Goal: Complete application form: Complete application form

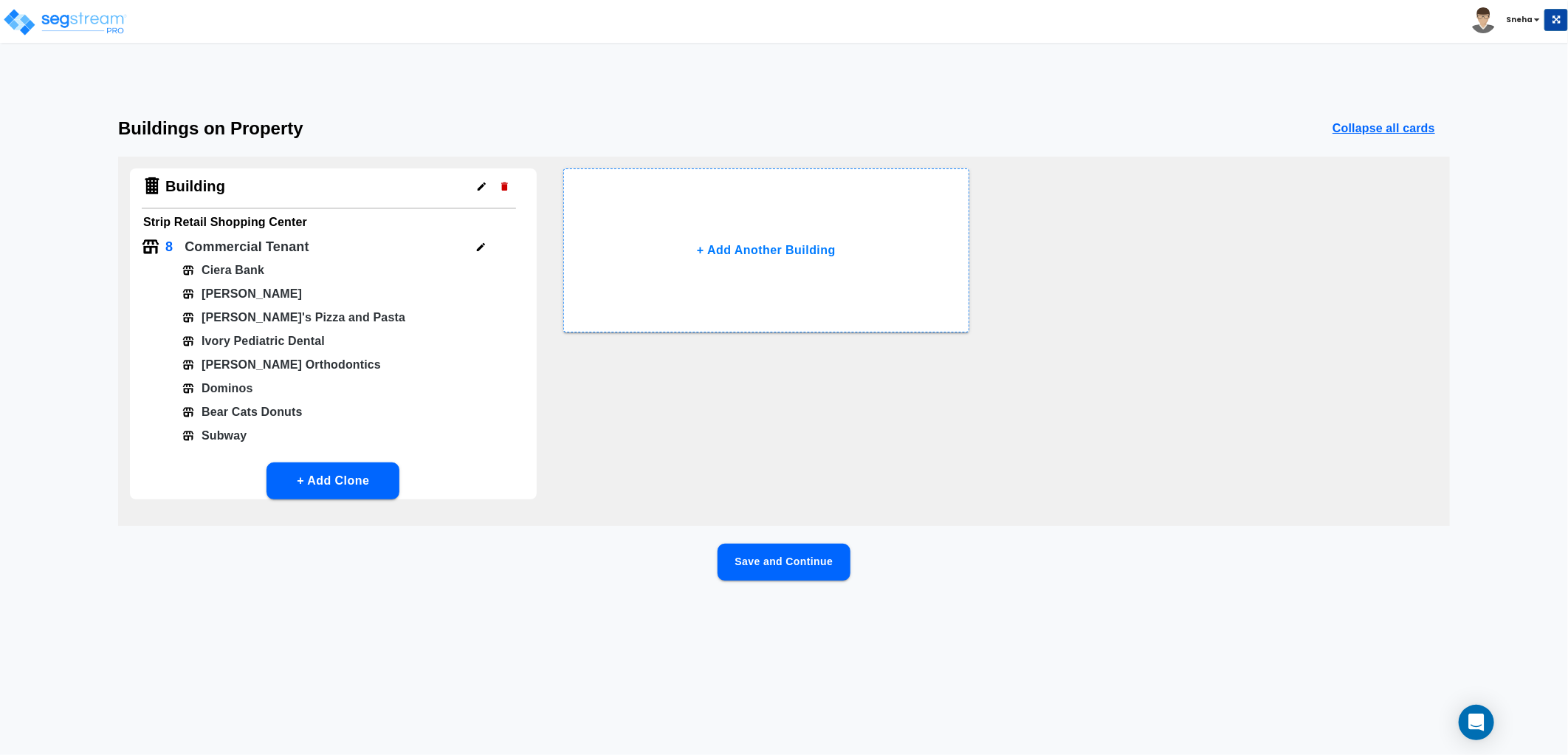
click at [768, 571] on button "Save and Continue" at bounding box center [784, 561] width 133 height 37
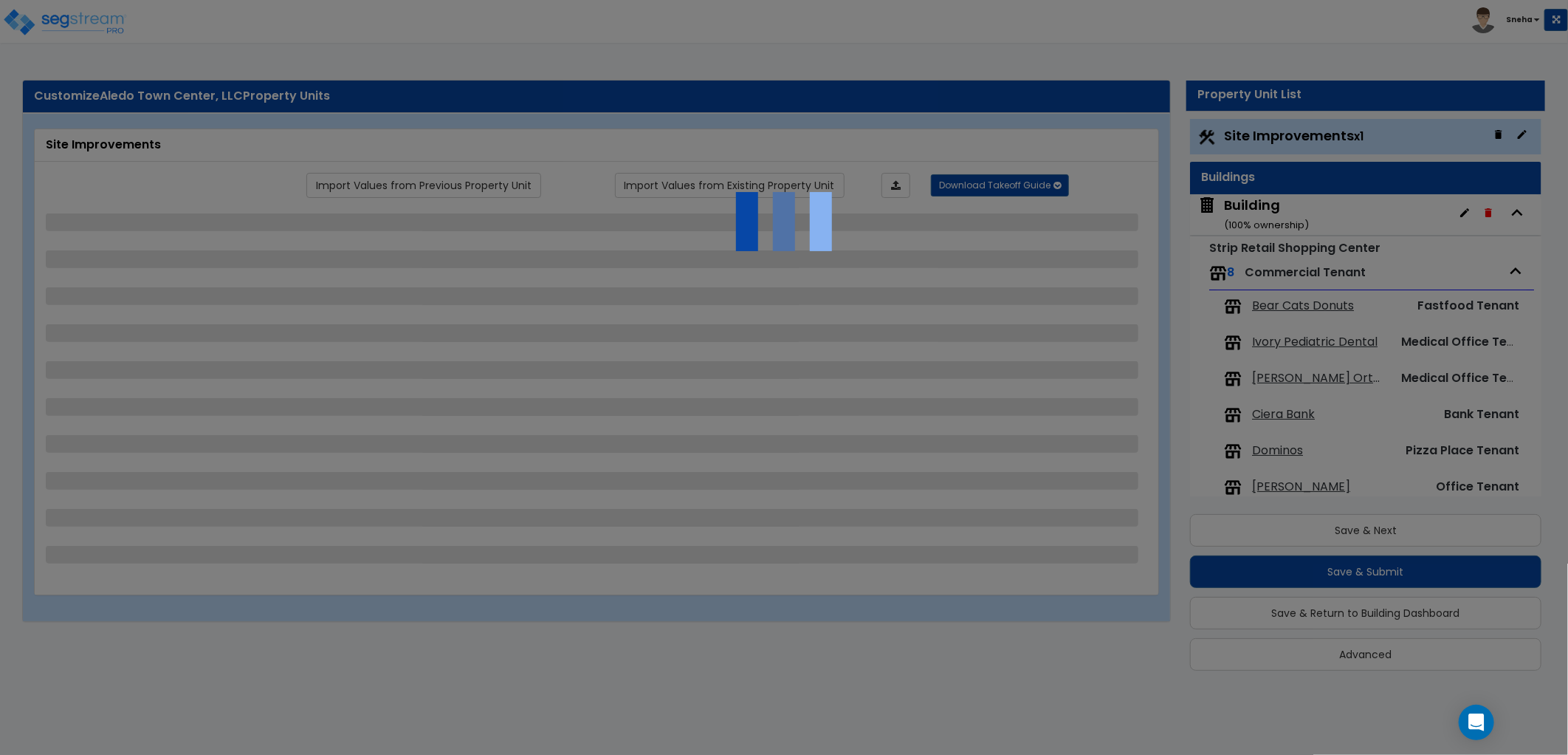
select select "2"
select select "1"
select select "2"
select select "1"
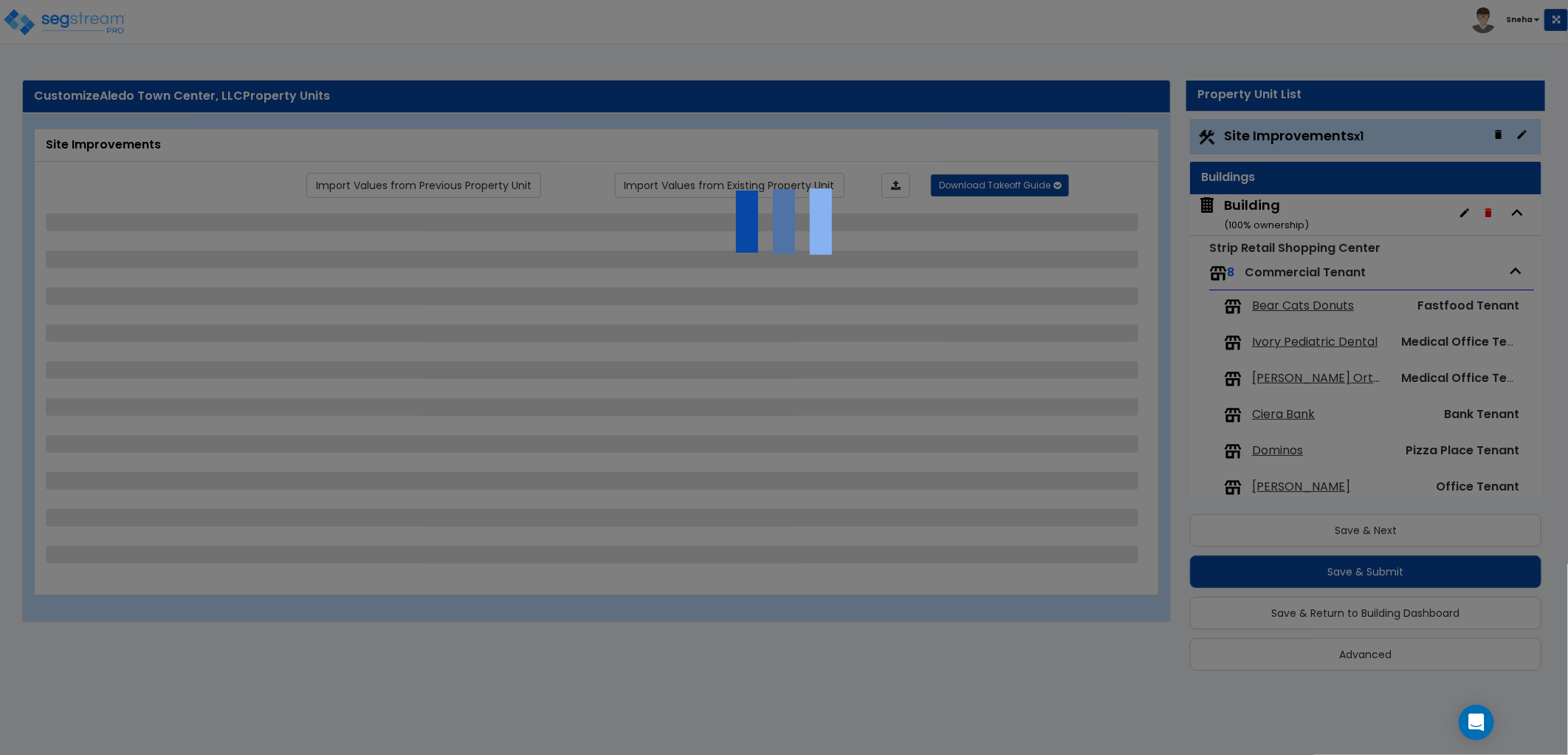
select select "1"
select select "2"
select select "1"
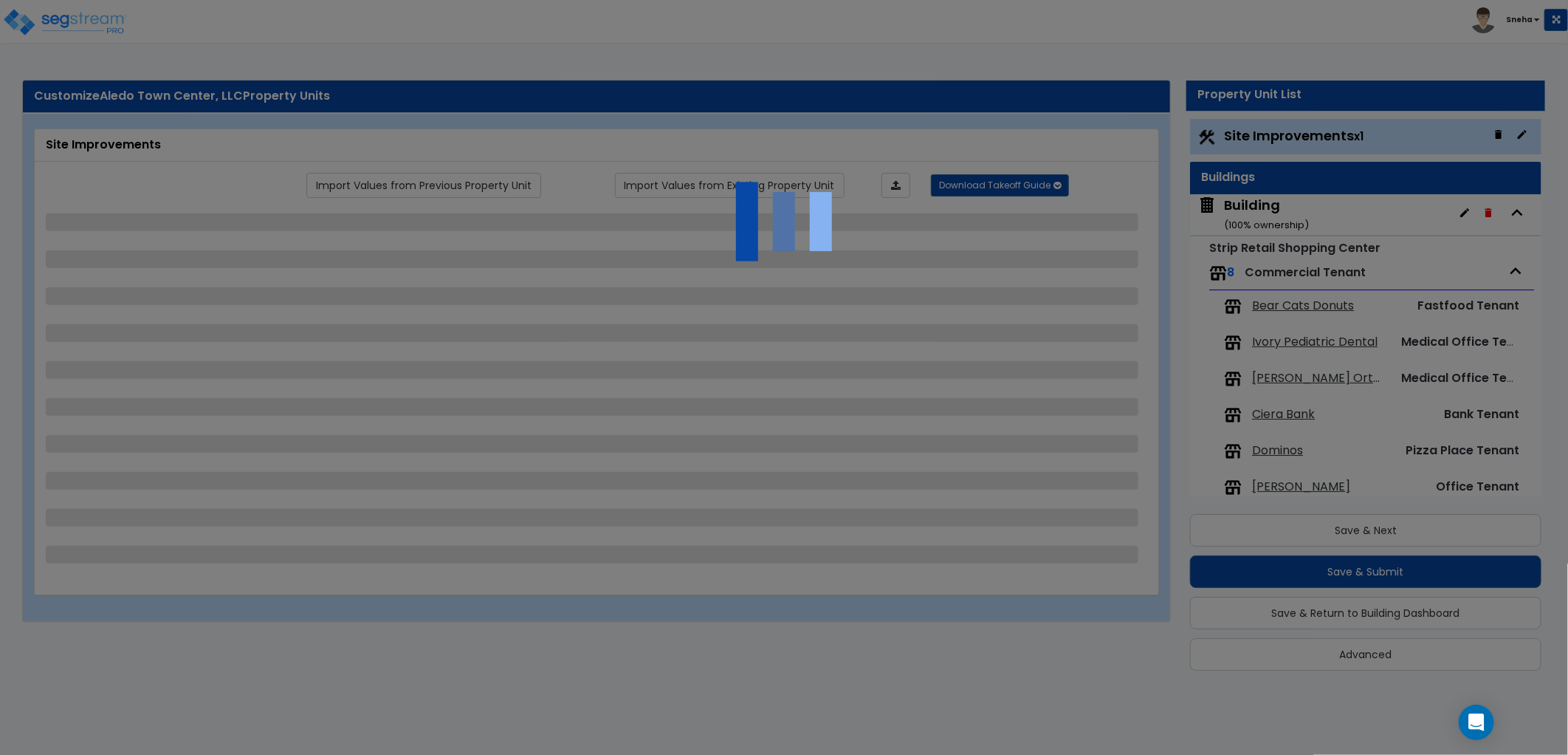
select select "1"
select select "2"
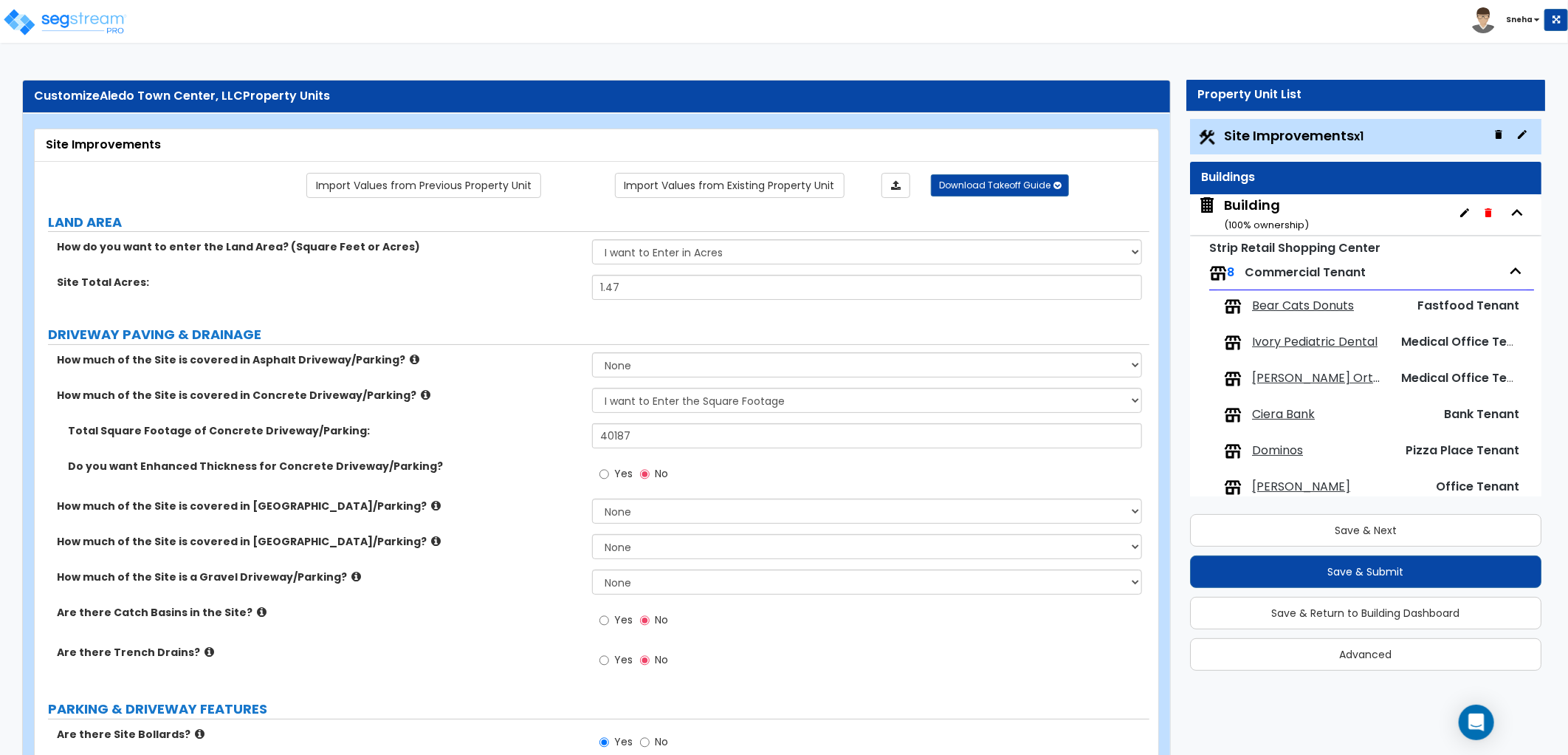
click at [1316, 485] on span "[PERSON_NAME]" at bounding box center [1301, 487] width 99 height 17
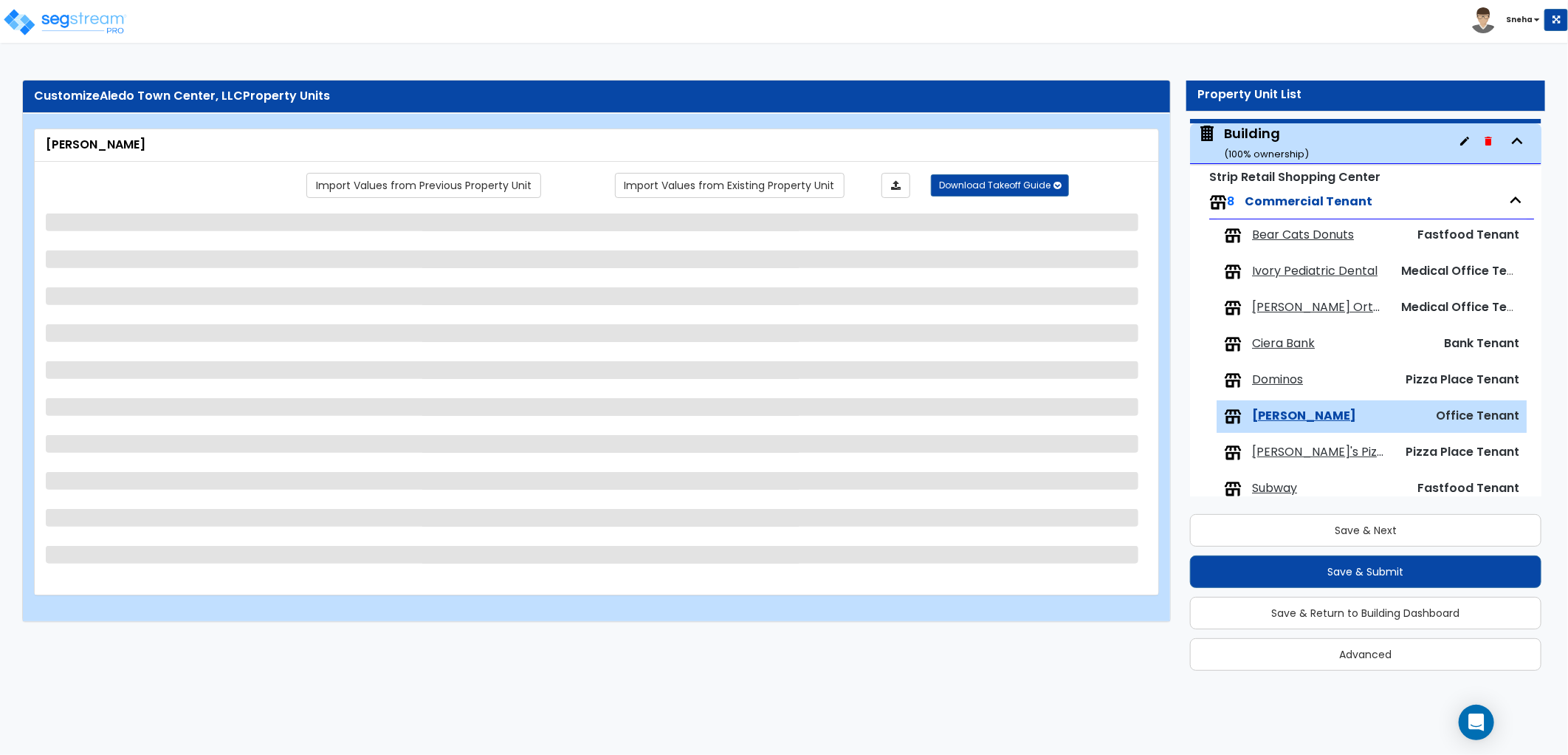
scroll to position [96, 0]
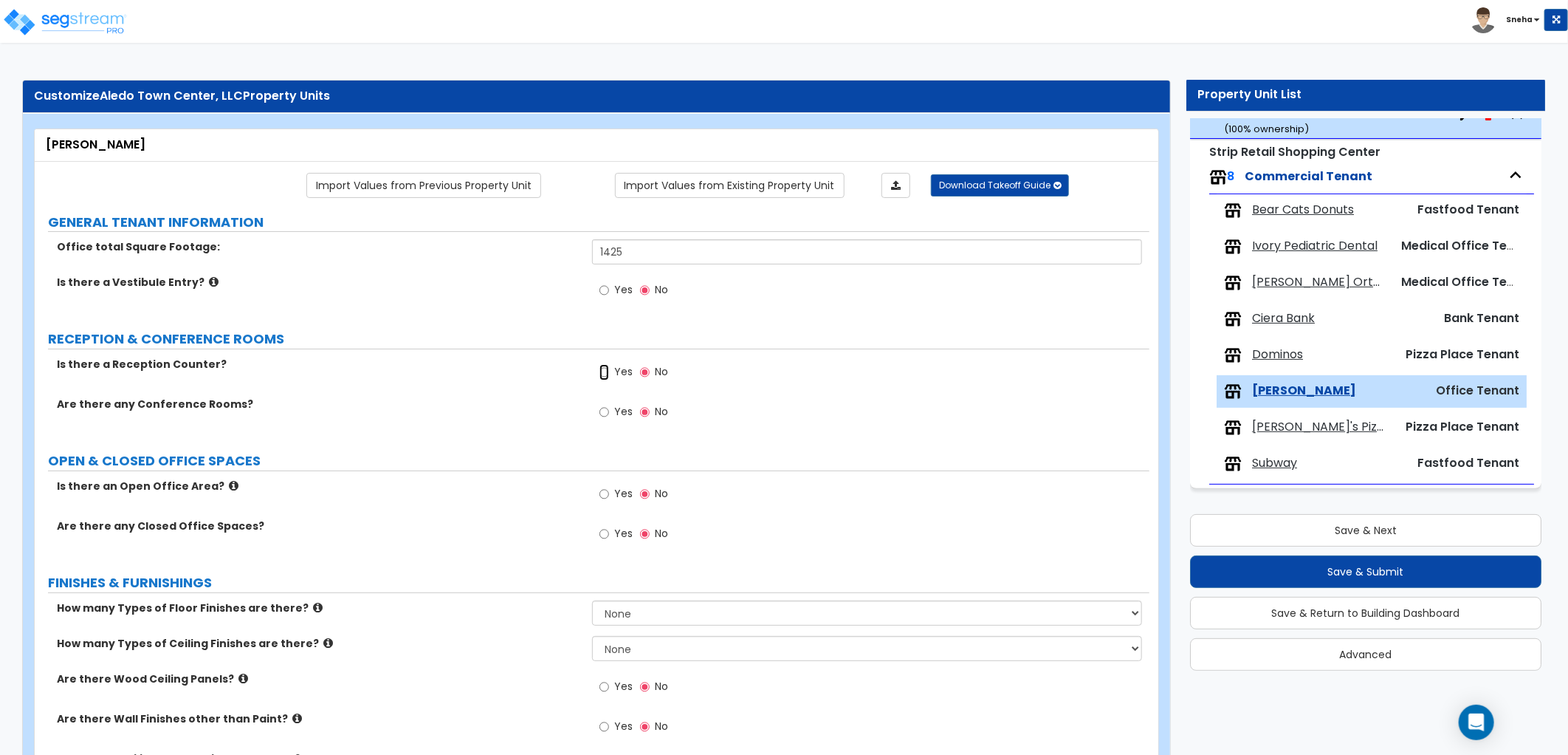
click at [603, 372] on input "Yes" at bounding box center [603, 372] width 9 height 16
radio input "true"
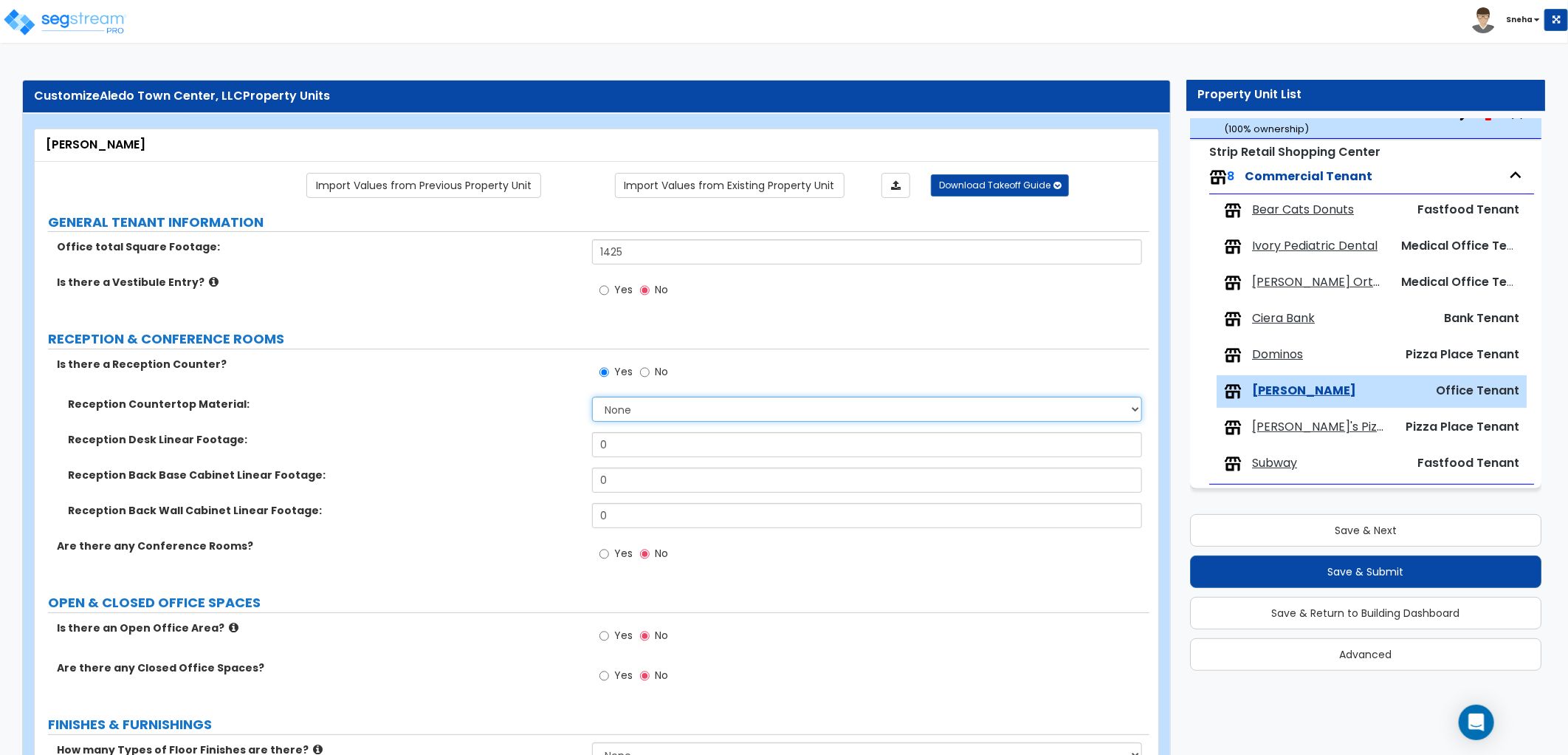
click at [638, 414] on select "None Plastic Laminate Solid Surface Stone Quartz Marble Tile Wood Stainless Ste…" at bounding box center [867, 409] width 550 height 26
select select "7"
click at [592, 396] on select "None Plastic Laminate Solid Surface Stone Quartz Marble Tile Wood Stainless Ste…" at bounding box center [867, 409] width 550 height 26
drag, startPoint x: 646, startPoint y: 441, endPoint x: 581, endPoint y: 448, distance: 65.4
click at [581, 448] on div "Reception Desk Linear Footage: 0" at bounding box center [592, 450] width 1114 height 36
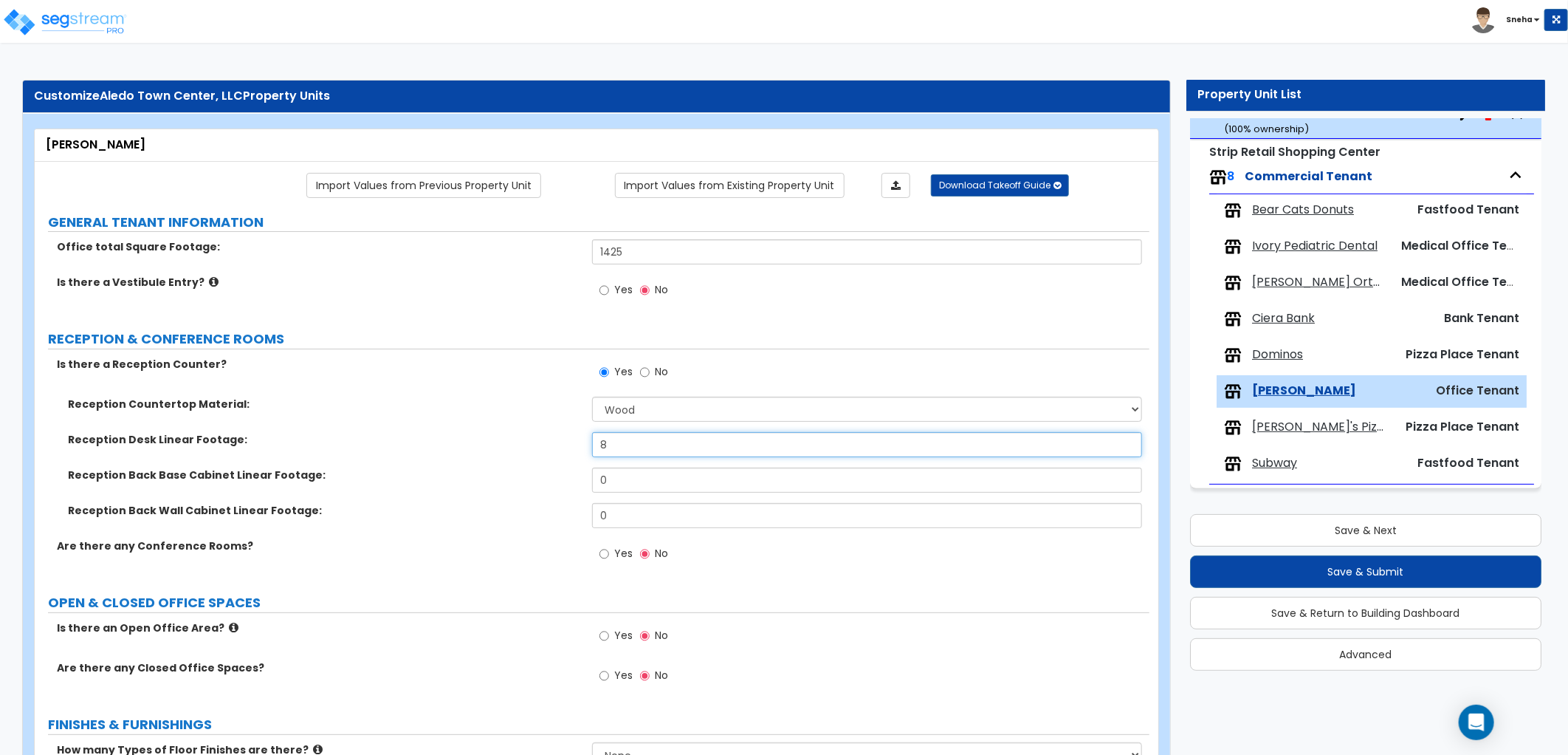
type input "8"
drag, startPoint x: 626, startPoint y: 480, endPoint x: 591, endPoint y: 484, distance: 35.2
click at [591, 484] on div "Reception Back Base Cabinet Linear Footage: 0" at bounding box center [592, 485] width 1114 height 36
type input "8"
click at [505, 514] on label "Reception Back Wall Cabinet Linear Footage:" at bounding box center [325, 509] width 513 height 14
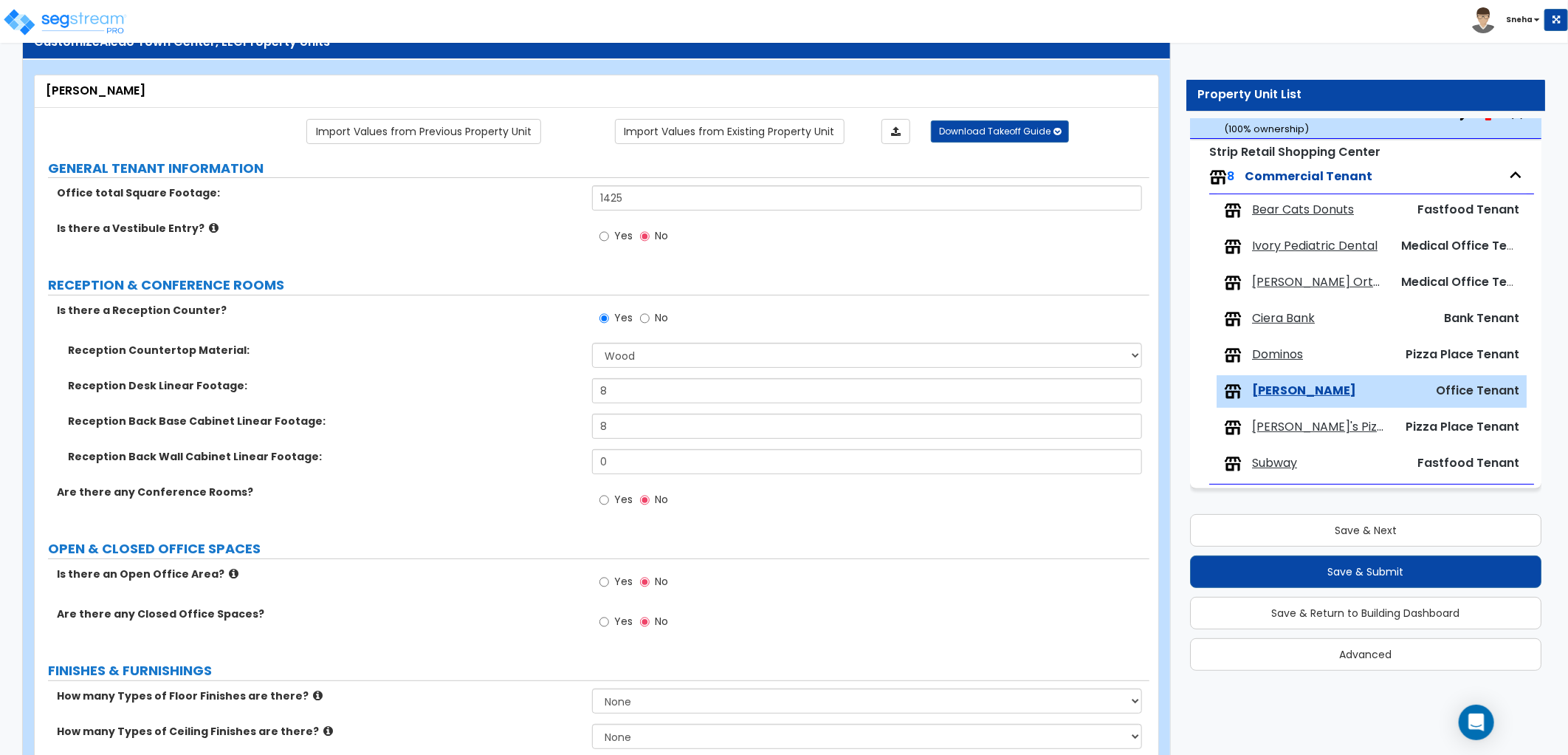
scroll to position [82, 0]
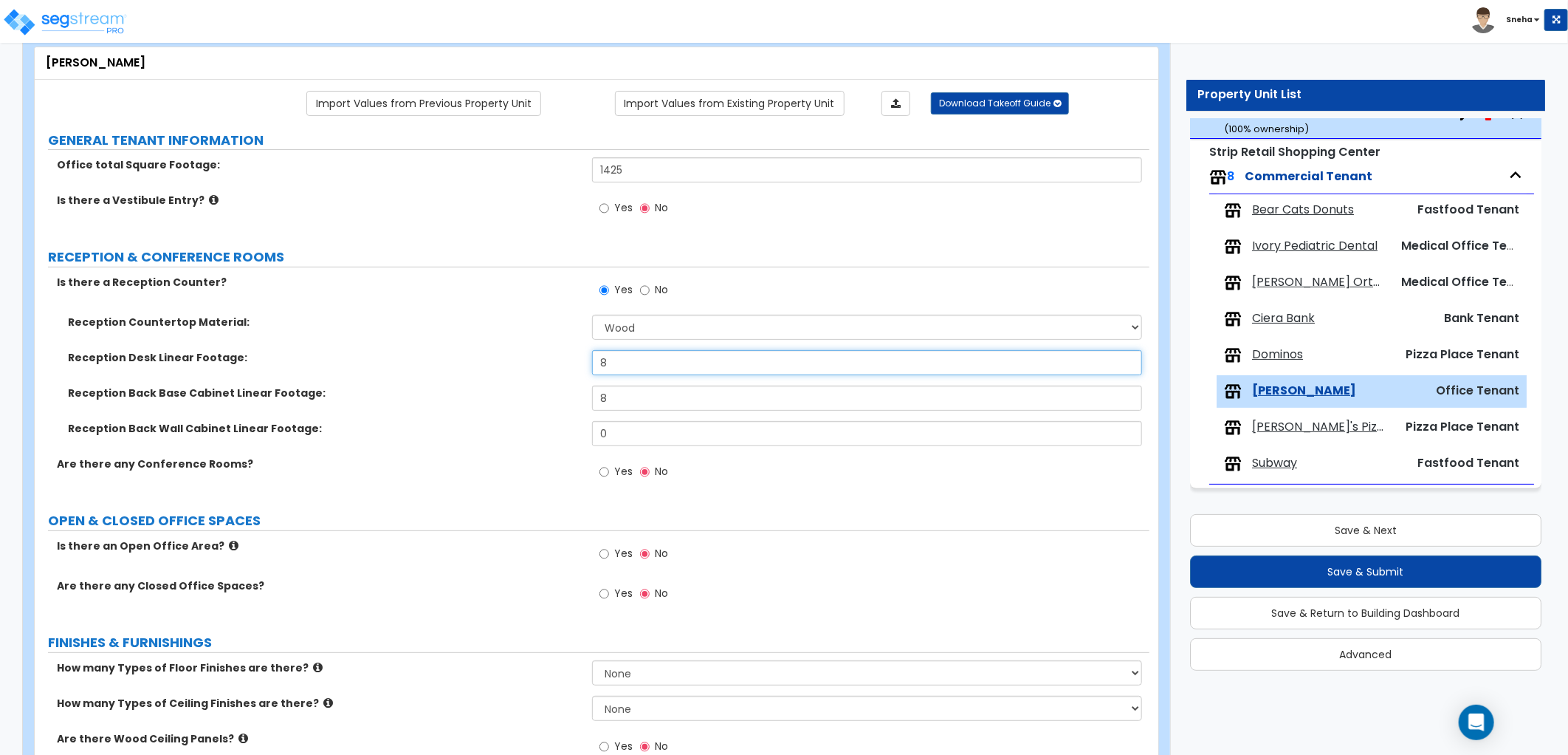
drag, startPoint x: 650, startPoint y: 362, endPoint x: 478, endPoint y: 373, distance: 172.4
click at [478, 373] on div "Reception Desk Linear Footage: 8" at bounding box center [592, 368] width 1114 height 36
type input "12"
click at [424, 452] on div "Reception Back Wall Cabinet Linear Footage: 0" at bounding box center [592, 439] width 1114 height 36
click at [446, 429] on label "Reception Back Wall Cabinet Linear Footage:" at bounding box center [325, 428] width 513 height 14
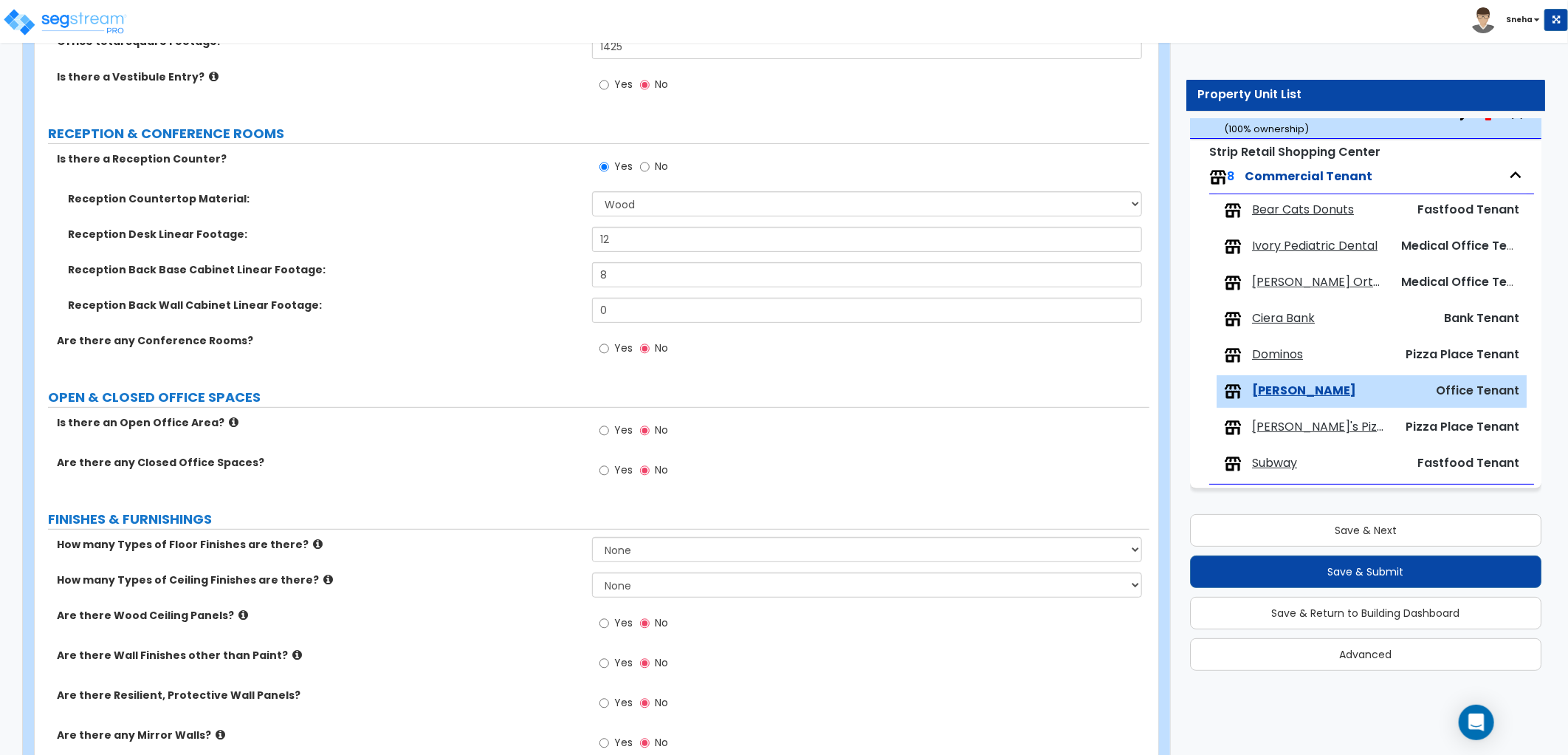
scroll to position [246, 0]
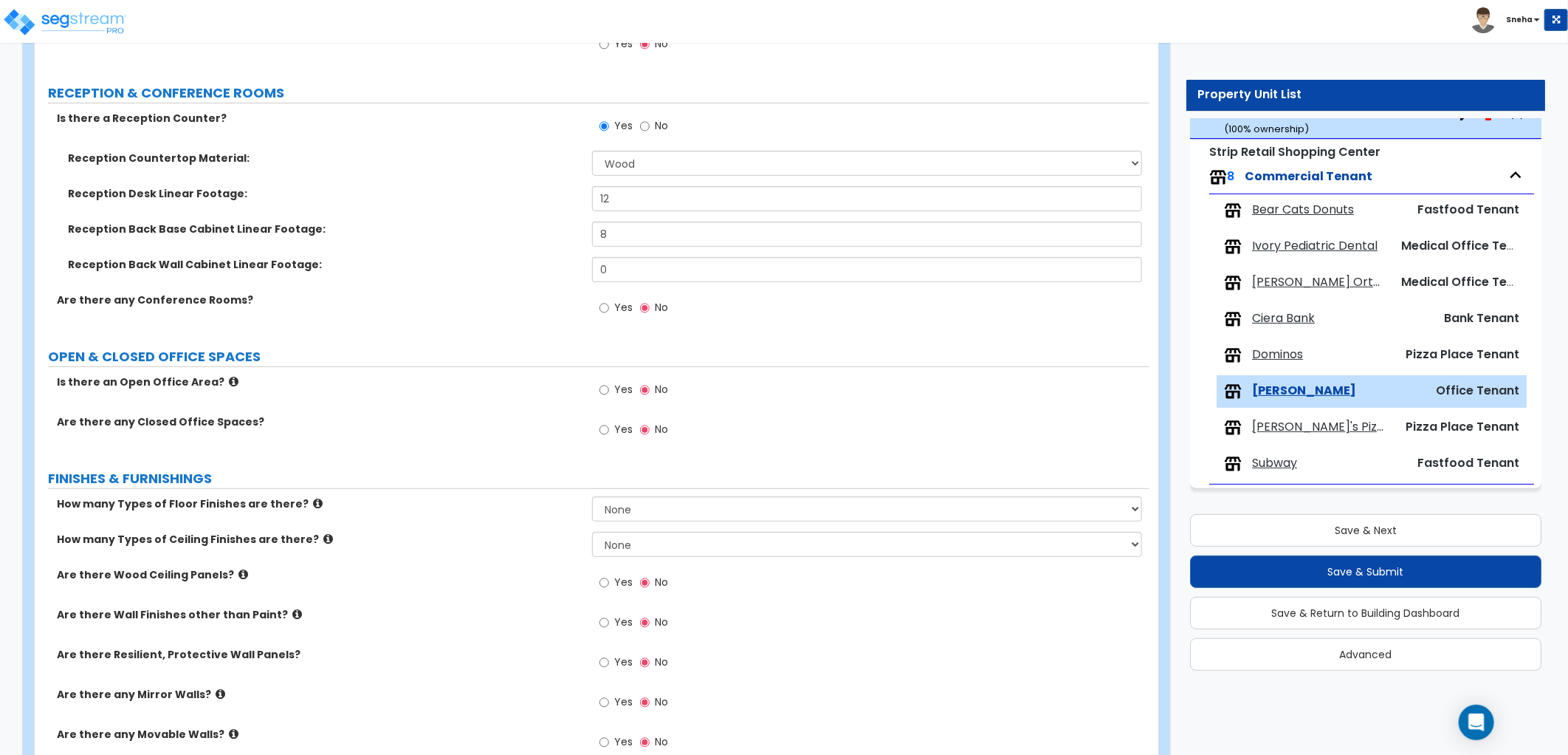
click at [621, 429] on span "Yes" at bounding box center [624, 429] width 19 height 14
click at [609, 429] on input "Yes" at bounding box center [603, 429] width 9 height 16
radio input "true"
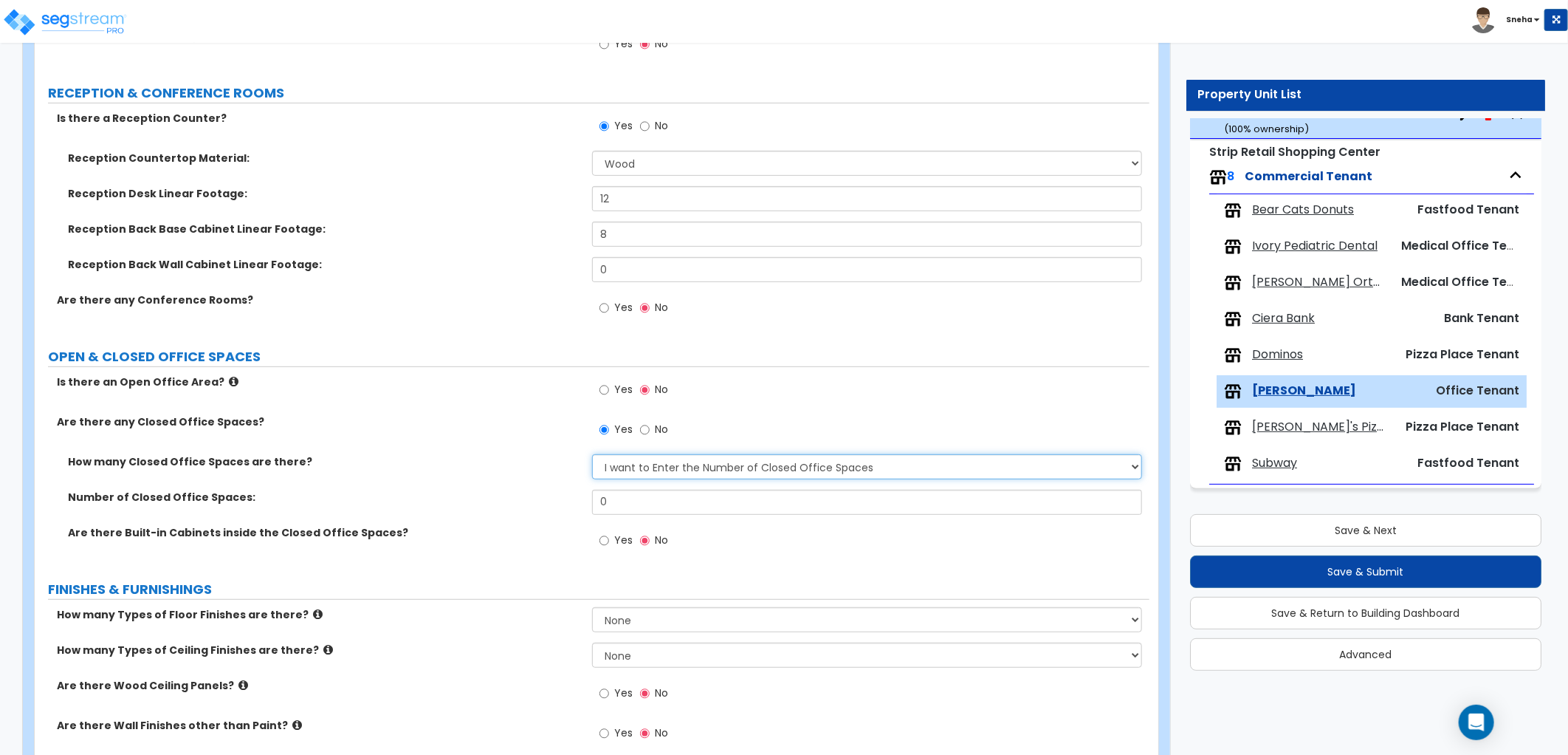
click at [637, 474] on select "I Don’t Know - Please Estimate for me I want to Enter the Number of Closed Offi…" at bounding box center [867, 467] width 550 height 26
select select "0"
click at [592, 454] on select "I Don’t Know - Please Estimate for me I want to Enter the Number of Closed Offi…" at bounding box center [867, 467] width 550 height 26
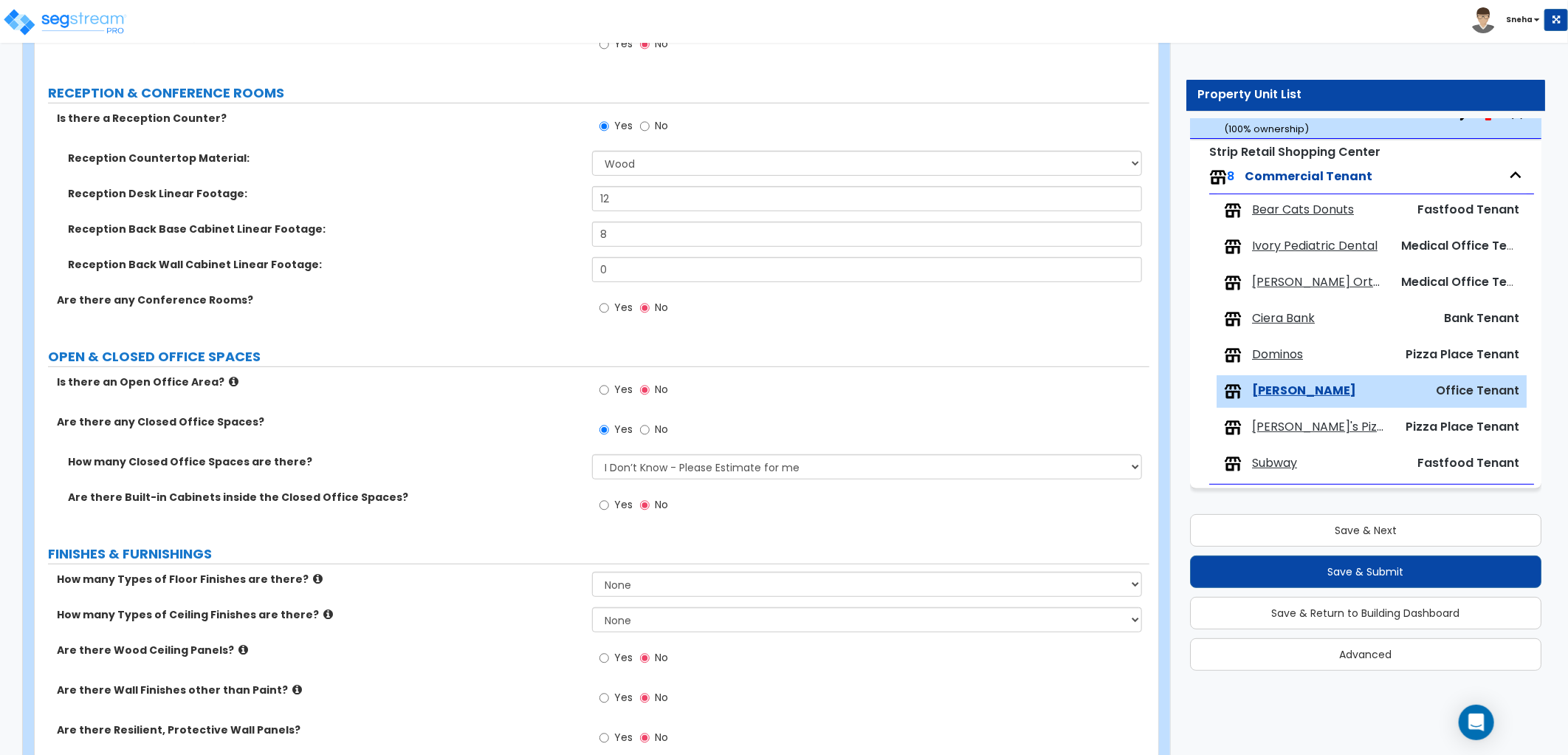
click at [615, 498] on span "Yes" at bounding box center [624, 504] width 19 height 14
click at [609, 498] on input "Yes" at bounding box center [603, 505] width 9 height 16
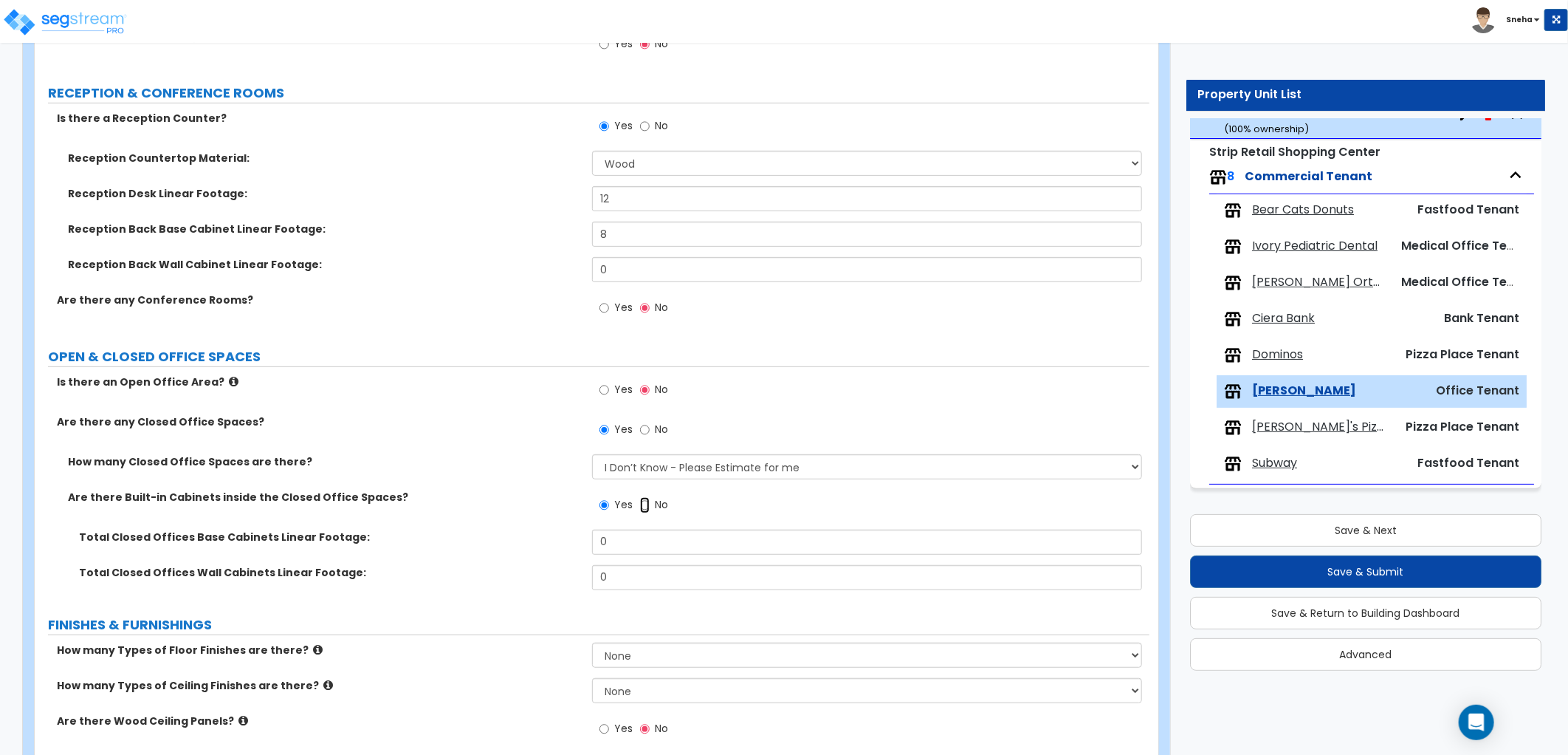
click at [647, 499] on input "No" at bounding box center [644, 505] width 9 height 16
radio input "false"
radio input "true"
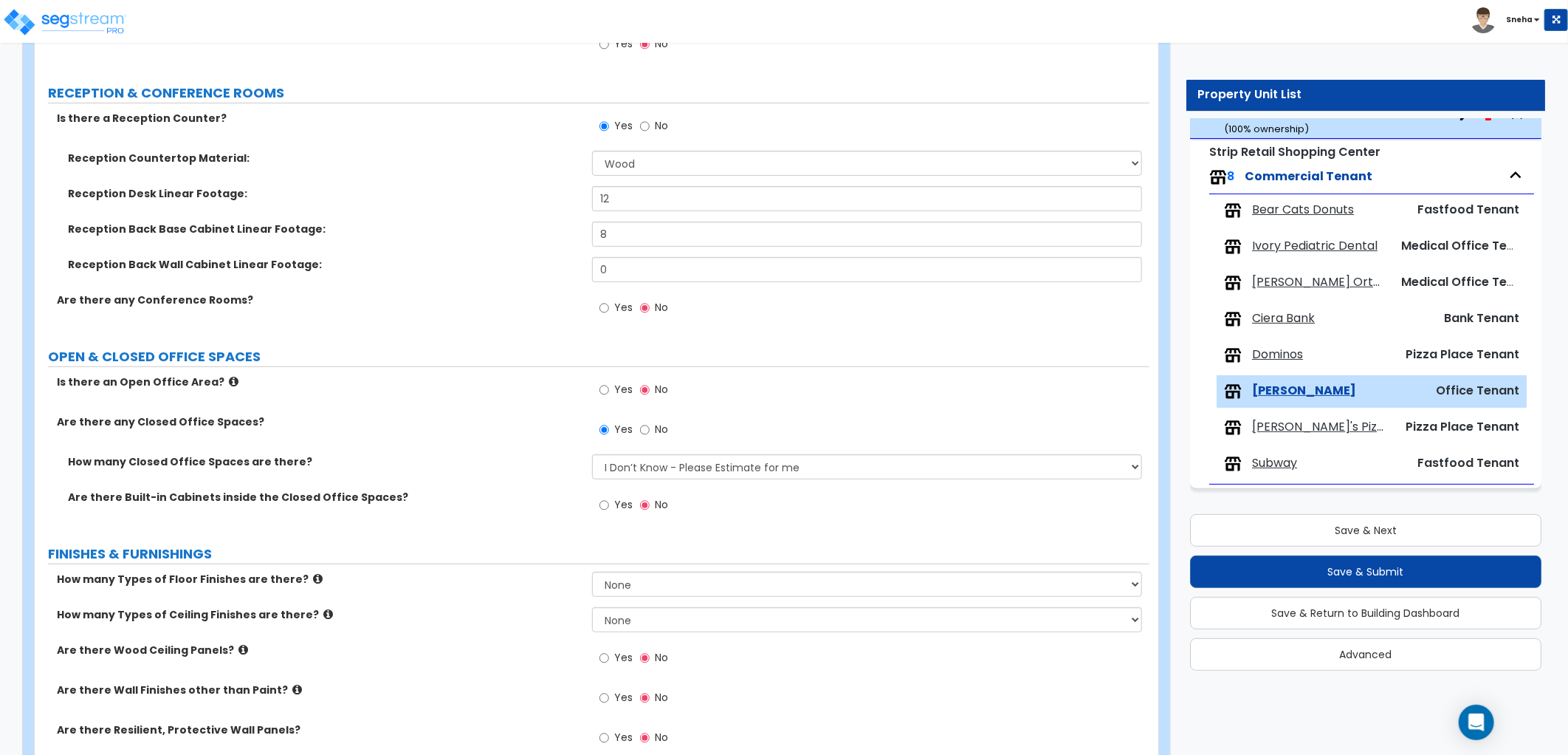
click at [617, 507] on span "Yes" at bounding box center [624, 504] width 19 height 14
click at [609, 507] on input "Yes" at bounding box center [603, 505] width 9 height 16
radio input "true"
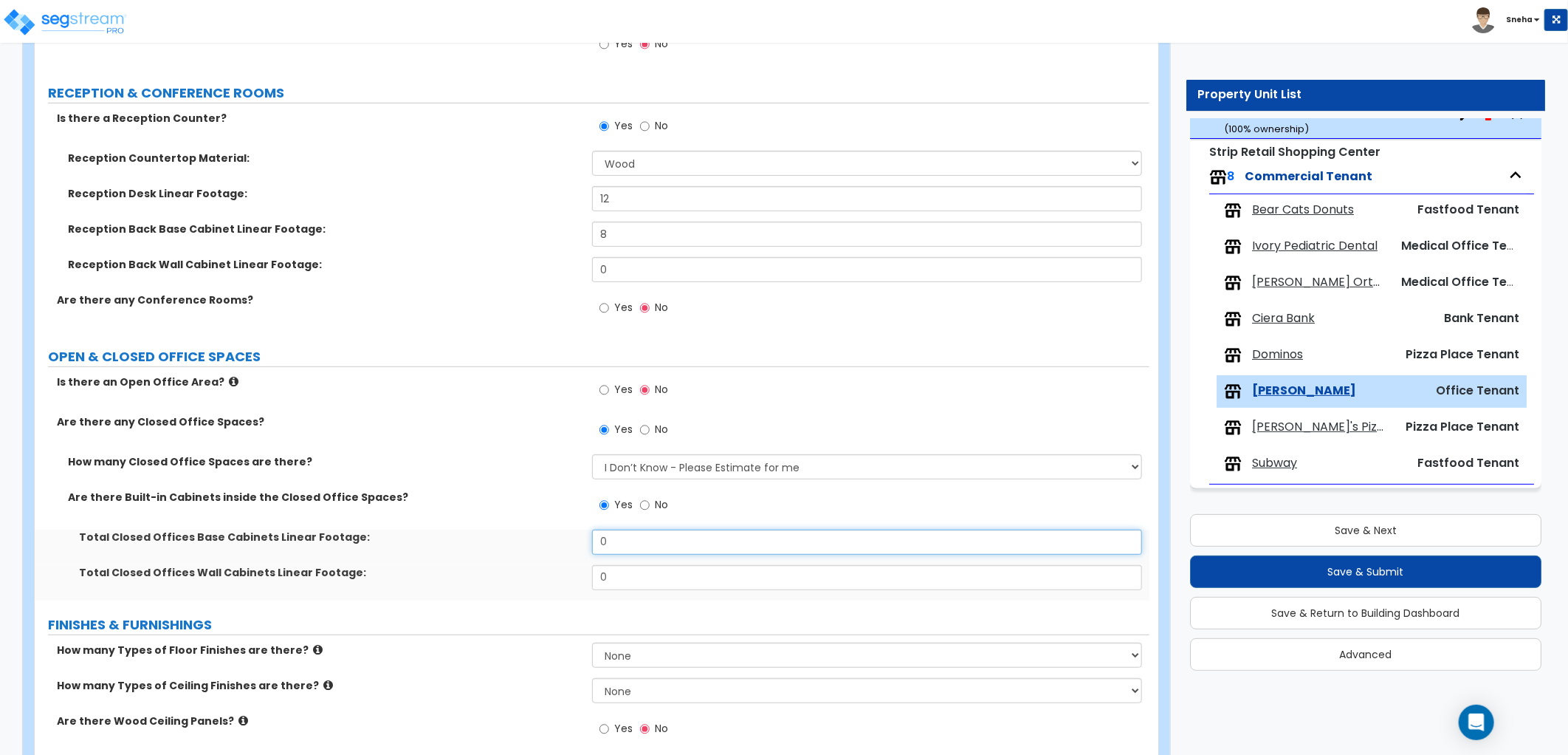
click at [555, 551] on div "Total Closed Offices Base Cabinets Linear Footage: 0" at bounding box center [592, 548] width 1114 height 36
type input "5"
click at [459, 549] on div "Total Closed Offices Base Cabinets Linear Footage: 5" at bounding box center [592, 548] width 1114 height 36
click at [569, 536] on label "Total Closed Offices Base Cabinets Linear Footage:" at bounding box center [330, 536] width 502 height 14
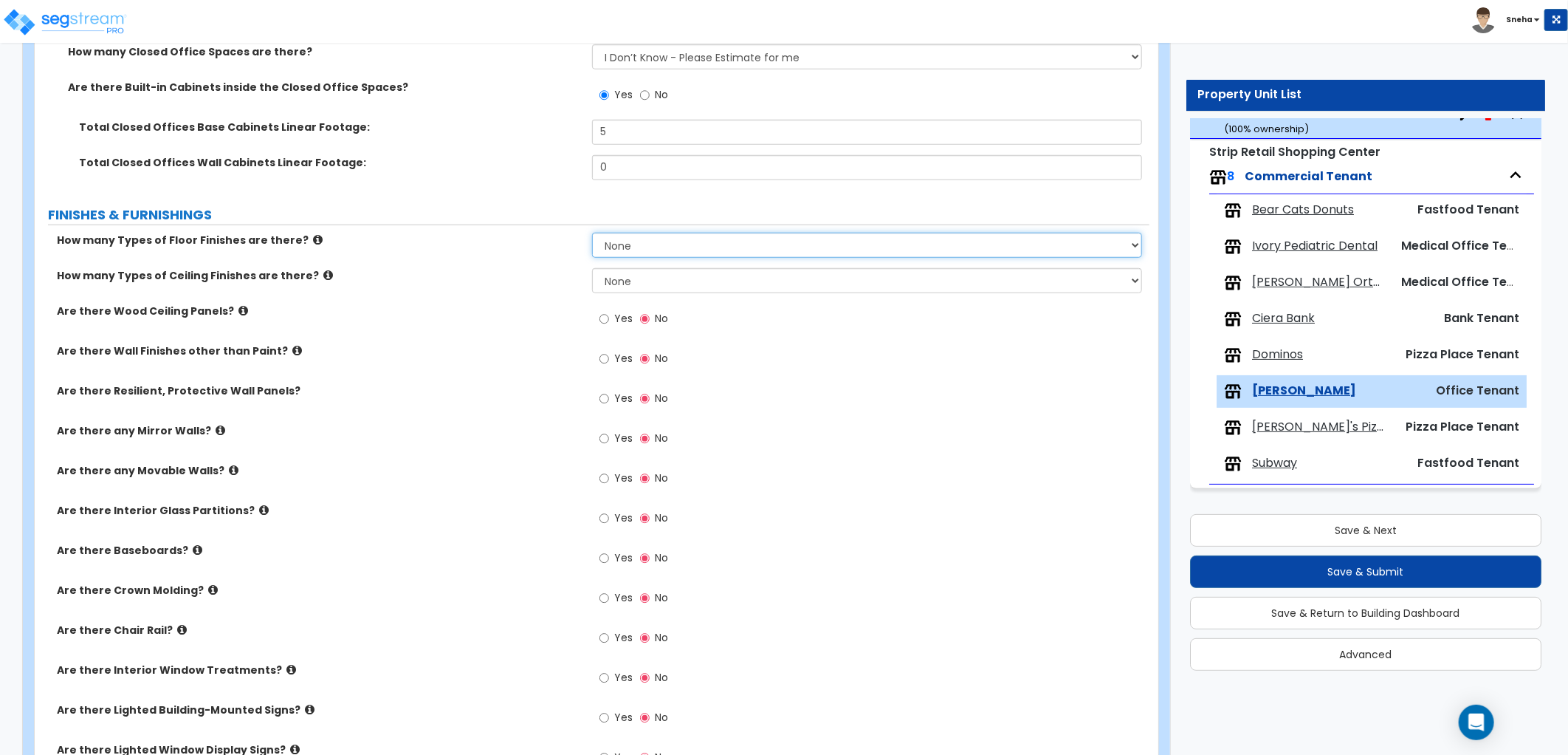
click at [644, 241] on select "None 1 2 3 4" at bounding box center [867, 246] width 550 height 26
select select "1"
click at [592, 233] on select "None 1 2 3 4" at bounding box center [867, 246] width 550 height 26
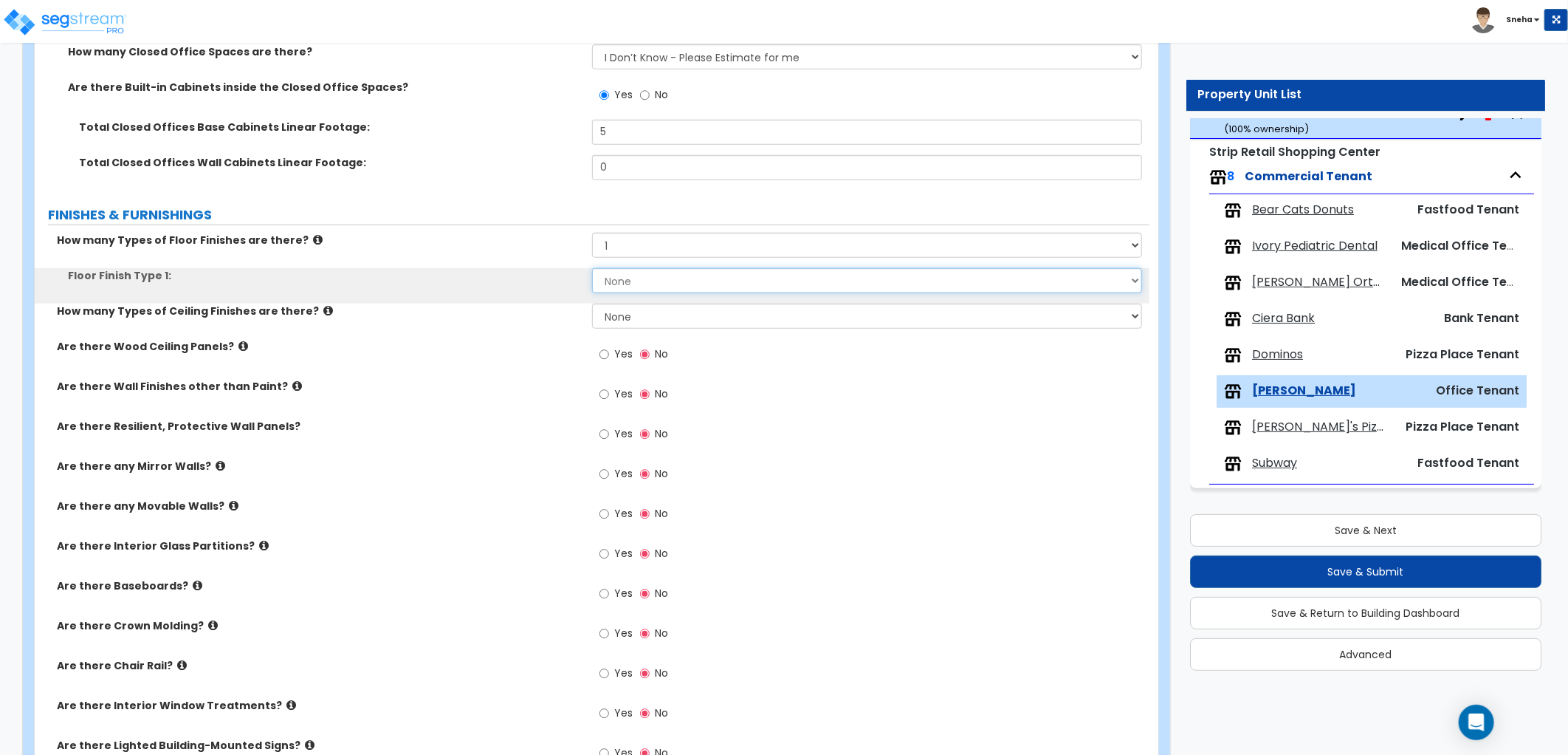
click at [625, 286] on select "None Tile Flooring Marble Flooring Hardwood Flooring Resilient Laminate Floorin…" at bounding box center [867, 281] width 550 height 26
select select "5"
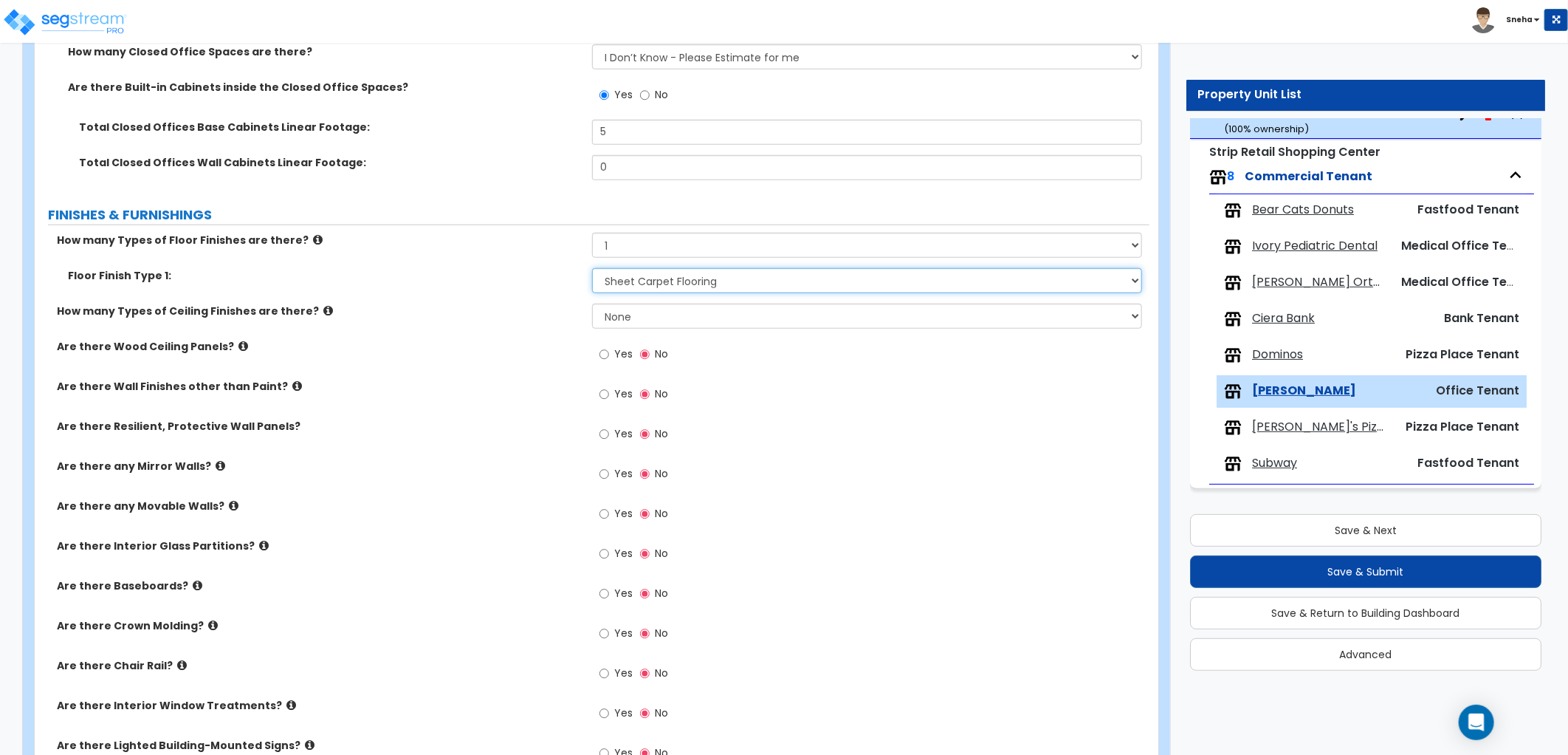
click at [592, 268] on select "None Tile Flooring Marble Flooring Hardwood Flooring Resilient Laminate Floorin…" at bounding box center [867, 281] width 550 height 26
click at [520, 396] on div "Are there Wall Finishes other than Paint? Yes No" at bounding box center [592, 399] width 1114 height 40
click at [747, 316] on select "None 1 2 3" at bounding box center [867, 316] width 550 height 26
select select "1"
click at [592, 304] on select "None 1 2 3" at bounding box center [867, 316] width 550 height 26
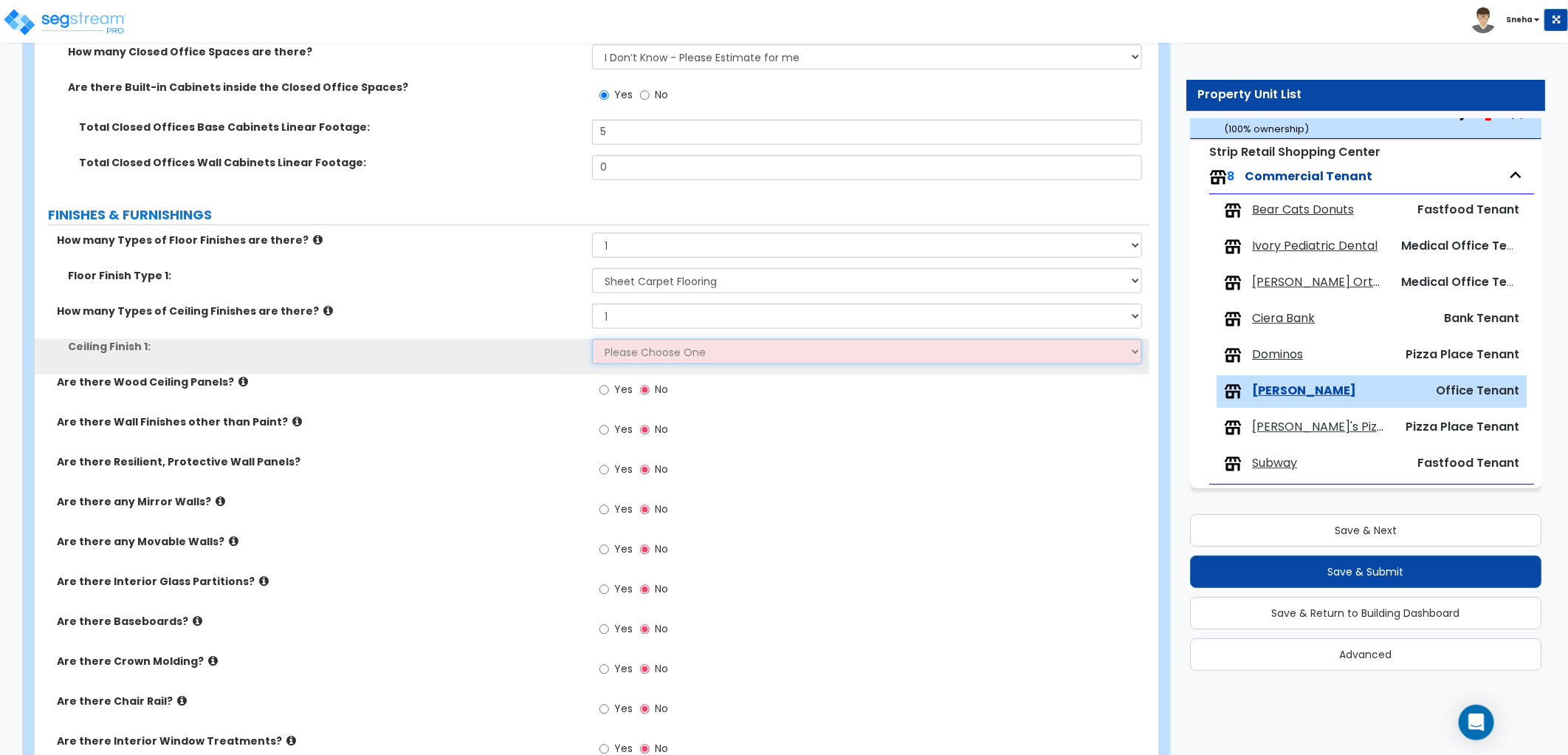
click at [675, 351] on select "Please Choose One Drop Ceiling Open Ceiling Drywall Ceiling" at bounding box center [867, 352] width 550 height 26
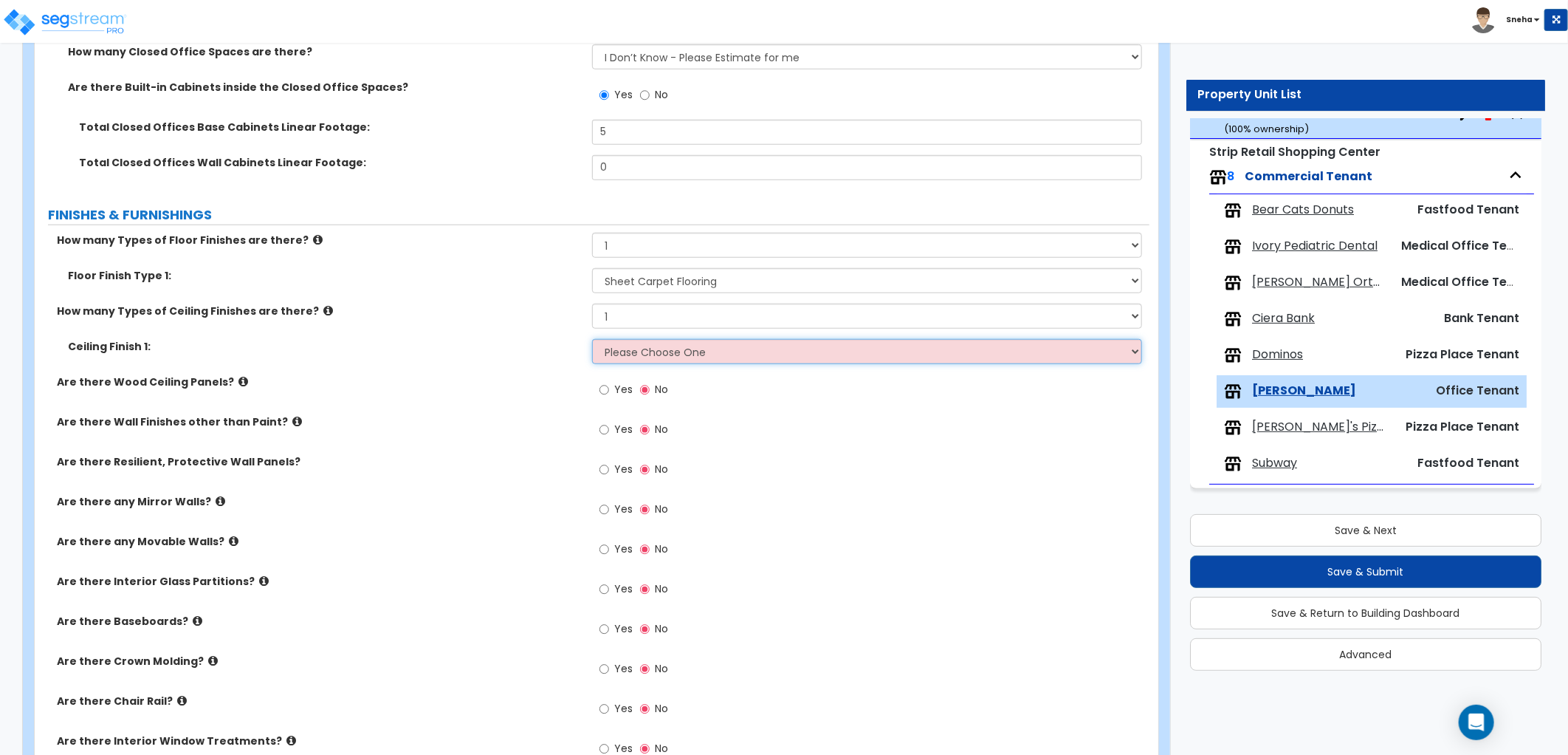
select select "1"
click at [592, 339] on select "Please Choose One Drop Ceiling Open Ceiling Drywall Ceiling" at bounding box center [867, 352] width 550 height 26
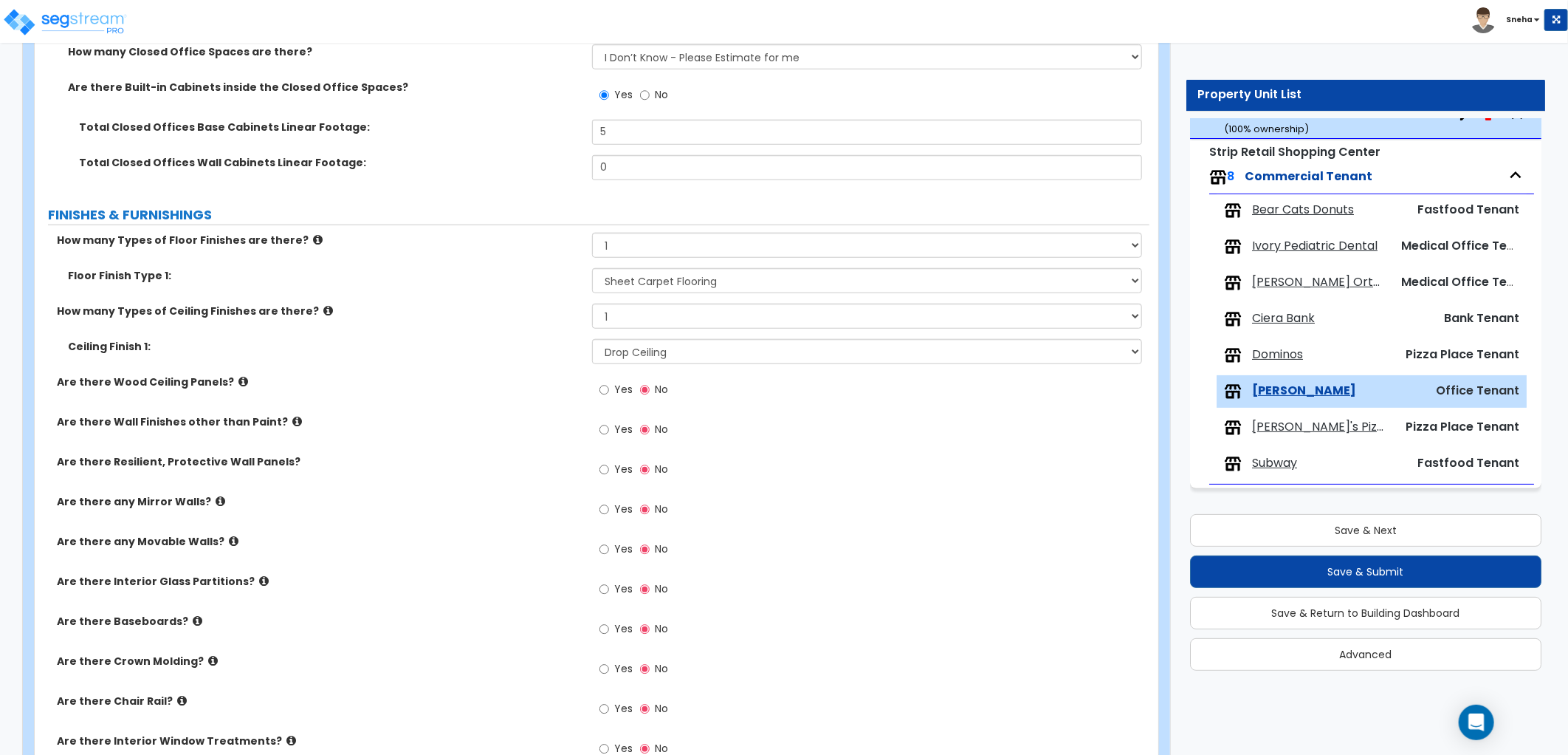
click at [484, 358] on div "Ceiling Finish 1: Please Choose One Drop Ceiling Open Ceiling Drywall Ceiling" at bounding box center [592, 357] width 1114 height 36
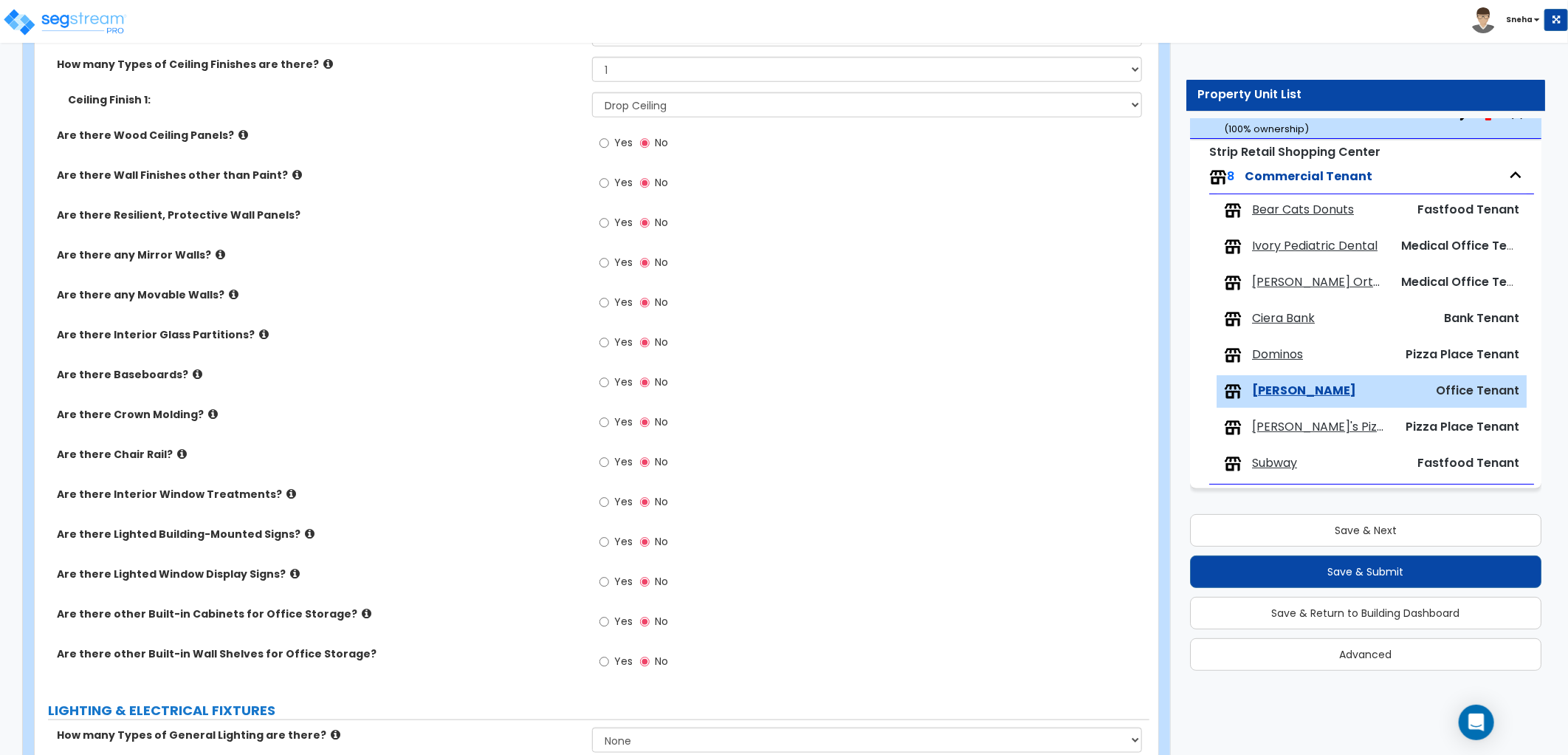
scroll to position [985, 0]
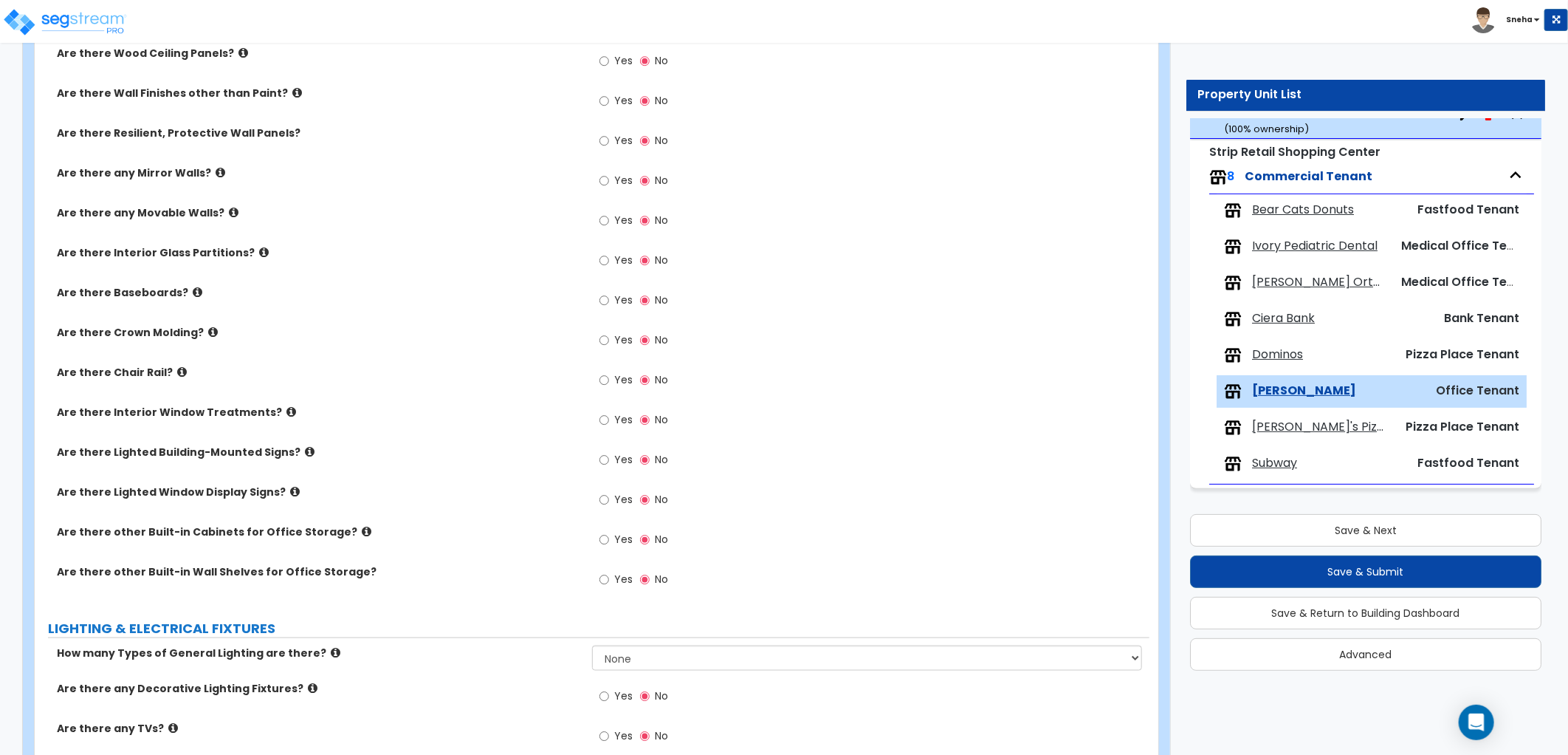
click at [628, 303] on span "Yes" at bounding box center [624, 299] width 19 height 14
click at [609, 303] on input "Yes" at bounding box center [603, 300] width 9 height 16
radio input "true"
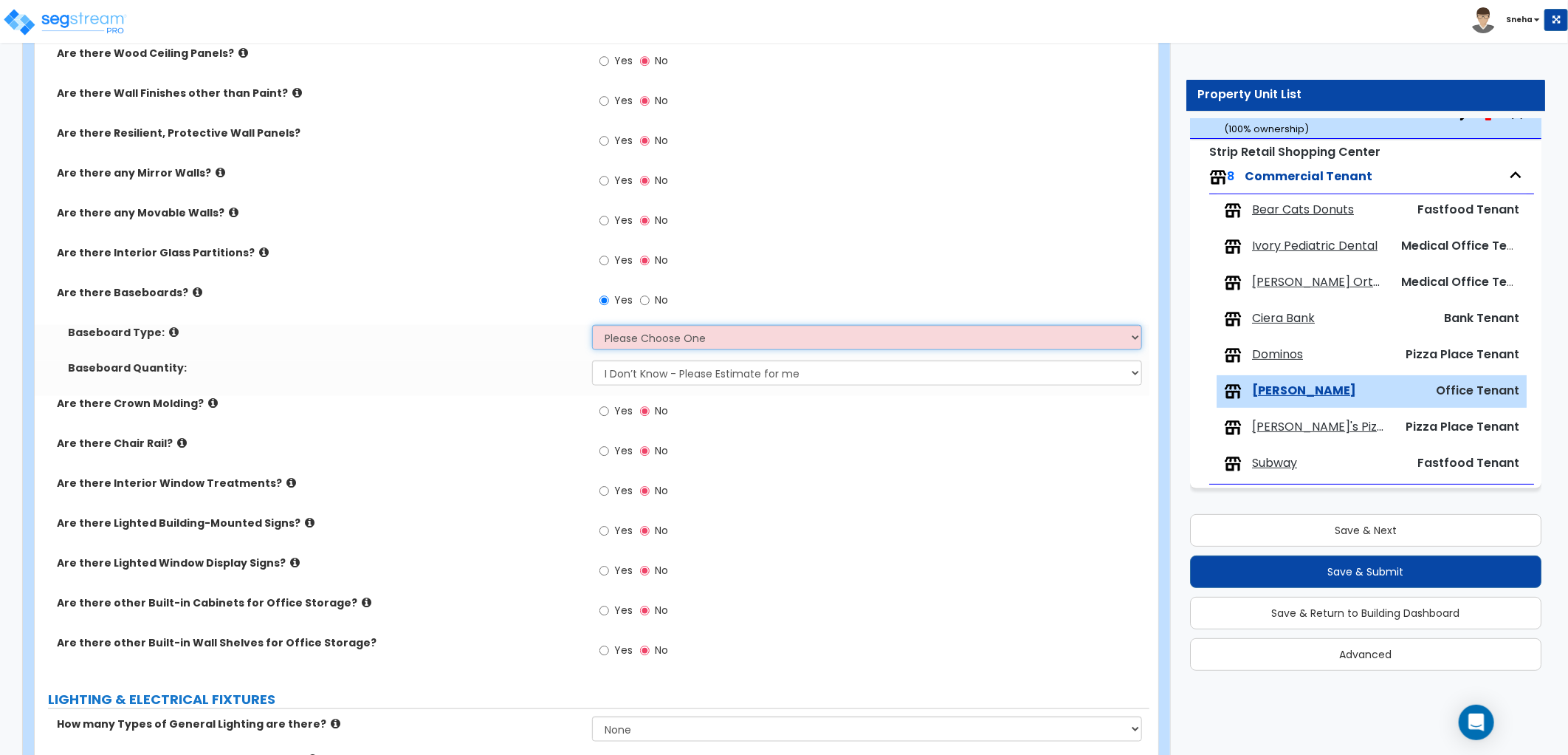
click at [637, 343] on select "Please Choose One Wood Vinyl Carpet Tile" at bounding box center [867, 338] width 550 height 26
select select "2"
click at [592, 325] on select "Please Choose One Wood Vinyl Carpet Tile" at bounding box center [867, 338] width 550 height 26
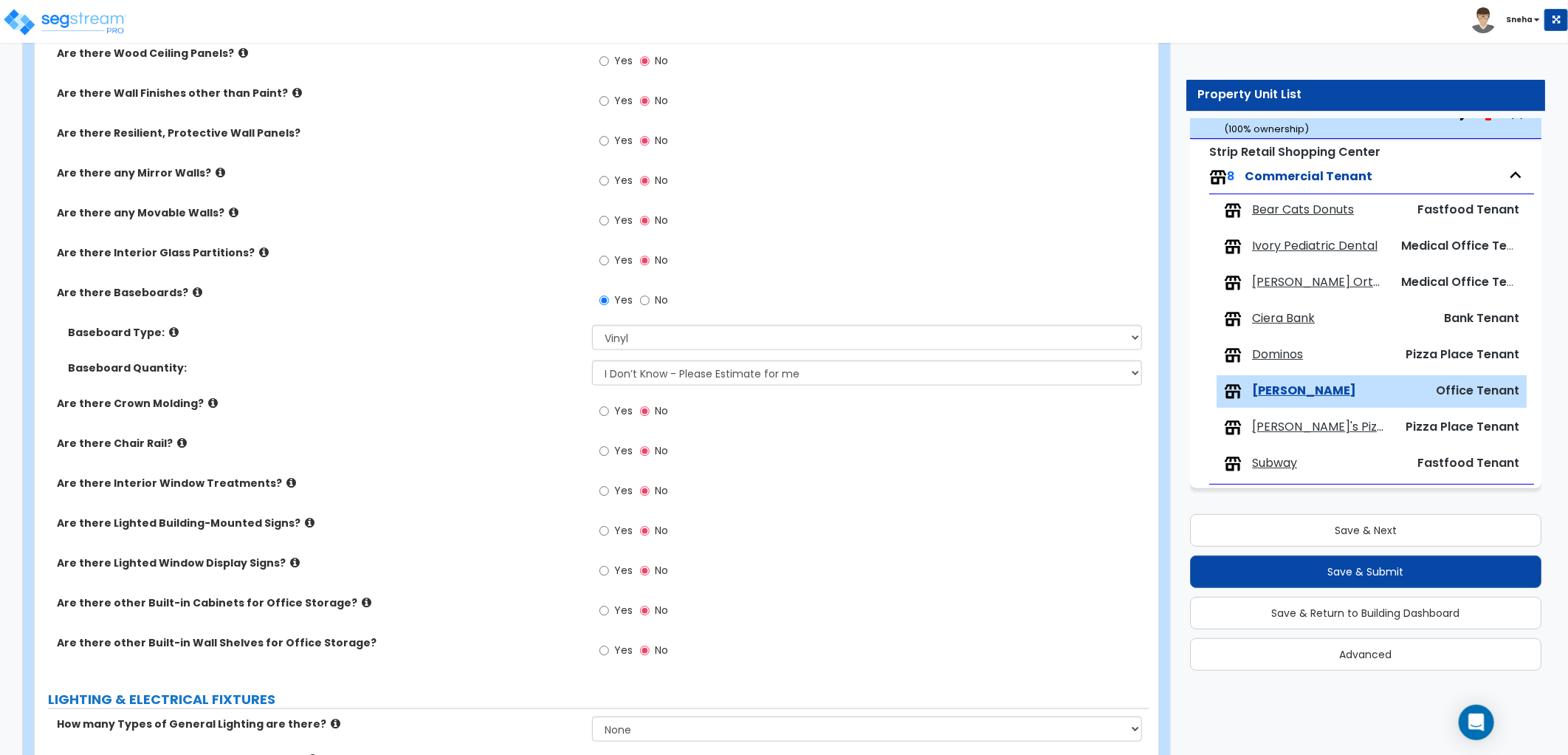
click at [627, 403] on span "Yes" at bounding box center [624, 410] width 19 height 14
click at [609, 403] on input "Yes" at bounding box center [603, 411] width 9 height 16
radio input "true"
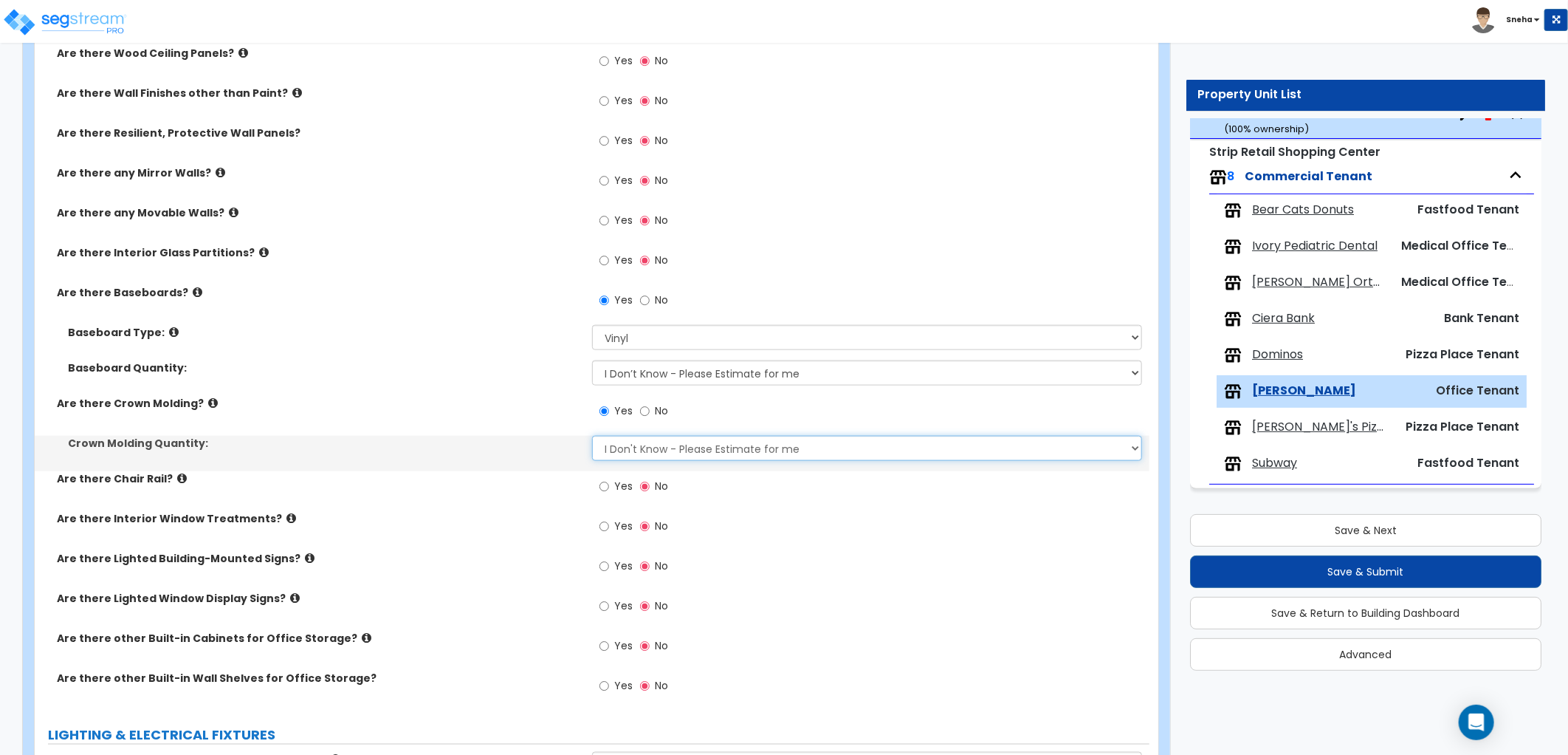
click at [625, 441] on select "I Don't Know - Please Estimate for me I want to Enter the Linear Footage" at bounding box center [867, 448] width 550 height 26
click at [592, 435] on select "I Don't Know - Please Estimate for me I want to Enter the Linear Footage" at bounding box center [867, 448] width 550 height 26
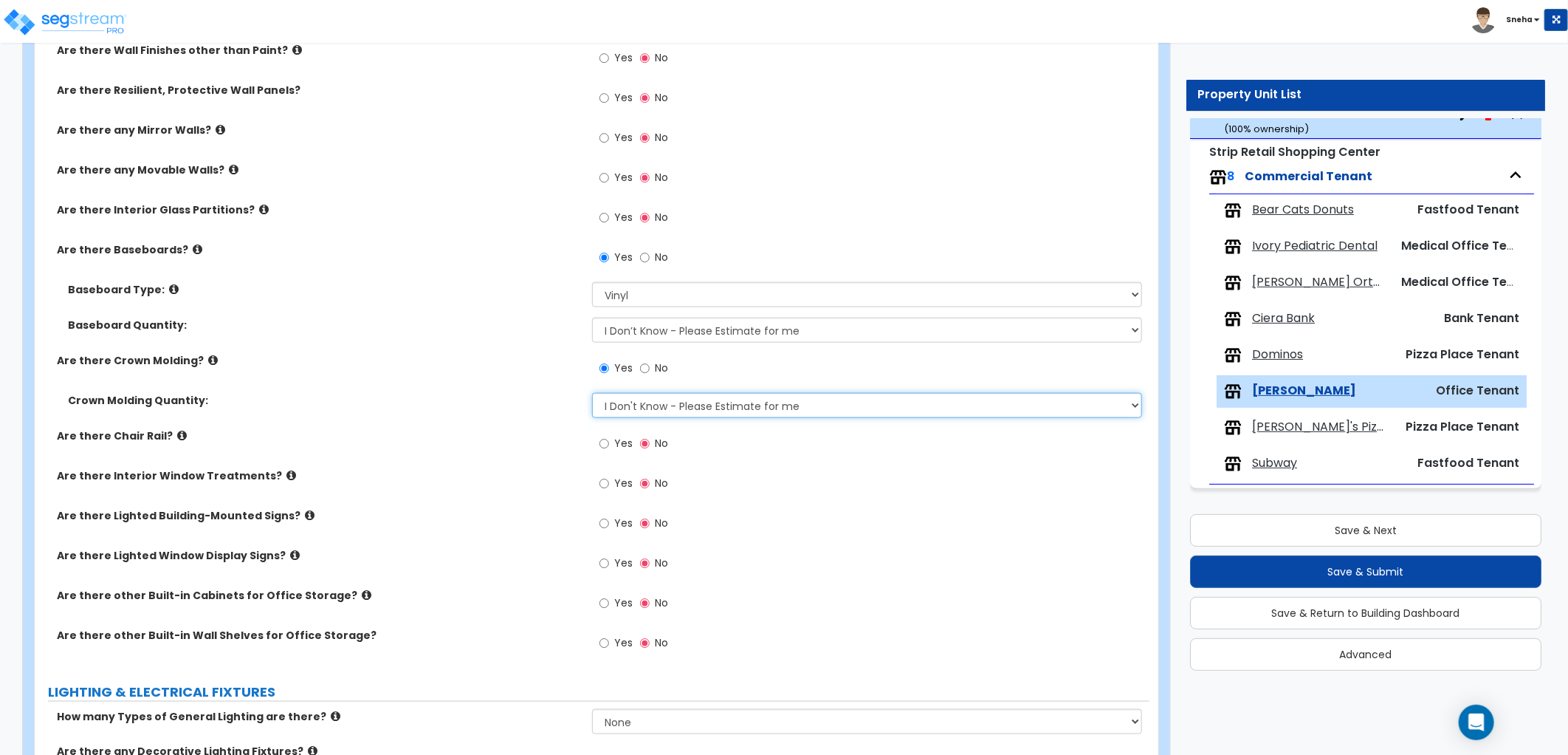
scroll to position [1066, 0]
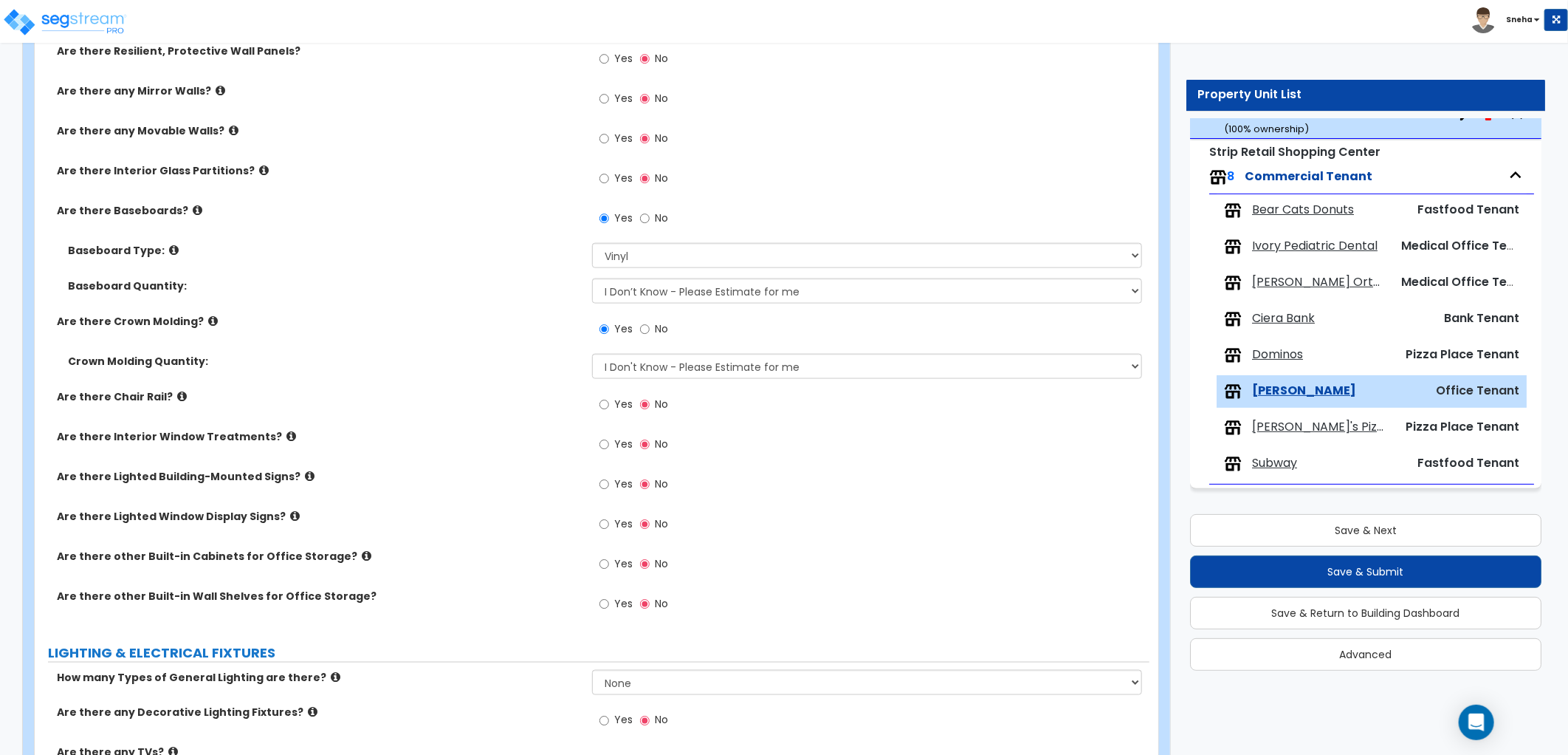
click at [609, 407] on label "Yes" at bounding box center [615, 406] width 33 height 26
click at [609, 407] on input "Yes" at bounding box center [603, 404] width 9 height 16
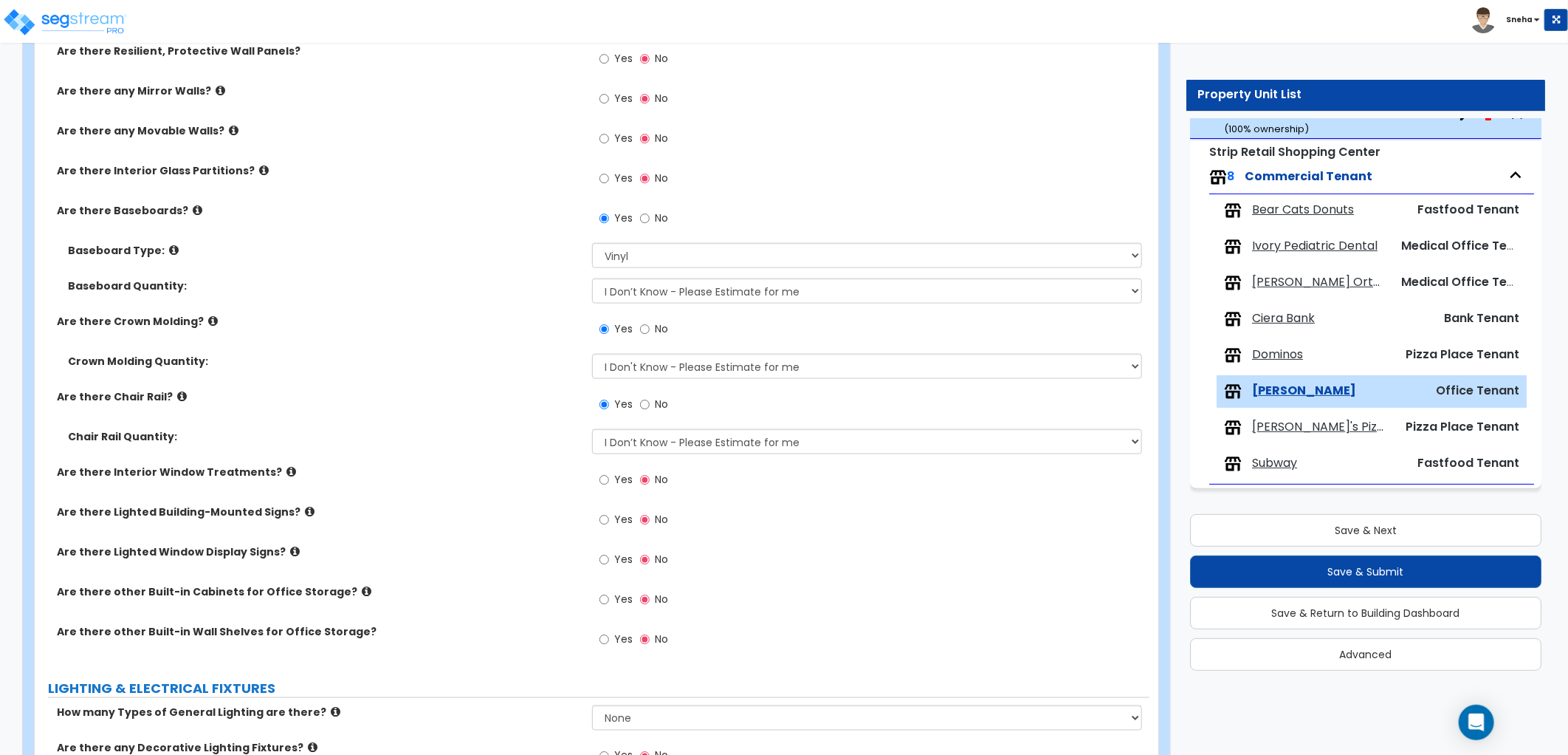
click at [651, 407] on label "No" at bounding box center [654, 406] width 28 height 26
click at [649, 407] on input "No" at bounding box center [644, 404] width 9 height 16
radio input "false"
radio input "true"
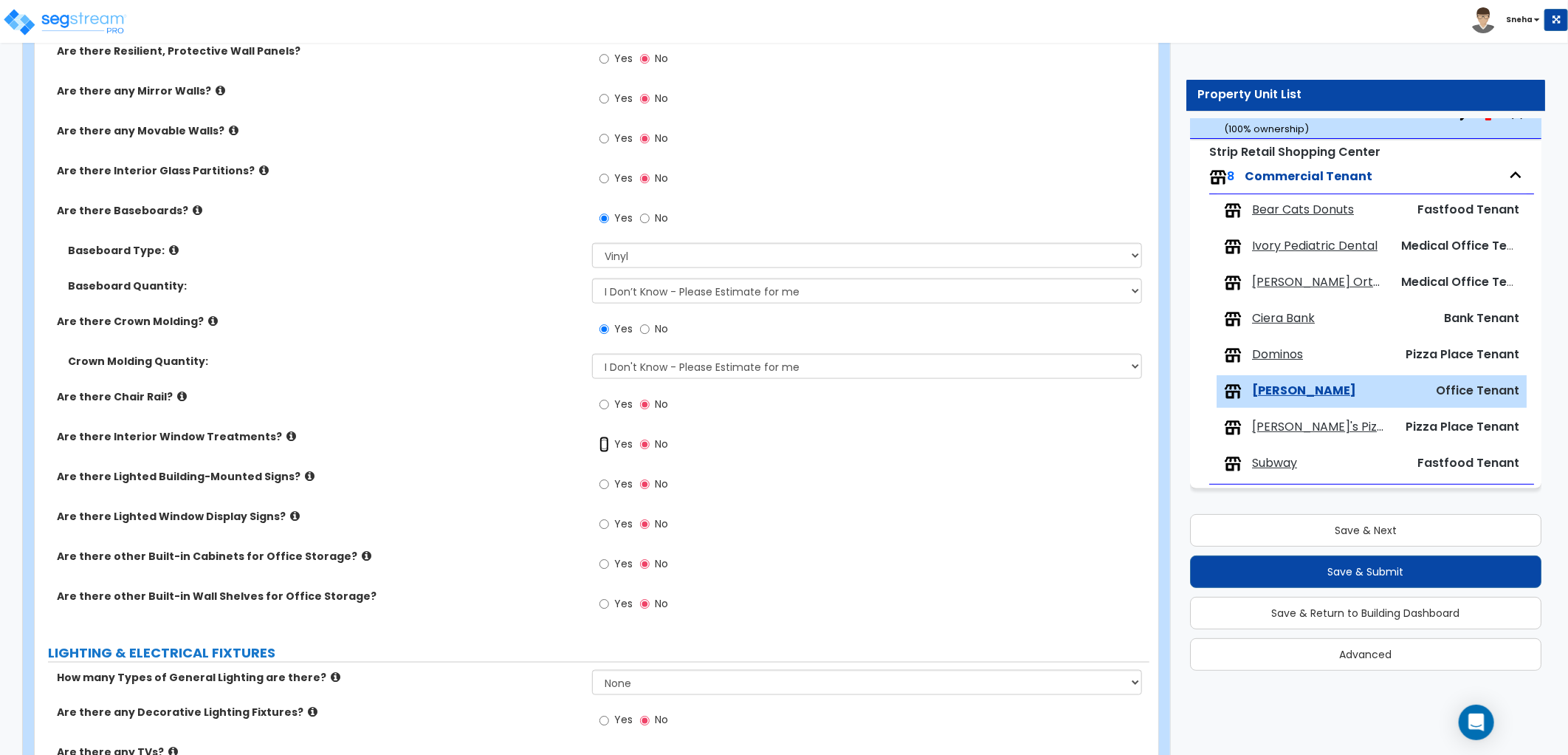
click at [607, 443] on input "Yes" at bounding box center [603, 444] width 9 height 16
radio input "true"
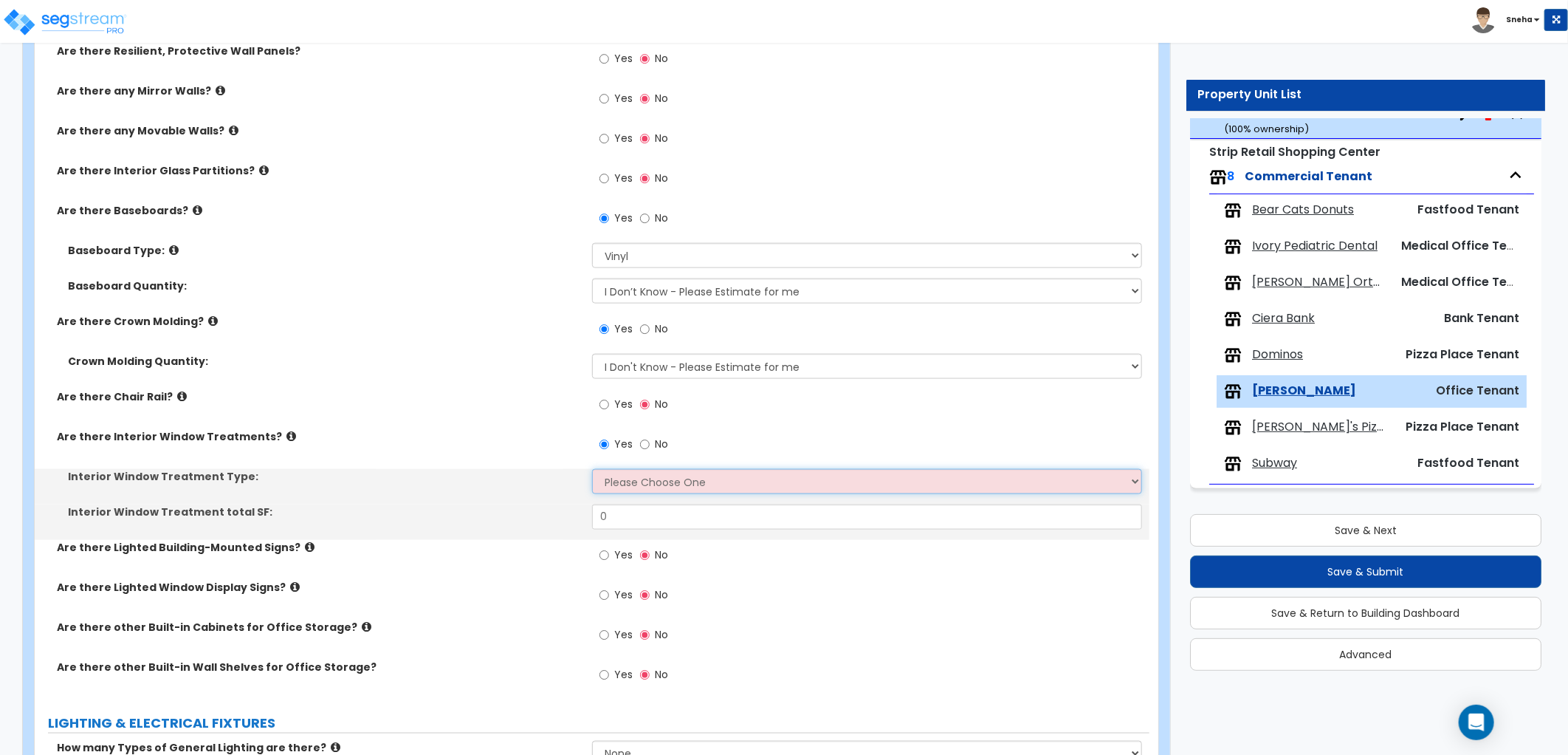
click at [624, 476] on select "Please Choose One Vertical Blinds Window Shades Venetian Blinds Wood Shutters" at bounding box center [867, 482] width 550 height 26
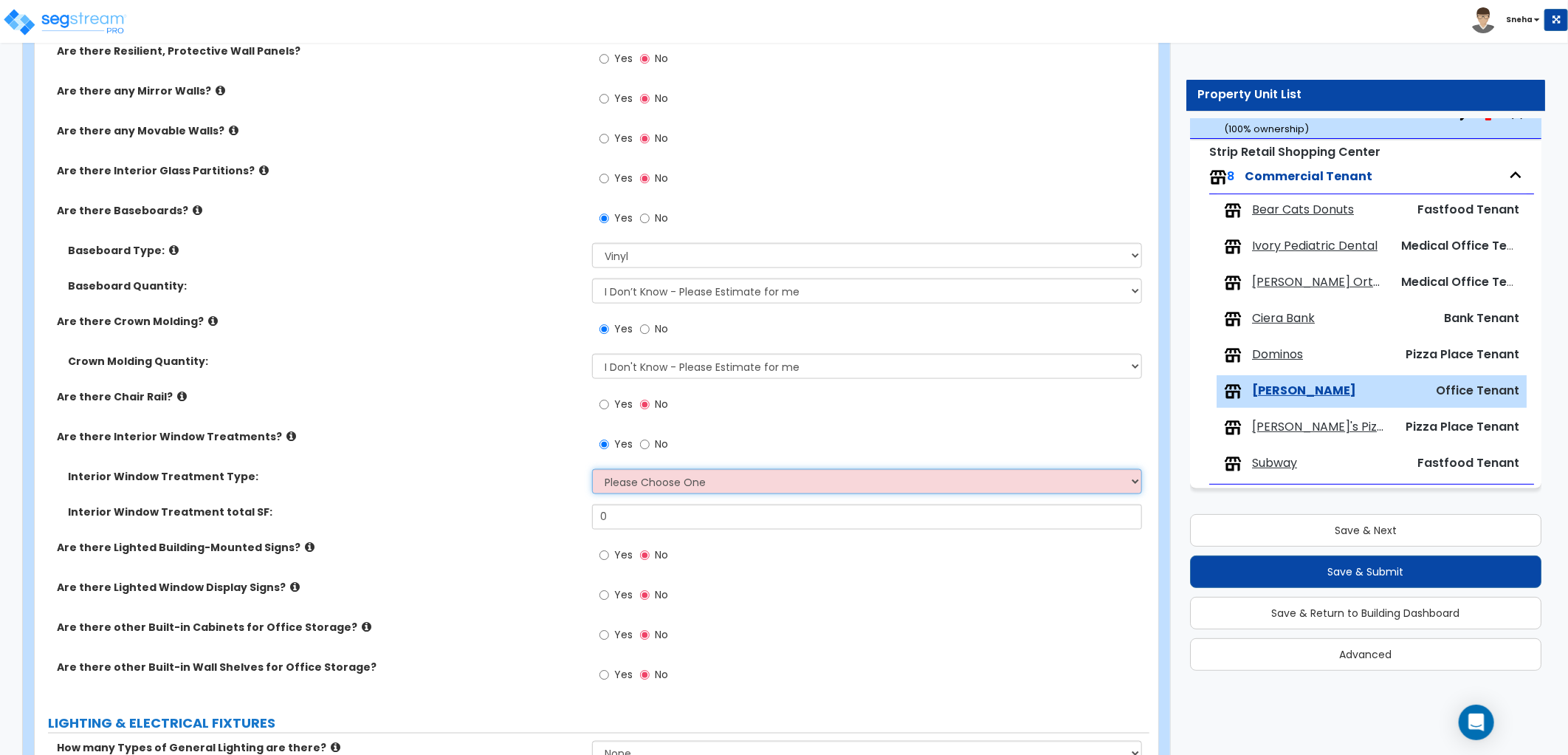
select select "1"
click at [592, 469] on select "Please Choose One Vertical Blinds Window Shades Venetian Blinds Wood Shutters" at bounding box center [867, 482] width 550 height 26
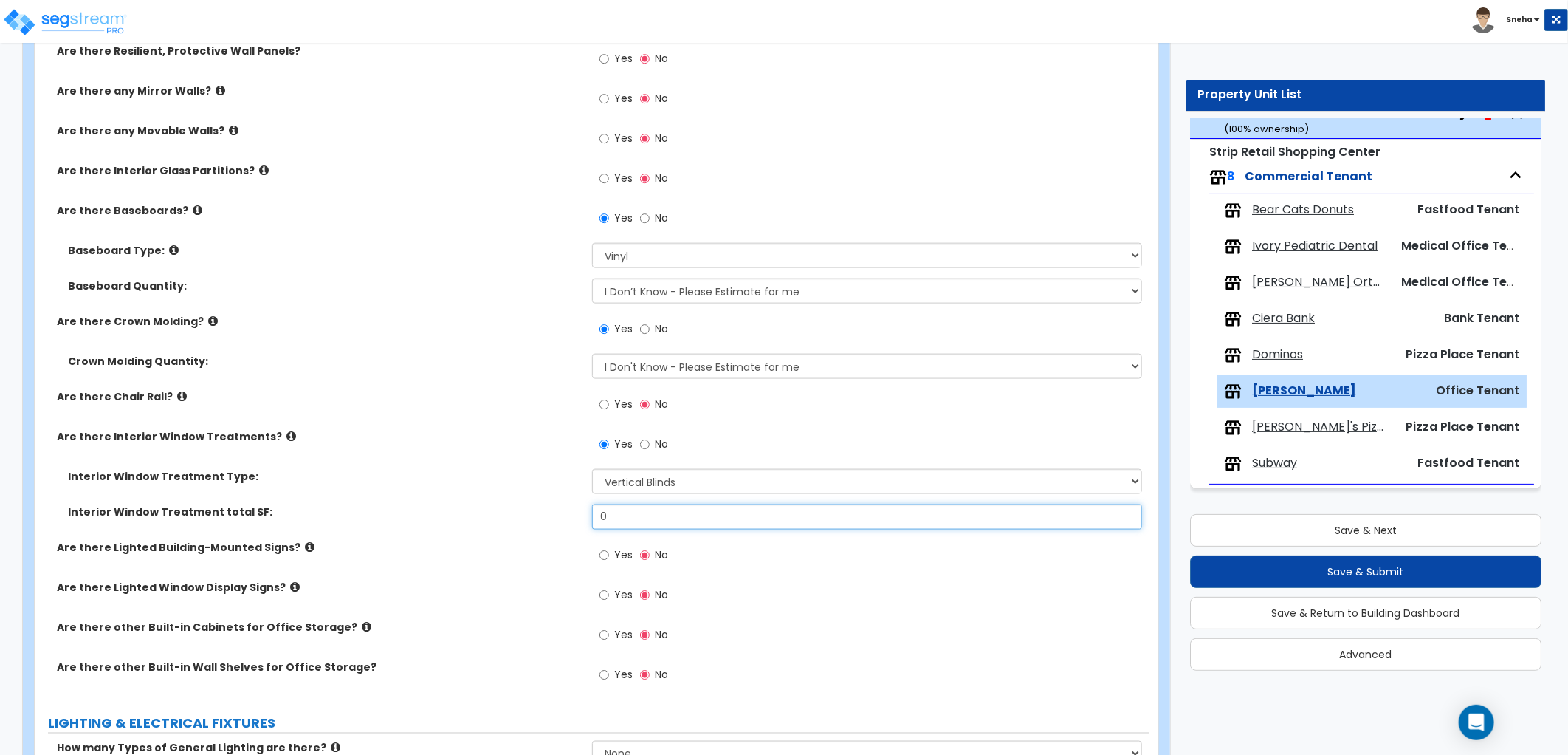
drag, startPoint x: 614, startPoint y: 504, endPoint x: 587, endPoint y: 511, distance: 27.9
click at [587, 511] on div "Interior Window Treatment total SF: 0" at bounding box center [592, 522] width 1114 height 36
type input "86"
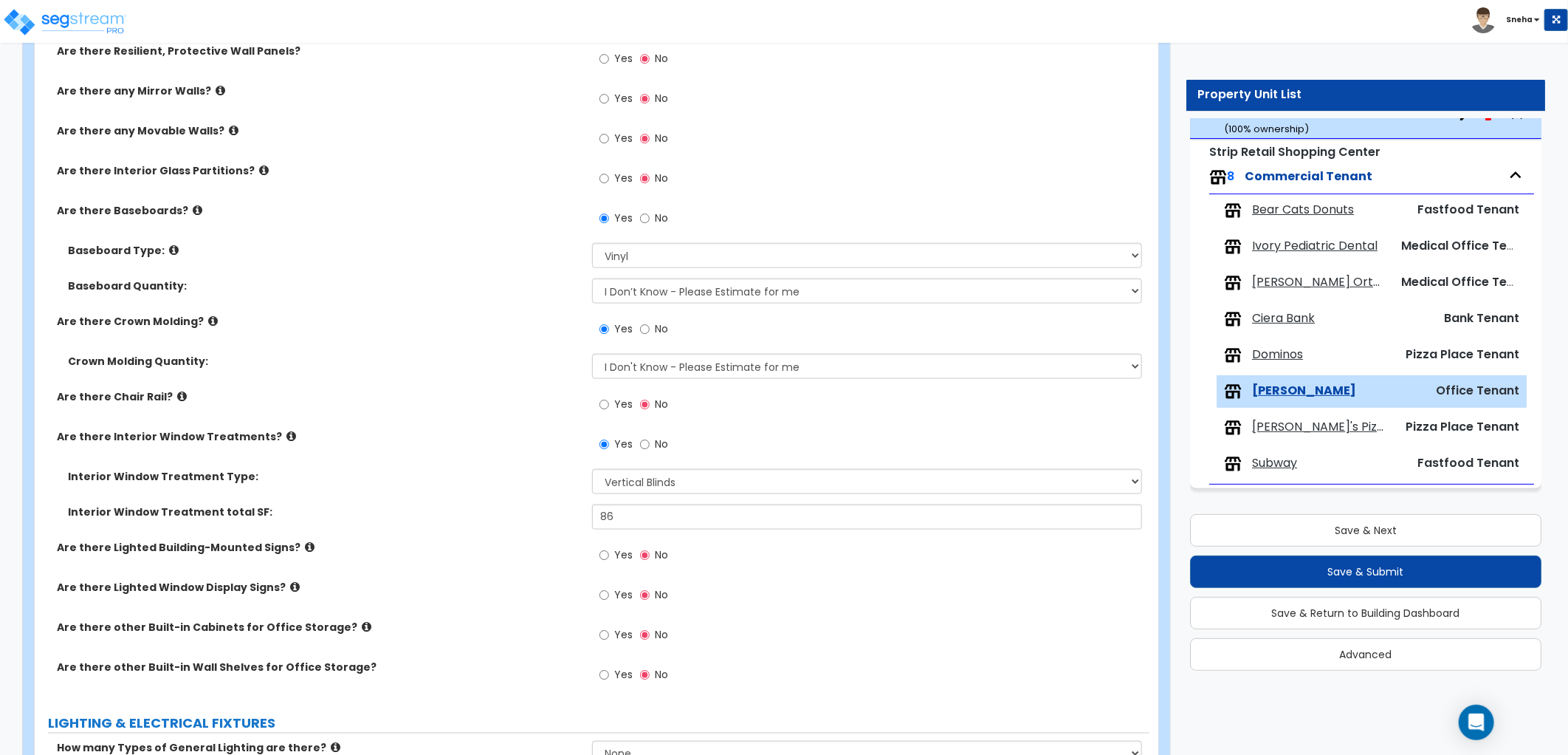
click at [587, 511] on div "Interior Window Treatment total SF:" at bounding box center [314, 511] width 558 height 14
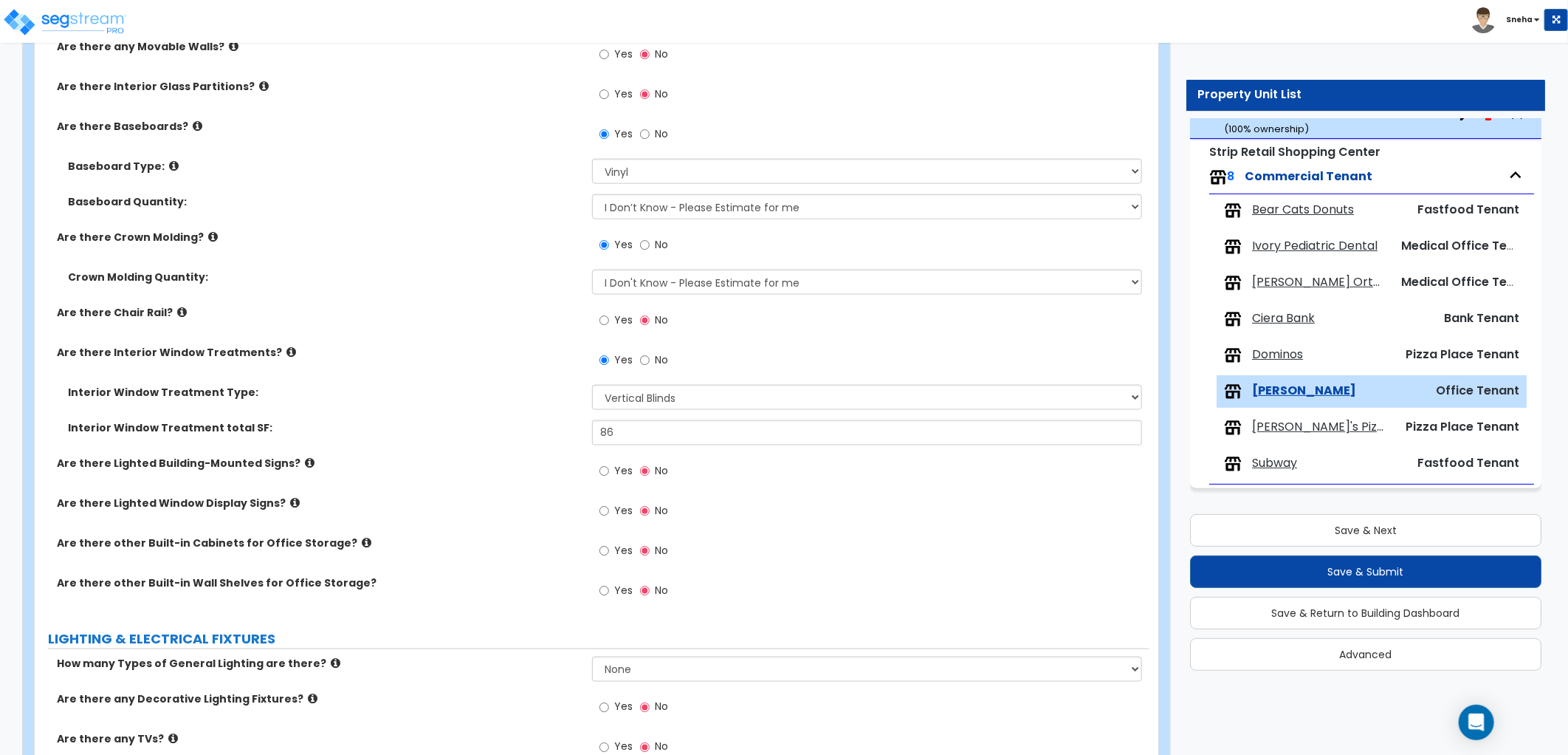
scroll to position [1312, 0]
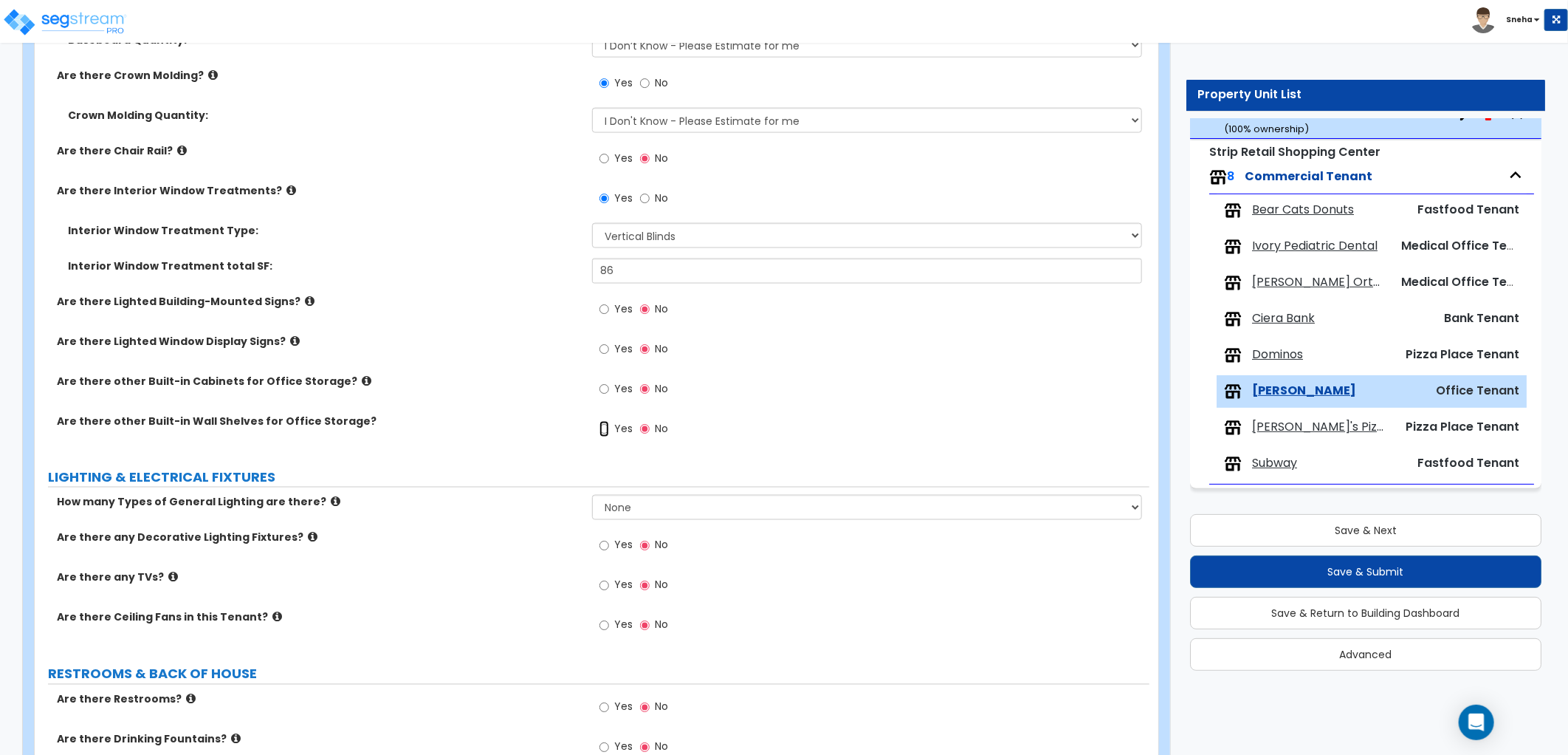
click at [605, 426] on input "Yes" at bounding box center [603, 429] width 9 height 16
radio input "true"
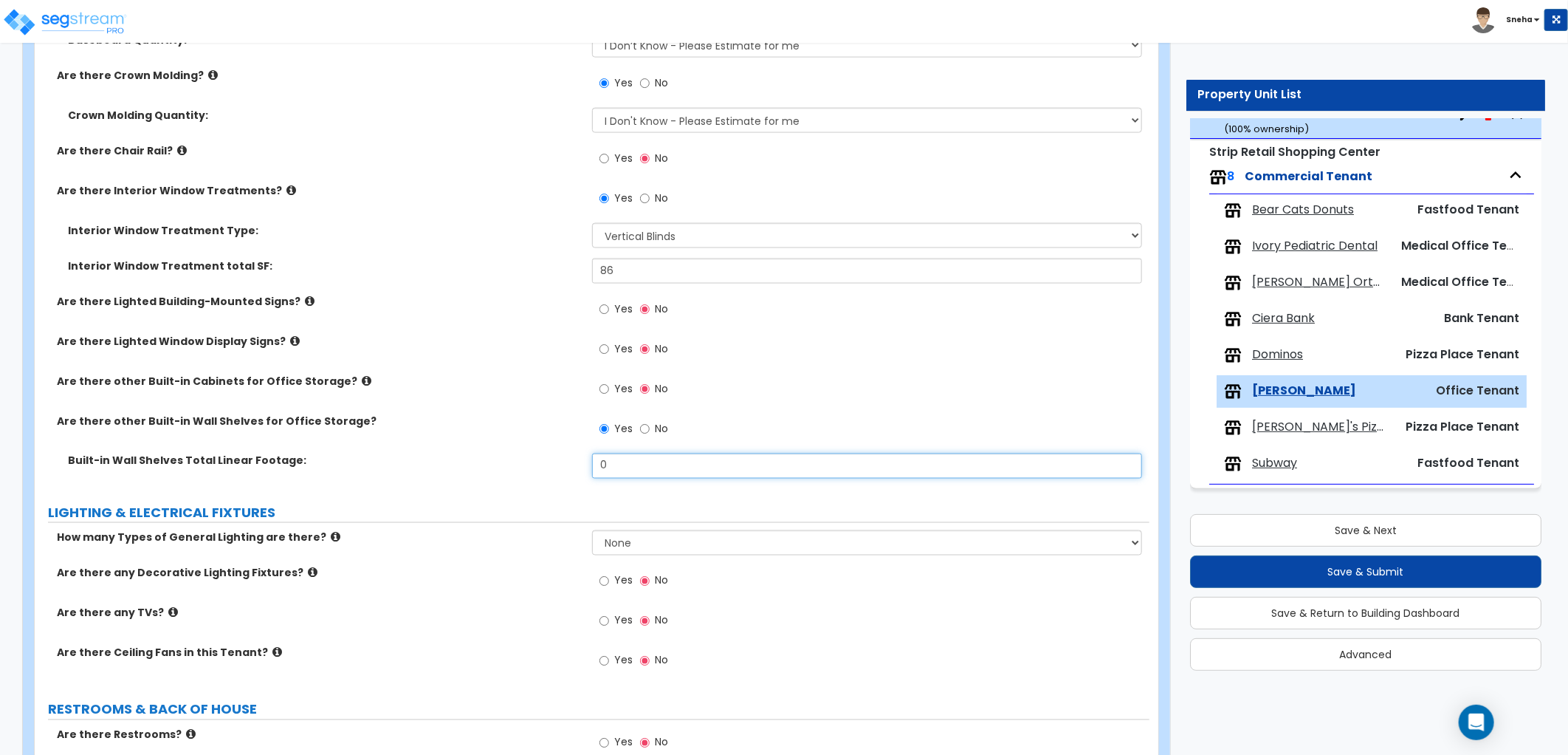
drag, startPoint x: 609, startPoint y: 455, endPoint x: 552, endPoint y: 491, distance: 67.4
click at [552, 491] on div "GENERAL TENANT INFORMATION Office total Square Footage: 1425 Is there a Vestibu…" at bounding box center [592, 121] width 1092 height 2441
type input "18"
click at [541, 489] on div "GENERAL TENANT INFORMATION Office total Square Footage: 1425 Is there a Vestibu…" at bounding box center [592, 121] width 1092 height 2441
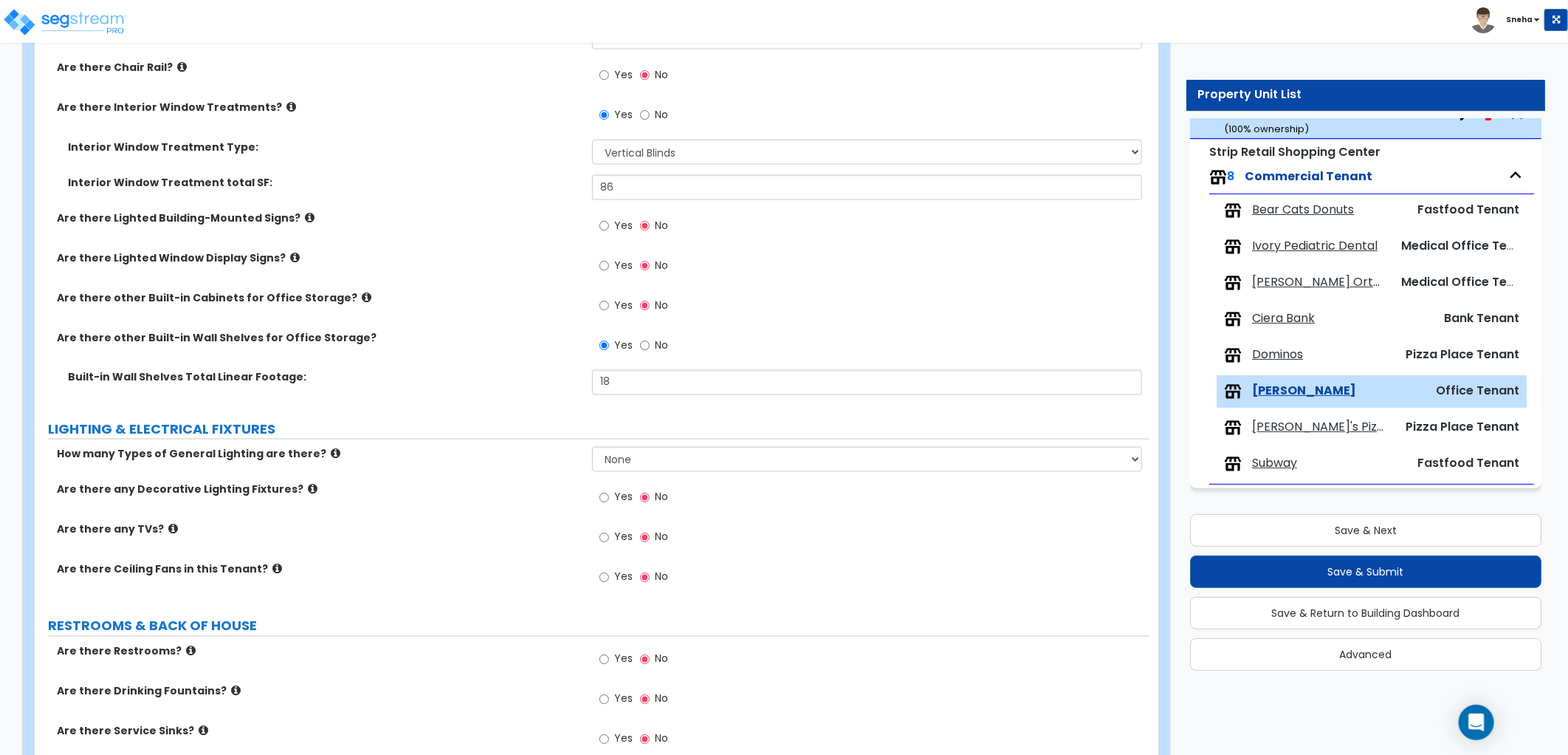
scroll to position [1477, 0]
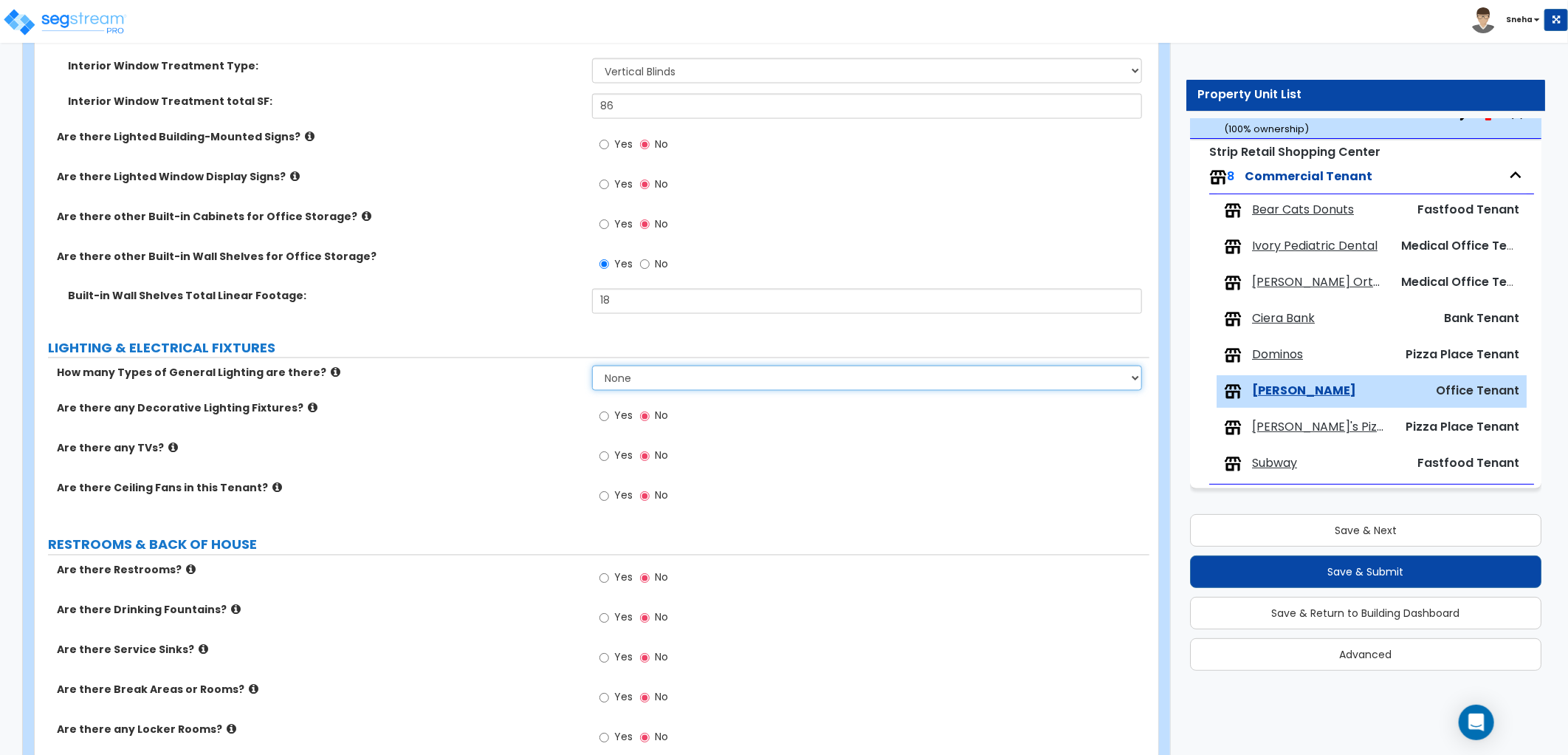
click at [783, 382] on select "None 1 2 3" at bounding box center [867, 378] width 550 height 26
select select "1"
click at [592, 366] on select "None 1 2 3" at bounding box center [867, 378] width 550 height 26
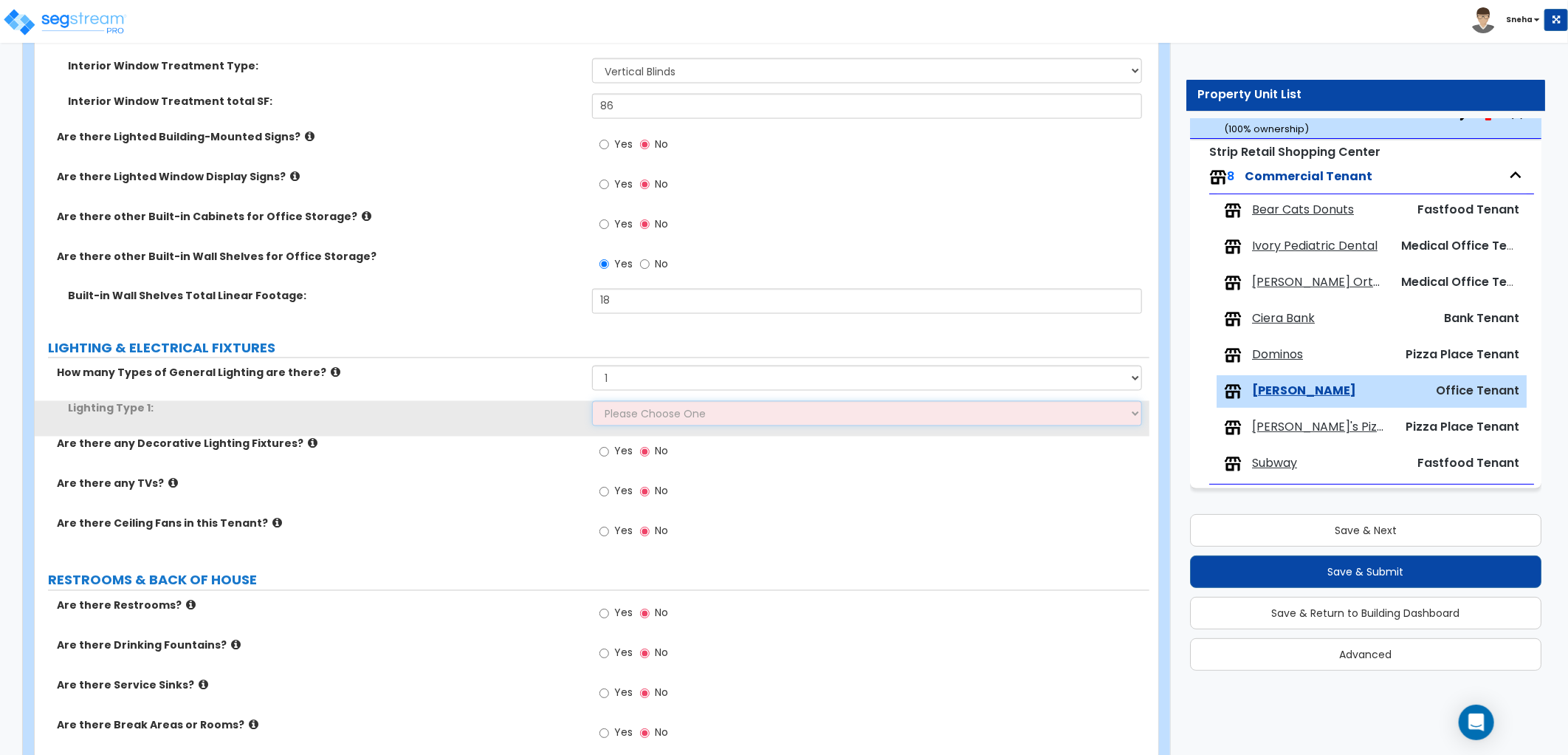
click at [655, 410] on select "Please Choose One LED Surface-Mounted LED Recessed Fluorescent Surface-Mounted …" at bounding box center [867, 414] width 550 height 26
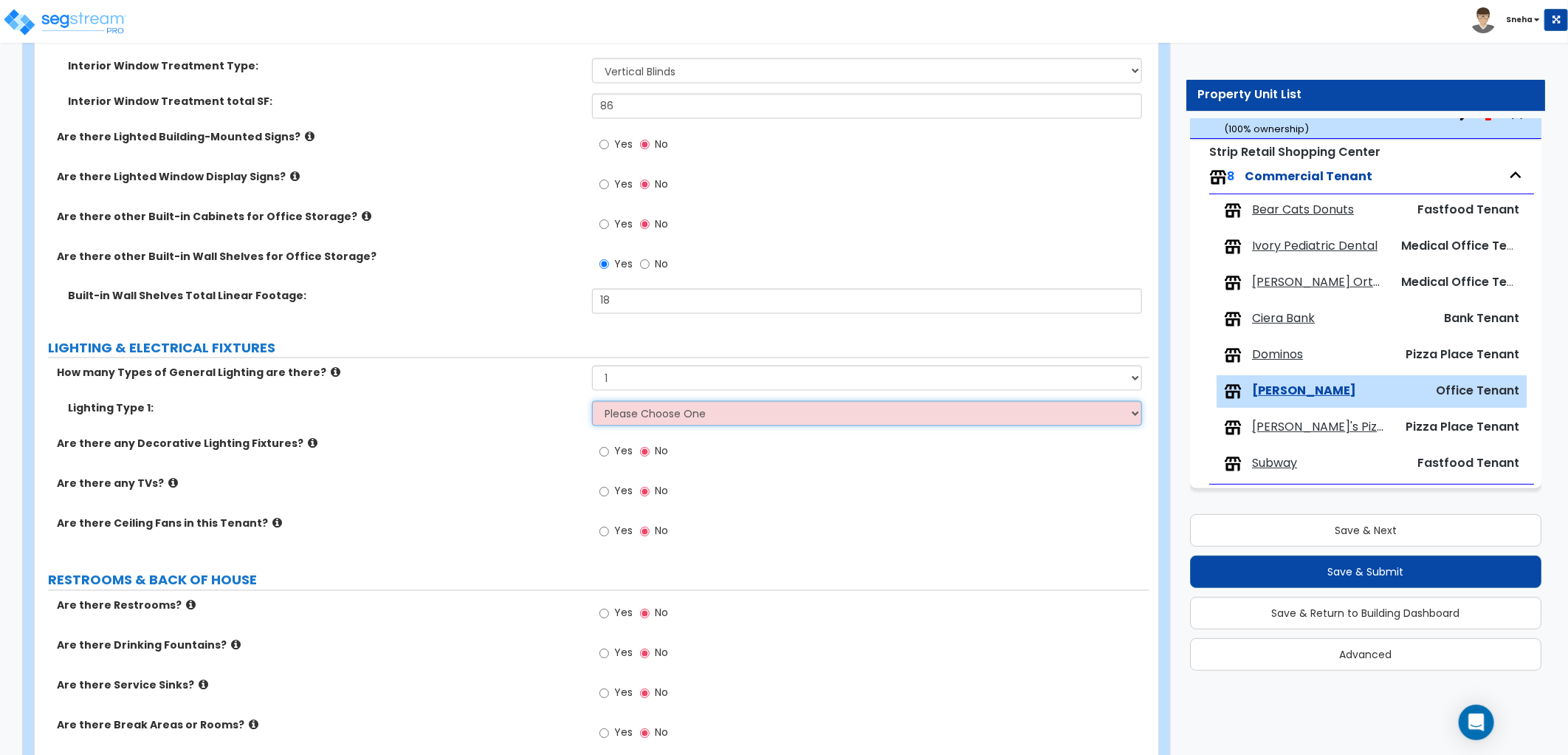
select select "2"
click at [592, 401] on select "Please Choose One LED Surface-Mounted LED Recessed Fluorescent Surface-Mounted …" at bounding box center [867, 414] width 550 height 26
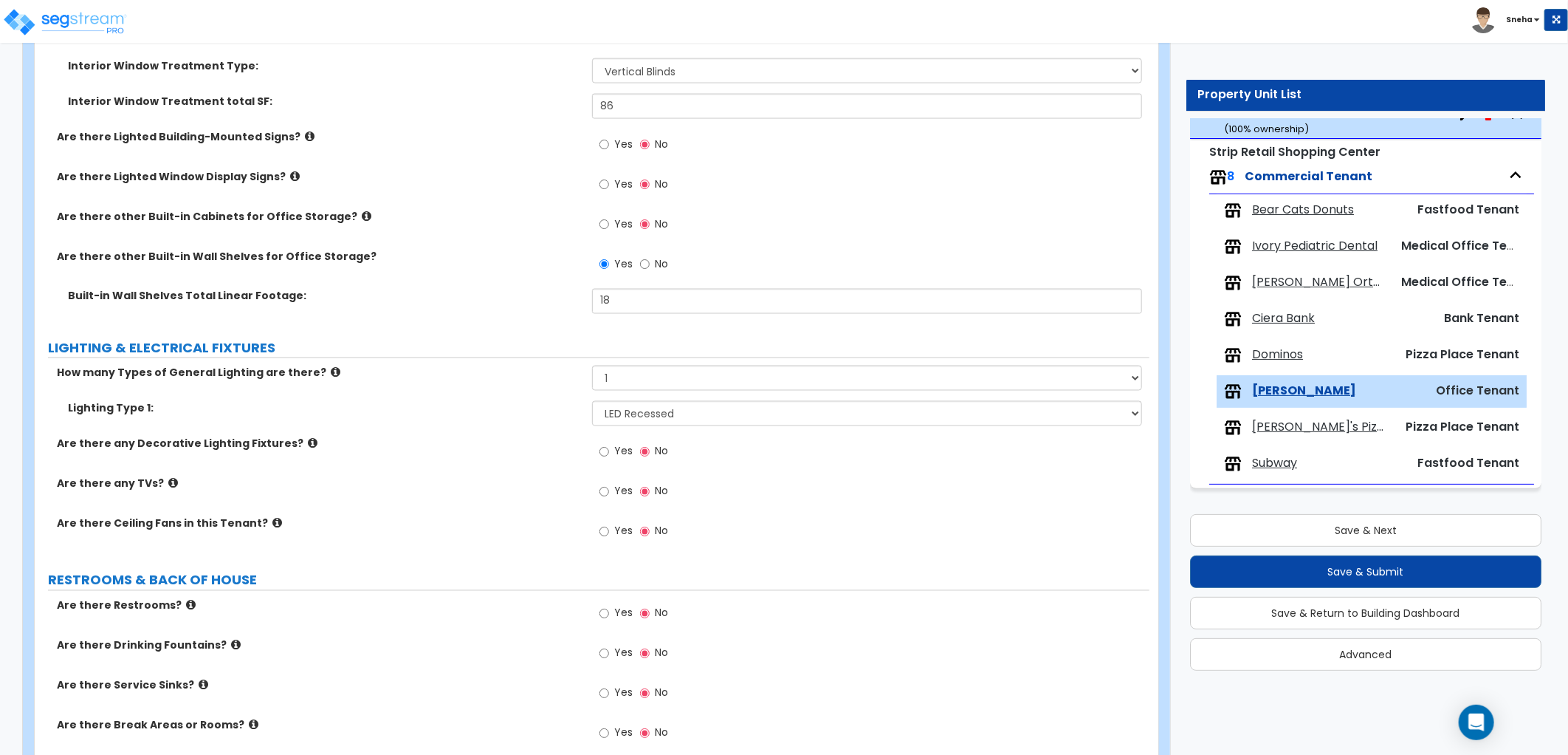
click at [543, 451] on label "Are there any Decorative Lighting Fixtures?" at bounding box center [319, 443] width 524 height 14
click at [629, 490] on span "Yes" at bounding box center [624, 491] width 19 height 14
drag, startPoint x: 629, startPoint y: 490, endPoint x: 608, endPoint y: 490, distance: 21.0
click at [608, 490] on input "Yes" at bounding box center [603, 491] width 9 height 16
radio input "true"
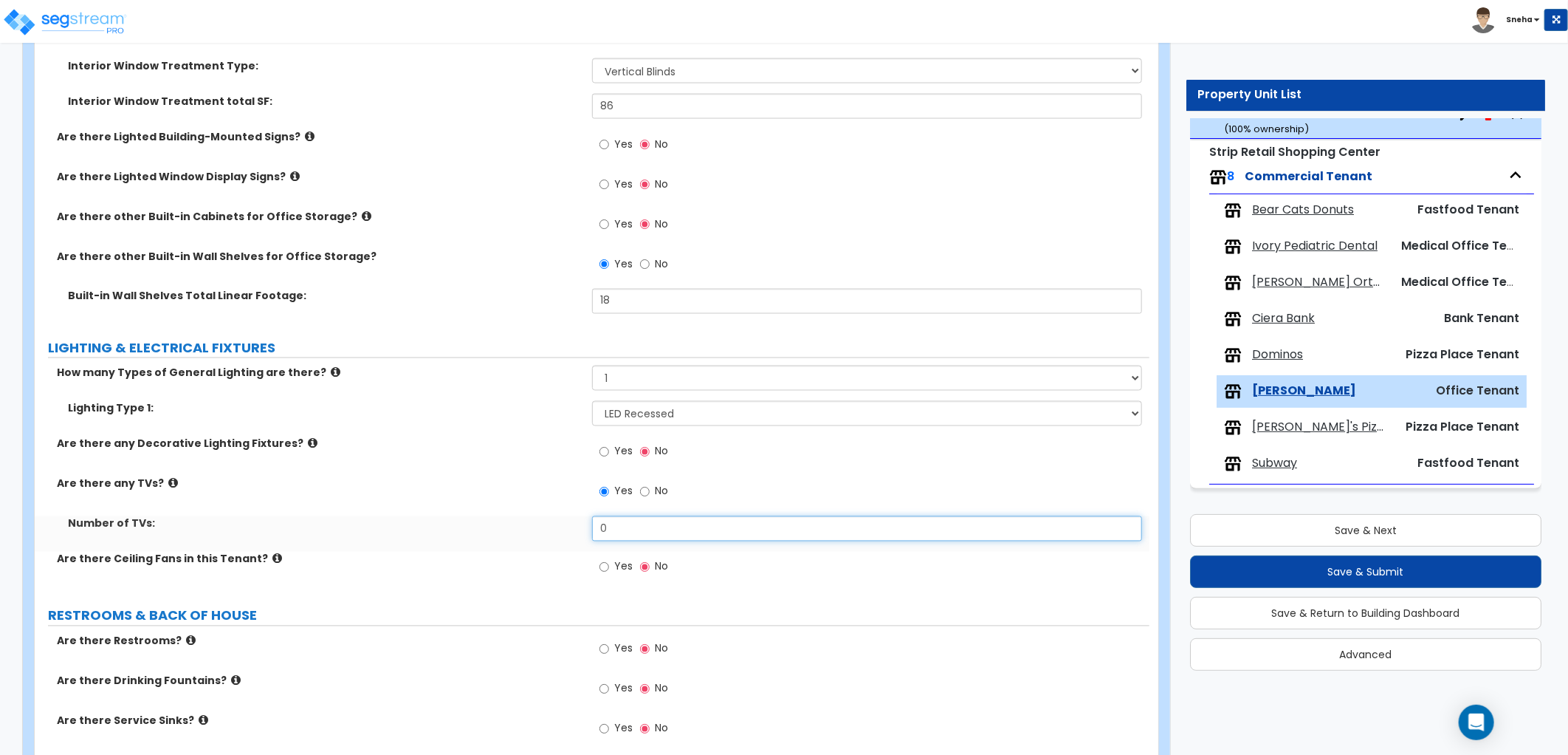
drag, startPoint x: 581, startPoint y: 525, endPoint x: 564, endPoint y: 527, distance: 17.1
click at [564, 527] on div "Number of TVs: 0" at bounding box center [592, 534] width 1114 height 36
type input "1"
click at [563, 527] on label "Number of TVs:" at bounding box center [325, 523] width 513 height 14
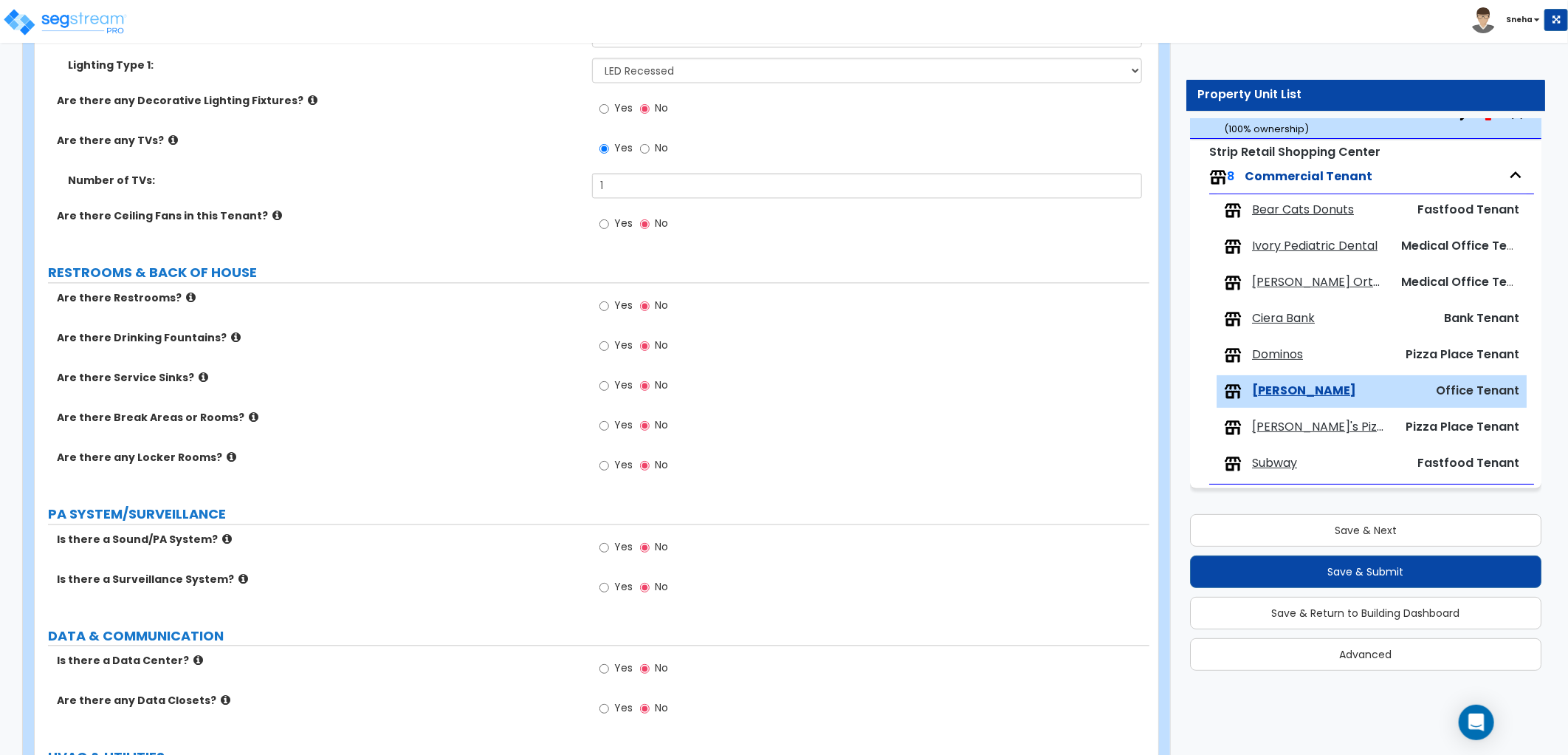
scroll to position [1887, 0]
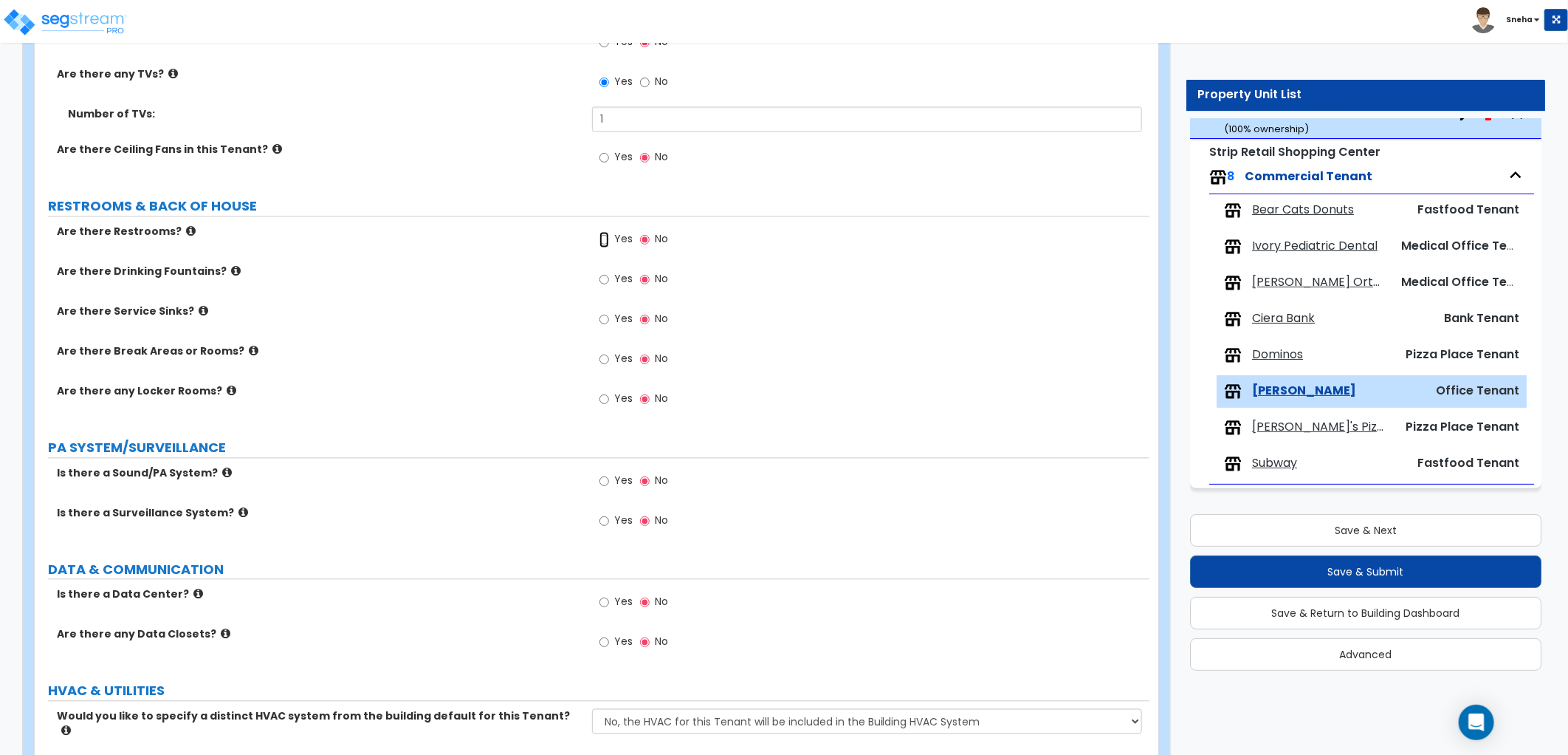
click at [608, 241] on input "Yes" at bounding box center [603, 239] width 9 height 16
radio input "true"
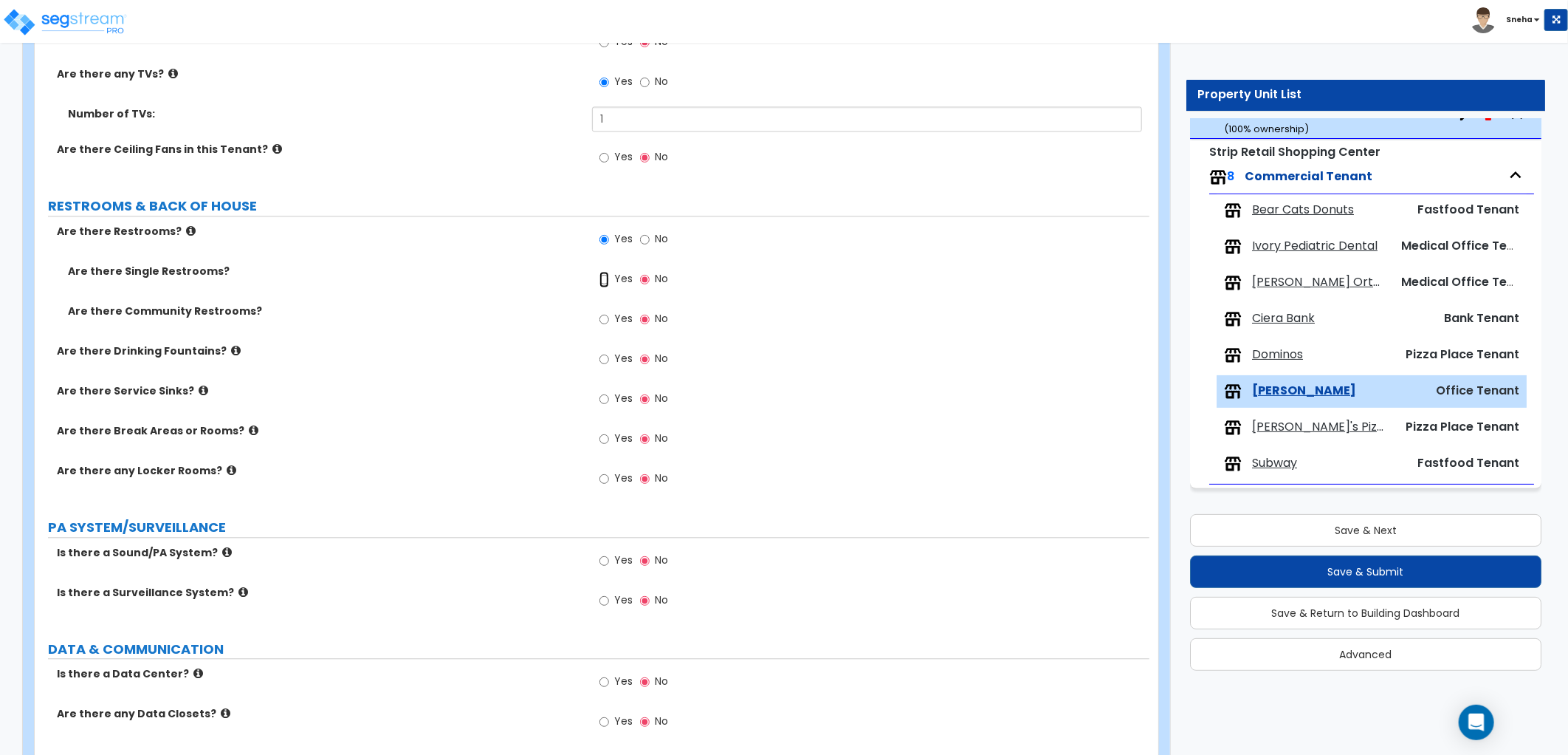
click at [601, 275] on input "Yes" at bounding box center [603, 279] width 9 height 16
radio input "true"
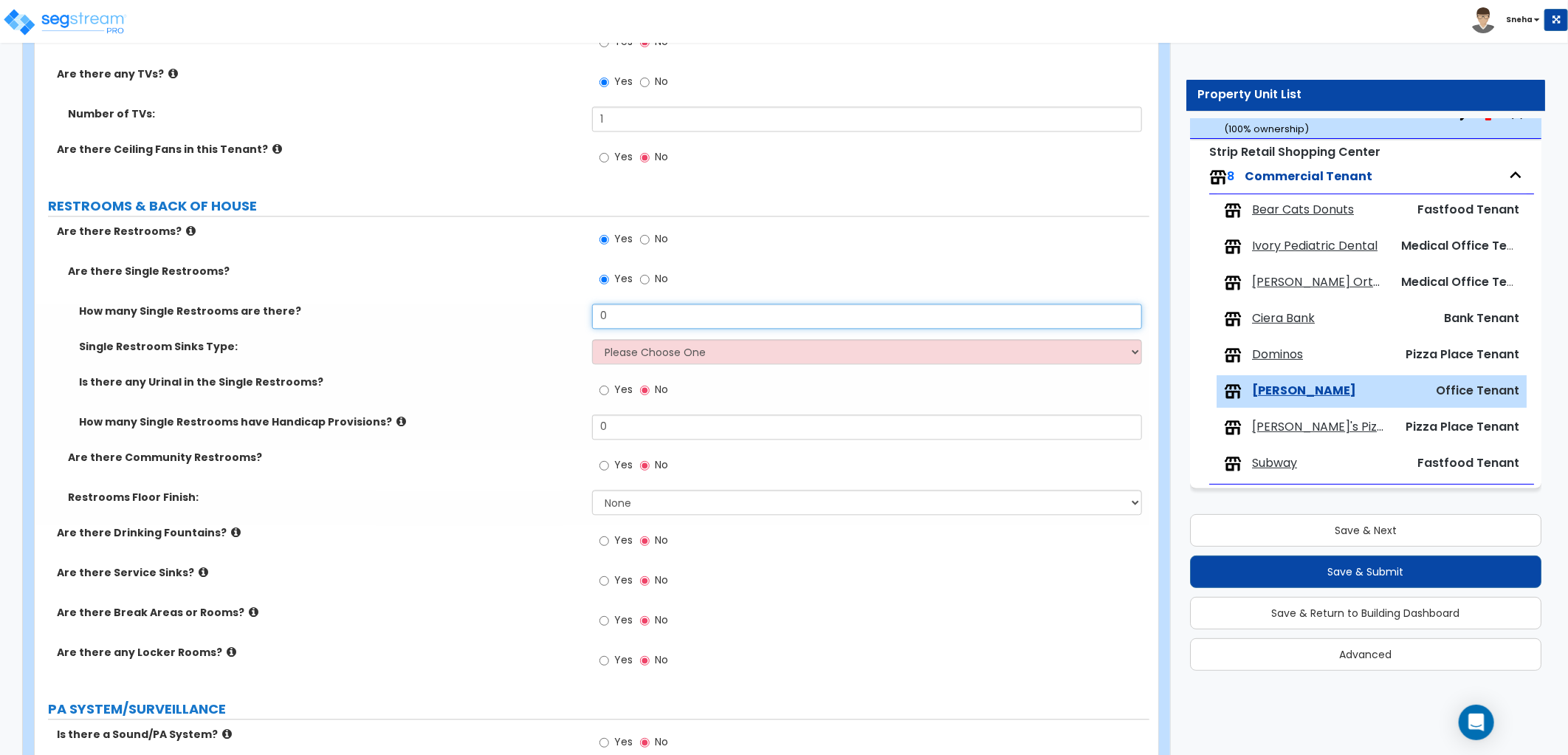
drag, startPoint x: 619, startPoint y: 313, endPoint x: 563, endPoint y: 321, distance: 56.6
click at [563, 321] on div "How many Single Restrooms are there? 0" at bounding box center [592, 321] width 1114 height 36
type input "1"
click at [603, 349] on select "Please Choose One Wall-mounted Vanity-mounted" at bounding box center [867, 352] width 550 height 26
select select "1"
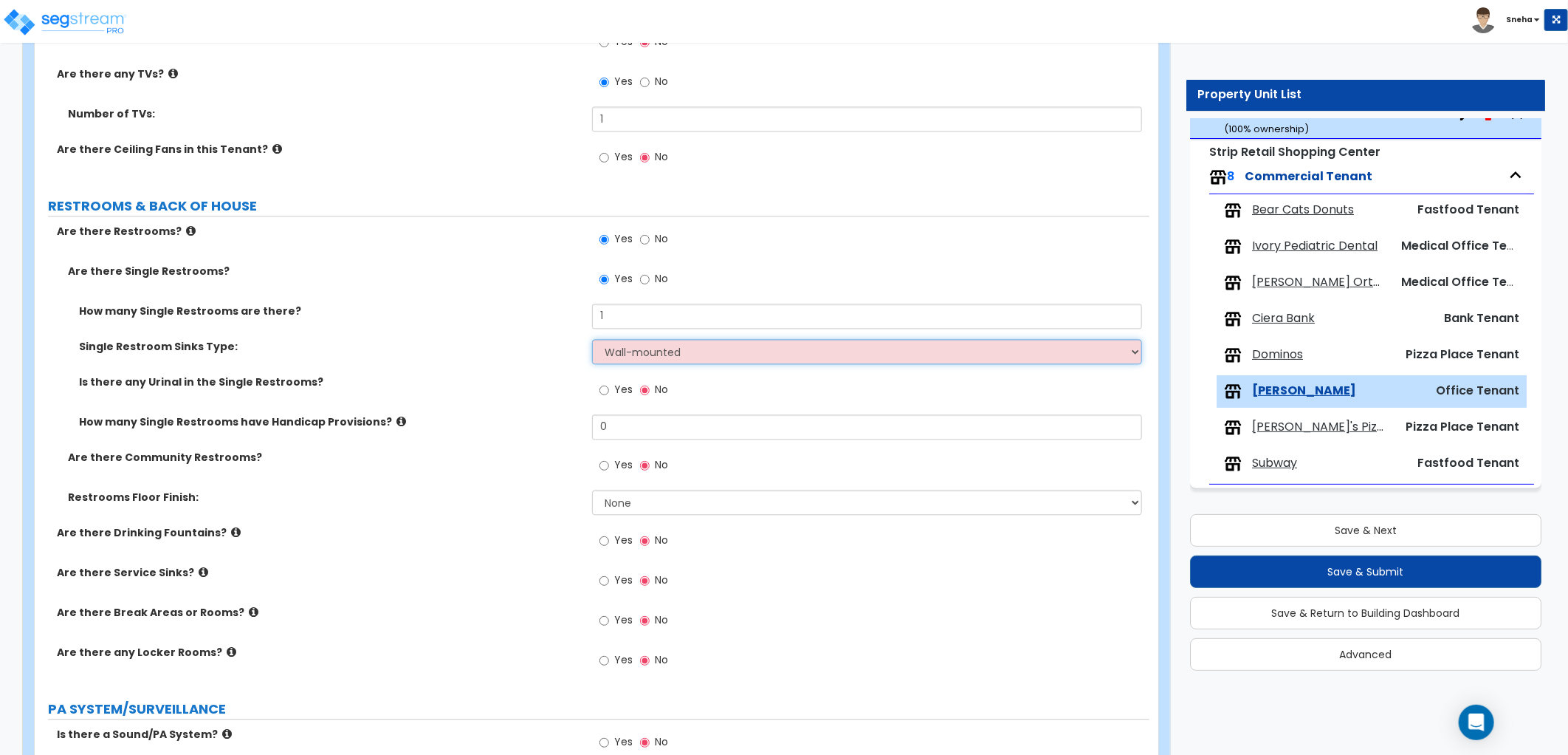
click at [592, 339] on select "Please Choose One Wall-mounted Vanity-mounted" at bounding box center [867, 352] width 550 height 26
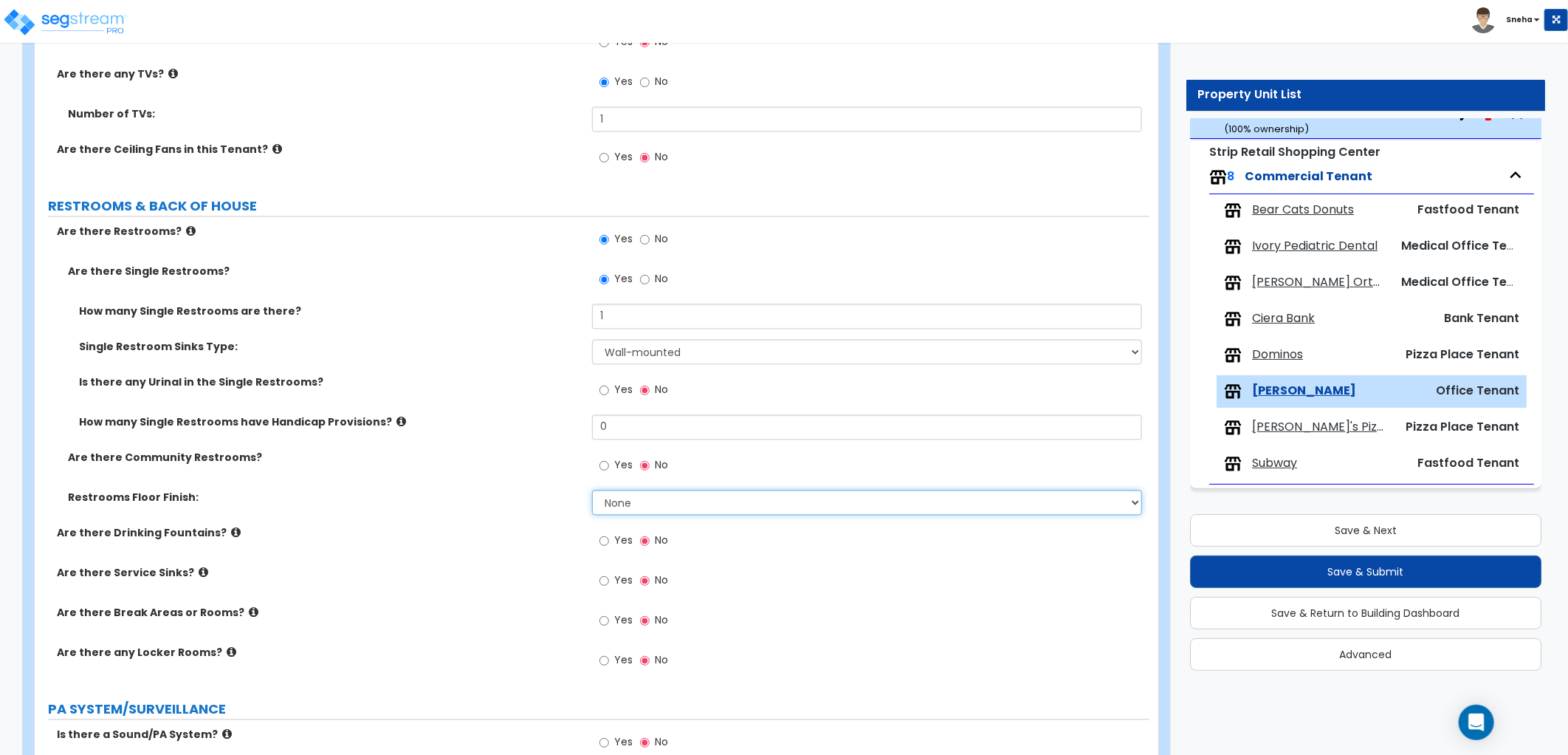
click at [632, 504] on select "None Tile Flooring Resilient Laminate Flooring VCT Flooring Sheet Vinyl Flooring" at bounding box center [867, 502] width 550 height 26
select select "1"
click at [592, 490] on select "None Tile Flooring Resilient Laminate Flooring VCT Flooring Sheet Vinyl Flooring" at bounding box center [867, 502] width 550 height 26
click at [556, 514] on div "Restrooms Floor Finish: None Tile Flooring Resilient Laminate Flooring VCT Floo…" at bounding box center [592, 508] width 1114 height 36
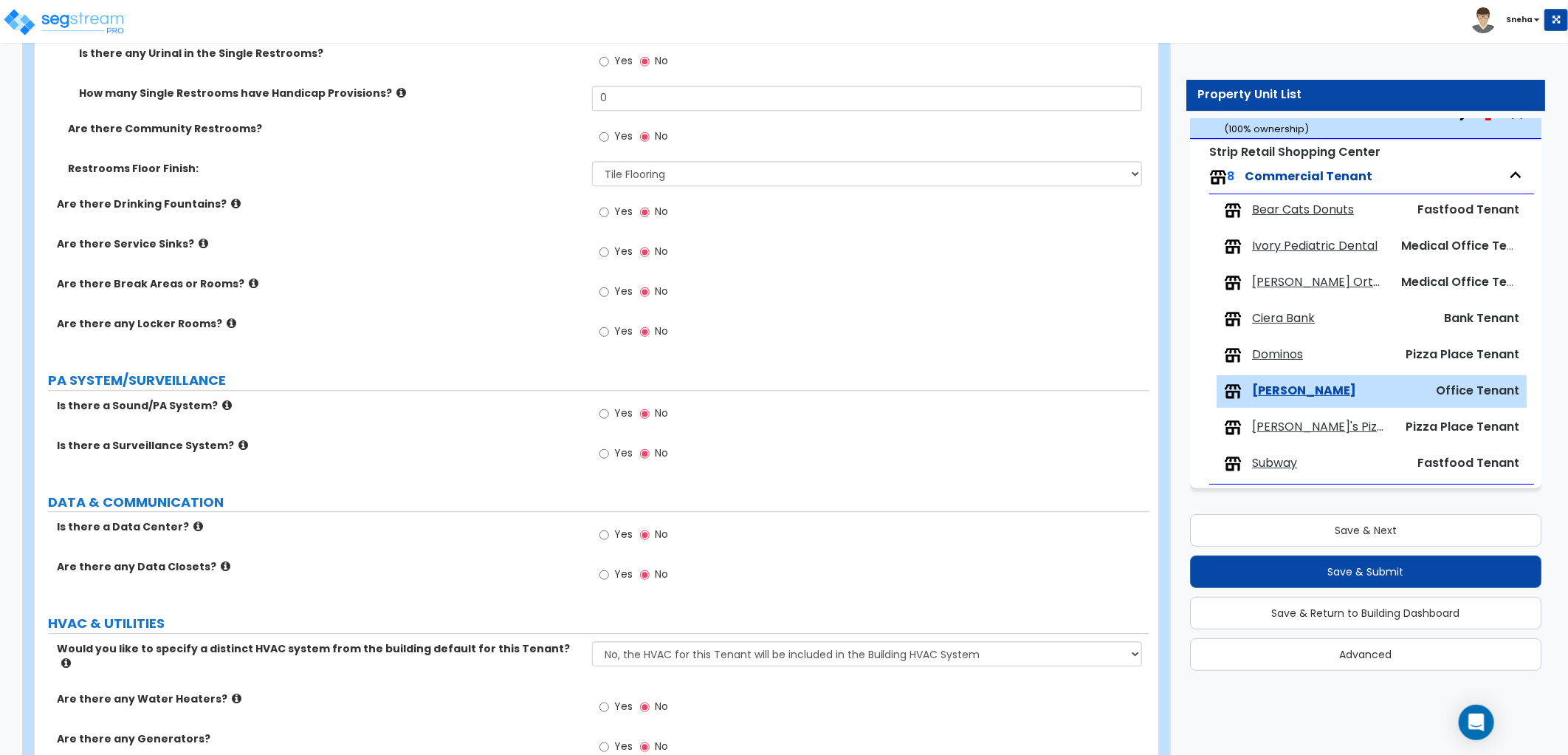
click at [615, 292] on span "Yes" at bounding box center [624, 291] width 19 height 14
click at [609, 292] on input "Yes" at bounding box center [603, 292] width 9 height 16
radio input "true"
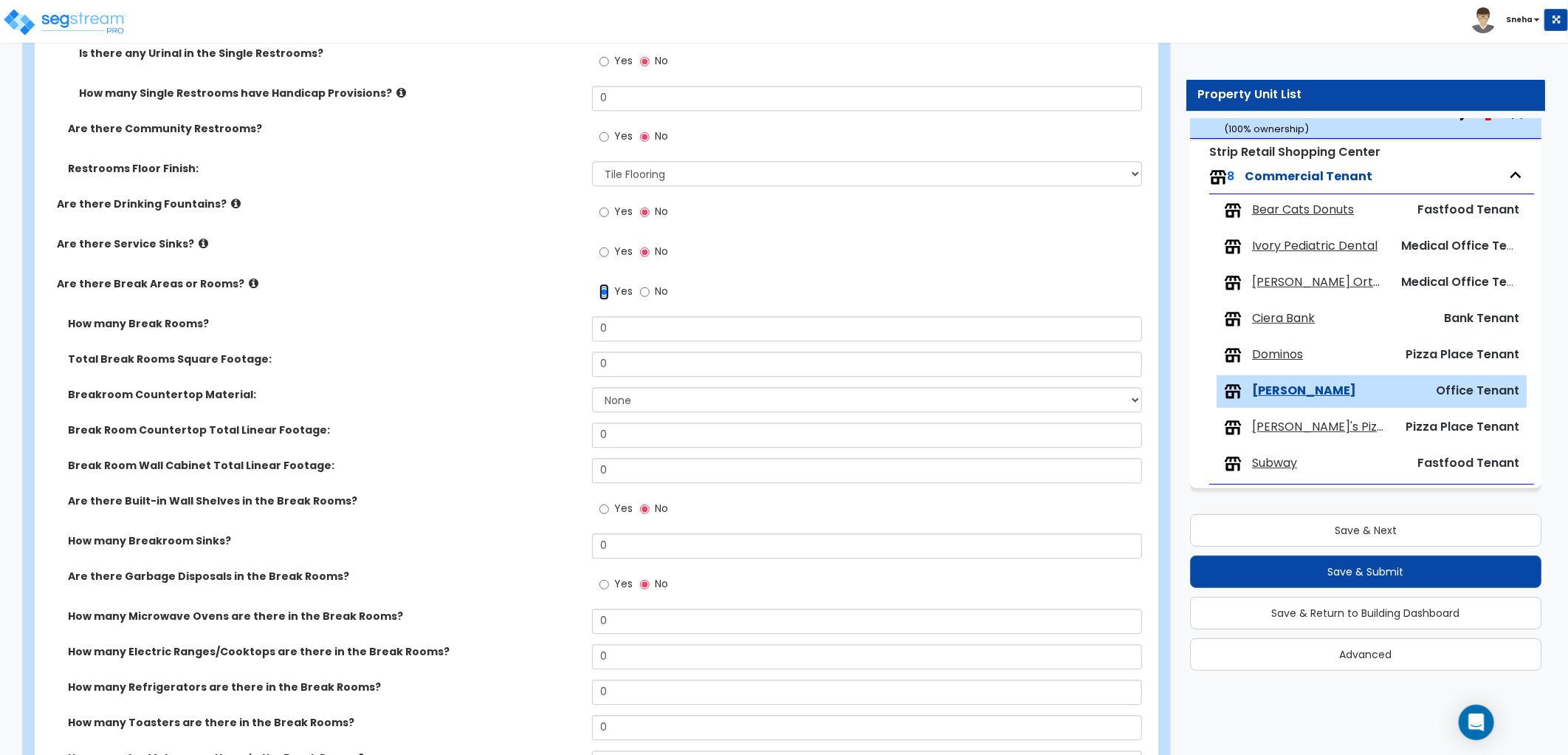
scroll to position [2379, 0]
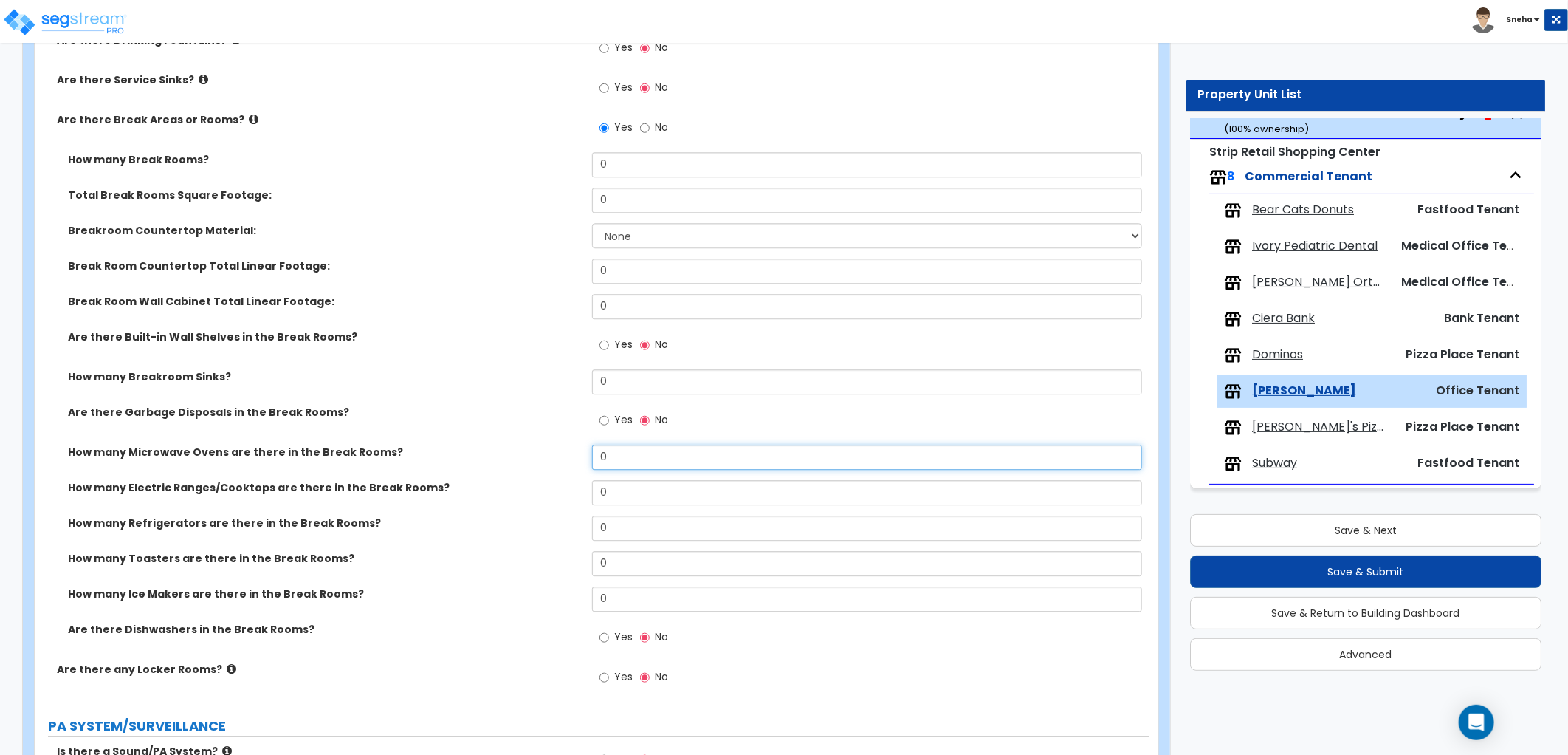
click at [617, 448] on input "0" at bounding box center [867, 457] width 550 height 26
drag, startPoint x: 626, startPoint y: 166, endPoint x: 558, endPoint y: 168, distance: 68.0
click at [558, 168] on div "How many Break Rooms? 0" at bounding box center [592, 170] width 1114 height 36
type input "1"
click at [539, 203] on div "Total Break Rooms Square Footage: 0" at bounding box center [592, 206] width 1114 height 36
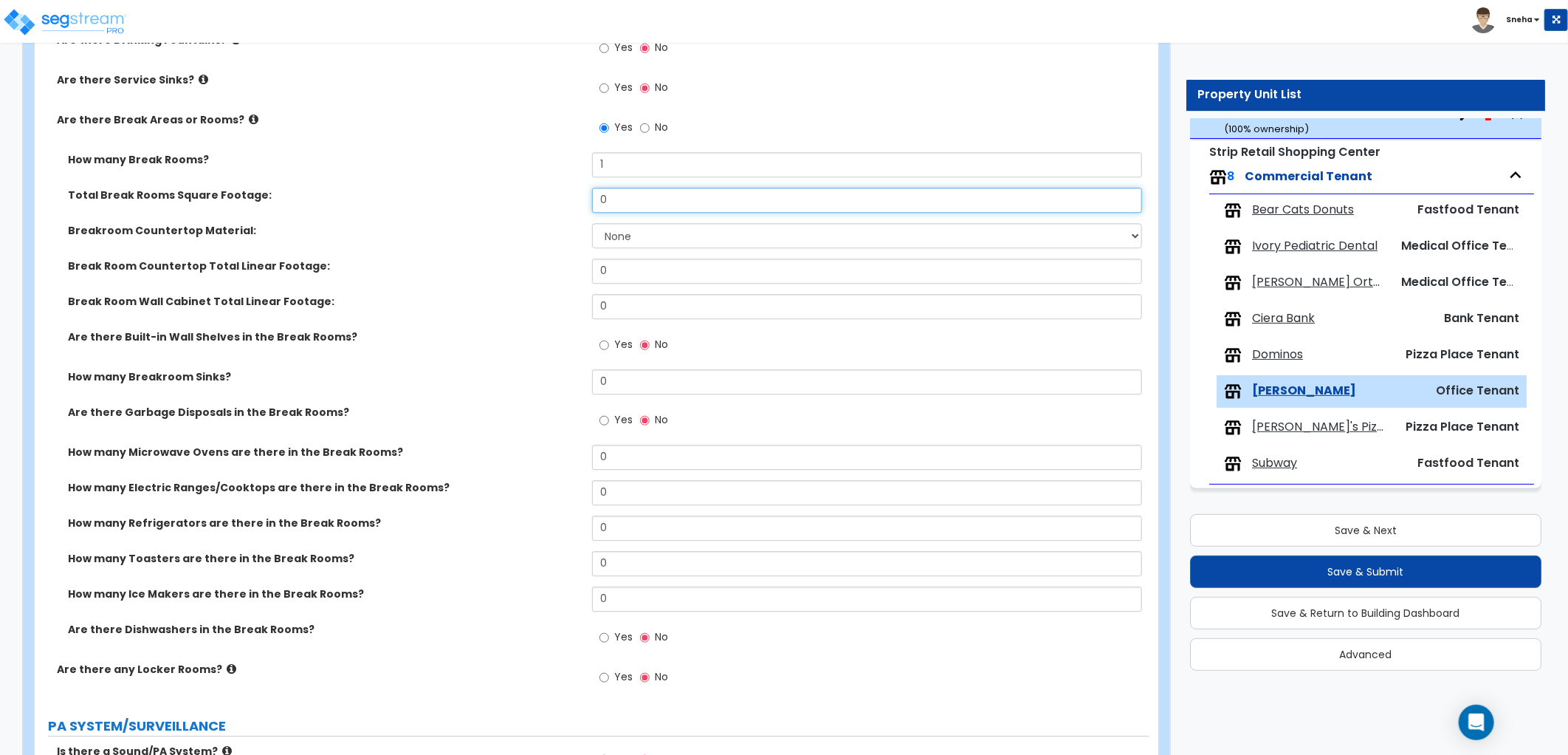
drag, startPoint x: 639, startPoint y: 200, endPoint x: 525, endPoint y: 203, distance: 114.0
click at [525, 203] on div "Total Break Rooms Square Footage: 0" at bounding box center [592, 206] width 1114 height 36
type input "240"
click at [525, 203] on div "Total Break Rooms Square Footage: 240" at bounding box center [592, 206] width 1114 height 36
click at [617, 233] on select "None Plastic Laminate Solid Surface Stone Quartz Marble Tile Wood Stainless Ste…" at bounding box center [867, 236] width 550 height 26
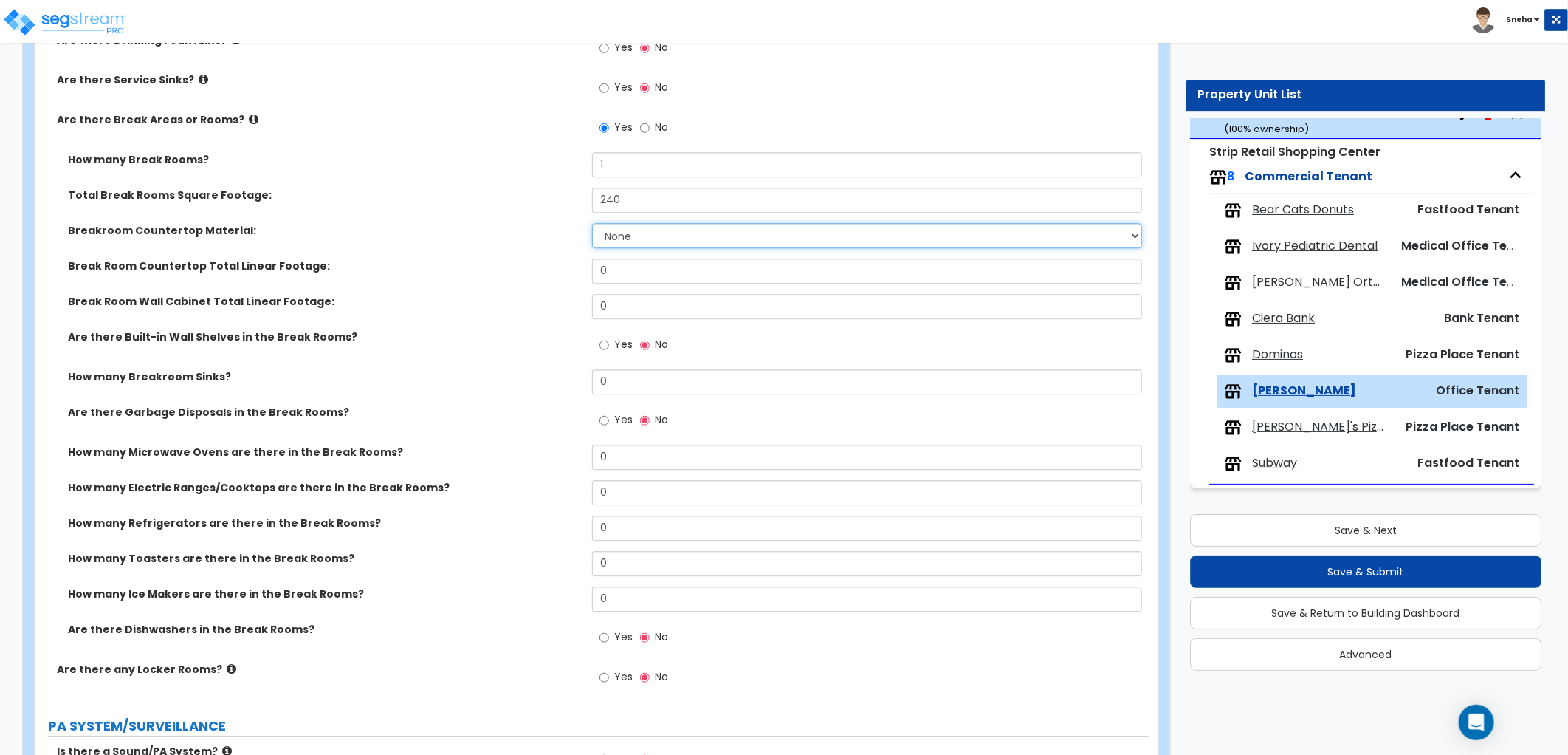
select select "1"
click at [592, 223] on select "None Plastic Laminate Solid Surface Stone Quartz Marble Tile Wood Stainless Ste…" at bounding box center [867, 236] width 550 height 26
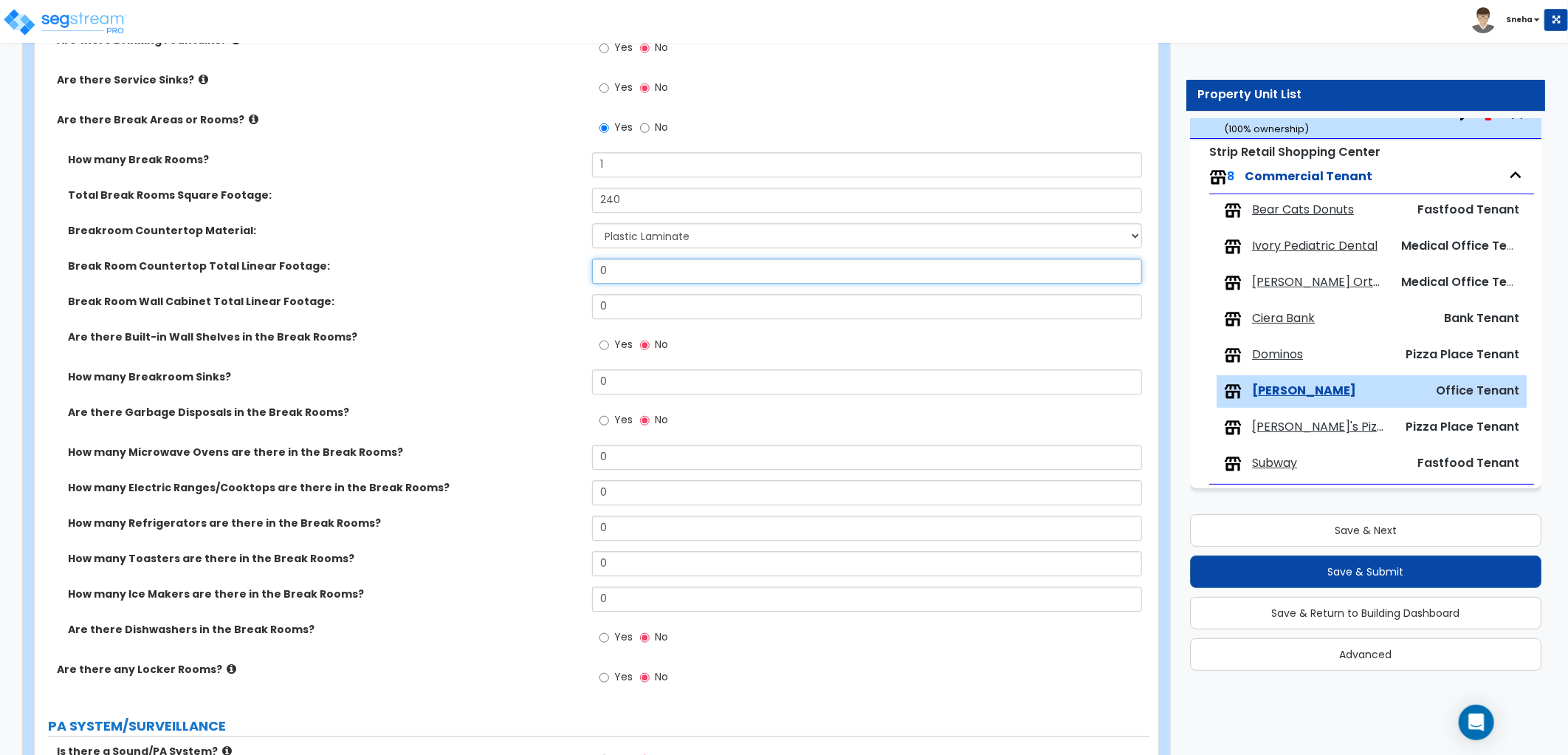
drag, startPoint x: 547, startPoint y: 269, endPoint x: 536, endPoint y: 269, distance: 11.0
click at [536, 269] on div "Break Room Countertop Total Linear Footage: 0" at bounding box center [592, 276] width 1114 height 36
type input "5"
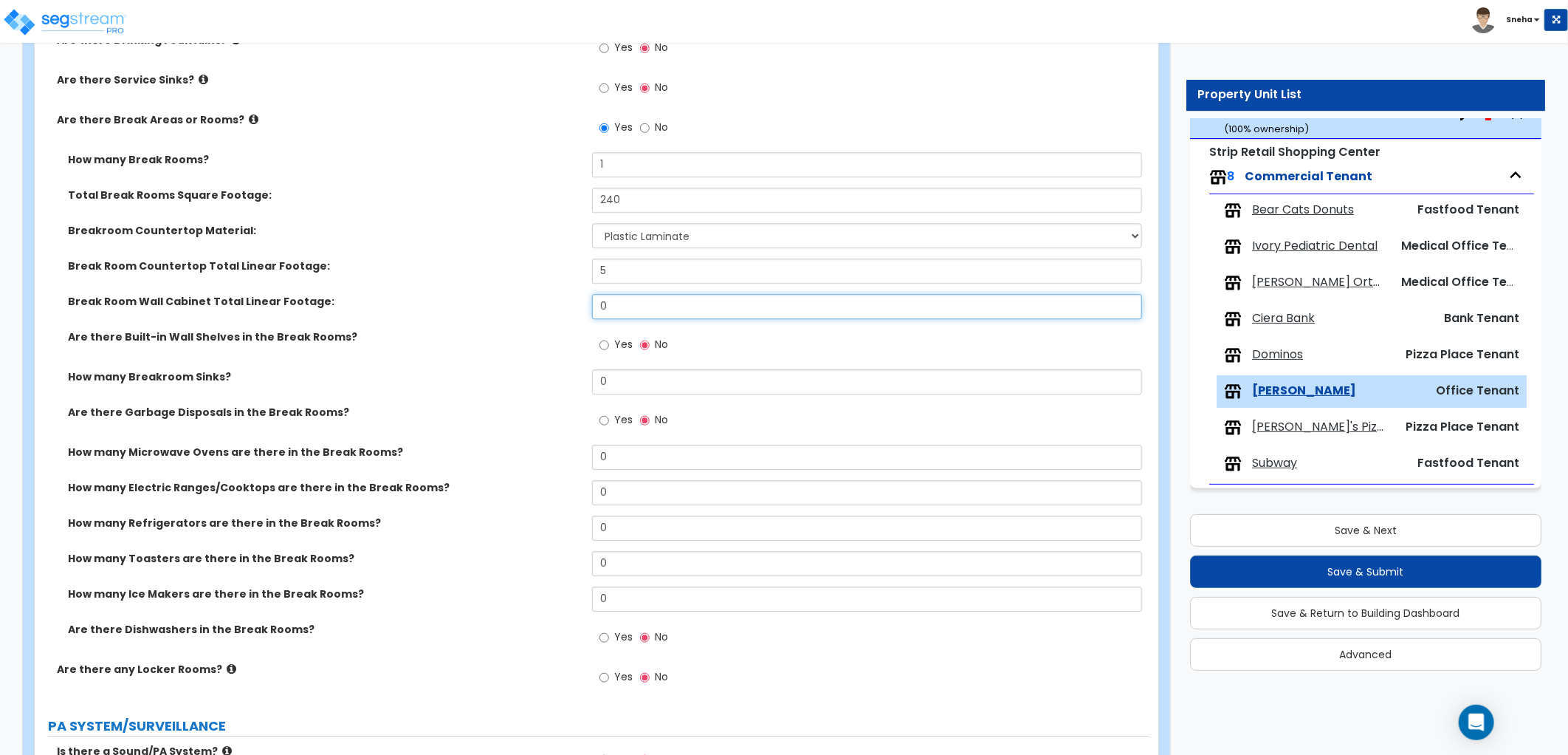
drag, startPoint x: 636, startPoint y: 311, endPoint x: 558, endPoint y: 315, distance: 78.1
click at [558, 315] on div "Break Room Wall Cabinet Total Linear Footage: 0" at bounding box center [592, 312] width 1114 height 36
type input "5"
click at [558, 315] on div "Break Room Wall Cabinet Total Linear Footage: 5" at bounding box center [592, 312] width 1114 height 36
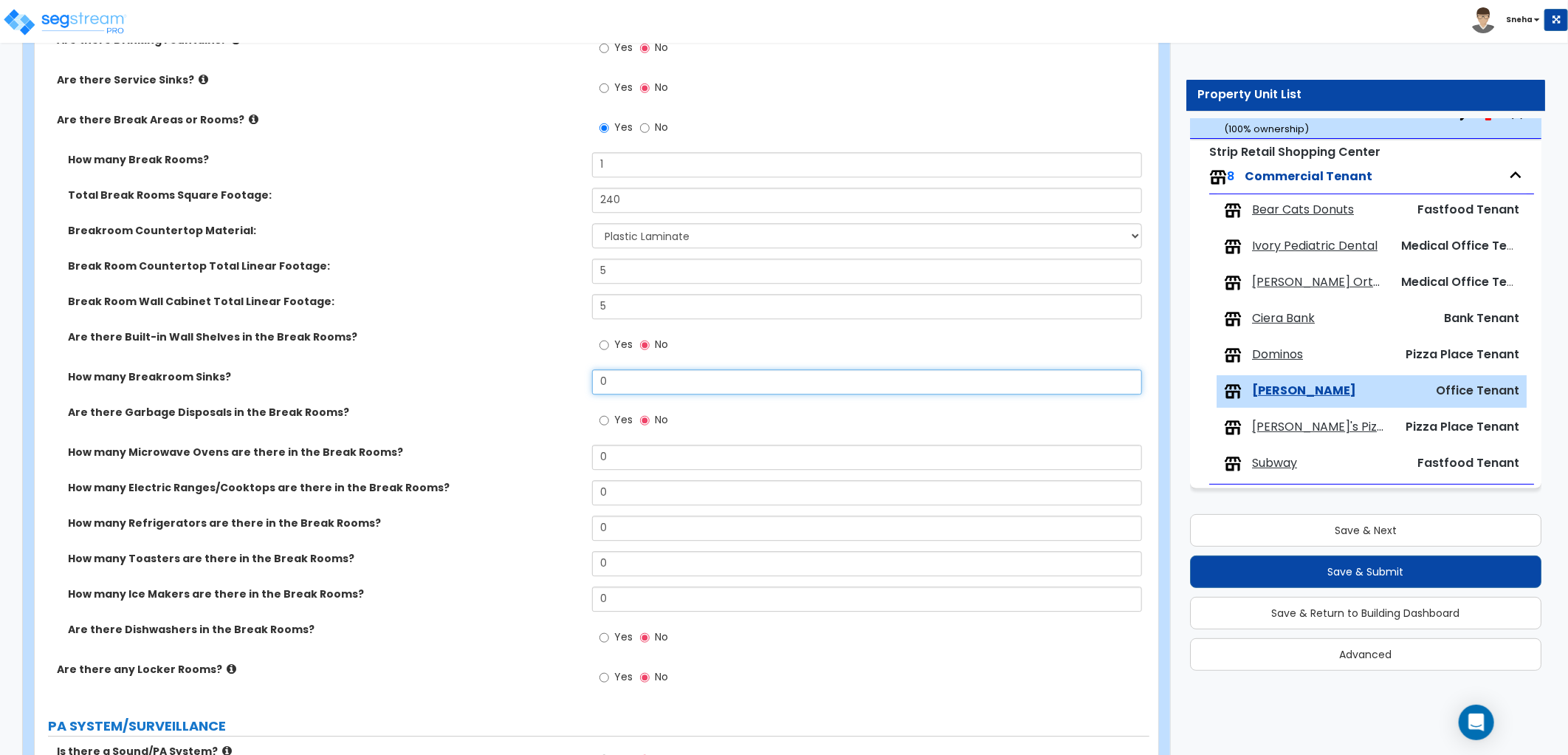
drag, startPoint x: 617, startPoint y: 379, endPoint x: 566, endPoint y: 391, distance: 52.4
click at [566, 391] on div "How many Breakroom Sinks? 0" at bounding box center [592, 387] width 1114 height 36
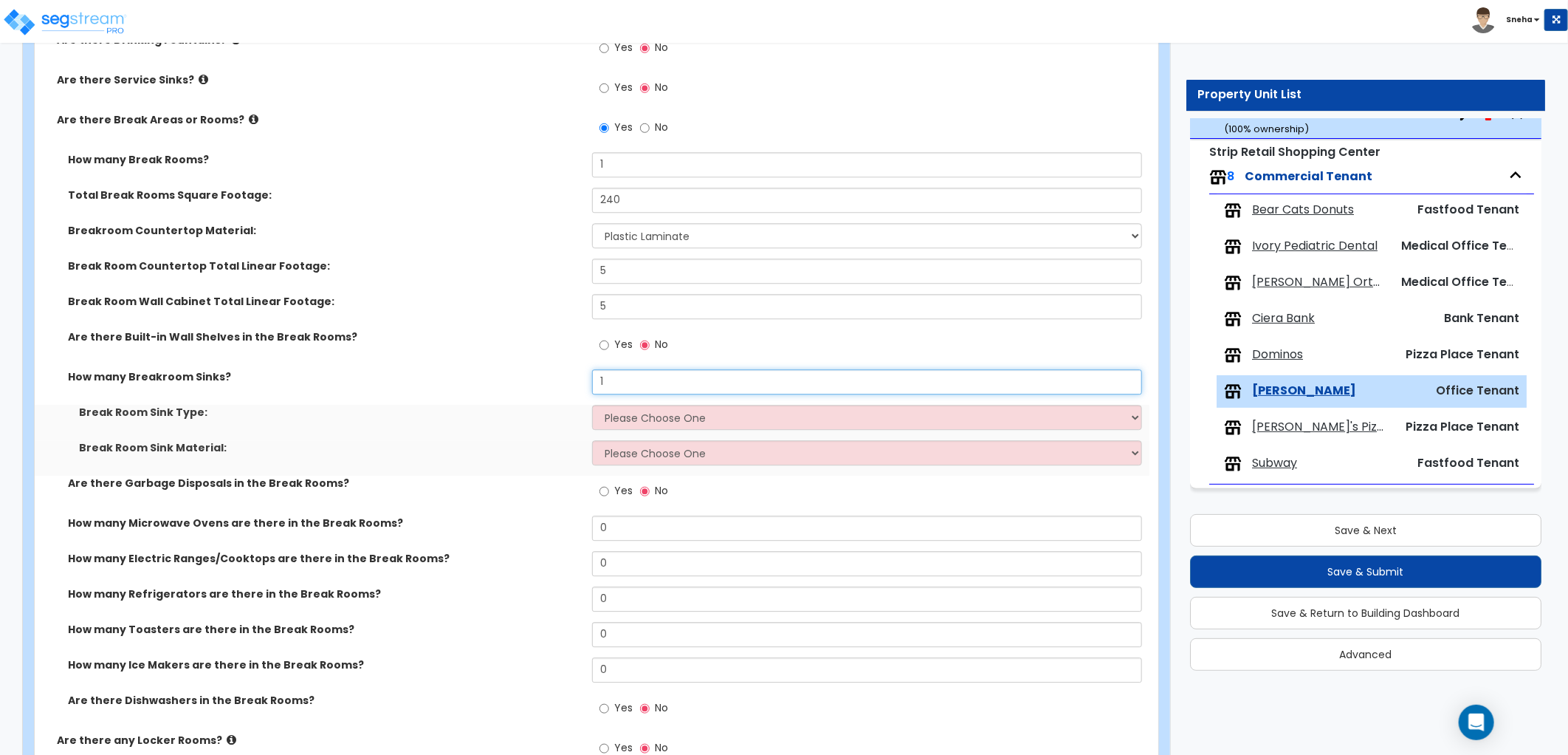
type input "1"
click at [615, 418] on select "Please Choose One Single Sink Double Sink" at bounding box center [867, 417] width 550 height 26
select select "2"
click at [592, 405] on select "Please Choose One Single Sink Double Sink" at bounding box center [867, 417] width 550 height 26
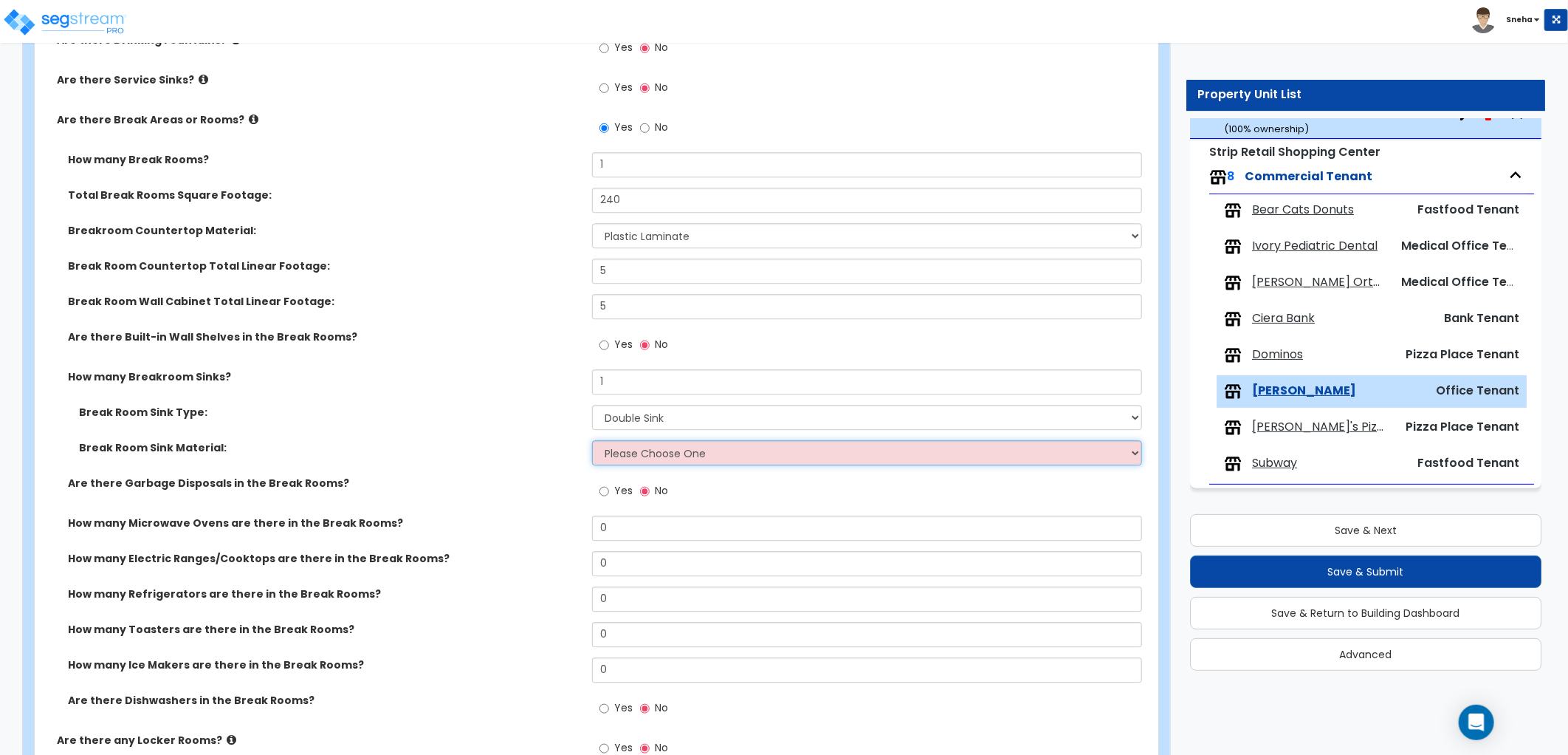
click at [626, 459] on select "Please Choose One Stainless Steel Porcelain Enamel Cast Iron" at bounding box center [867, 453] width 550 height 26
select select "1"
click at [592, 440] on select "Please Choose One Stainless Steel Porcelain Enamel Cast Iron" at bounding box center [867, 453] width 550 height 26
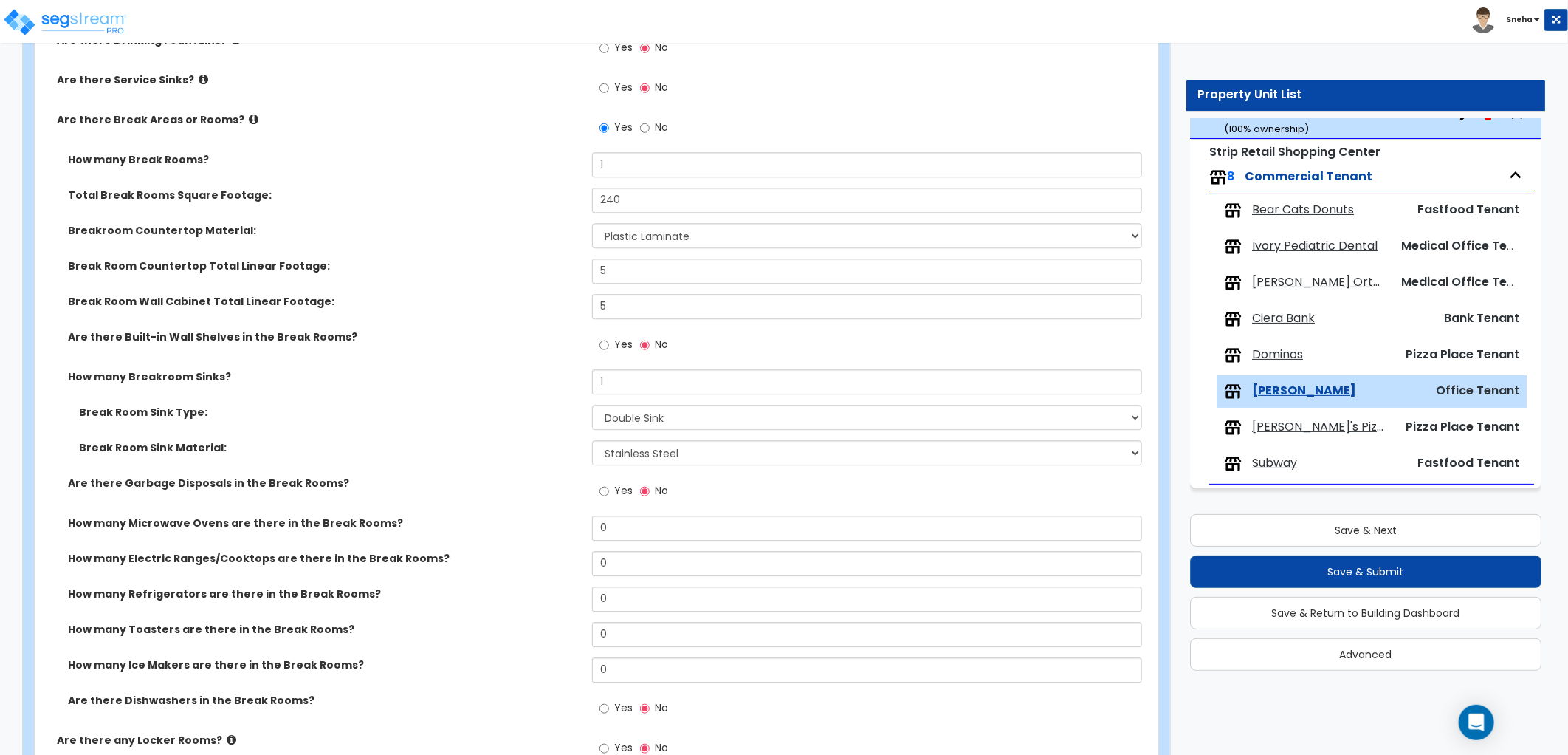
click at [492, 434] on div "Break Room Sink Type: Please Choose One Single Sink Double Sink" at bounding box center [592, 423] width 1114 height 36
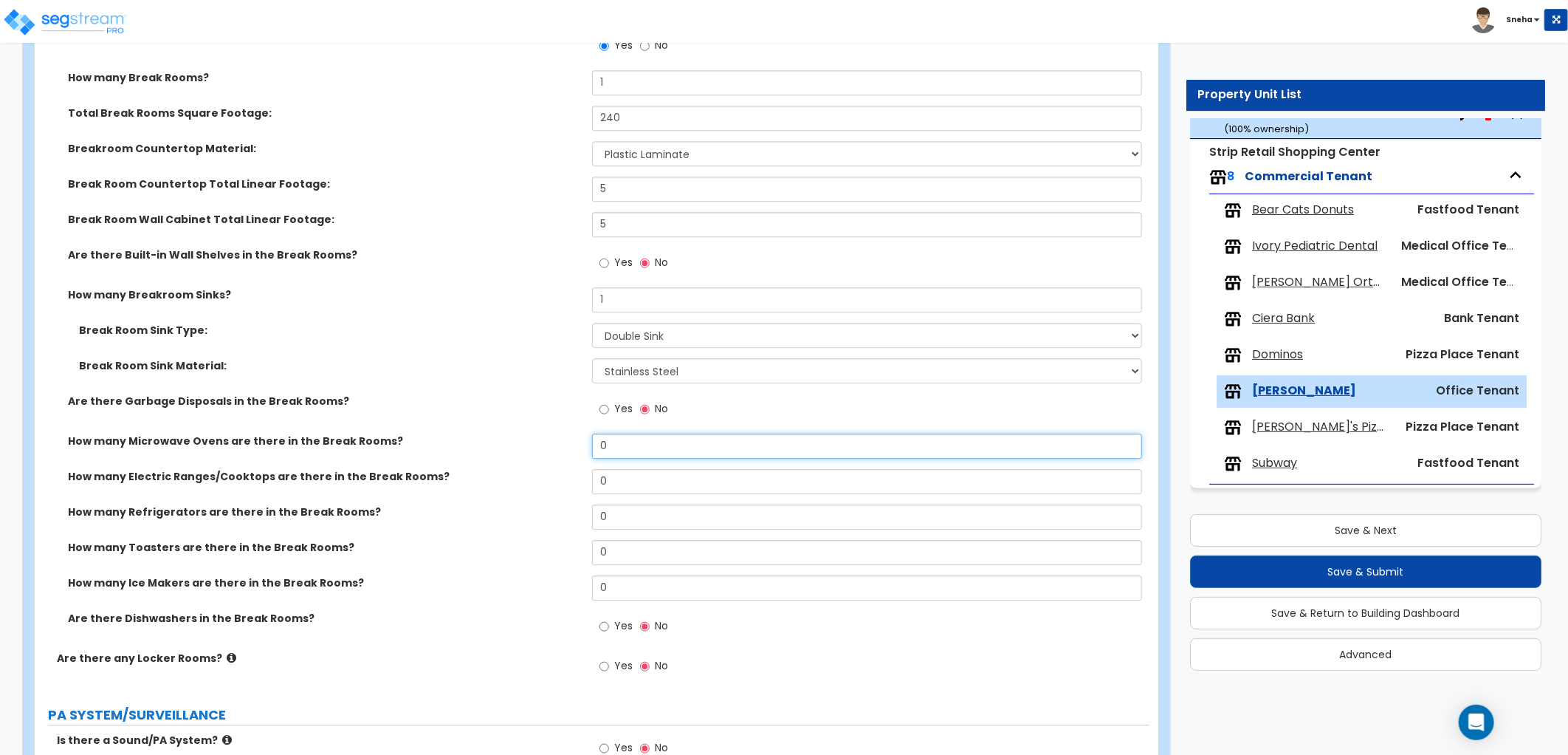
drag, startPoint x: 628, startPoint y: 446, endPoint x: 520, endPoint y: 449, distance: 108.0
click at [520, 449] on div "How many Microwave Ovens are there in the Break Rooms? 0" at bounding box center [592, 451] width 1114 height 36
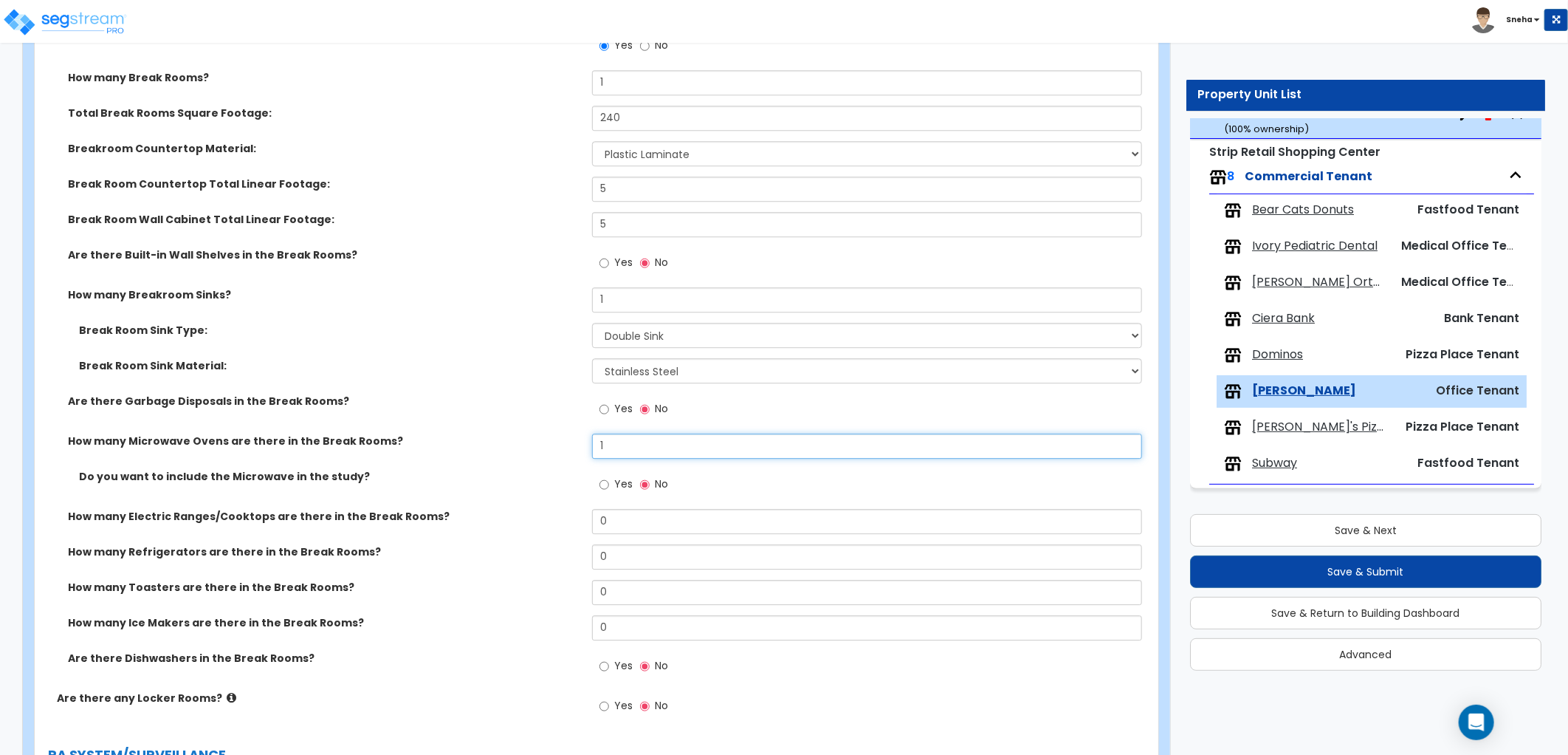
type input "1"
click at [597, 479] on div "Yes No" at bounding box center [634, 486] width 83 height 34
drag, startPoint x: 611, startPoint y: 556, endPoint x: 581, endPoint y: 556, distance: 30.0
click at [581, 556] on div "How many Refrigerators are there in the Break Rooms? 0" at bounding box center [592, 562] width 1114 height 36
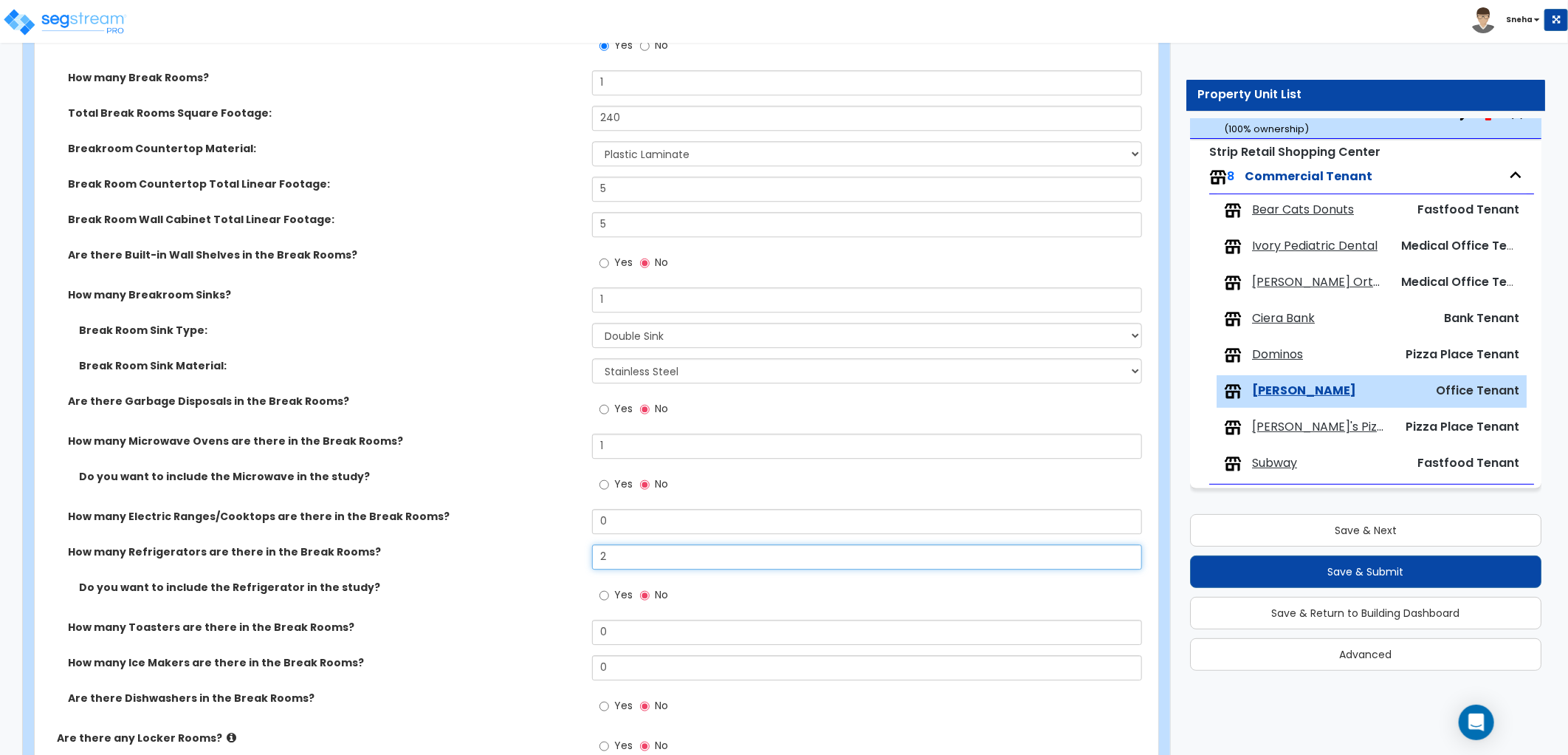
type input "2"
click at [606, 588] on input "Yes" at bounding box center [603, 594] width 9 height 16
radio input "true"
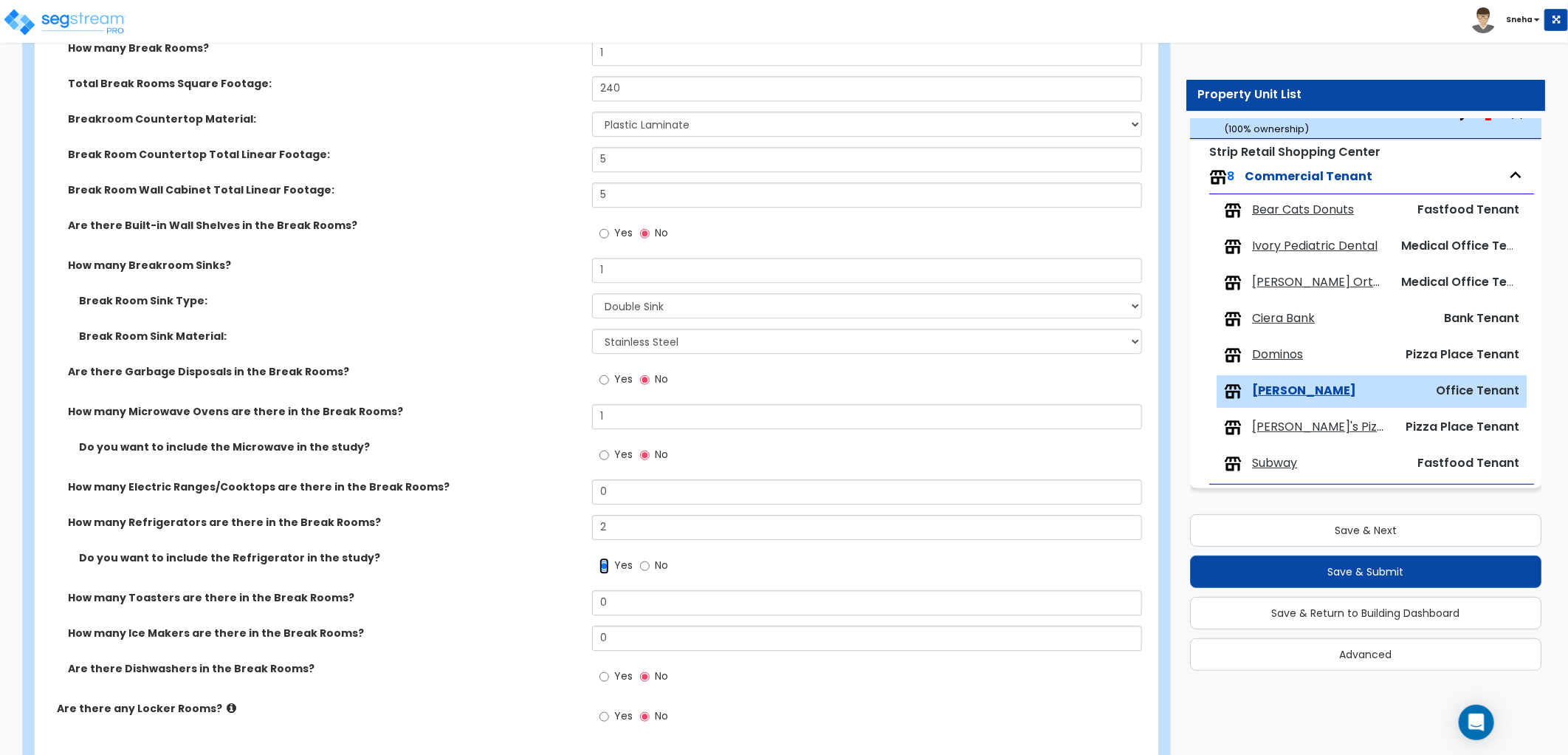
scroll to position [2543, 0]
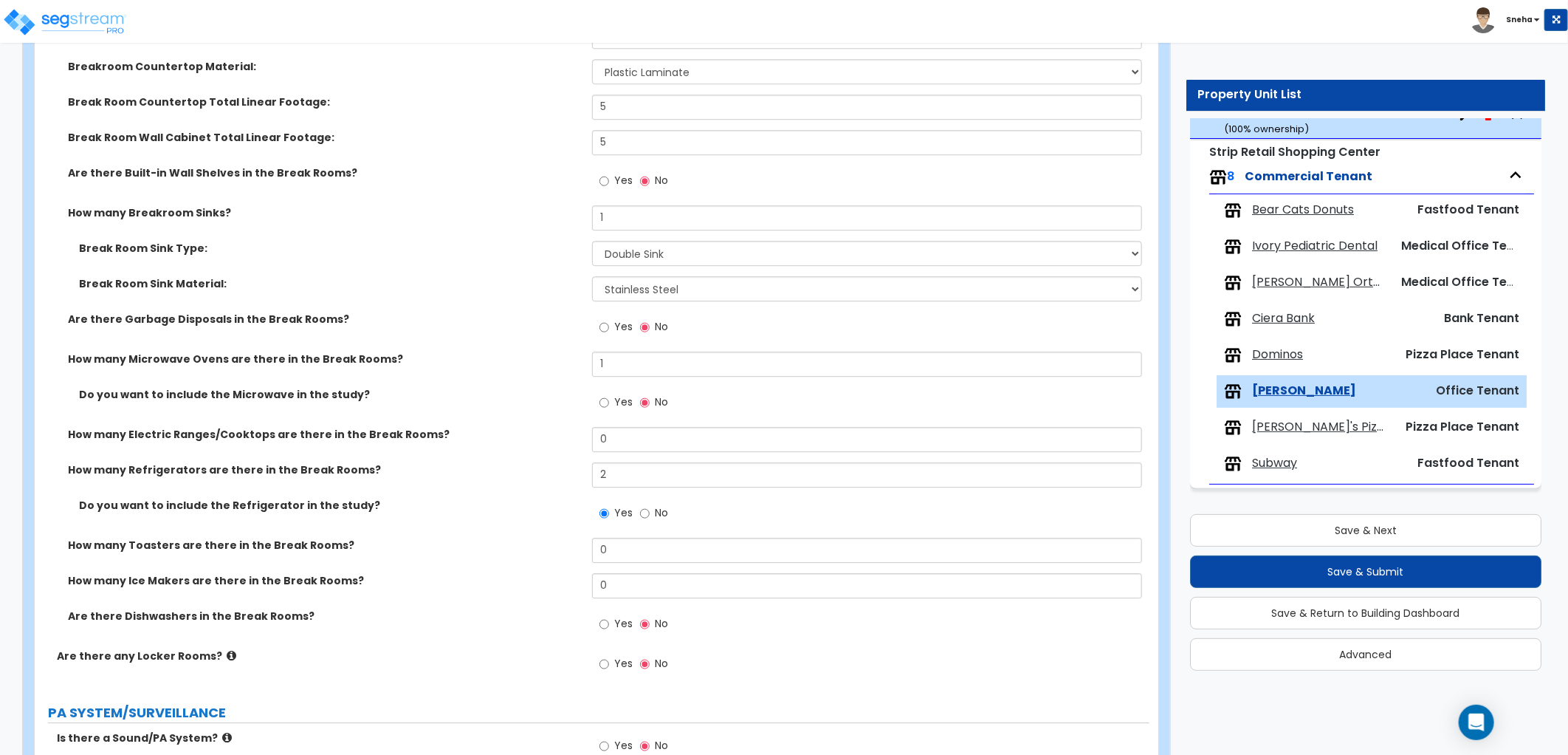
click at [557, 505] on label "Do you want to include the Refrigerator in the study?" at bounding box center [330, 504] width 502 height 14
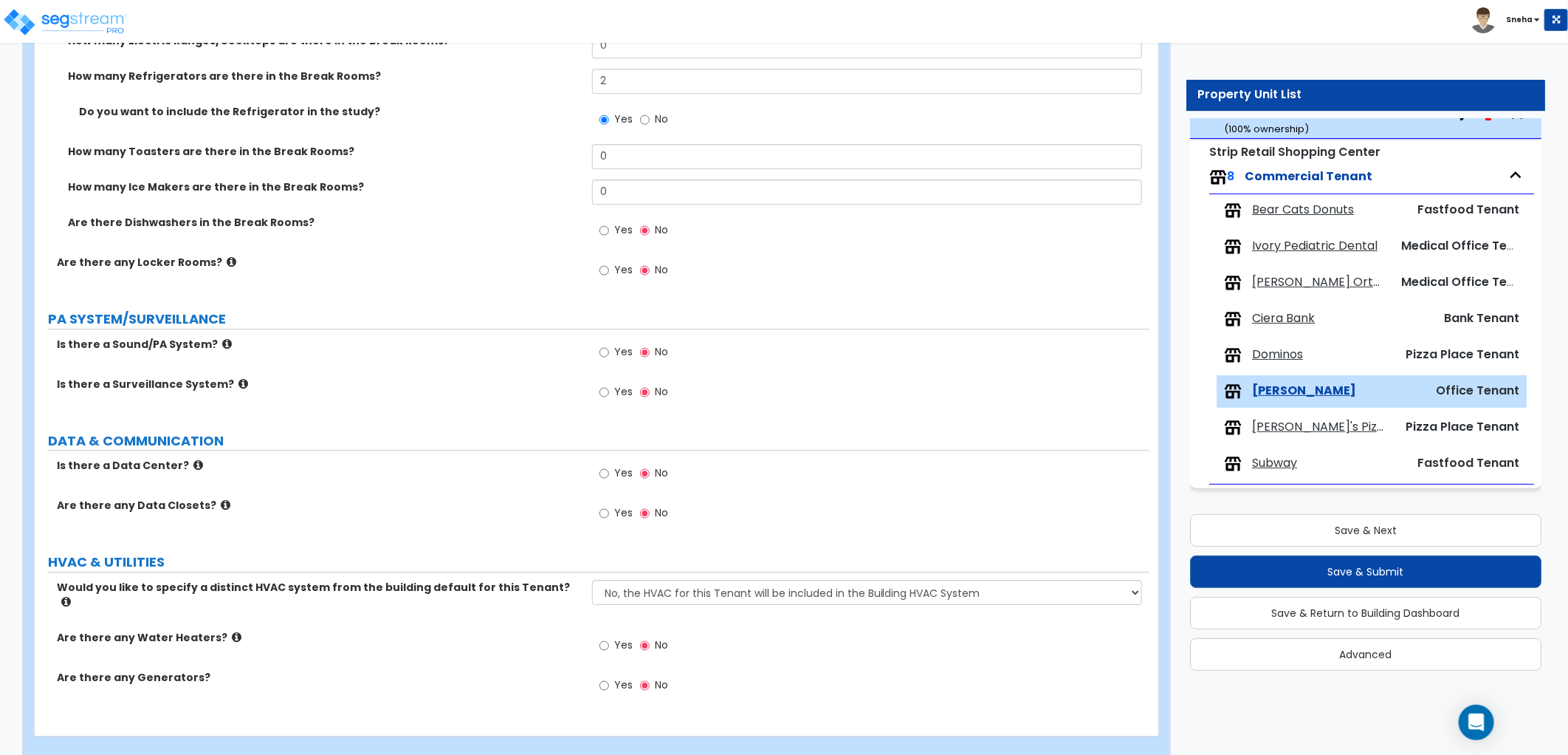
scroll to position [2943, 0]
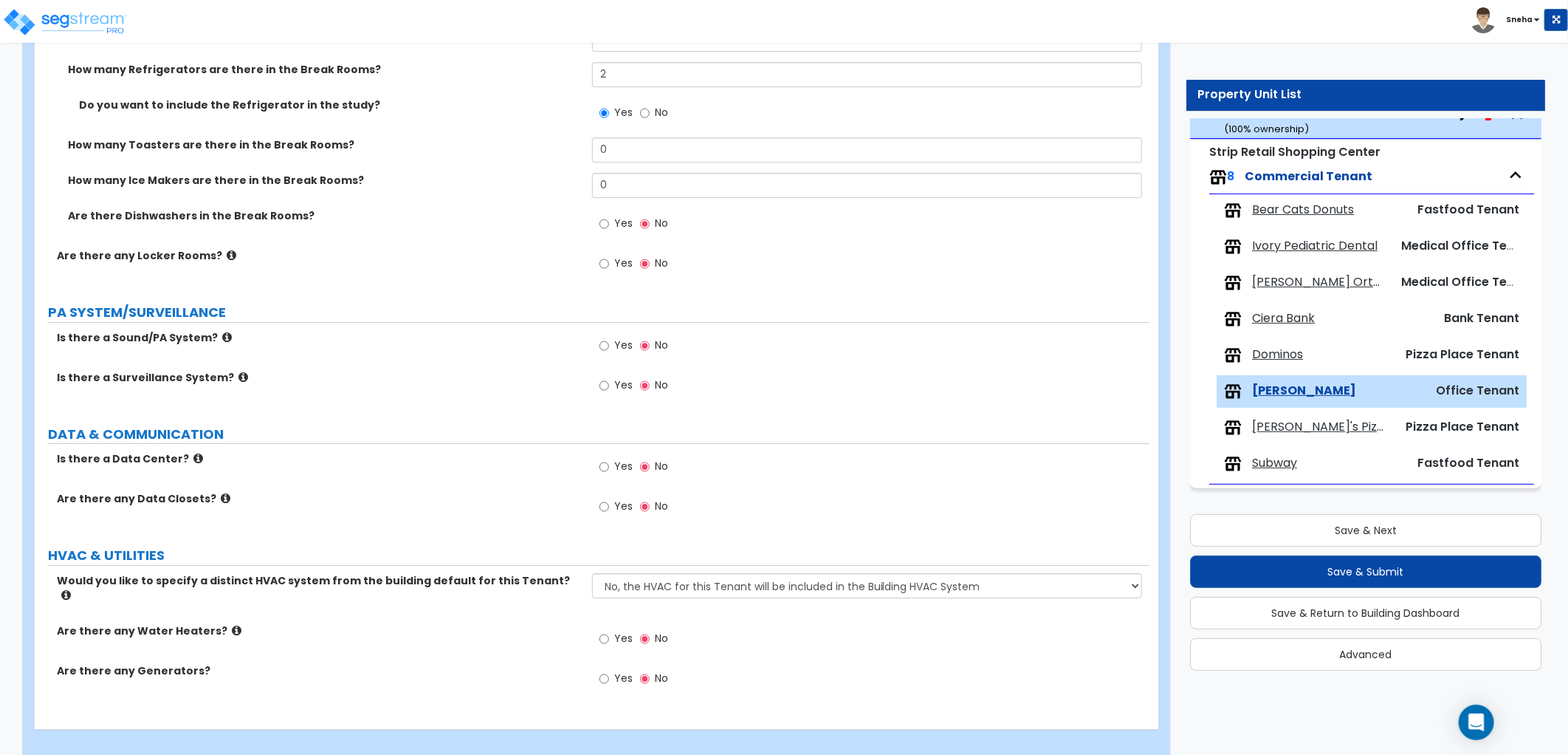
click at [609, 344] on label "Yes" at bounding box center [615, 347] width 33 height 26
click at [609, 344] on input "Yes" at bounding box center [603, 345] width 9 height 16
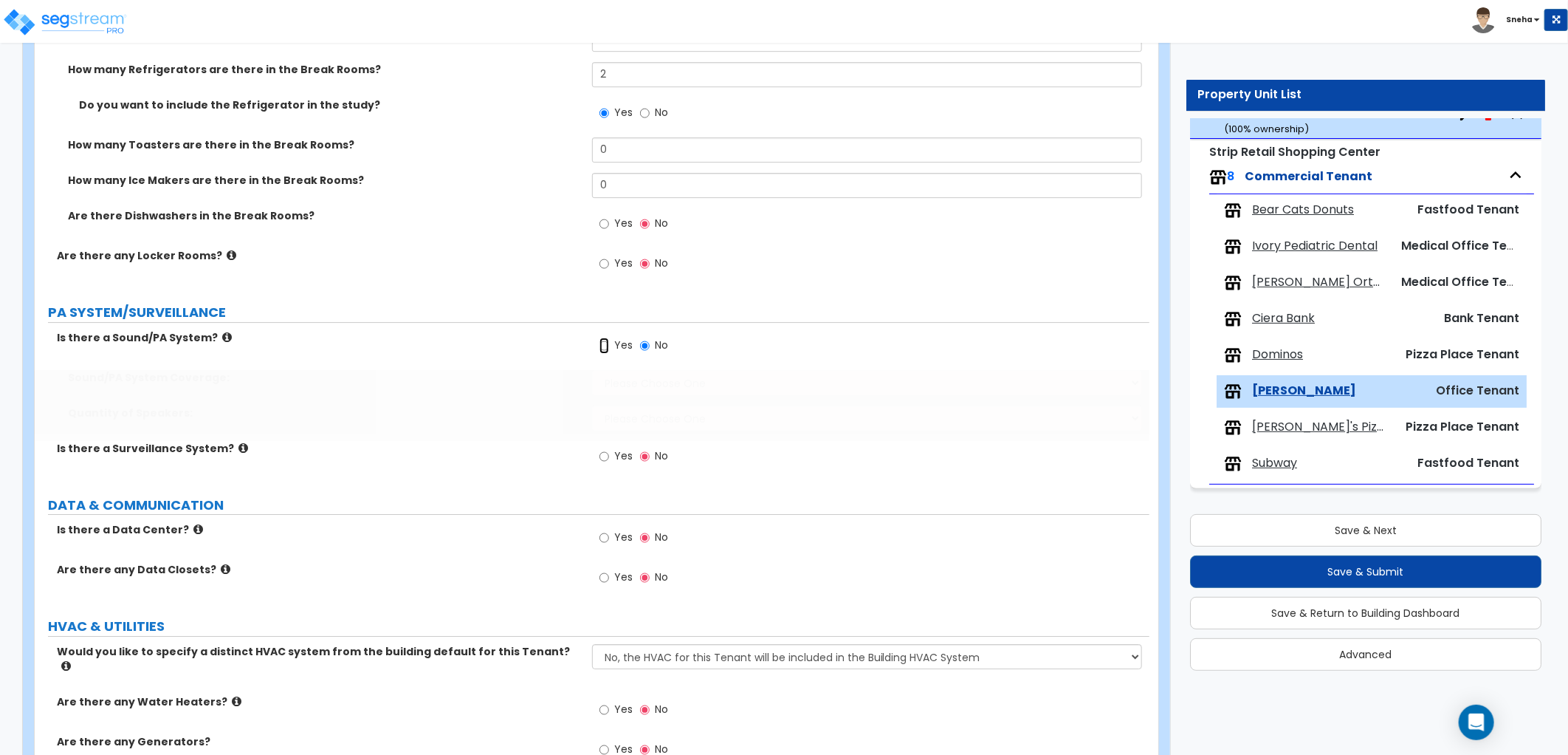
radio input "true"
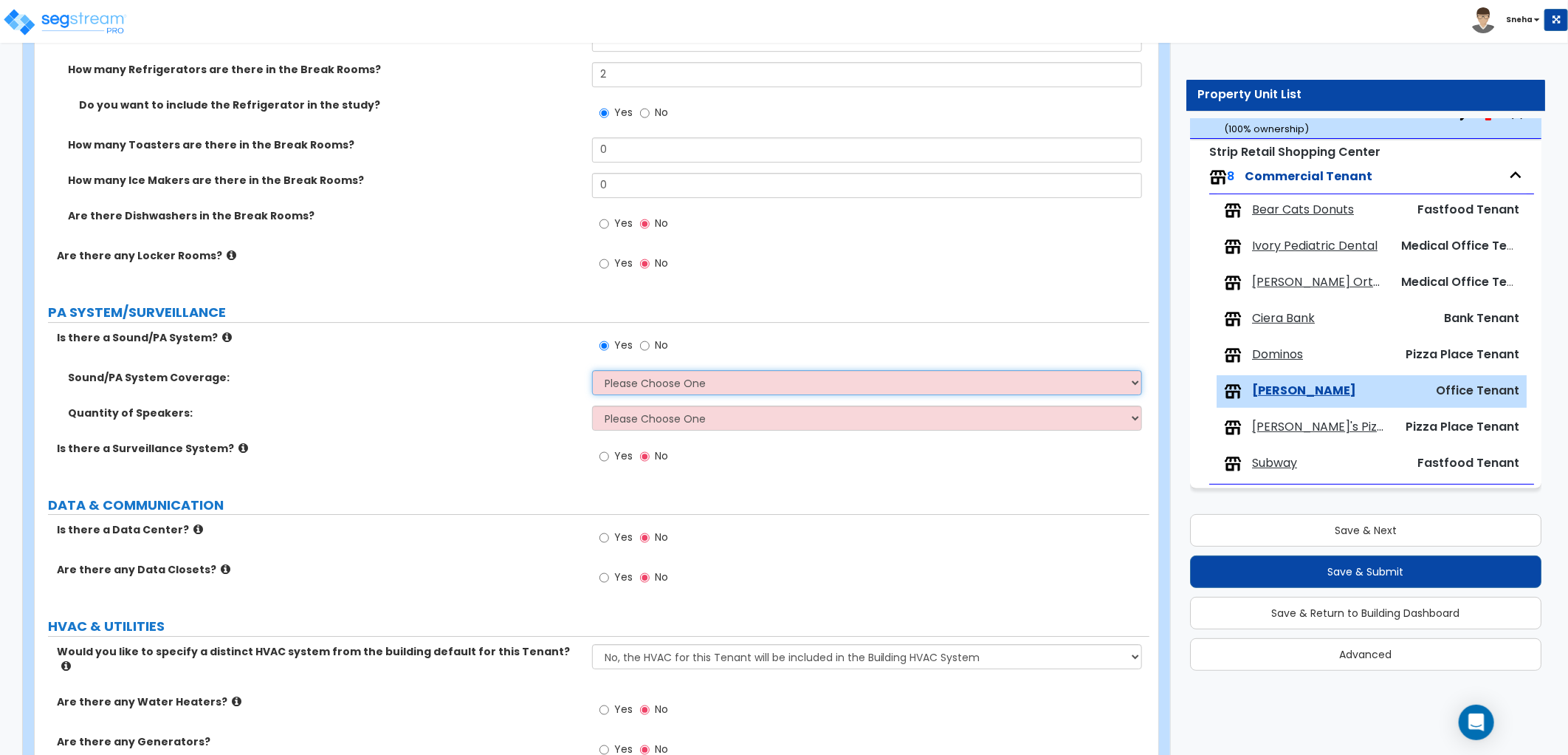
click at [609, 382] on select "Please Choose One All Areas Enter Percent Coverage" at bounding box center [867, 383] width 550 height 26
select select "1"
click at [592, 370] on select "Please Choose One All Areas Enter Percent Coverage" at bounding box center [867, 383] width 550 height 26
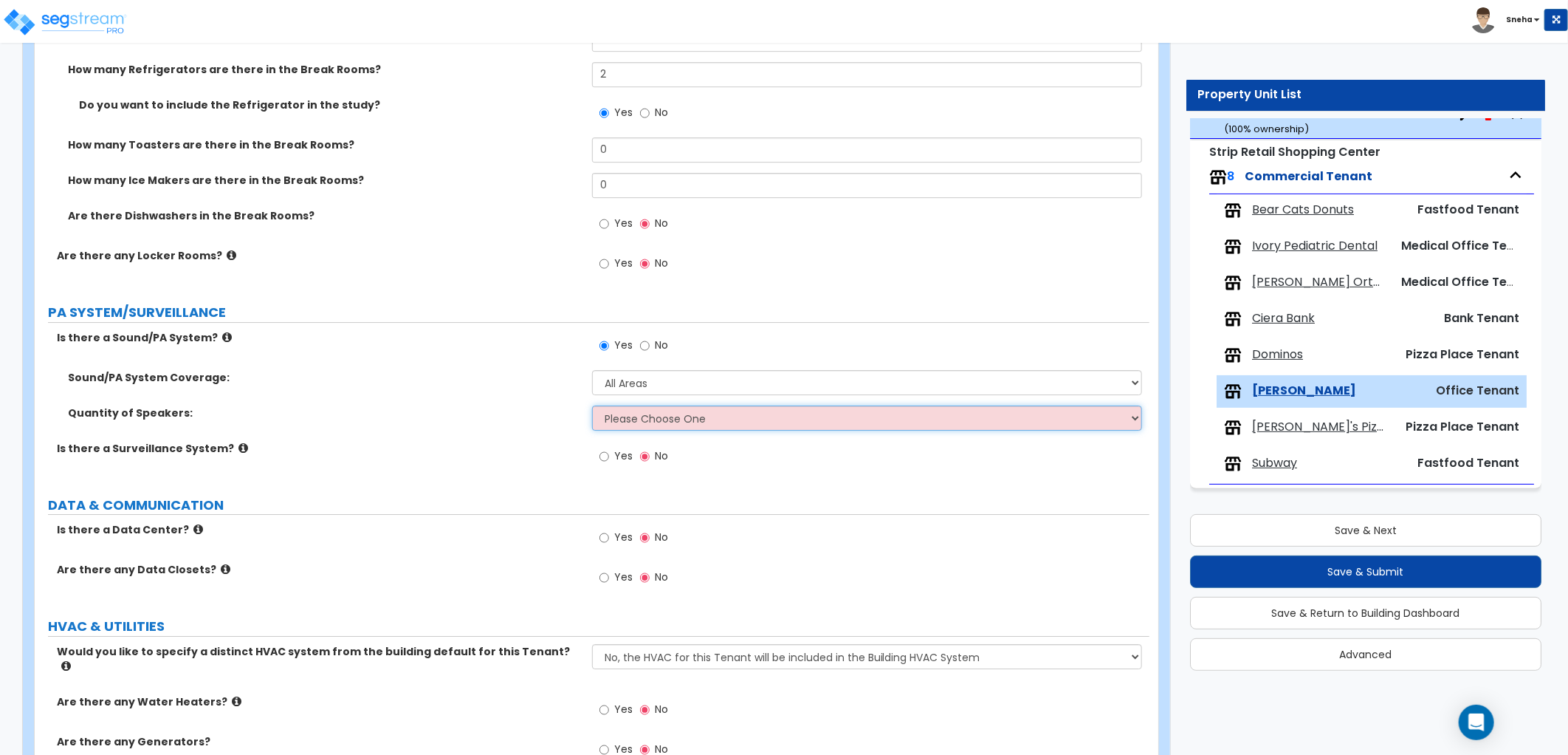
click at [618, 416] on select "Please Choose One Enter Number of Speakers Please Estimate for me" at bounding box center [867, 418] width 550 height 26
select select "2"
click at [592, 406] on select "Please Choose One Enter Number of Speakers Please Estimate for me" at bounding box center [867, 418] width 550 height 26
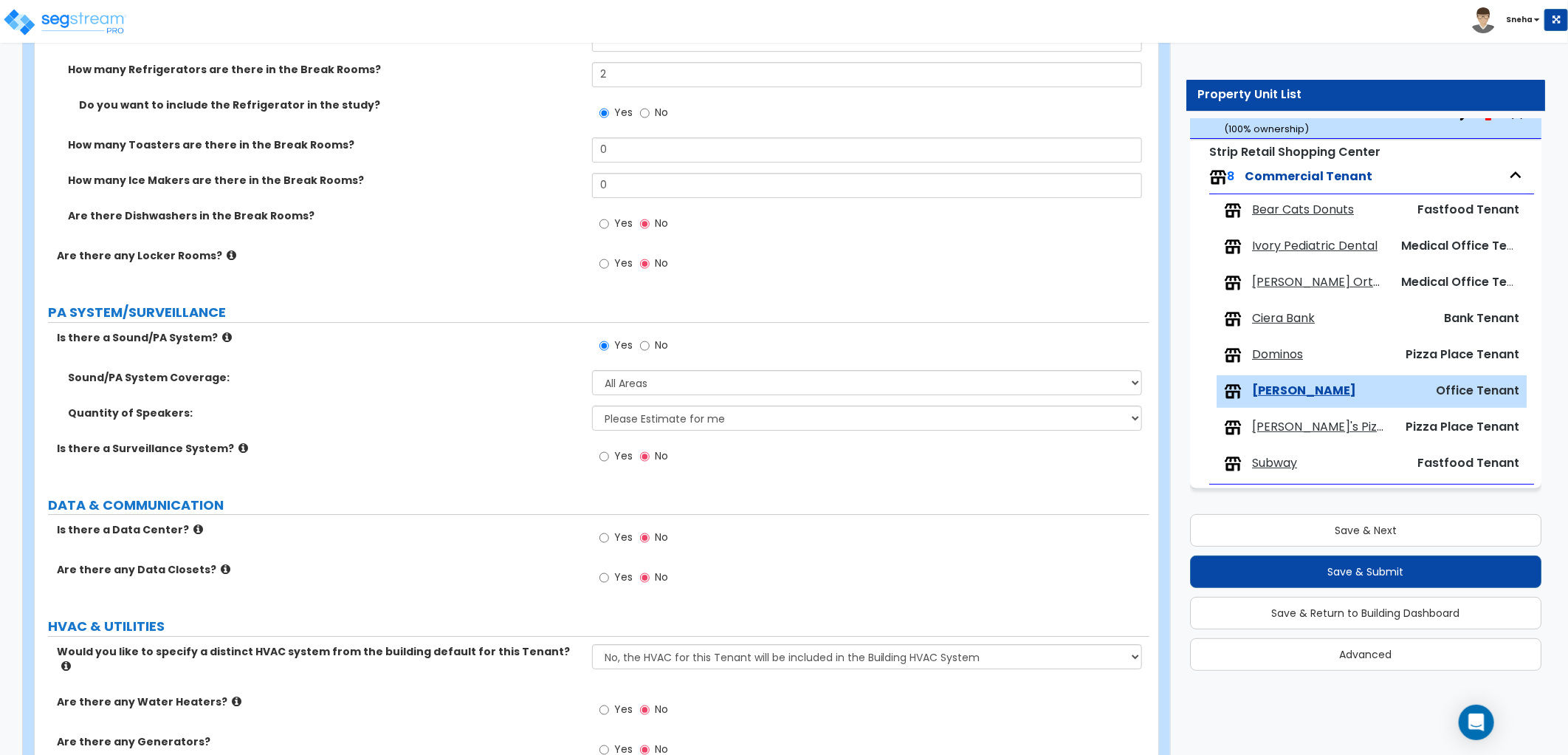
click at [518, 445] on label "Is there a Surveillance System?" at bounding box center [319, 448] width 524 height 14
click at [614, 452] on span "Yes" at bounding box center [624, 455] width 19 height 14
click at [609, 452] on input "Yes" at bounding box center [603, 456] width 9 height 16
radio input "true"
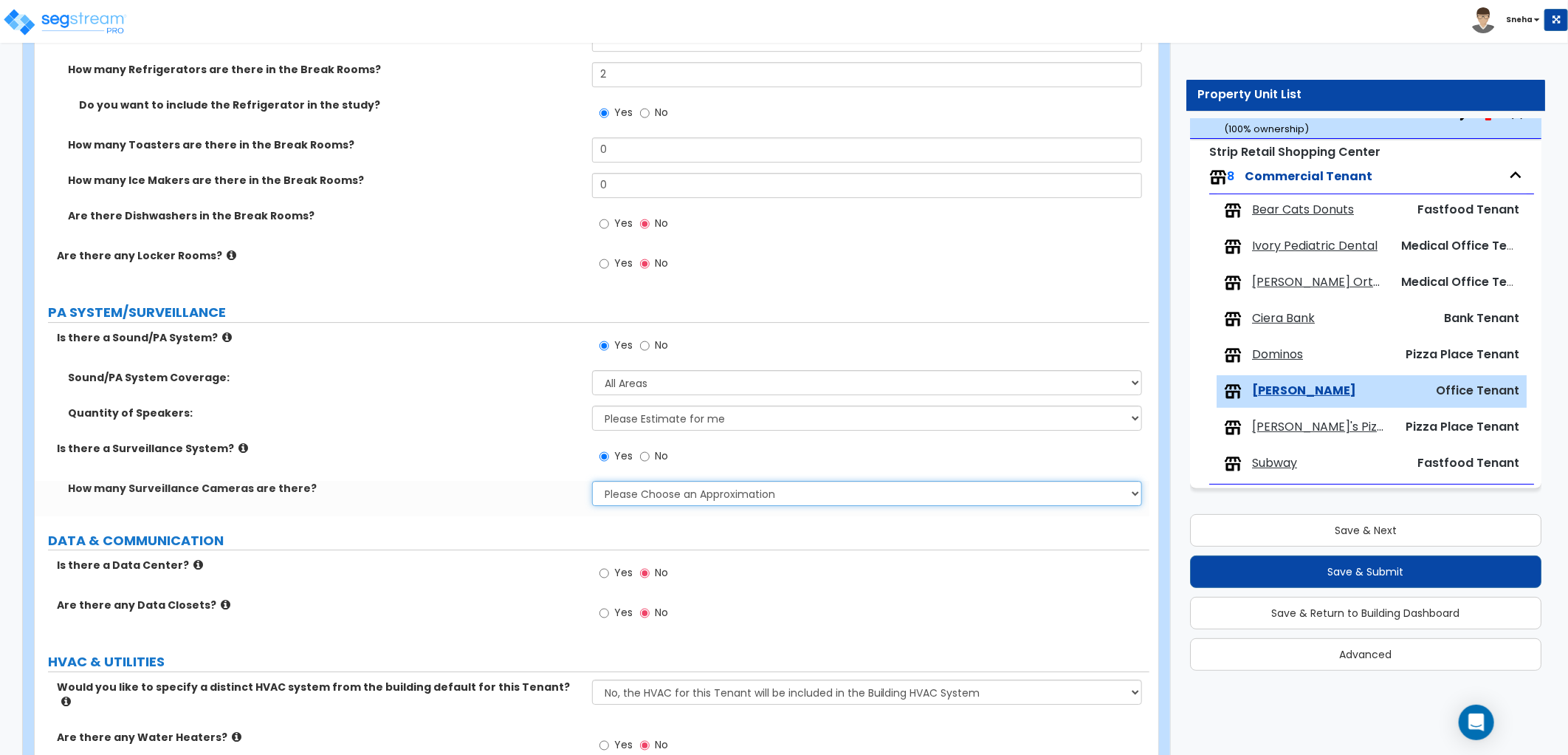
click at [623, 485] on select "Please Choose an Approximation Barely Noticed Any Noticed a Couple Frequently S…" at bounding box center [867, 493] width 550 height 26
select select "2"
click at [592, 480] on select "Please Choose an Approximation Barely Noticed Any Noticed a Couple Frequently S…" at bounding box center [867, 493] width 550 height 26
click at [495, 457] on div "Is there a Surveillance System? Yes No" at bounding box center [592, 461] width 1114 height 40
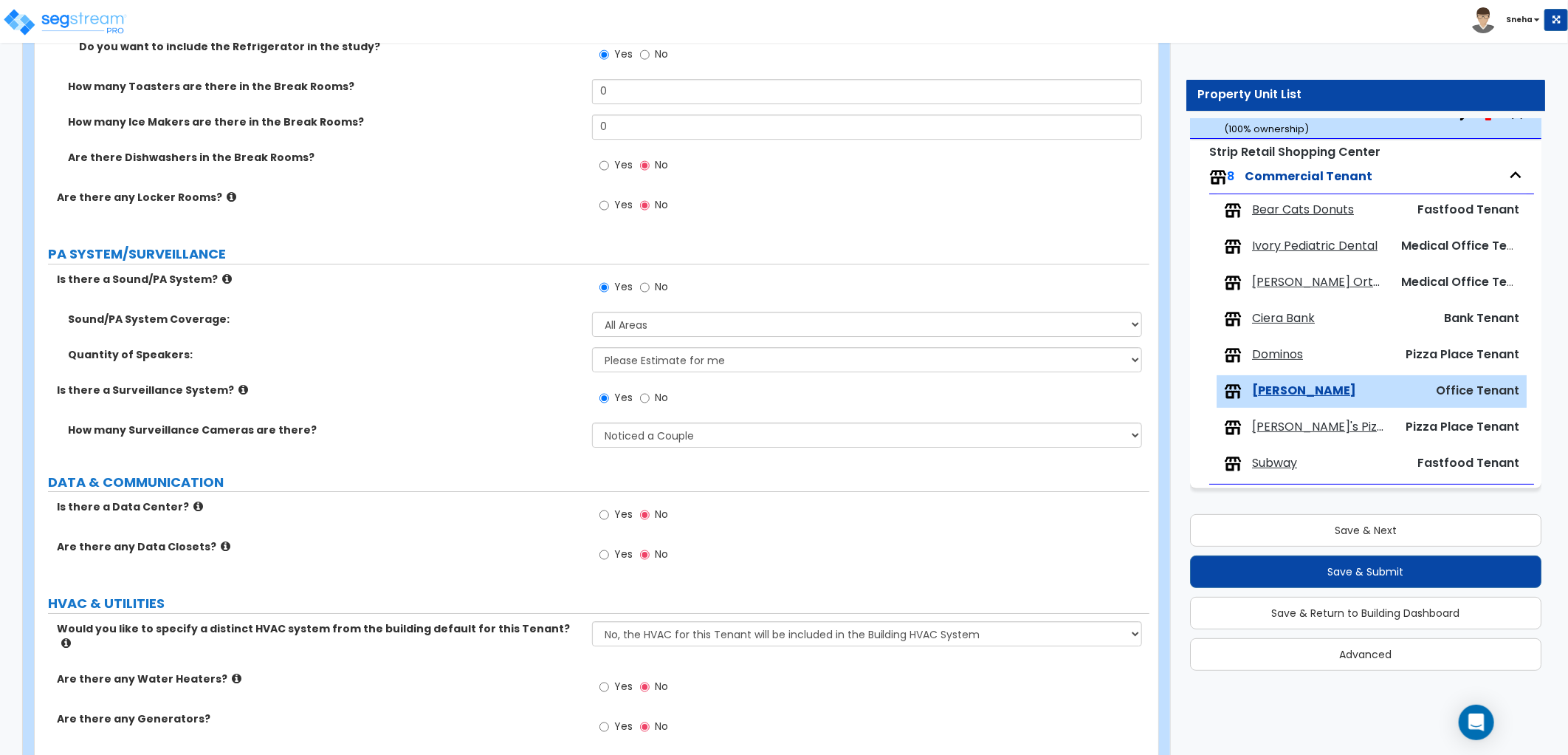
scroll to position [3051, 0]
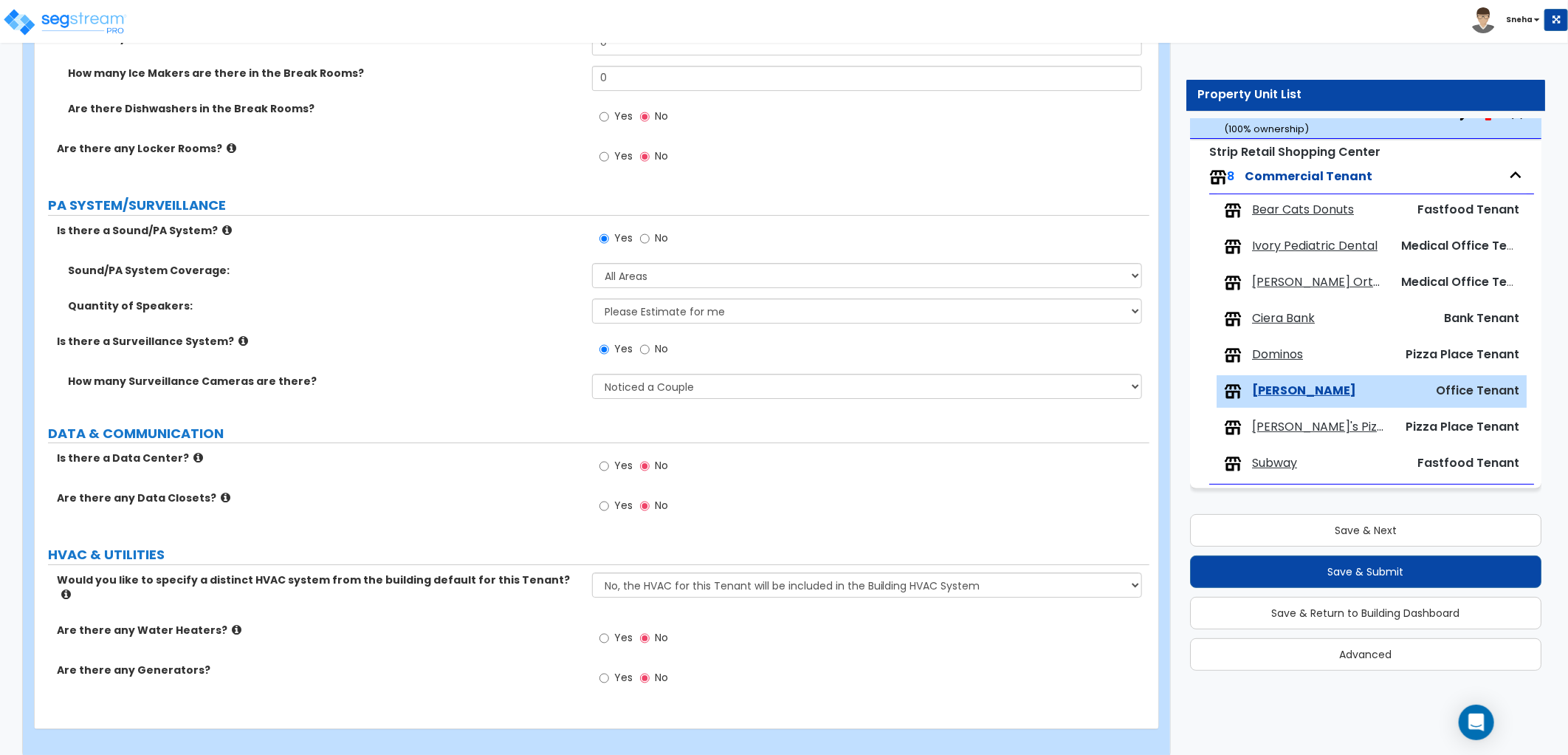
click at [430, 355] on div "Is there a Surveillance System? Yes No" at bounding box center [592, 354] width 1114 height 40
click at [659, 586] on select "No, the HVAC for this Tenant will be included in the Building HVAC System Yes, …" at bounding box center [867, 585] width 550 height 26
select select "1"
click at [592, 572] on select "No, the HVAC for this Tenant will be included in the Building HVAC System Yes, …" at bounding box center [867, 585] width 550 height 26
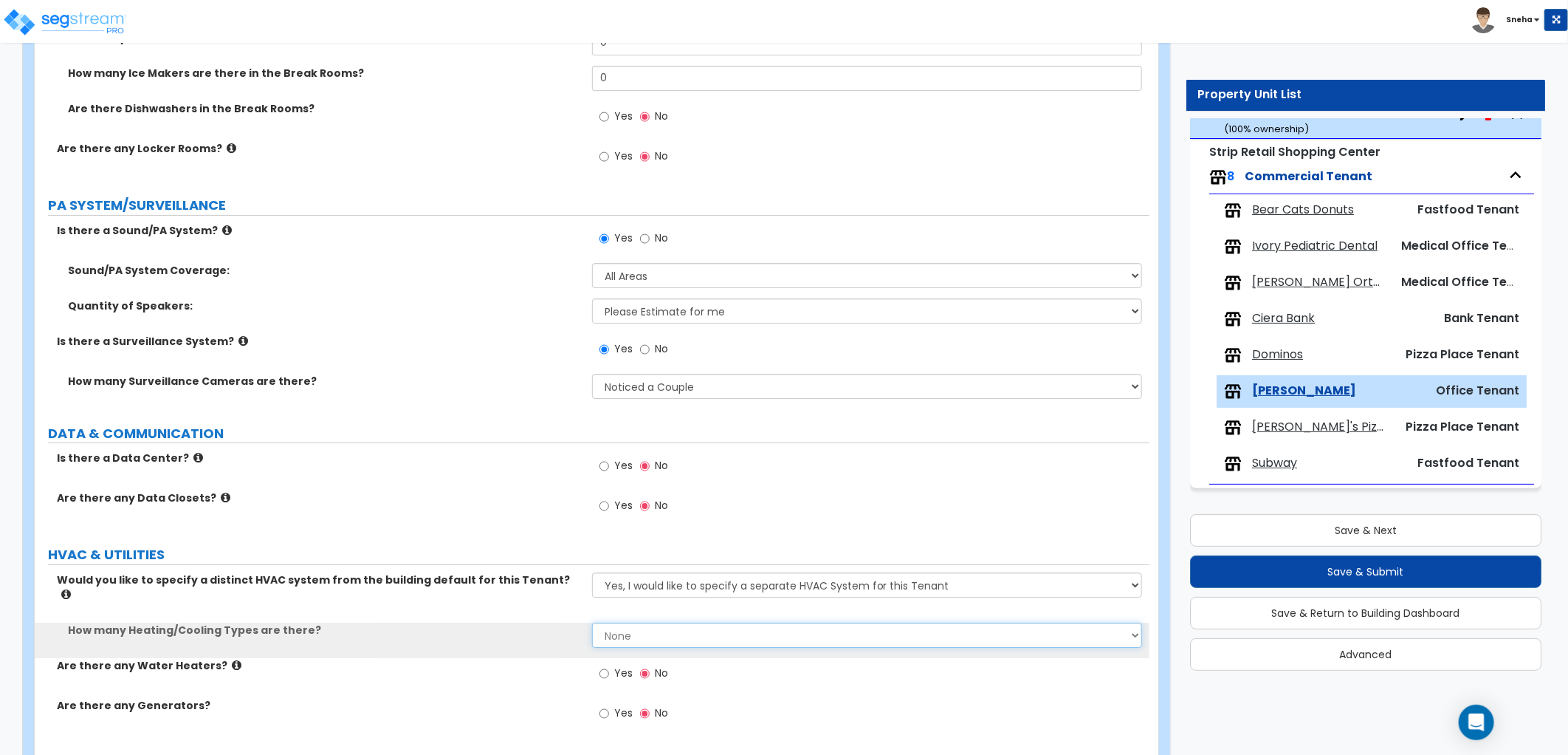
click at [661, 622] on select "None 1 2 3" at bounding box center [867, 635] width 550 height 26
select select "1"
click at [592, 622] on select "None 1 2 3" at bounding box center [867, 635] width 550 height 26
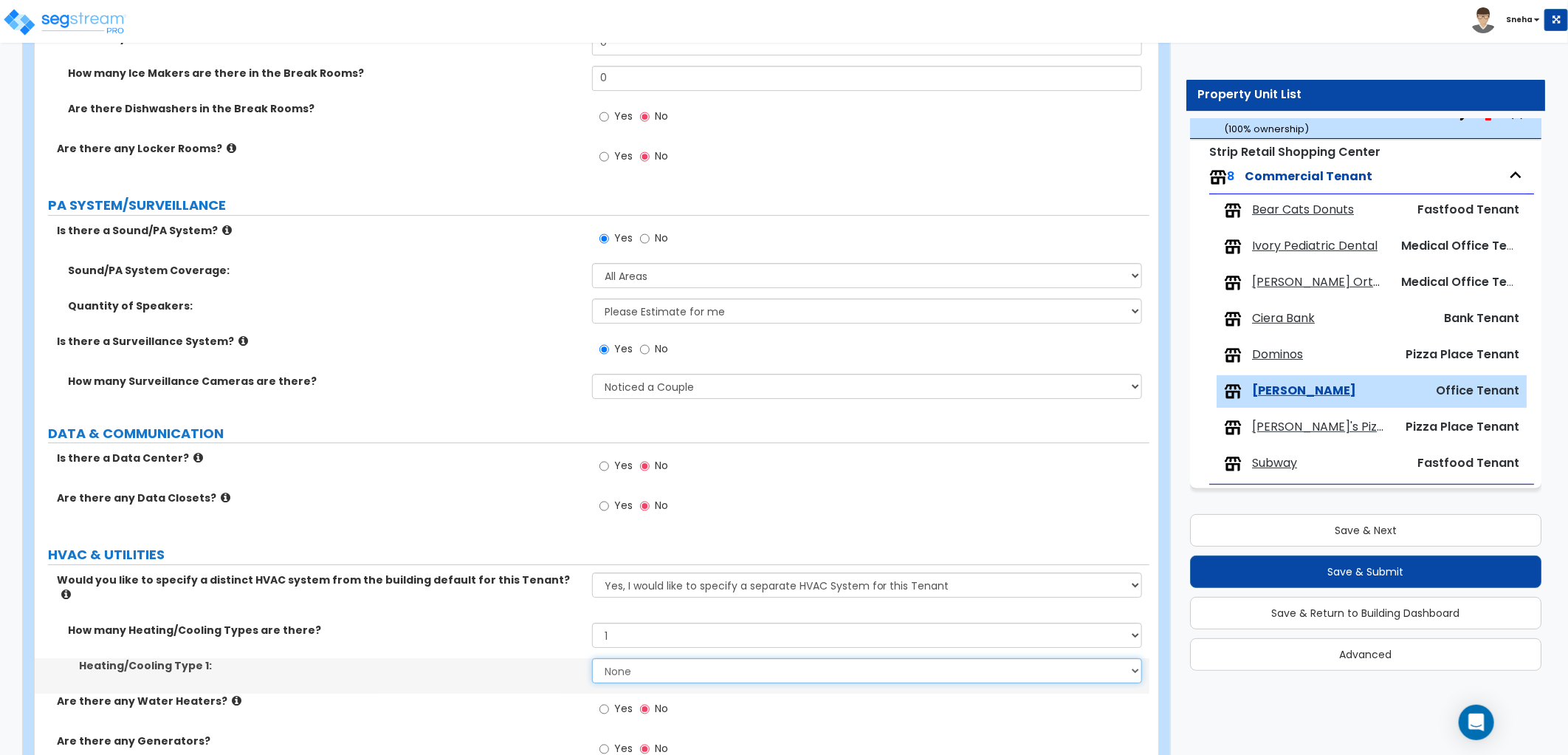
click at [652, 658] on select "None Heat Only Centralized Heating & Cooling Thru Wall Air Conditioners Mini Sp…" at bounding box center [867, 671] width 550 height 26
select select "2"
click at [592, 658] on select "None Heat Only Centralized Heating & Cooling Thru Wall Air Conditioners Mini Sp…" at bounding box center [867, 671] width 550 height 26
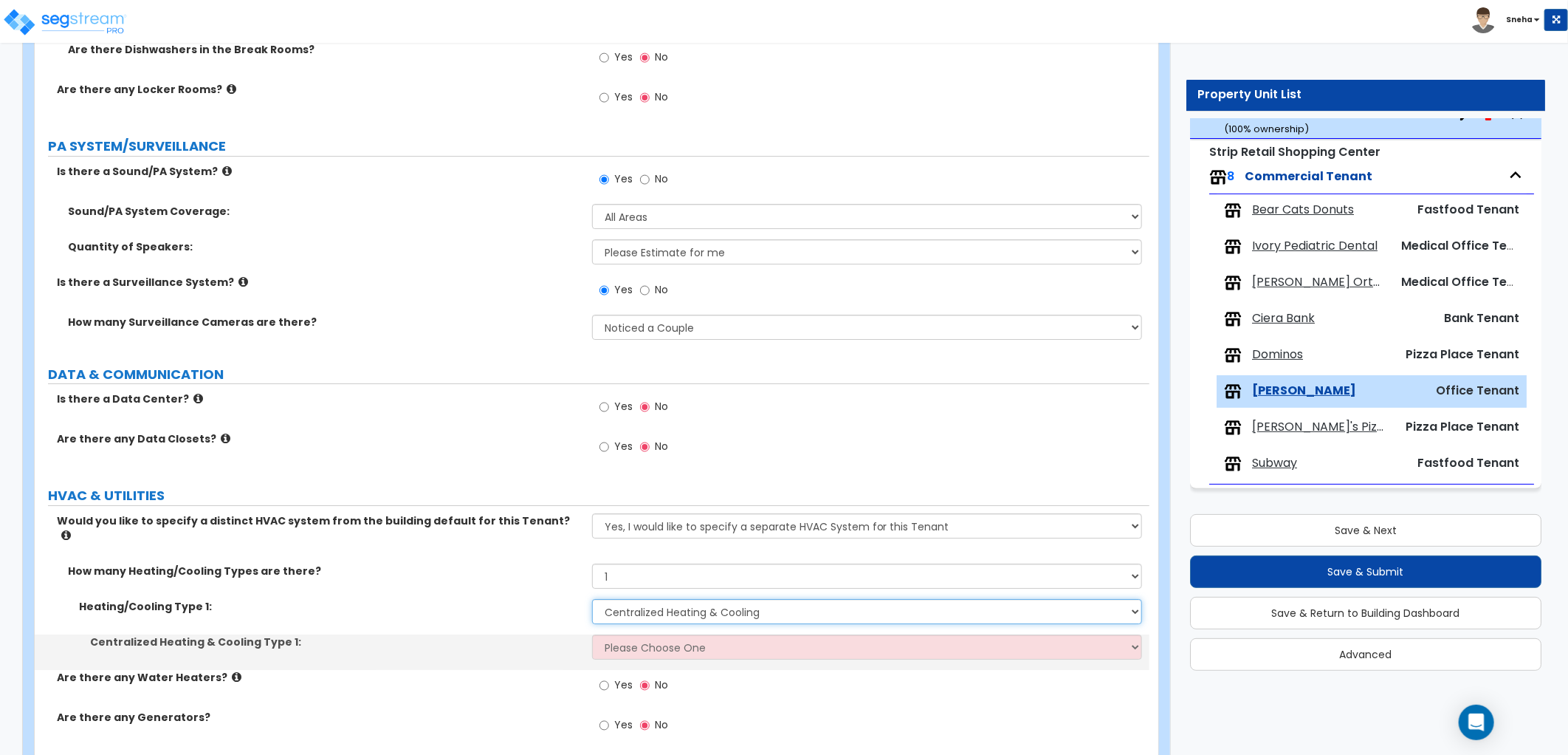
scroll to position [3156, 0]
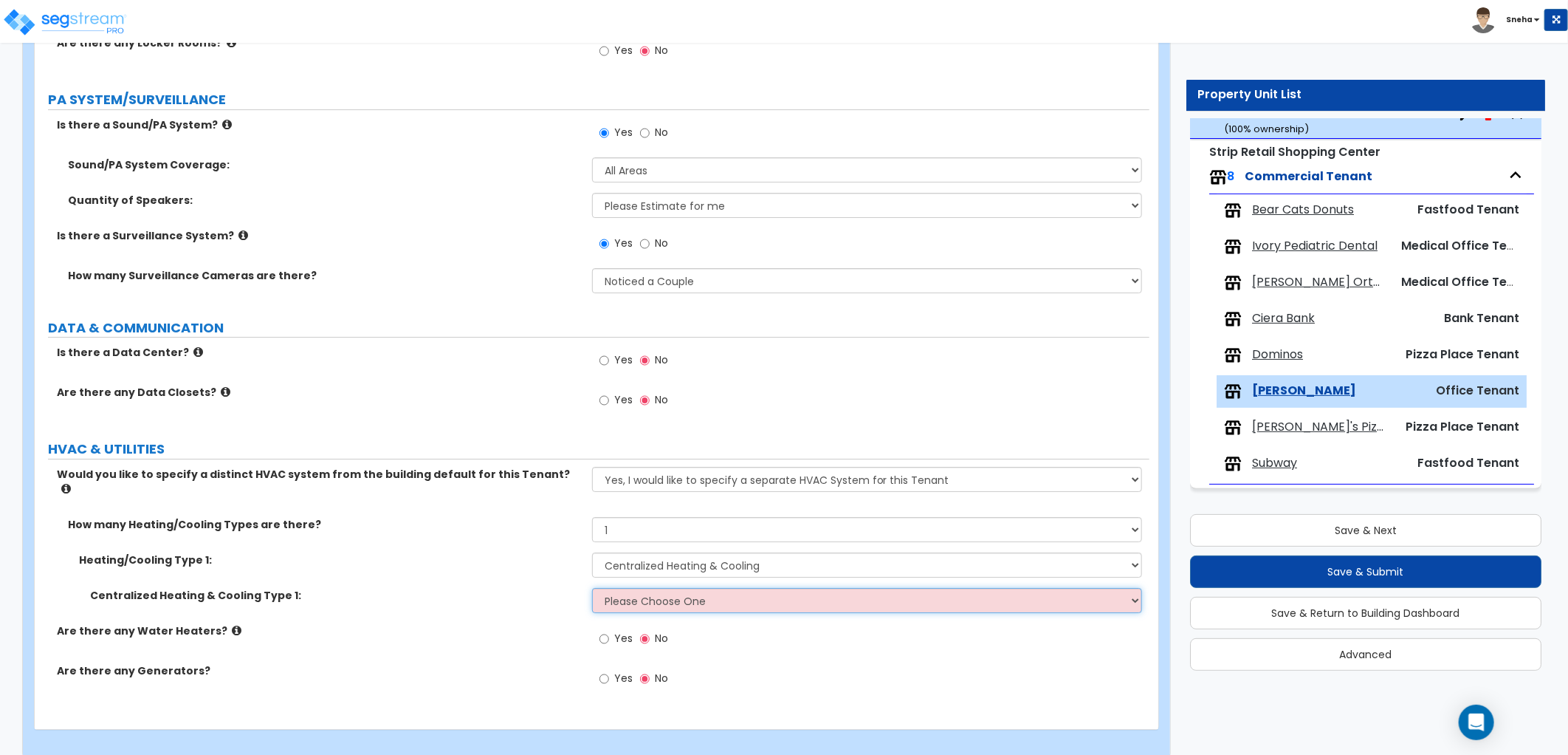
click at [605, 596] on select "Please Choose One Rooftop Unit Furnace-Condenser Forced Air Split Heating/Cooli…" at bounding box center [867, 600] width 550 height 26
select select "3"
click at [592, 588] on select "Please Choose One Rooftop Unit Furnace-Condenser Forced Air Split Heating/Cooli…" at bounding box center [867, 600] width 550 height 26
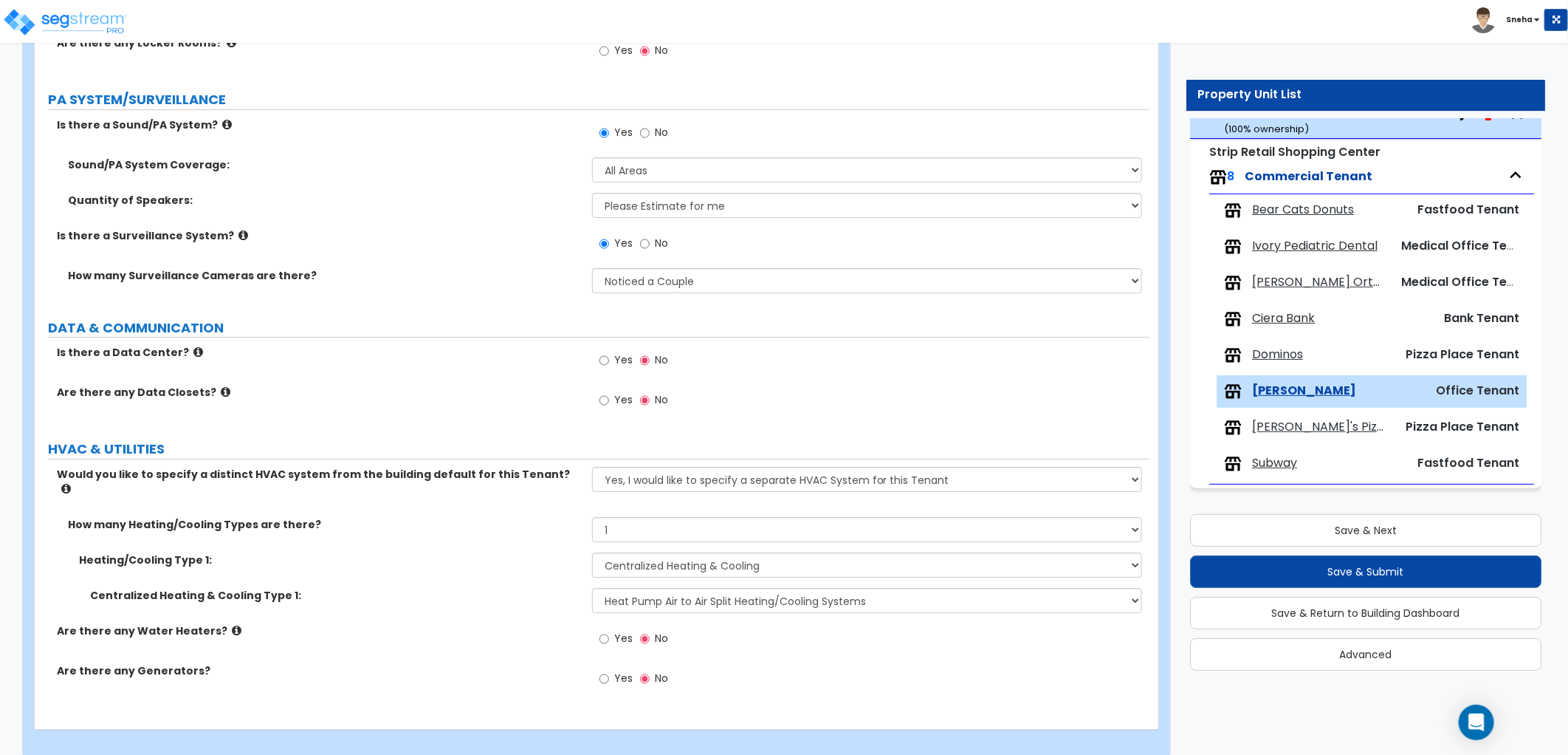
click at [495, 623] on label "Are there any Water Heaters?" at bounding box center [319, 630] width 524 height 14
click at [500, 623] on label "Are there any Water Heaters?" at bounding box center [319, 630] width 524 height 14
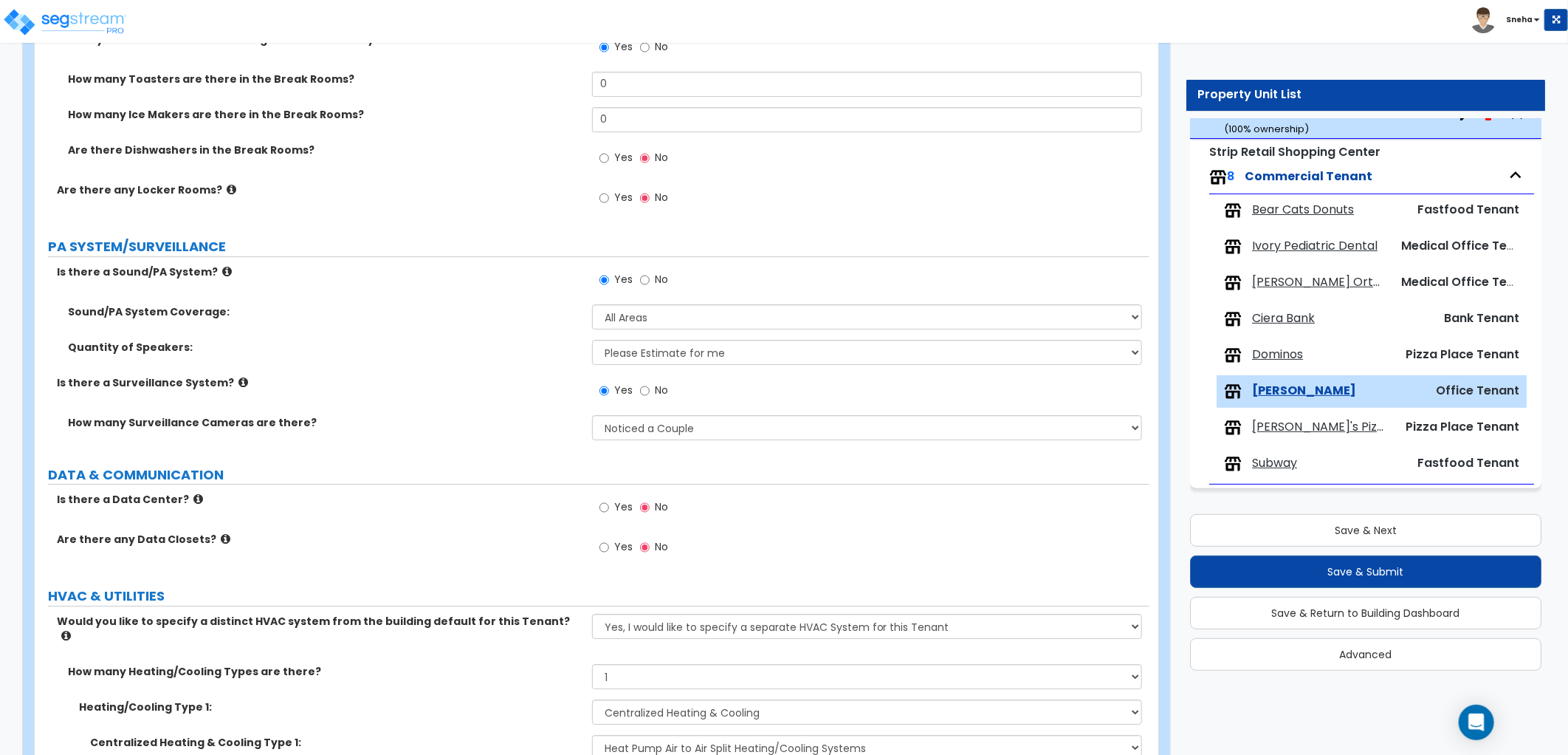
scroll to position [3074, 0]
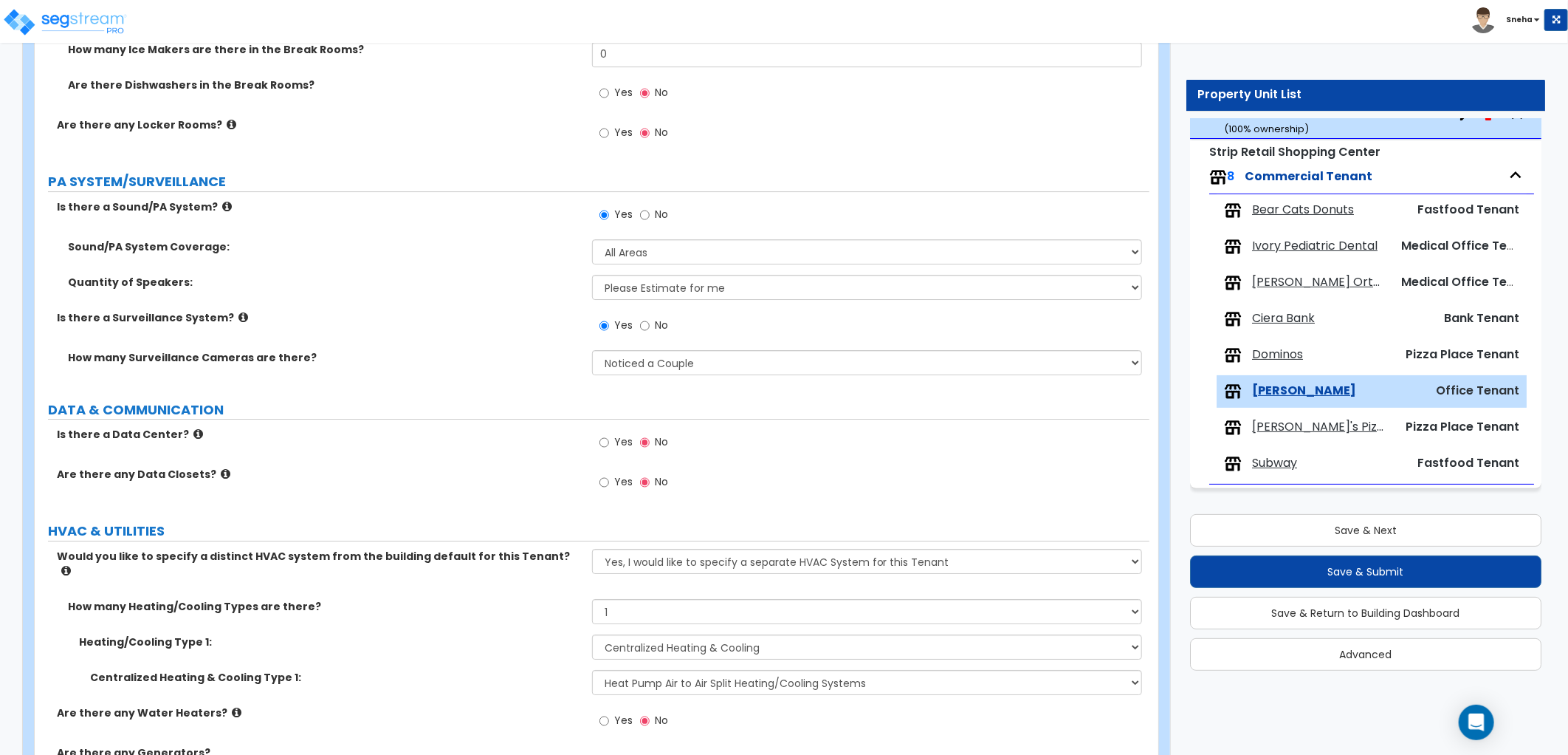
click at [609, 434] on label "Yes" at bounding box center [615, 444] width 33 height 26
click at [609, 434] on input "Yes" at bounding box center [603, 442] width 9 height 16
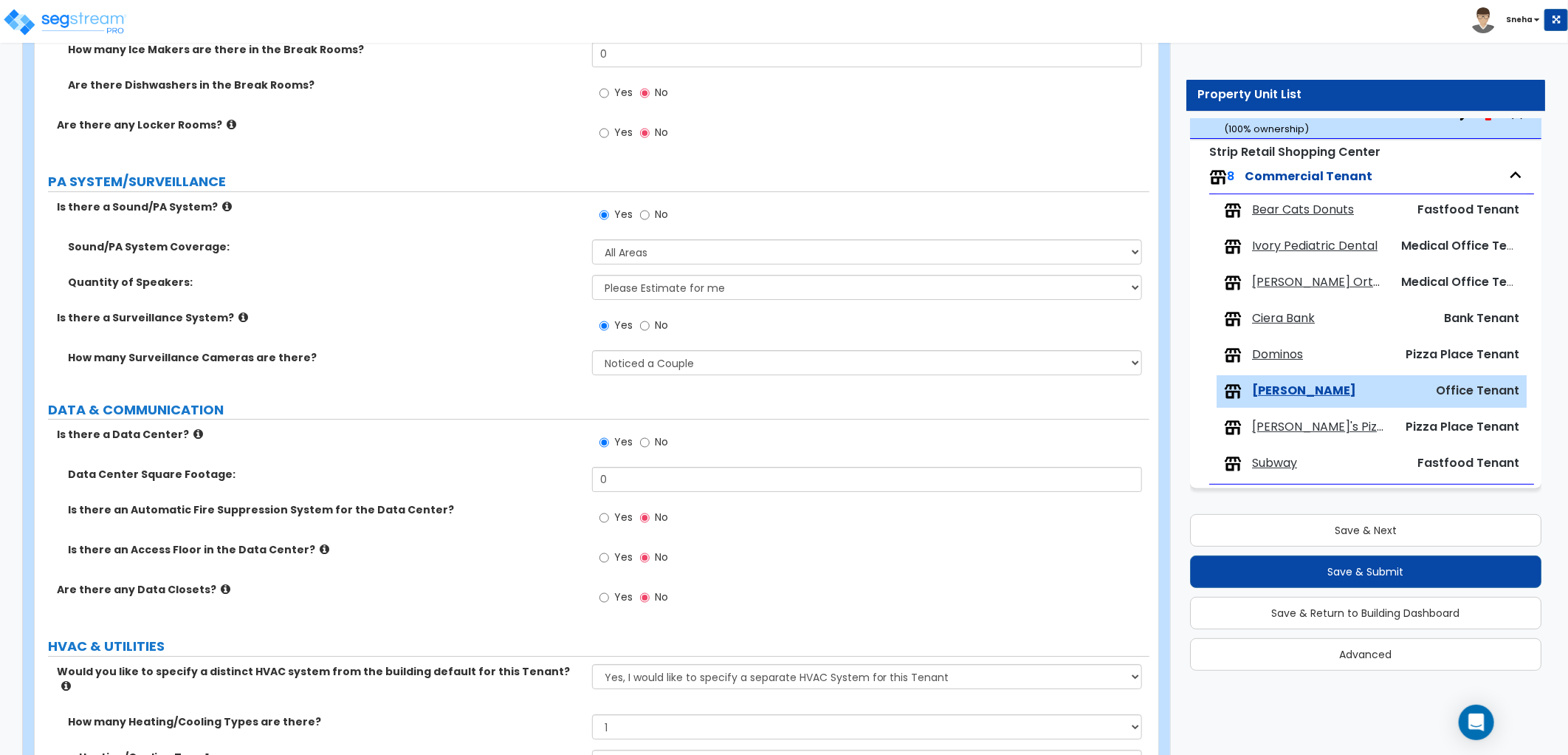
click at [636, 443] on div "Yes No" at bounding box center [634, 444] width 83 height 34
click at [642, 441] on input "No" at bounding box center [644, 442] width 9 height 16
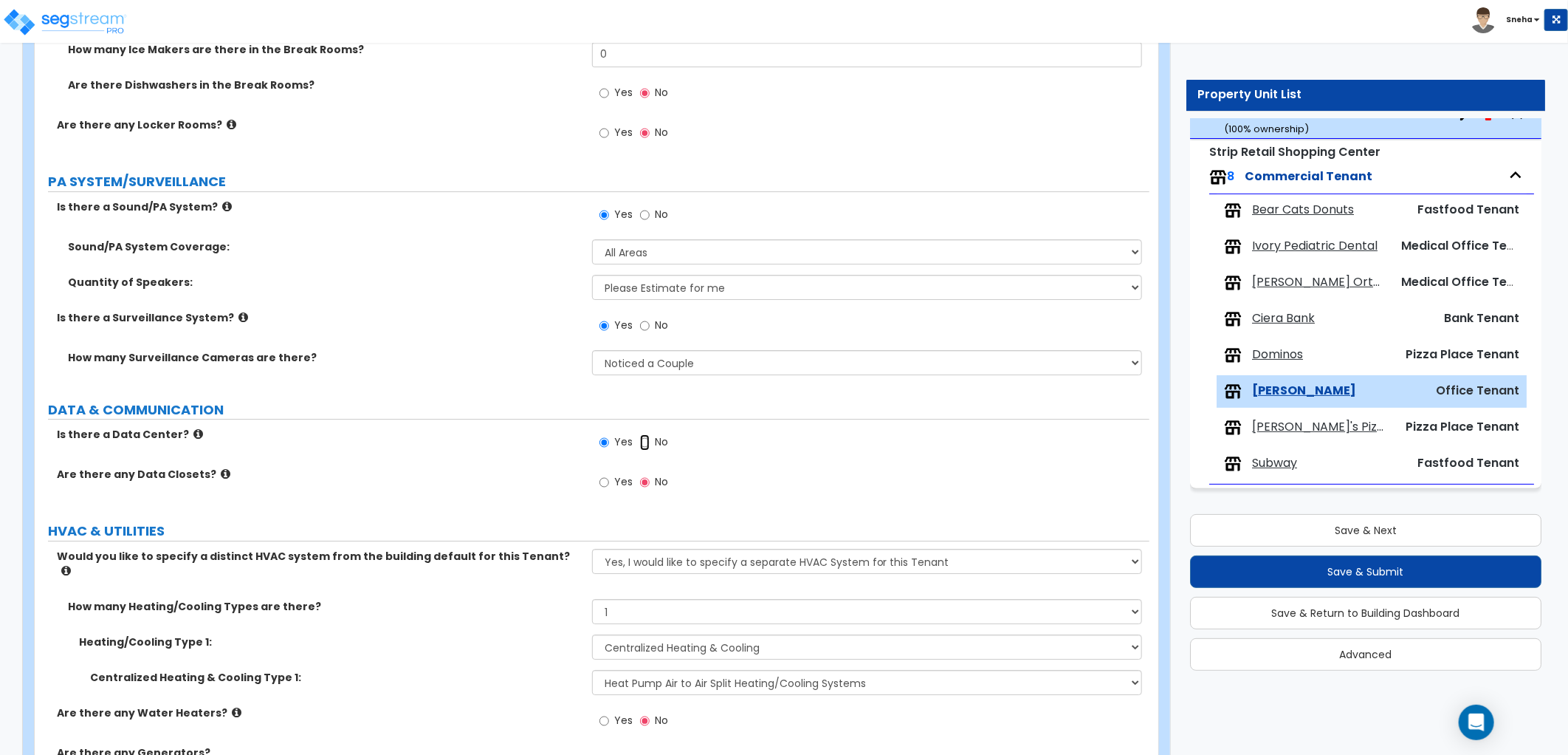
radio input "false"
radio input "true"
click at [608, 477] on input "Yes" at bounding box center [603, 482] width 9 height 16
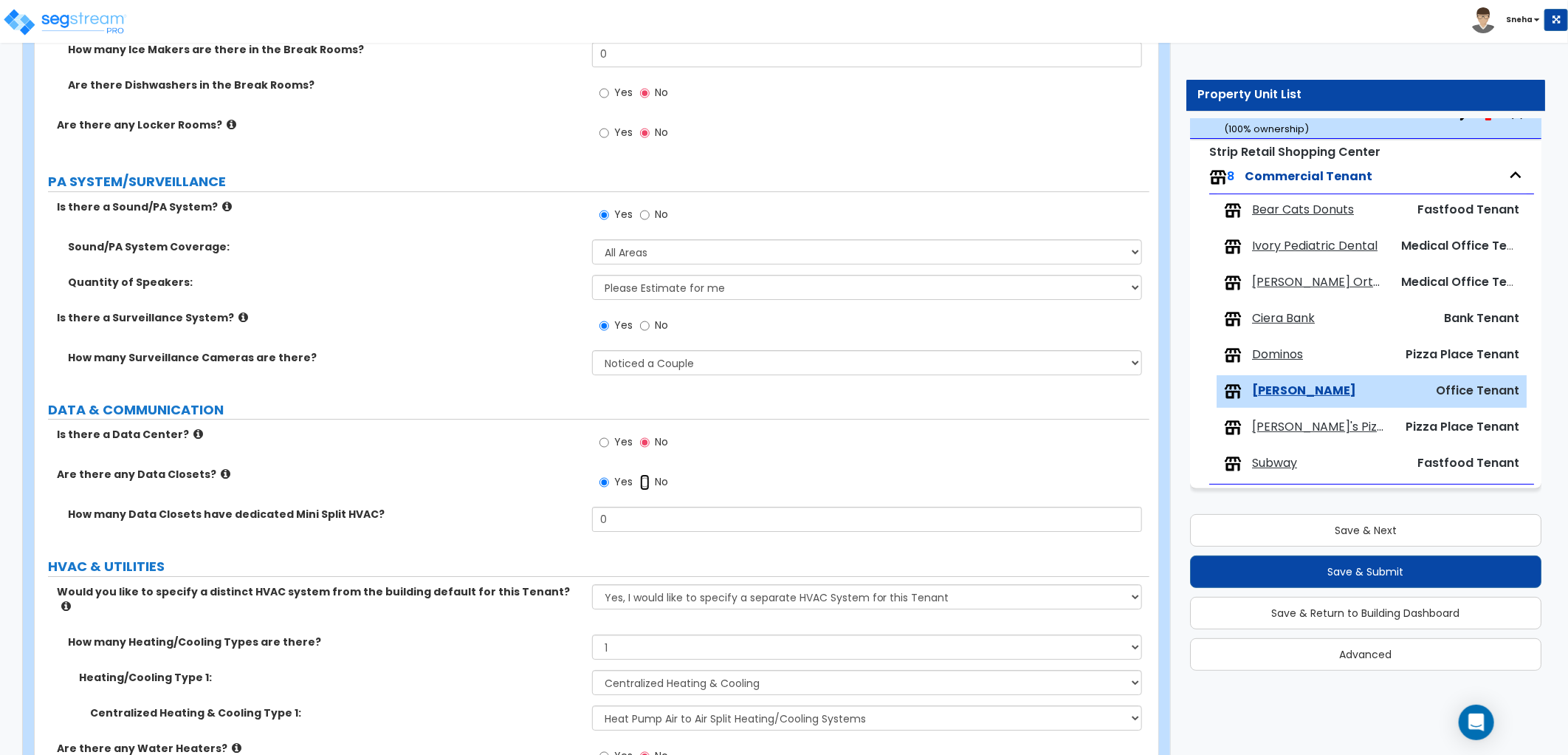
click at [648, 477] on input "No" at bounding box center [644, 482] width 9 height 16
radio input "false"
radio input "true"
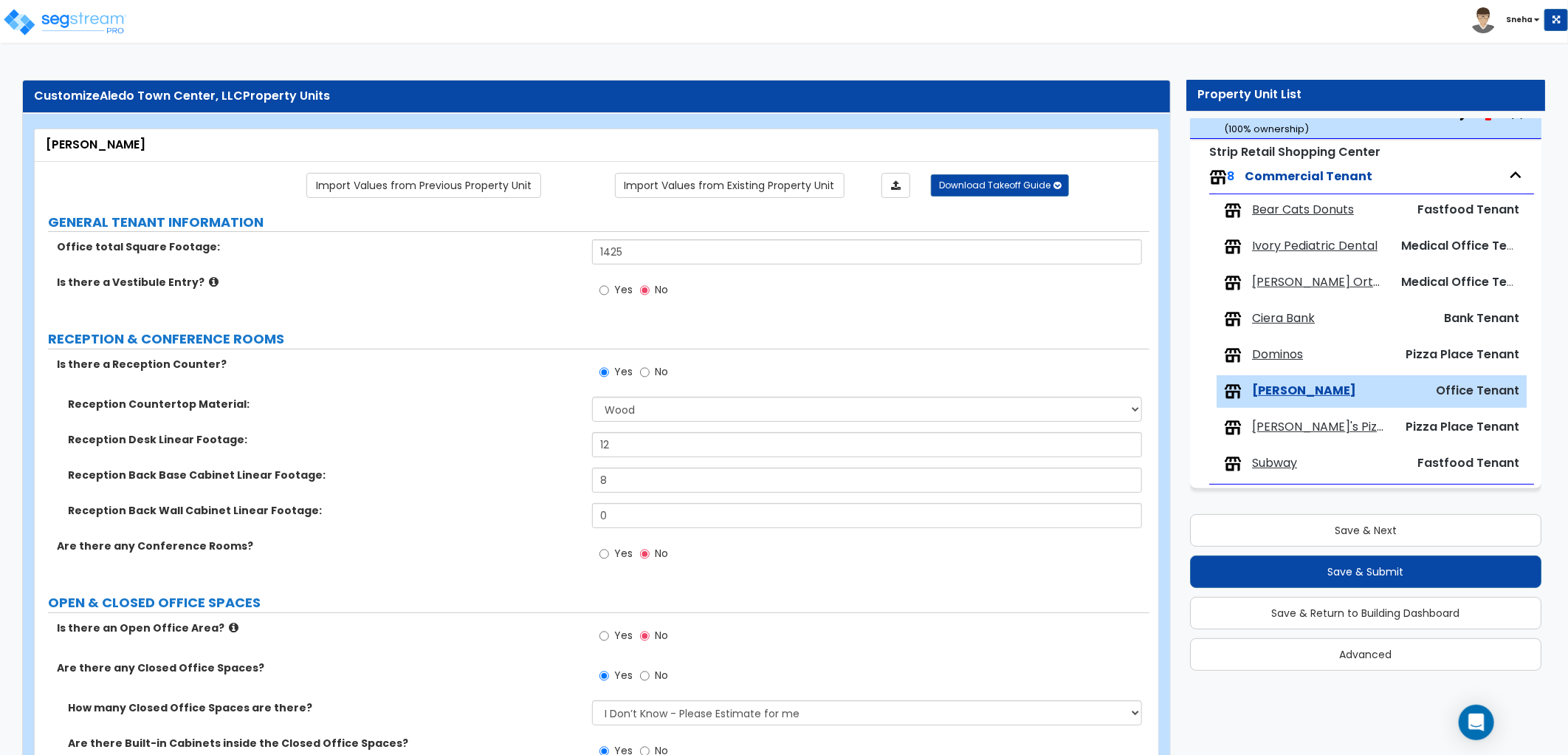
scroll to position [0, 0]
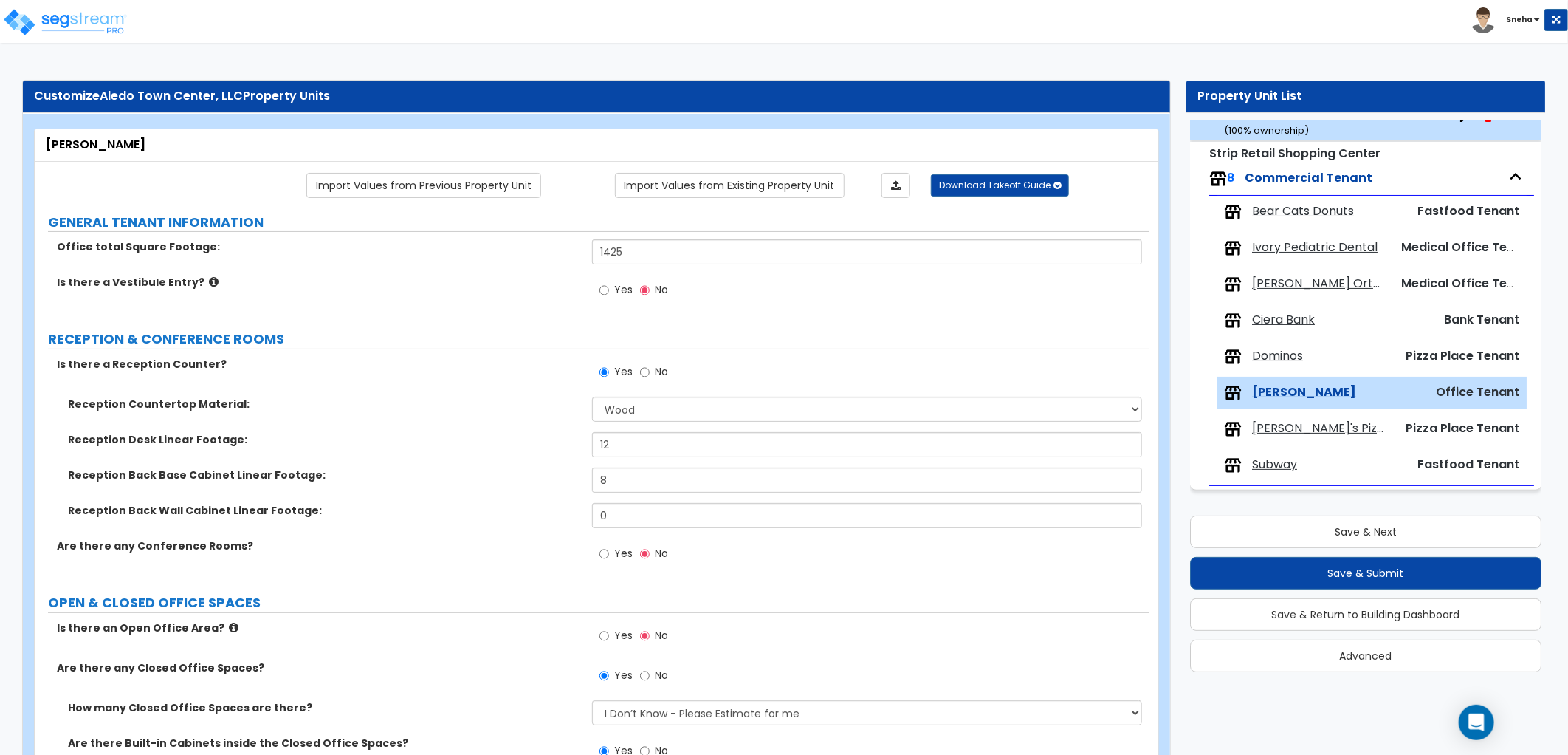
click at [1318, 433] on span "[PERSON_NAME]'s Pizza and Pasta" at bounding box center [1319, 429] width 134 height 17
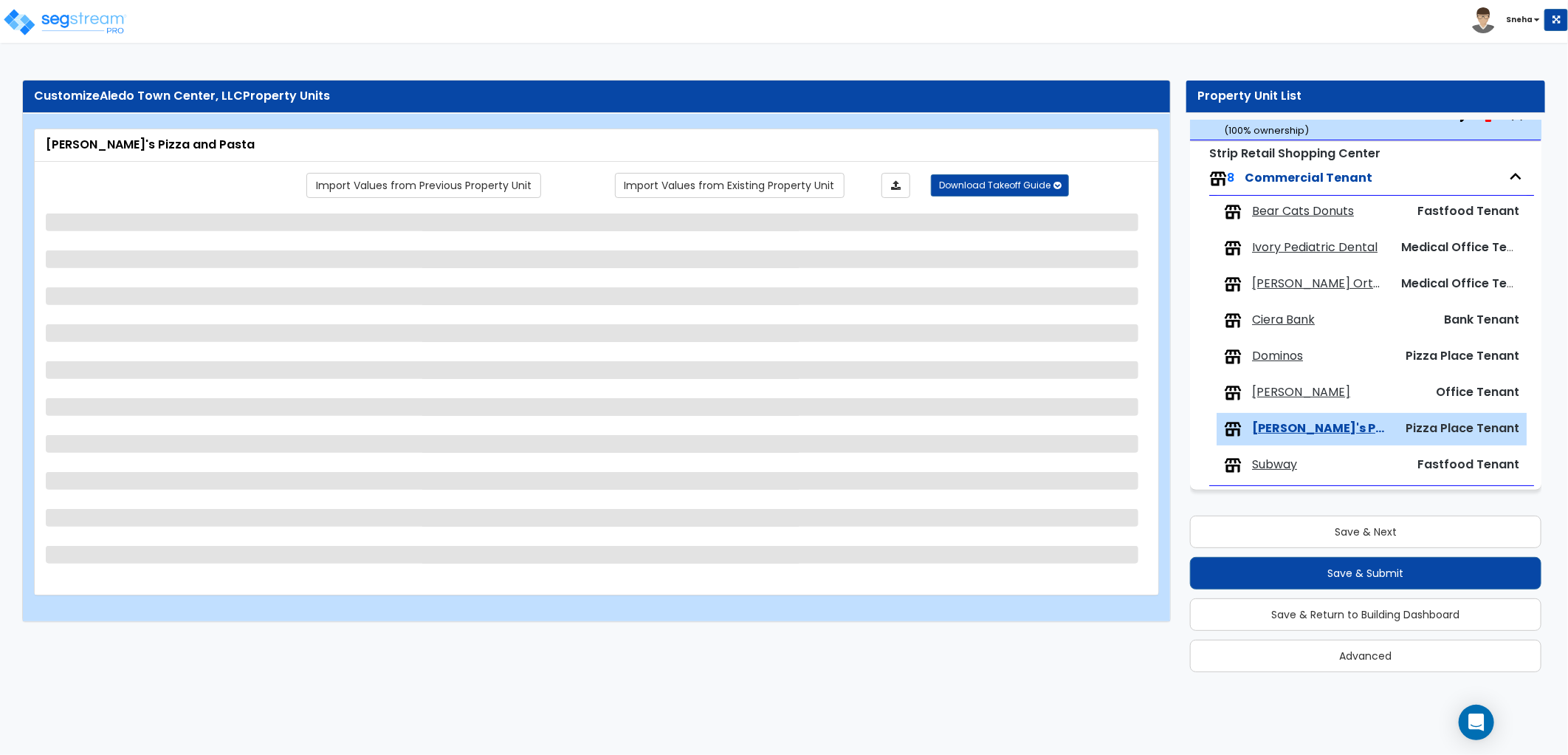
scroll to position [2, 0]
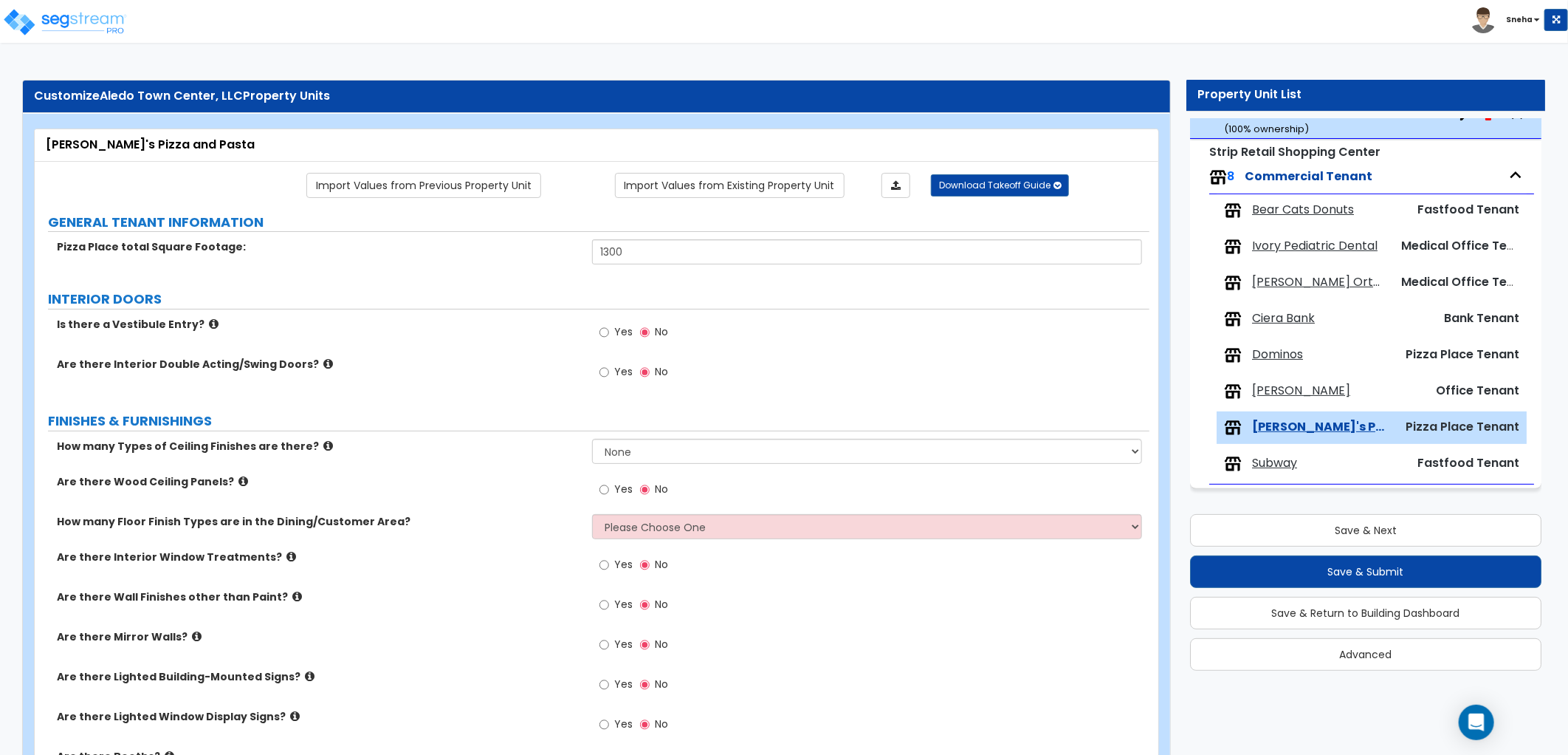
click at [1022, 576] on div "Yes No" at bounding box center [871, 569] width 558 height 40
click at [535, 351] on div "Is there a Vestibule Entry? Yes No" at bounding box center [592, 337] width 1114 height 40
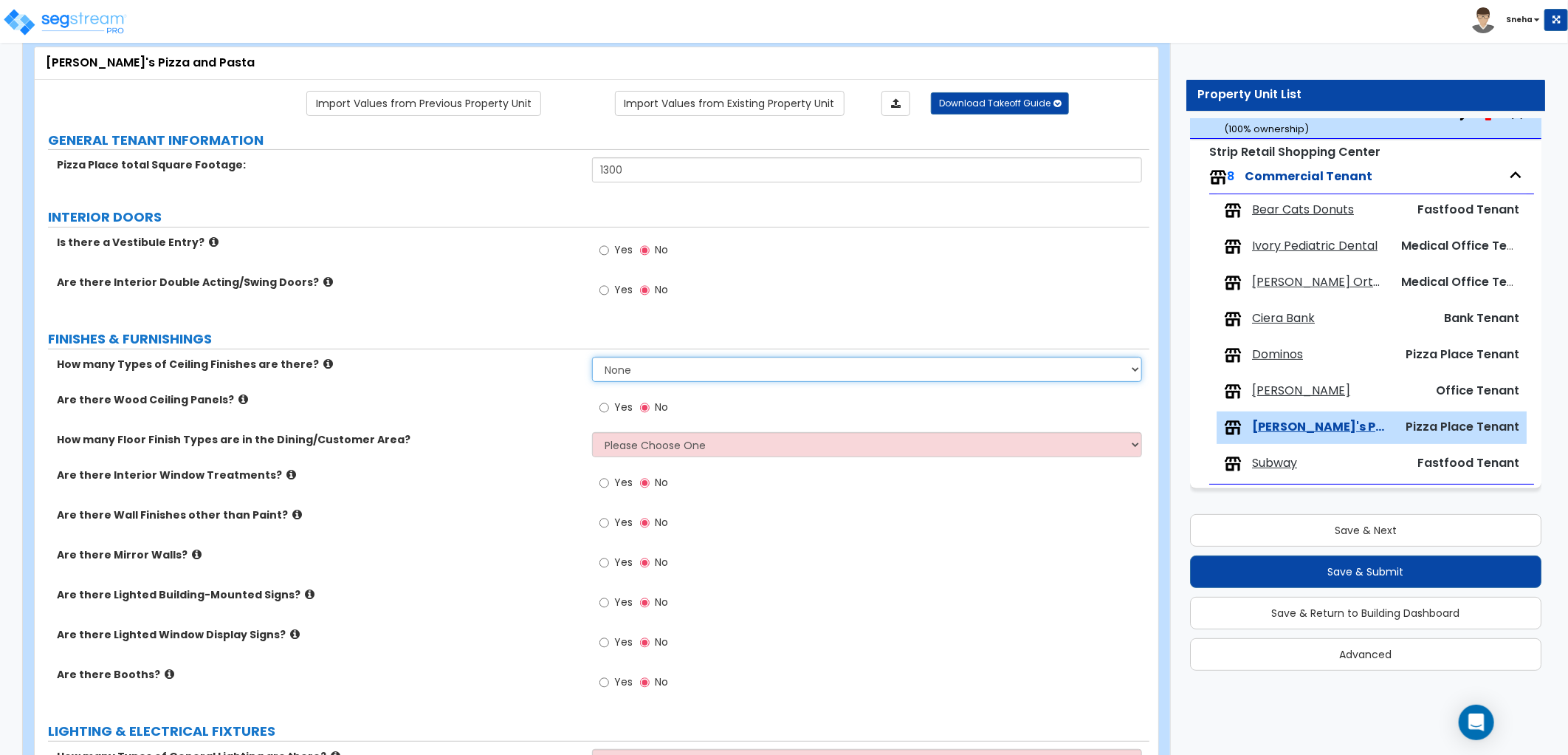
click at [640, 371] on select "None 1 2 3" at bounding box center [867, 369] width 550 height 26
select select "2"
click at [592, 356] on select "None 1 2 3" at bounding box center [867, 369] width 550 height 26
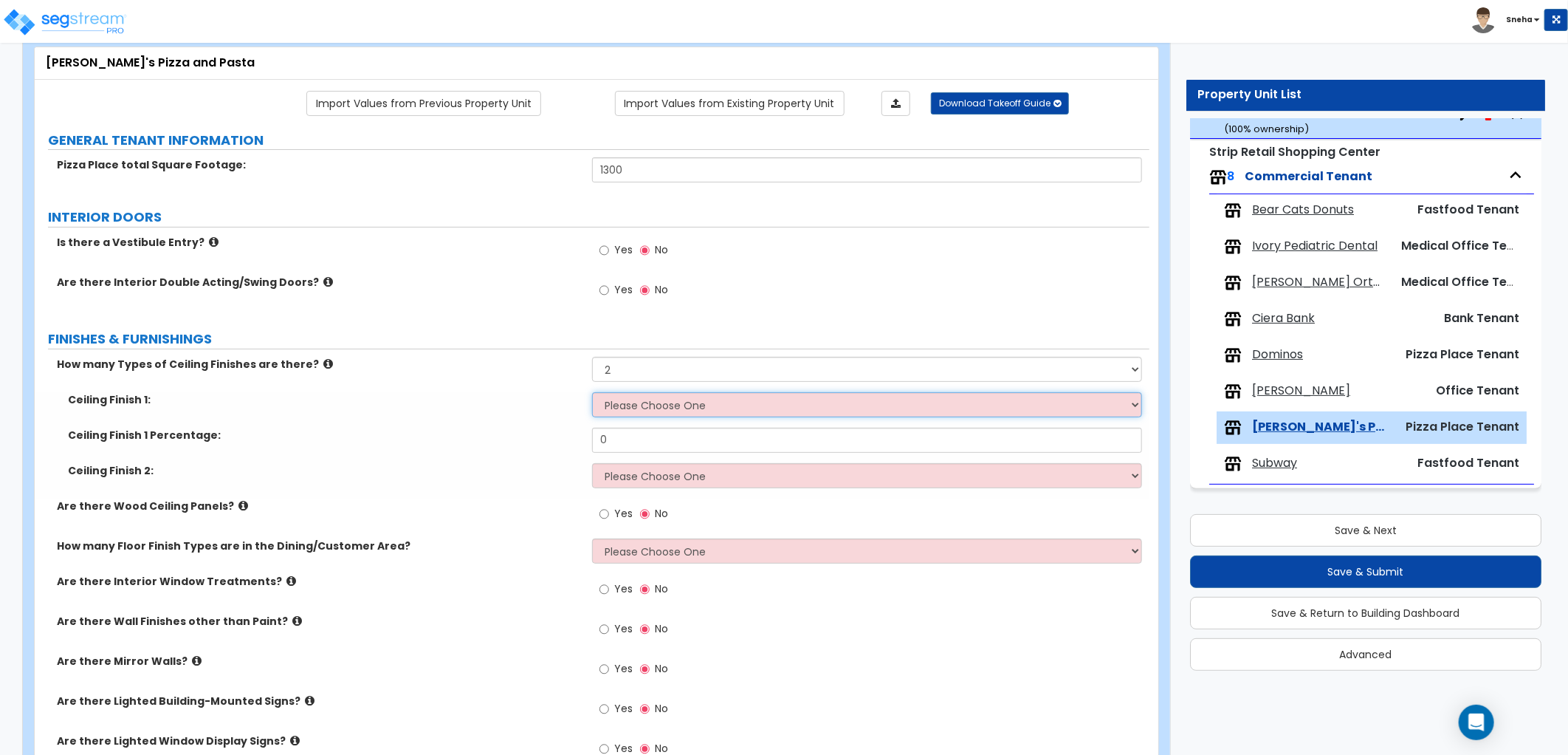
click at [647, 403] on select "Please Choose One Drop Ceiling Open Ceiling Drywall Ceiling" at bounding box center [867, 405] width 550 height 26
select select "1"
click at [592, 392] on select "Please Choose One Drop Ceiling Open Ceiling Drywall Ceiling" at bounding box center [867, 405] width 550 height 26
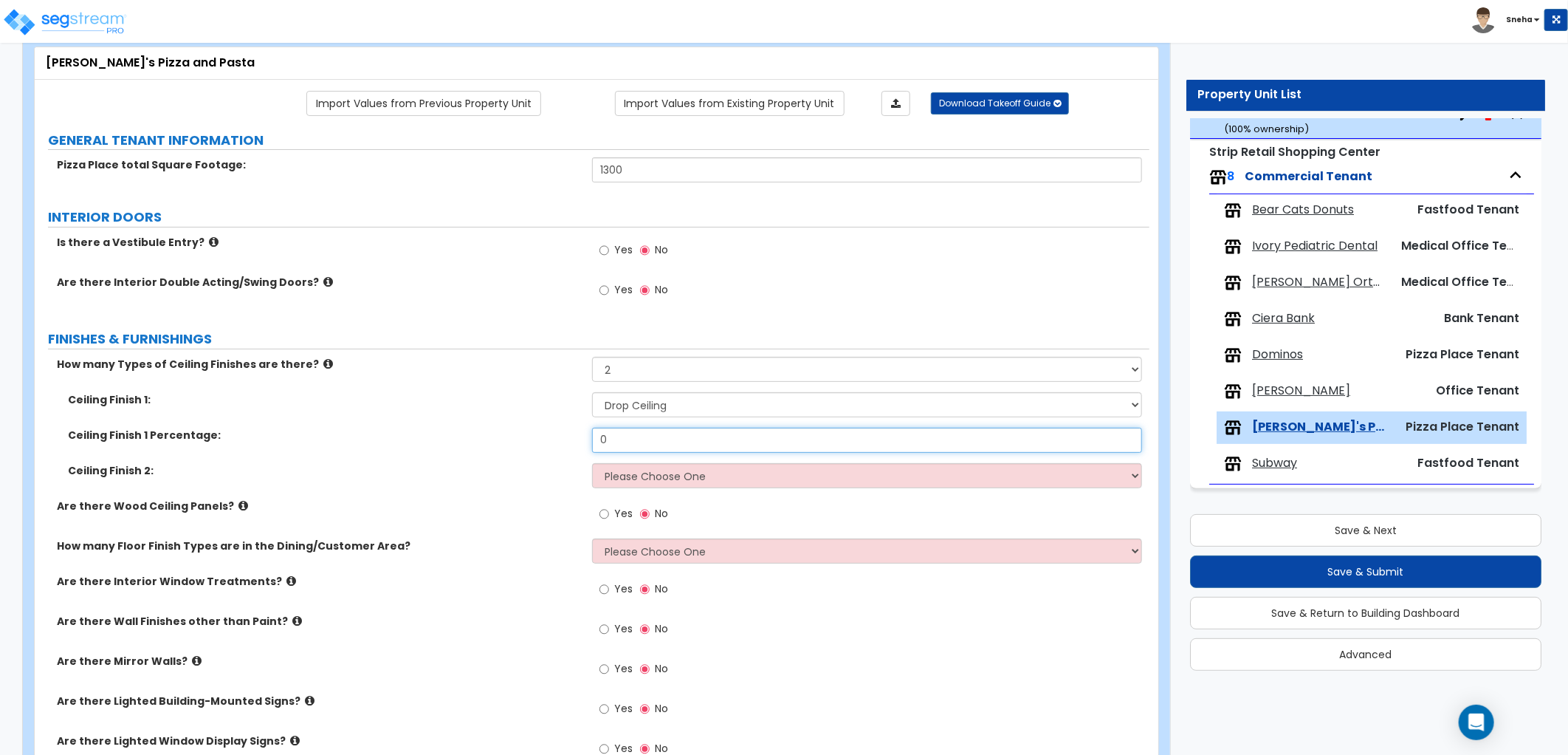
drag, startPoint x: 641, startPoint y: 449, endPoint x: 549, endPoint y: 462, distance: 92.9
click at [549, 462] on div "Ceiling Finish 1 Percentage: 0" at bounding box center [592, 446] width 1114 height 36
click at [631, 469] on select "Please Choose One Drop Ceiling Open Ceiling Drywall Ceiling" at bounding box center [867, 476] width 550 height 26
select select "2"
click at [592, 463] on select "Please Choose One Drop Ceiling Open Ceiling Drywall Ceiling" at bounding box center [867, 476] width 550 height 26
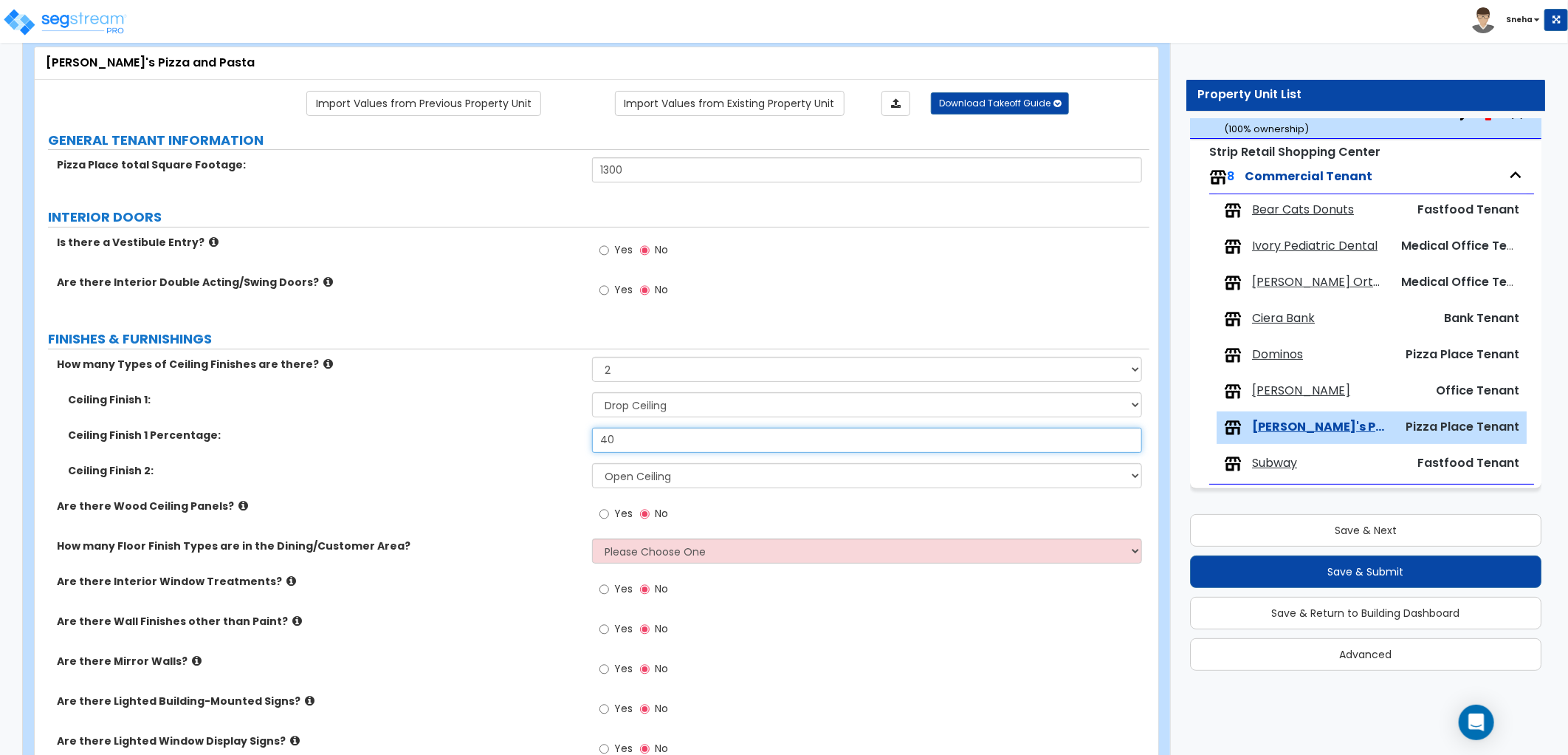
type input "40"
click at [563, 452] on div "Ceiling Finish 1 Percentage: 40" at bounding box center [592, 446] width 1114 height 36
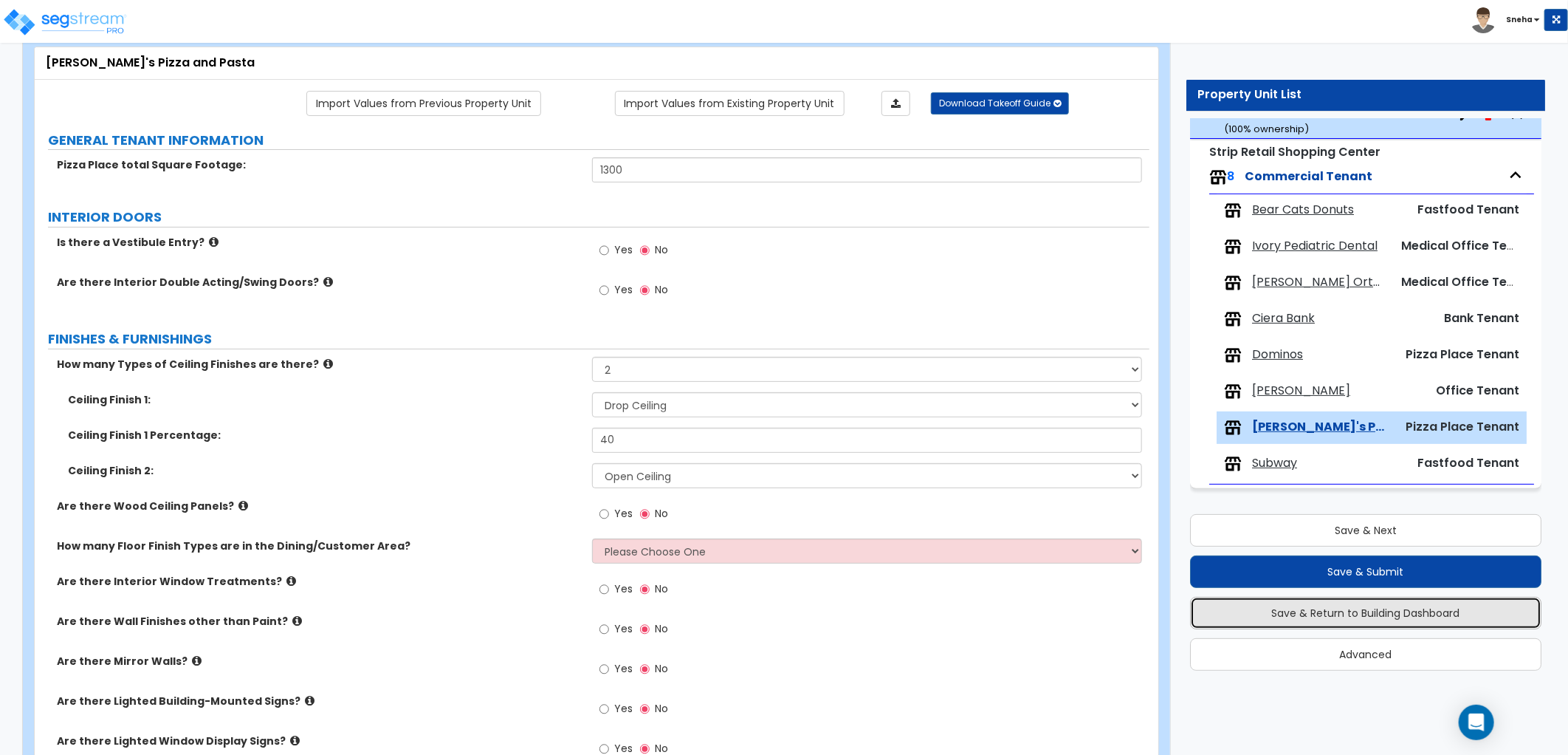
click at [1352, 606] on button "Save & Return to Building Dashboard" at bounding box center [1365, 613] width 351 height 32
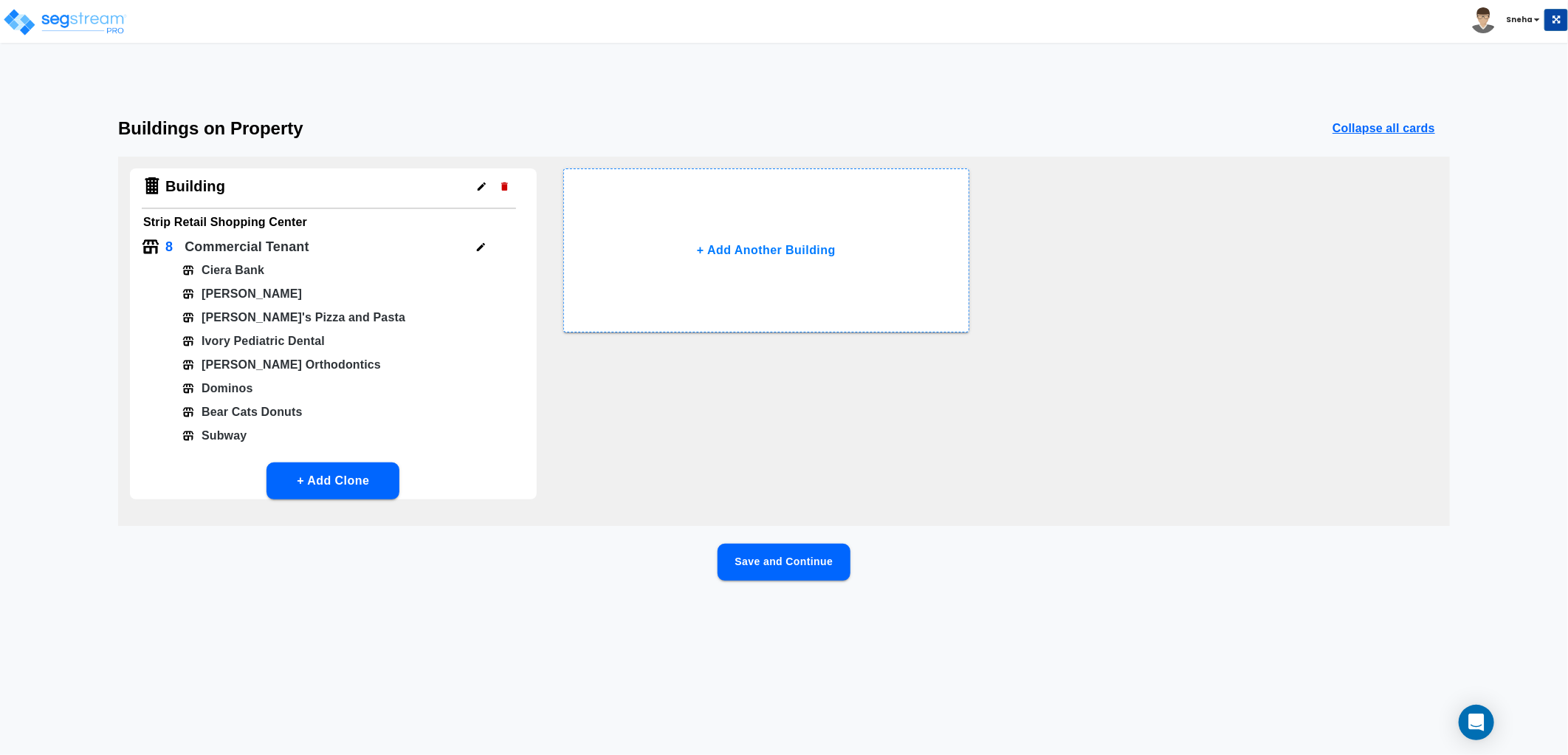
scroll to position [0, 0]
click at [800, 565] on button "Save and Continue" at bounding box center [784, 561] width 133 height 37
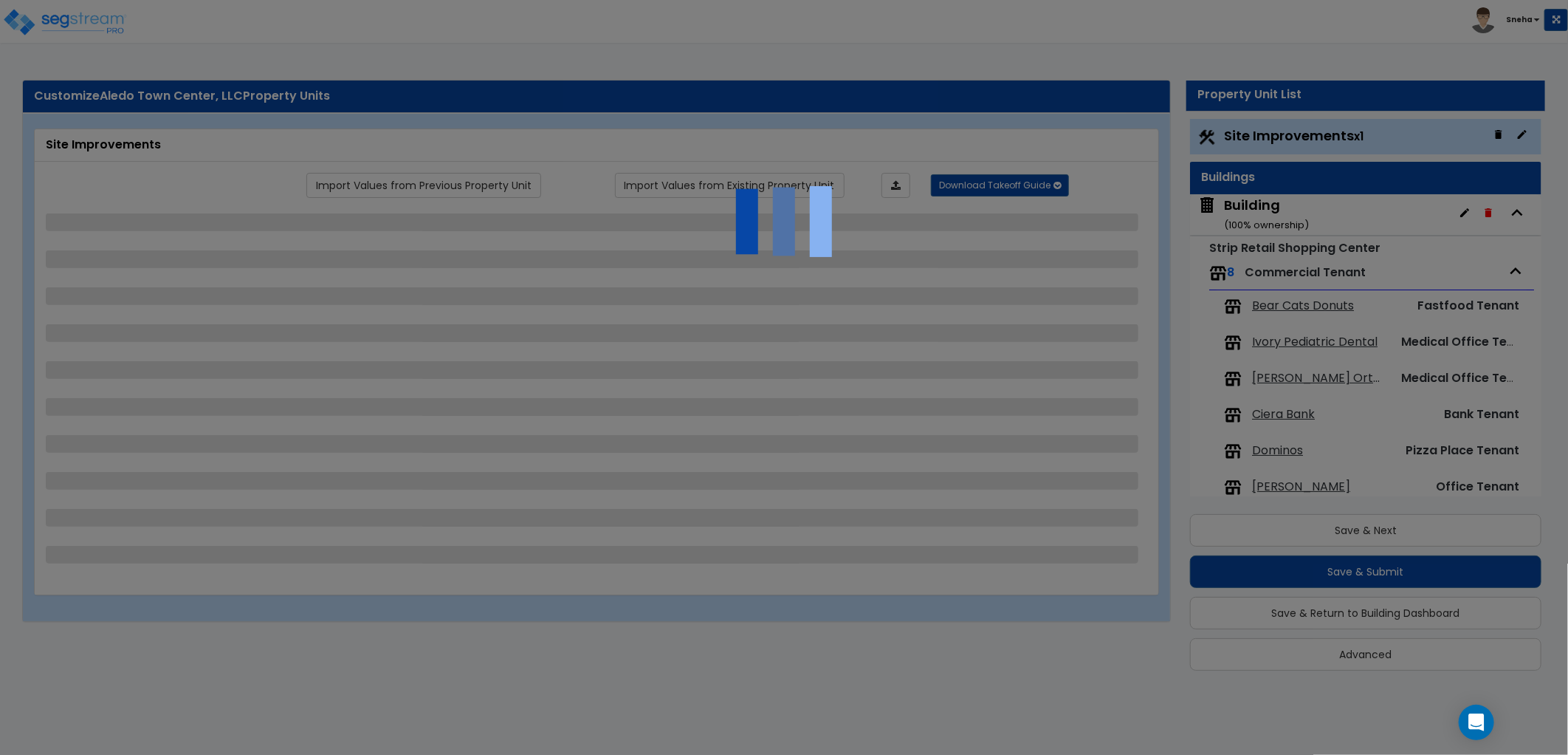
select select "2"
select select "1"
select select "2"
select select "1"
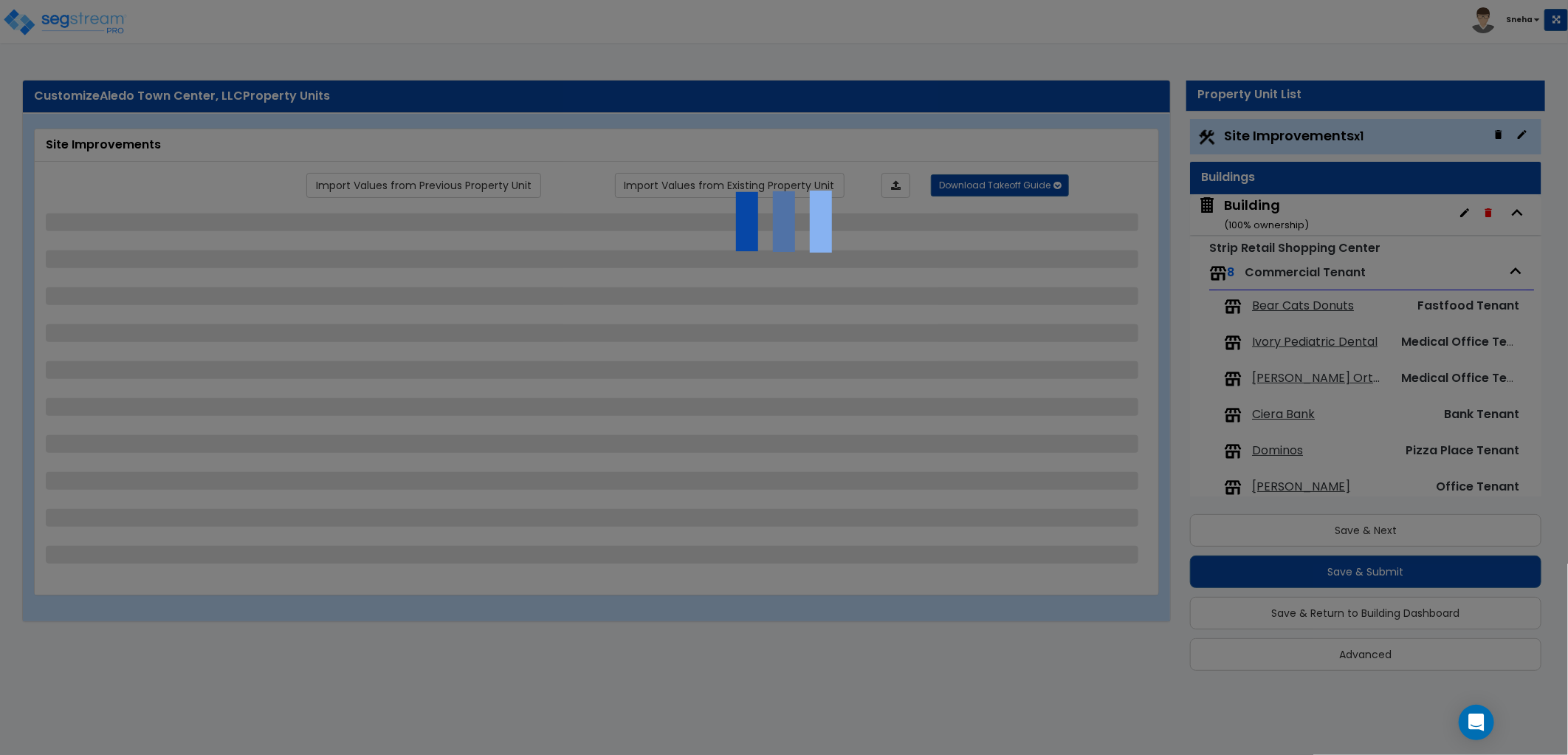
select select "1"
select select "2"
select select "1"
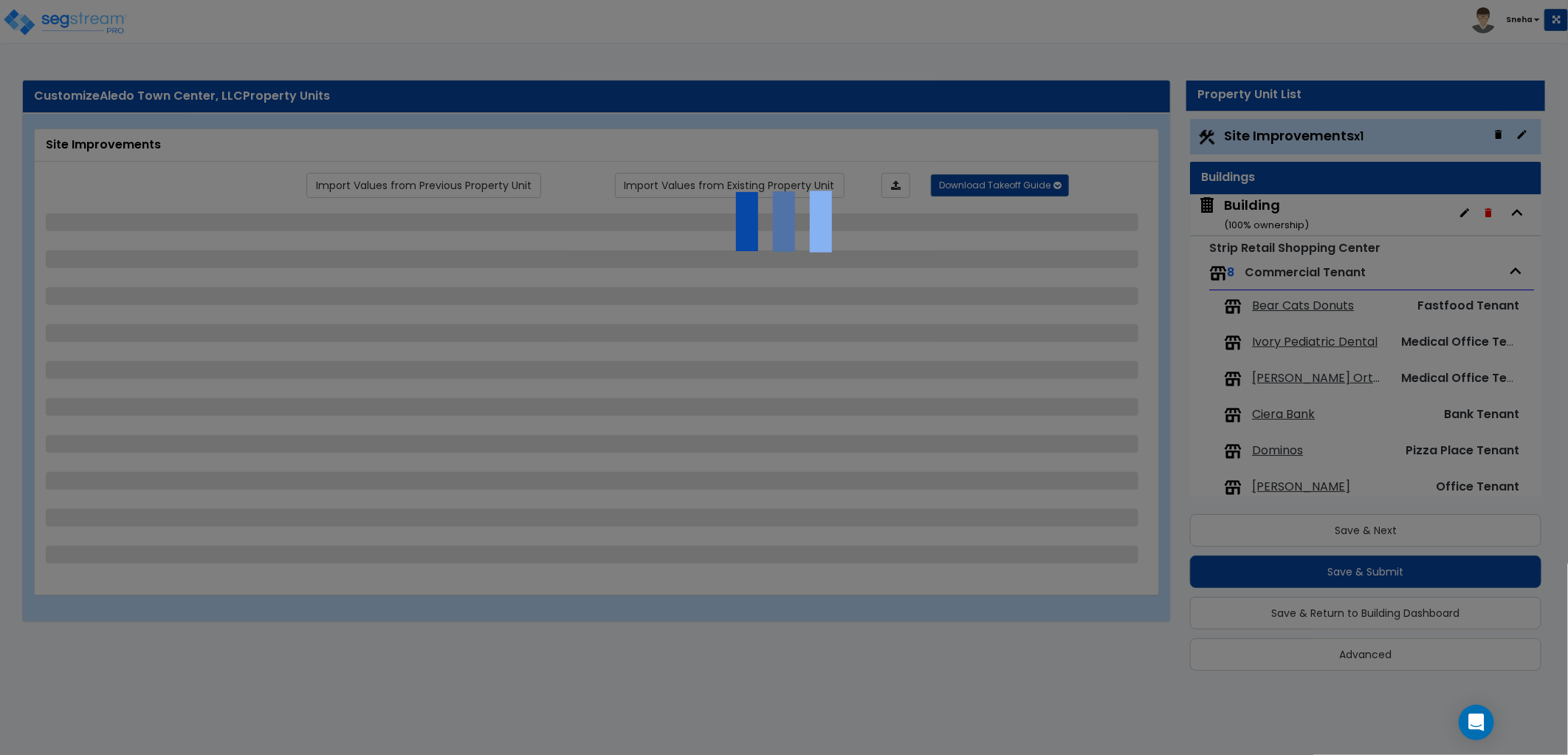
select select "1"
select select "2"
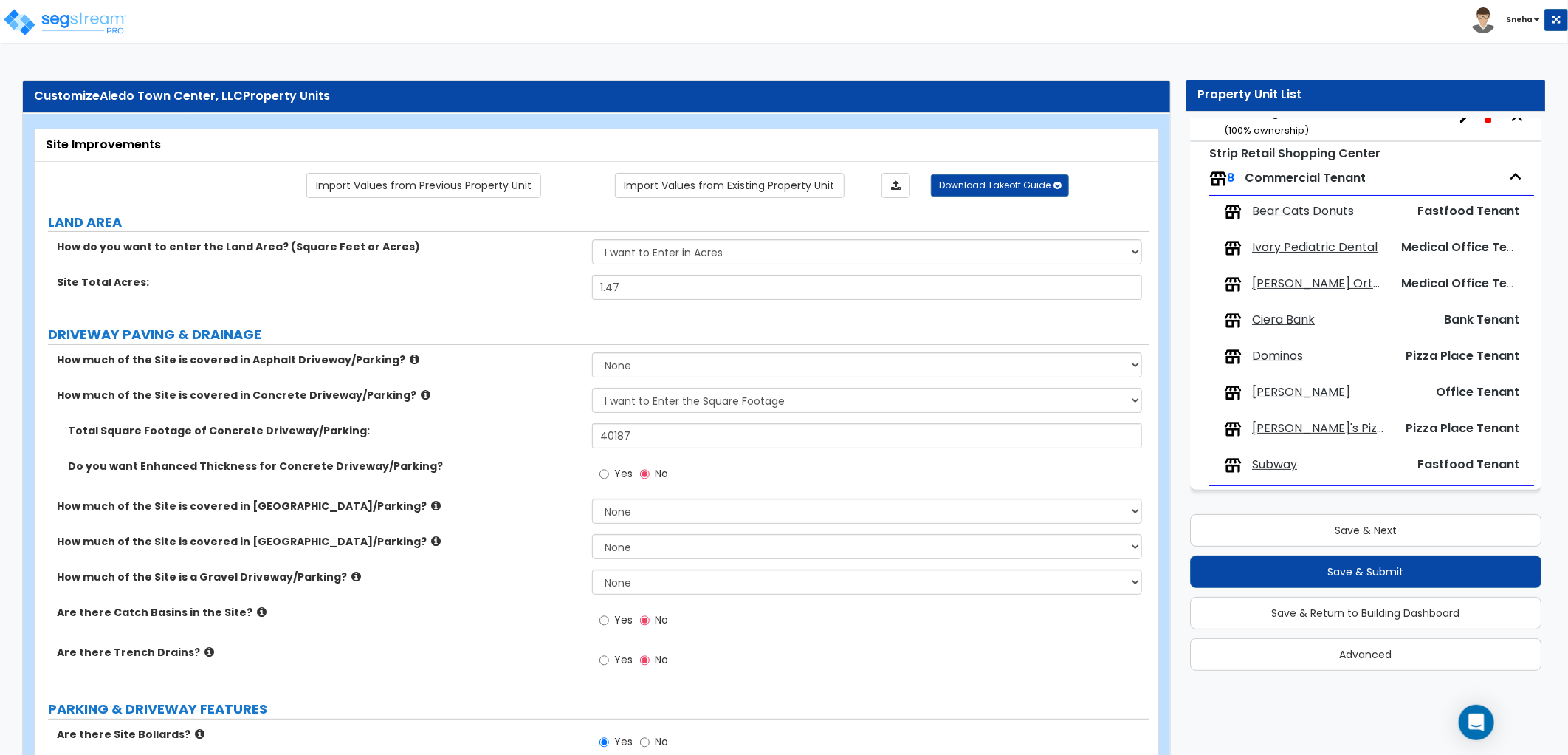
scroll to position [96, 0]
click at [1312, 429] on span "[PERSON_NAME]'s Pizza and Pasta" at bounding box center [1319, 427] width 134 height 17
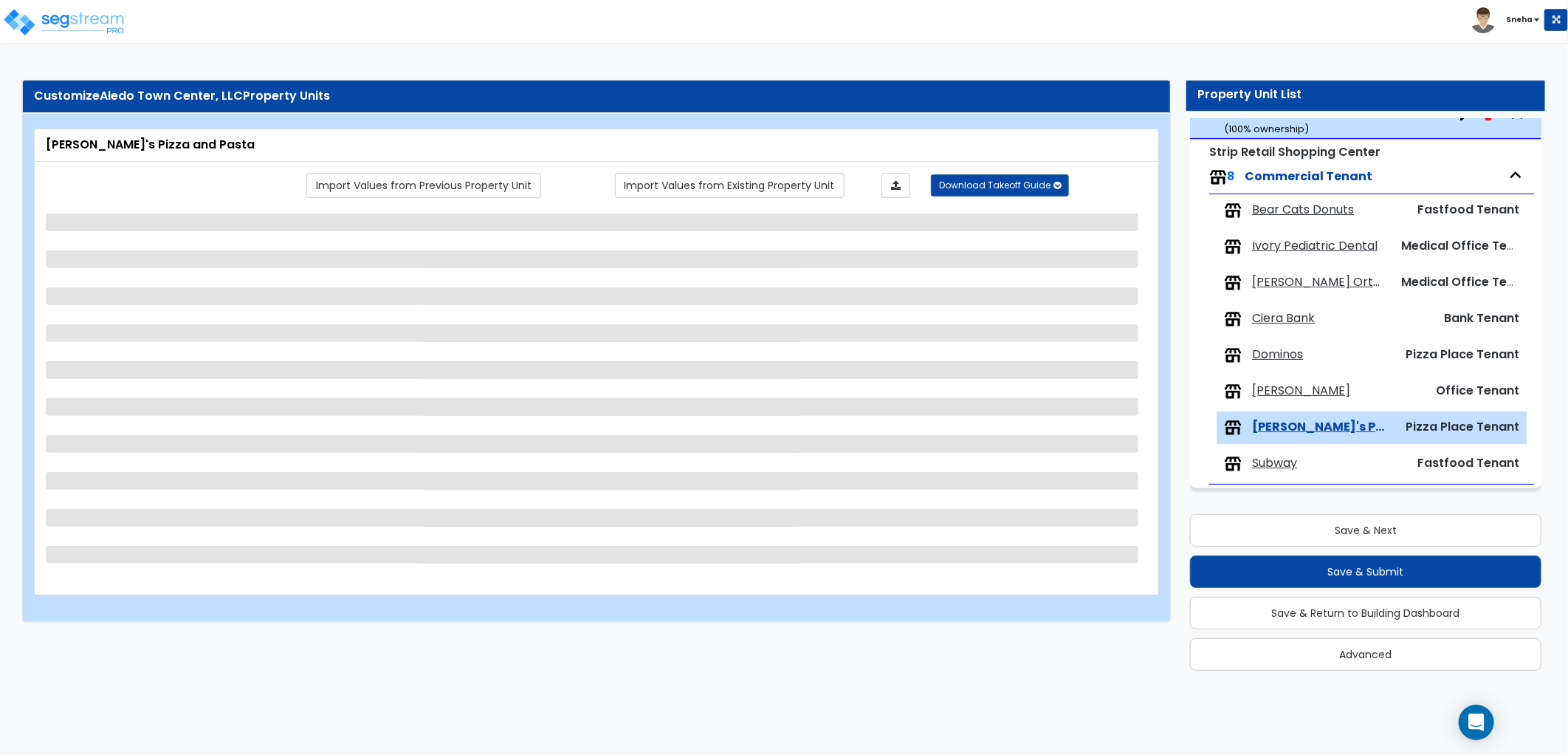
select select "2"
select select "1"
select select "2"
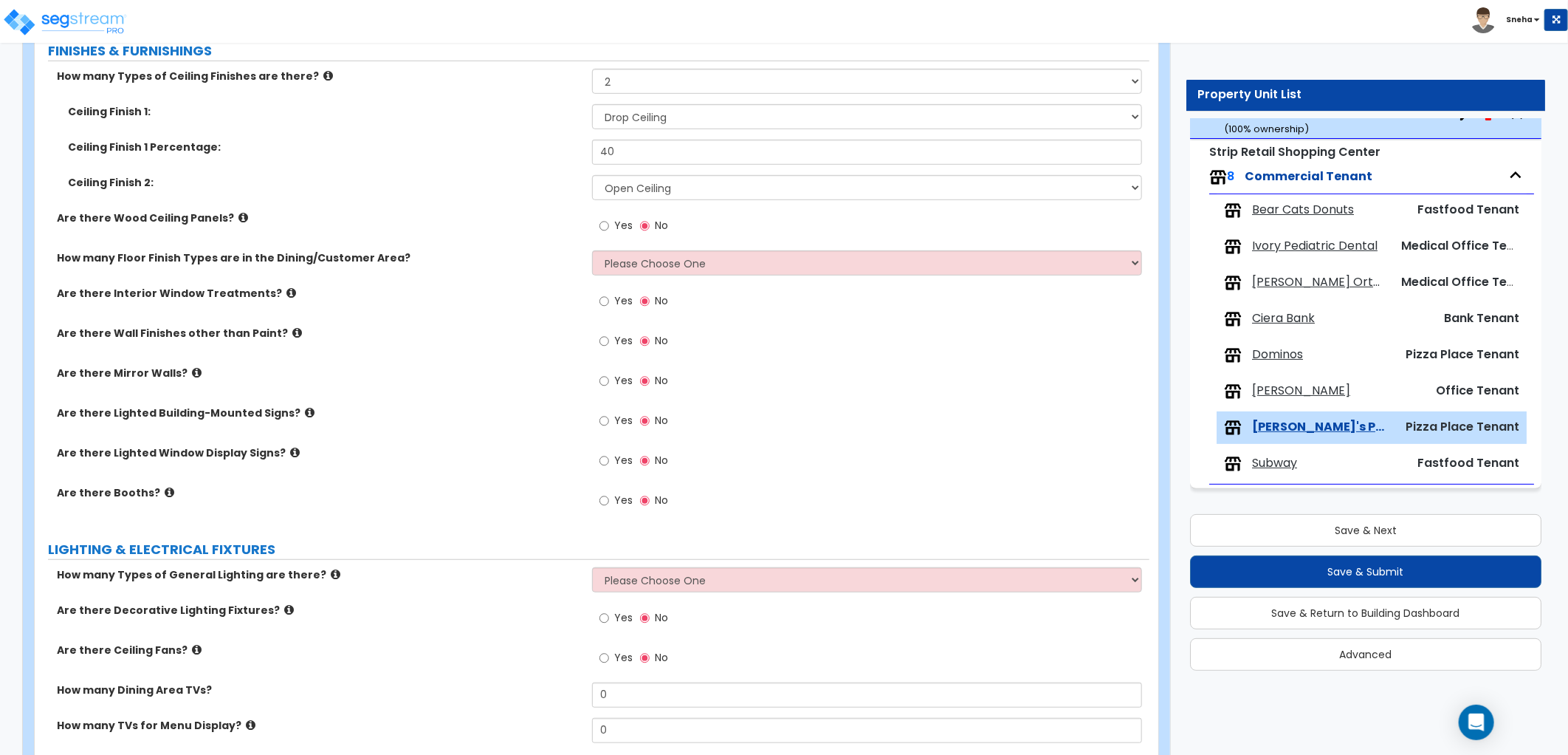
scroll to position [410, 0]
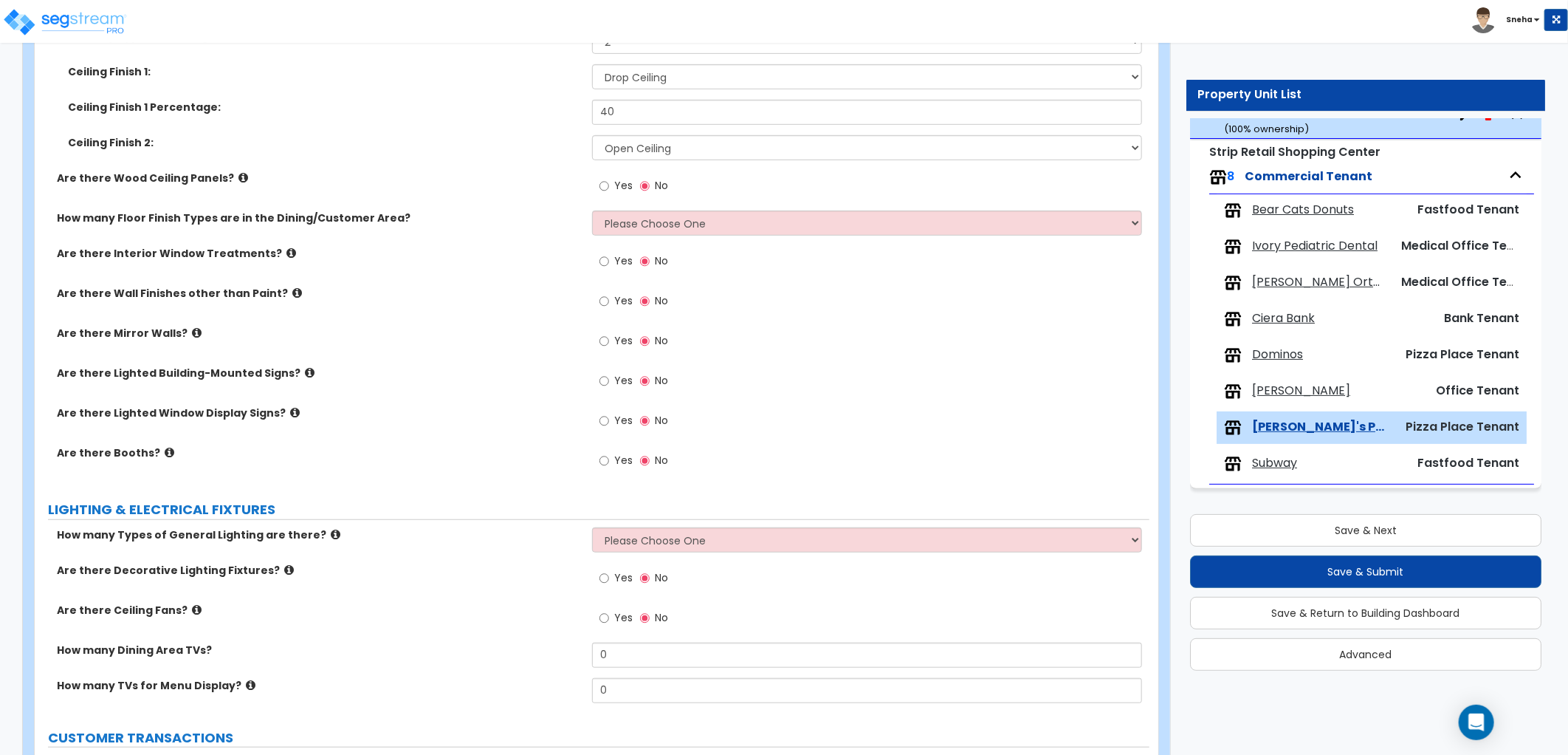
click at [625, 264] on span "Yes" at bounding box center [624, 260] width 19 height 14
click at [609, 264] on input "Yes" at bounding box center [603, 261] width 9 height 16
radio input "true"
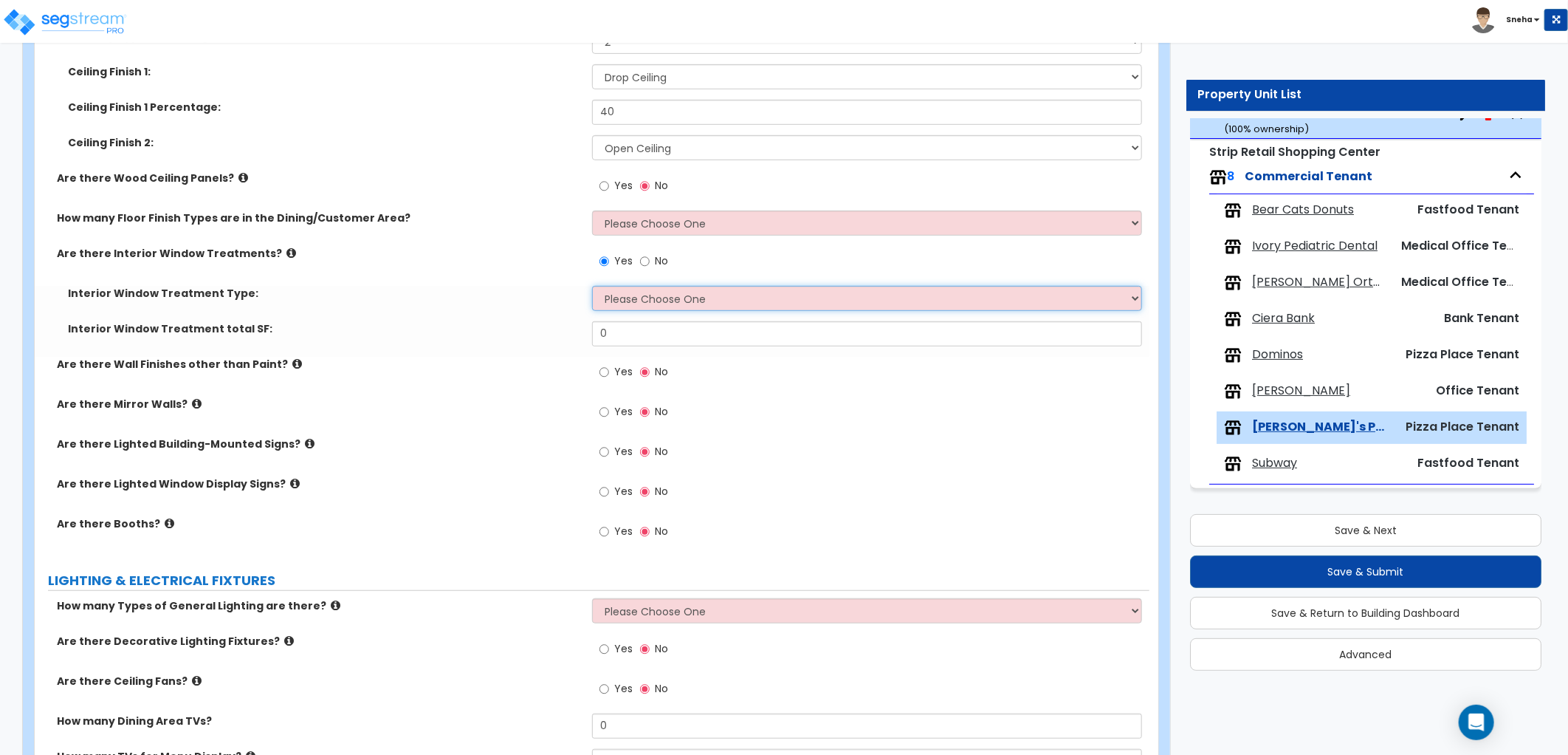
click at [631, 297] on select "Please Choose One Vertical Blinds Window Shades Venetian Blinds Wood Shutters" at bounding box center [867, 298] width 550 height 26
select select "3"
click at [592, 286] on select "Please Choose One Vertical Blinds Window Shades Venetian Blinds Wood Shutters" at bounding box center [867, 298] width 550 height 26
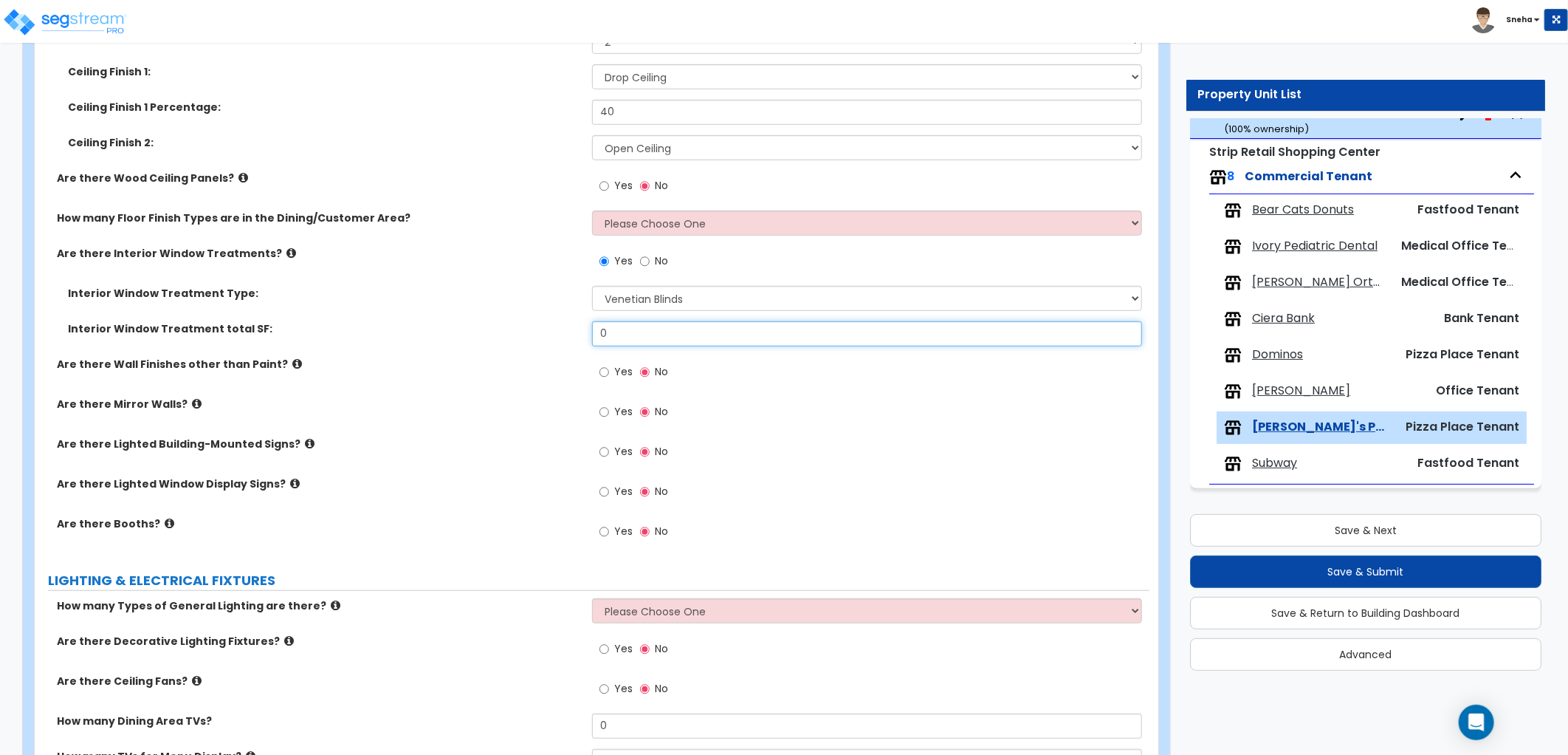
drag, startPoint x: 641, startPoint y: 340, endPoint x: 524, endPoint y: 330, distance: 117.4
click at [524, 330] on div "Interior Window Treatment total SF: 0" at bounding box center [592, 339] width 1114 height 36
type input "158"
click at [524, 327] on label "Interior Window Treatment total SF:" at bounding box center [325, 328] width 513 height 14
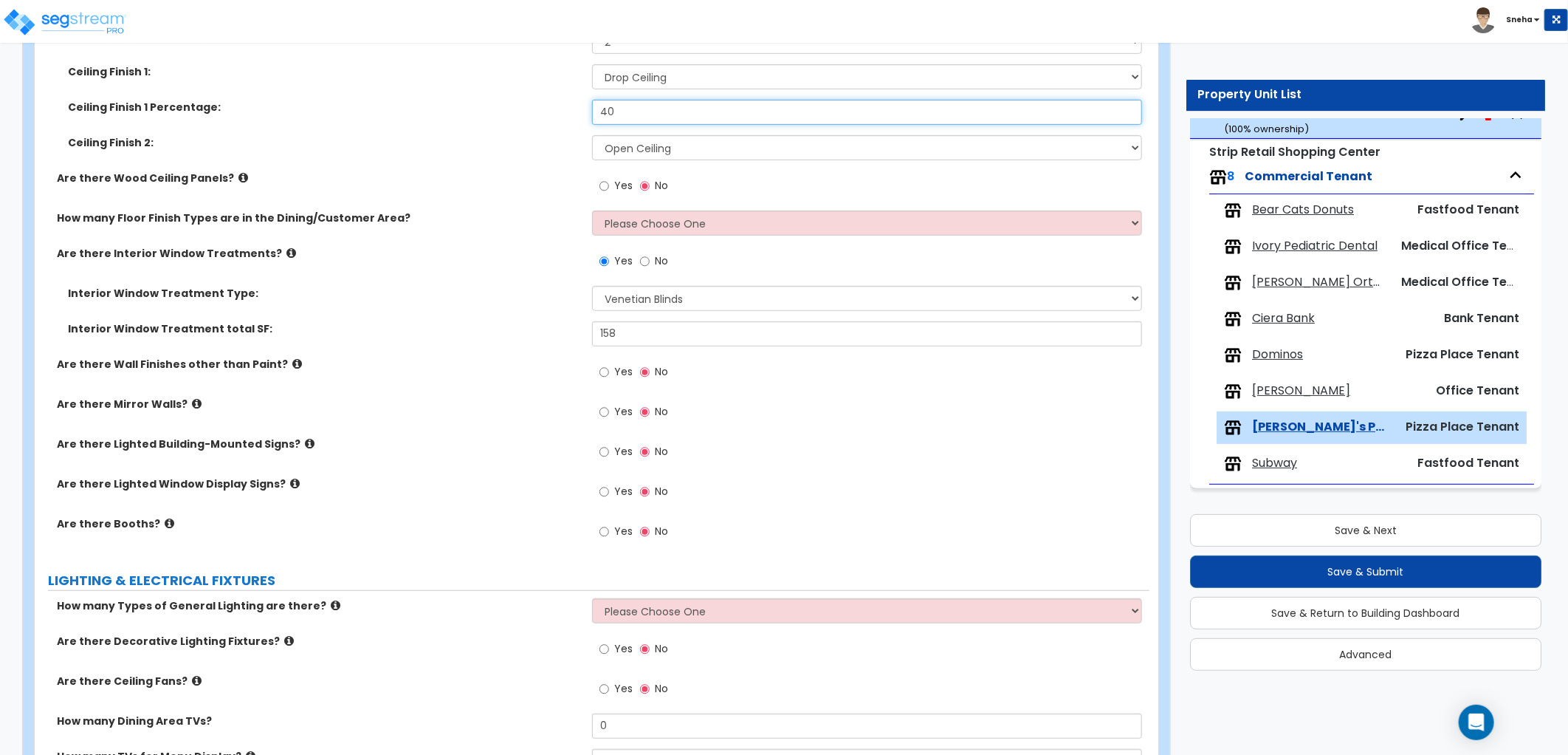
drag, startPoint x: 653, startPoint y: 114, endPoint x: 566, endPoint y: 122, distance: 87.4
click at [566, 122] on div "Ceiling Finish 1 Percentage: 40" at bounding box center [592, 117] width 1114 height 36
type input "60"
click at [561, 119] on div "Ceiling Finish 1 Percentage: 60" at bounding box center [592, 117] width 1114 height 36
click at [165, 526] on icon at bounding box center [169, 523] width 9 height 11
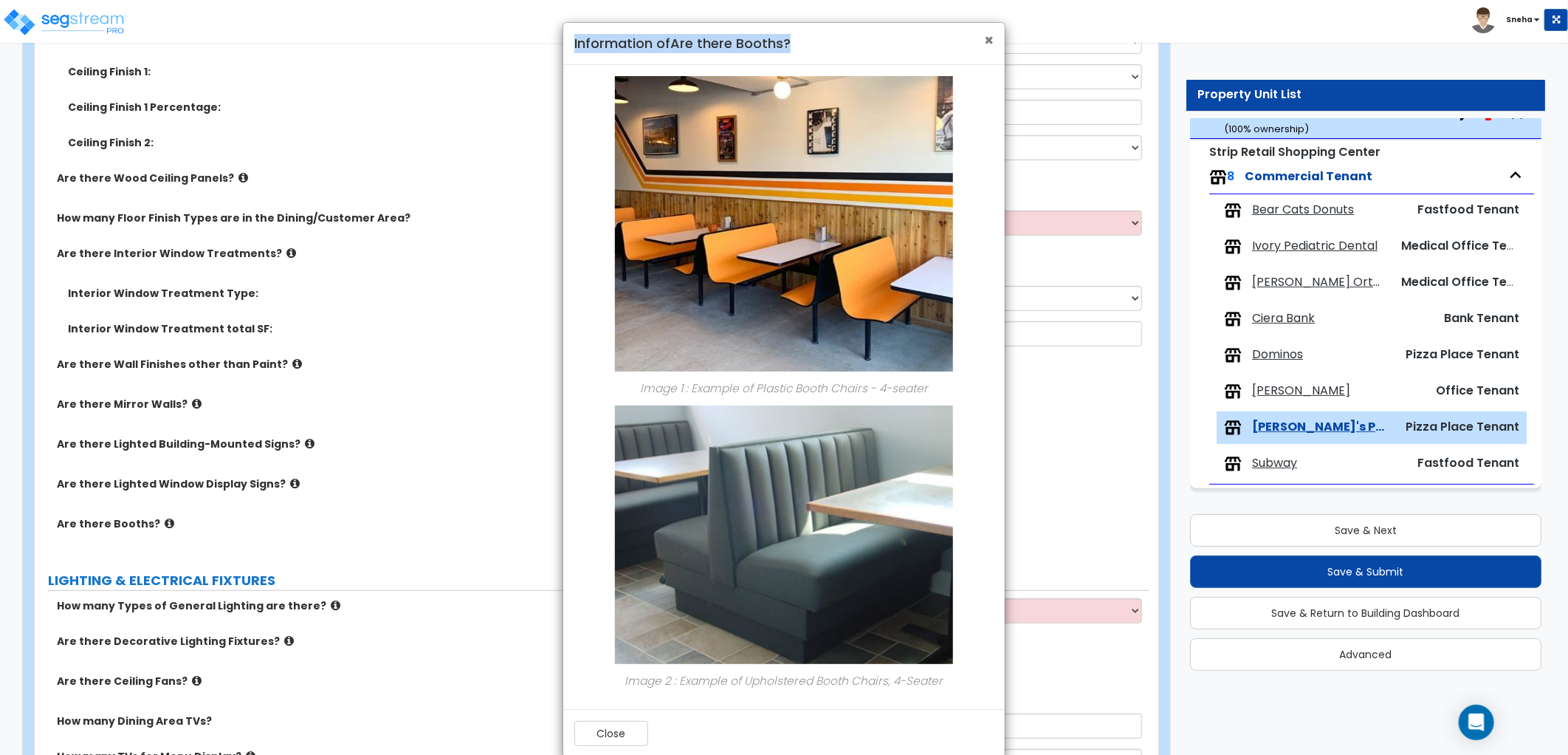
click at [993, 38] on div "× Information of Are there Booths?" at bounding box center [784, 44] width 441 height 43
click at [637, 725] on button "Close" at bounding box center [611, 734] width 74 height 26
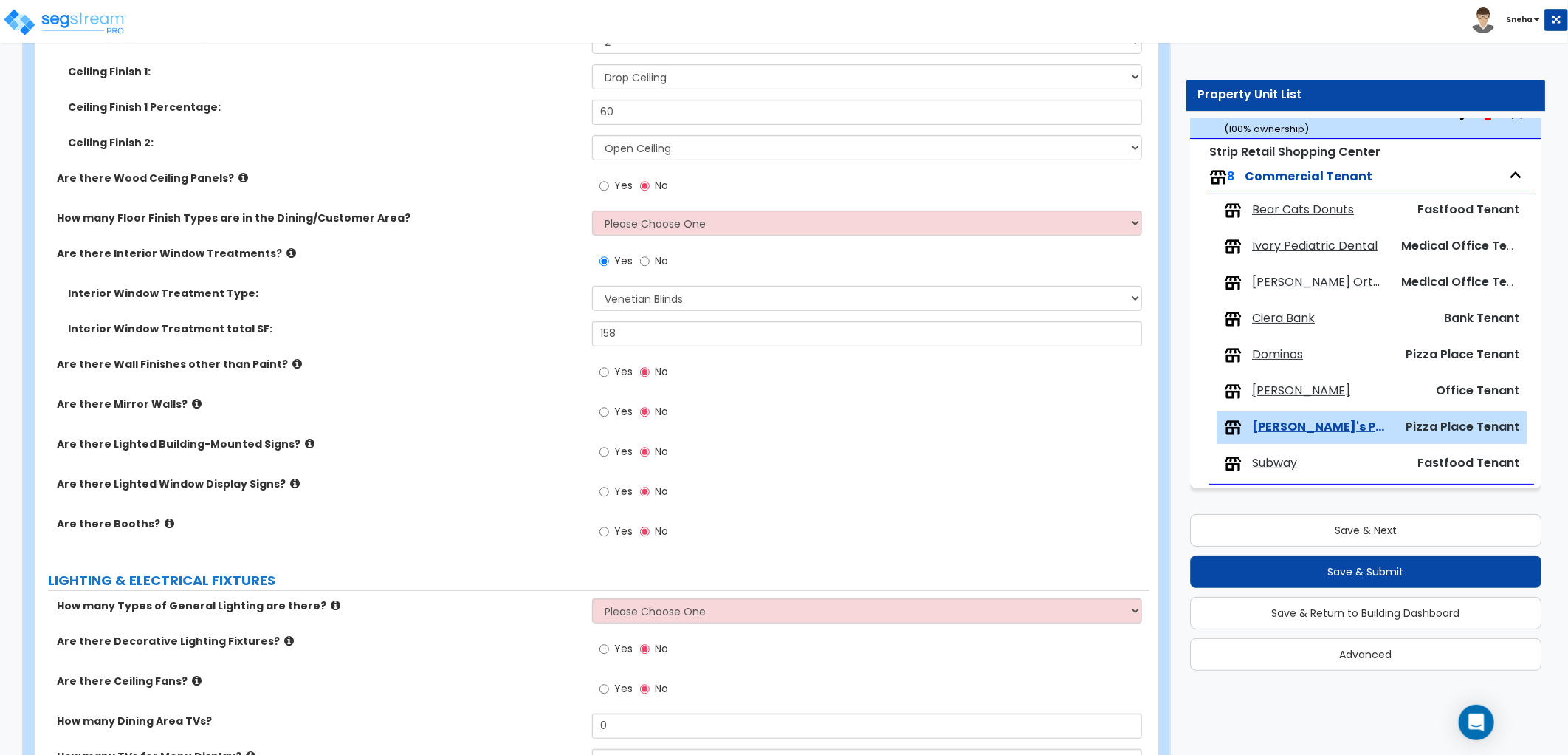
click at [305, 441] on icon at bounding box center [309, 443] width 9 height 11
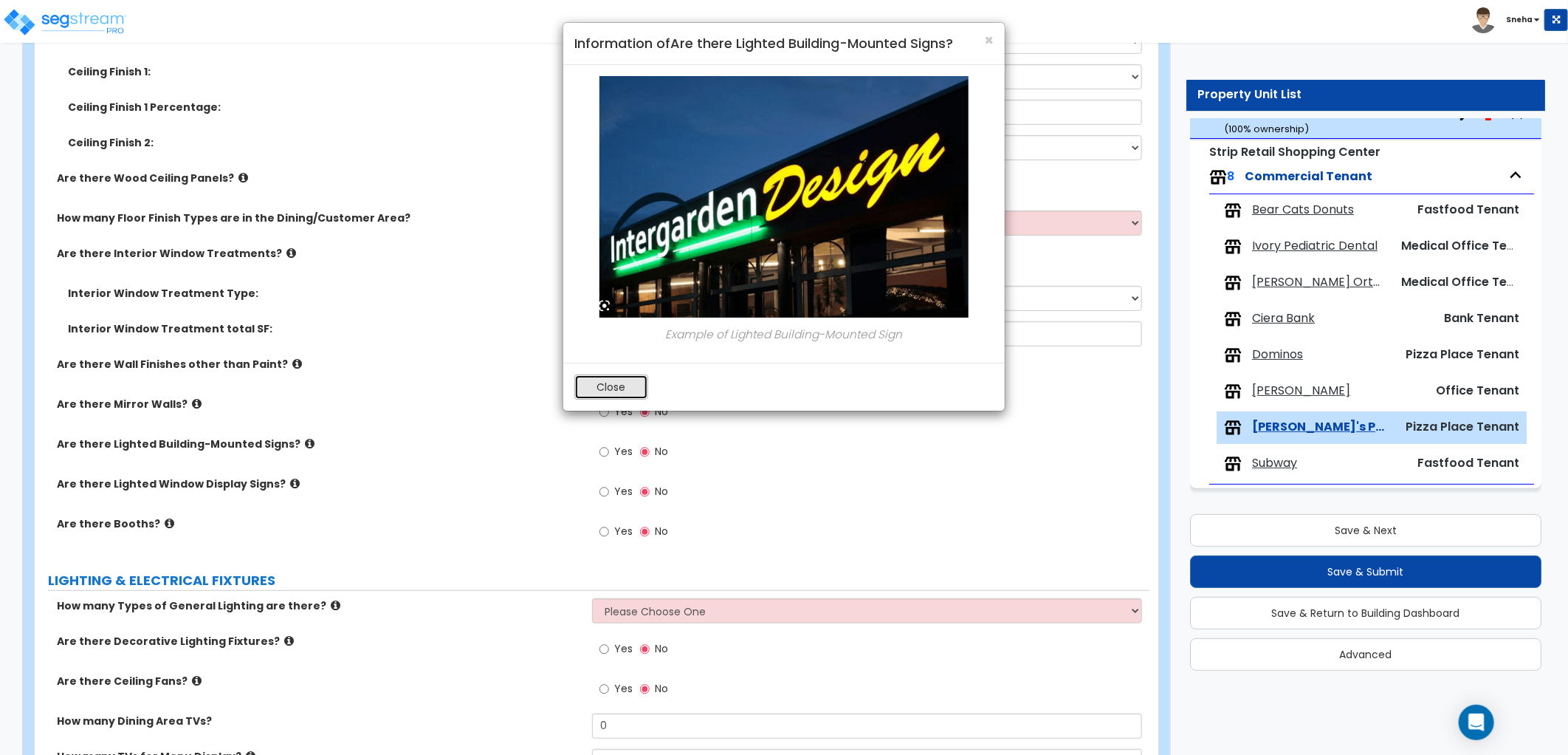
click at [594, 395] on button "Close" at bounding box center [611, 387] width 74 height 26
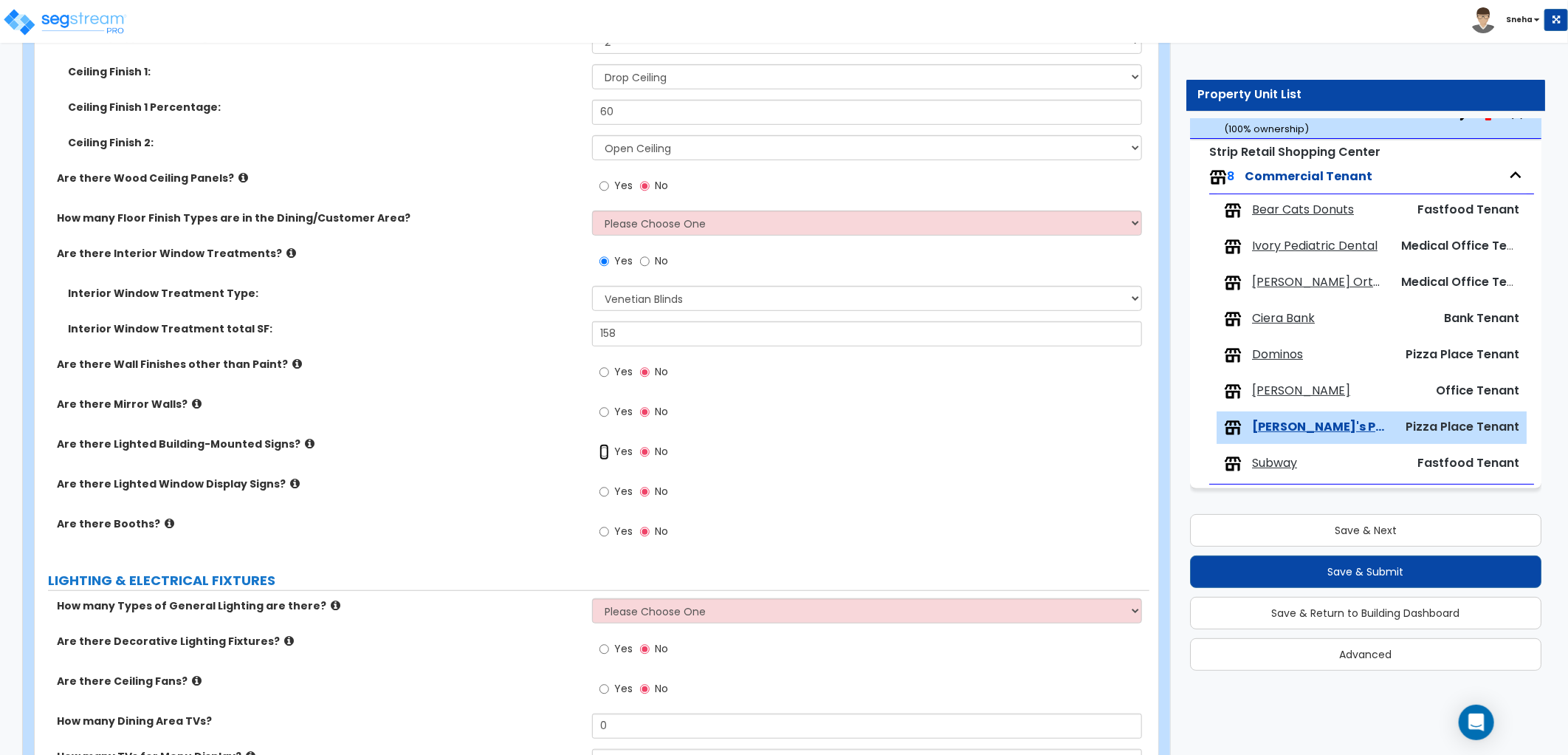
click at [603, 451] on input "Yes" at bounding box center [603, 451] width 9 height 16
radio input "true"
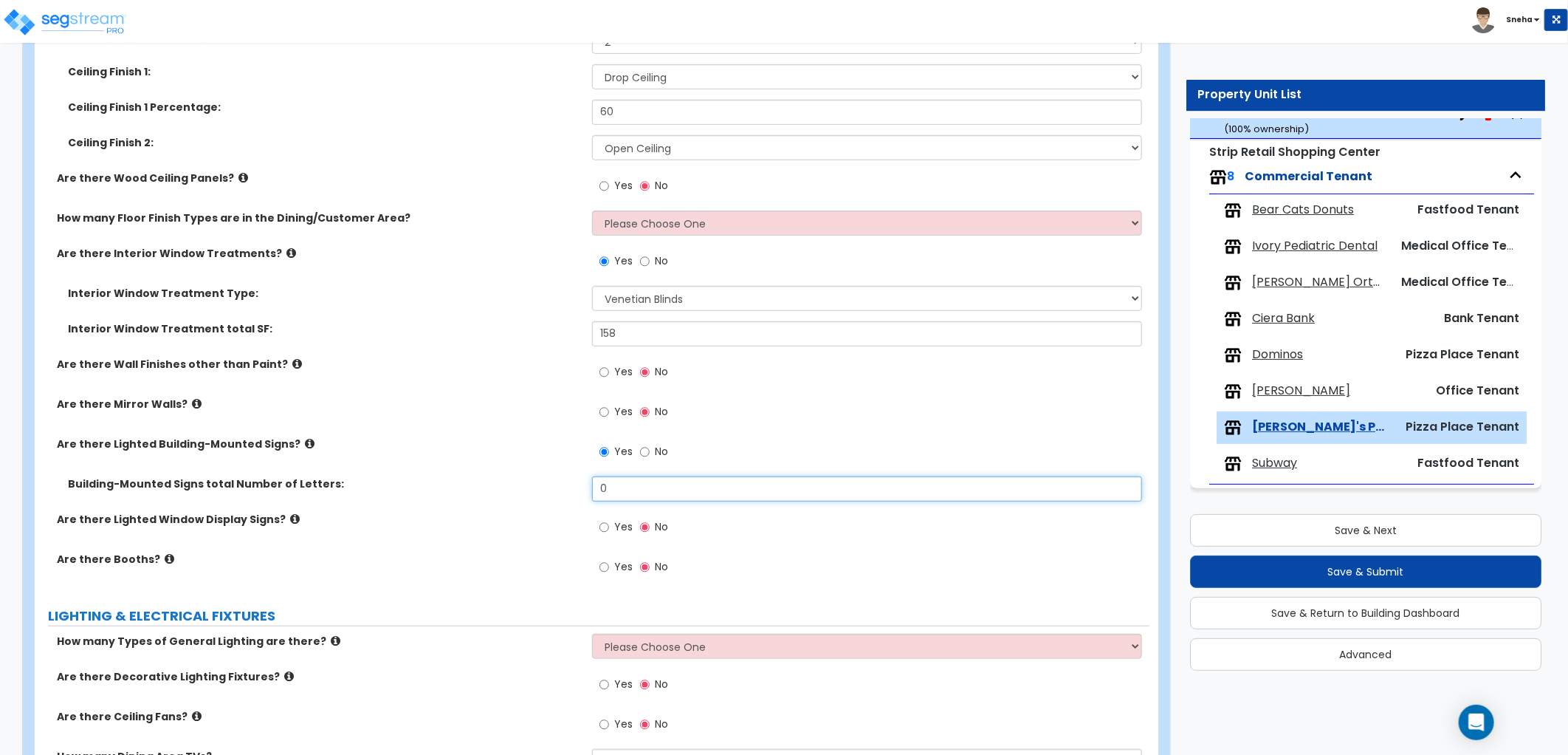
drag, startPoint x: 610, startPoint y: 491, endPoint x: 551, endPoint y: 498, distance: 59.4
click at [551, 498] on div "Building-Mounted Signs total Number of Letters: 0" at bounding box center [592, 494] width 1114 height 36
type input "14"
click at [552, 498] on div "Building-Mounted Signs total Number of Letters: 14" at bounding box center [592, 494] width 1114 height 36
click at [620, 569] on span "Yes" at bounding box center [624, 565] width 19 height 14
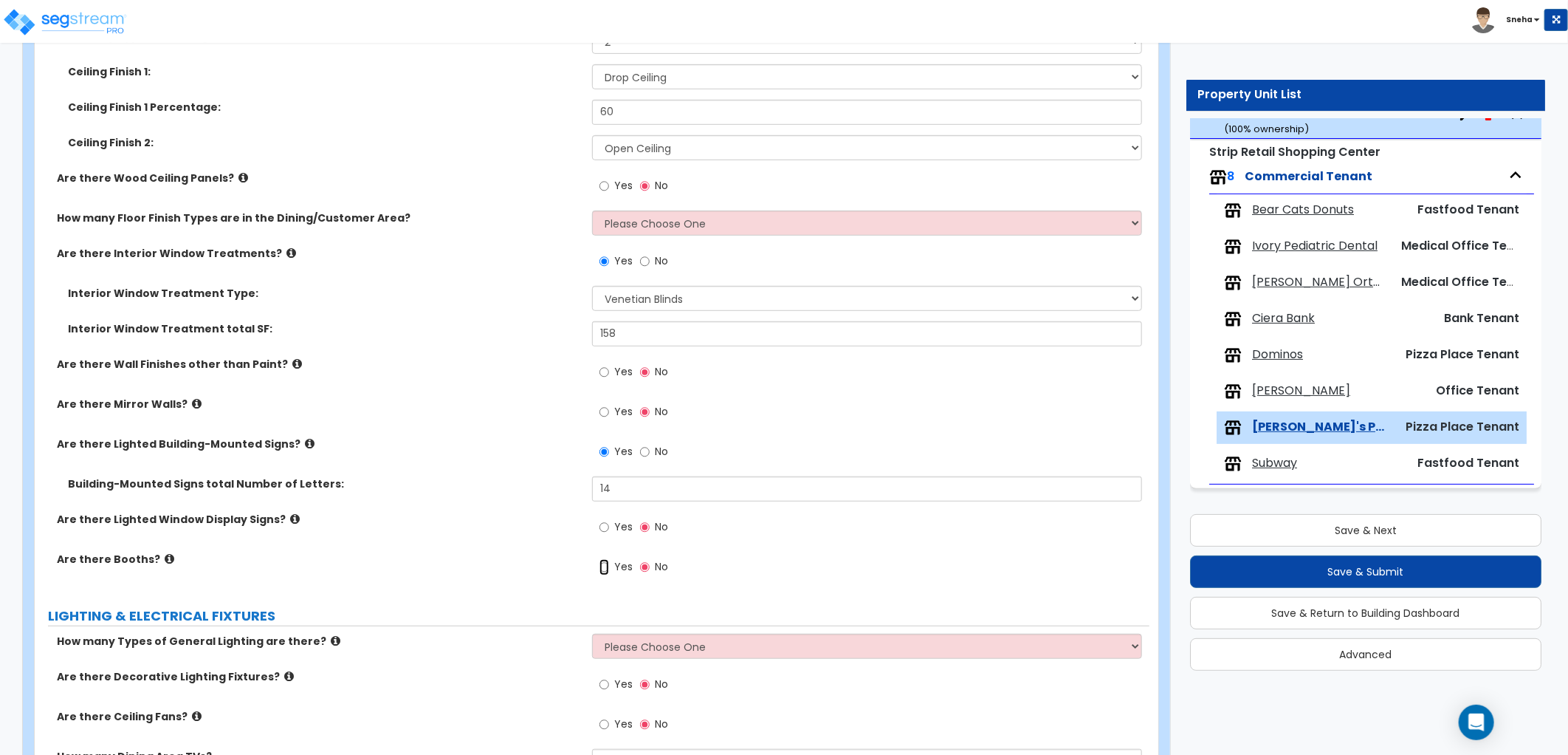
click at [609, 569] on input "Yes" at bounding box center [603, 566] width 9 height 16
radio input "true"
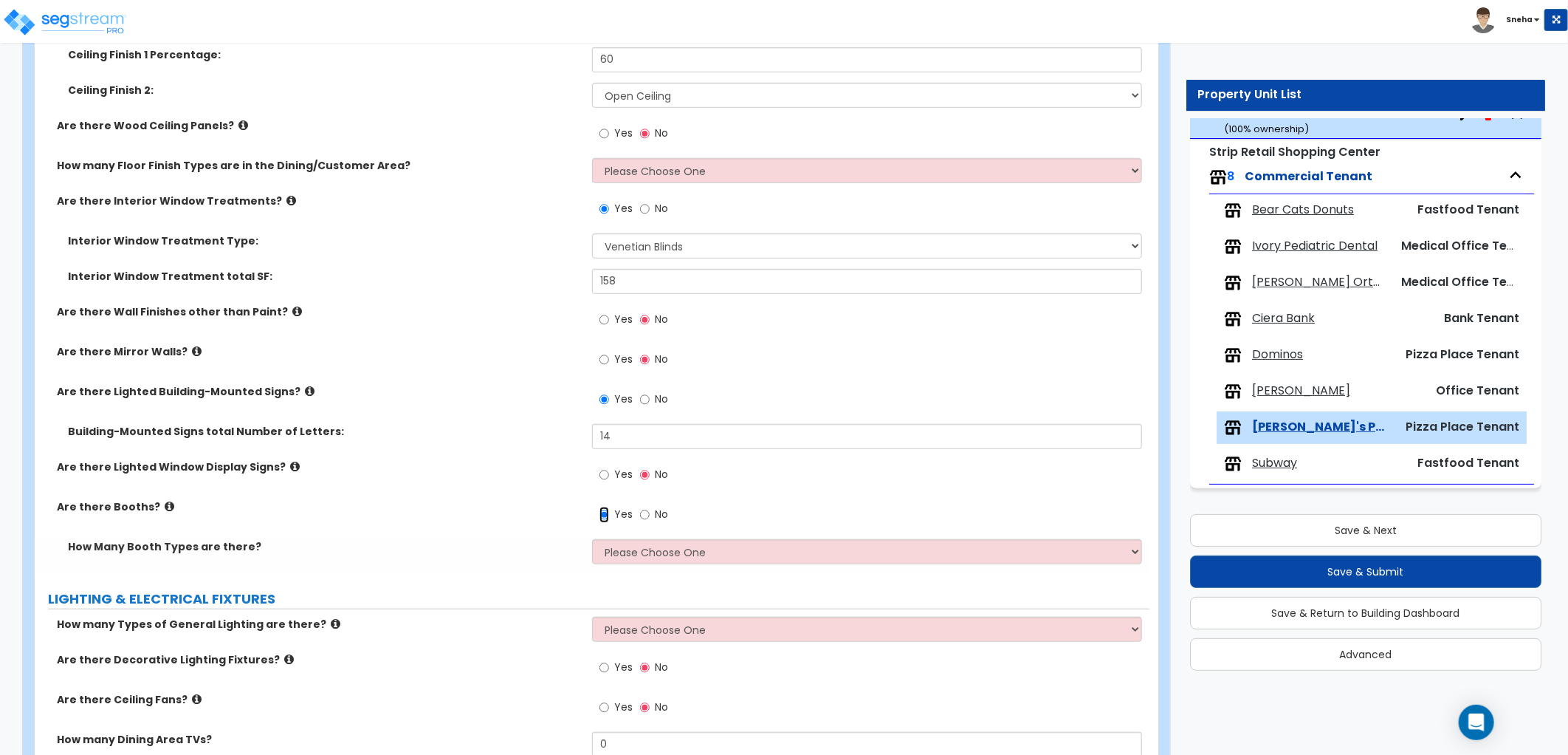
scroll to position [491, 0]
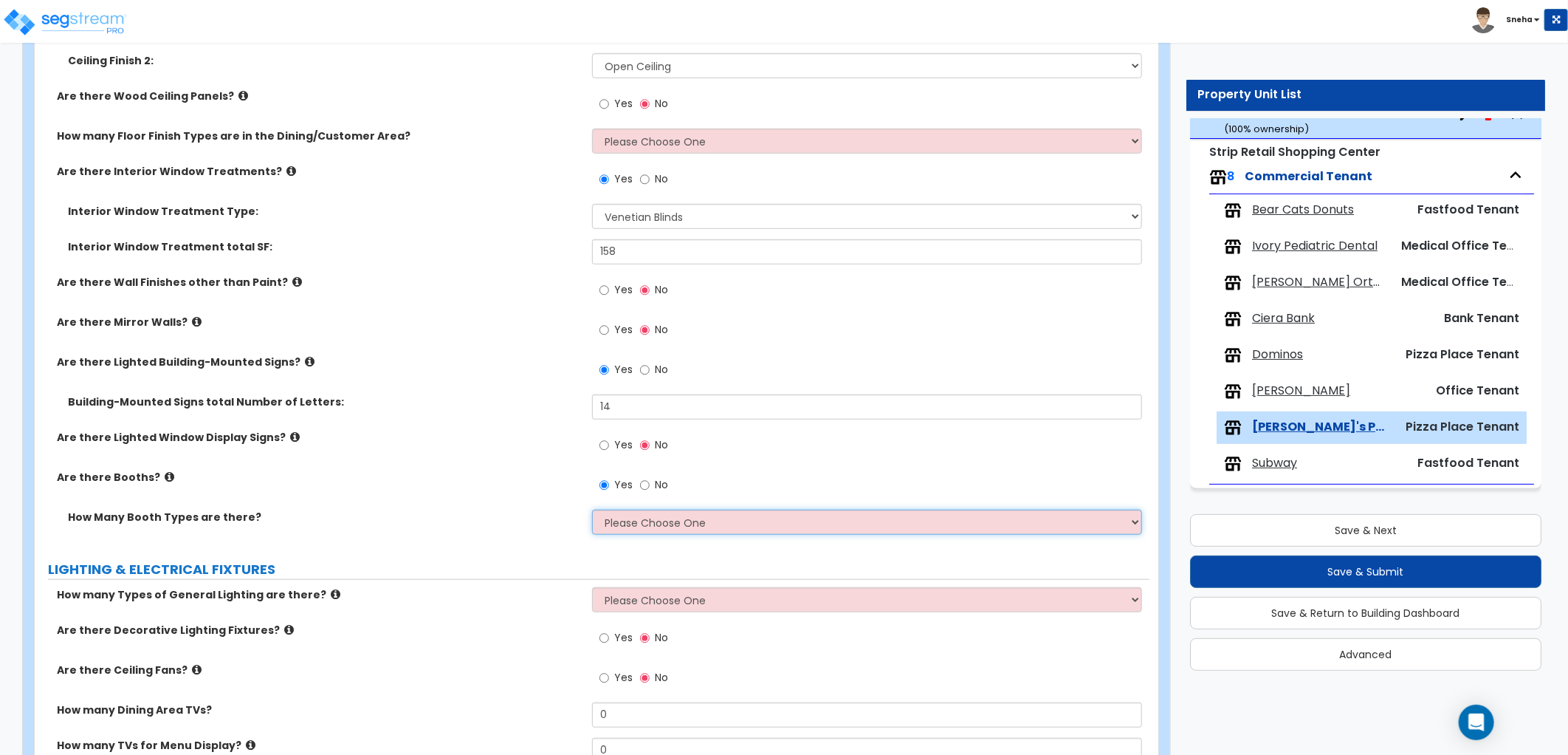
click at [623, 520] on select "Please Choose One 1 2 3" at bounding box center [867, 522] width 550 height 26
select select "2"
click at [592, 509] on select "Please Choose One 1 2 3" at bounding box center [867, 522] width 550 height 26
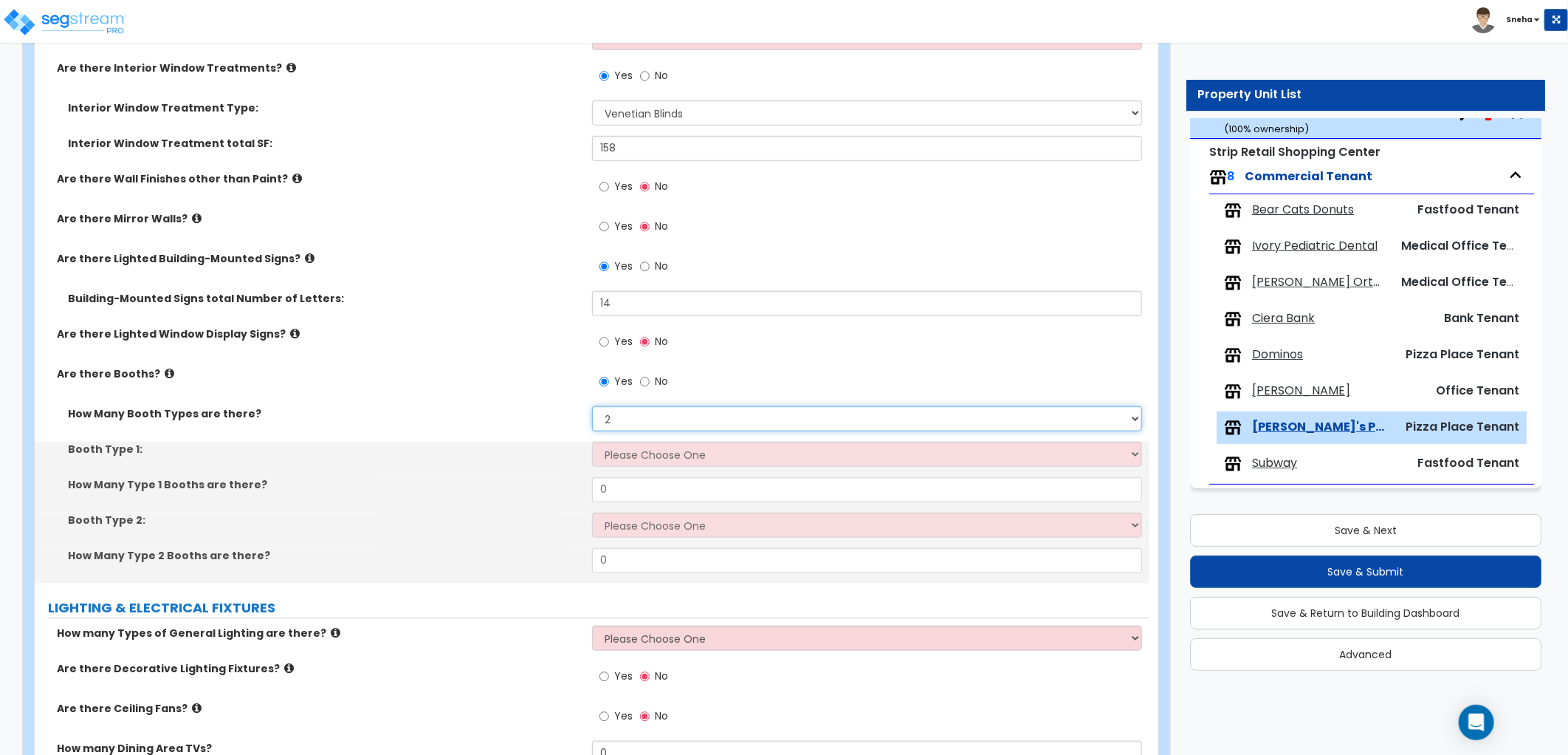
scroll to position [739, 0]
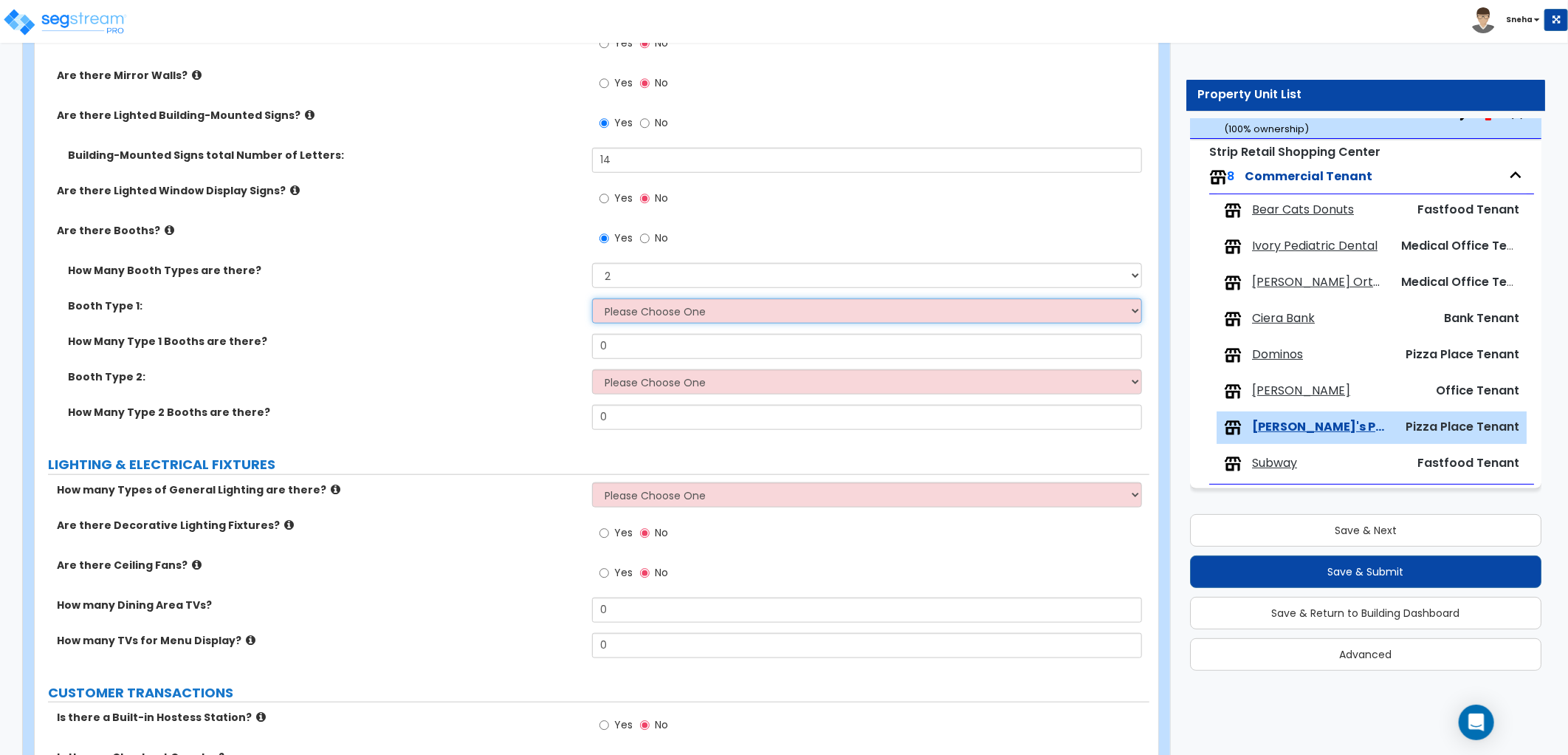
click at [644, 312] on select "Please Choose One Plastic, 2-Seater Plastic, 4-Seater Upholstered, 4-Seater Uph…" at bounding box center [867, 311] width 550 height 26
select select "1"
click at [592, 298] on select "Please Choose One Plastic, 2-Seater Plastic, 4-Seater Upholstered, 4-Seater Uph…" at bounding box center [867, 311] width 550 height 26
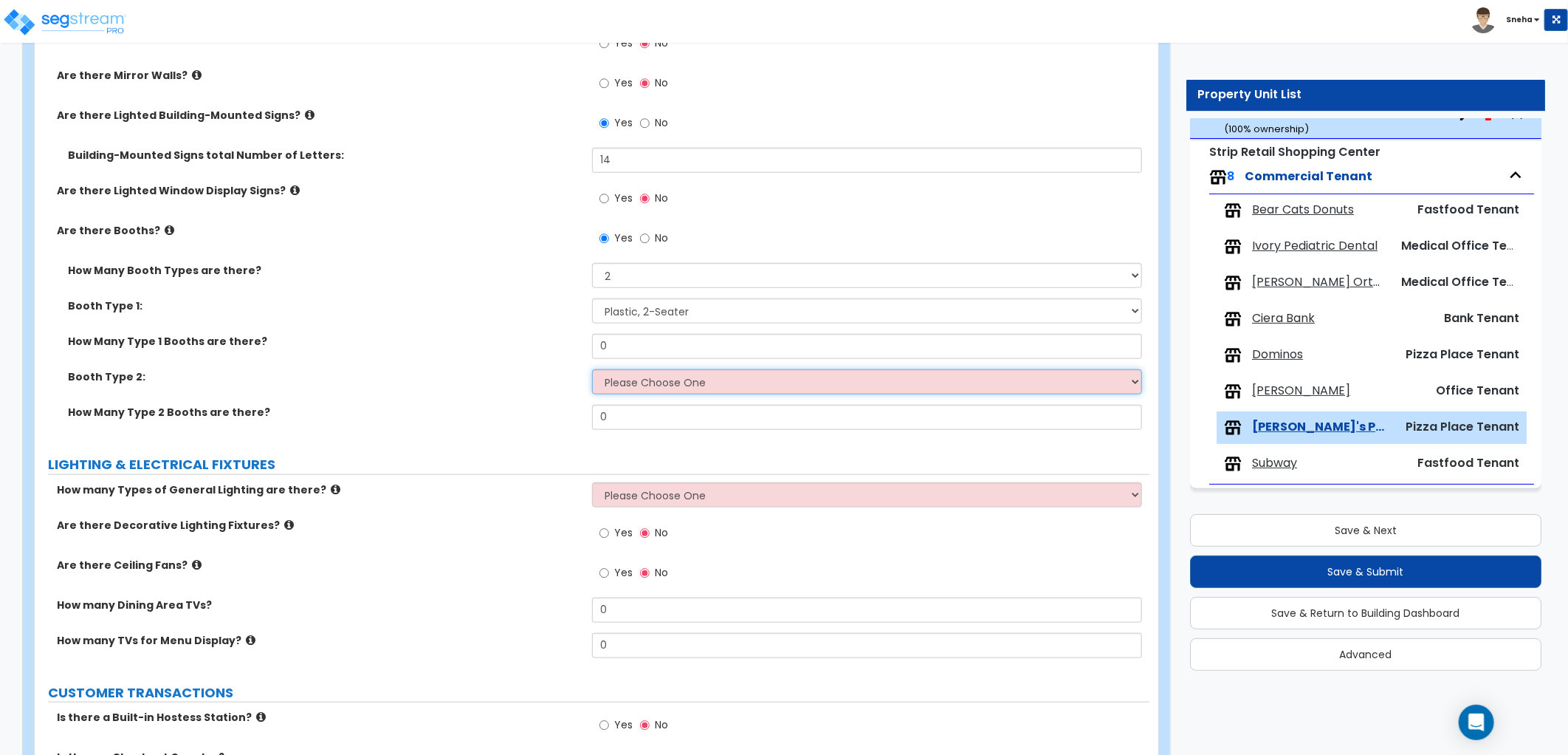
click at [650, 378] on select "Please Choose One Plastic, 2-Seater Plastic, 4-Seater Upholstered, 4-Seater Uph…" at bounding box center [867, 382] width 550 height 26
select select "3"
click at [592, 369] on select "Please Choose One Plastic, 2-Seater Plastic, 4-Seater Upholstered, 4-Seater Uph…" at bounding box center [867, 382] width 550 height 26
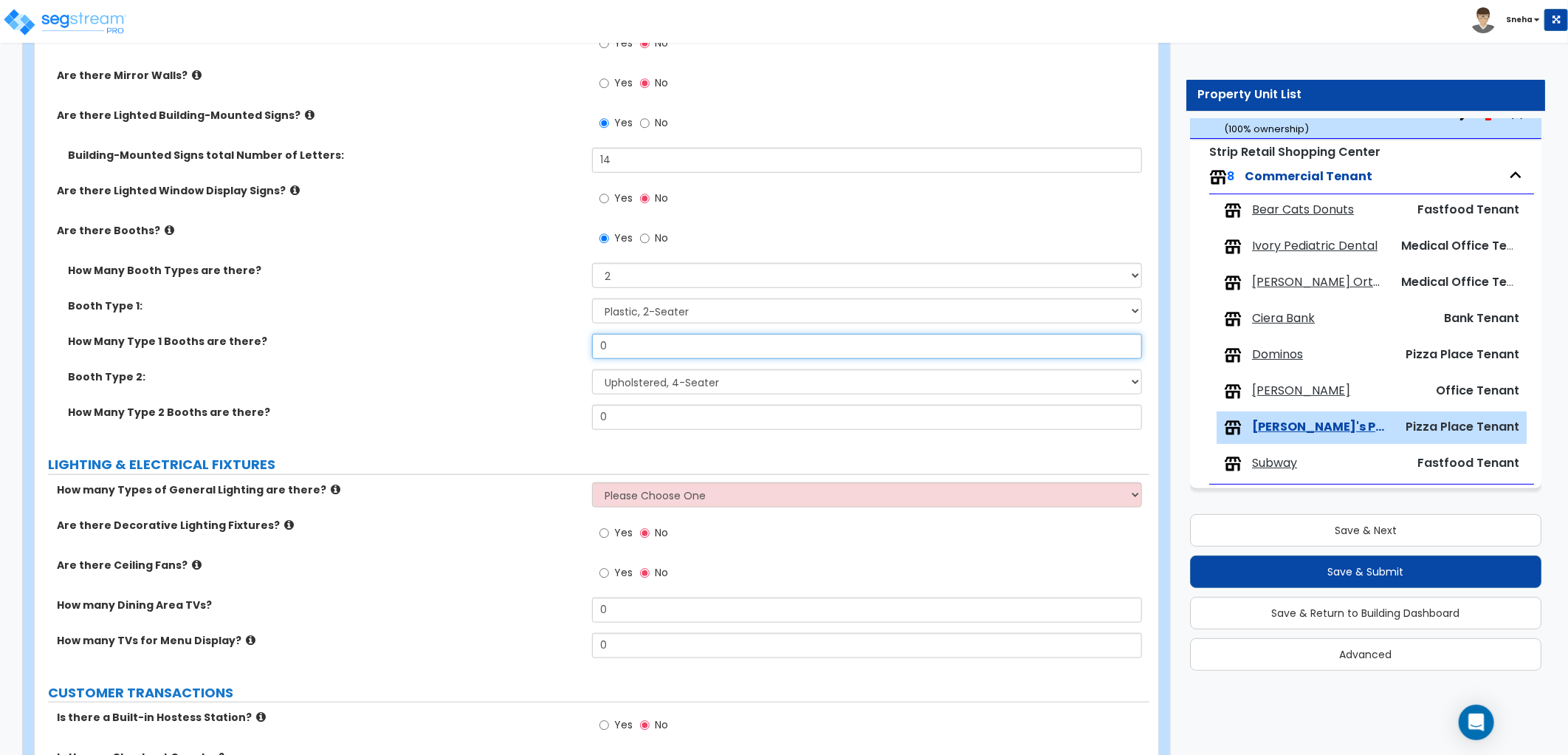
drag, startPoint x: 626, startPoint y: 348, endPoint x: 558, endPoint y: 355, distance: 68.4
click at [558, 355] on div "How Many Type 1 Booths are there? 0" at bounding box center [592, 352] width 1114 height 36
type input "1"
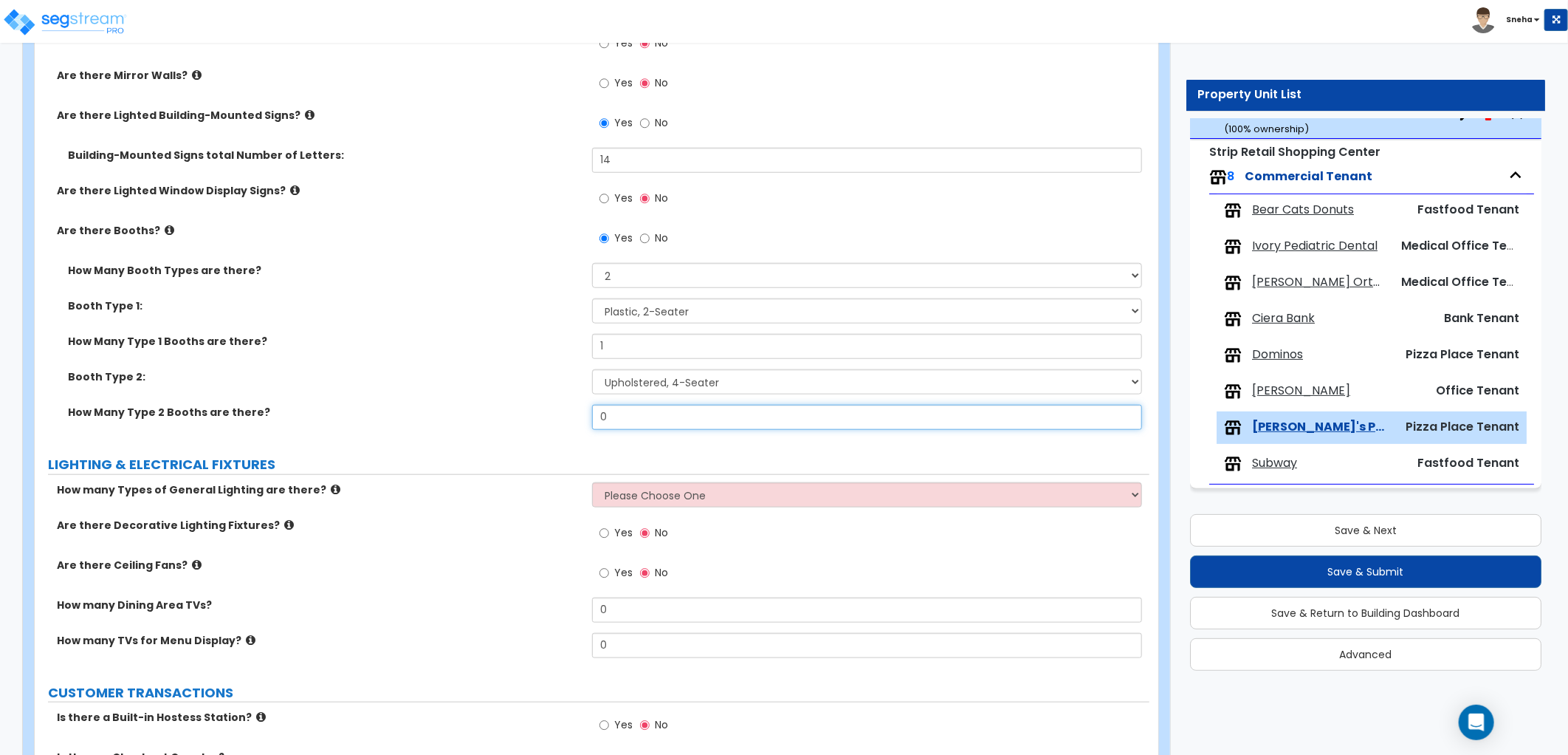
drag, startPoint x: 618, startPoint y: 410, endPoint x: 581, endPoint y: 415, distance: 37.3
click at [581, 415] on div "How Many Type 2 Booths are there? 0" at bounding box center [592, 423] width 1114 height 36
type input "2"
click at [432, 402] on div "Booth Type 2: Please Choose One Plastic, 2-Seater Plastic, 4-Seater Upholstered…" at bounding box center [592, 387] width 1114 height 36
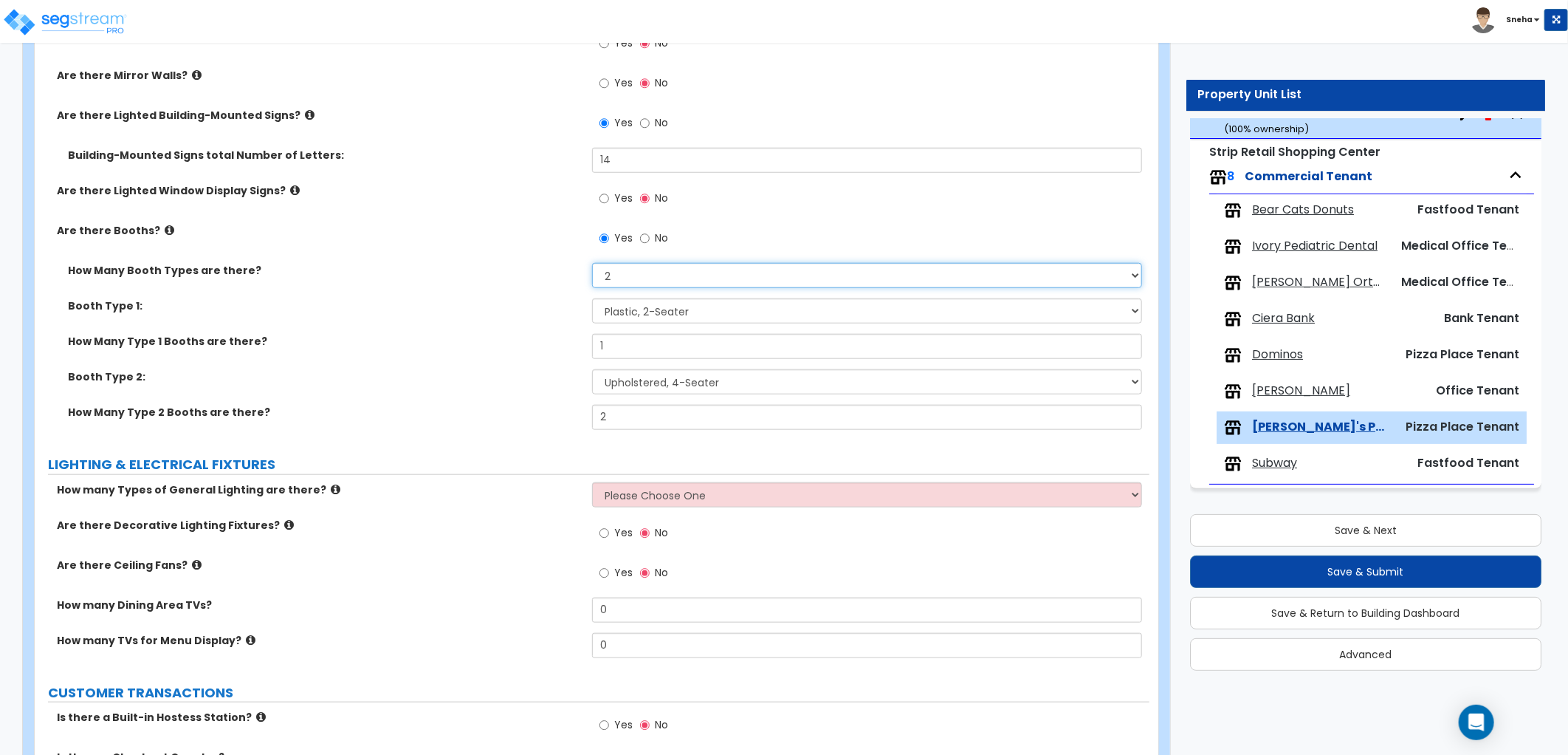
click at [750, 276] on select "Please Choose One 1 2 3" at bounding box center [867, 275] width 550 height 26
select select "3"
click at [592, 263] on select "Please Choose One 1 2 3" at bounding box center [867, 275] width 550 height 26
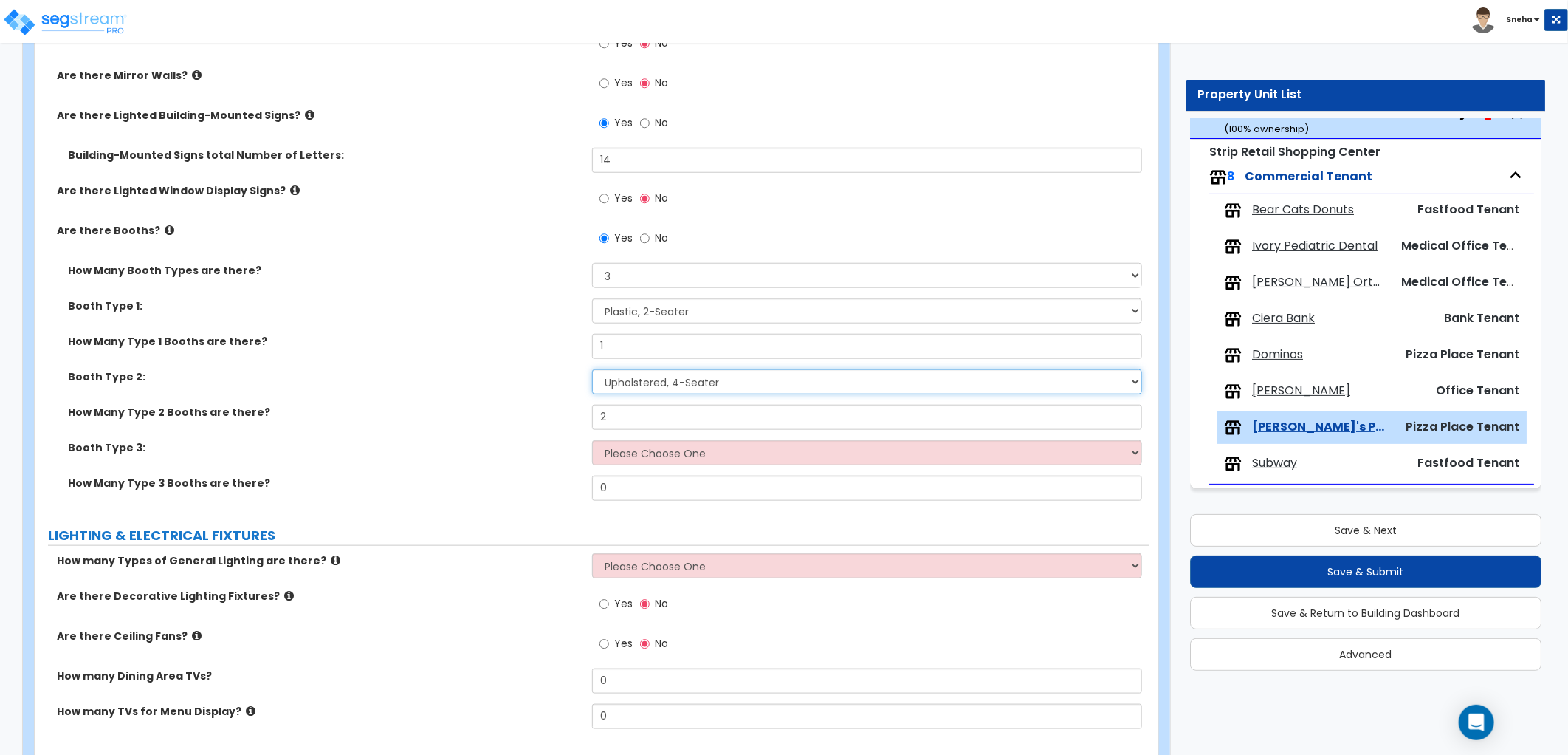
click at [691, 382] on select "Please Choose One Plastic, 2-Seater Plastic, 4-Seater Upholstered, 4-Seater Uph…" at bounding box center [867, 382] width 550 height 26
click at [592, 369] on select "Please Choose One Plastic, 2-Seater Plastic, 4-Seater Upholstered, 4-Seater Uph…" at bounding box center [867, 382] width 550 height 26
drag, startPoint x: 639, startPoint y: 423, endPoint x: 589, endPoint y: 421, distance: 50.0
click at [589, 421] on div "How Many Type 2 Booths are there? 2" at bounding box center [592, 423] width 1114 height 36
type input "1"
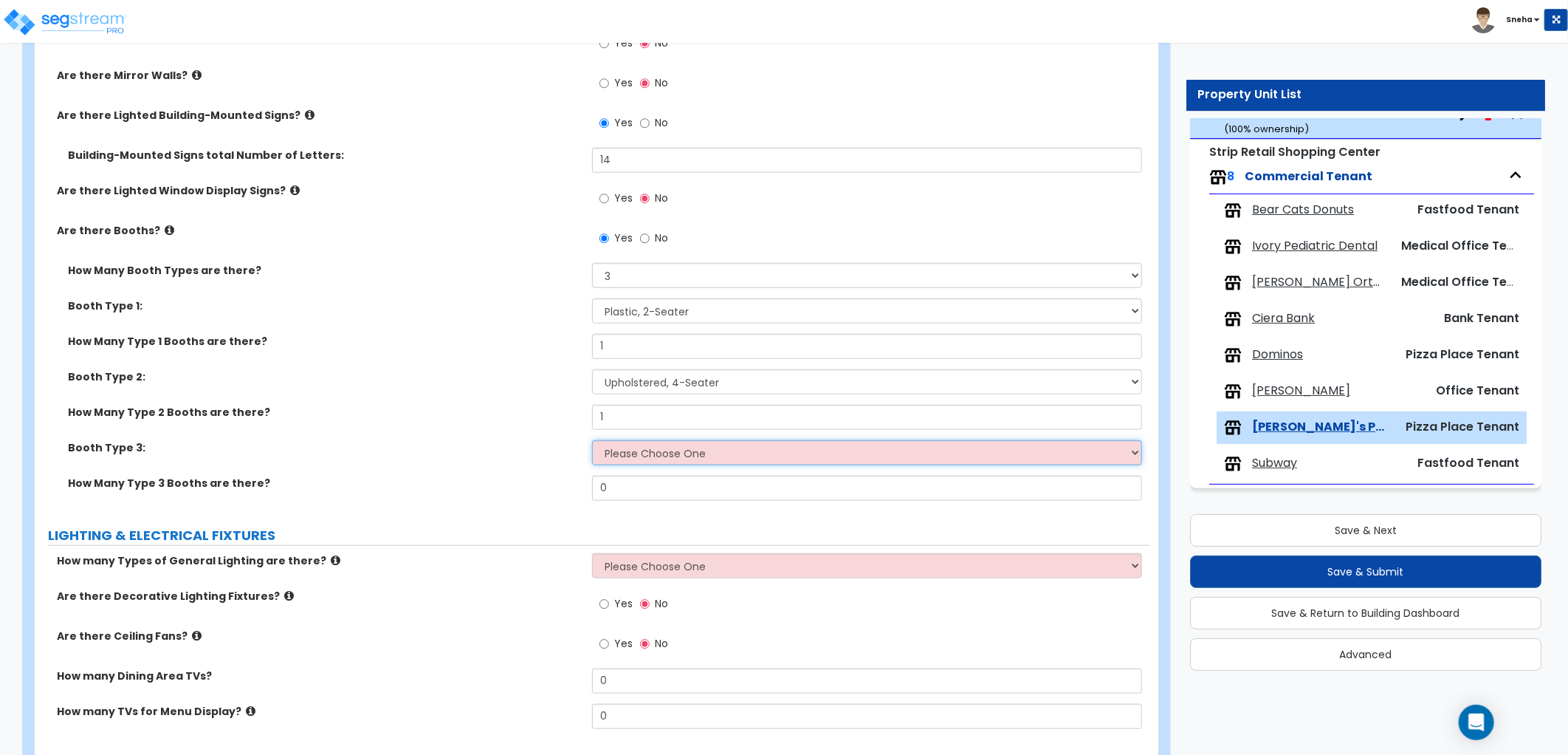
click at [609, 447] on select "Please Choose One Plastic, 2-Seater Plastic, 4-Seater Upholstered, 4-Seater Uph…" at bounding box center [867, 453] width 550 height 26
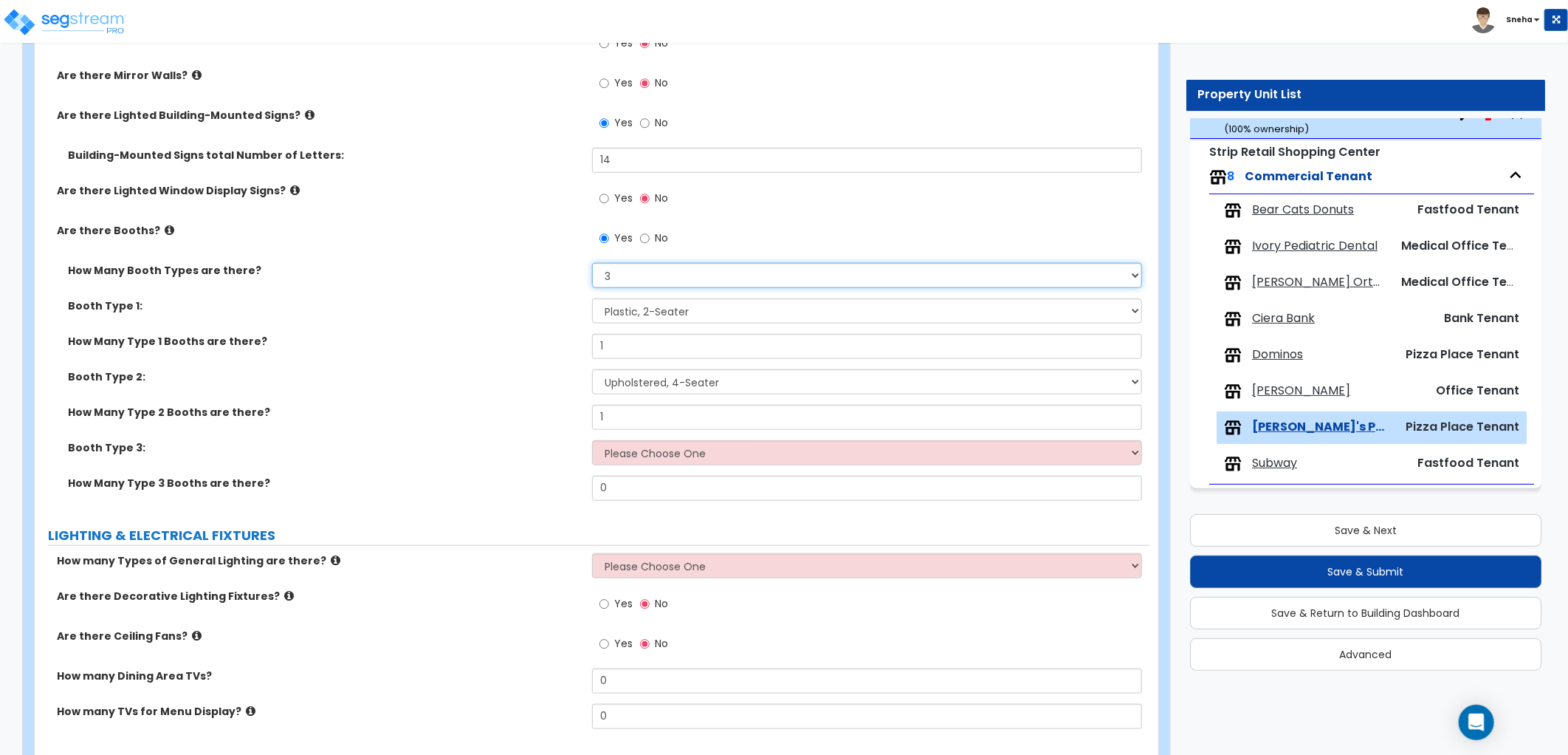
click at [631, 276] on select "Please Choose One 1 2 3" at bounding box center [867, 275] width 550 height 26
select select "2"
click at [592, 263] on select "Please Choose One 1 2 3" at bounding box center [867, 275] width 550 height 26
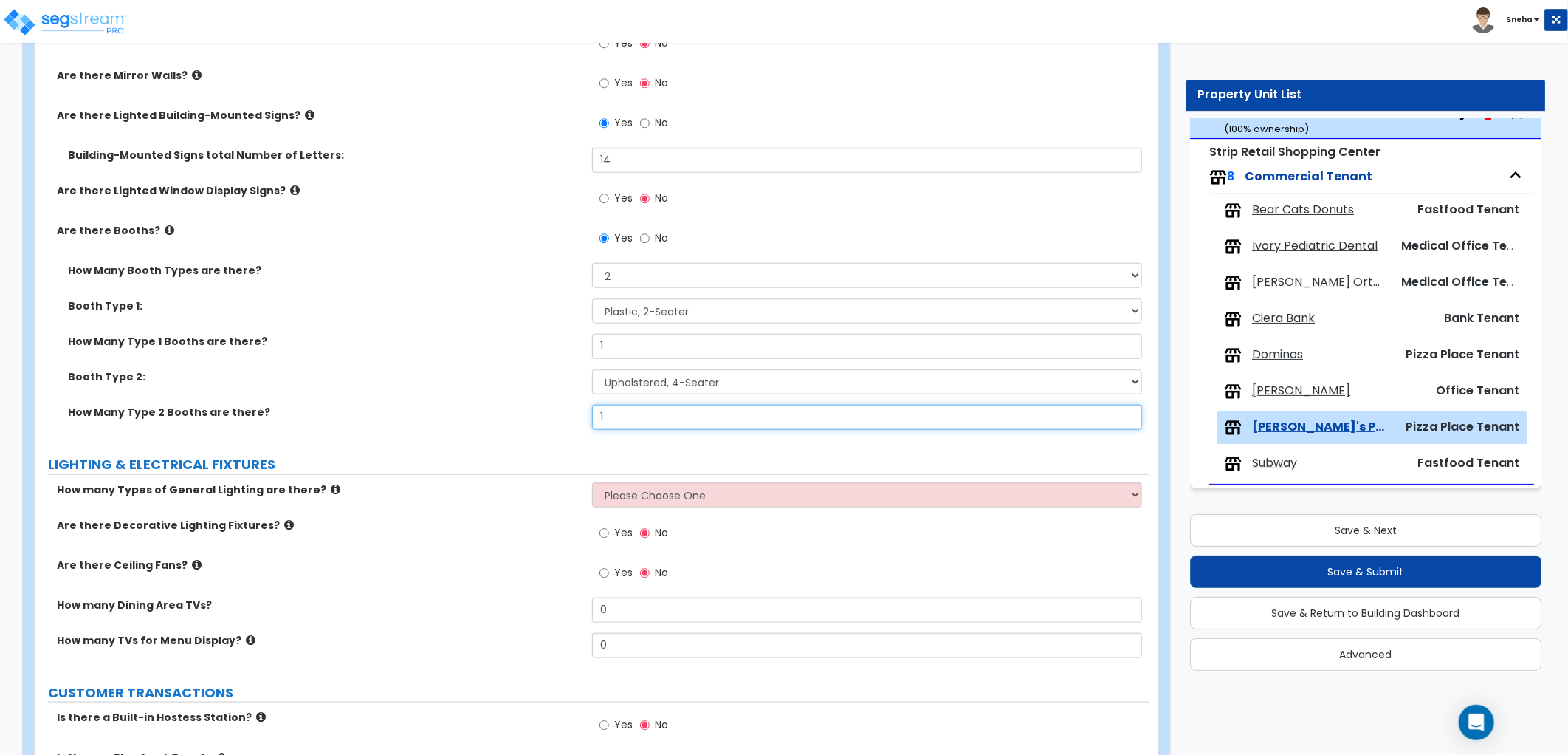
drag, startPoint x: 629, startPoint y: 418, endPoint x: 519, endPoint y: 429, distance: 110.5
click at [519, 429] on div "How Many Type 2 Booths are there? 1" at bounding box center [592, 423] width 1114 height 36
type input "2"
click at [526, 403] on div "Booth Type 2: Please Choose One Plastic, 2-Seater Plastic, 4-Seater Upholstered…" at bounding box center [592, 387] width 1114 height 36
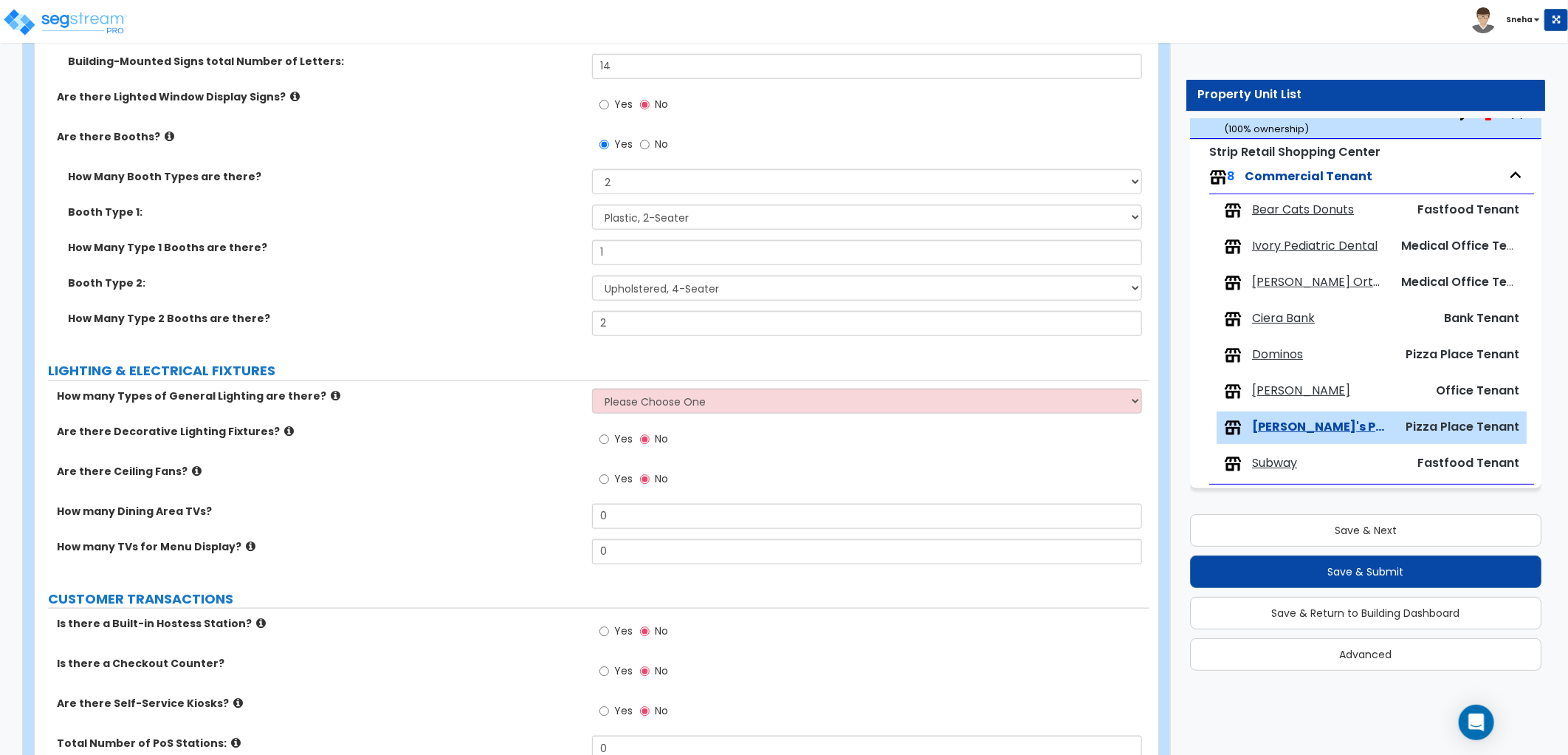
scroll to position [902, 0]
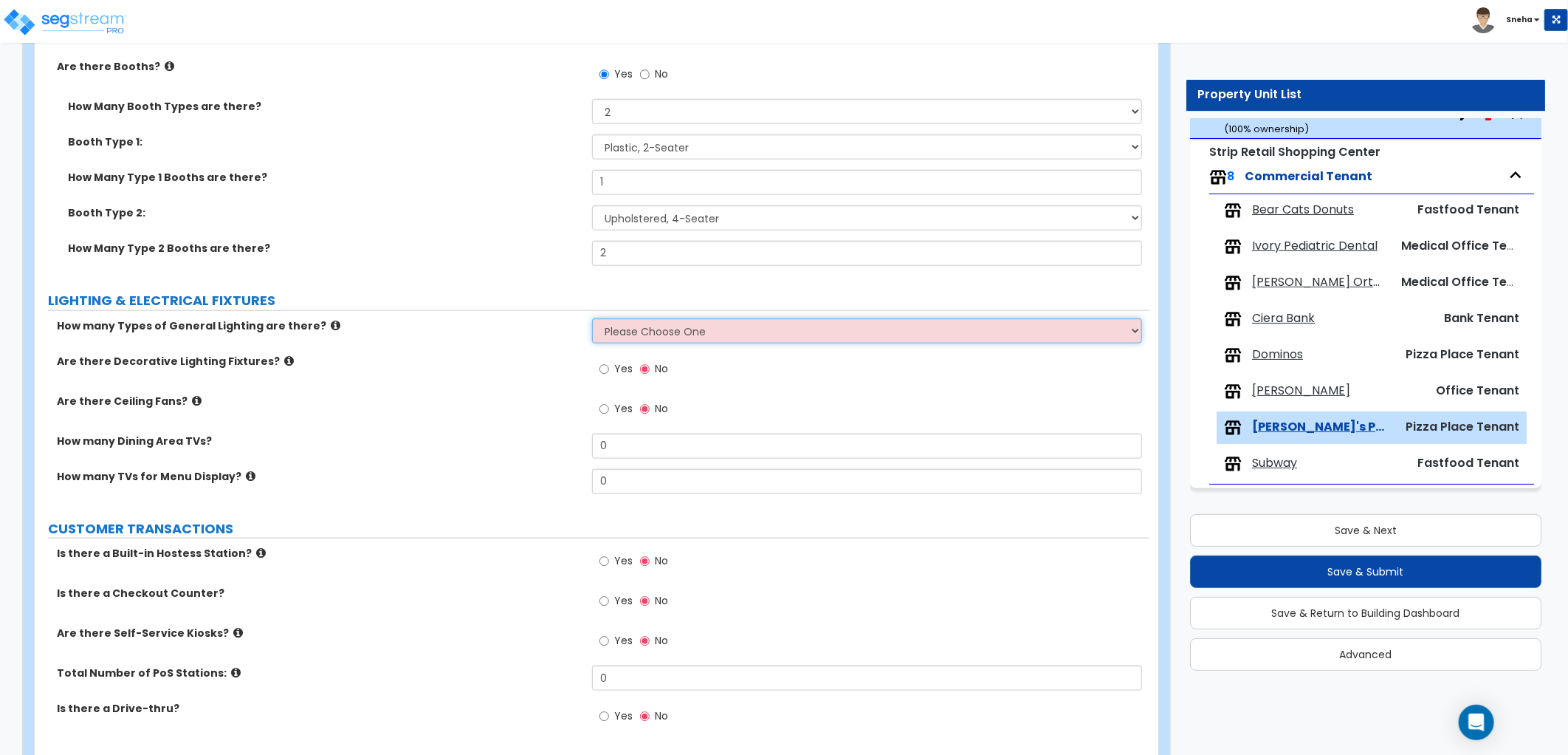
click at [720, 338] on select "Please Choose One 1 2 3" at bounding box center [867, 331] width 550 height 26
select select "2"
click at [592, 318] on select "Please Choose One 1 2 3" at bounding box center [867, 331] width 550 height 26
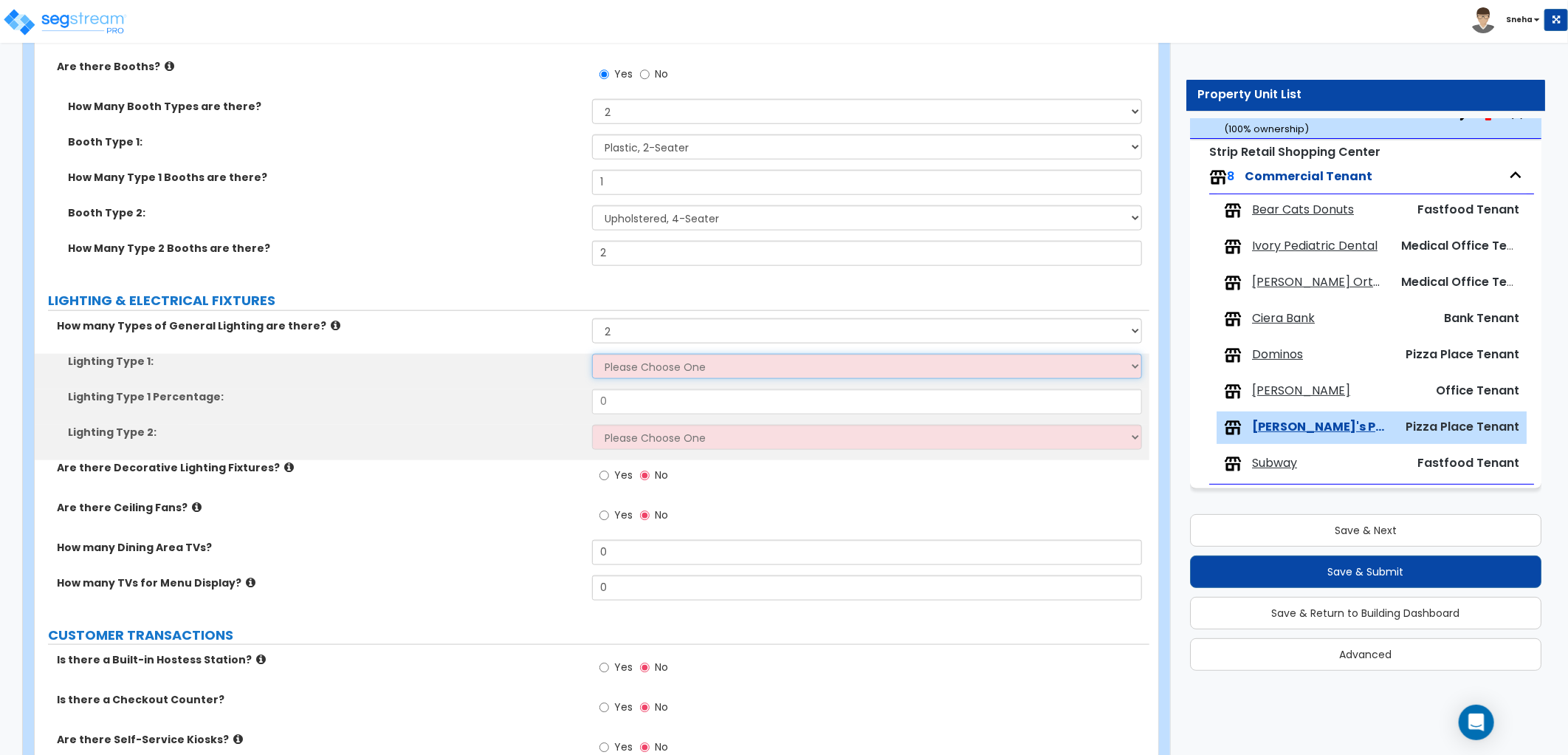
click at [665, 366] on select "Please Choose One LED Surface-Mounted LED Recessed Fluorescent Surface-Mounted …" at bounding box center [867, 366] width 550 height 26
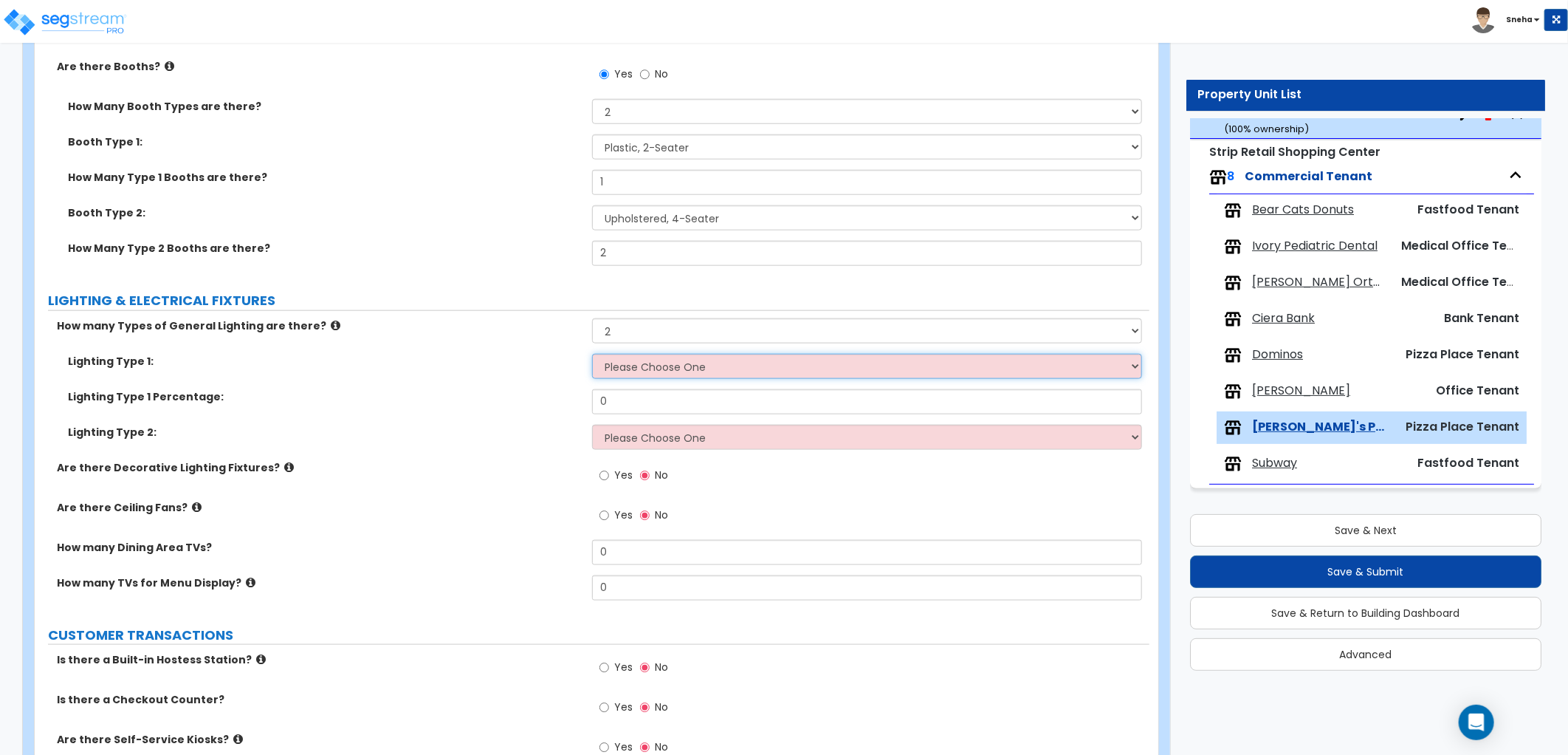
select select "1"
click at [592, 354] on select "Please Choose One LED Surface-Mounted LED Recessed Fluorescent Surface-Mounted …" at bounding box center [867, 366] width 550 height 26
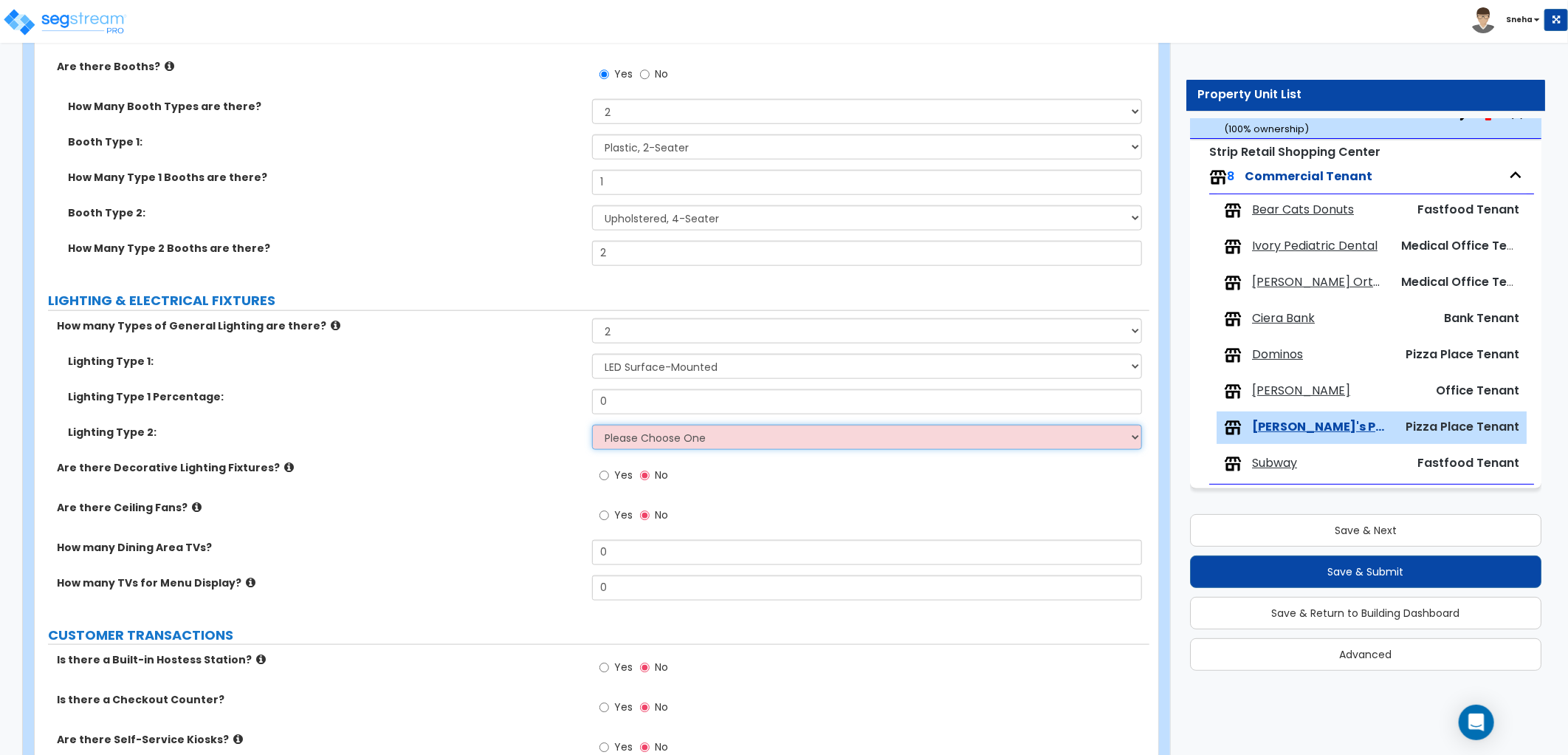
click at [659, 436] on select "Please Choose One LED Surface-Mounted LED Recessed Fluorescent Surface-Mounted …" at bounding box center [867, 437] width 550 height 26
select select "2"
click at [592, 424] on select "Please Choose One LED Surface-Mounted LED Recessed Fluorescent Surface-Mounted …" at bounding box center [867, 437] width 550 height 26
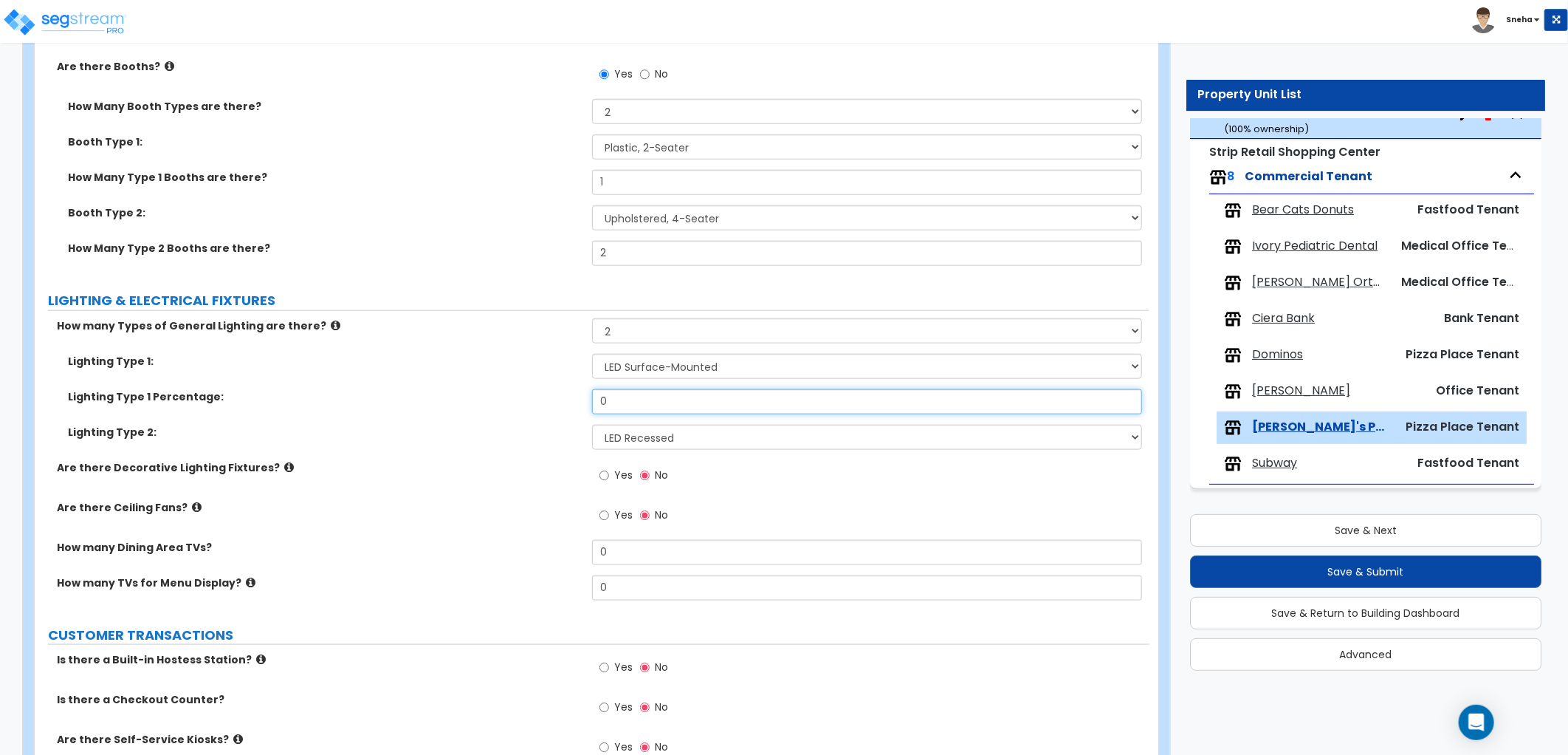
drag, startPoint x: 630, startPoint y: 403, endPoint x: 545, endPoint y: 395, distance: 85.4
click at [545, 395] on div "Lighting Type 1 Percentage: 0" at bounding box center [592, 407] width 1114 height 36
type input "40"
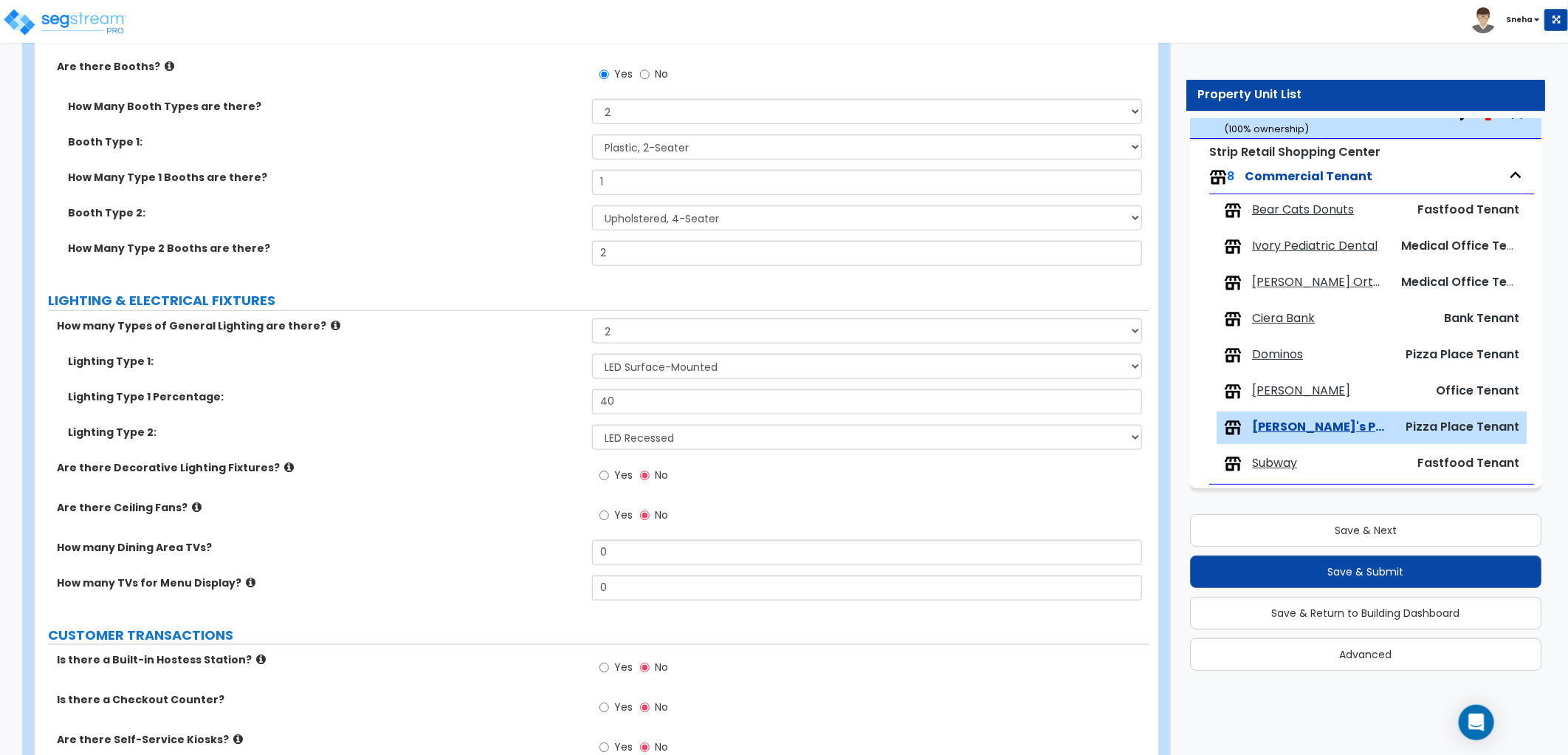
click at [545, 395] on label "Lighting Type 1 Percentage:" at bounding box center [325, 396] width 513 height 14
click at [621, 514] on span "Yes" at bounding box center [624, 514] width 19 height 14
click at [609, 514] on input "Yes" at bounding box center [603, 515] width 9 height 16
radio input "true"
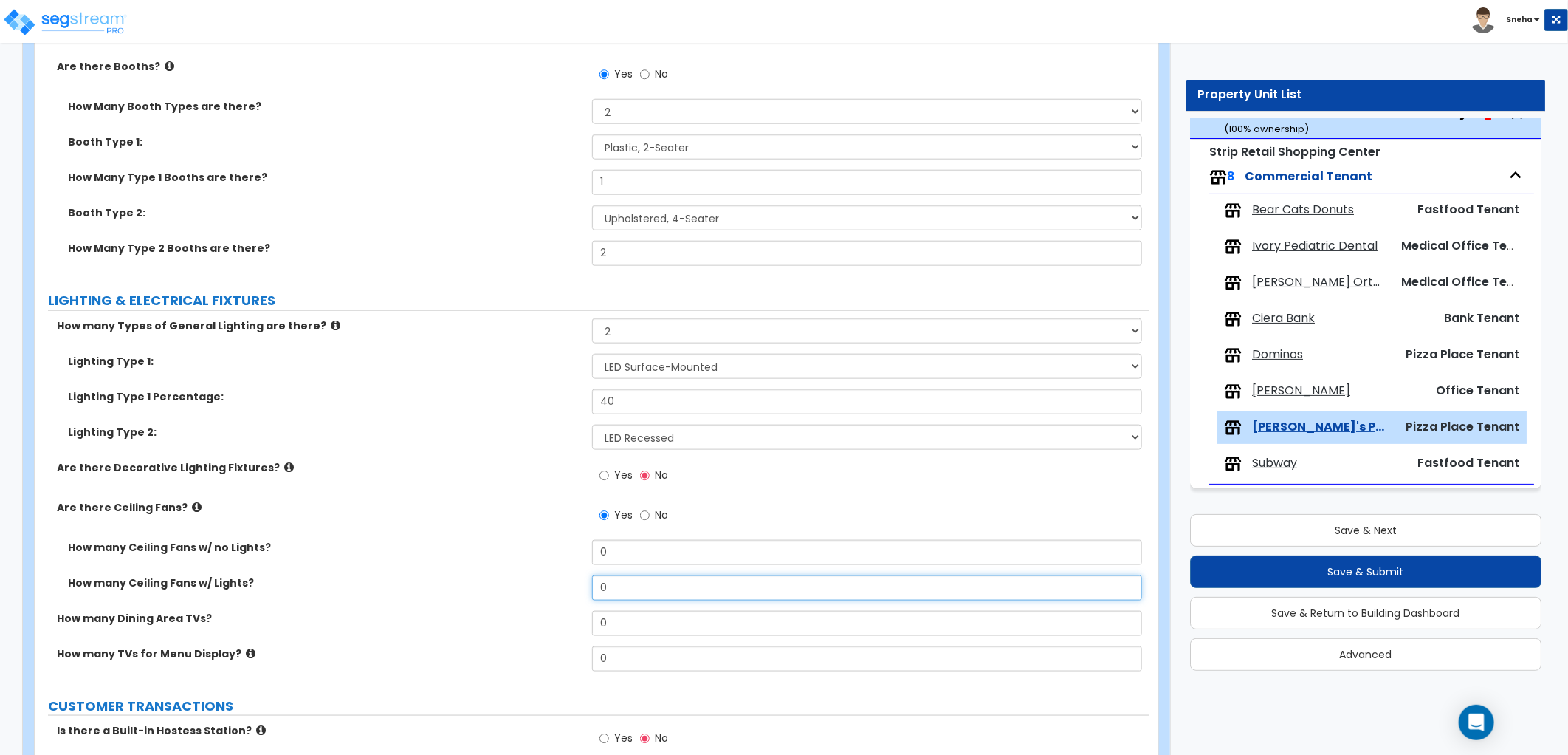
drag, startPoint x: 624, startPoint y: 588, endPoint x: 577, endPoint y: 593, distance: 47.3
click at [577, 593] on div "How many Ceiling Fans w/ Lights? 0" at bounding box center [592, 593] width 1114 height 36
type input "2"
click at [577, 593] on div "How many Ceiling Fans w/ Lights? 2" at bounding box center [592, 593] width 1114 height 36
click at [410, 548] on label "How many Ceiling Fans w/ no Lights?" at bounding box center [325, 547] width 513 height 14
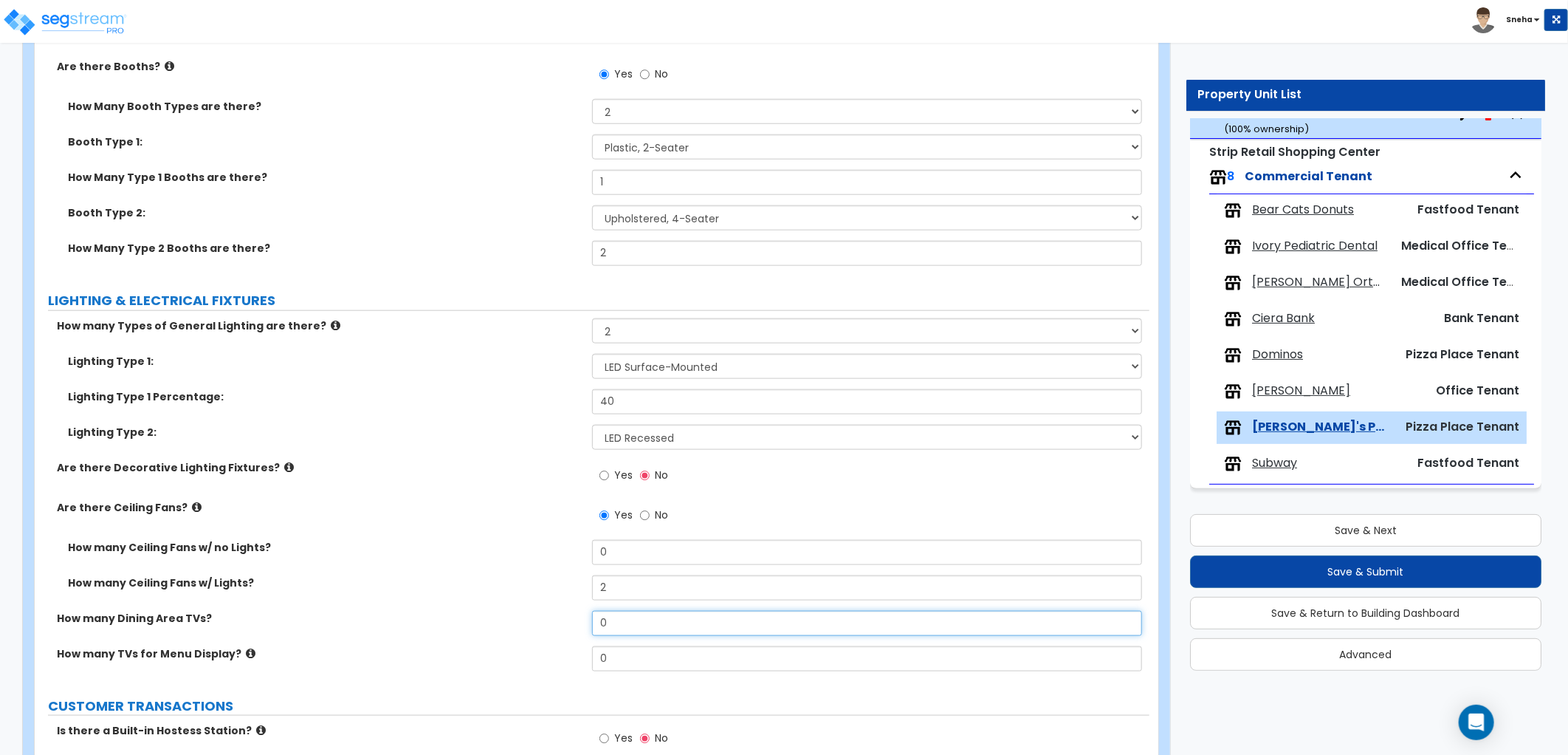
click at [641, 616] on input "0" at bounding box center [867, 623] width 550 height 26
drag, startPoint x: 630, startPoint y: 616, endPoint x: 610, endPoint y: 618, distance: 20.1
click at [614, 618] on input "0" at bounding box center [867, 623] width 550 height 26
drag, startPoint x: 609, startPoint y: 623, endPoint x: 587, endPoint y: 625, distance: 22.1
click at [587, 625] on div "How many Dining Area TVs? 0" at bounding box center [592, 628] width 1114 height 36
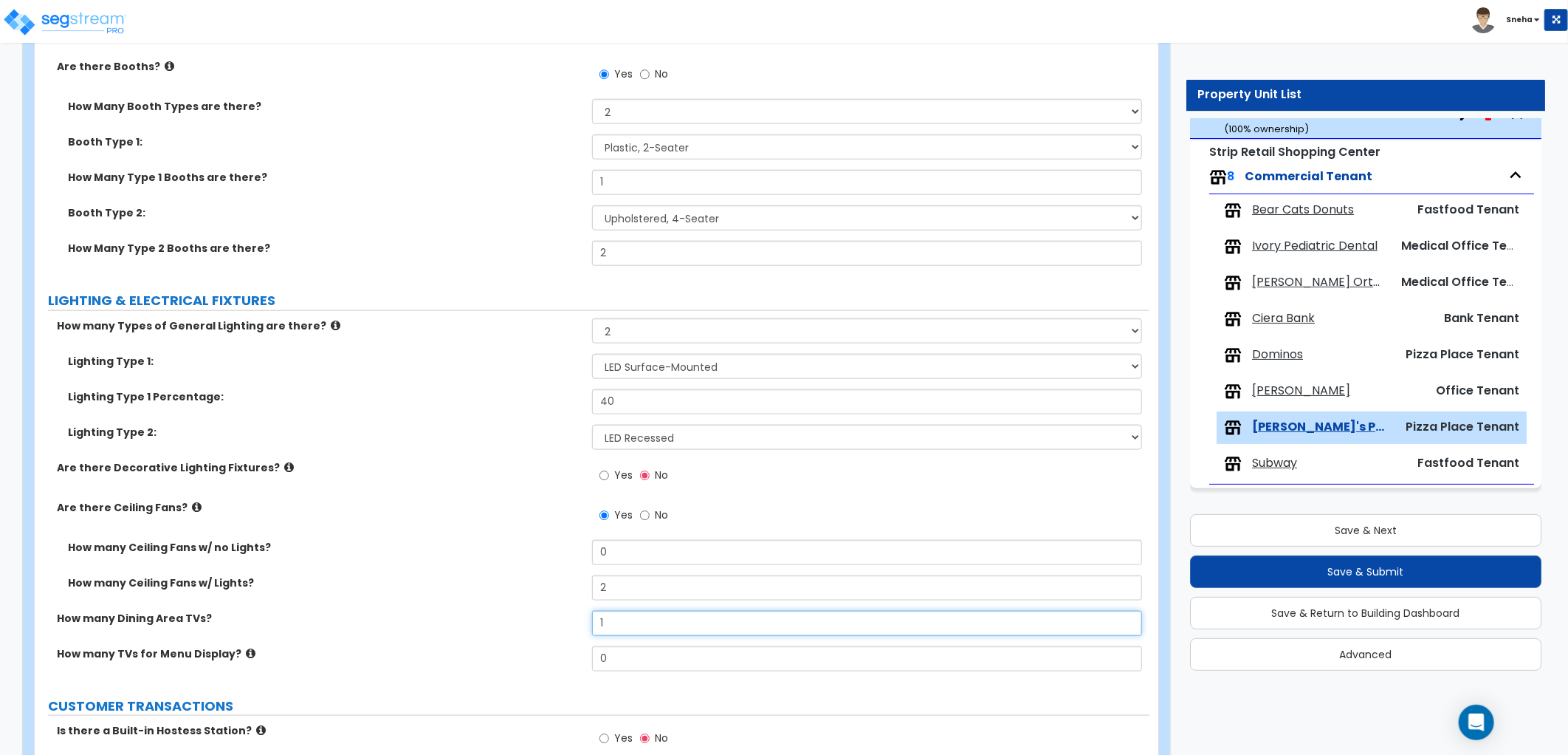
type input "1"
click at [559, 608] on div "How many Ceiling Fans w/ Lights? 2" at bounding box center [592, 593] width 1114 height 36
click at [521, 592] on div "How many Ceiling Fans w/ Lights? 2" at bounding box center [592, 593] width 1114 height 36
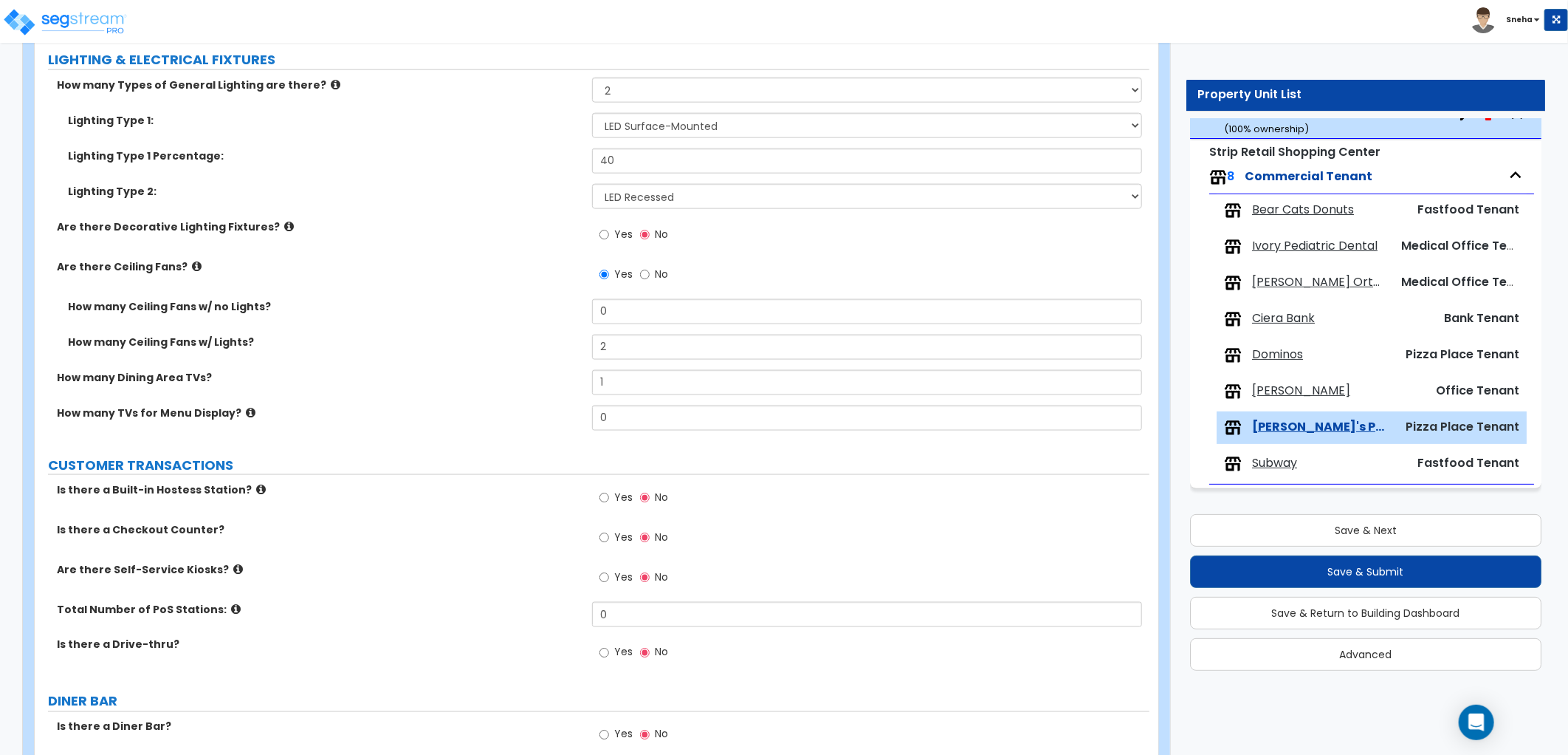
scroll to position [1149, 0]
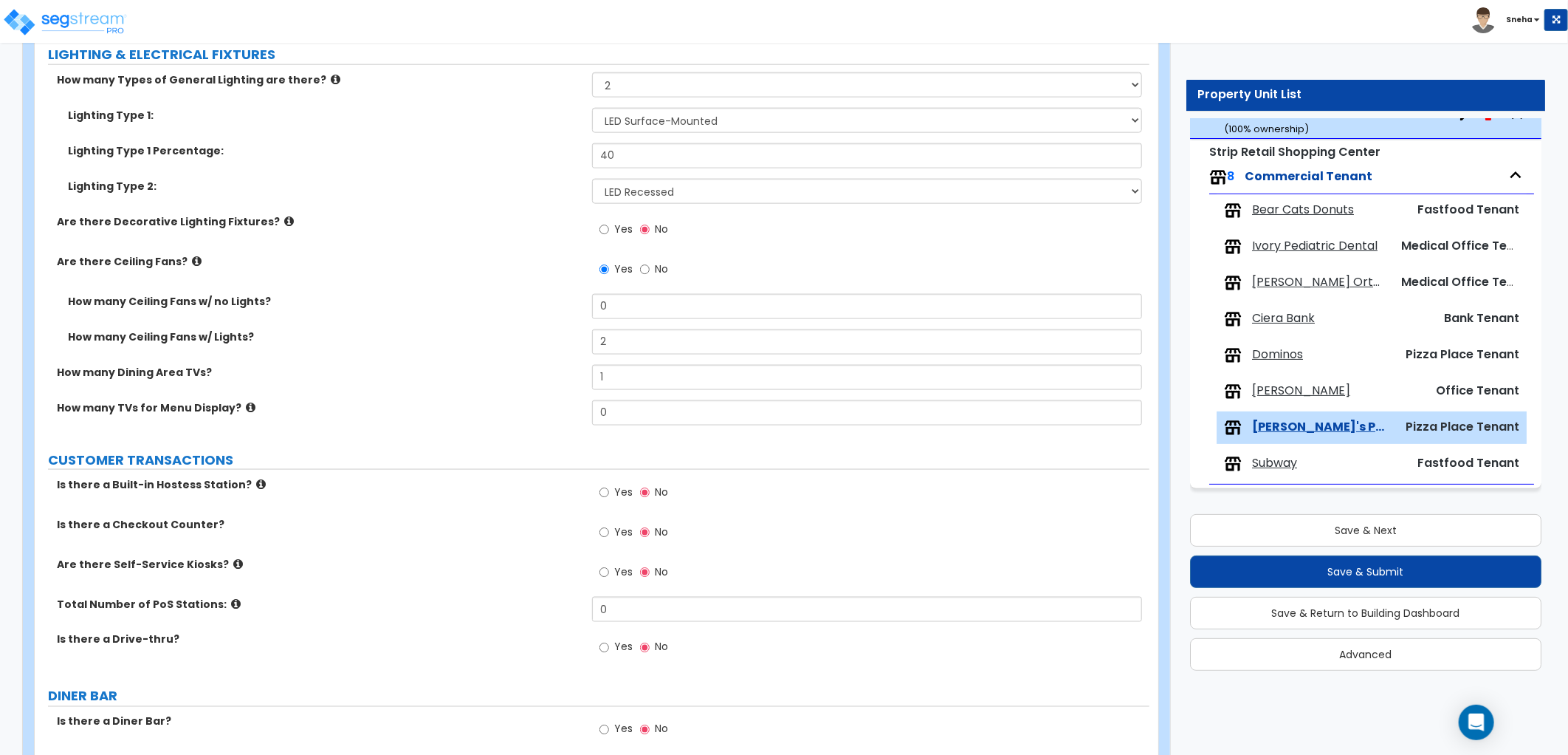
click at [256, 483] on icon at bounding box center [260, 484] width 9 height 11
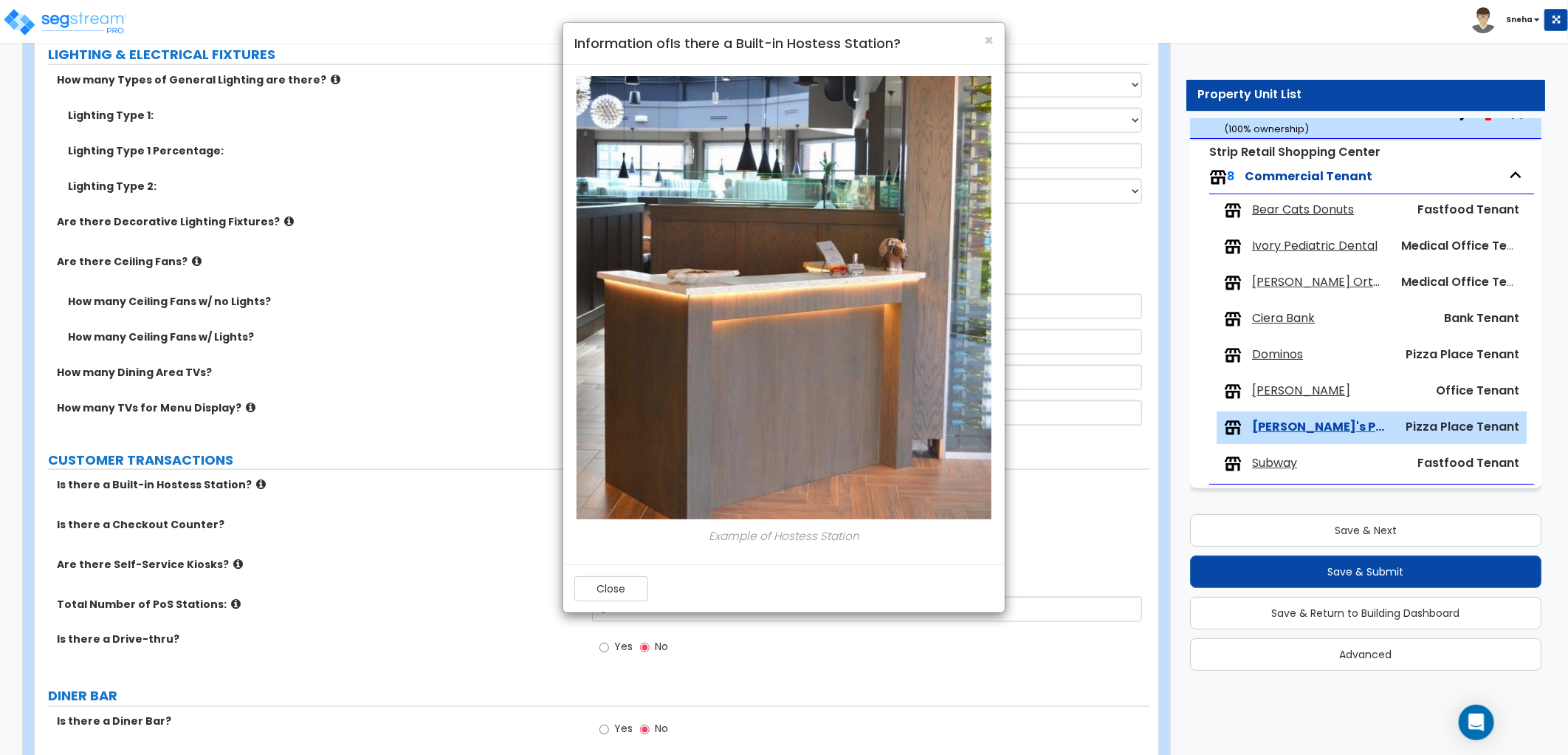
click at [303, 536] on div "× Information of Is there a Built-in Hostess Station? Example of Hostess Statio…" at bounding box center [784, 378] width 1568 height 755
click at [586, 593] on button "Close" at bounding box center [611, 588] width 74 height 26
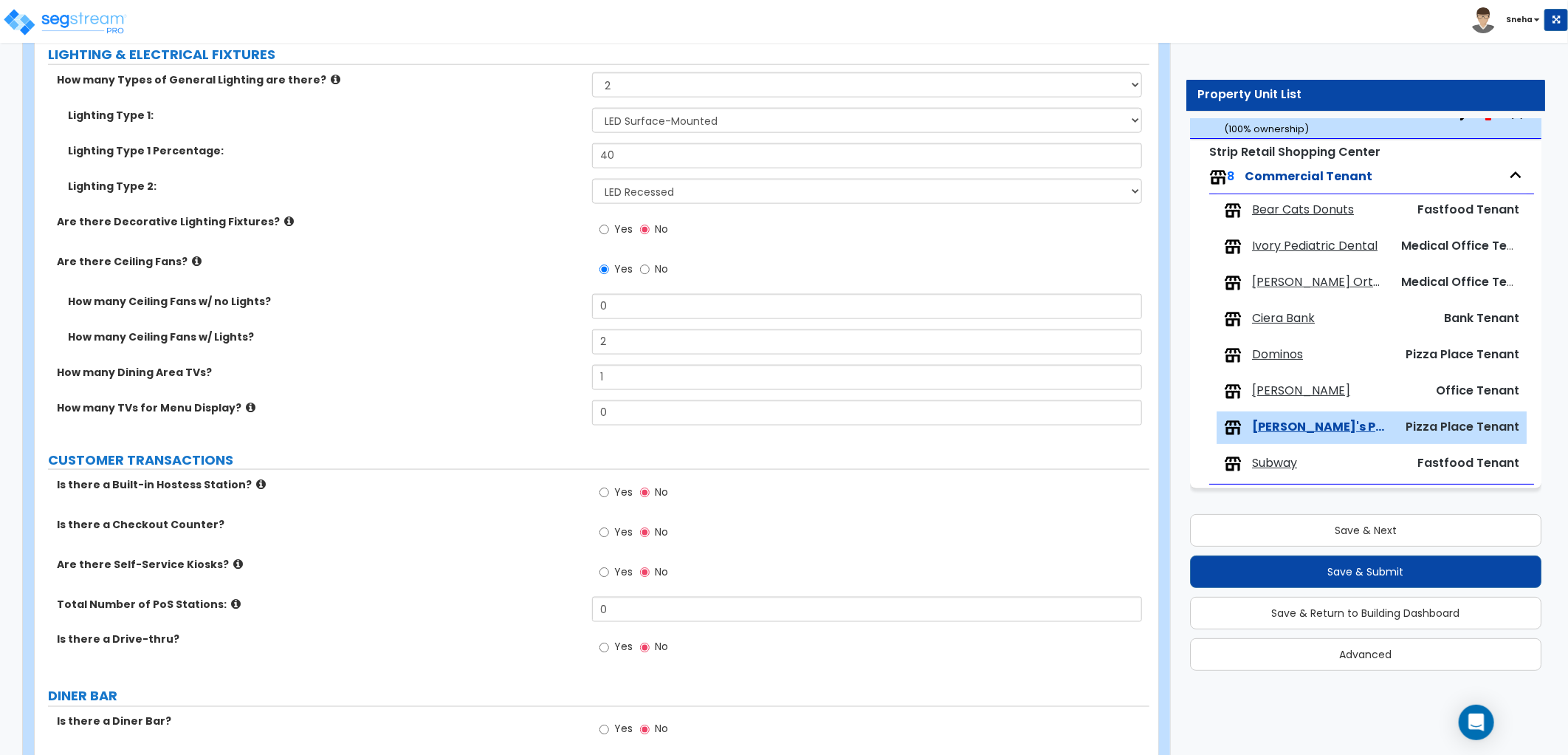
click at [233, 563] on icon at bounding box center [237, 564] width 9 height 11
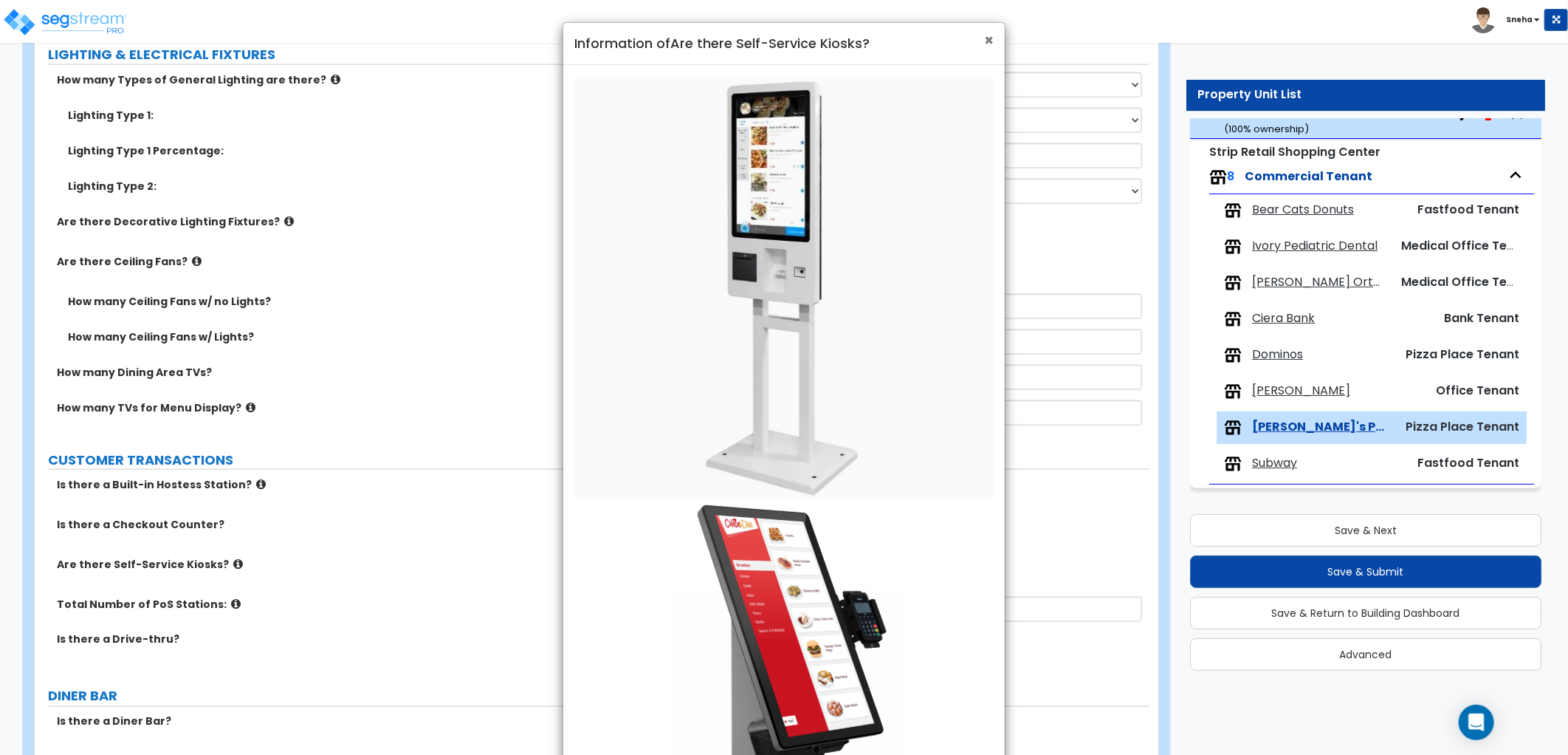
click at [991, 40] on span "×" at bounding box center [988, 40] width 9 height 21
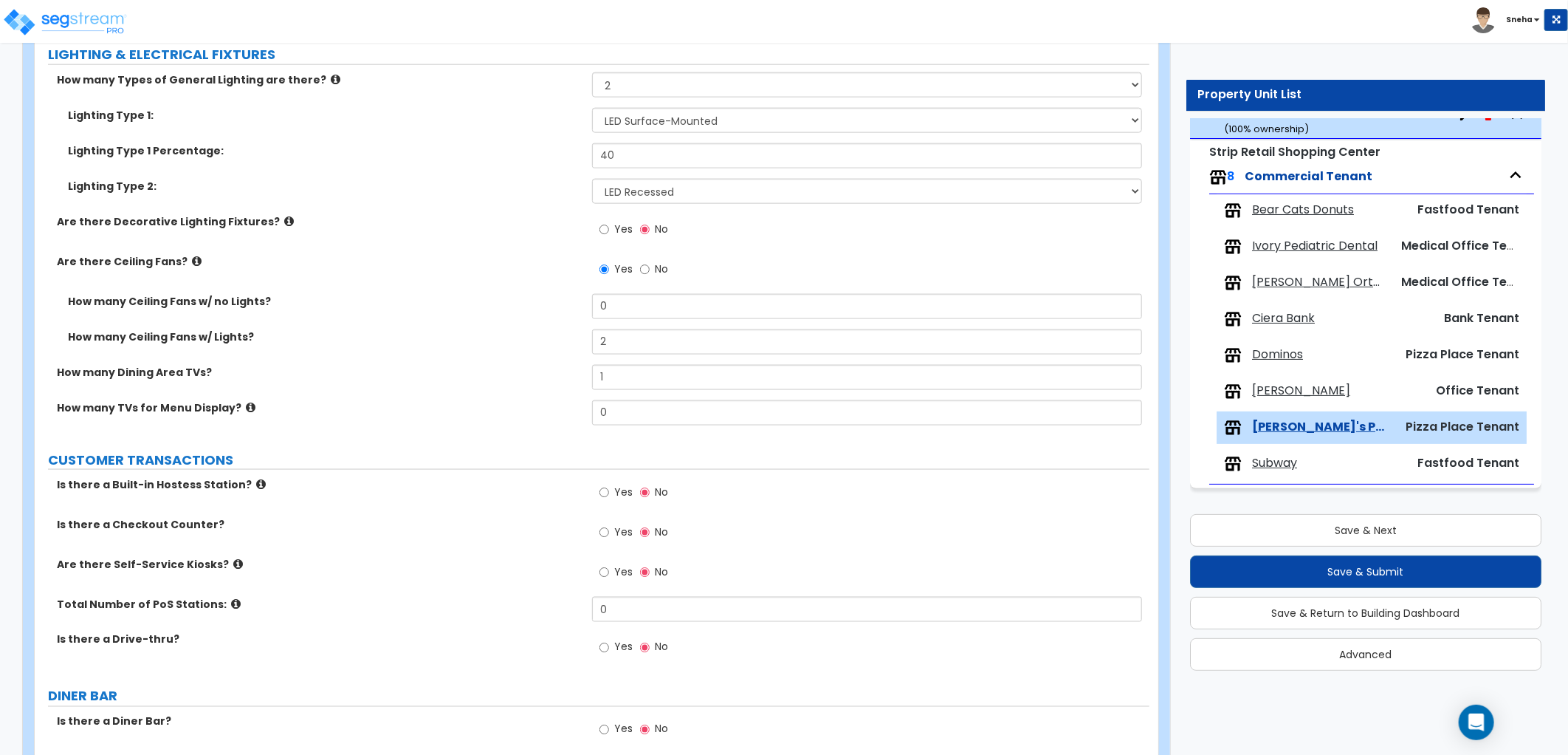
click at [231, 604] on icon at bounding box center [235, 603] width 9 height 11
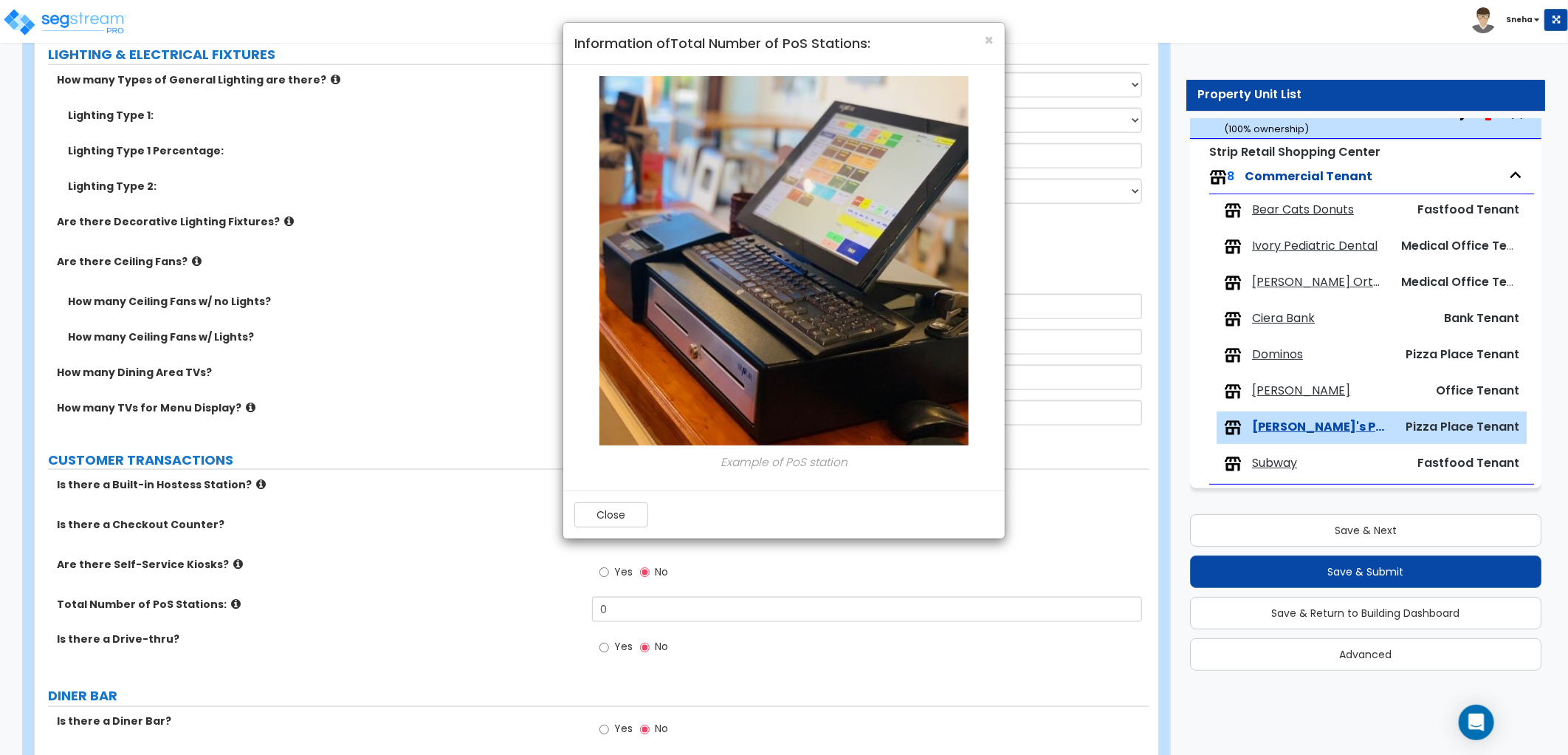
click at [980, 40] on h4 "Information of Total Number of PoS Stations:" at bounding box center [784, 43] width 419 height 20
click at [985, 42] on span "×" at bounding box center [988, 40] width 9 height 21
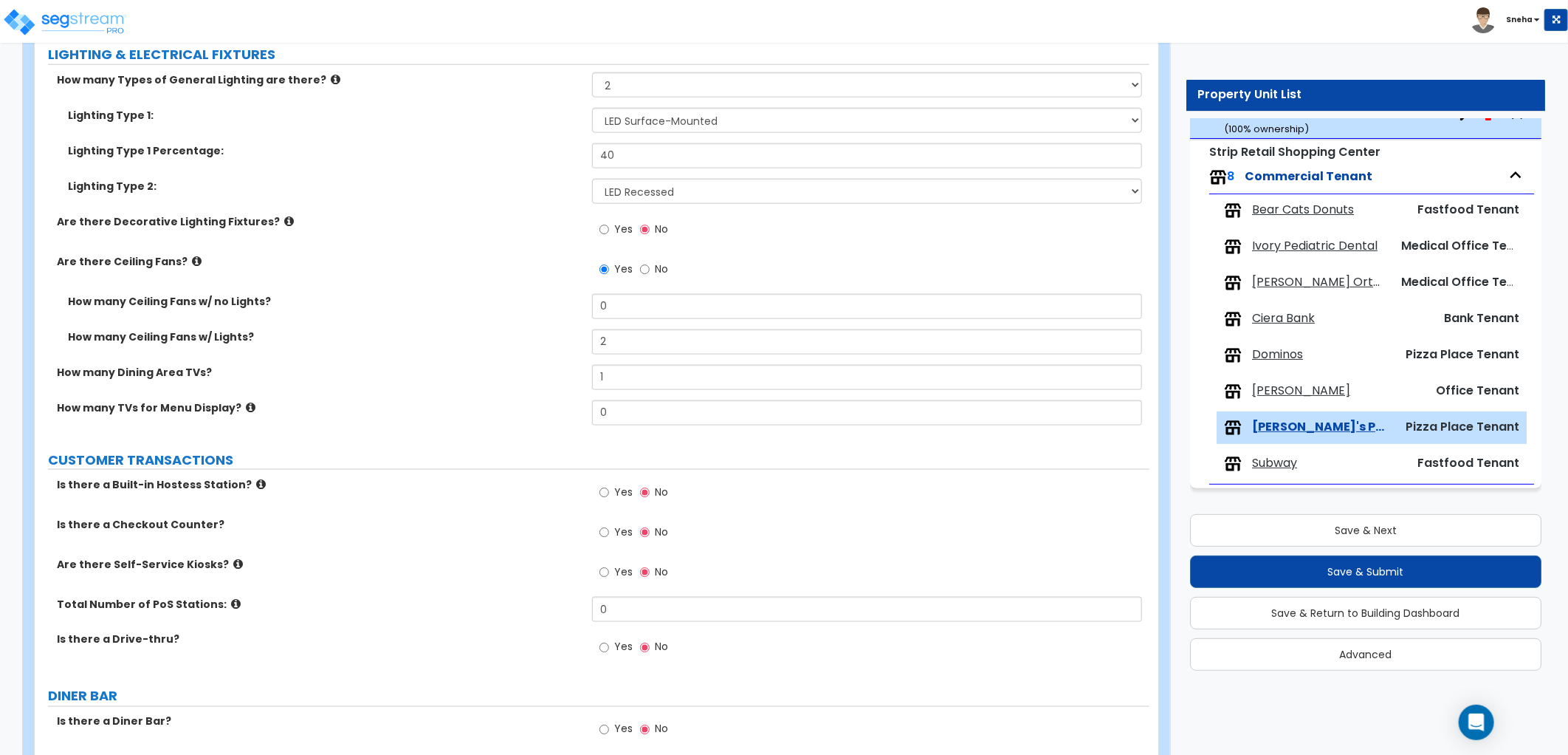
click at [610, 225] on label "Yes" at bounding box center [615, 231] width 33 height 26
click at [609, 225] on input "Yes" at bounding box center [603, 230] width 9 height 16
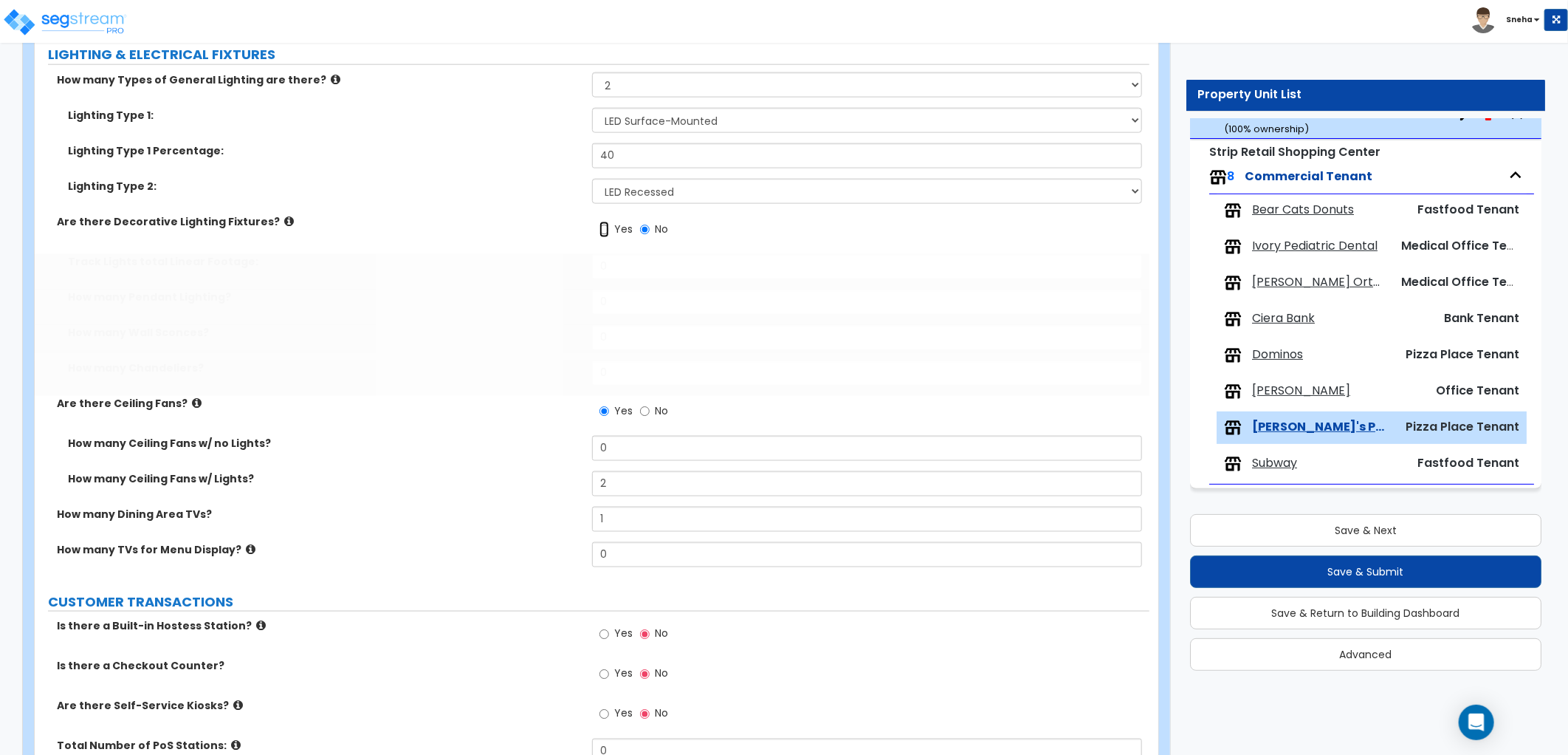
radio input "true"
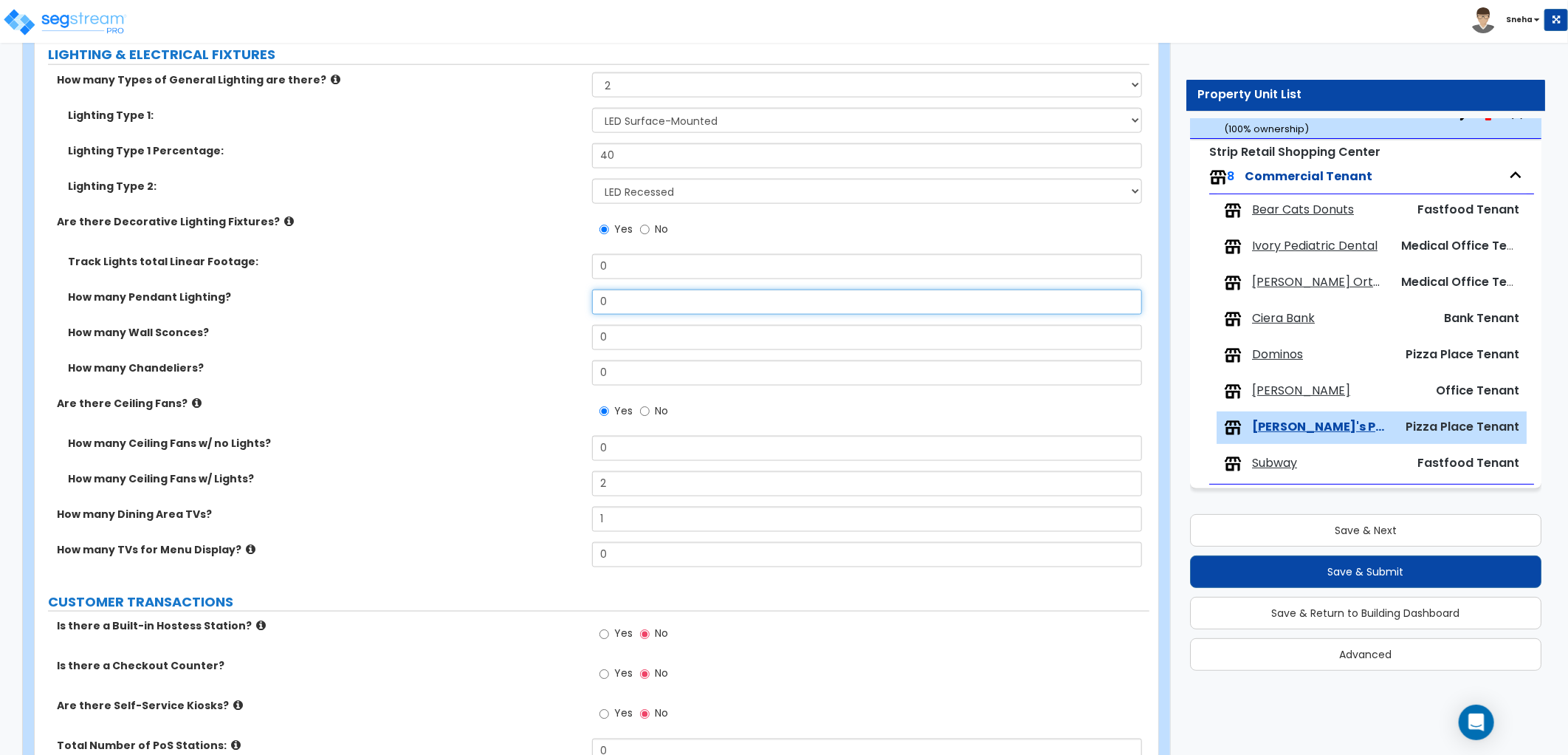
drag, startPoint x: 635, startPoint y: 306, endPoint x: 521, endPoint y: 304, distance: 114.0
click at [521, 304] on div "How many Pendant Lighting? 0" at bounding box center [592, 307] width 1114 height 36
type input "4"
click at [521, 304] on div "How many Pendant Lighting? 4" at bounding box center [592, 307] width 1114 height 36
drag, startPoint x: 621, startPoint y: 270, endPoint x: 547, endPoint y: 269, distance: 74.0
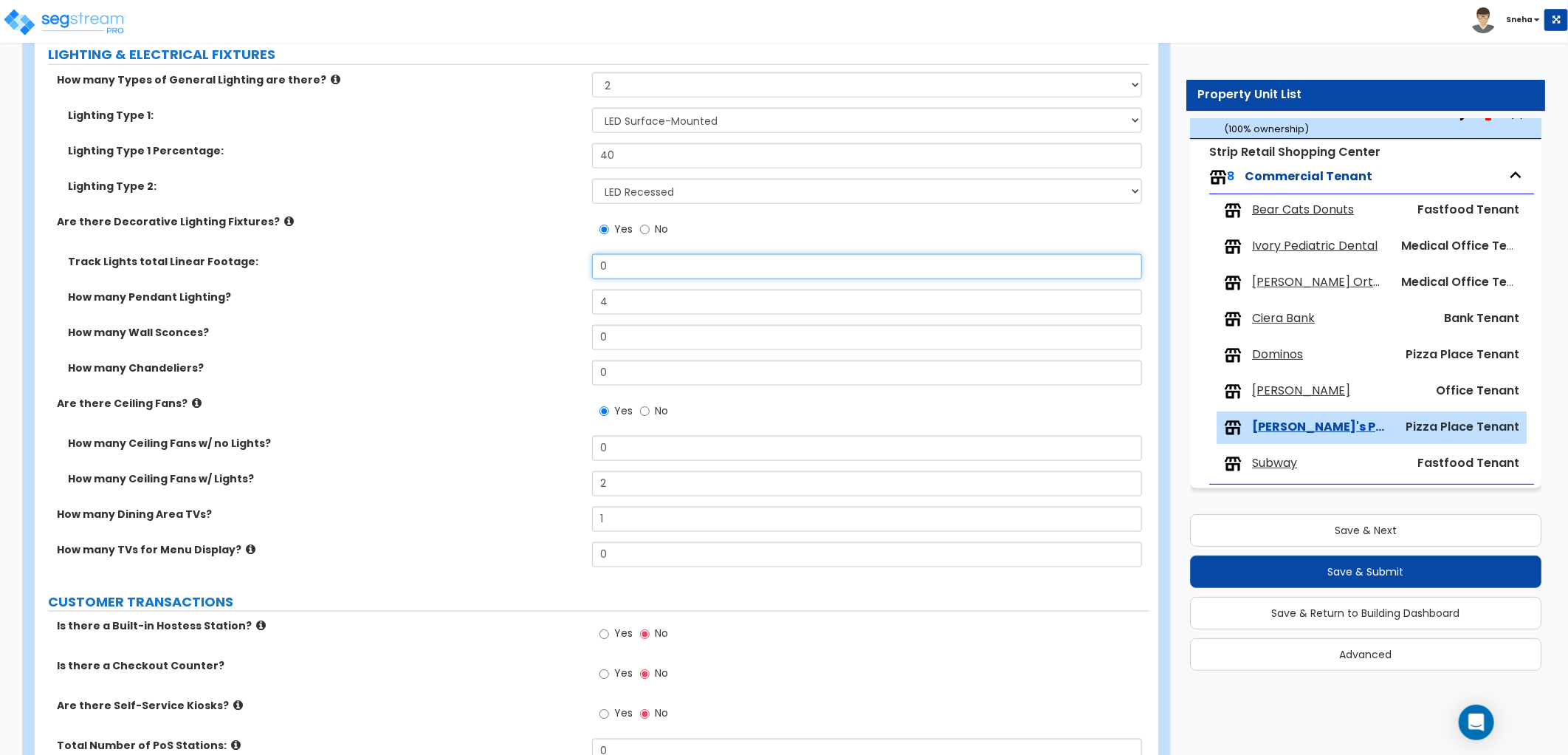
click at [547, 269] on div "Track Lights total Linear Footage: 0" at bounding box center [592, 272] width 1114 height 36
type input "4"
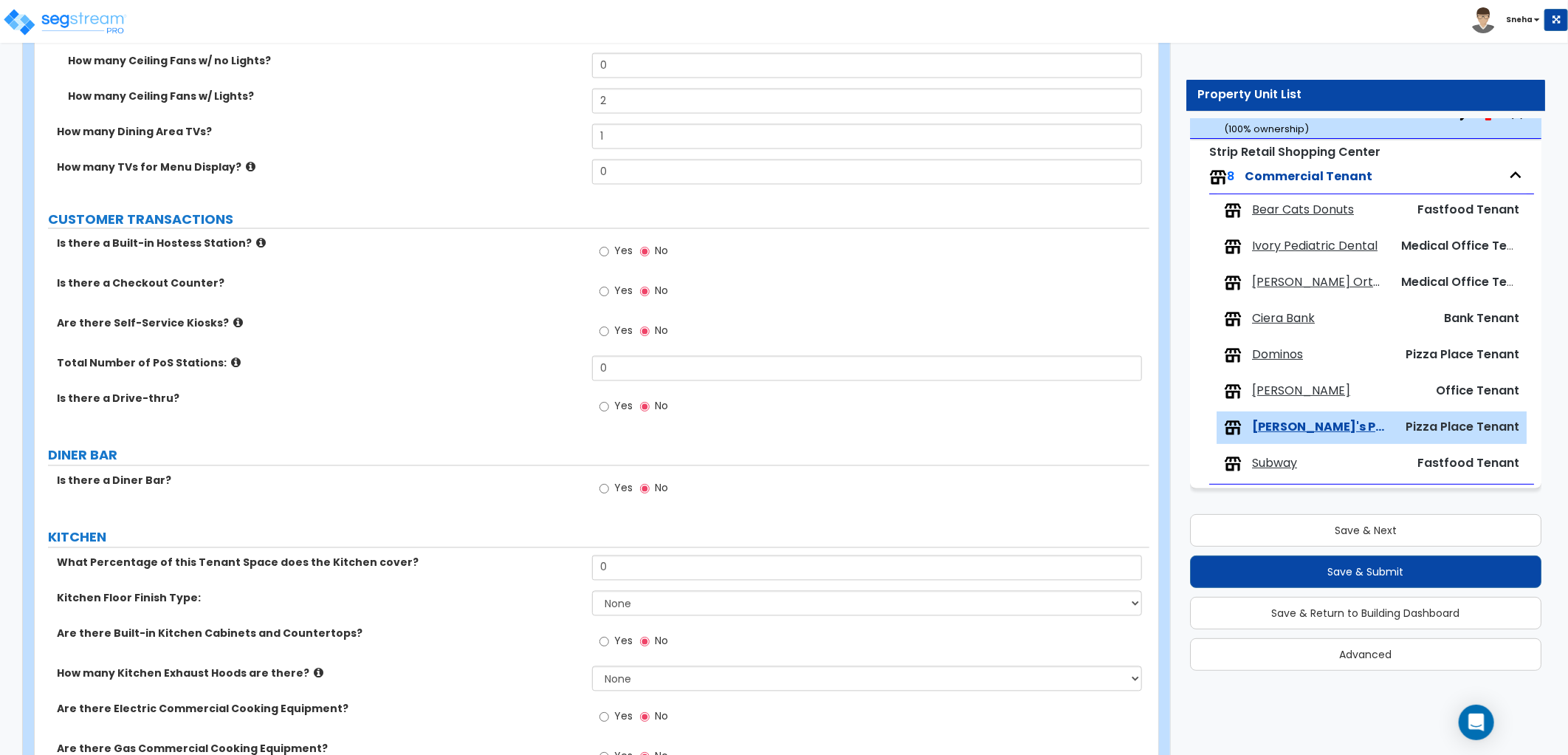
scroll to position [1641, 0]
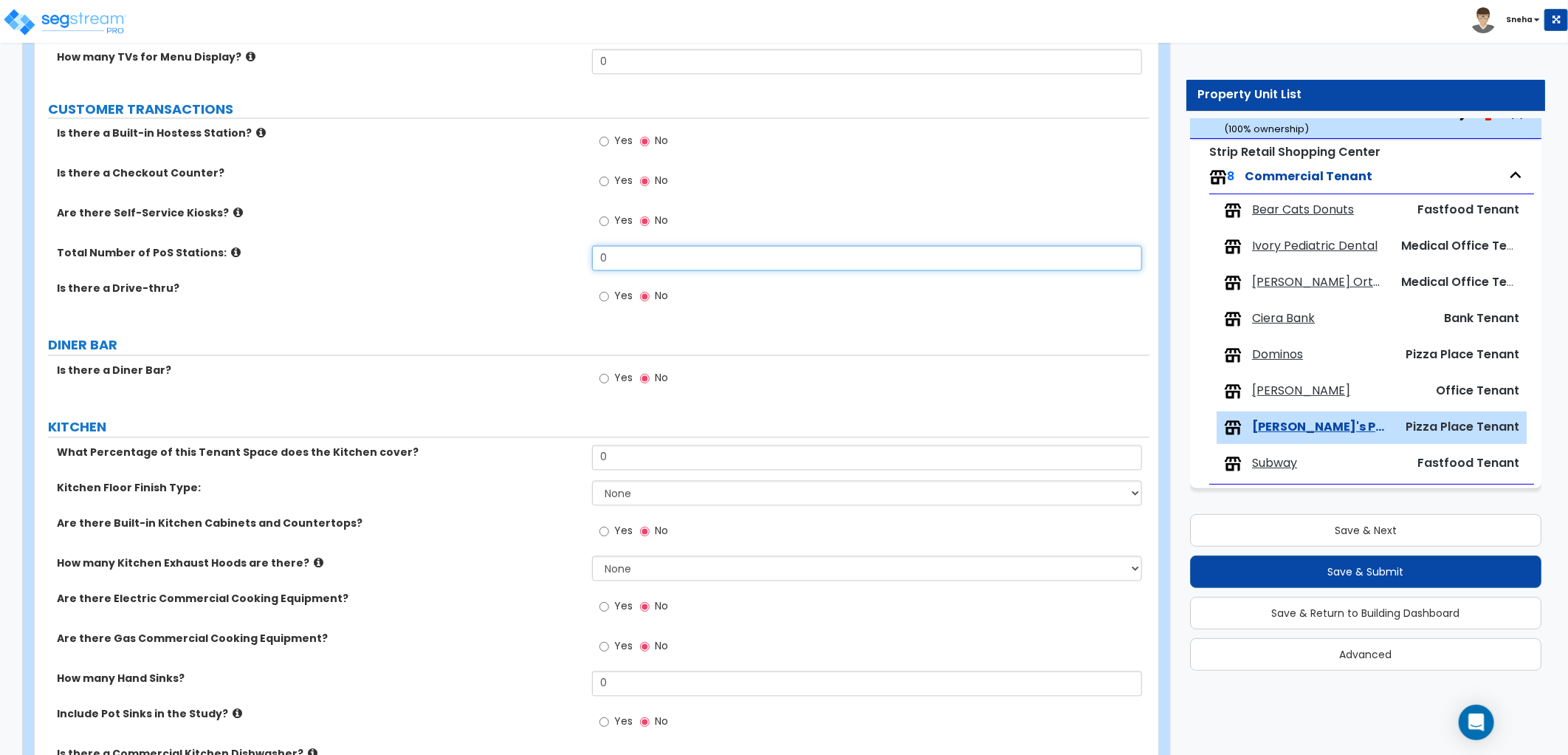
drag, startPoint x: 621, startPoint y: 260, endPoint x: 547, endPoint y: 263, distance: 74.1
click at [547, 263] on div "Total Number of PoS Stations: 0" at bounding box center [592, 264] width 1114 height 36
type input "1"
click at [547, 263] on div "Total Number of PoS Stations: 1" at bounding box center [592, 264] width 1114 height 36
click at [610, 180] on label "Yes" at bounding box center [615, 184] width 33 height 26
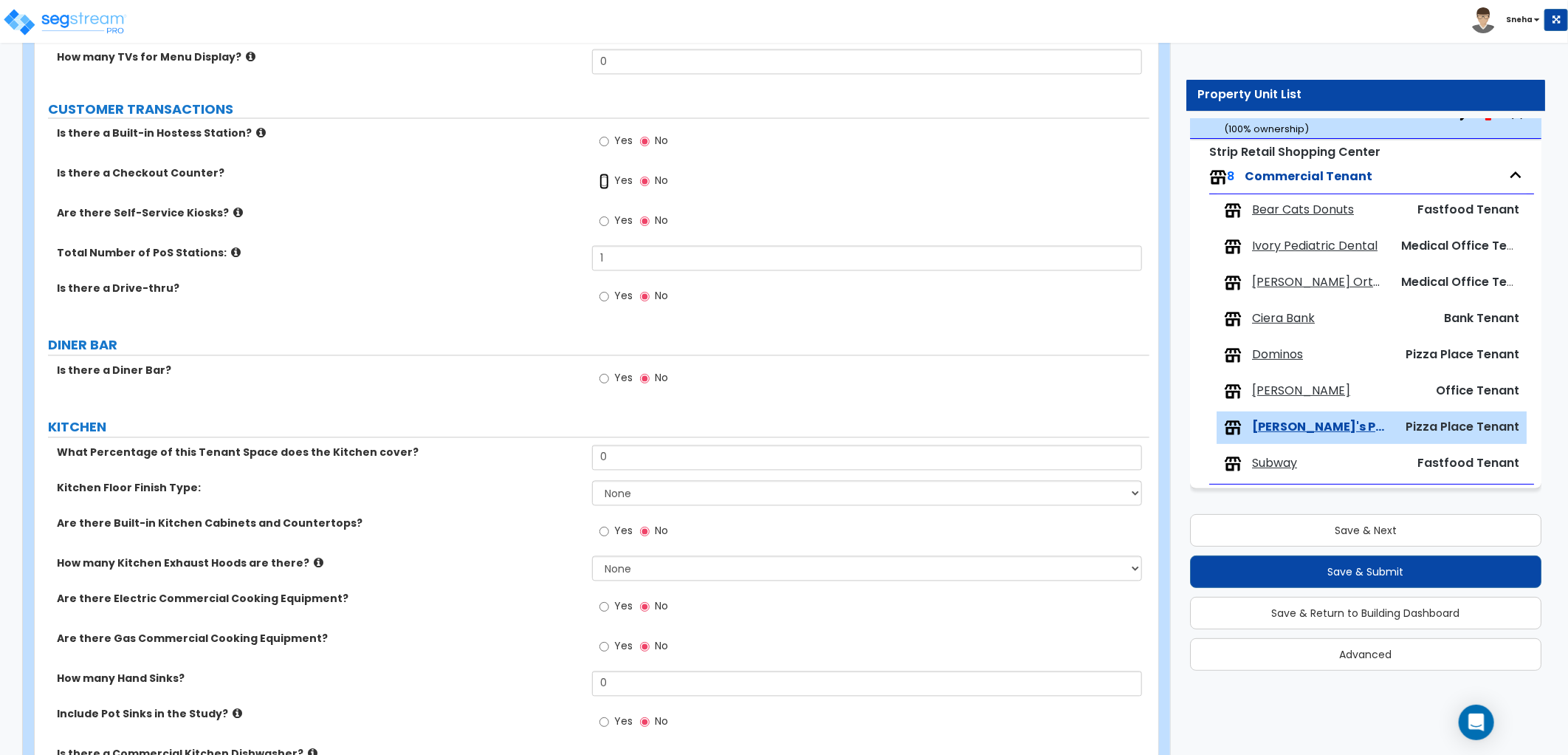
click at [609, 180] on input "Yes" at bounding box center [603, 181] width 9 height 16
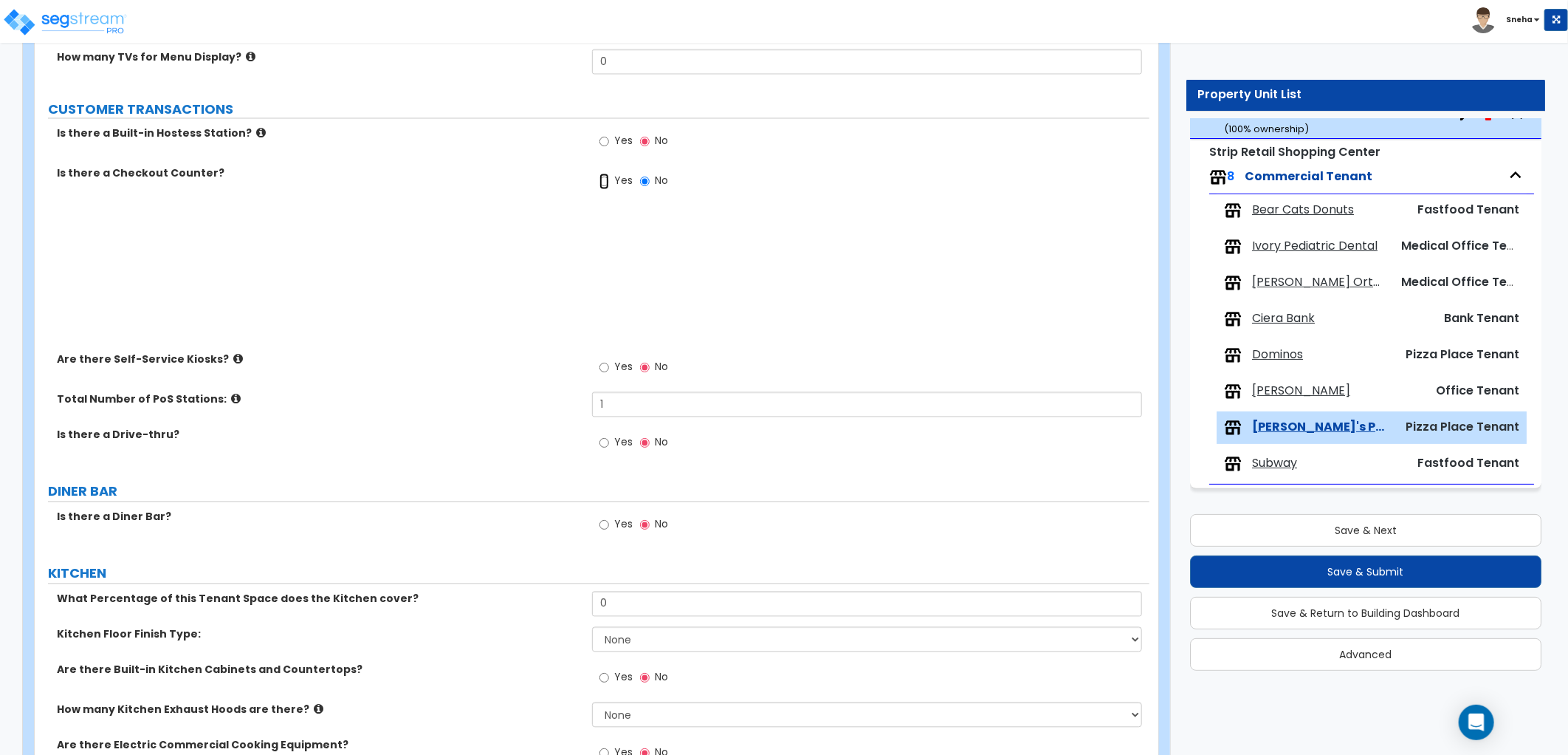
radio input "true"
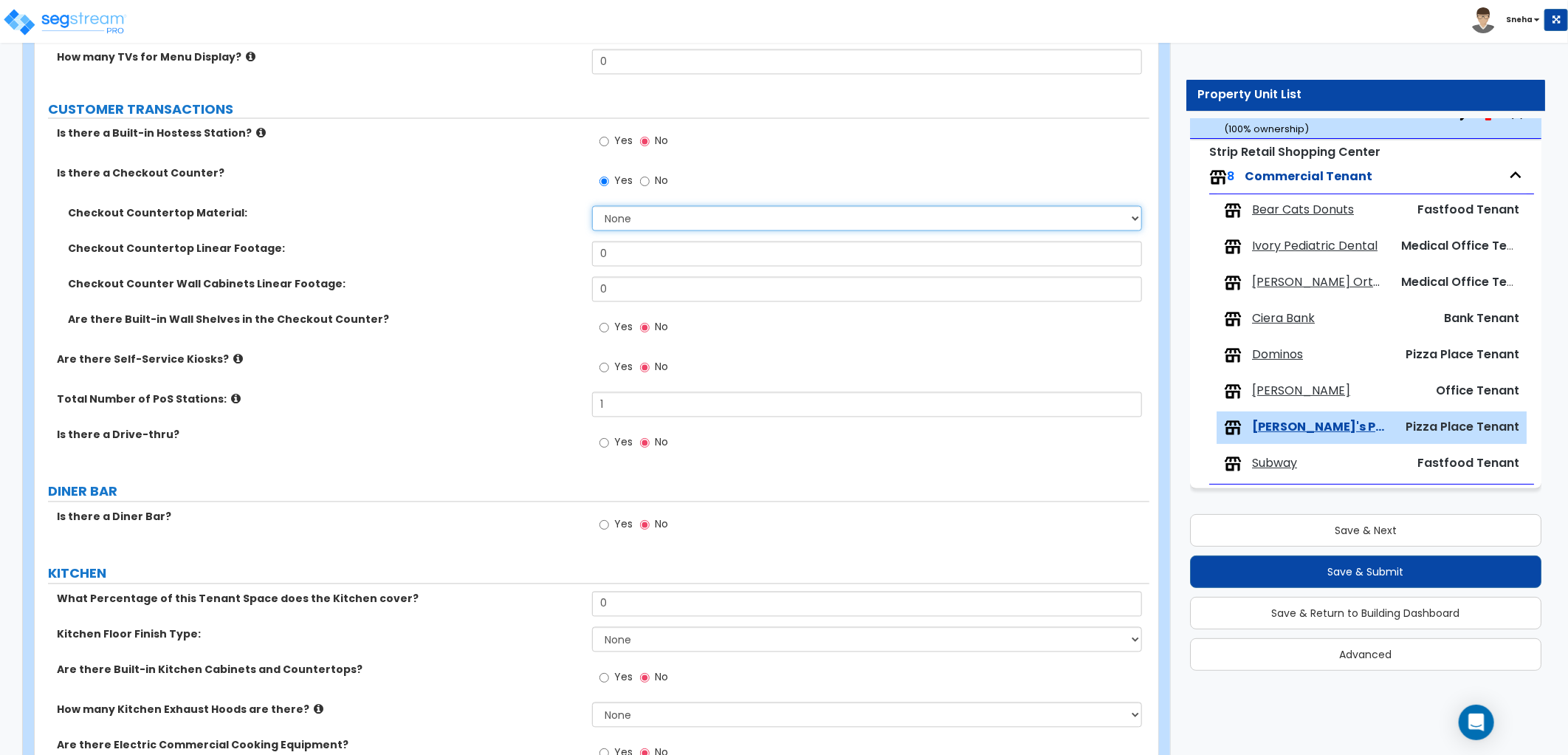
drag, startPoint x: 637, startPoint y: 219, endPoint x: 592, endPoint y: 216, distance: 45.1
click at [592, 216] on select "None Plastic Laminate Solid Surface Stone Quartz Marble Tile Wood Stainless Ste…" at bounding box center [867, 219] width 550 height 26
select select "1"
click at [592, 206] on select "None Plastic Laminate Solid Surface Stone Quartz Marble Tile Wood Stainless Ste…" at bounding box center [867, 219] width 550 height 26
drag, startPoint x: 616, startPoint y: 255, endPoint x: 602, endPoint y: 255, distance: 14.0
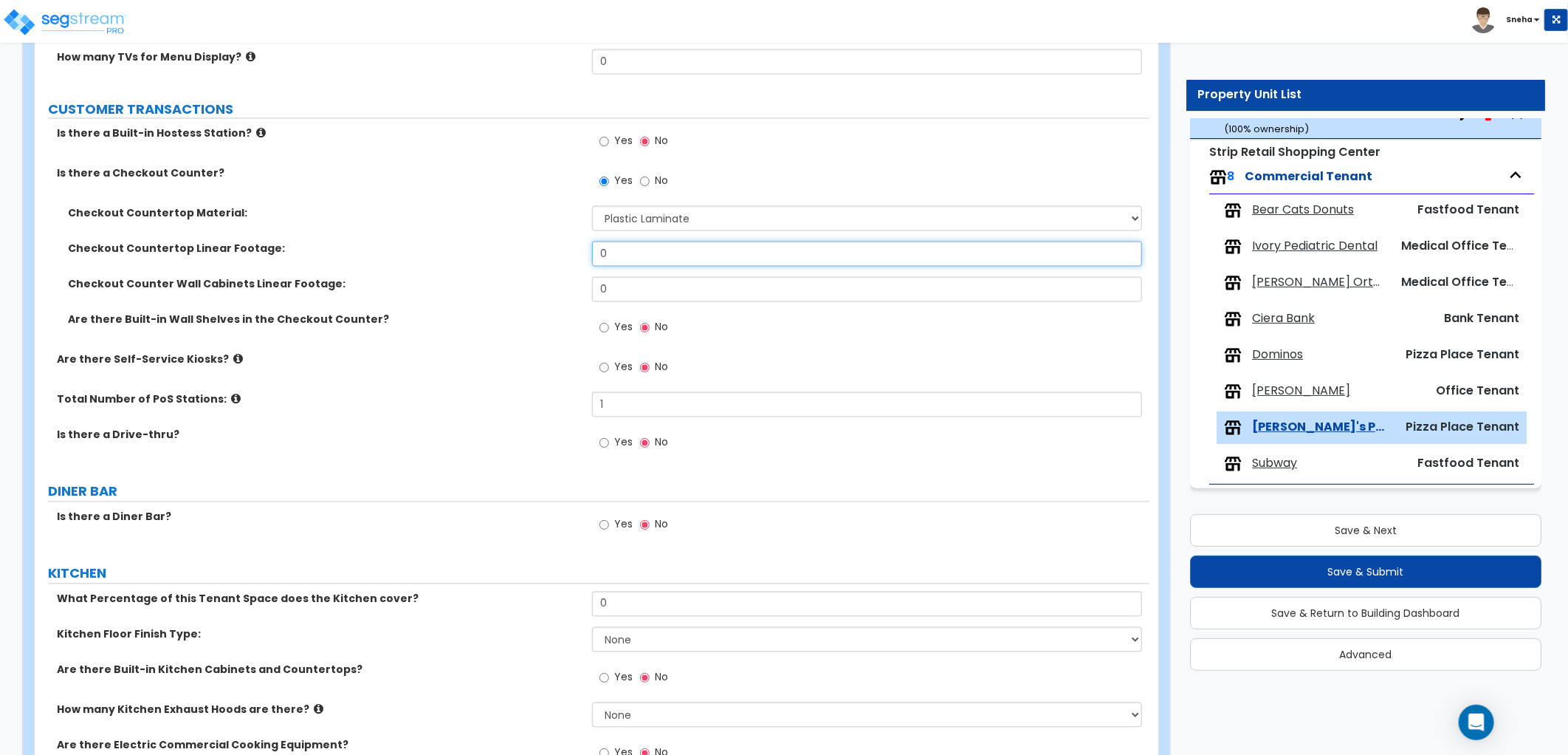
click at [602, 255] on input "0" at bounding box center [867, 254] width 550 height 26
type input "5"
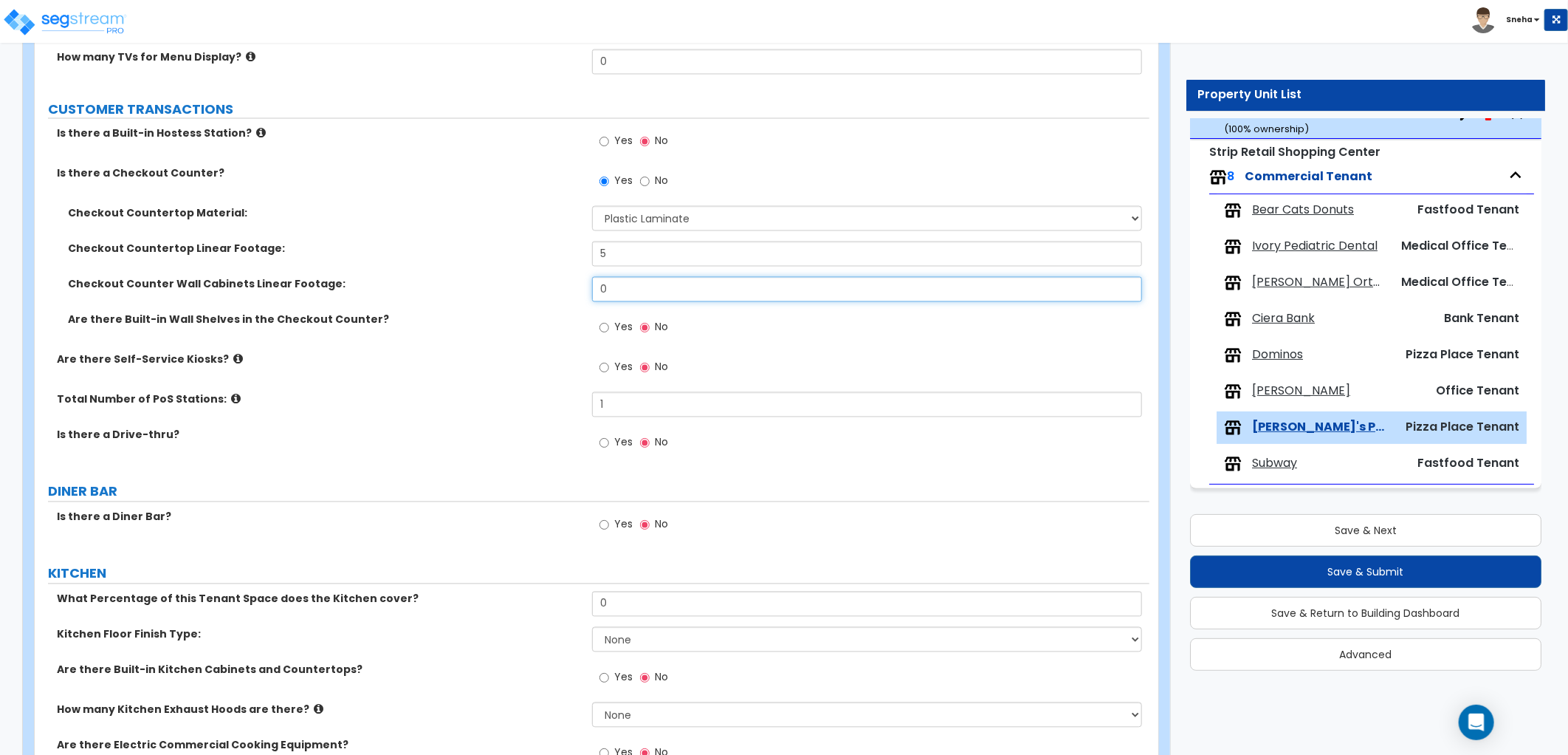
drag, startPoint x: 640, startPoint y: 287, endPoint x: 569, endPoint y: 288, distance: 71.0
click at [569, 288] on div "Checkout Counter Wall Cabinets Linear Footage: 0" at bounding box center [592, 295] width 1114 height 36
type input "5"
click at [569, 288] on label "Checkout Counter Wall Cabinets Linear Footage:" at bounding box center [325, 284] width 513 height 14
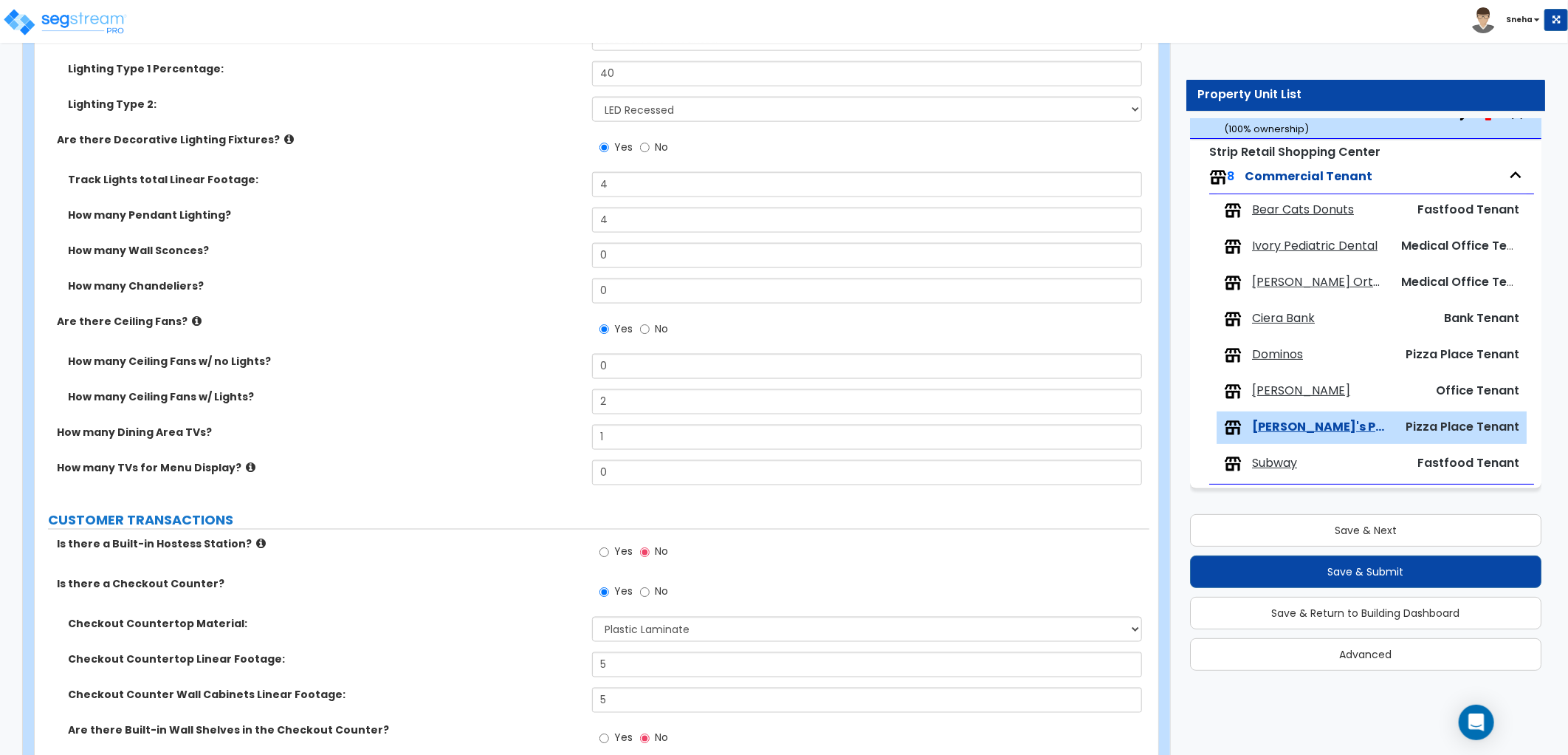
scroll to position [820, 0]
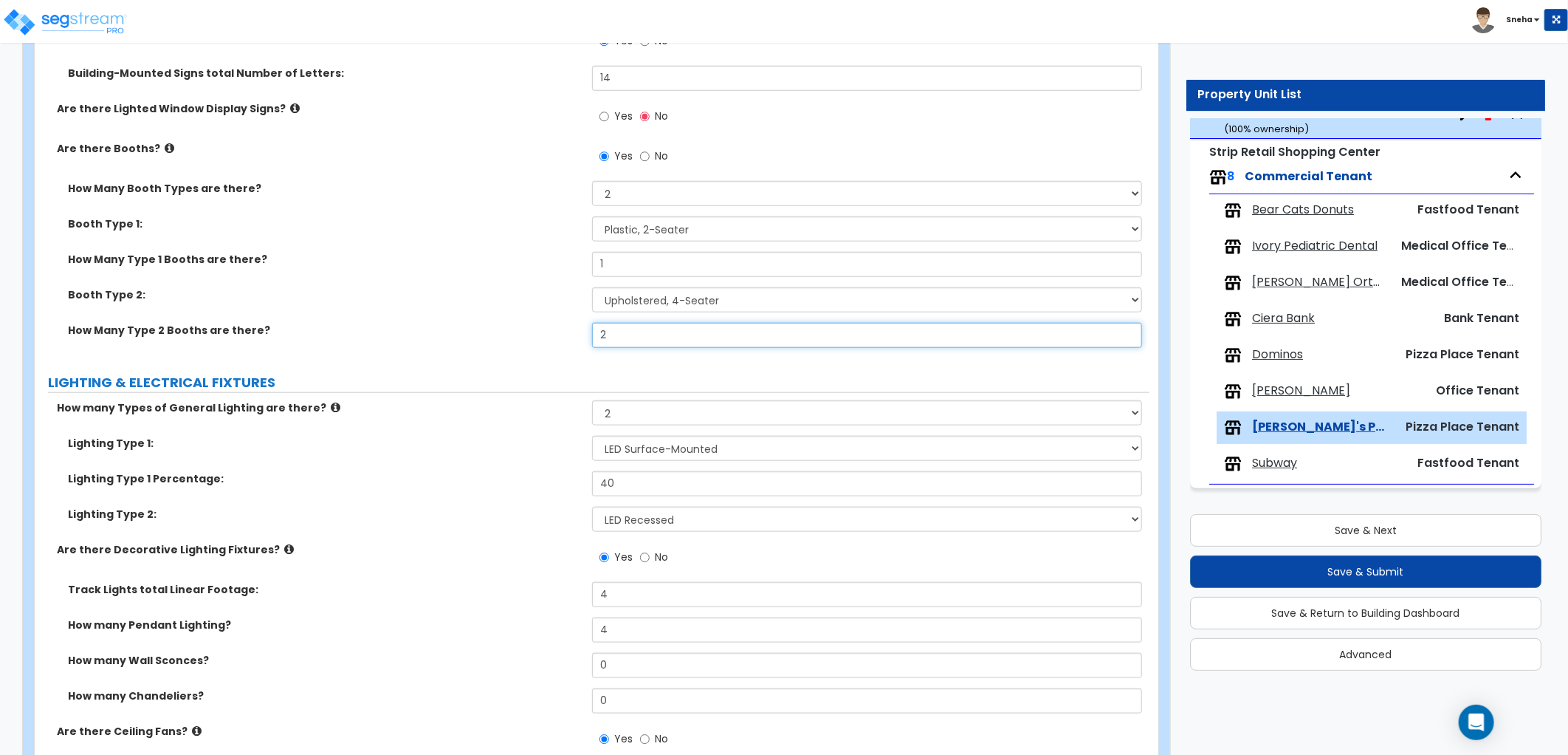
click at [552, 345] on div "How Many Type 2 Booths are there? 2" at bounding box center [592, 341] width 1114 height 36
type input "4"
click at [552, 345] on div "How Many Type 2 Booths are there? 4" at bounding box center [592, 341] width 1114 height 36
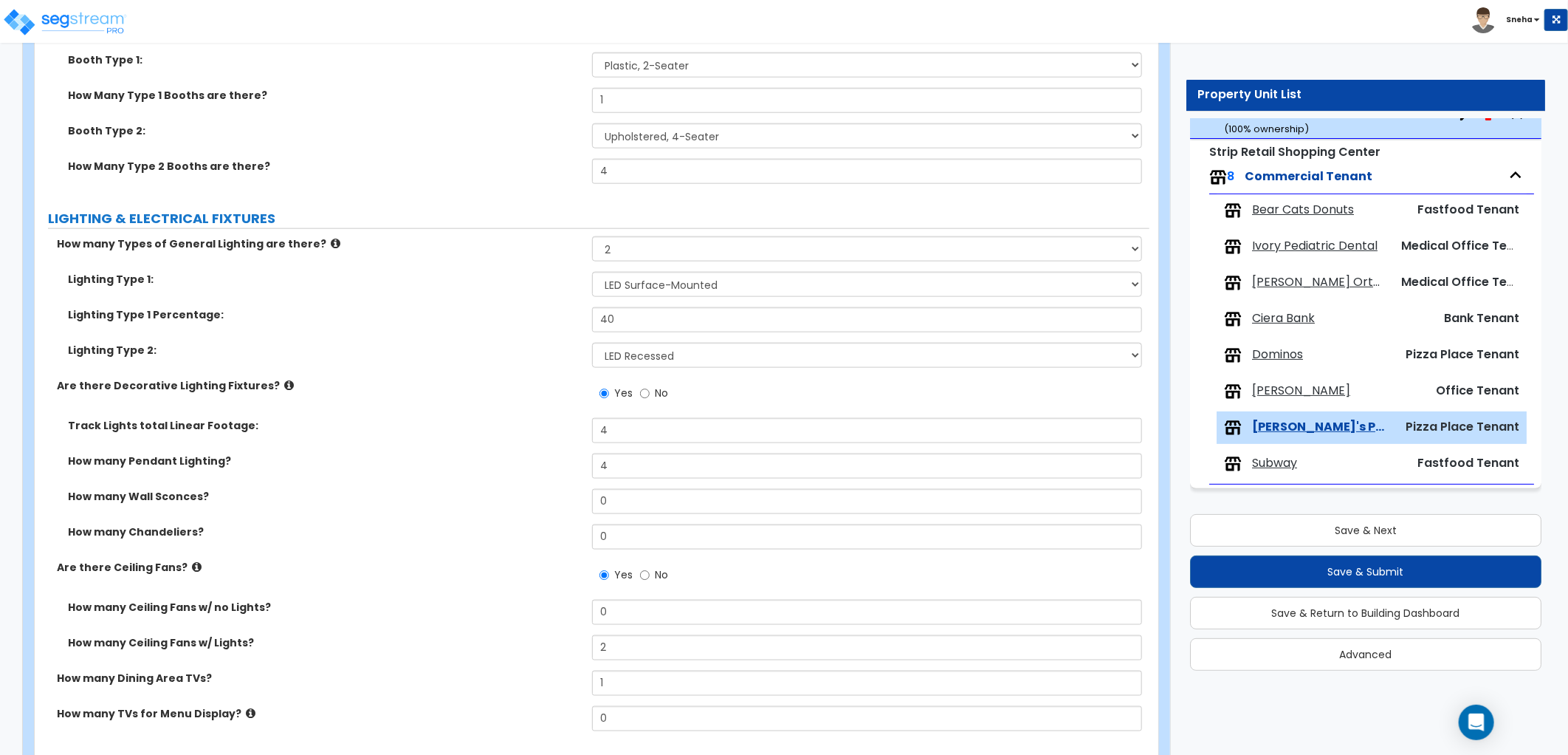
scroll to position [1230, 0]
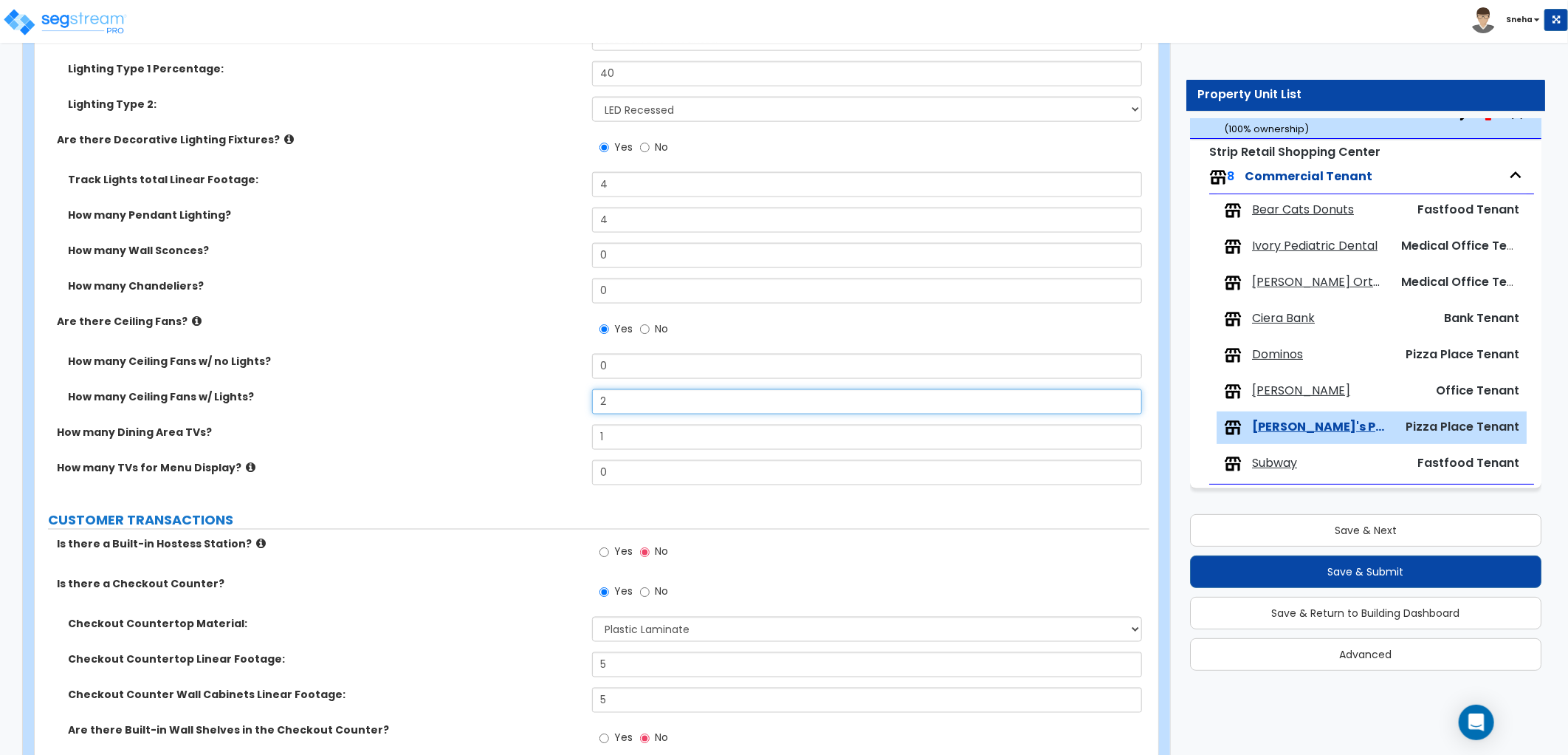
drag, startPoint x: 626, startPoint y: 397, endPoint x: 562, endPoint y: 411, distance: 65.5
click at [562, 411] on div "How many Ceiling Fans w/ Lights? 2" at bounding box center [592, 407] width 1114 height 36
type input "4"
drag, startPoint x: 562, startPoint y: 411, endPoint x: 69, endPoint y: 395, distance: 493.3
click at [558, 411] on div "How many Ceiling Fans w/ Lights? 4" at bounding box center [592, 407] width 1114 height 36
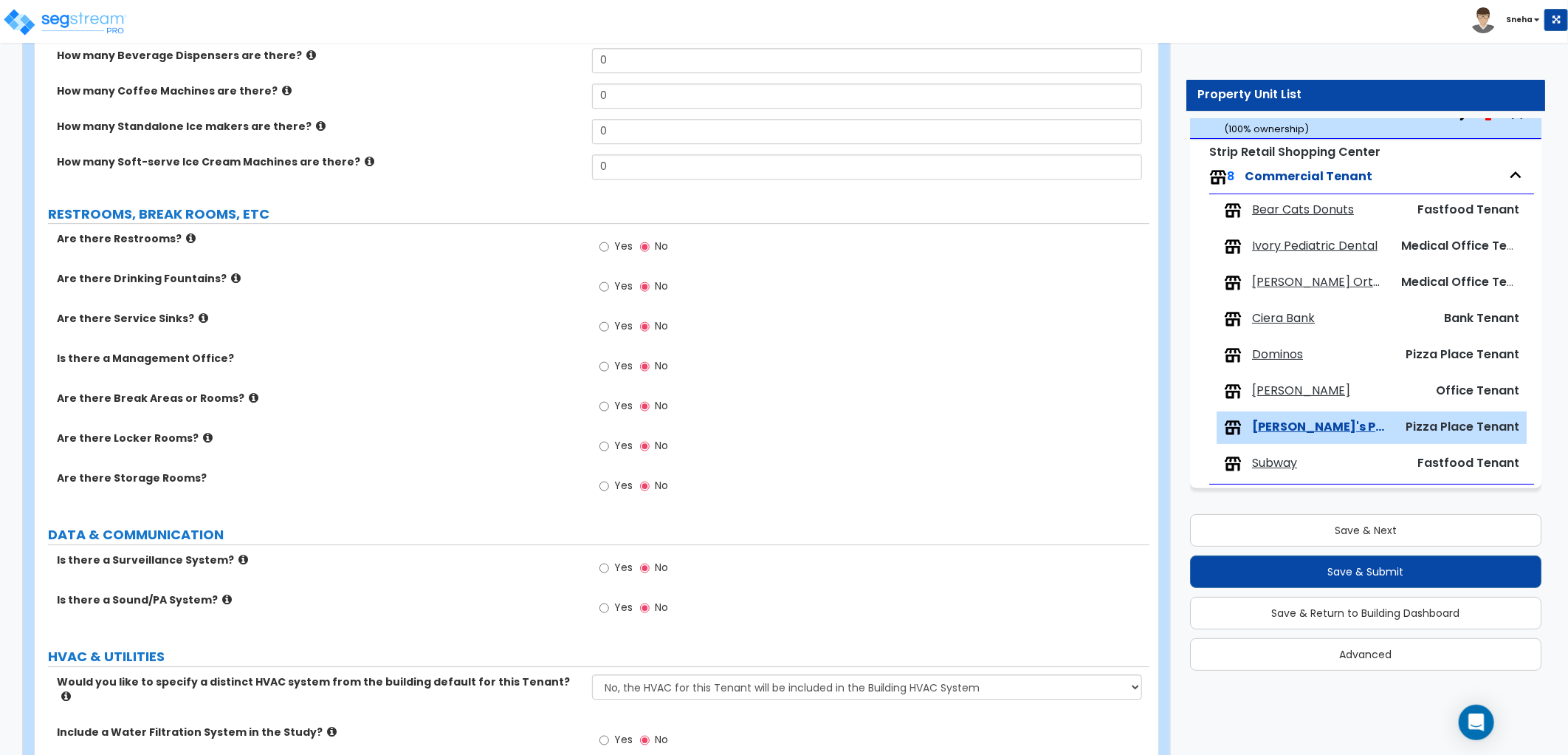
scroll to position [2826, 0]
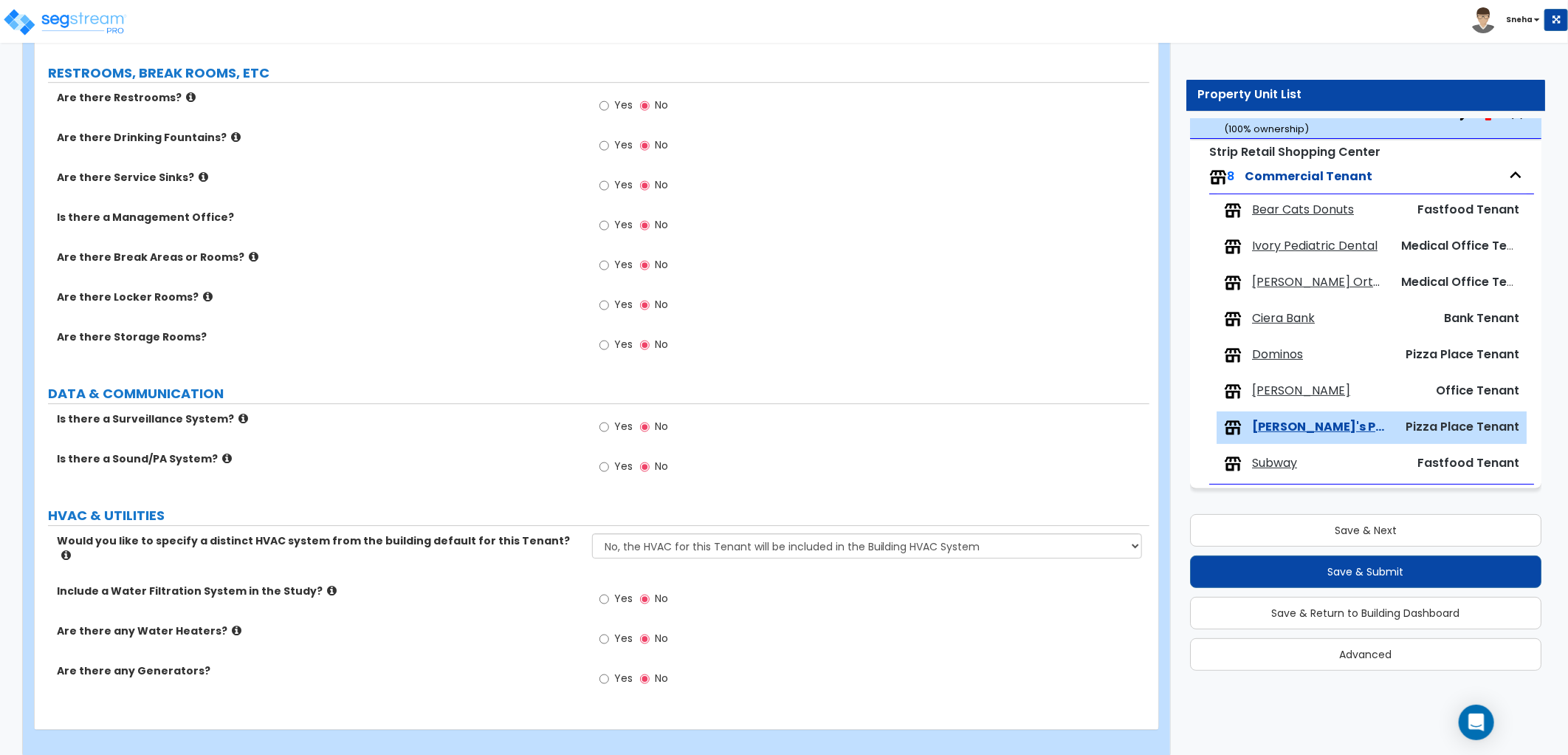
click at [609, 104] on label "Yes" at bounding box center [615, 107] width 33 height 26
click at [609, 104] on input "Yes" at bounding box center [603, 105] width 9 height 16
radio input "true"
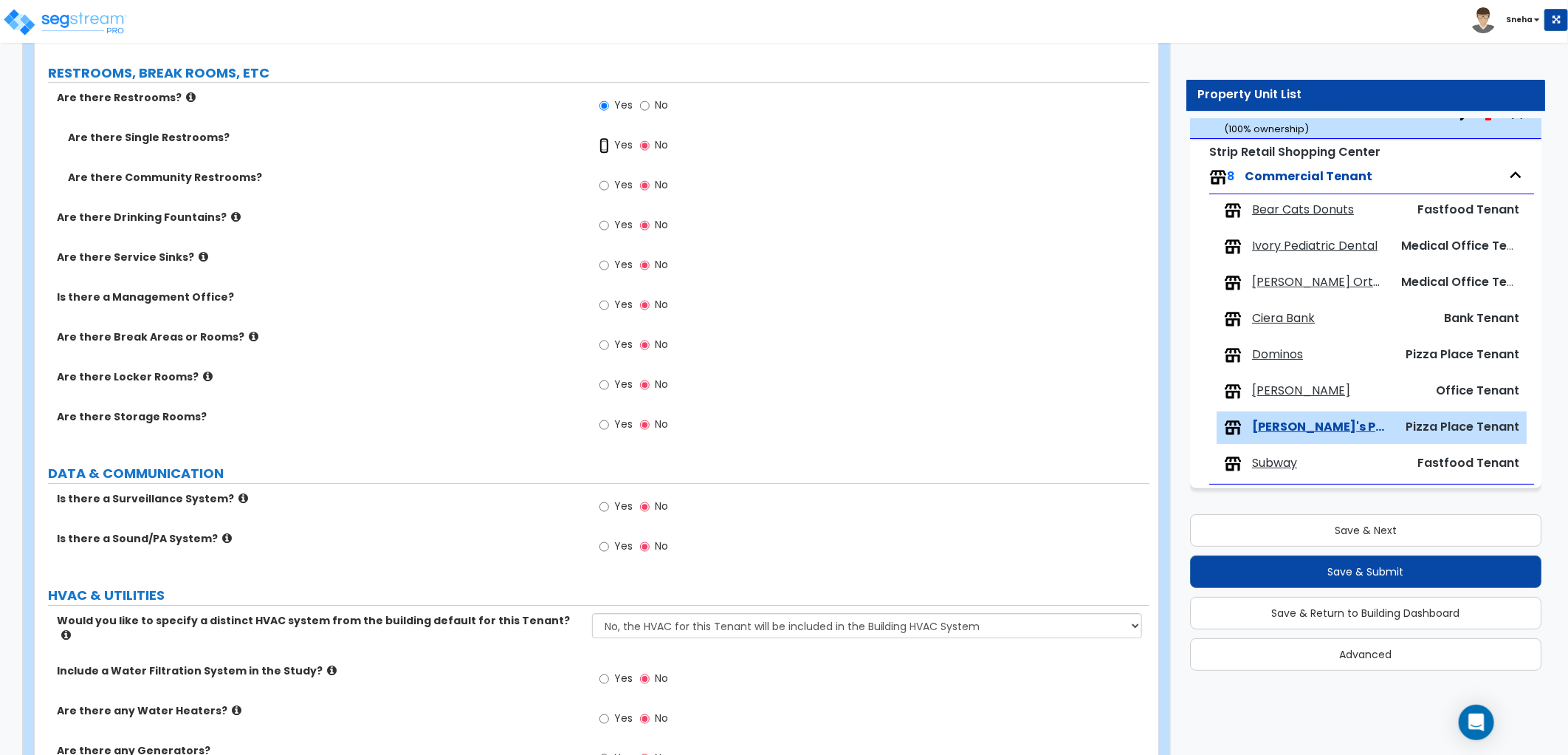
click at [608, 145] on input "Yes" at bounding box center [603, 145] width 9 height 16
radio input "true"
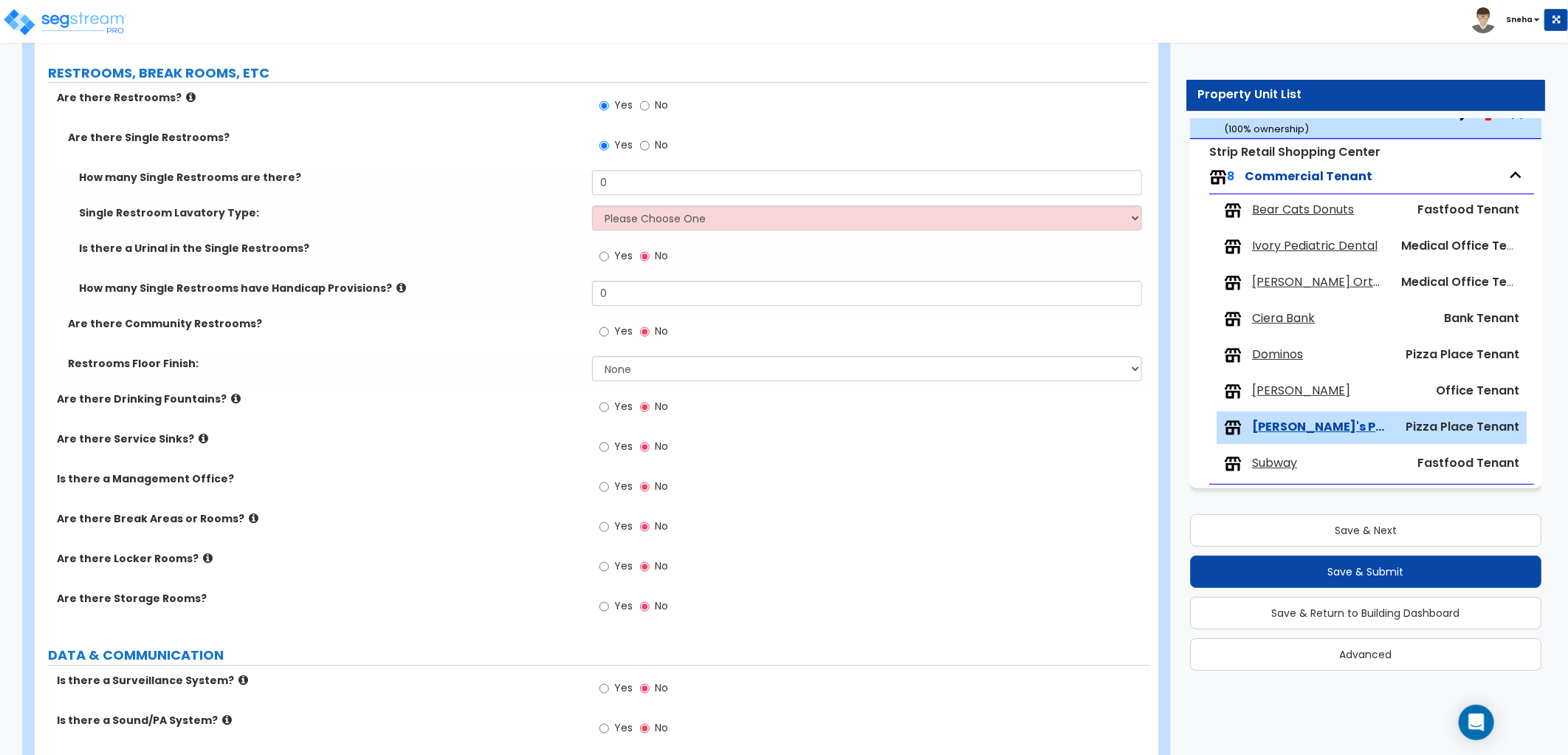
drag, startPoint x: 622, startPoint y: 196, endPoint x: 599, endPoint y: 190, distance: 23.8
click at [599, 190] on div "How many Single Restrooms are there? 0" at bounding box center [592, 188] width 1114 height 36
click at [586, 181] on div "How many Single Restrooms are there? 0" at bounding box center [592, 188] width 1114 height 36
type input "1"
click at [638, 224] on select "Please Choose One Wall-mounted Vanity-mounted" at bounding box center [867, 218] width 550 height 26
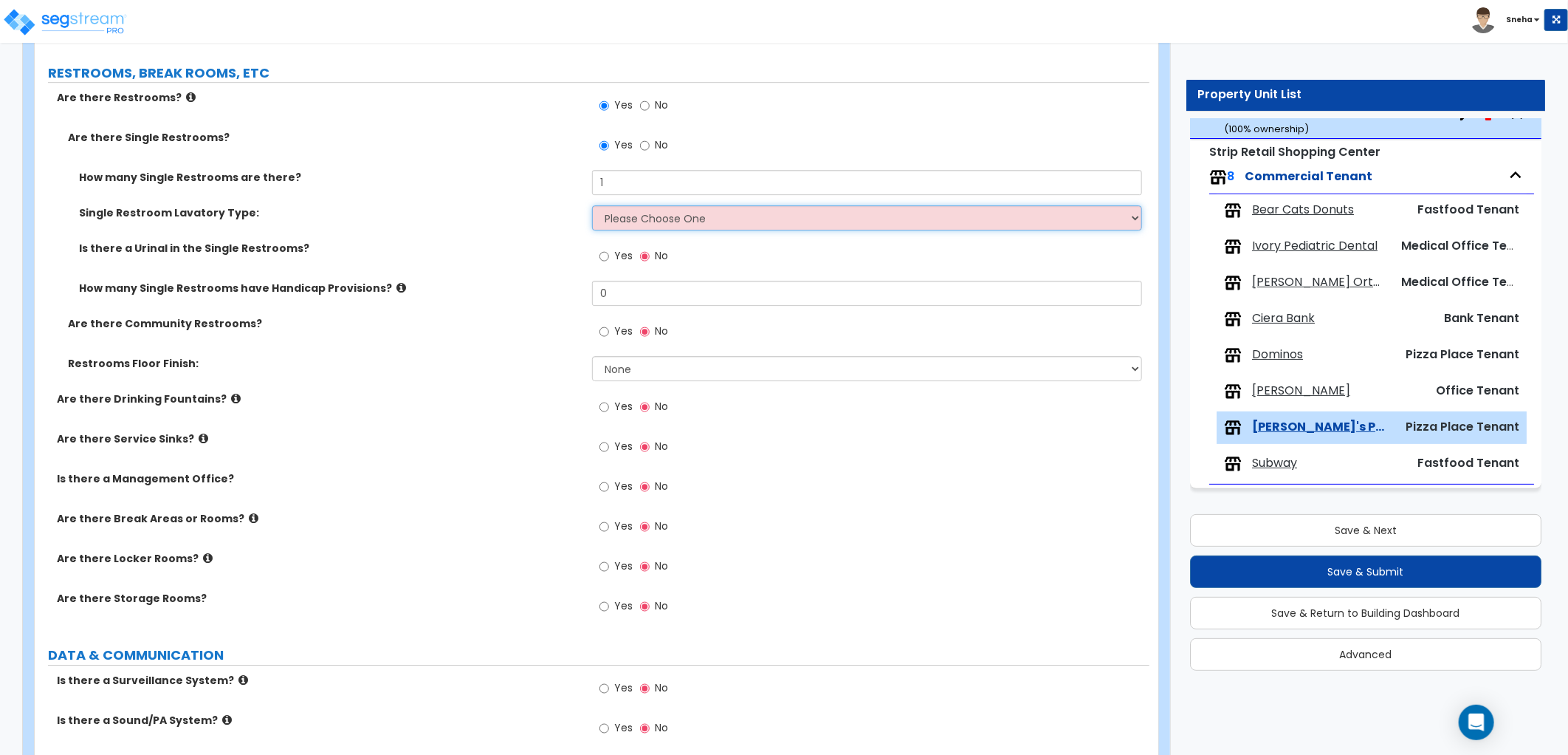
select select "1"
click at [592, 205] on select "Please Choose One Wall-mounted Vanity-mounted" at bounding box center [867, 218] width 550 height 26
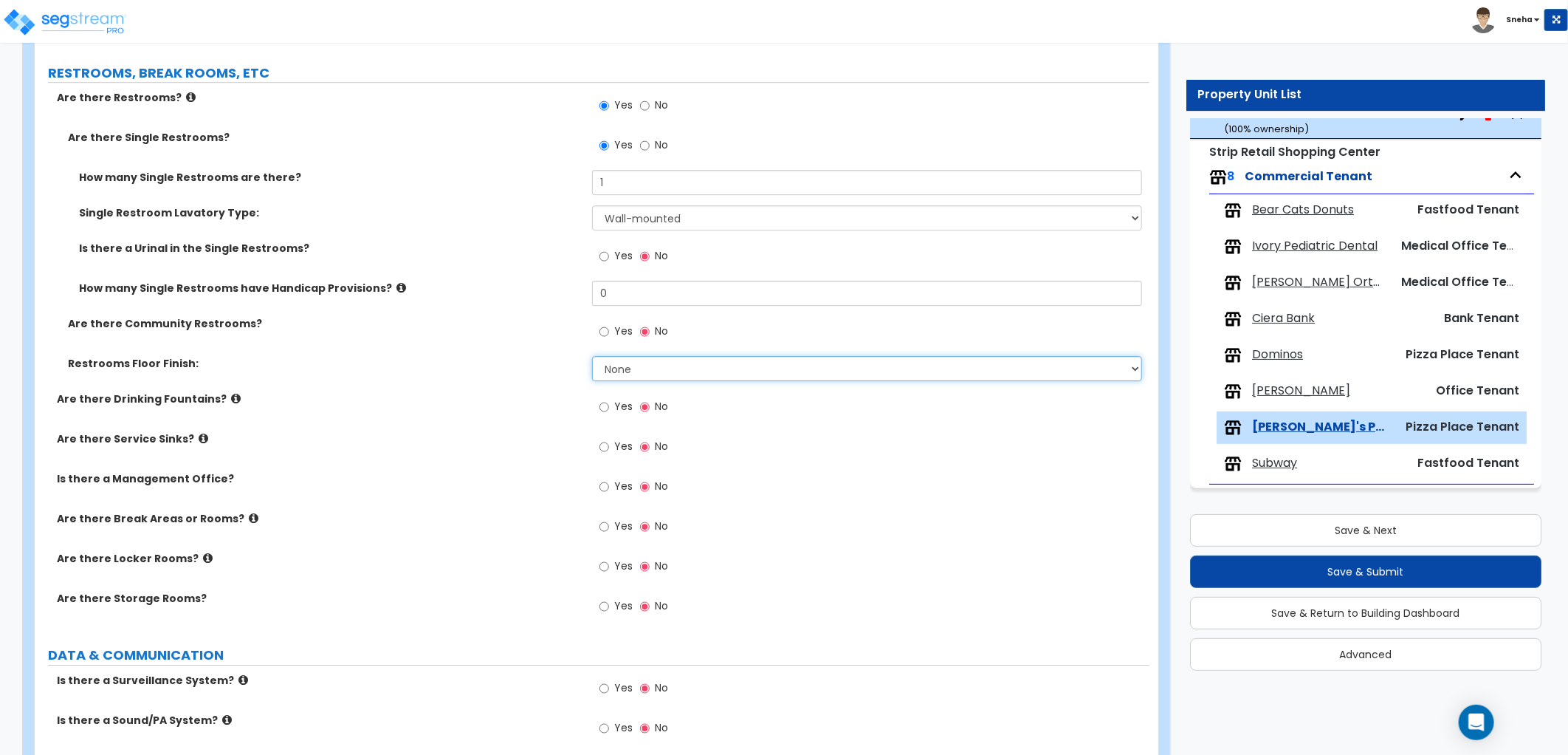
click at [603, 369] on select "None Tile Flooring Resilient Laminate Flooring VCT Flooring Sheet Vinyl Flooring" at bounding box center [867, 369] width 550 height 26
select select "1"
click at [592, 356] on select "None Tile Flooring Resilient Laminate Flooring VCT Flooring Sheet Vinyl Flooring" at bounding box center [867, 369] width 550 height 26
click at [549, 391] on label "Are there Drinking Fountains?" at bounding box center [319, 398] width 524 height 14
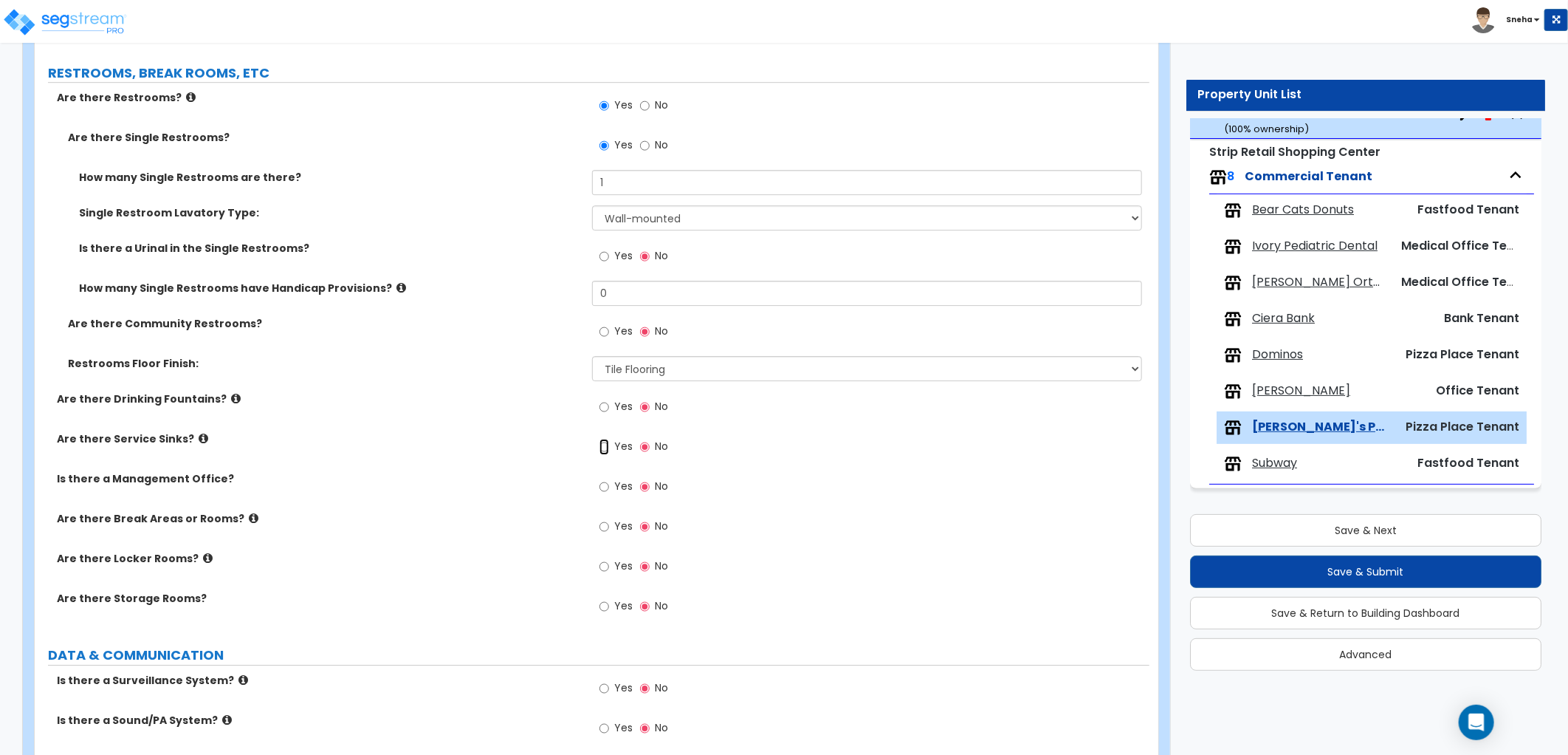
click at [601, 446] on input "Yes" at bounding box center [603, 446] width 9 height 16
radio input "true"
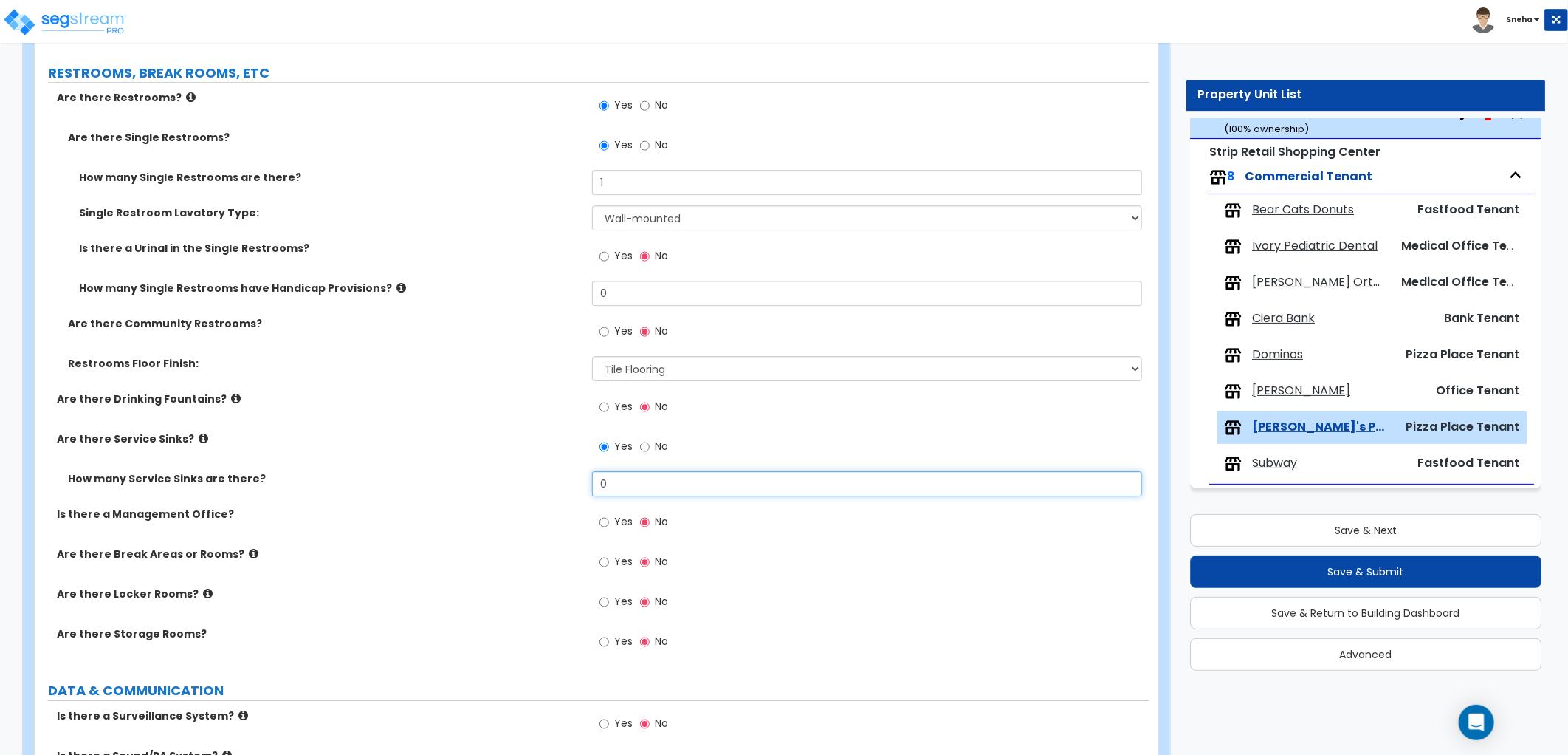
drag, startPoint x: 618, startPoint y: 483, endPoint x: 544, endPoint y: 480, distance: 74.1
click at [544, 480] on div "How many Service Sinks are there? 0" at bounding box center [592, 489] width 1114 height 36
type input "1"
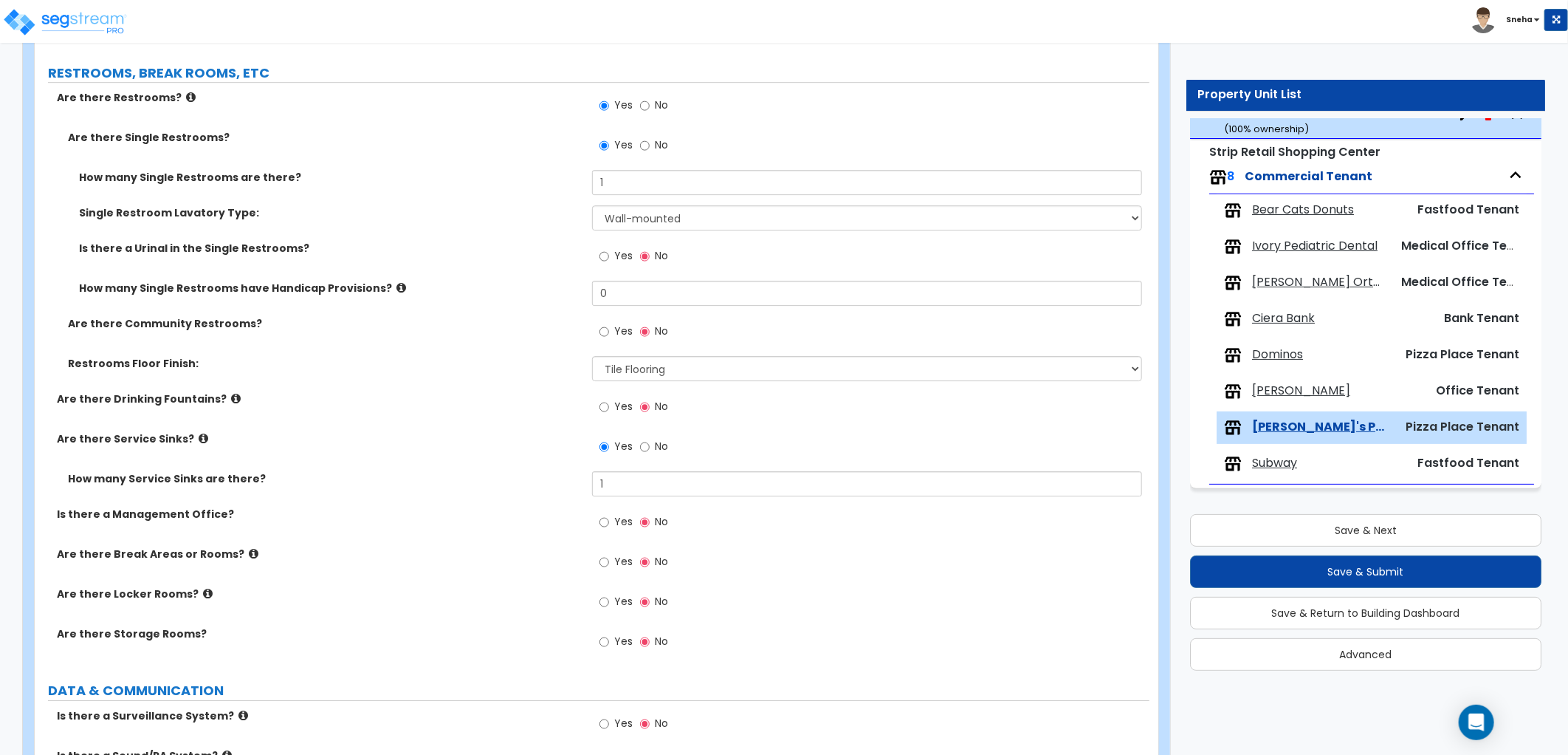
click at [536, 479] on label "How many Service Sinks are there?" at bounding box center [325, 478] width 513 height 14
click at [199, 439] on icon at bounding box center [203, 438] width 9 height 11
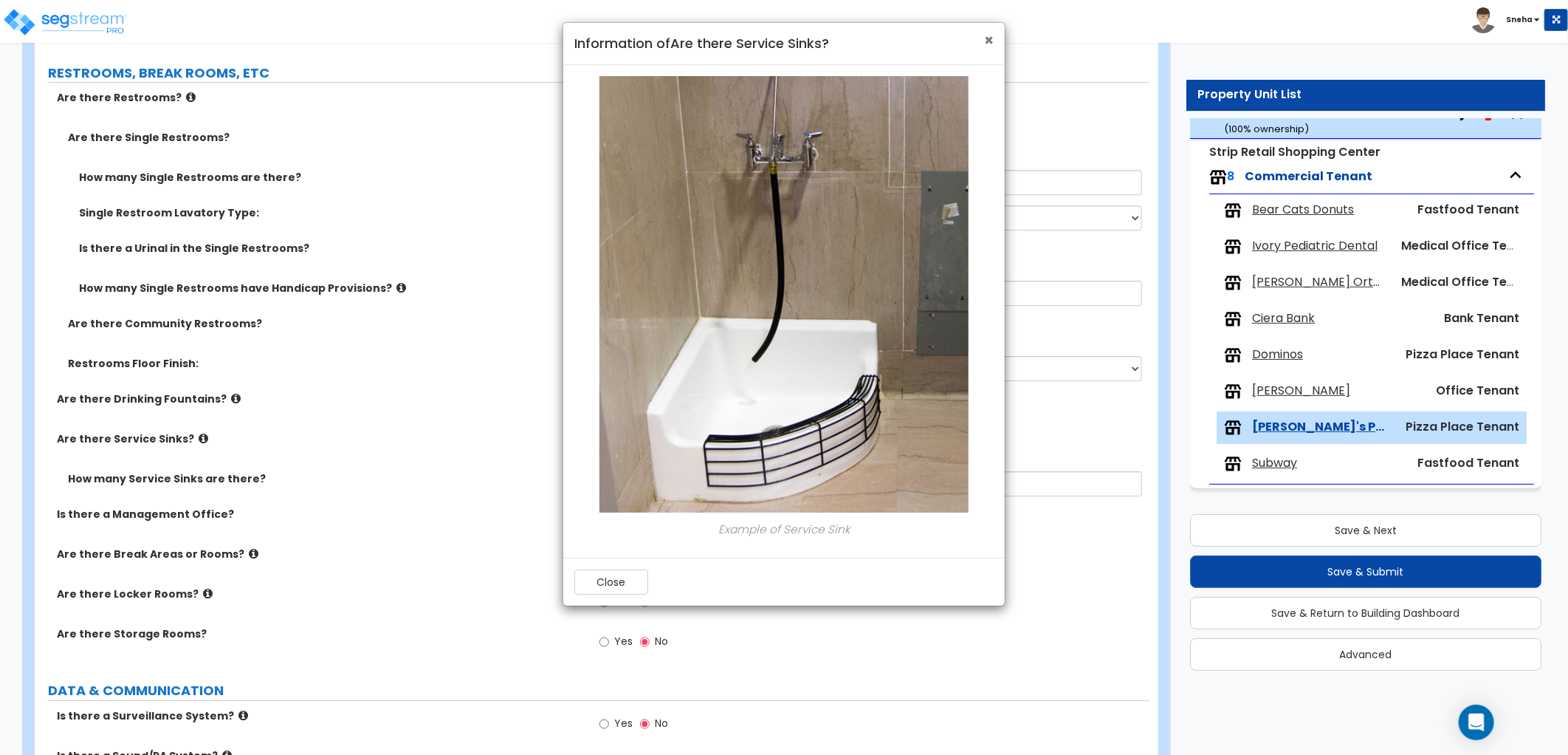
click at [993, 35] on span "×" at bounding box center [988, 40] width 9 height 21
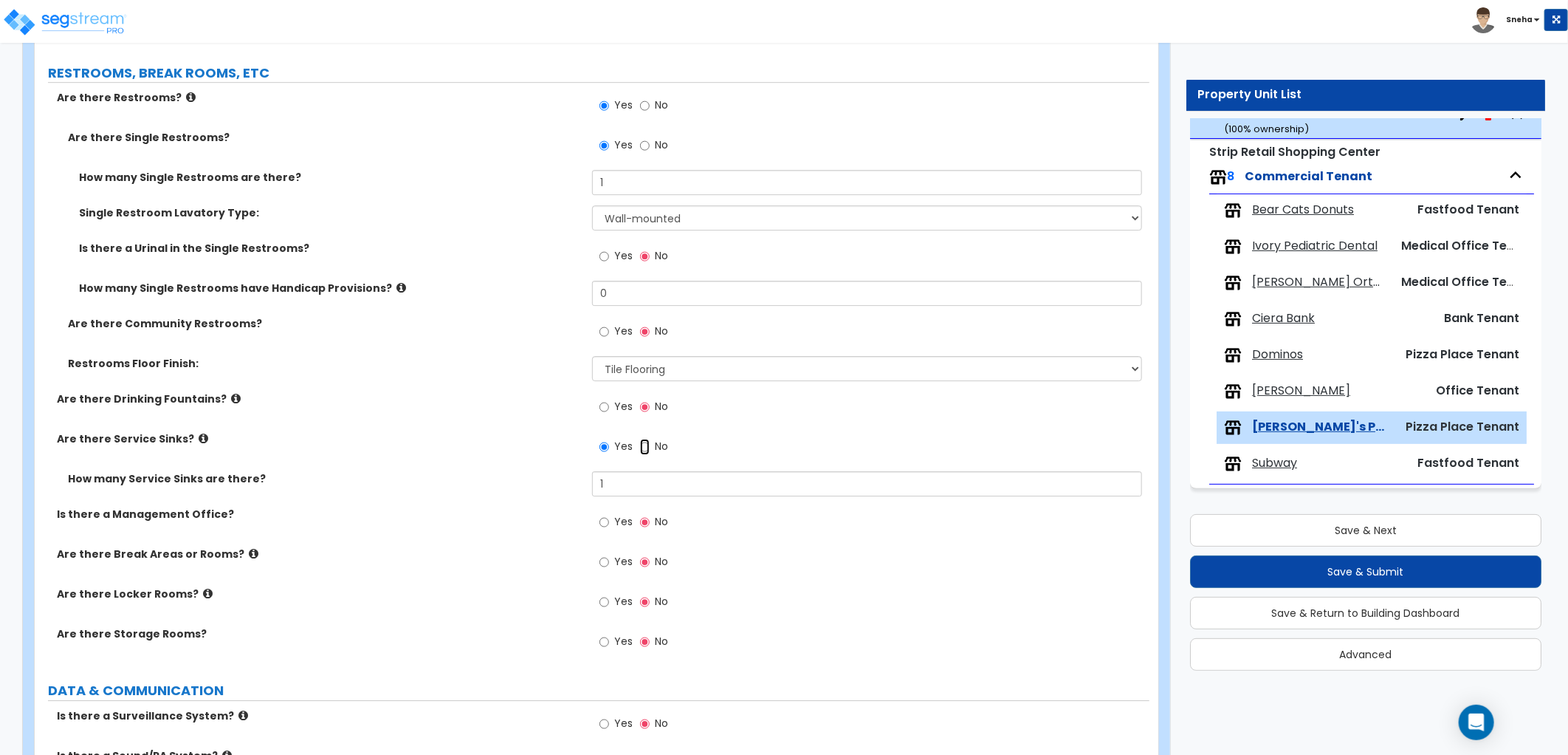
click at [644, 446] on input "No" at bounding box center [644, 446] width 9 height 16
radio input "false"
radio input "true"
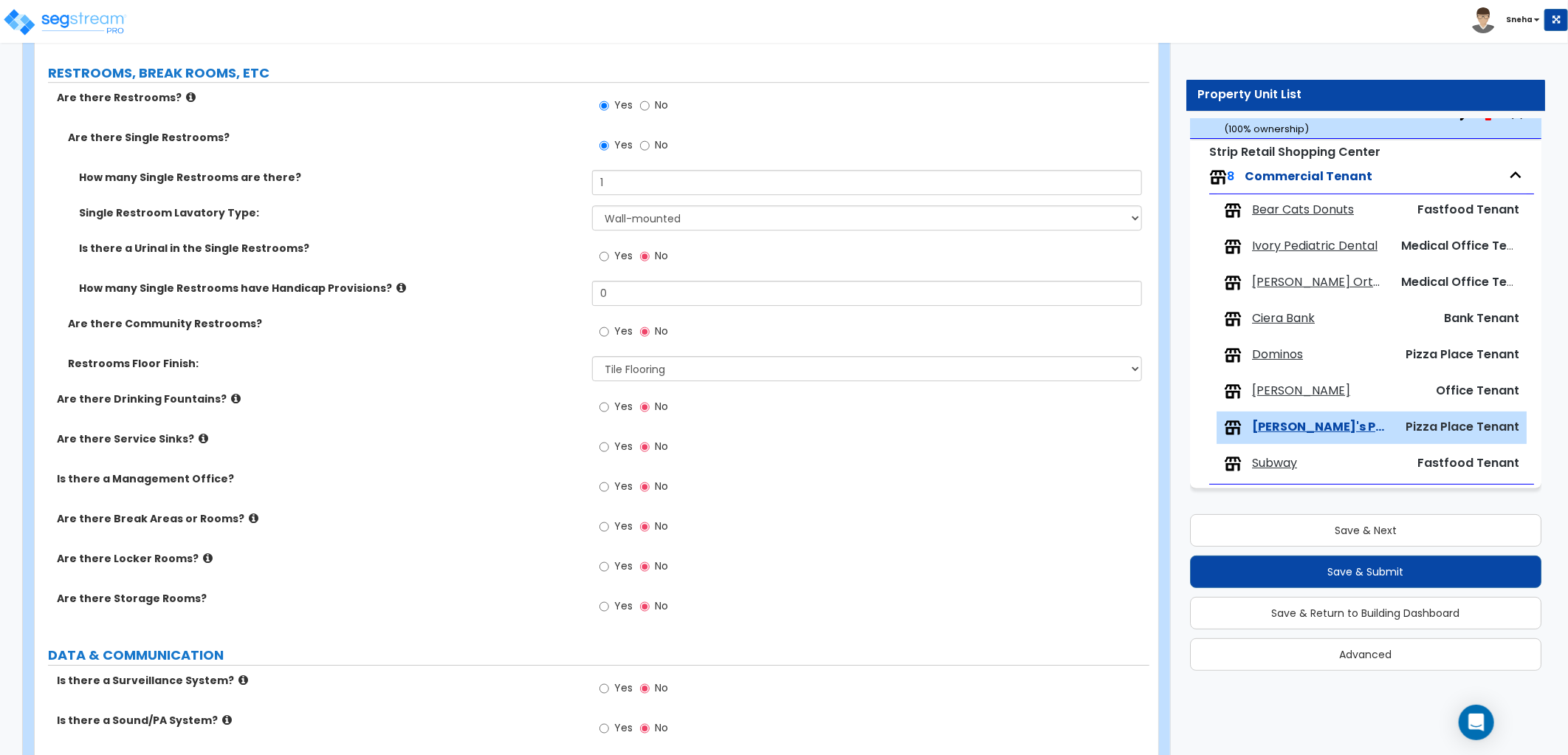
click at [628, 680] on span "Yes" at bounding box center [624, 687] width 19 height 14
click at [609, 680] on input "Yes" at bounding box center [603, 688] width 9 height 16
radio input "true"
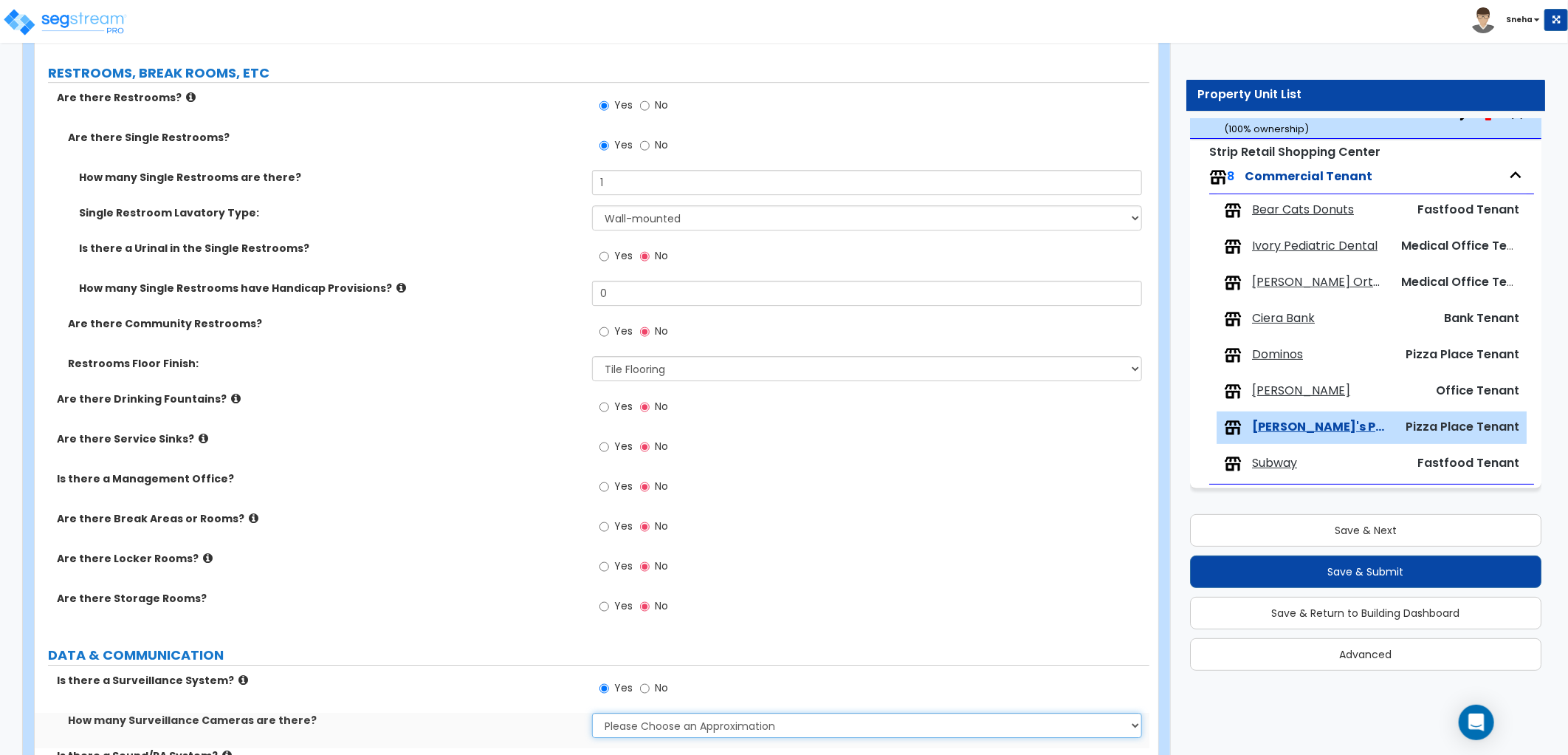
click at [637, 722] on select "Please Choose an Approximation Barely Noticed Any Noticed a Couple Frequently S…" at bounding box center [867, 725] width 550 height 26
select select "2"
click at [592, 712] on select "Please Choose an Approximation Barely Noticed Any Noticed a Couple Frequently S…" at bounding box center [867, 725] width 550 height 26
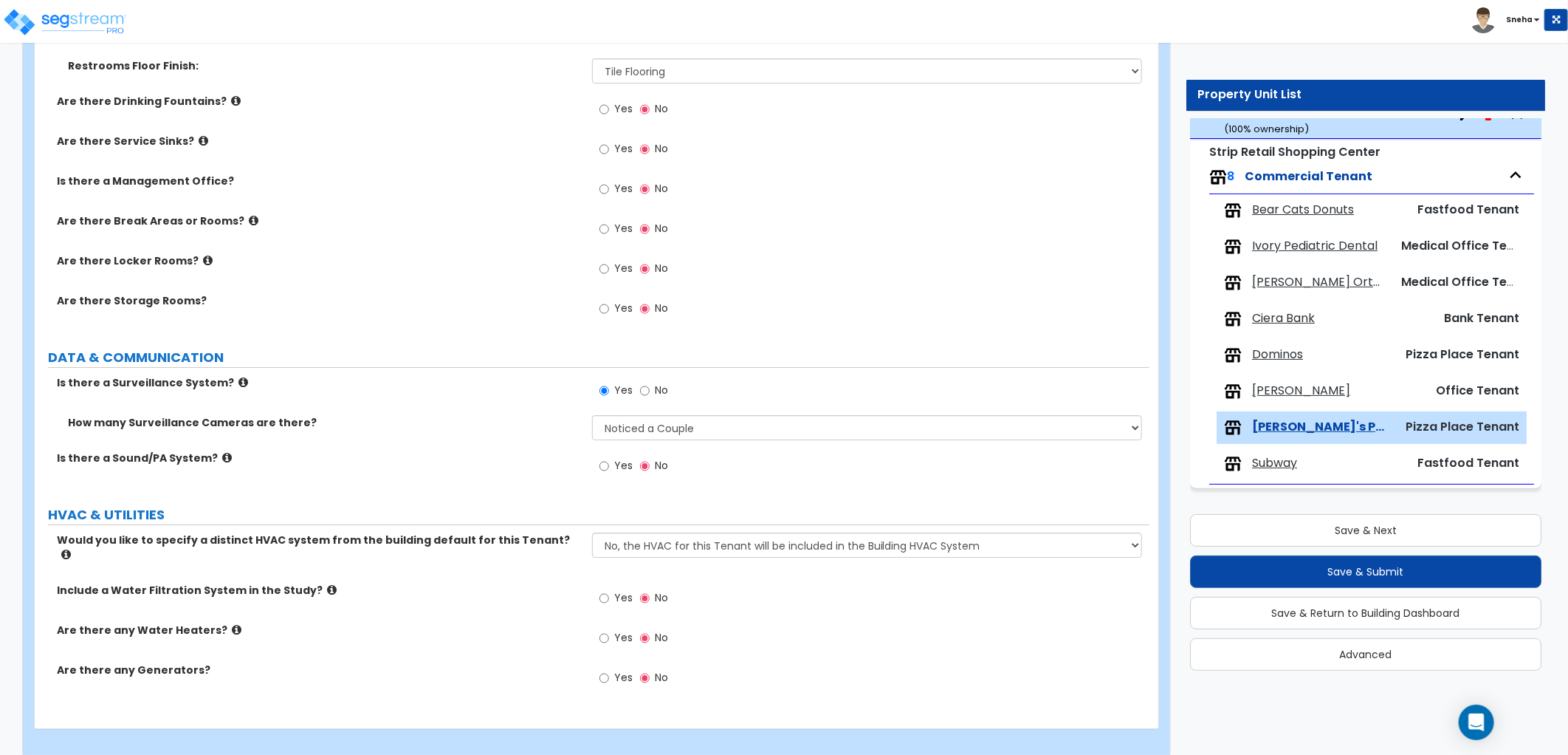
click at [616, 469] on span "Yes" at bounding box center [624, 464] width 19 height 14
click at [609, 469] on input "Yes" at bounding box center [603, 465] width 9 height 16
radio input "true"
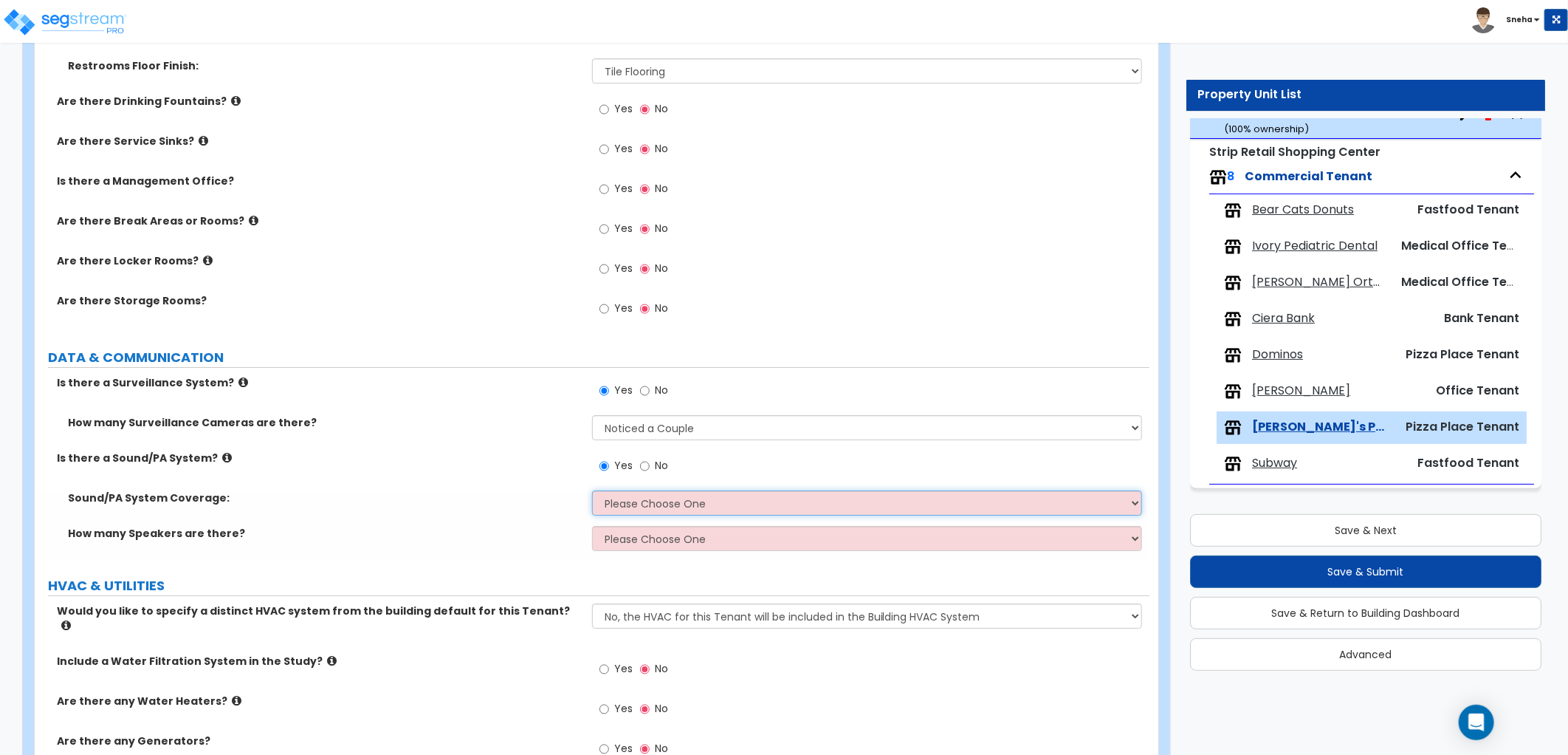
click at [641, 499] on select "Please Choose One All Areas Enter Percent Coverage" at bounding box center [867, 503] width 550 height 26
select select "1"
click at [592, 491] on select "Please Choose One All Areas Enter Percent Coverage" at bounding box center [867, 503] width 550 height 26
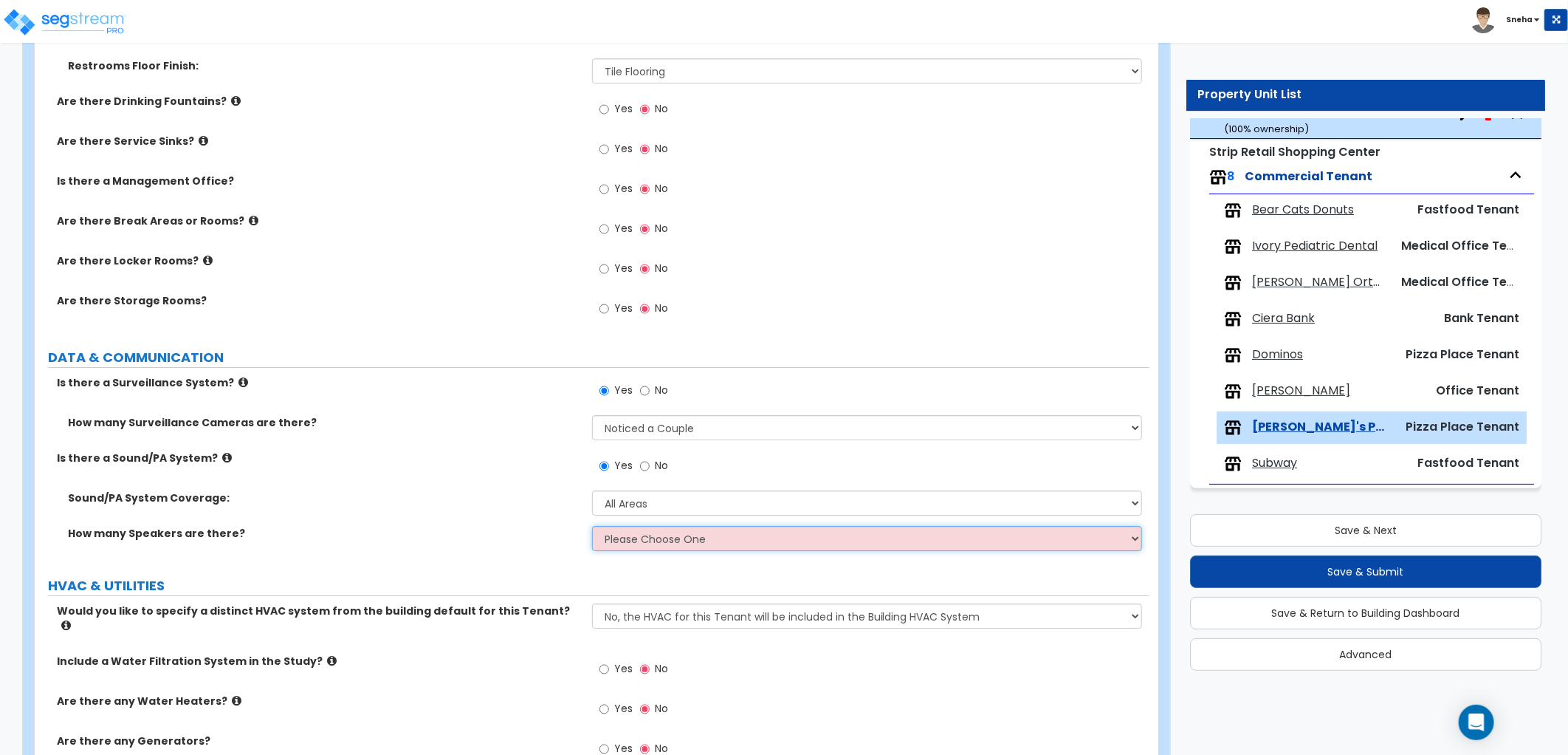
click at [648, 536] on select "Please Choose One Enter Number of Speakers Please Estimate for me" at bounding box center [867, 538] width 550 height 26
select select "2"
click at [592, 525] on select "Please Choose One Enter Number of Speakers Please Estimate for me" at bounding box center [867, 538] width 550 height 26
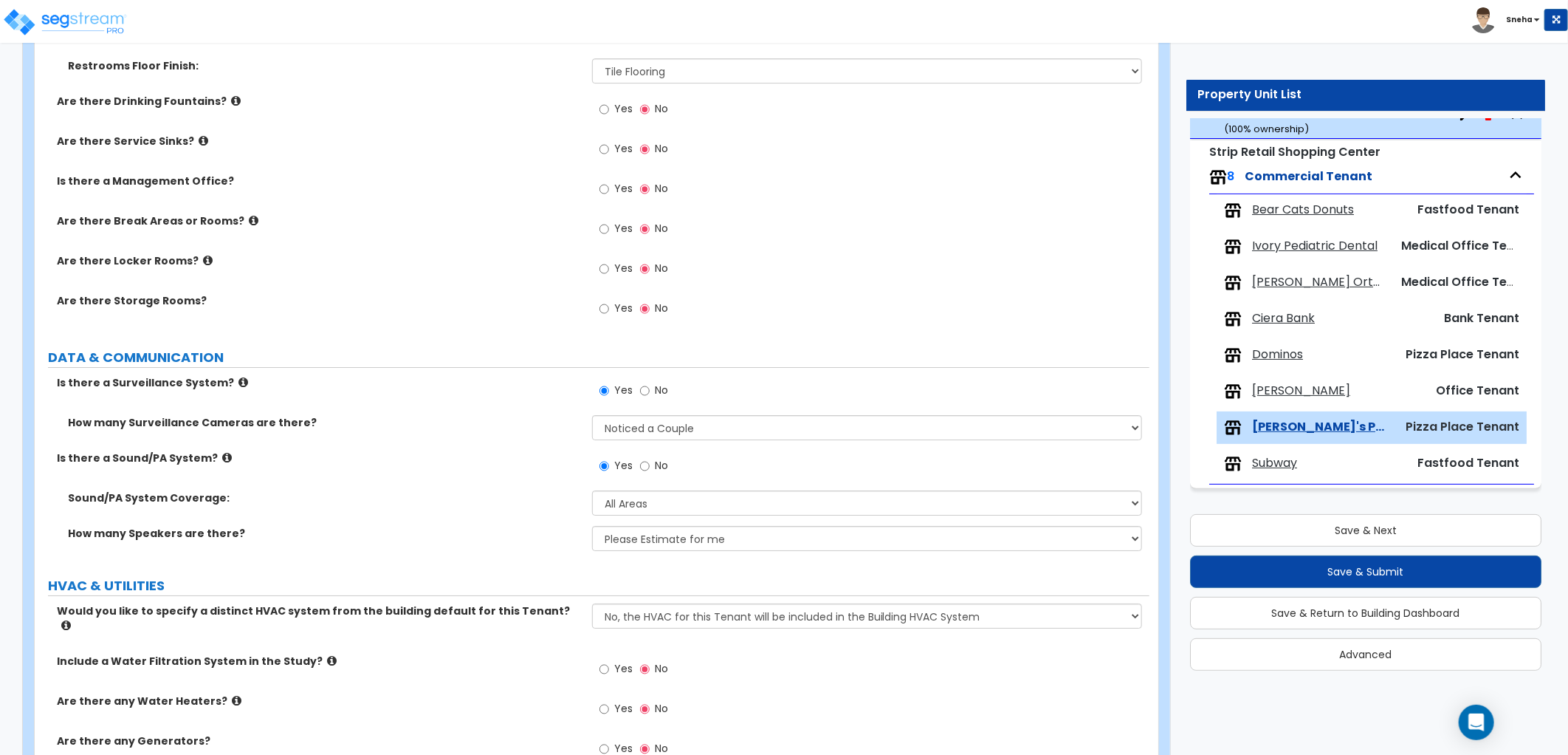
click at [438, 515] on div "Sound/PA System Coverage: Please Choose One All Areas Enter Percent Coverage" at bounding box center [592, 508] width 1114 height 36
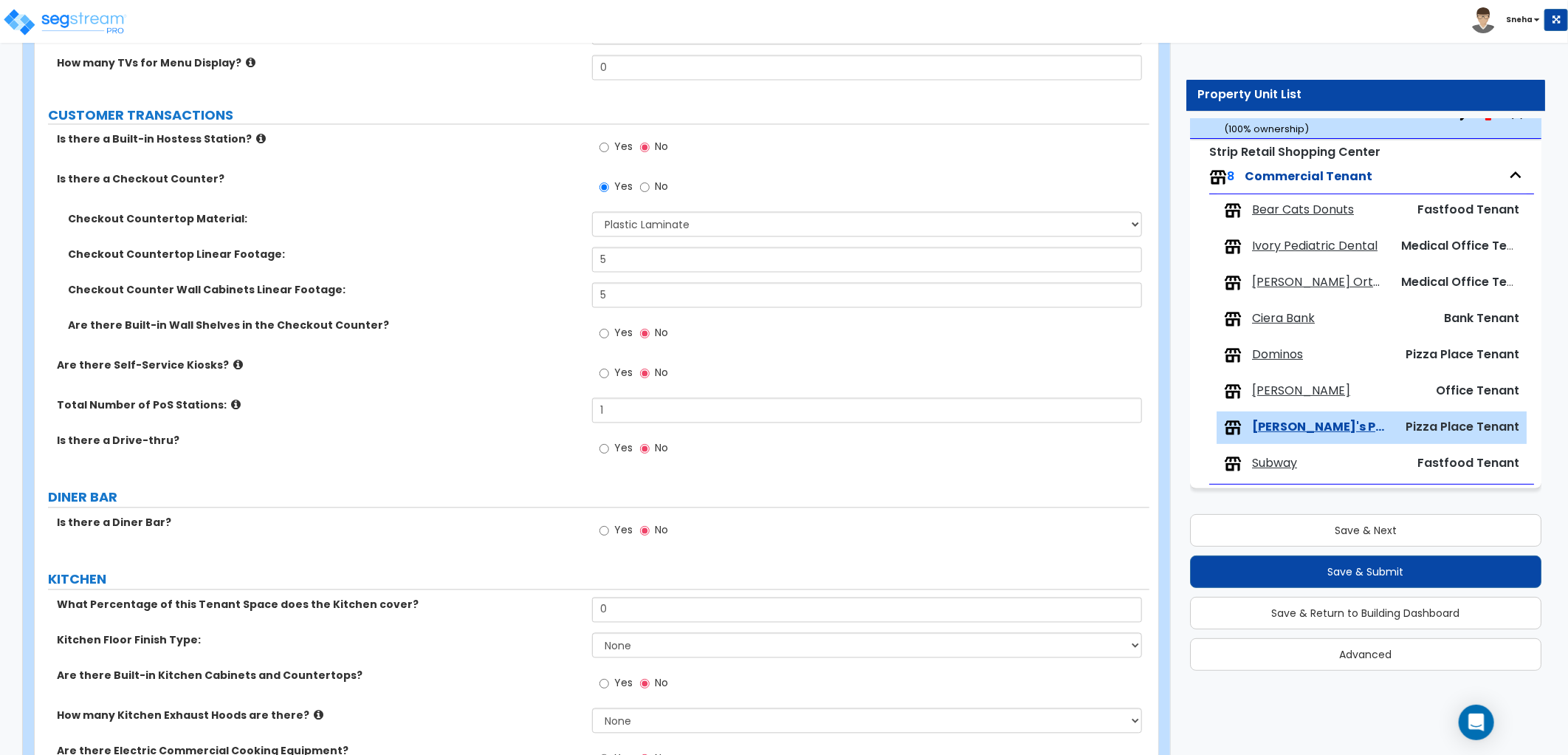
scroll to position [1307, 0]
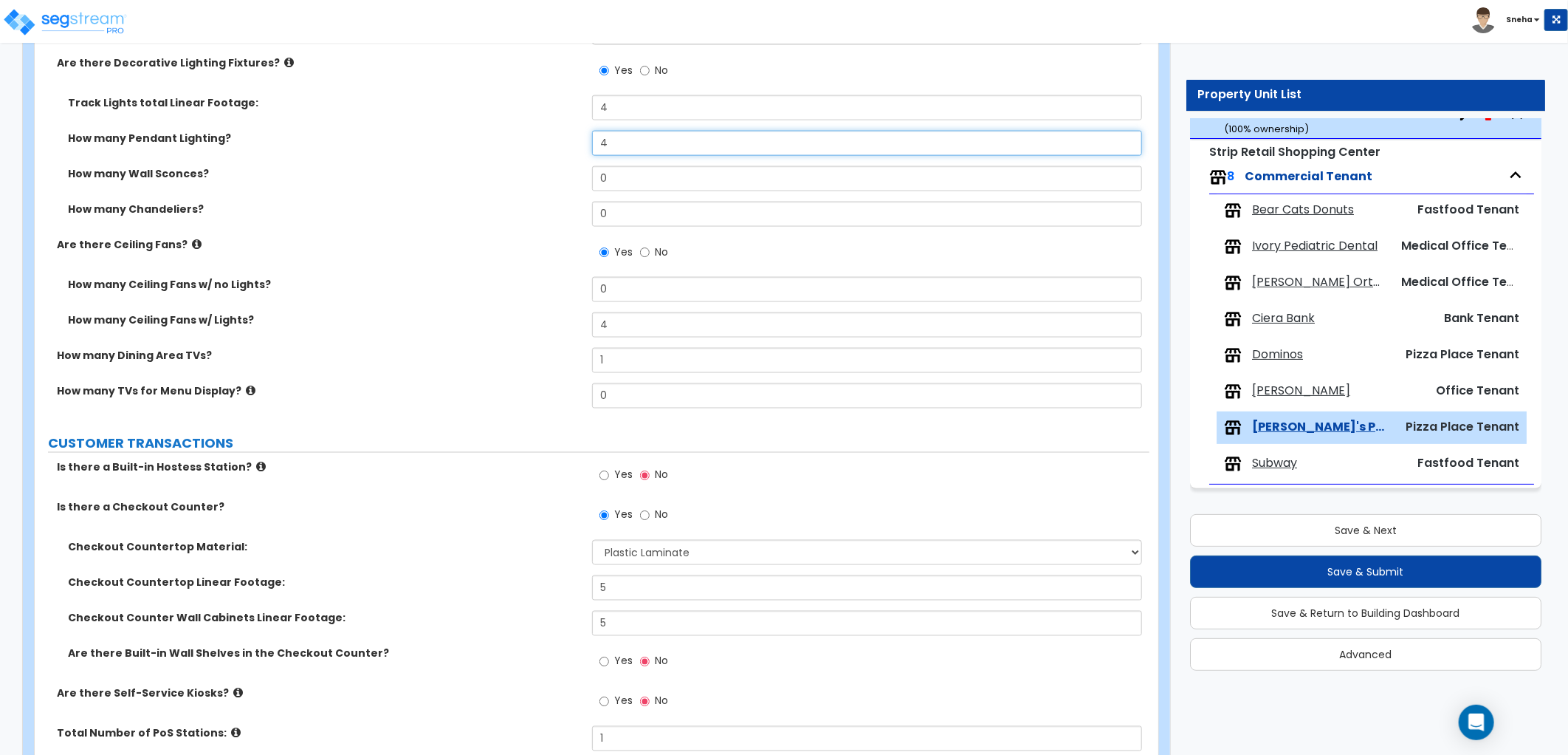
drag, startPoint x: 649, startPoint y: 149, endPoint x: 519, endPoint y: 140, distance: 130.3
click at [519, 140] on div "How many Pendant Lighting? 4" at bounding box center [592, 149] width 1114 height 36
type input "6"
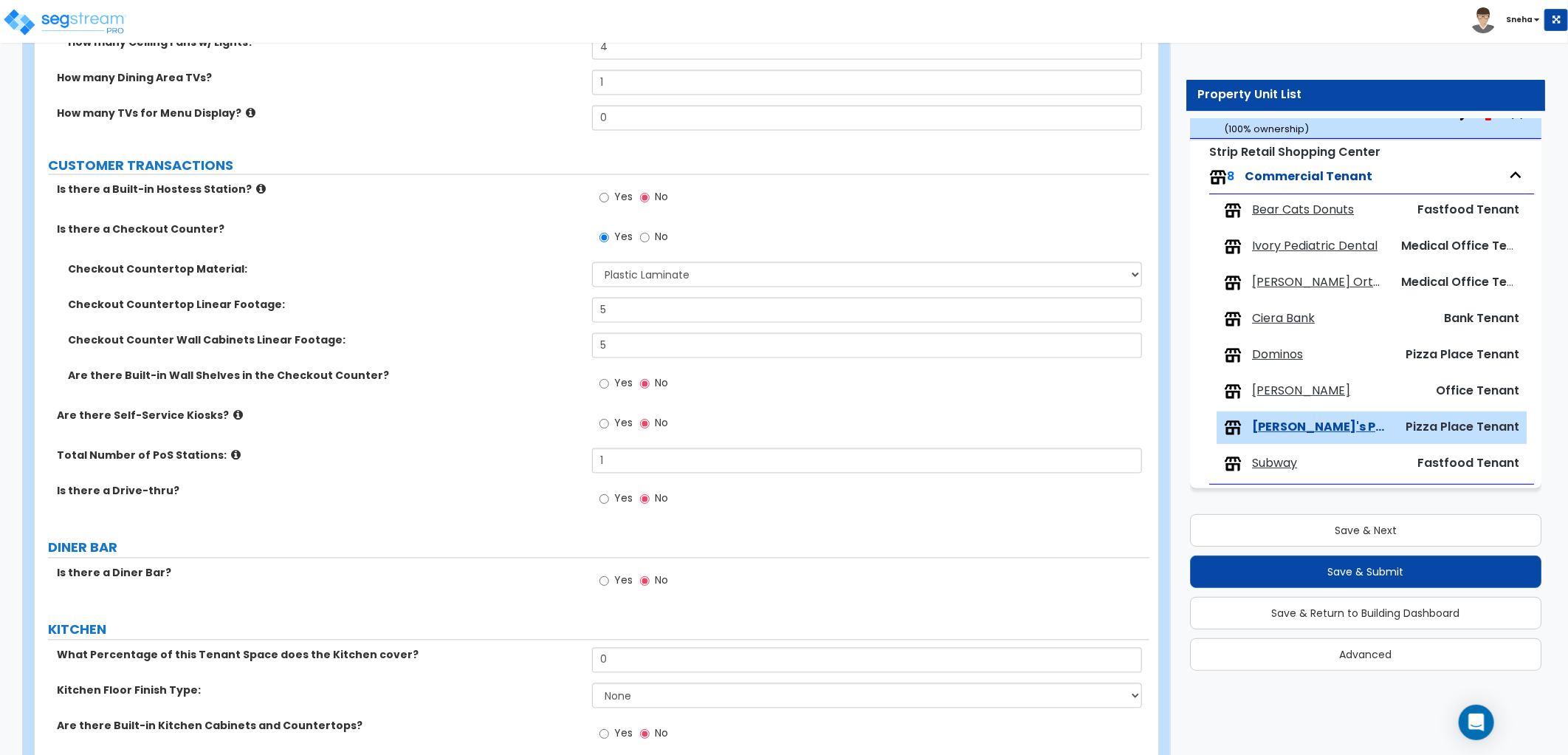
scroll to position [1635, 0]
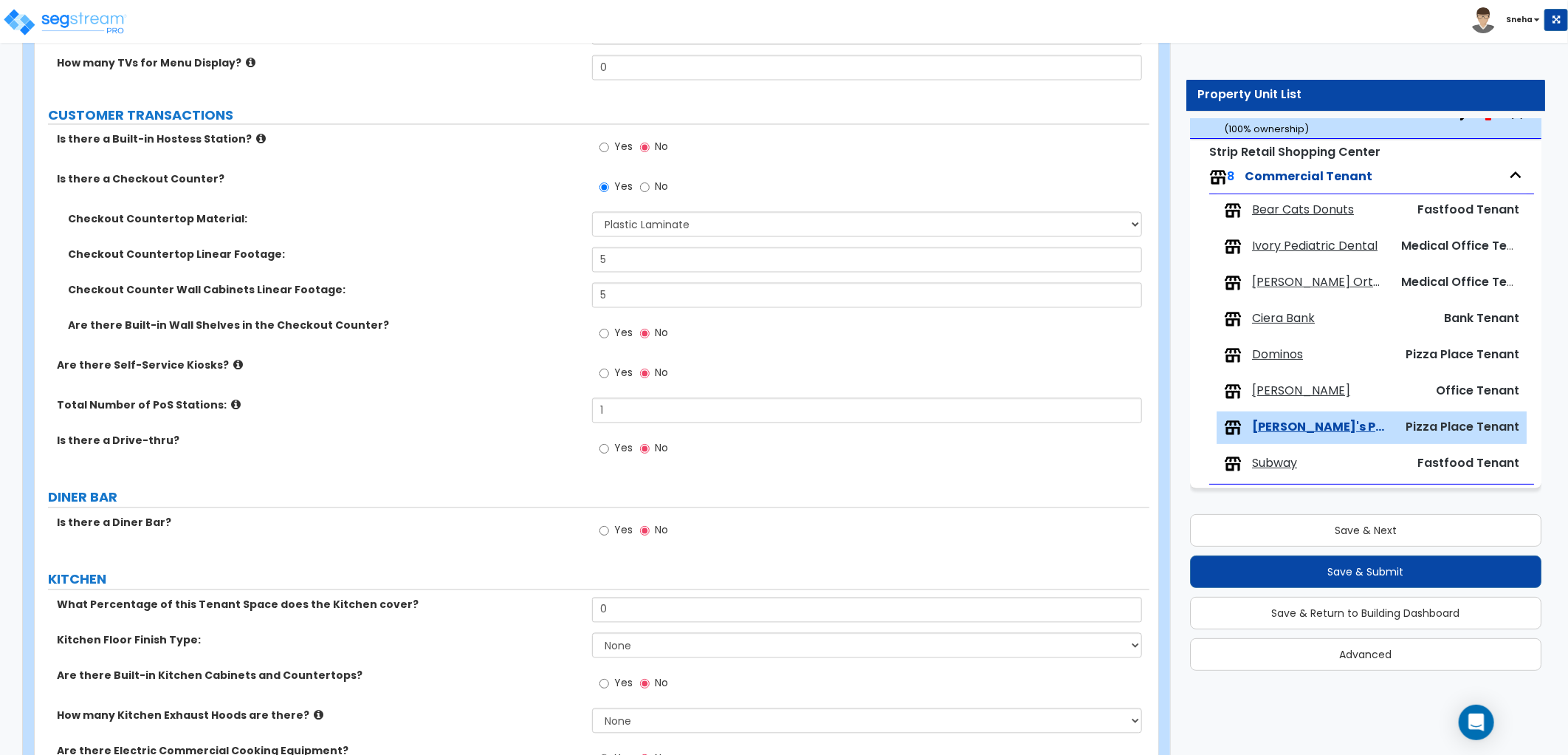
click at [256, 136] on icon at bounding box center [260, 139] width 9 height 11
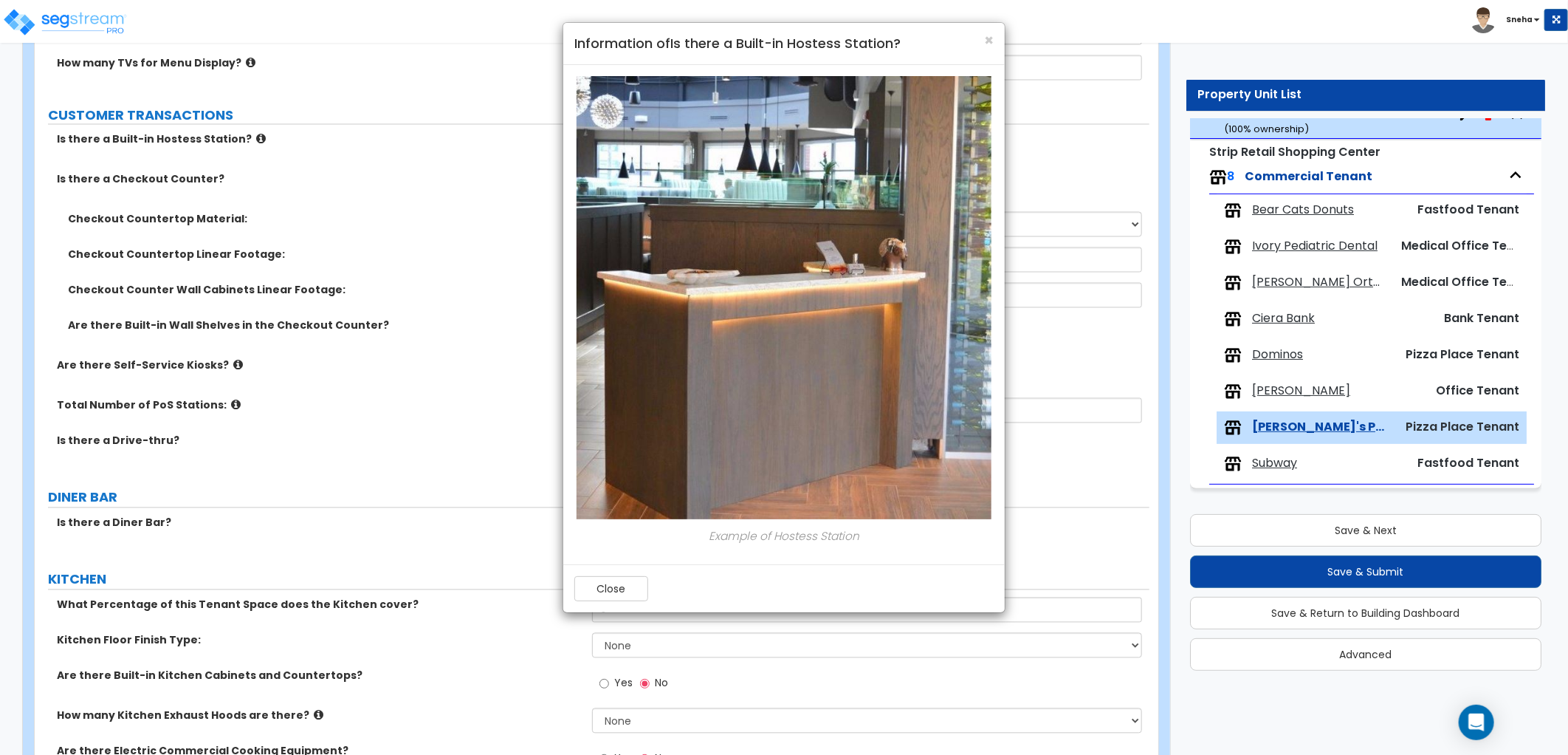
click at [261, 171] on div "× Information of Is there a Built-in Hostess Station? Example of Hostess Statio…" at bounding box center [784, 378] width 1568 height 755
click at [984, 42] on span "×" at bounding box center [988, 40] width 9 height 21
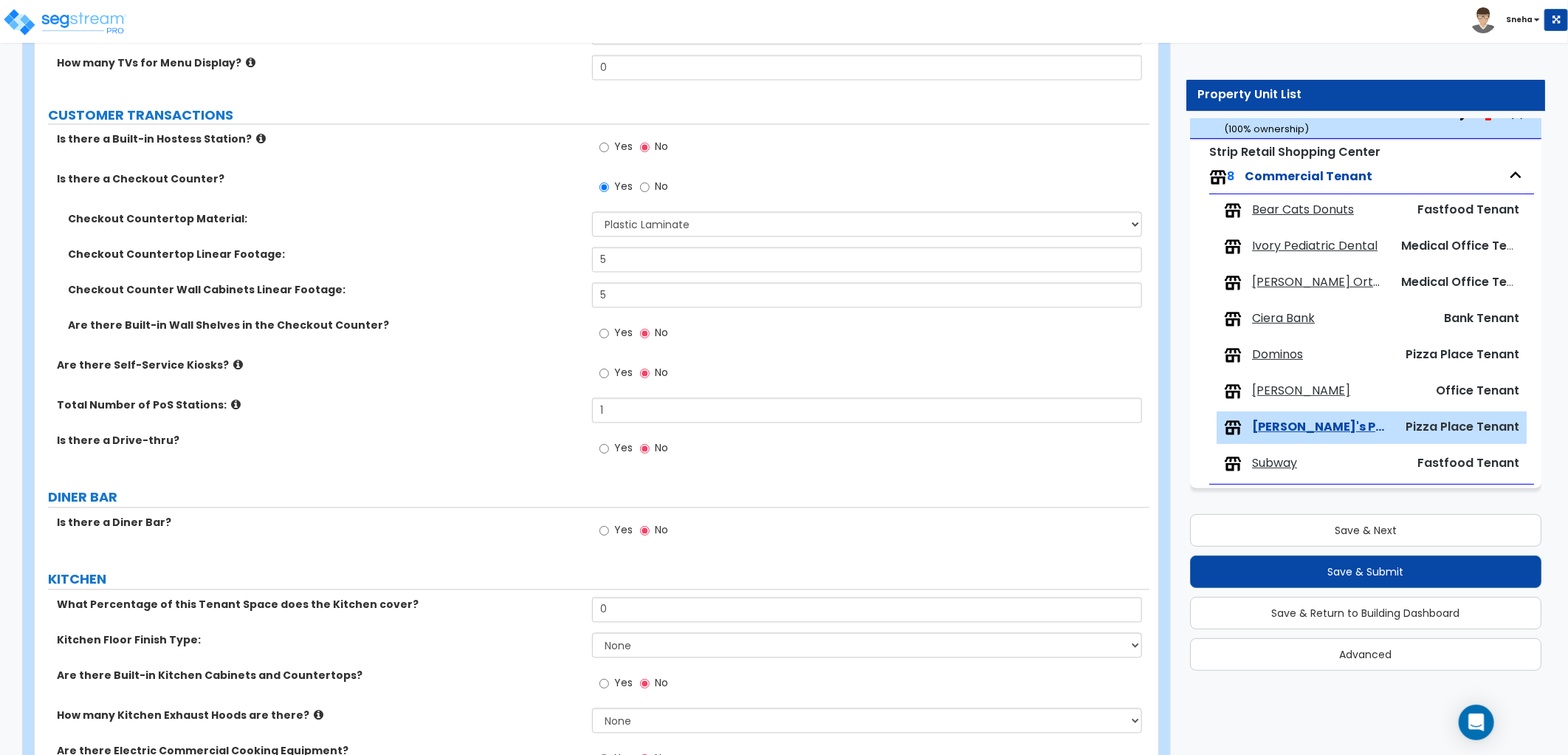
scroll to position [2046, 0]
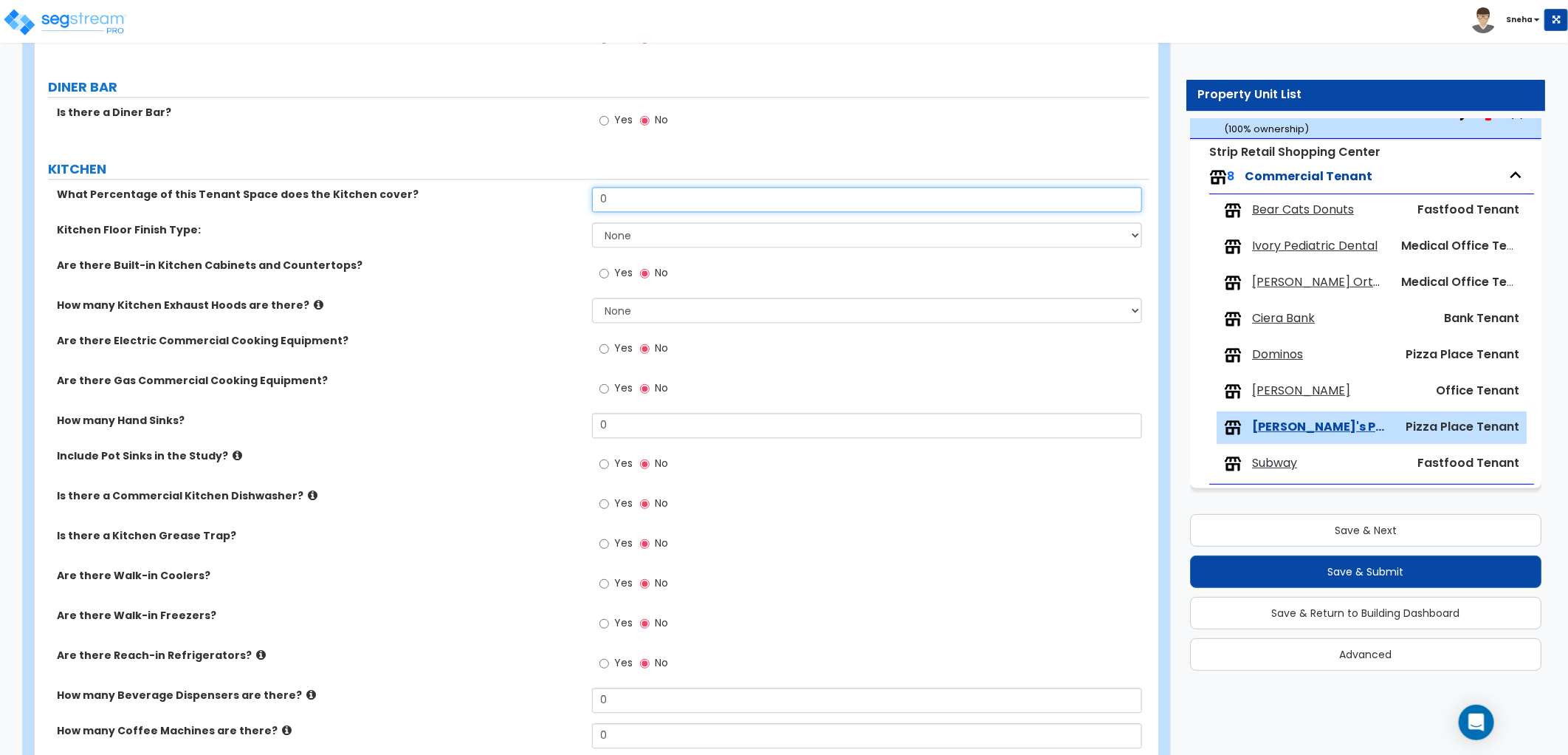
drag, startPoint x: 633, startPoint y: 194, endPoint x: 540, endPoint y: 217, distance: 95.8
click at [541, 217] on div "What Percentage of this Tenant Space does the Kitchen cover? 0" at bounding box center [592, 205] width 1114 height 36
type input "35"
click at [519, 219] on div "What Percentage of this Tenant Space does the Kitchen cover? 35" at bounding box center [592, 205] width 1114 height 36
click at [637, 233] on select "None Tile Flooring VCT Flooring Sheet Vinyl Flooring" at bounding box center [867, 235] width 550 height 26
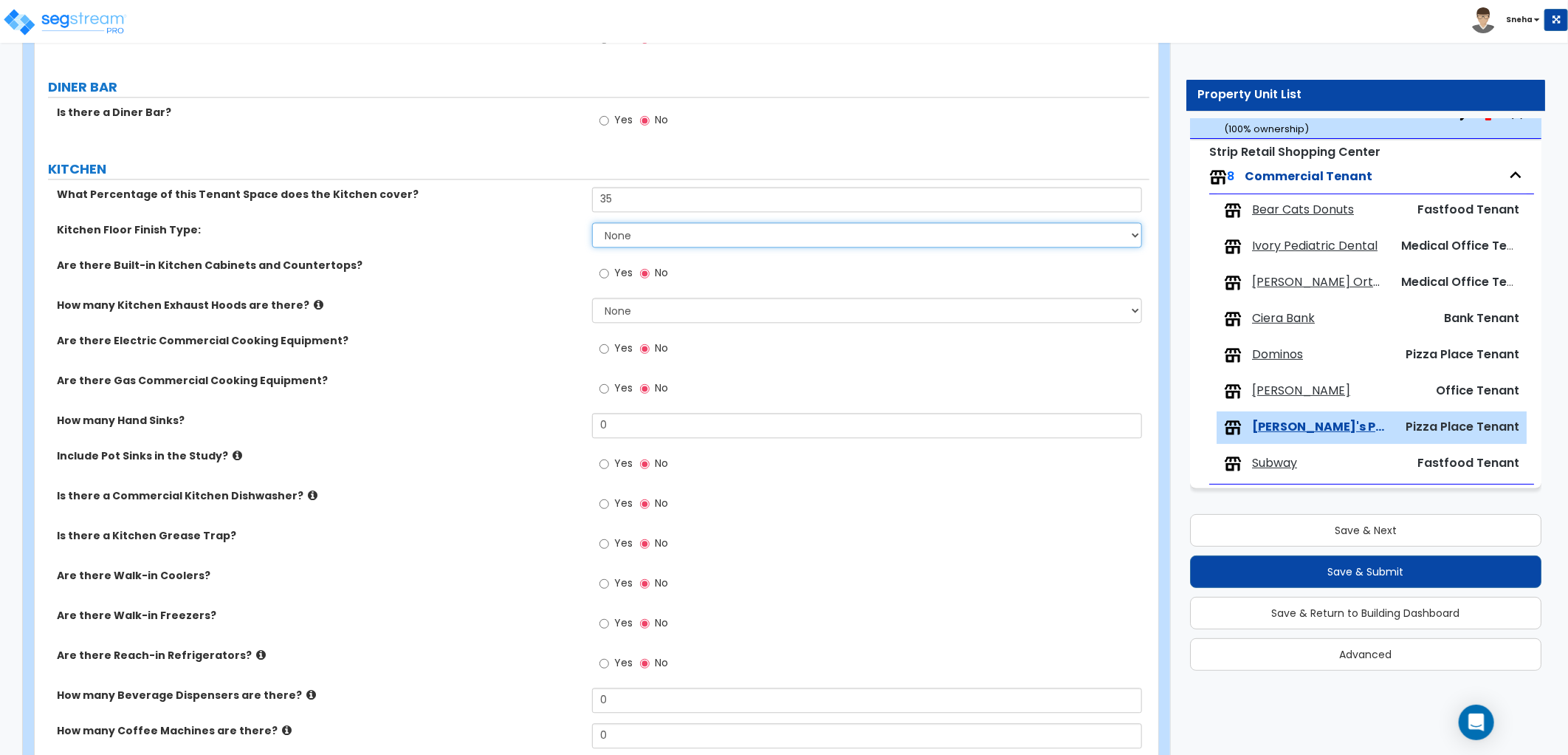
select select "1"
click at [592, 222] on select "None Tile Flooring VCT Flooring Sheet Vinyl Flooring" at bounding box center [867, 235] width 550 height 26
click at [469, 233] on label "Kitchen Floor Finish Type:" at bounding box center [319, 229] width 524 height 14
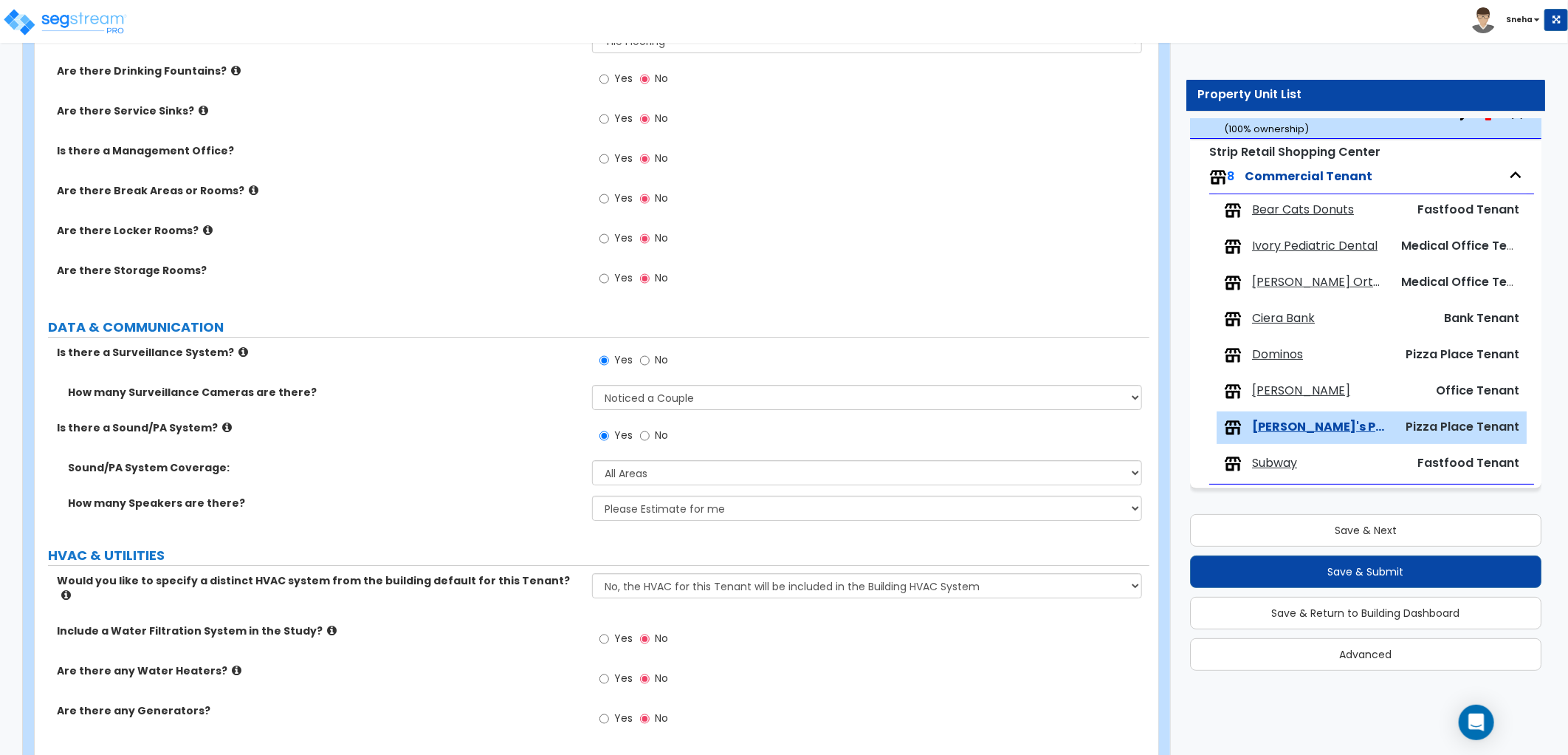
scroll to position [3193, 0]
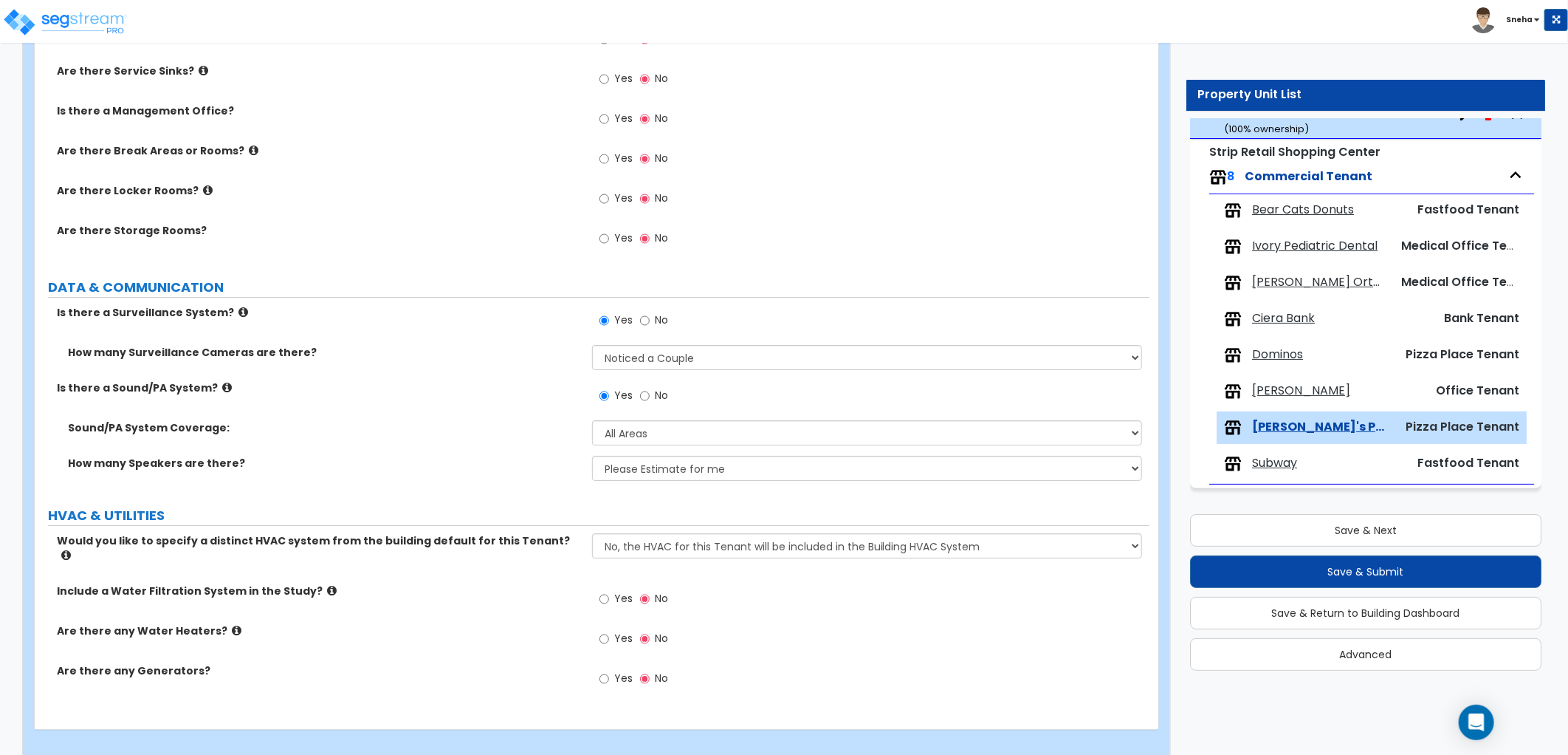
click at [618, 631] on span "Yes" at bounding box center [624, 638] width 19 height 14
click at [609, 631] on input "Yes" at bounding box center [603, 639] width 9 height 16
radio input "true"
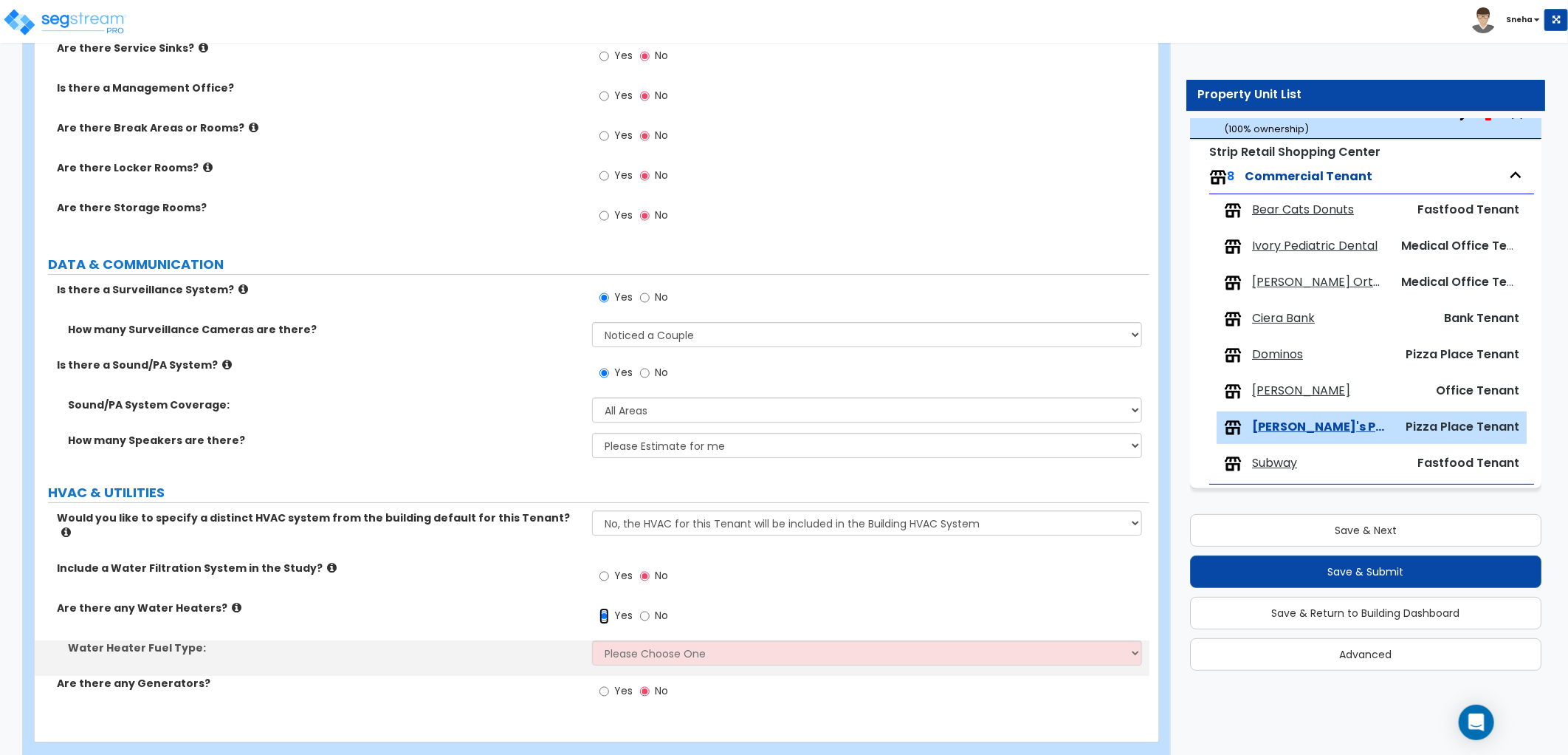
scroll to position [3229, 0]
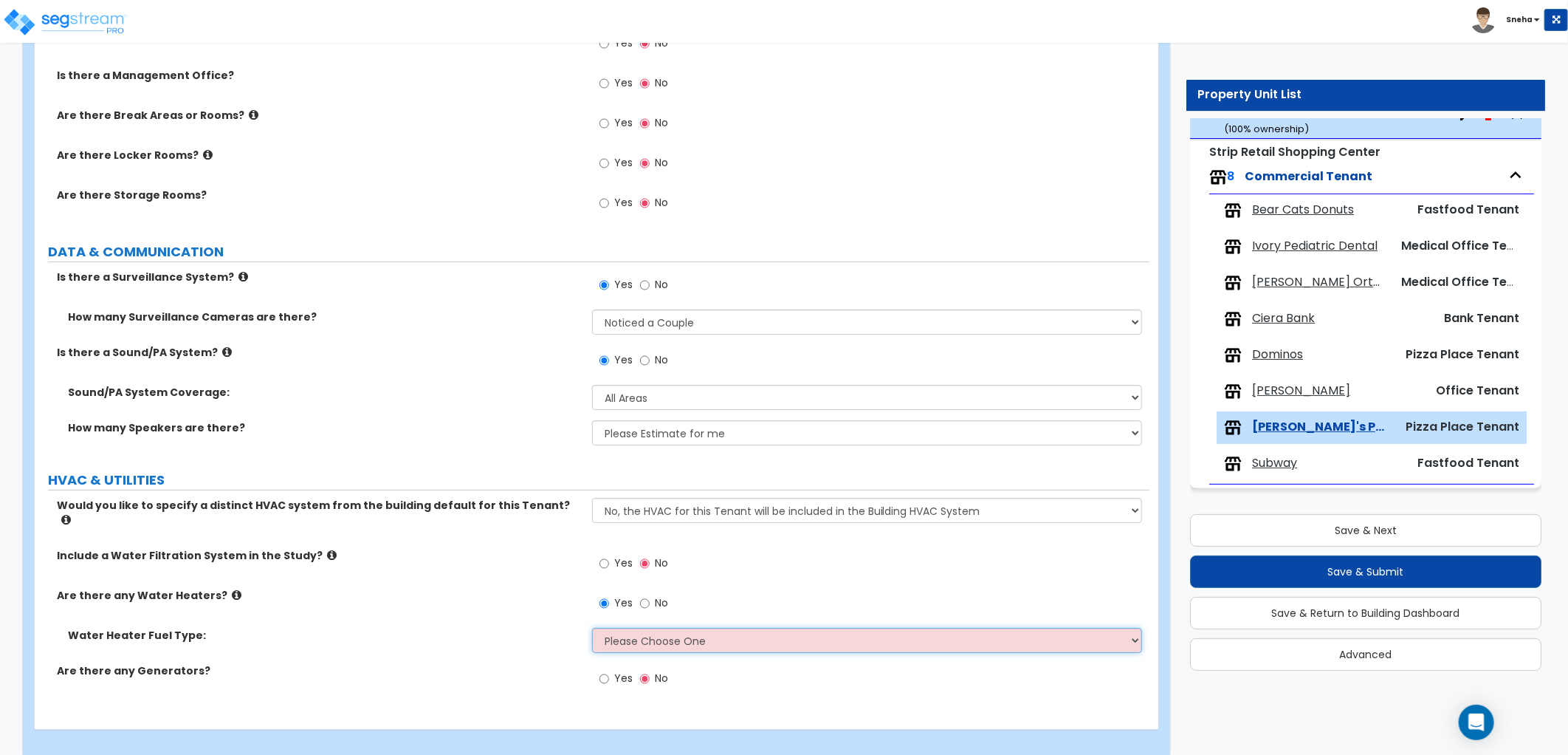
click at [609, 627] on select "Please Choose One Gas Electric" at bounding box center [867, 640] width 550 height 26
select select "2"
click at [592, 627] on select "Please Choose One Gas Electric" at bounding box center [867, 640] width 550 height 26
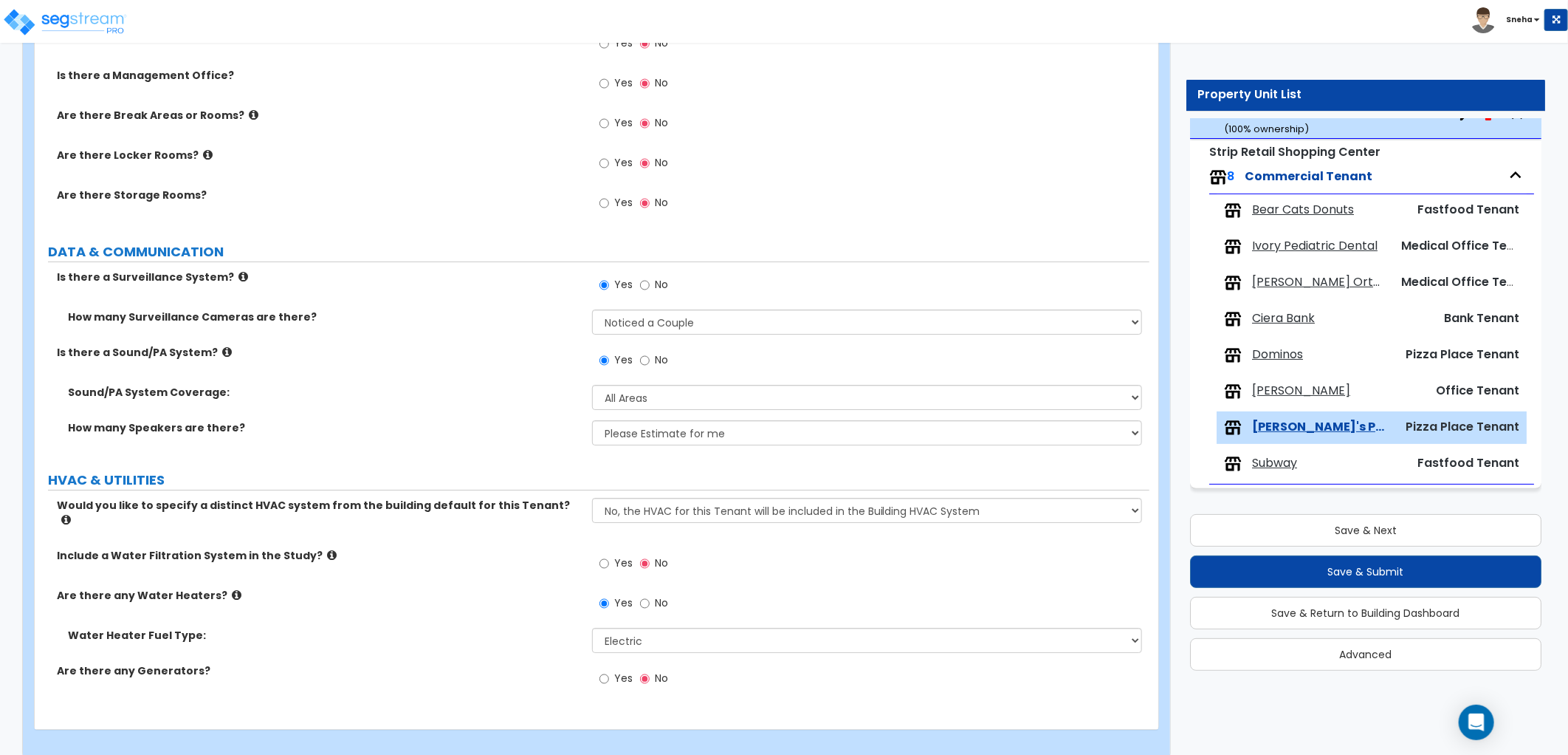
click at [535, 601] on div "Are there any Water Heaters? Yes No" at bounding box center [592, 607] width 1114 height 40
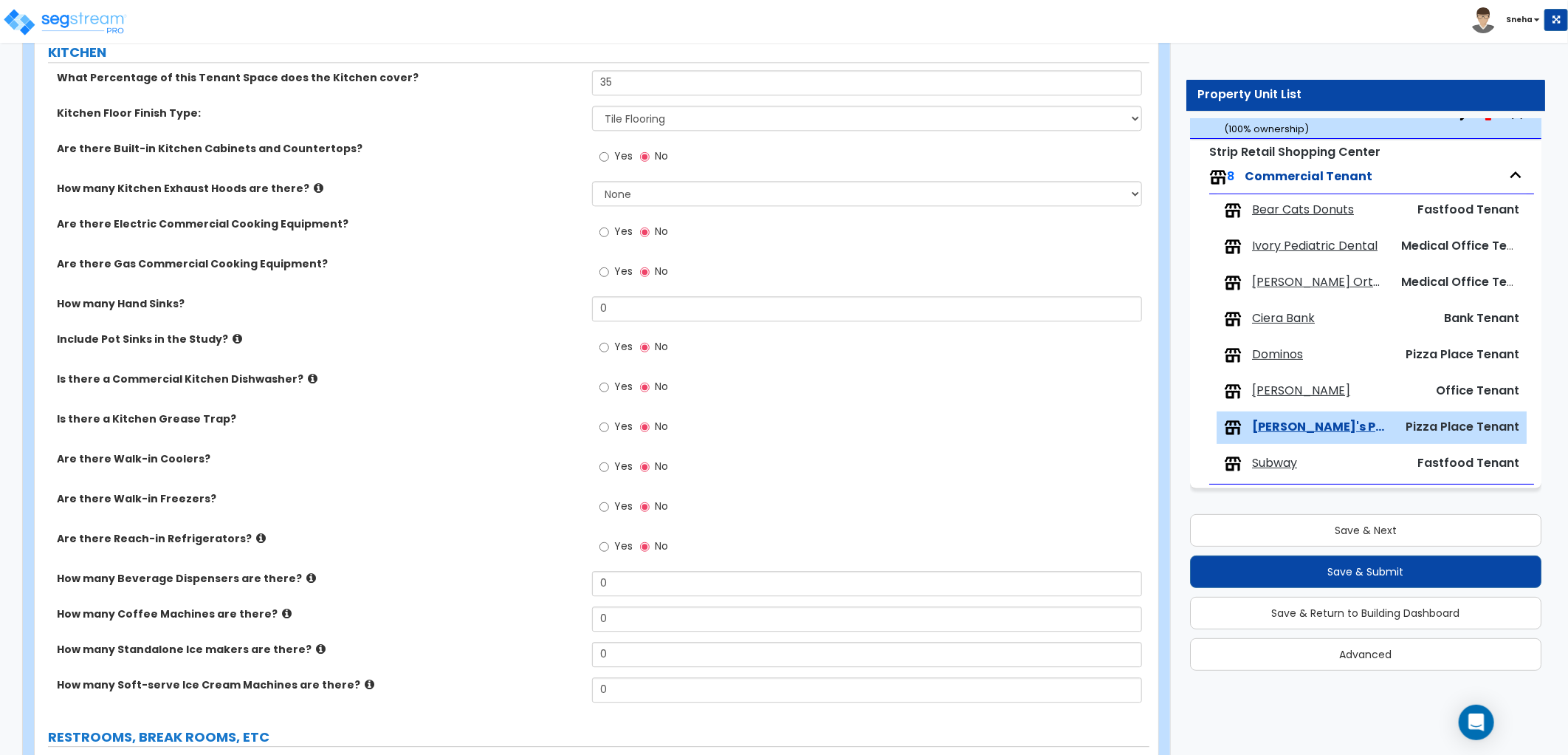
scroll to position [2491, 0]
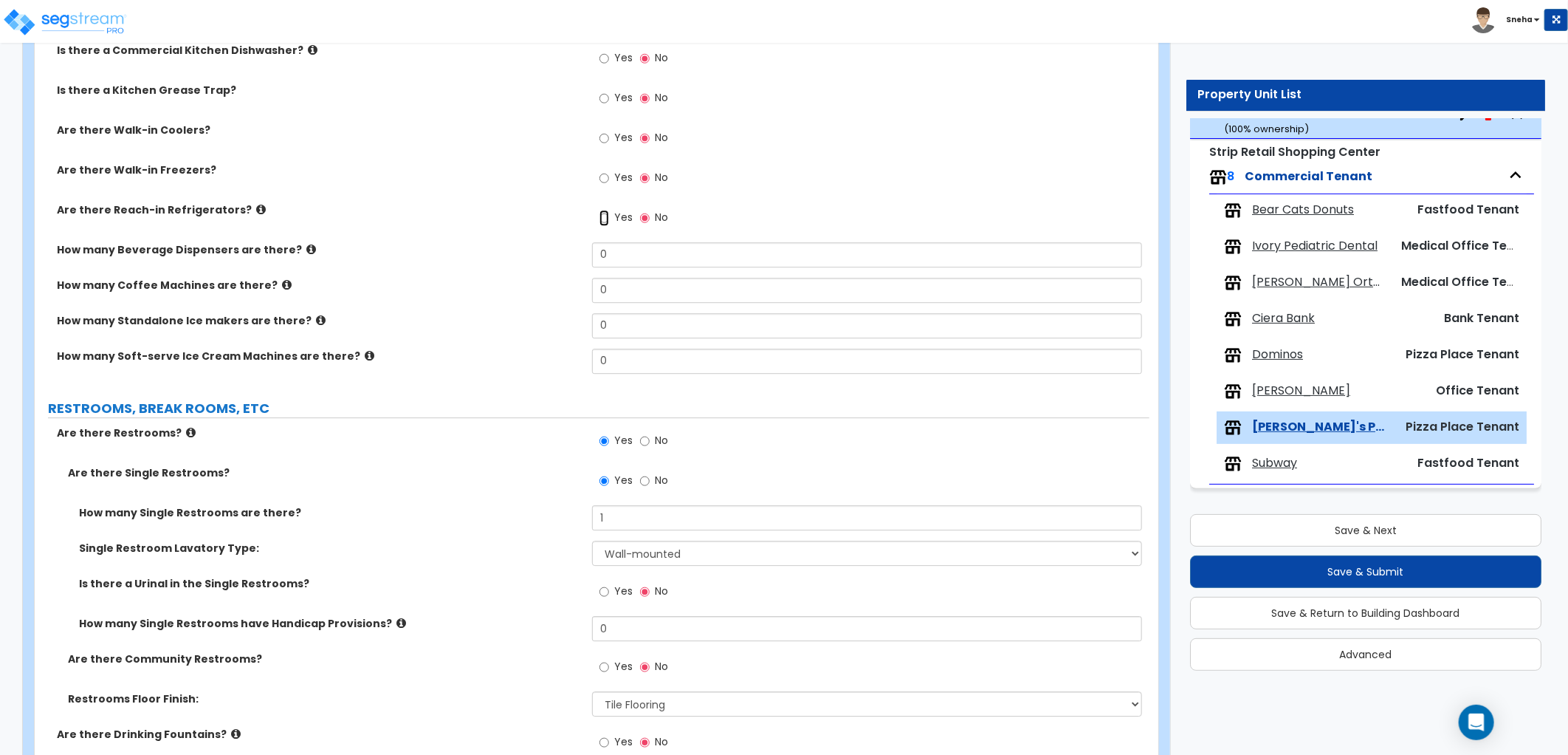
click at [605, 213] on input "Yes" at bounding box center [603, 218] width 9 height 16
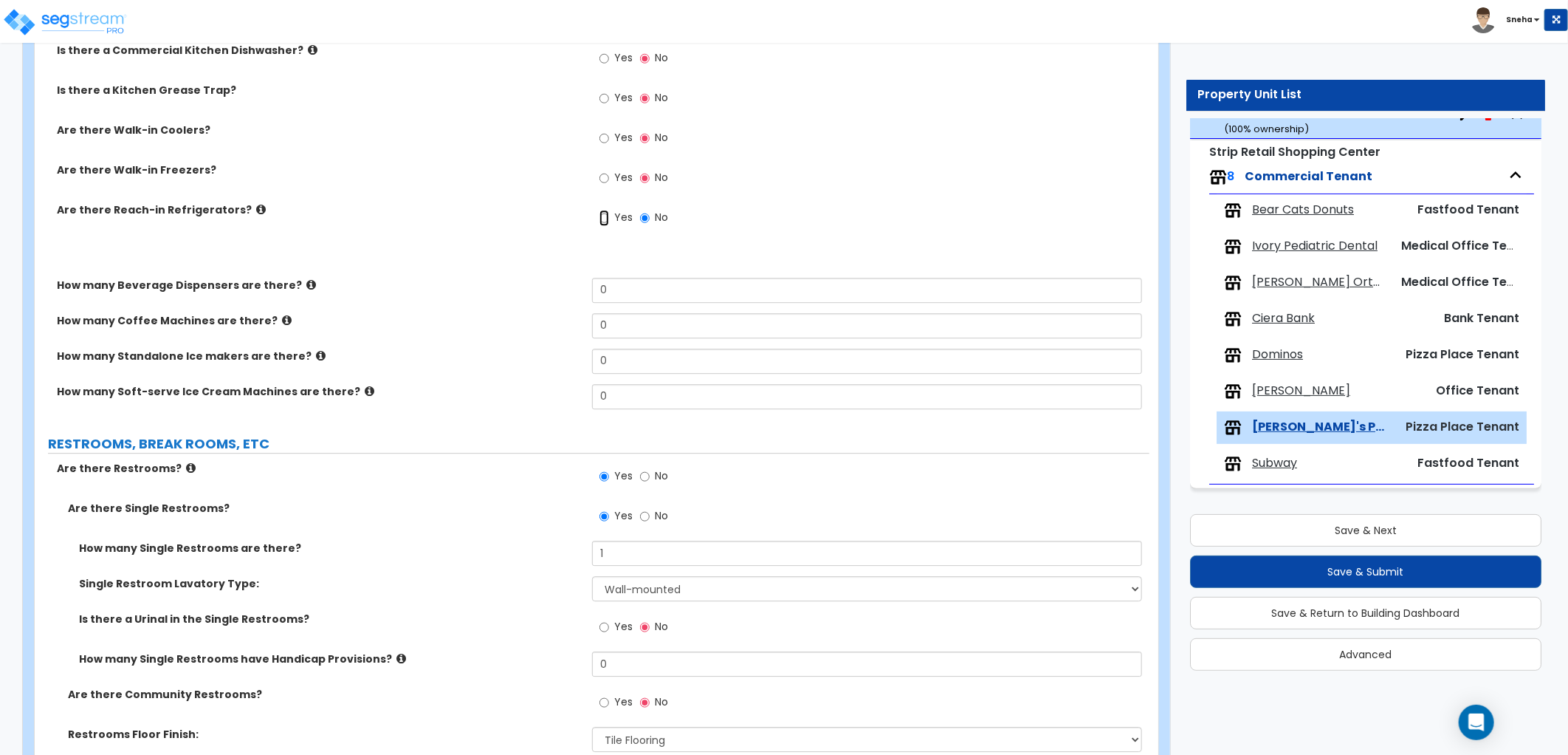
radio input "true"
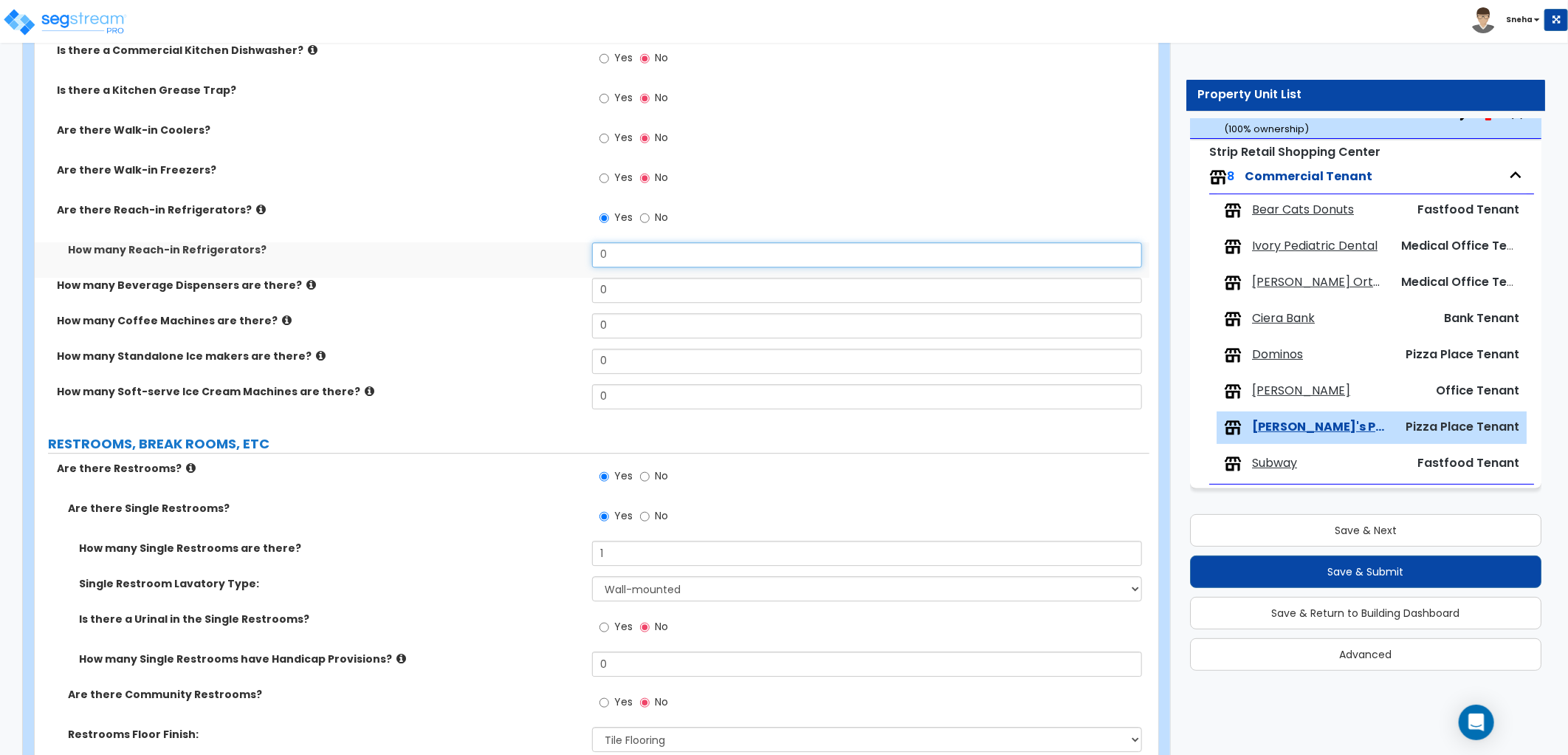
drag, startPoint x: 631, startPoint y: 250, endPoint x: 371, endPoint y: 281, distance: 261.8
click at [371, 281] on div "What Percentage of this Tenant Space does the Kitchen cover? 35 Kitchen Floor F…" at bounding box center [592, 80] width 1092 height 678
type input "1"
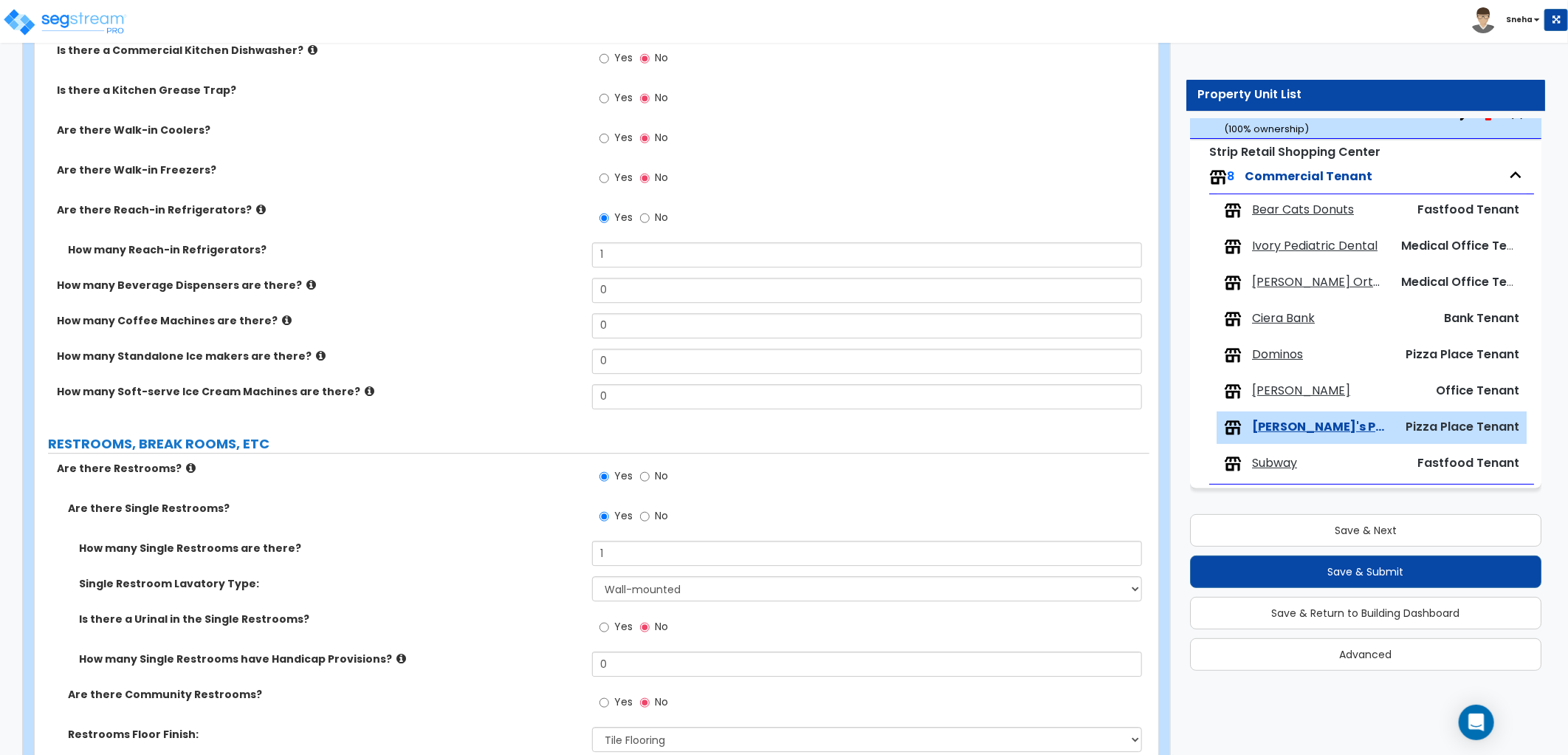
click at [371, 281] on label "How many Beverage Dispensers are there?" at bounding box center [319, 285] width 524 height 14
click at [306, 288] on icon at bounding box center [310, 284] width 9 height 11
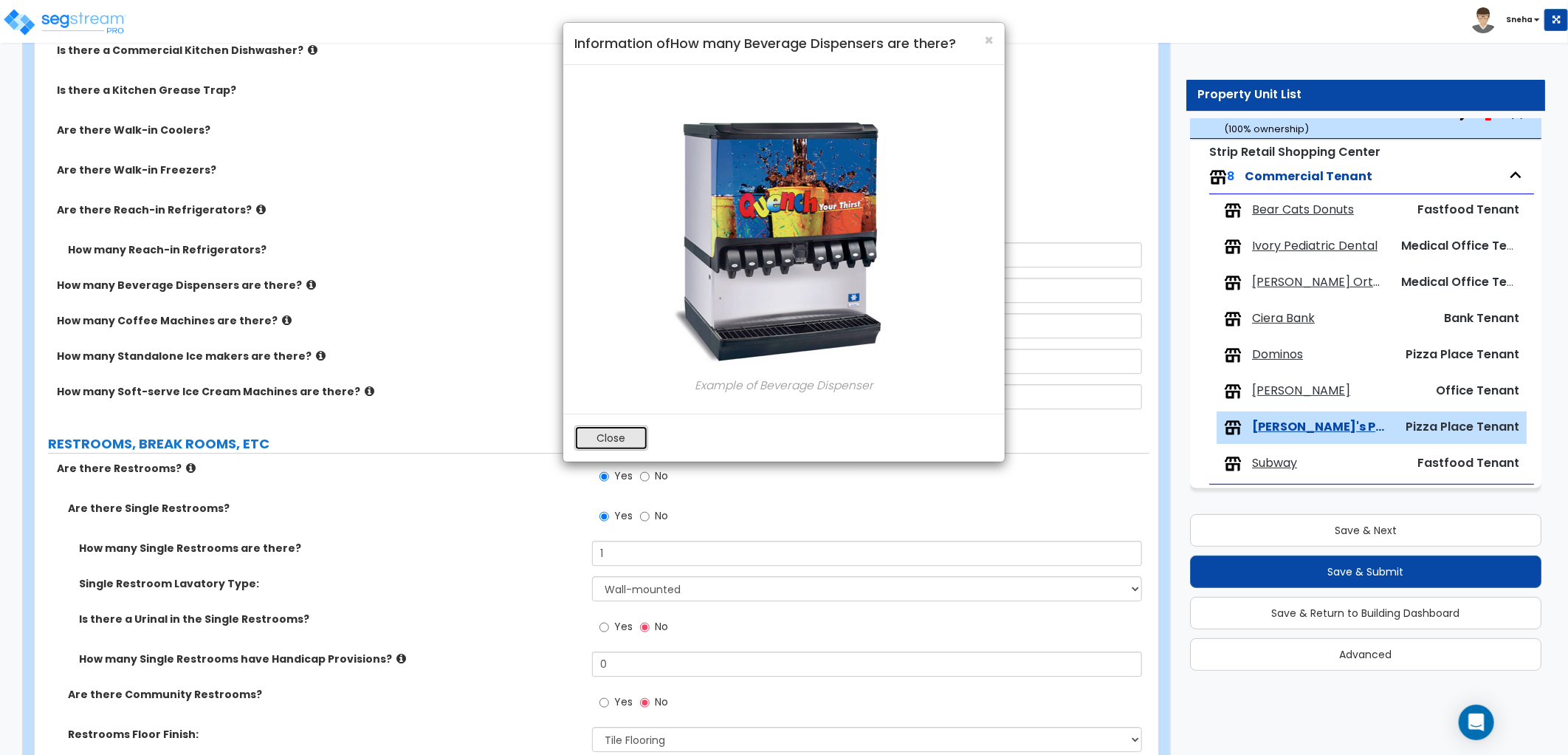
click at [625, 441] on button "Close" at bounding box center [611, 438] width 74 height 26
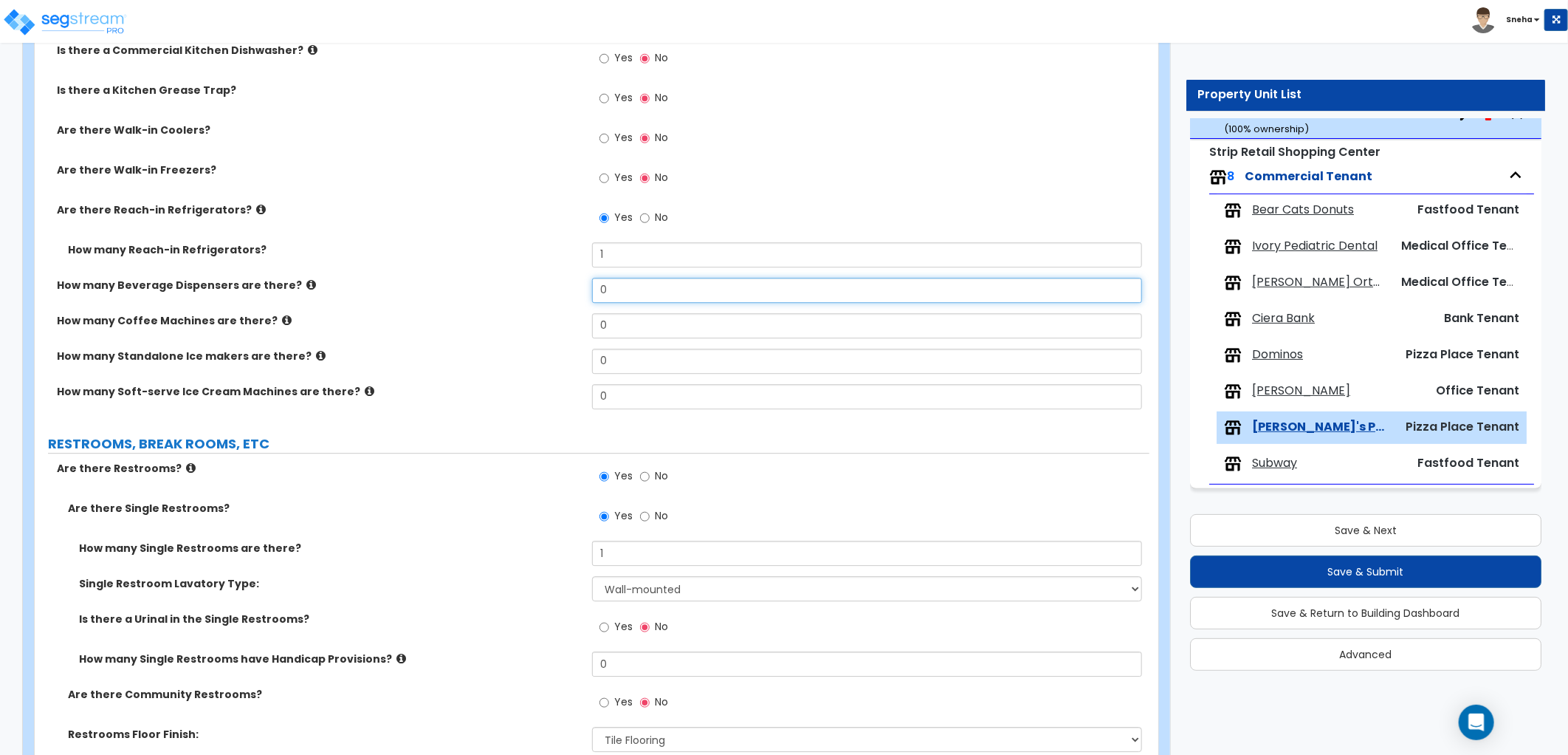
drag, startPoint x: 631, startPoint y: 290, endPoint x: 504, endPoint y: 293, distance: 127.0
click at [504, 293] on div "How many Beverage Dispensers are there? 0" at bounding box center [592, 296] width 1114 height 36
type input "1"
click at [504, 294] on div "How many Beverage Dispensers are there? 1" at bounding box center [592, 296] width 1114 height 36
click at [365, 387] on icon at bounding box center [369, 390] width 9 height 11
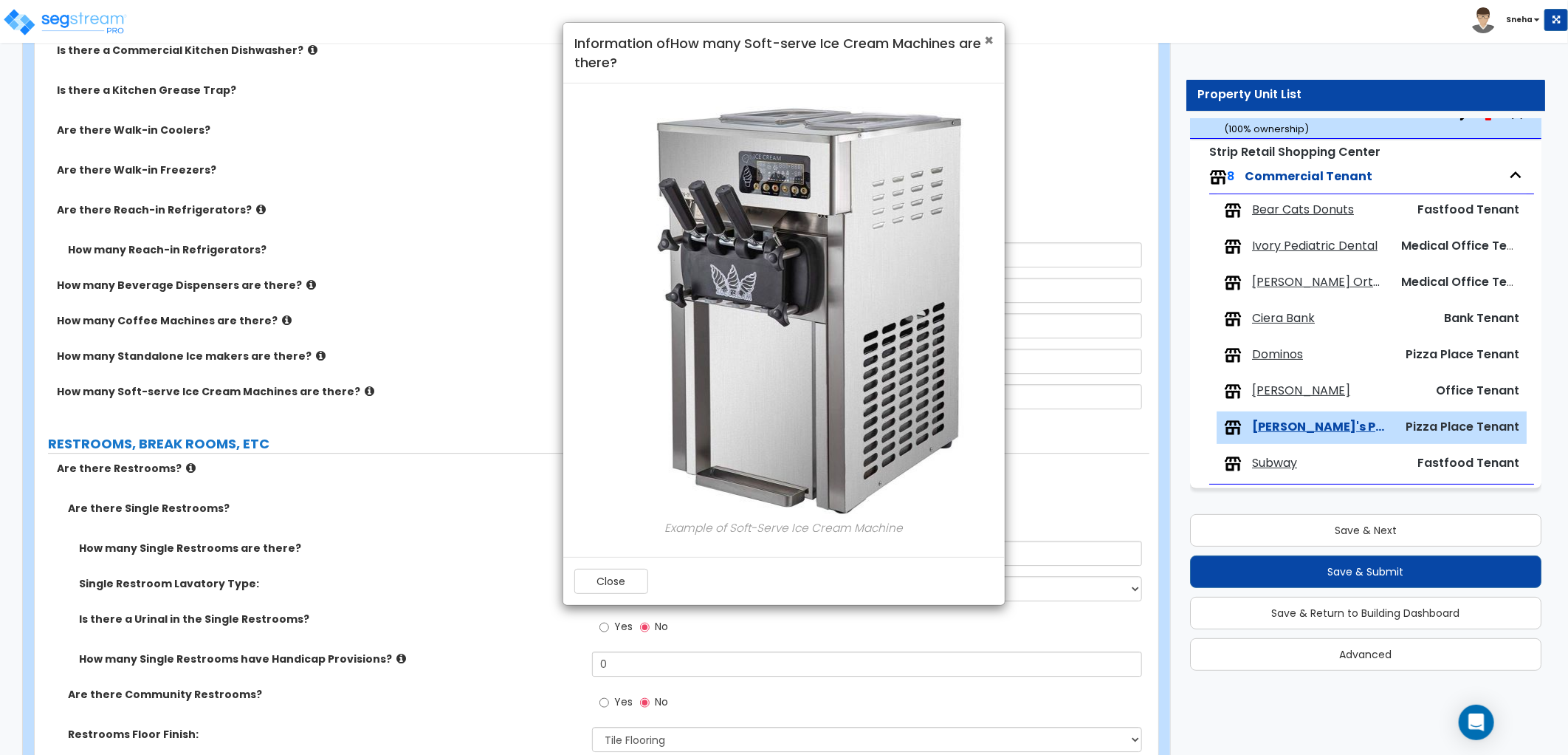
drag, startPoint x: 985, startPoint y: 43, endPoint x: 4, endPoint y: 224, distance: 997.6
click at [982, 43] on div "× Information of How many Soft-serve Ice Cream Machines are there?" at bounding box center [784, 53] width 441 height 60
drag, startPoint x: 990, startPoint y: 37, endPoint x: 812, endPoint y: 89, distance: 185.4
click at [990, 37] on span "×" at bounding box center [988, 40] width 9 height 21
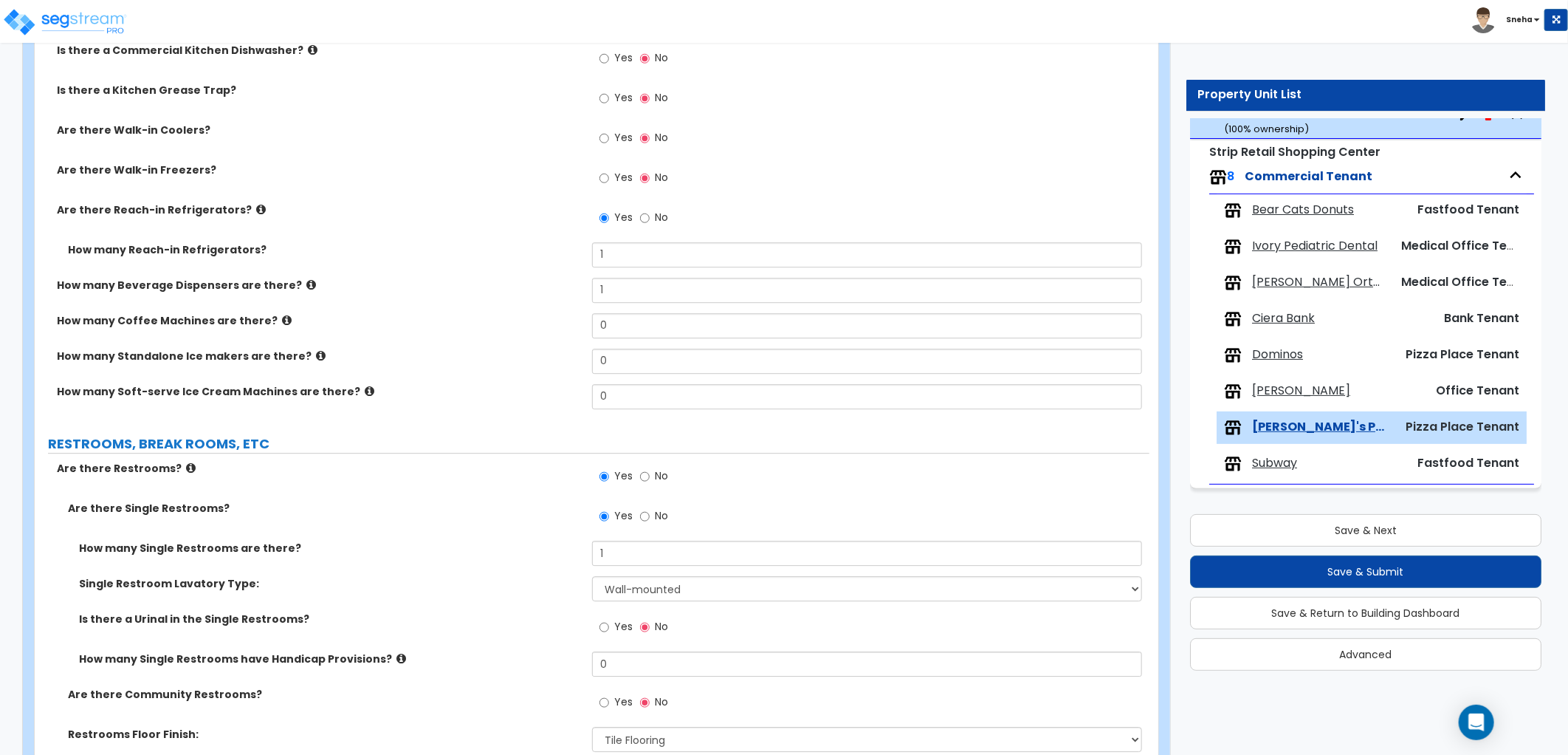
click at [432, 261] on div "How many Reach-in Refrigerators? 1" at bounding box center [592, 260] width 1114 height 36
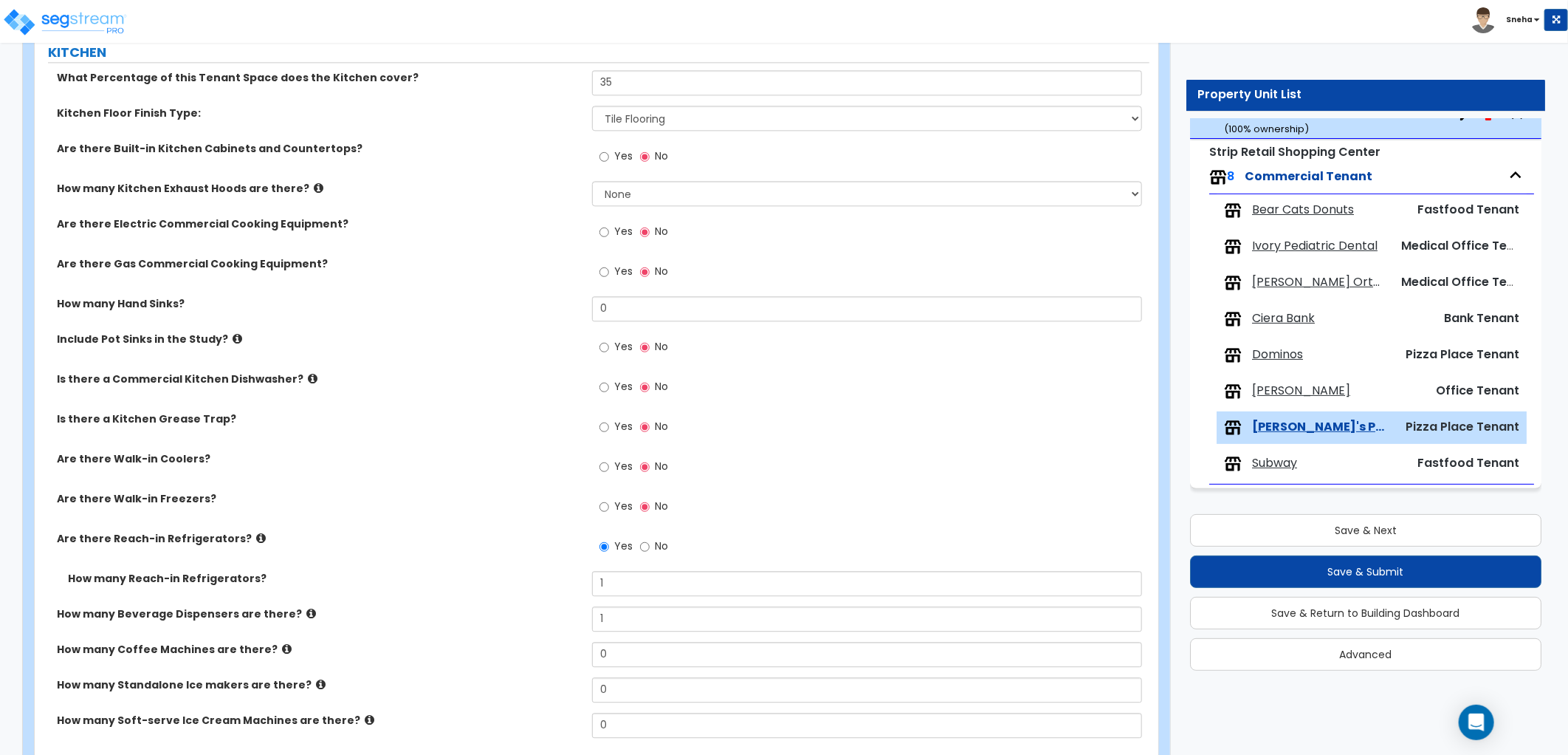
scroll to position [2327, 0]
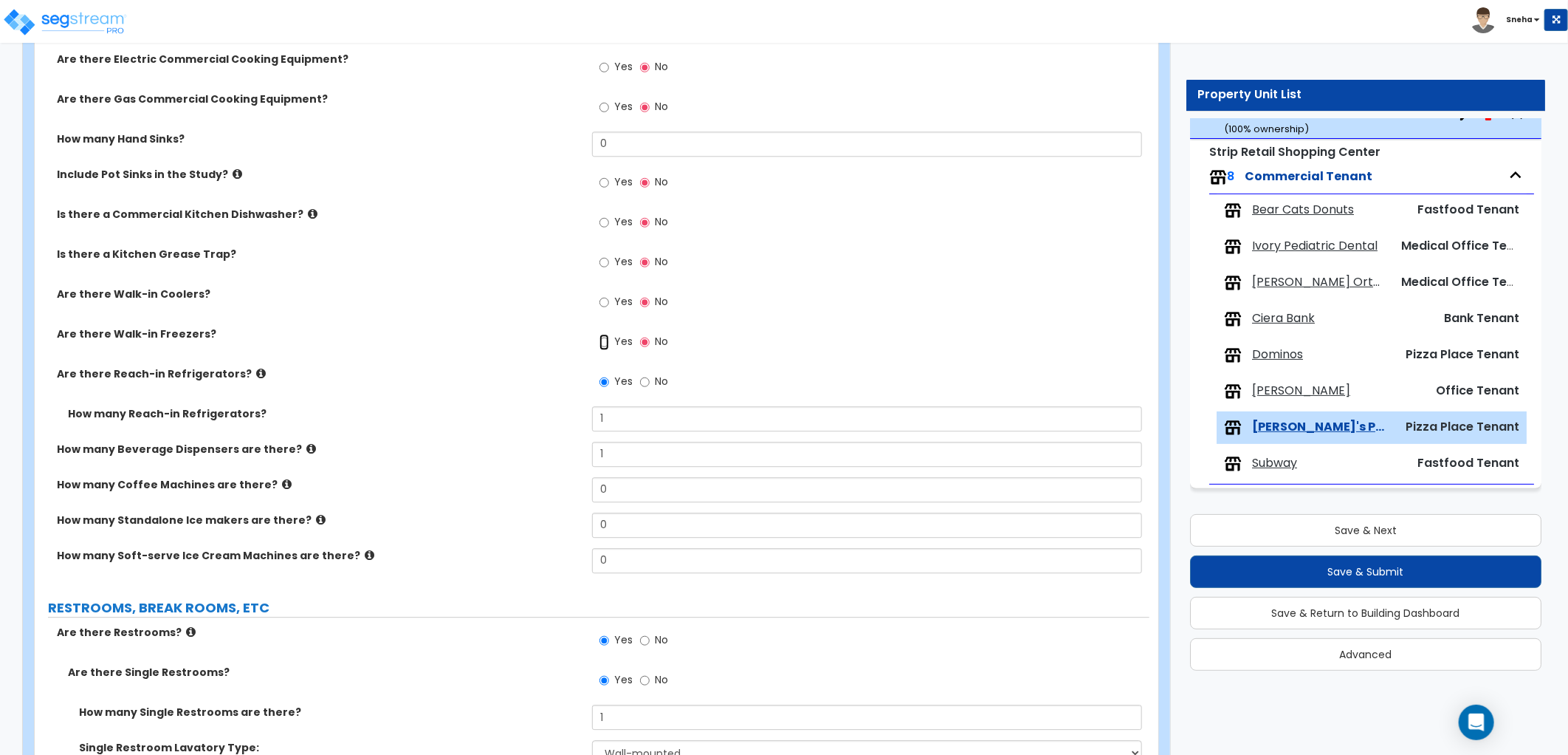
click at [601, 341] on input "Yes" at bounding box center [603, 342] width 9 height 16
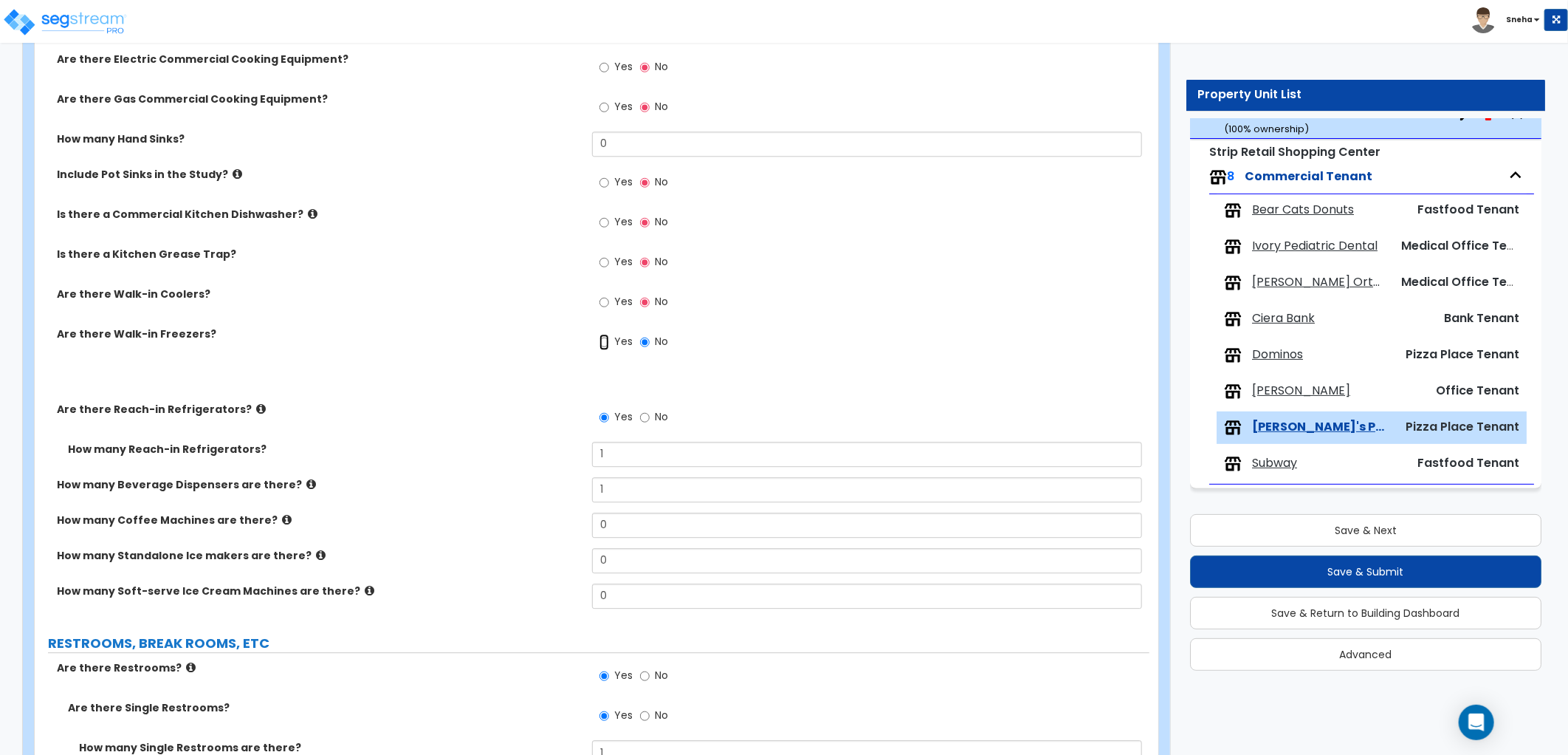
radio input "true"
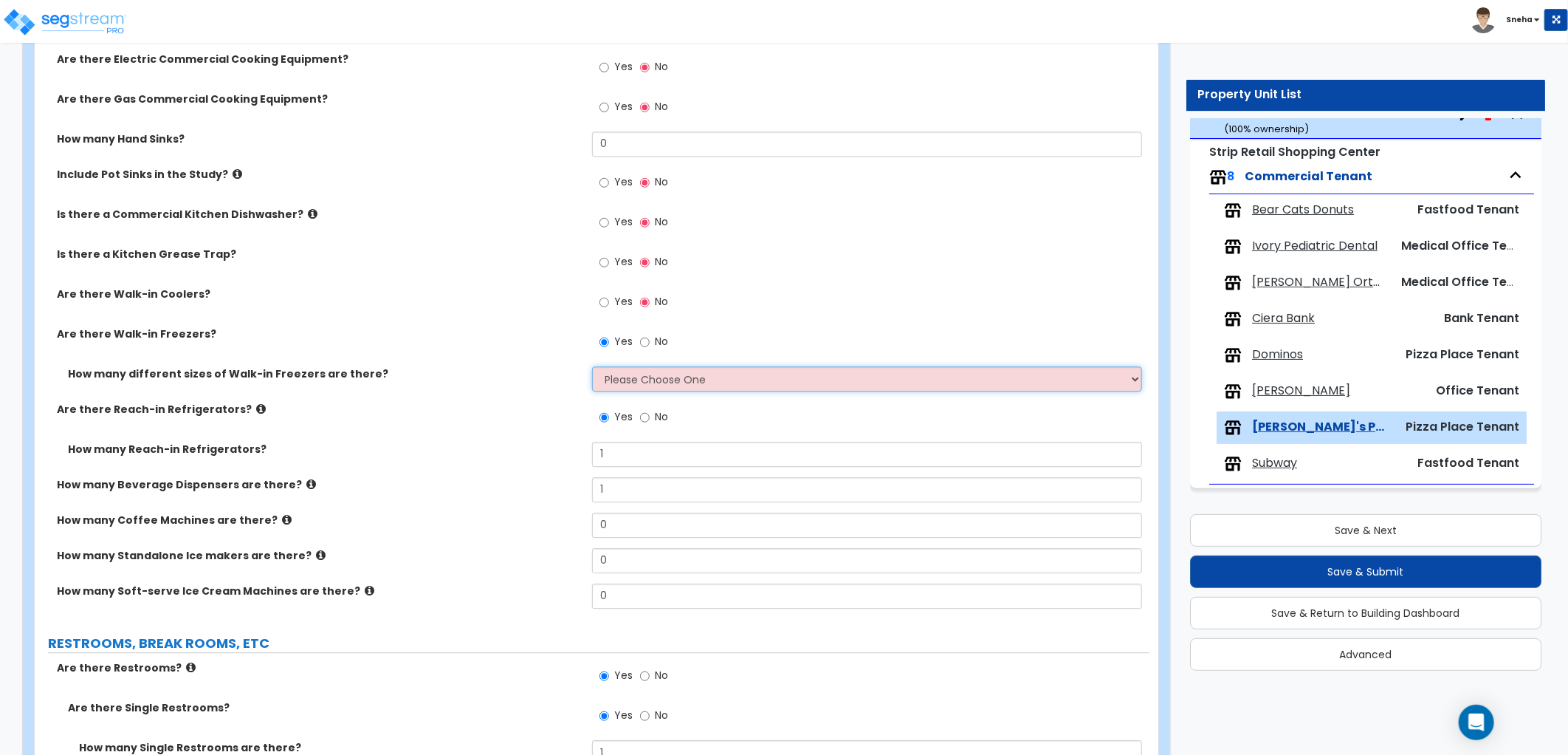
click at [620, 378] on select "Please Choose One 1 2 3 4" at bounding box center [867, 379] width 550 height 26
select select "1"
click at [592, 366] on select "Please Choose One 1 2 3 4" at bounding box center [867, 379] width 550 height 26
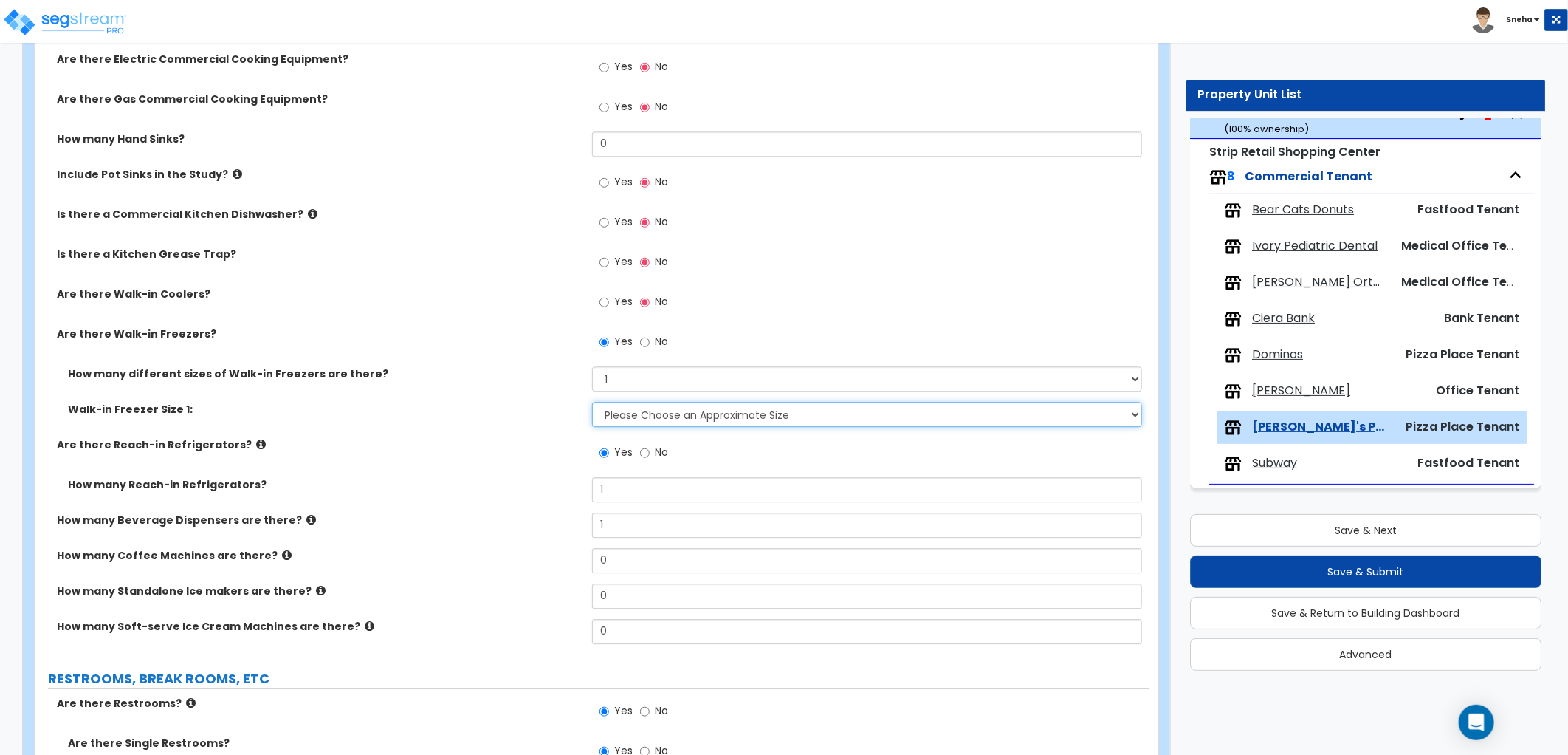
click at [631, 418] on select "Please Choose an Approximate Size 8' x 8' 8' x 12' 8' x 16' 8' x 20' I want to …" at bounding box center [867, 414] width 550 height 26
select select "3"
click at [592, 401] on select "Please Choose an Approximate Size 8' x 8' 8' x 12' 8' x 16' 8' x 20' I want to …" at bounding box center [867, 414] width 550 height 26
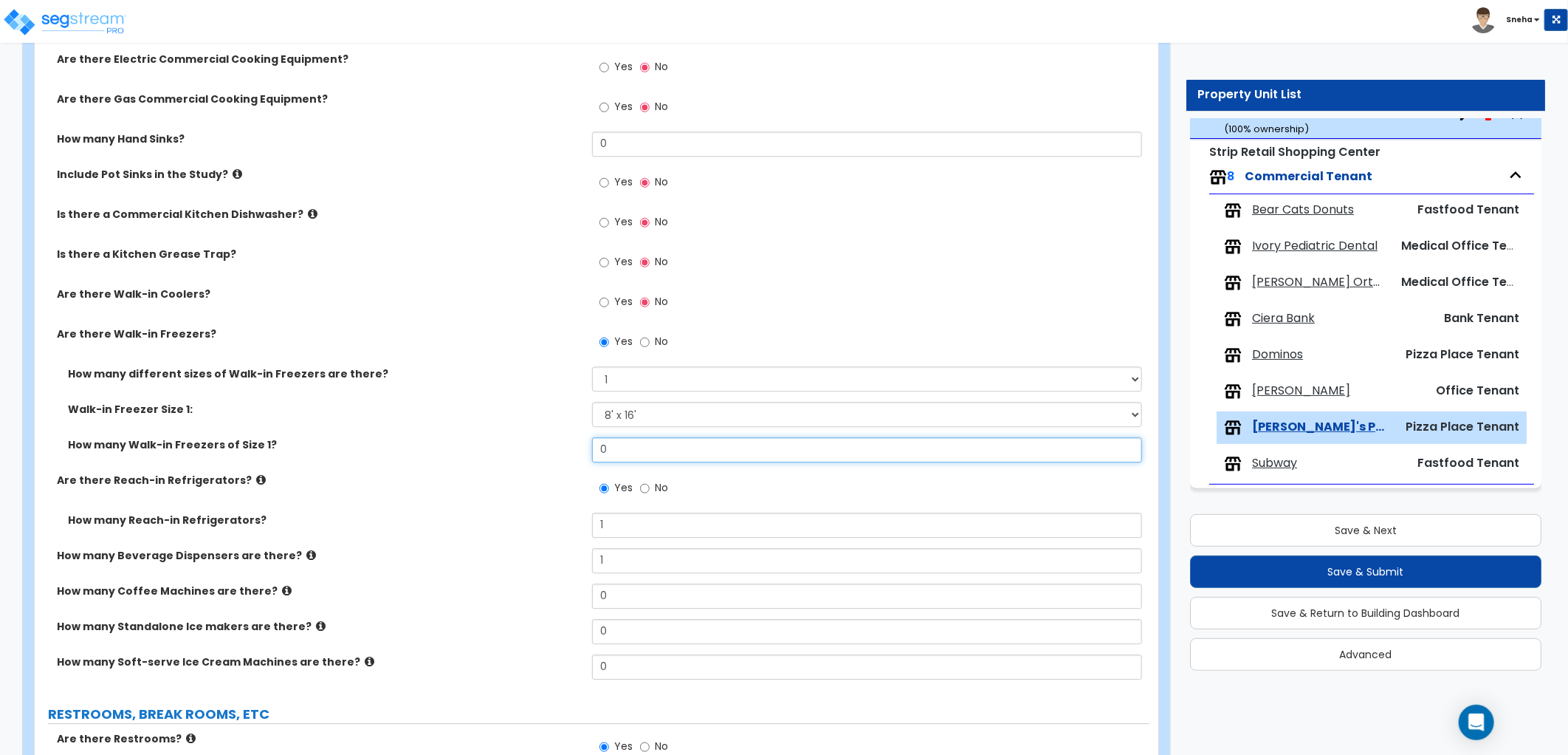
drag, startPoint x: 620, startPoint y: 447, endPoint x: 565, endPoint y: 448, distance: 55.0
click at [566, 448] on div "How many Walk-in Freezers of Size 1? 0" at bounding box center [592, 455] width 1114 height 36
type input "1"
click at [415, 336] on label "Are there Walk-in Freezers?" at bounding box center [319, 333] width 524 height 14
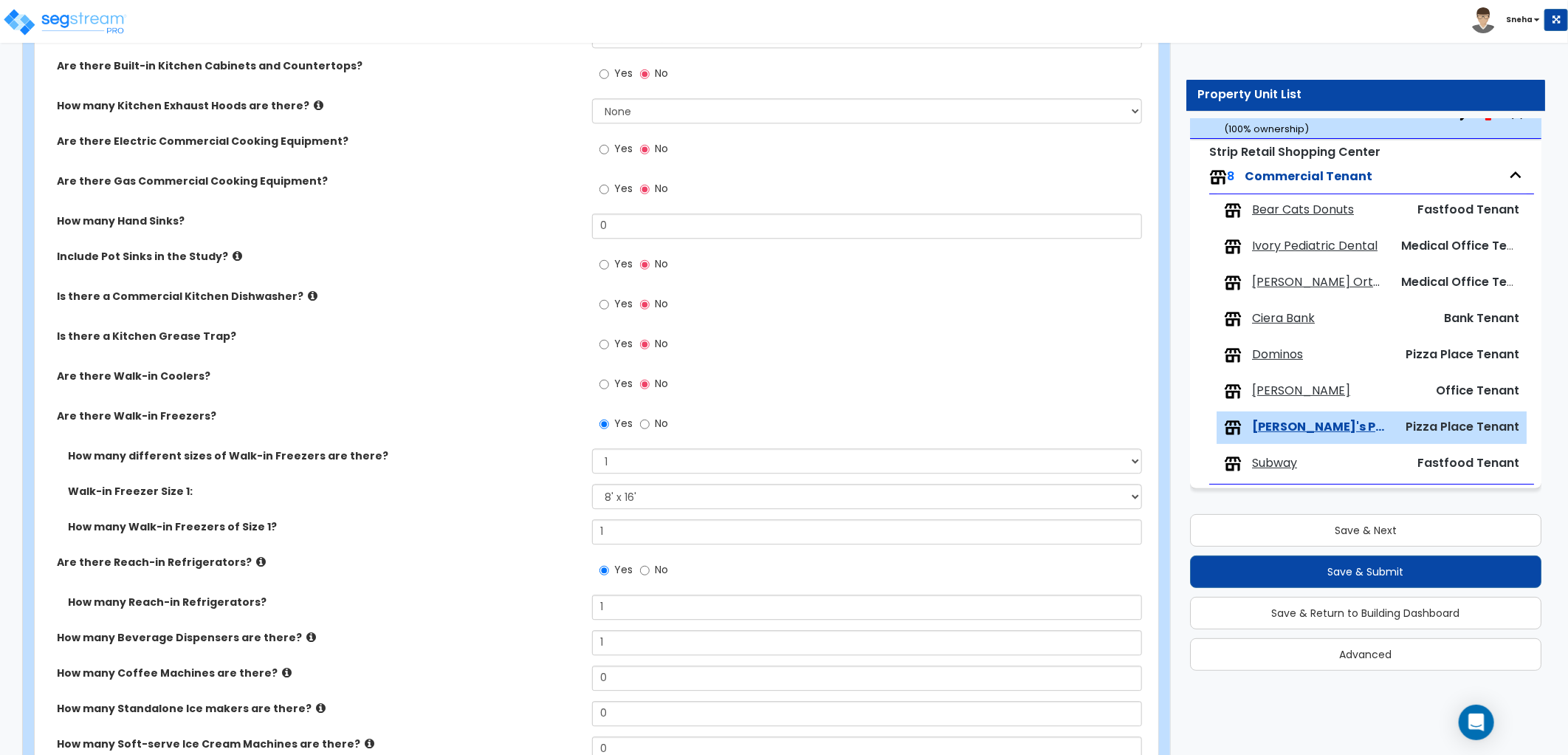
click at [233, 252] on icon at bounding box center [237, 255] width 9 height 11
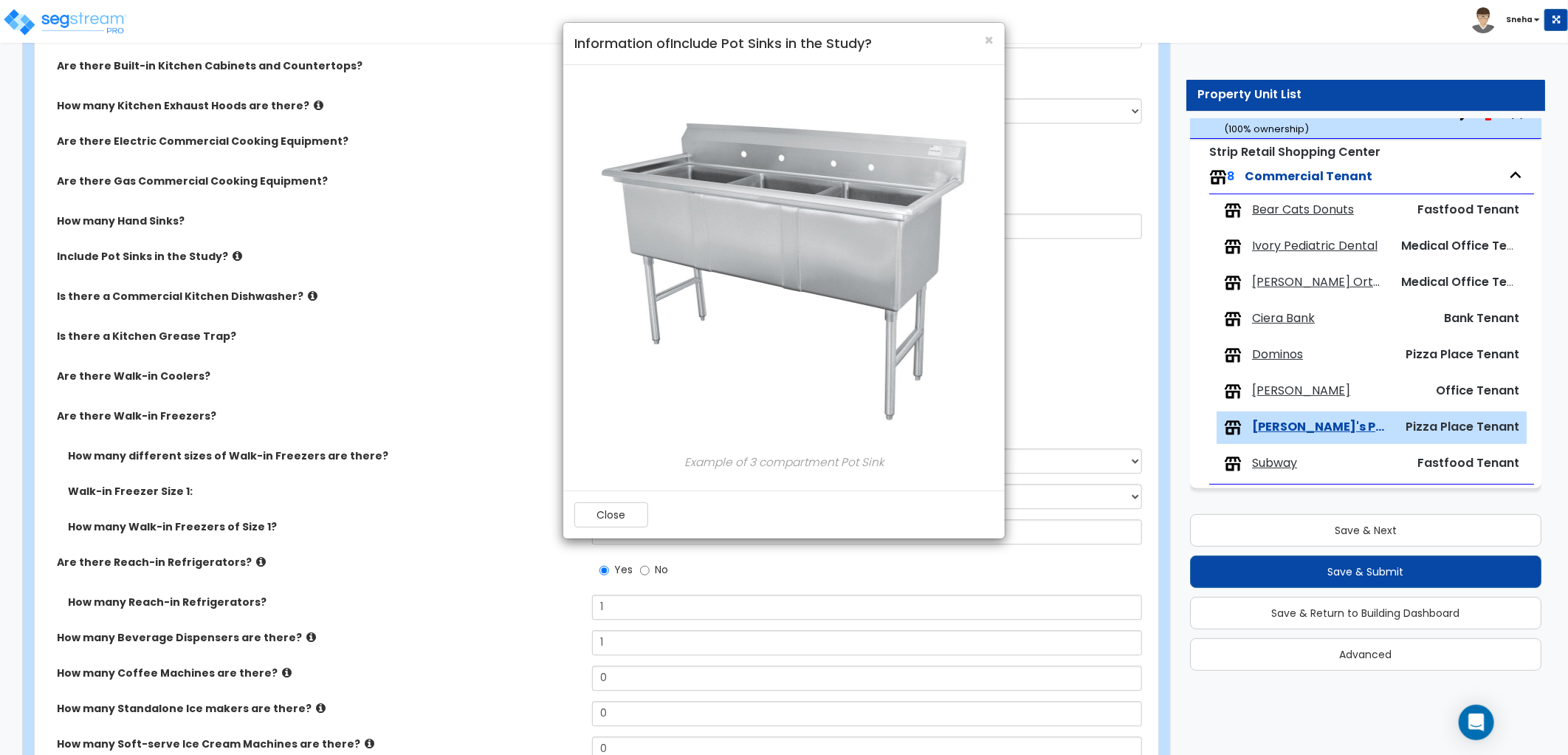
click at [344, 246] on div "× Information of Include Pot Sinks in the Study? Example of 3 compartment Pot S…" at bounding box center [784, 378] width 1568 height 755
click at [990, 42] on span "×" at bounding box center [988, 40] width 9 height 21
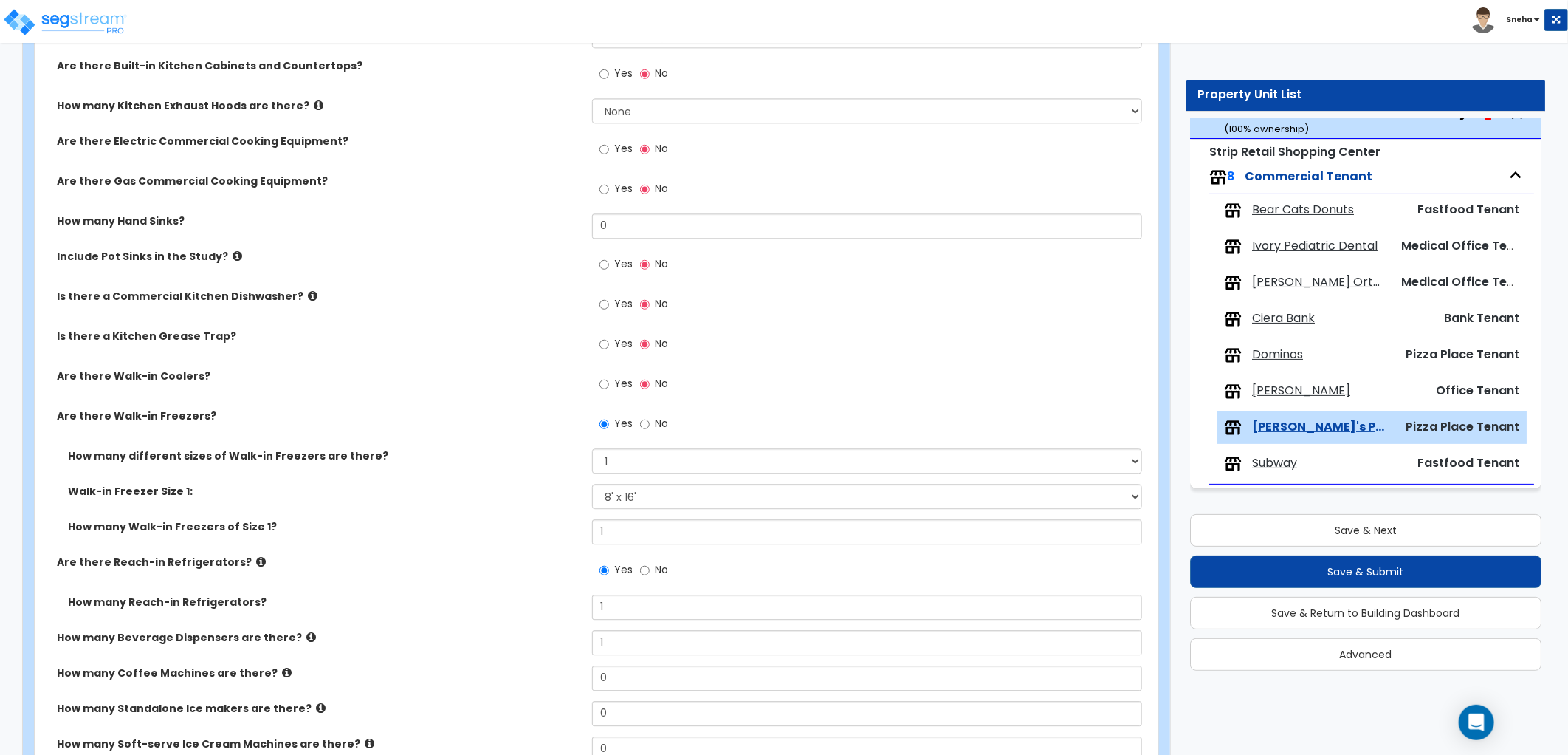
click at [617, 264] on span "Yes" at bounding box center [624, 263] width 19 height 14
click at [609, 264] on input "Yes" at bounding box center [603, 264] width 9 height 16
radio input "true"
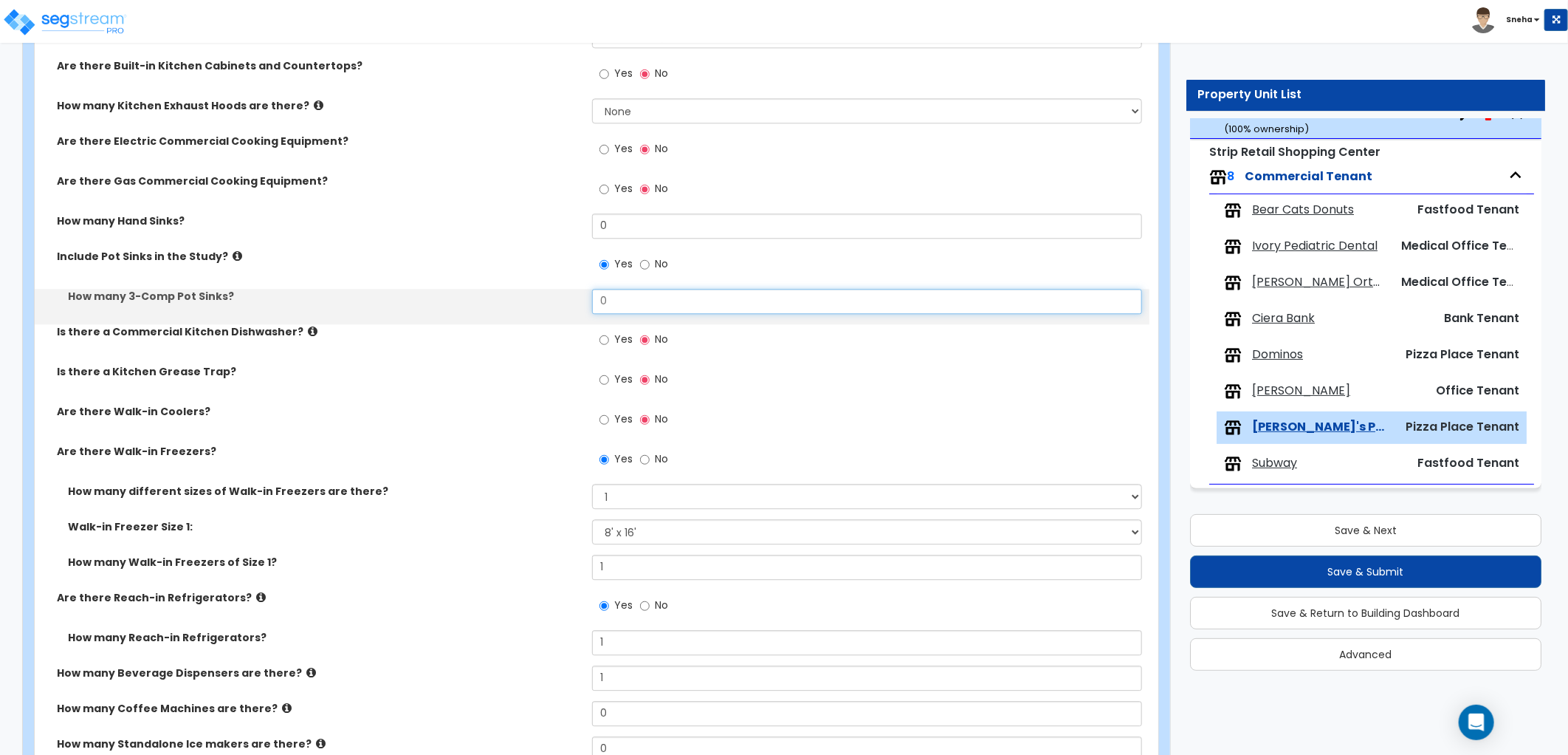
drag, startPoint x: 630, startPoint y: 307, endPoint x: 575, endPoint y: 310, distance: 55.1
click at [575, 310] on div "How many 3-Comp Pot Sinks? 0" at bounding box center [592, 307] width 1114 height 36
type input "2"
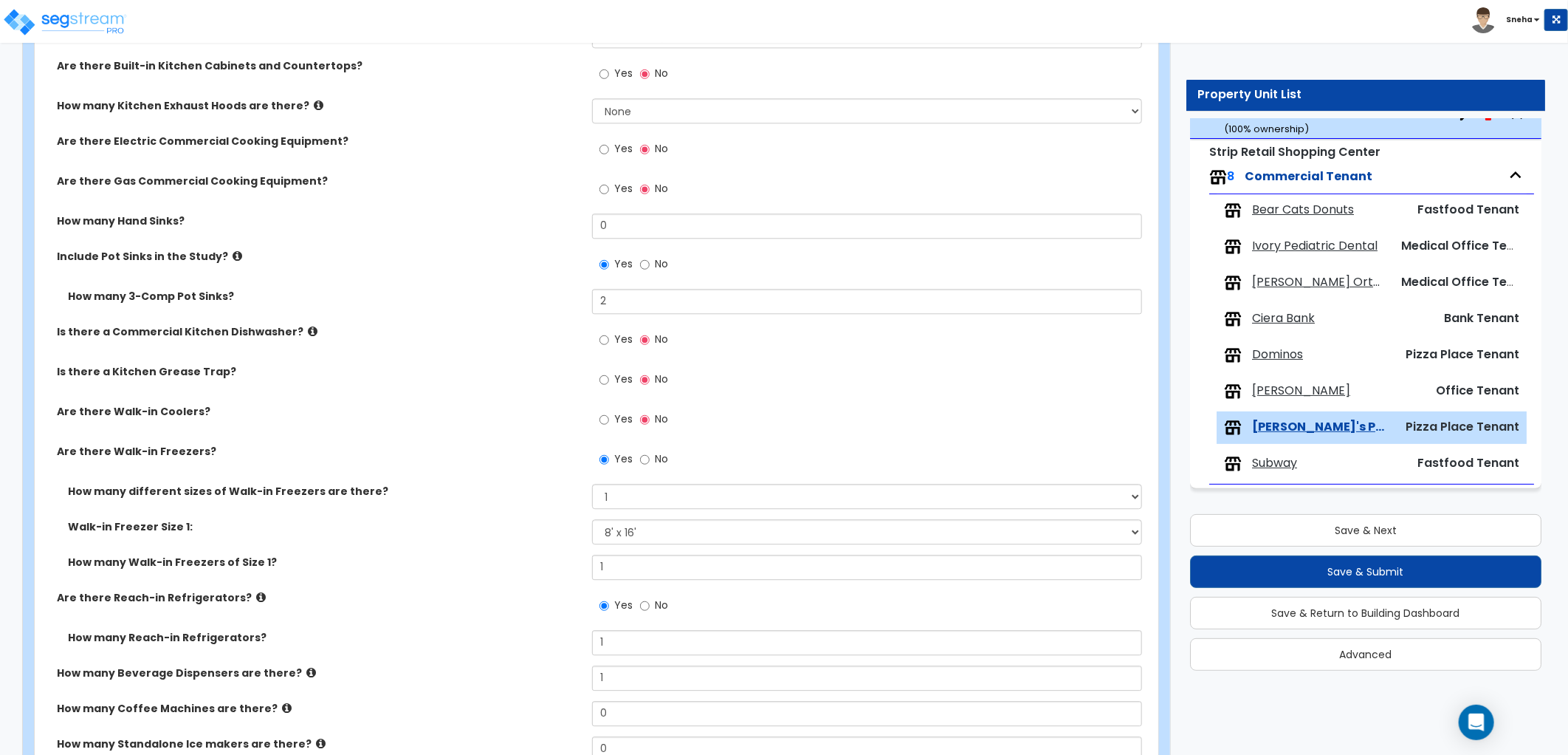
click at [495, 282] on div "Include Pot Sinks in the Study? Yes No" at bounding box center [592, 269] width 1114 height 40
drag, startPoint x: 631, startPoint y: 225, endPoint x: 548, endPoint y: 234, distance: 83.5
click at [548, 234] on div "How many Hand Sinks? 0" at bounding box center [592, 231] width 1114 height 36
type input "2"
drag, startPoint x: 651, startPoint y: 230, endPoint x: 547, endPoint y: 237, distance: 104.2
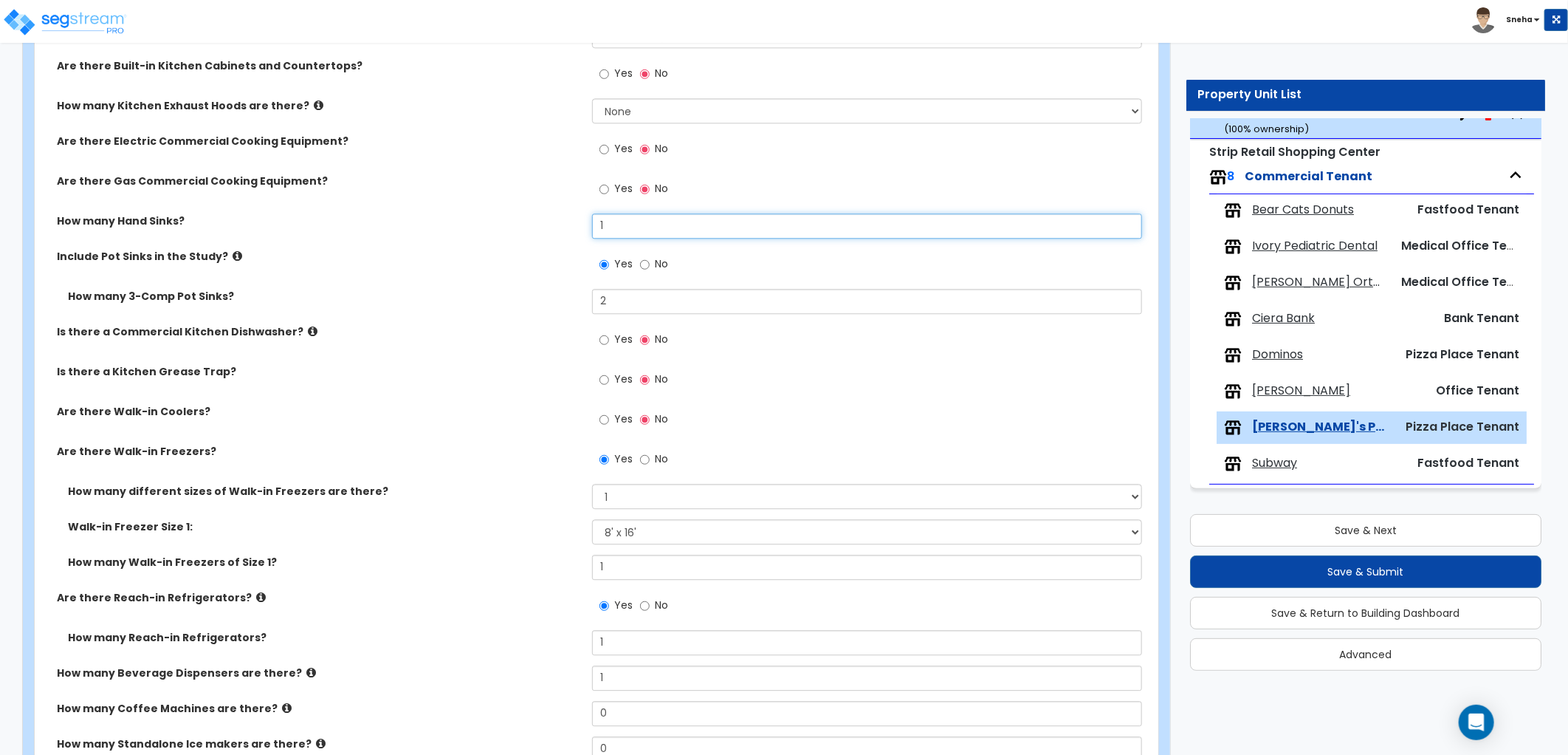
click at [547, 237] on div "How many Hand Sinks? 1" at bounding box center [592, 231] width 1114 height 36
type input "2"
click at [547, 237] on div "How many Hand Sinks? 2" at bounding box center [592, 231] width 1114 height 36
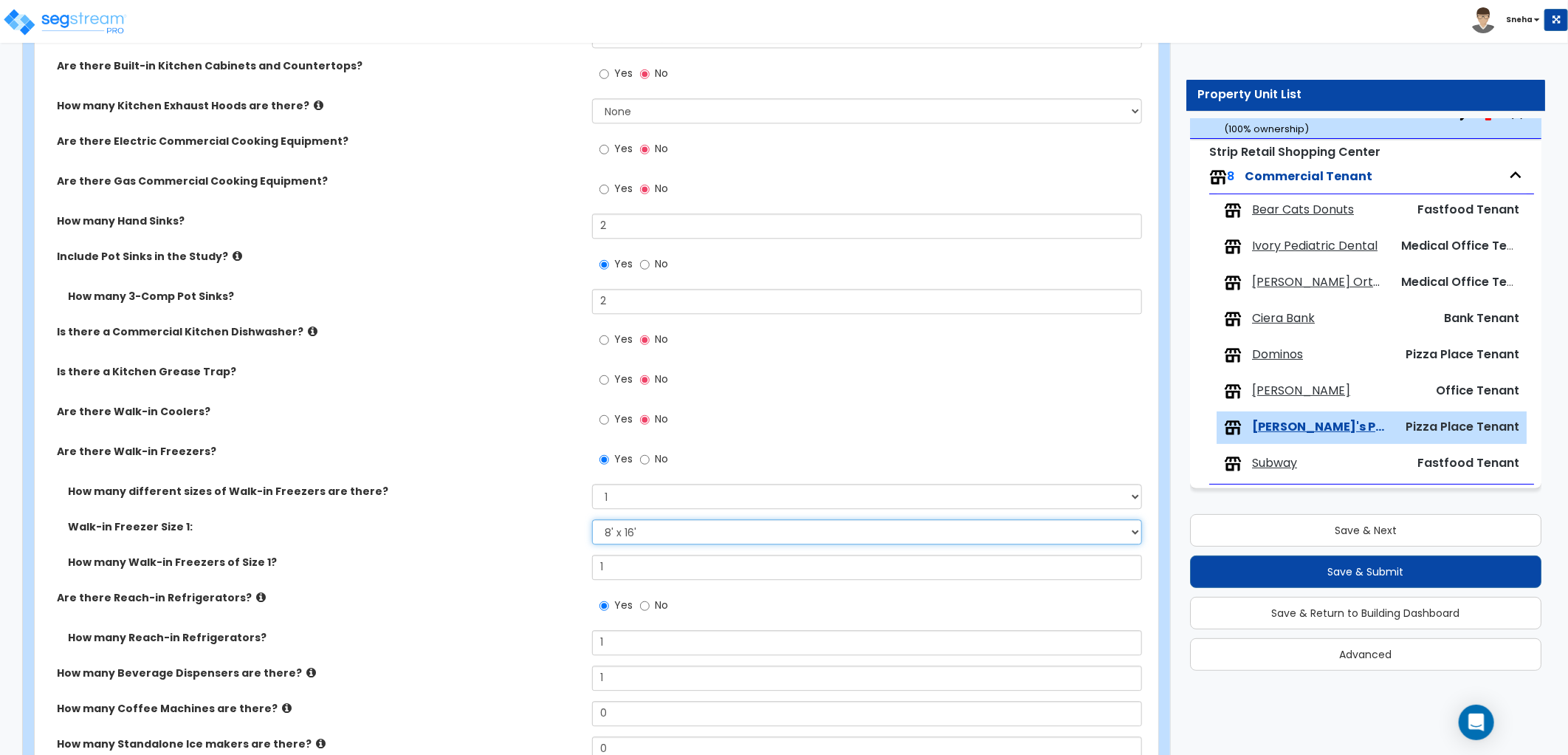
click at [682, 536] on select "Please Choose an Approximate Size 8' x 8' 8' x 12' 8' x 16' 8' x 20' I want to …" at bounding box center [867, 532] width 550 height 26
select select "1"
click at [592, 519] on select "Please Choose an Approximate Size 8' x 8' 8' x 12' 8' x 16' 8' x 20' I want to …" at bounding box center [867, 532] width 550 height 26
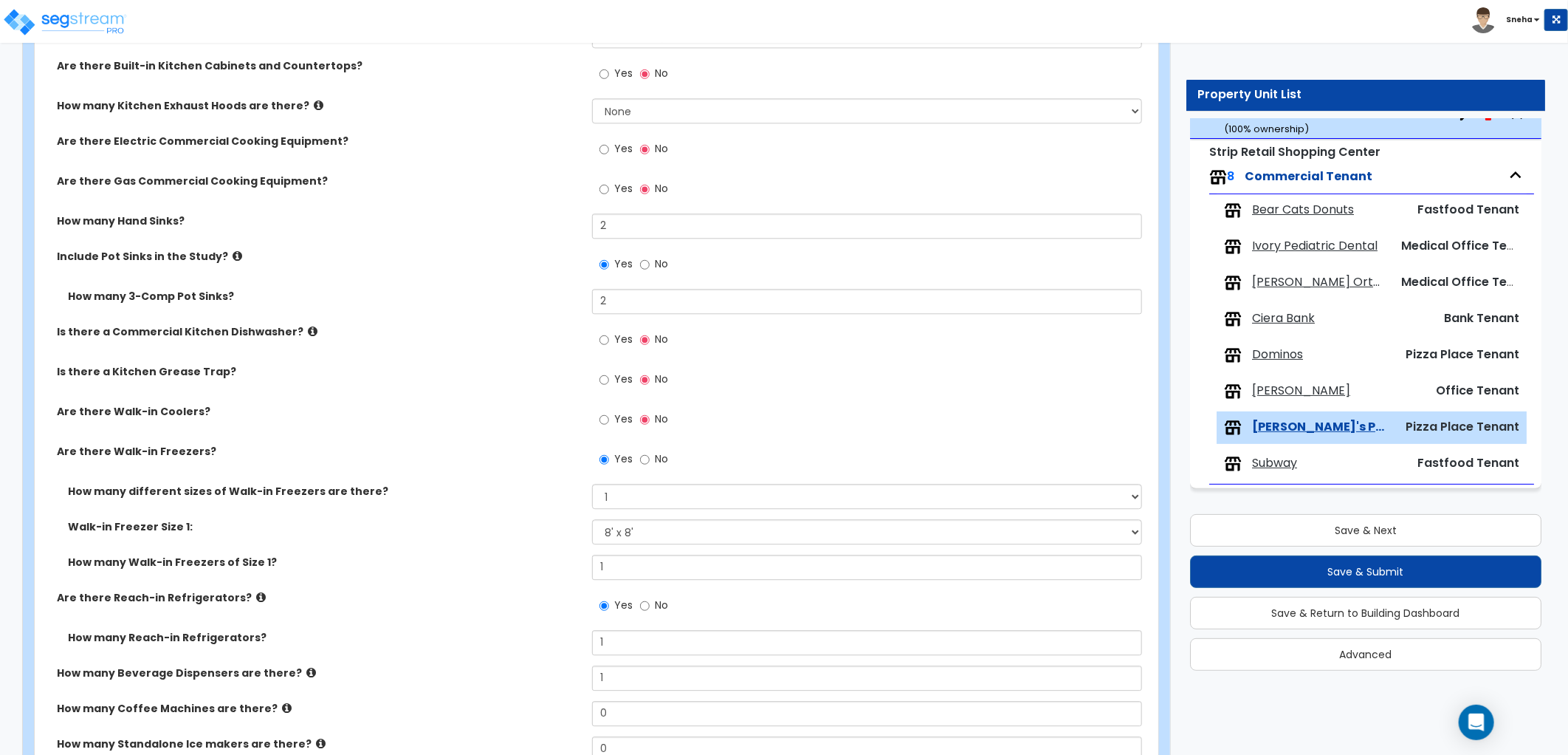
click at [519, 491] on label "How many different sizes of Walk-in Freezers are there?" at bounding box center [325, 491] width 513 height 14
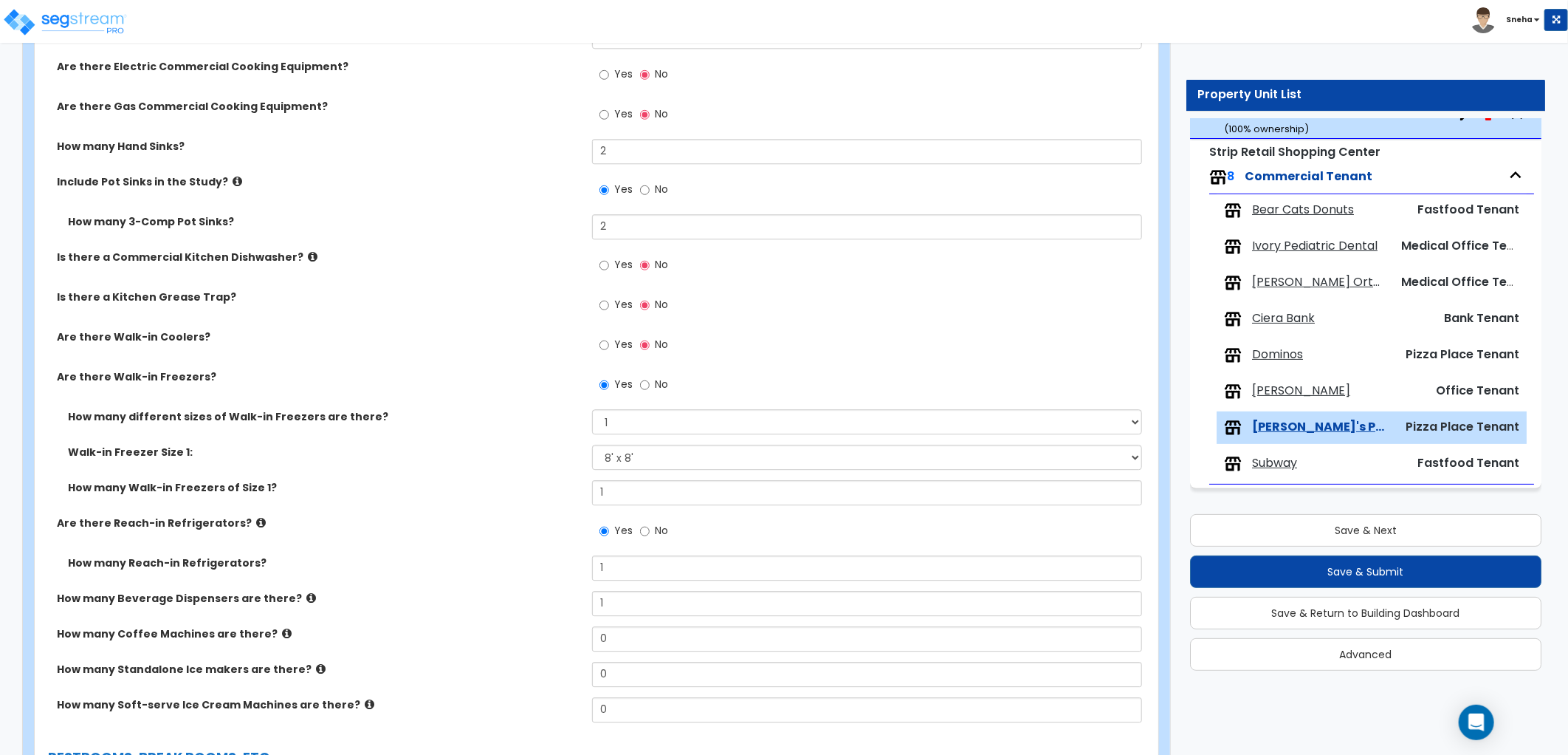
scroll to position [2409, 0]
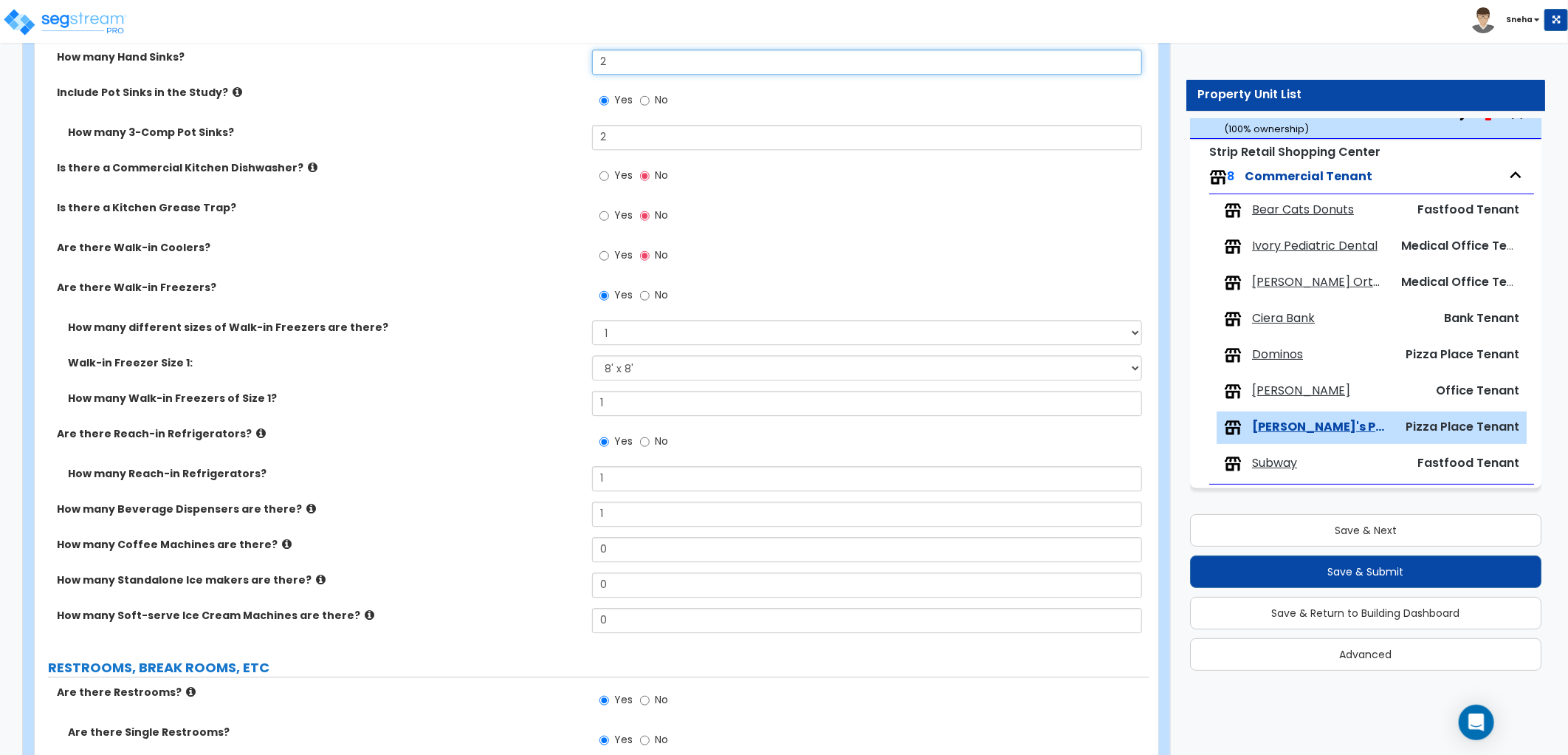
drag, startPoint x: 625, startPoint y: 58, endPoint x: 541, endPoint y: 70, distance: 84.9
click at [541, 70] on div "How many Hand Sinks? 2" at bounding box center [592, 67] width 1114 height 36
type input "3"
click at [534, 66] on div "How many Hand Sinks? 3" at bounding box center [592, 67] width 1114 height 36
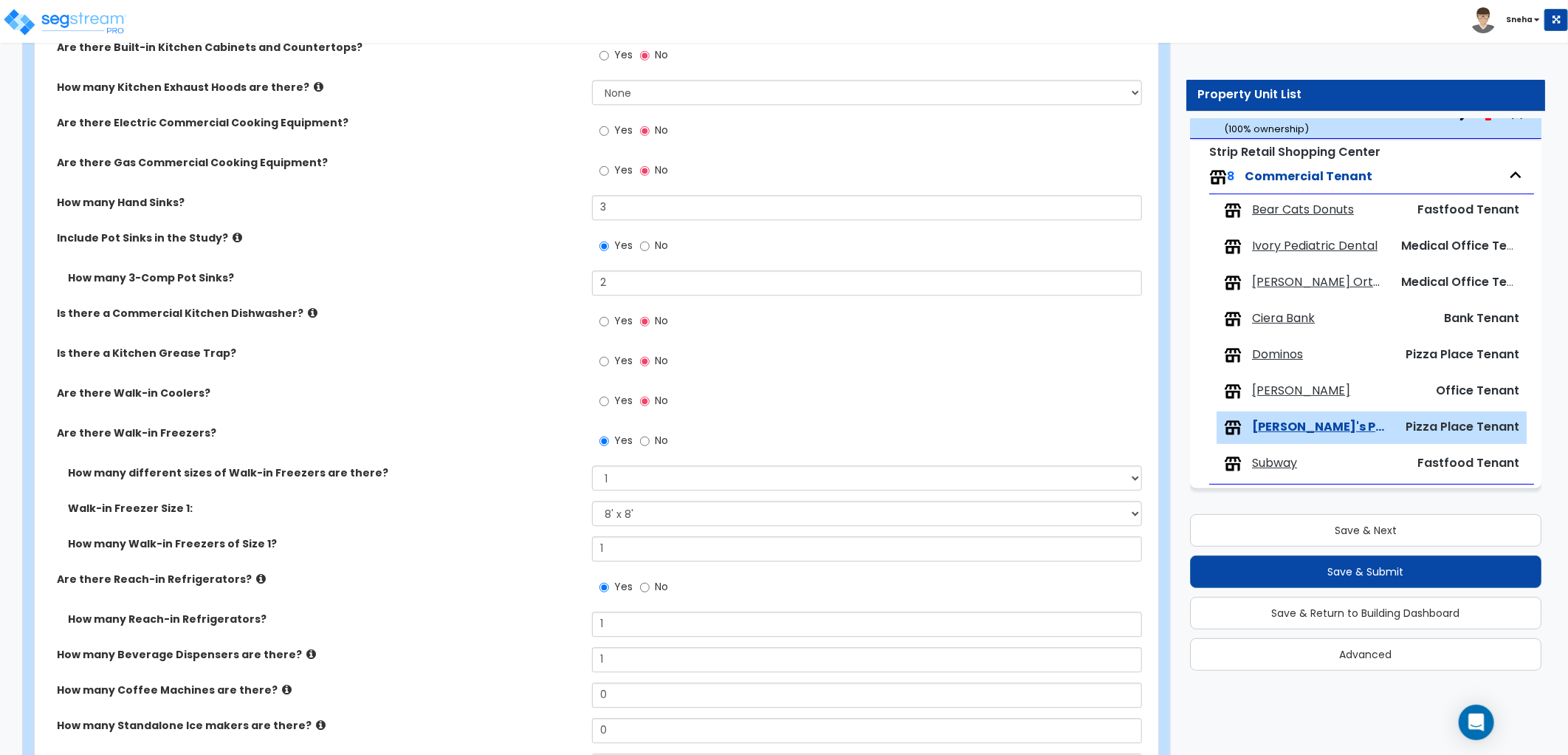
scroll to position [2081, 0]
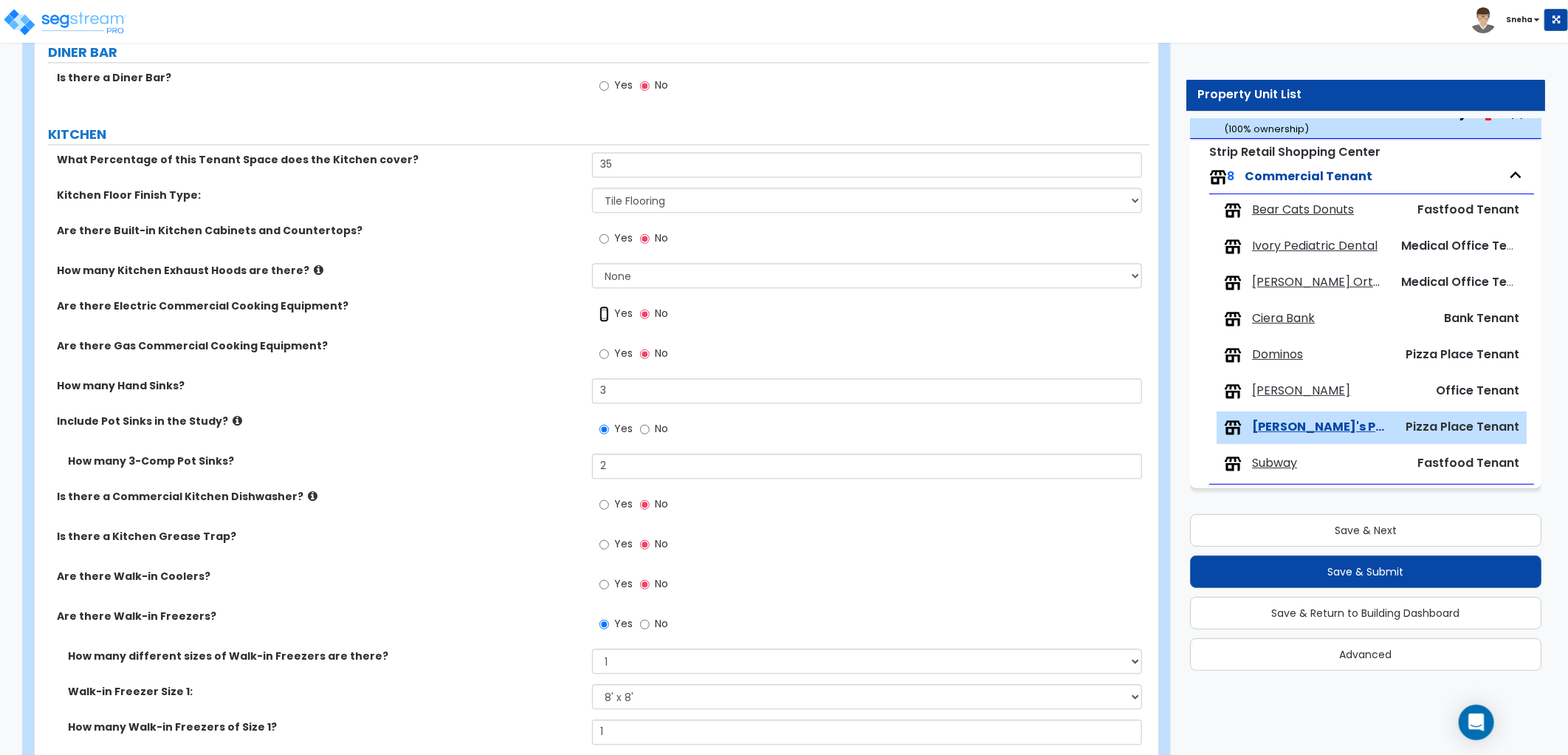
click at [605, 312] on input "Yes" at bounding box center [603, 314] width 9 height 16
radio input "true"
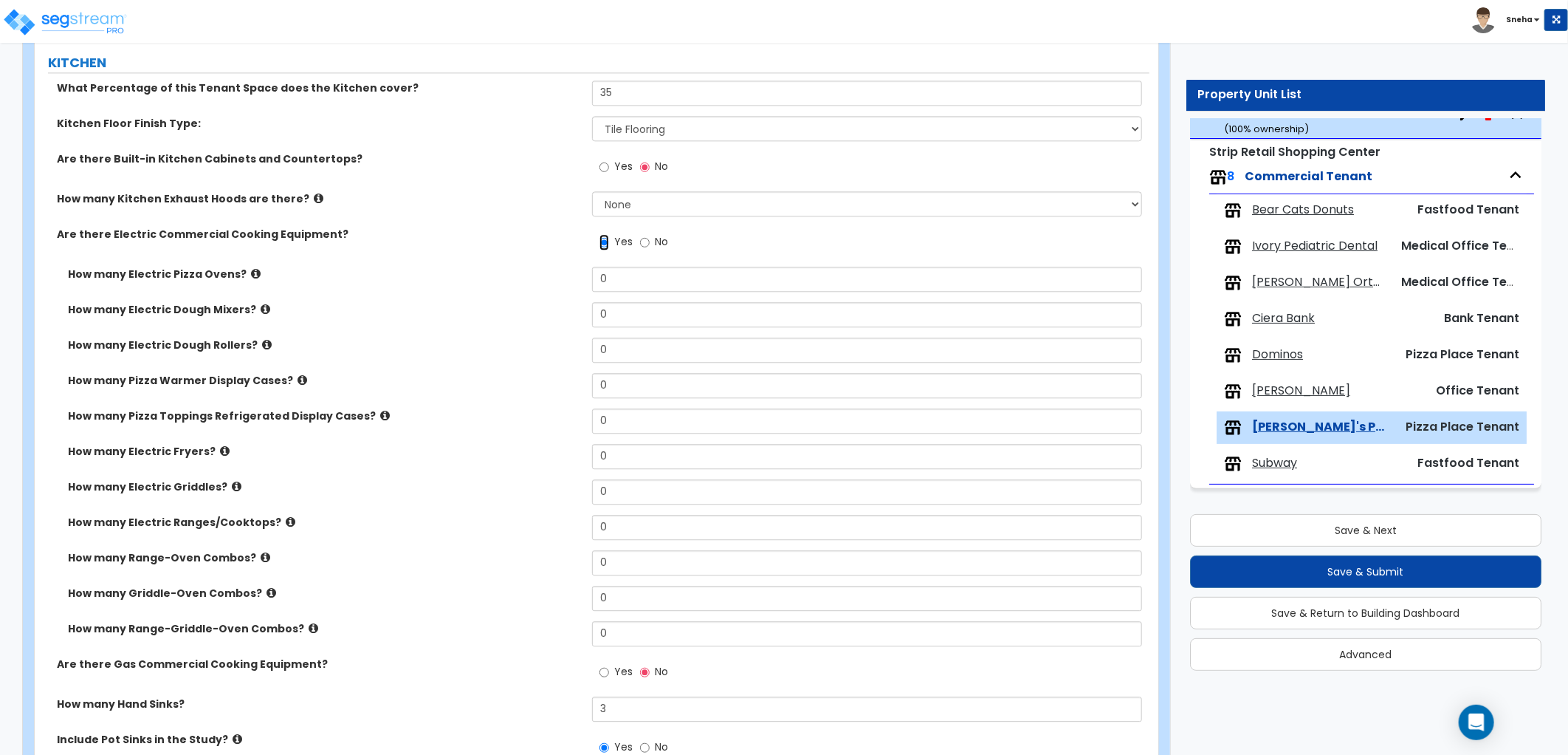
scroll to position [2327, 0]
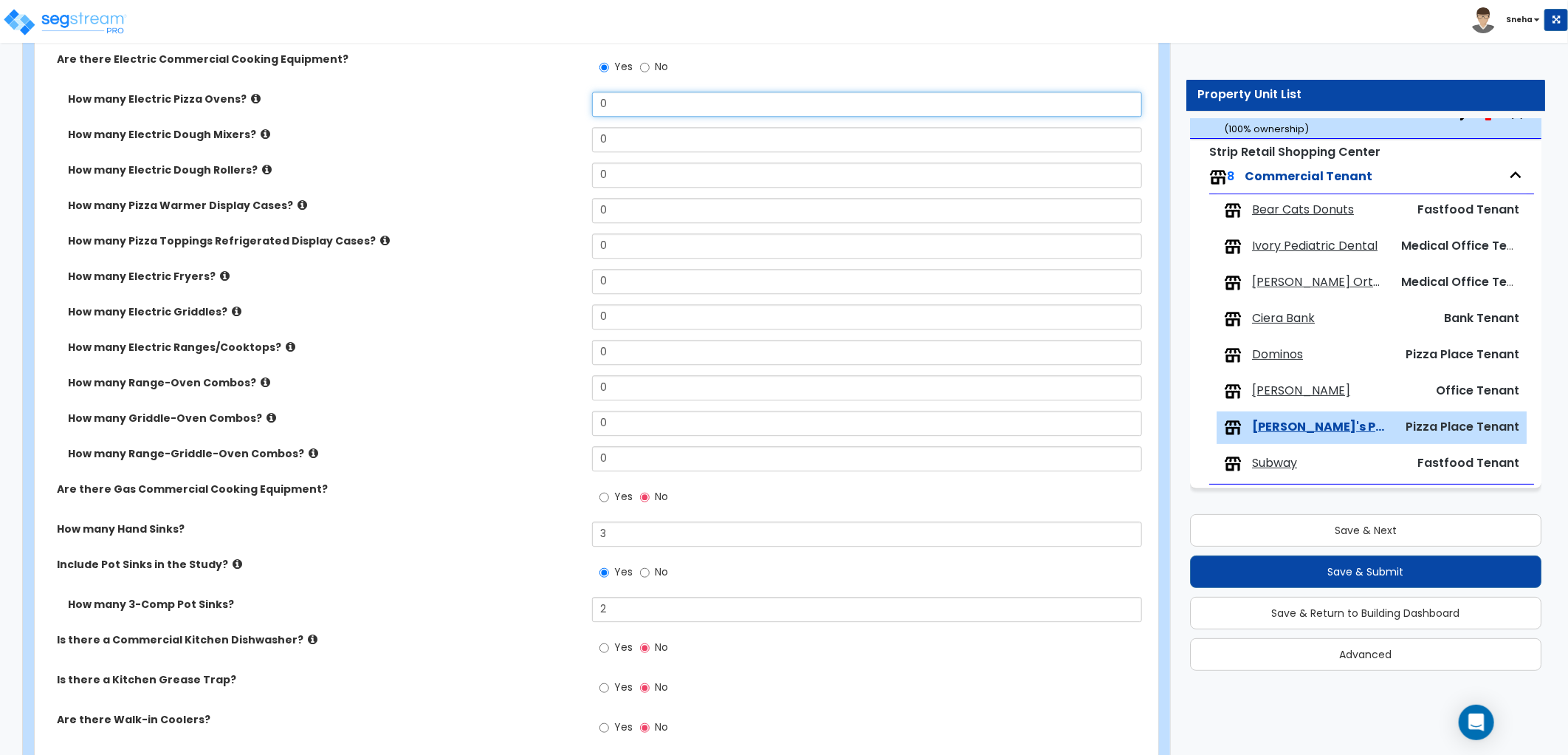
drag, startPoint x: 593, startPoint y: 115, endPoint x: 554, endPoint y: 121, distance: 39.5
click at [554, 121] on div "How many Electric Pizza Ovens? 0" at bounding box center [592, 110] width 1114 height 36
type input "1"
click at [261, 132] on icon at bounding box center [265, 133] width 9 height 11
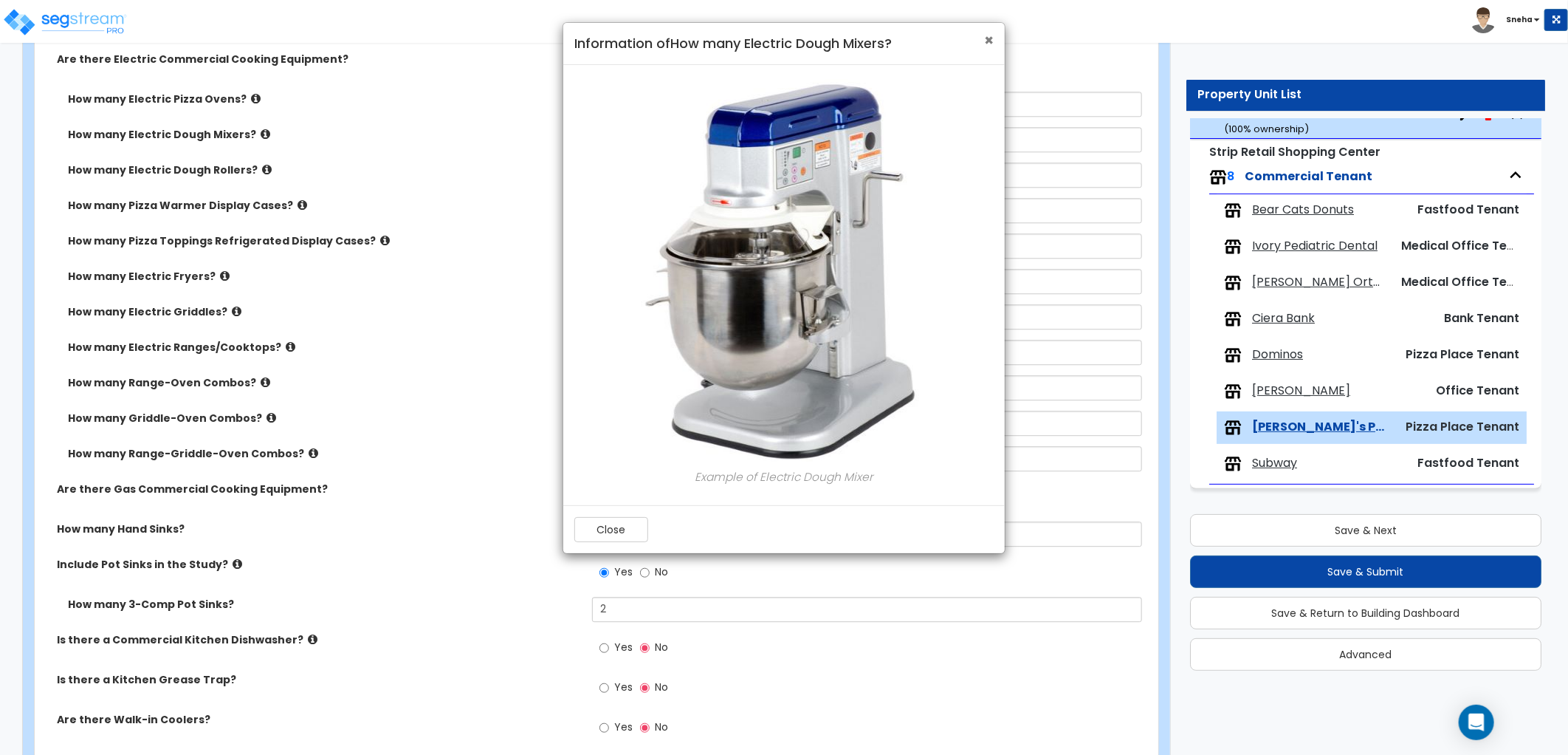
click at [984, 39] on span "×" at bounding box center [988, 40] width 9 height 21
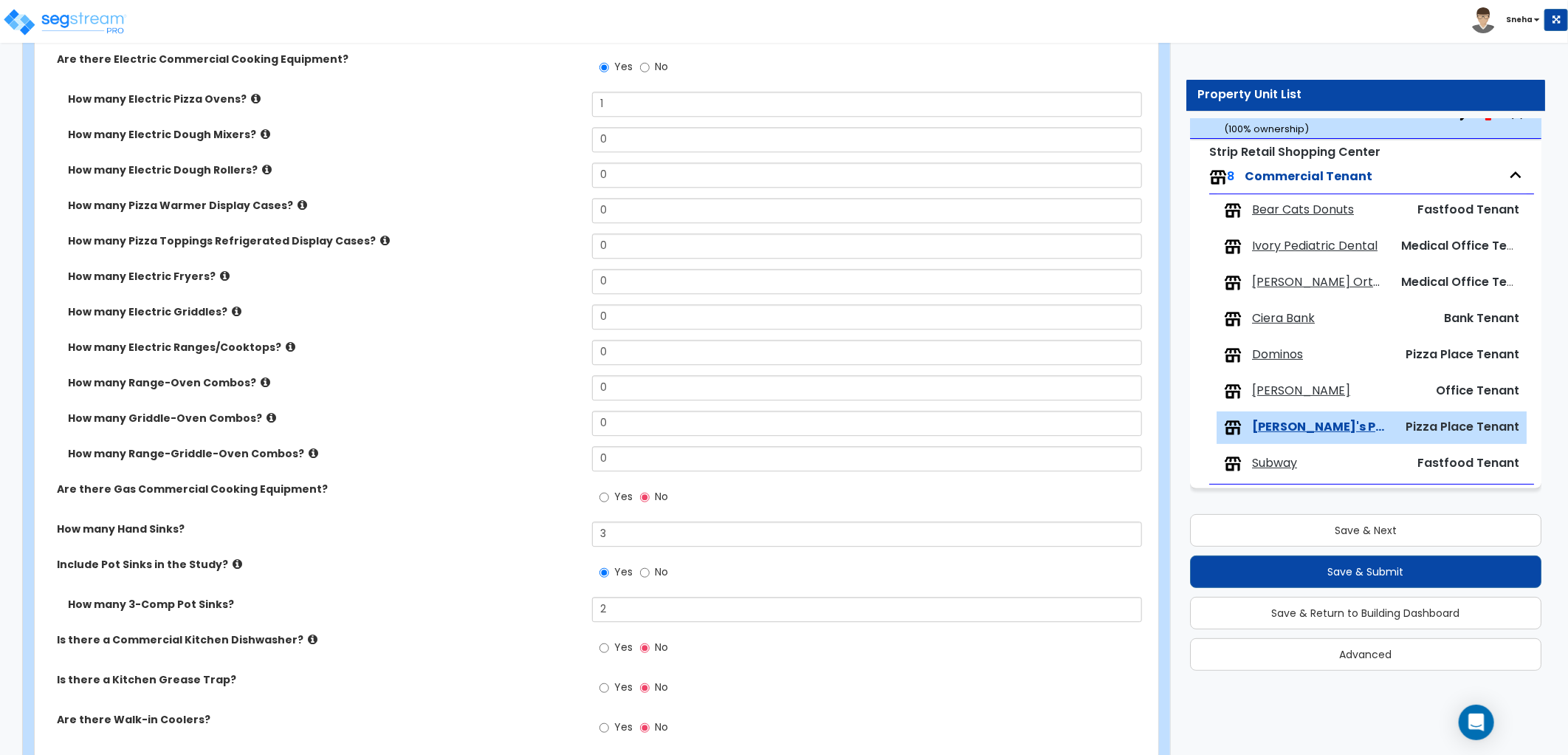
click at [297, 199] on icon at bounding box center [302, 204] width 9 height 11
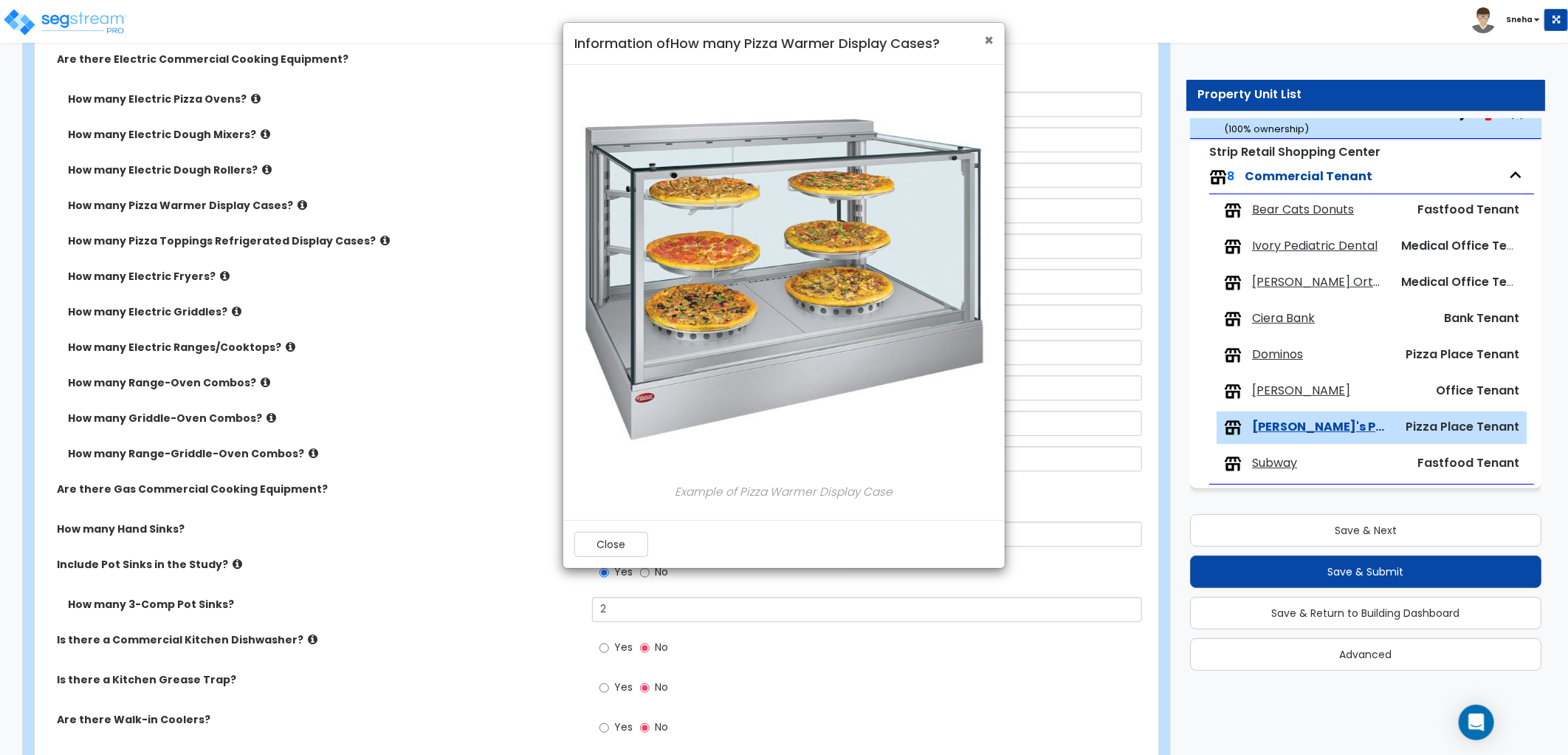
click at [989, 41] on span "×" at bounding box center [988, 40] width 9 height 21
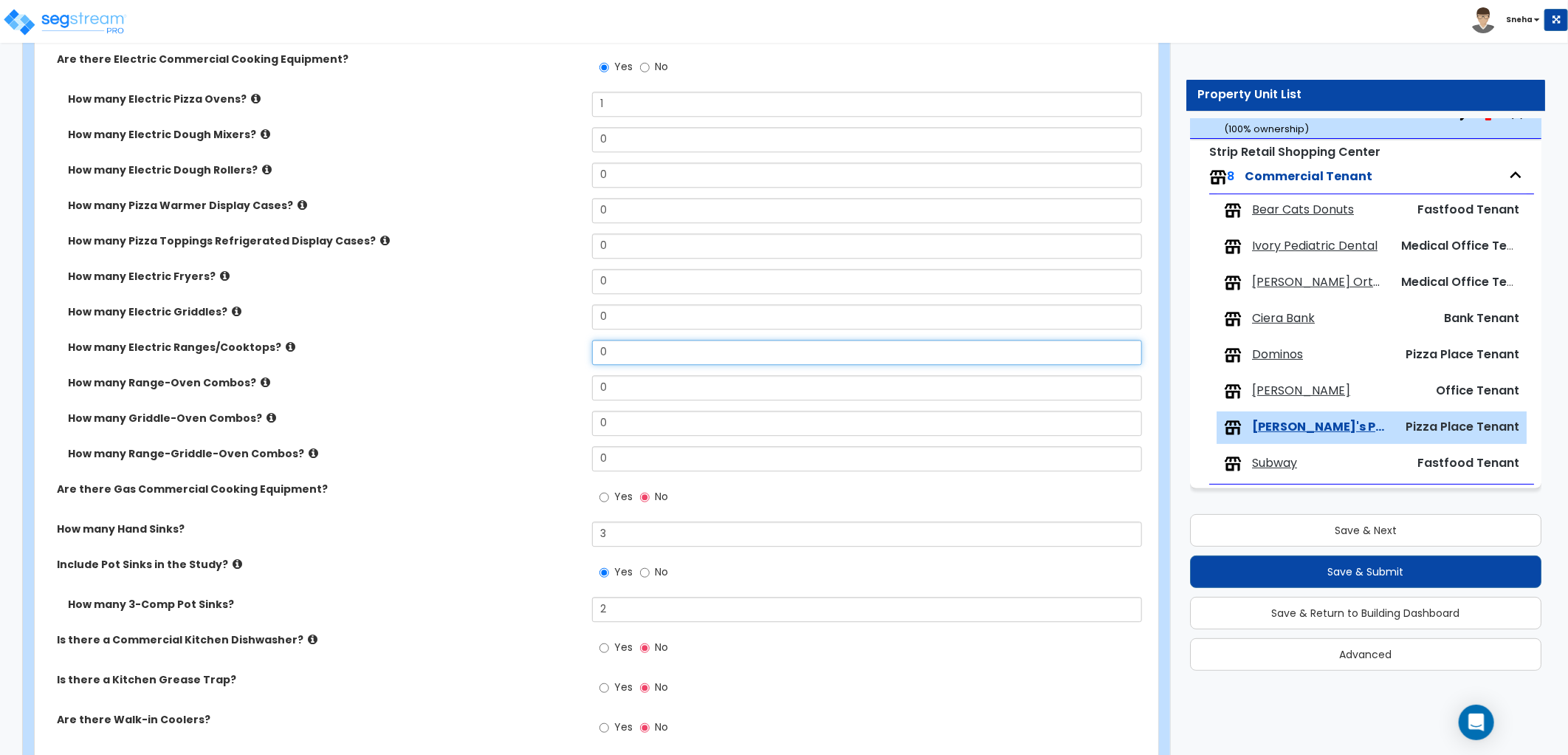
drag, startPoint x: 615, startPoint y: 349, endPoint x: 536, endPoint y: 363, distance: 80.2
click at [536, 363] on div "How many Electric Ranges/Cooktops? 0" at bounding box center [592, 358] width 1114 height 36
type input "1"
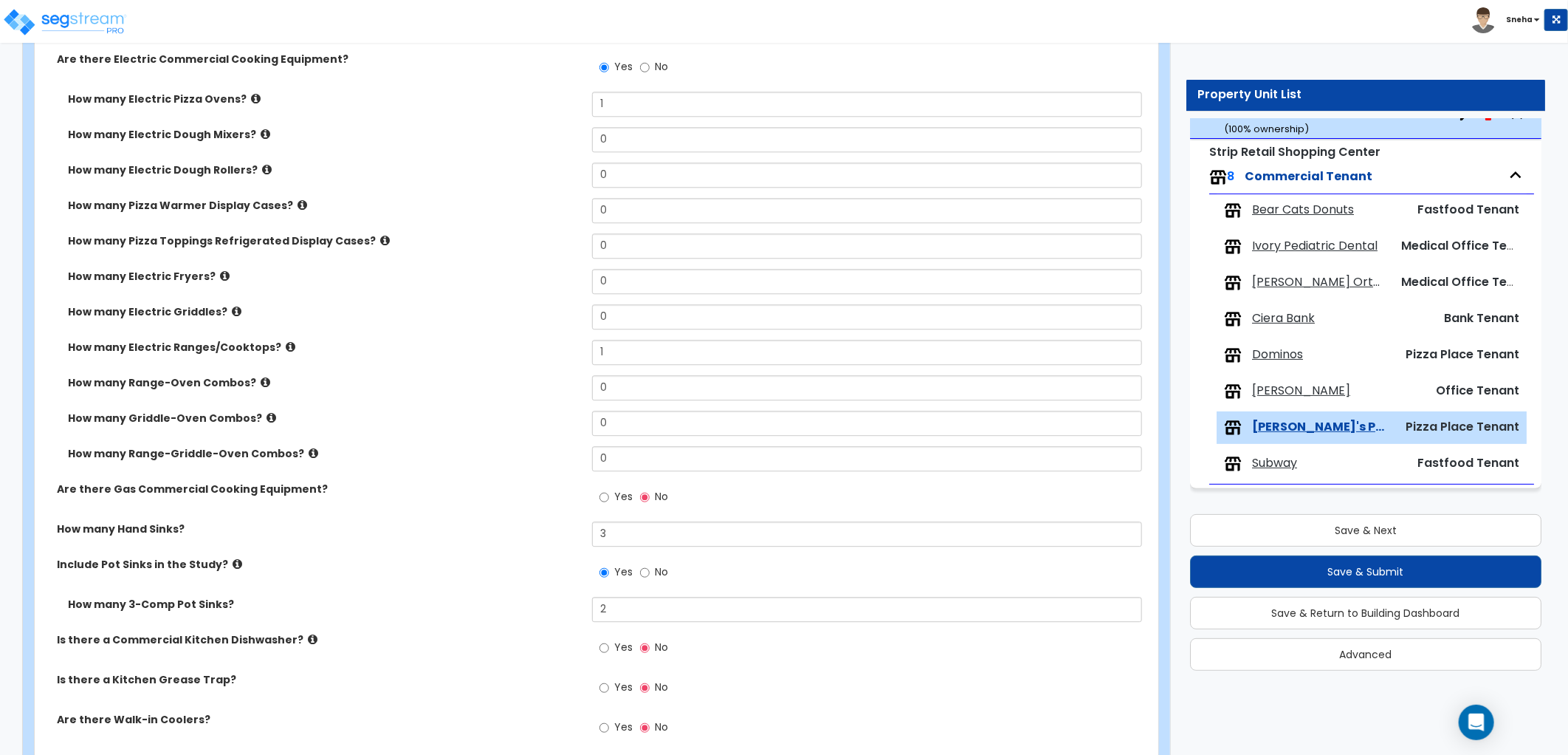
click at [518, 365] on div "How many Electric Ranges/Cooktops? 1" at bounding box center [592, 358] width 1114 height 36
click at [267, 417] on icon at bounding box center [271, 417] width 9 height 11
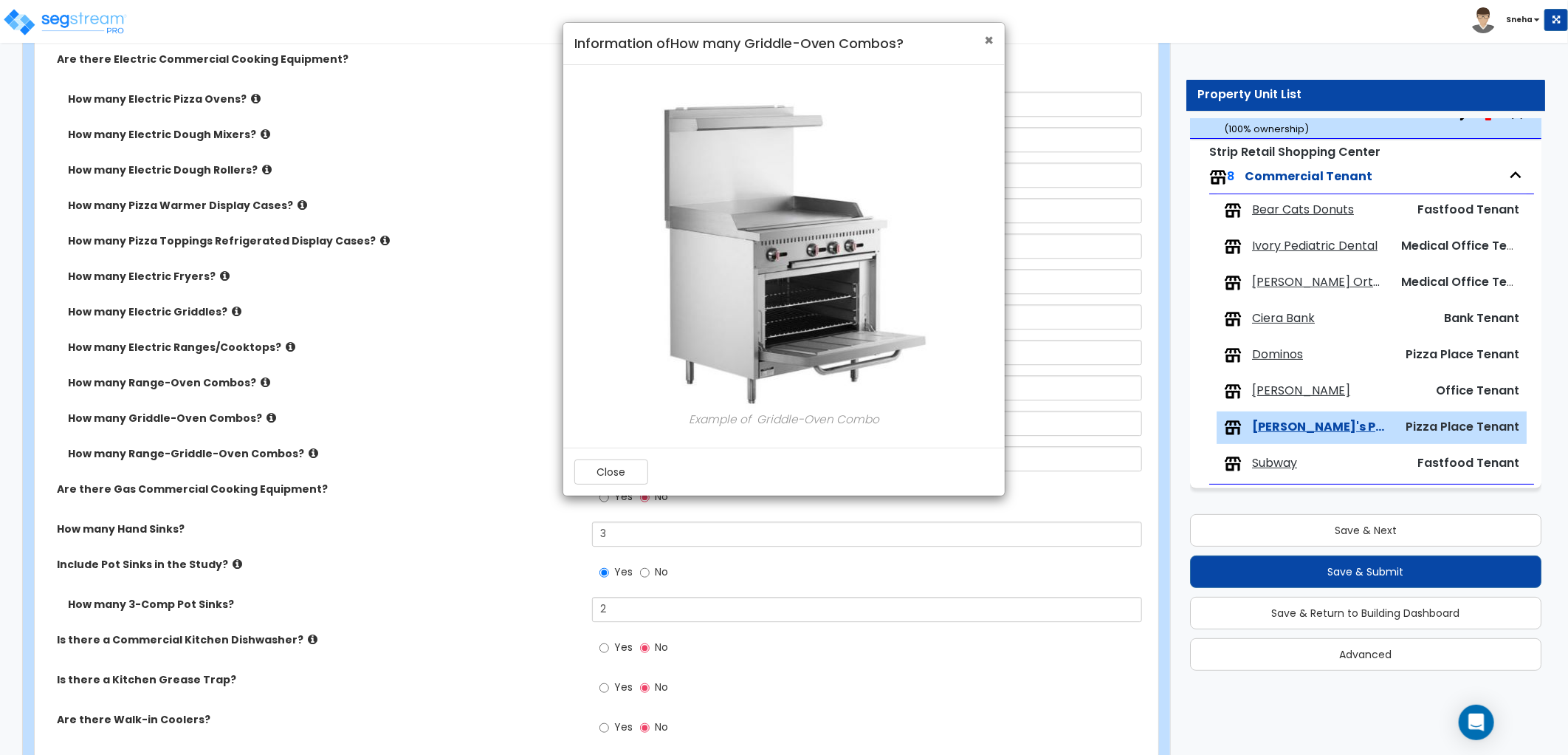
click at [991, 44] on span "×" at bounding box center [988, 40] width 9 height 21
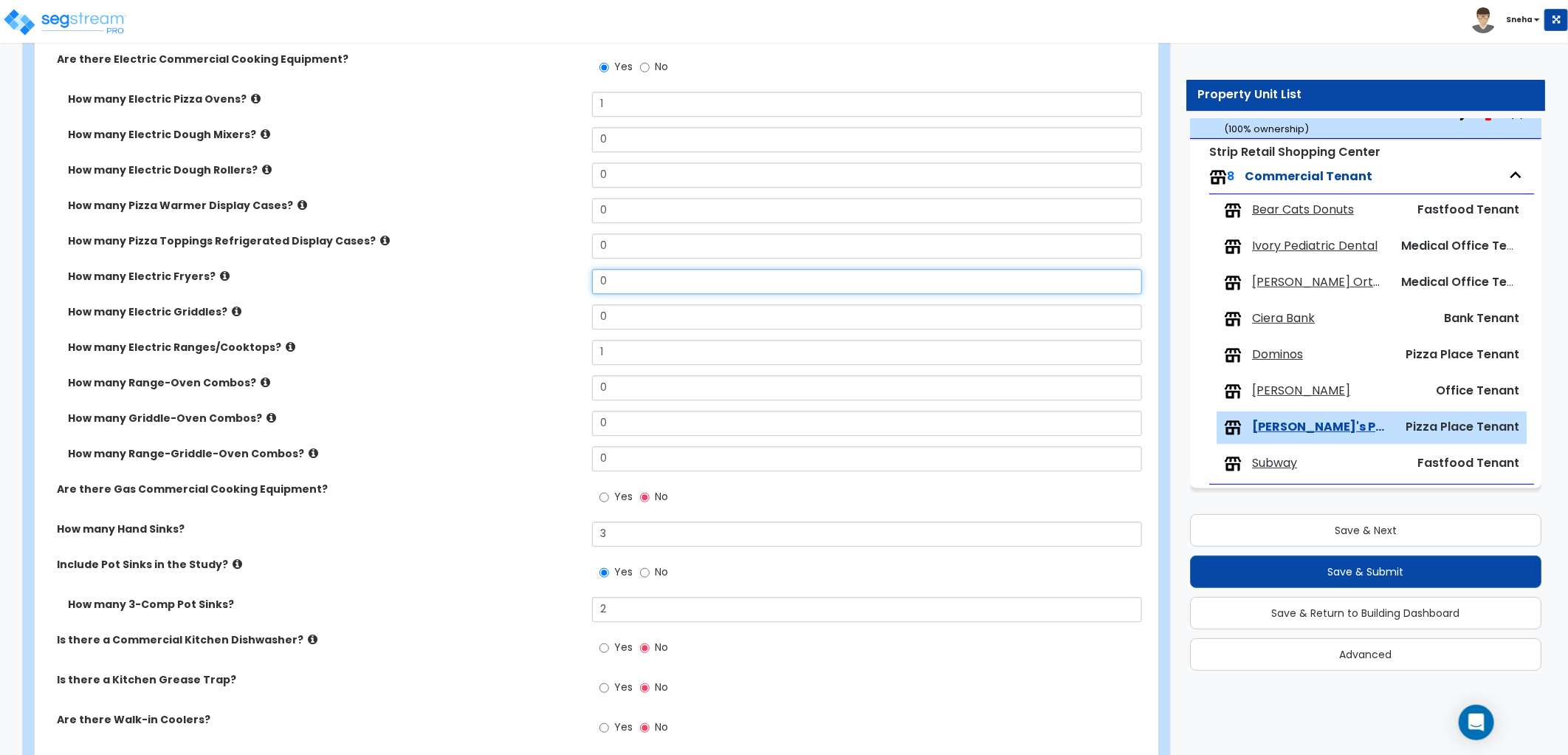
drag, startPoint x: 615, startPoint y: 278, endPoint x: 593, endPoint y: 282, distance: 22.4
click at [593, 282] on input "0" at bounding box center [867, 281] width 550 height 26
type input "1"
click at [546, 269] on label "How many Electric Fryers?" at bounding box center [325, 275] width 513 height 14
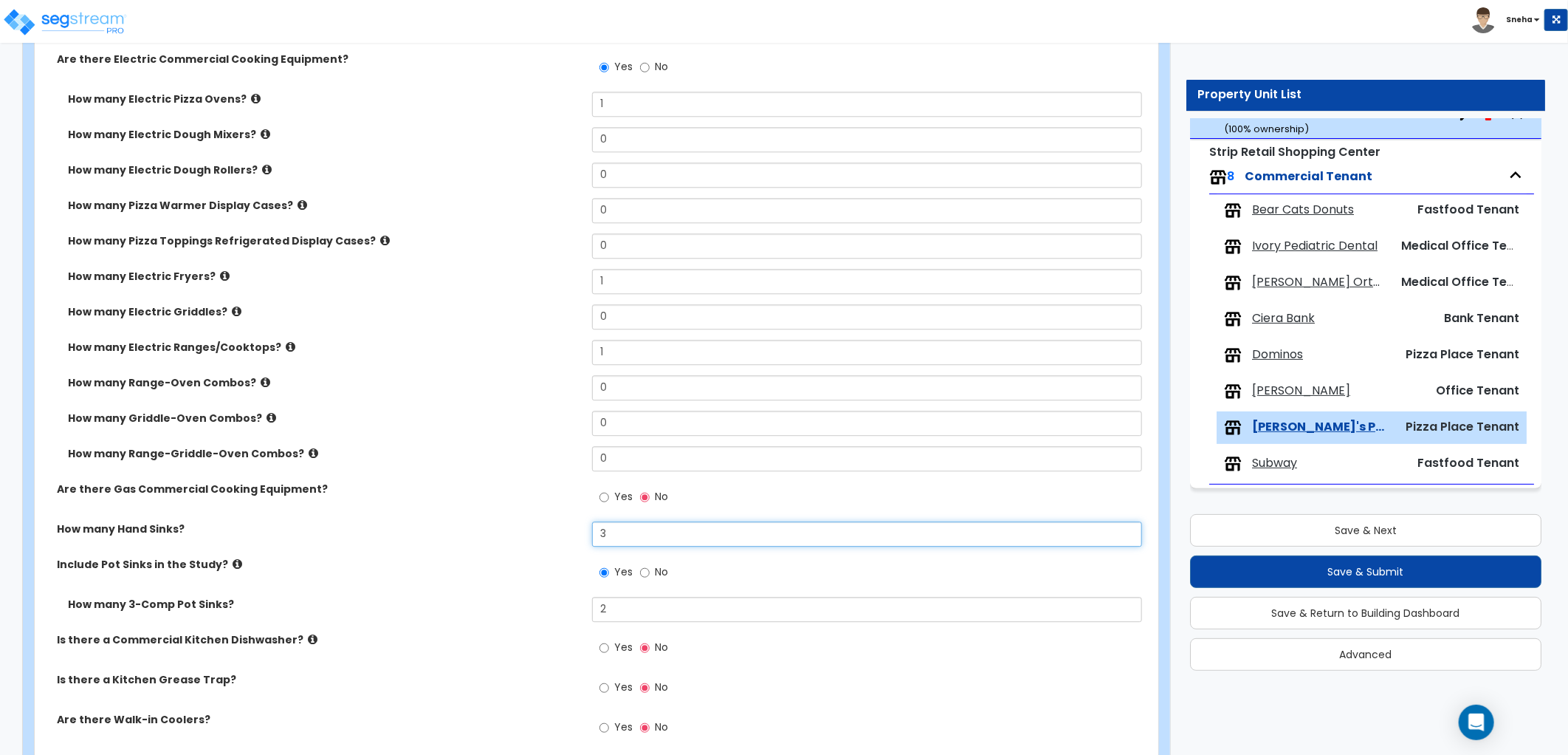
drag, startPoint x: 627, startPoint y: 534, endPoint x: 546, endPoint y: 537, distance: 81.1
click at [546, 537] on div "How many Hand Sinks? 3" at bounding box center [592, 539] width 1114 height 36
type input "4"
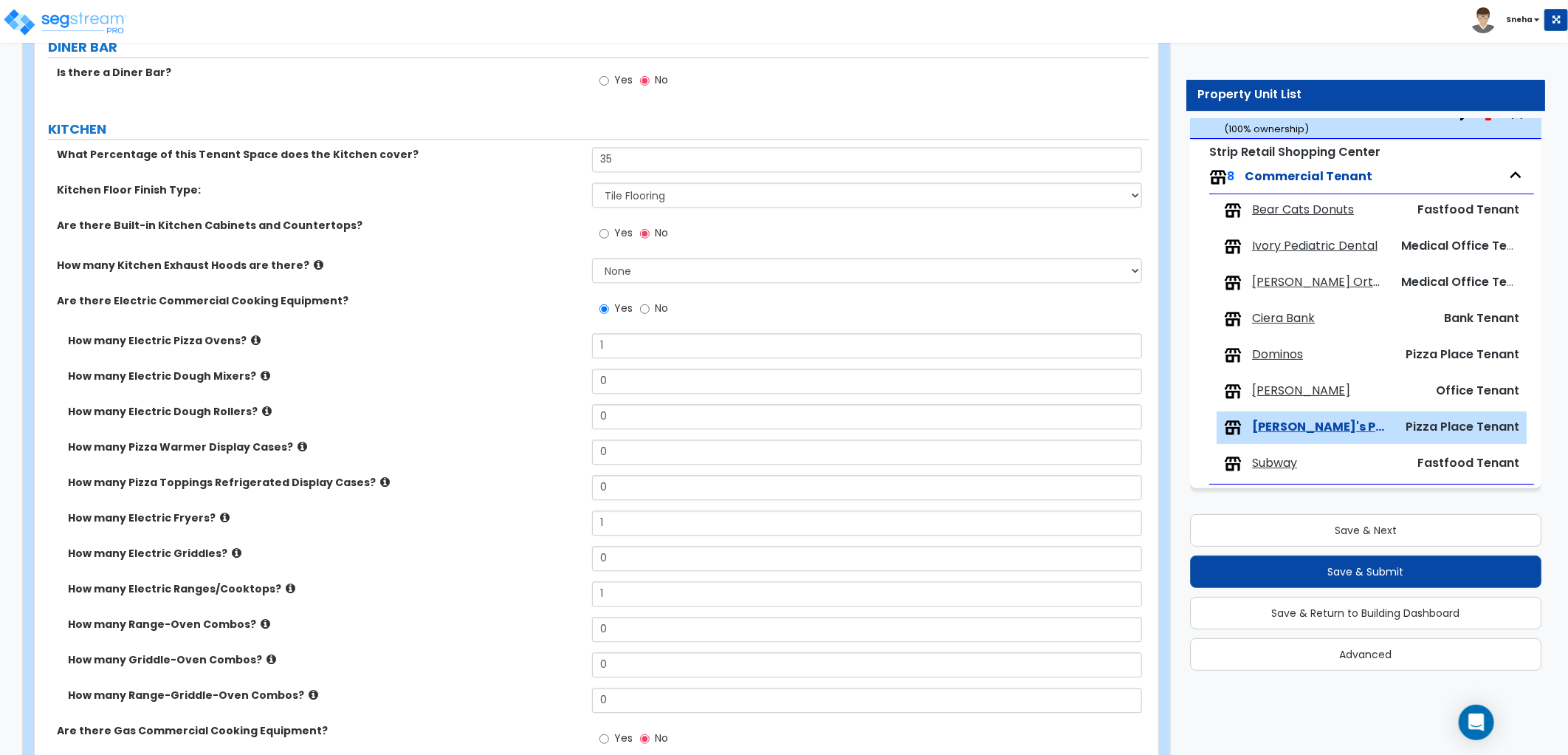
scroll to position [2081, 0]
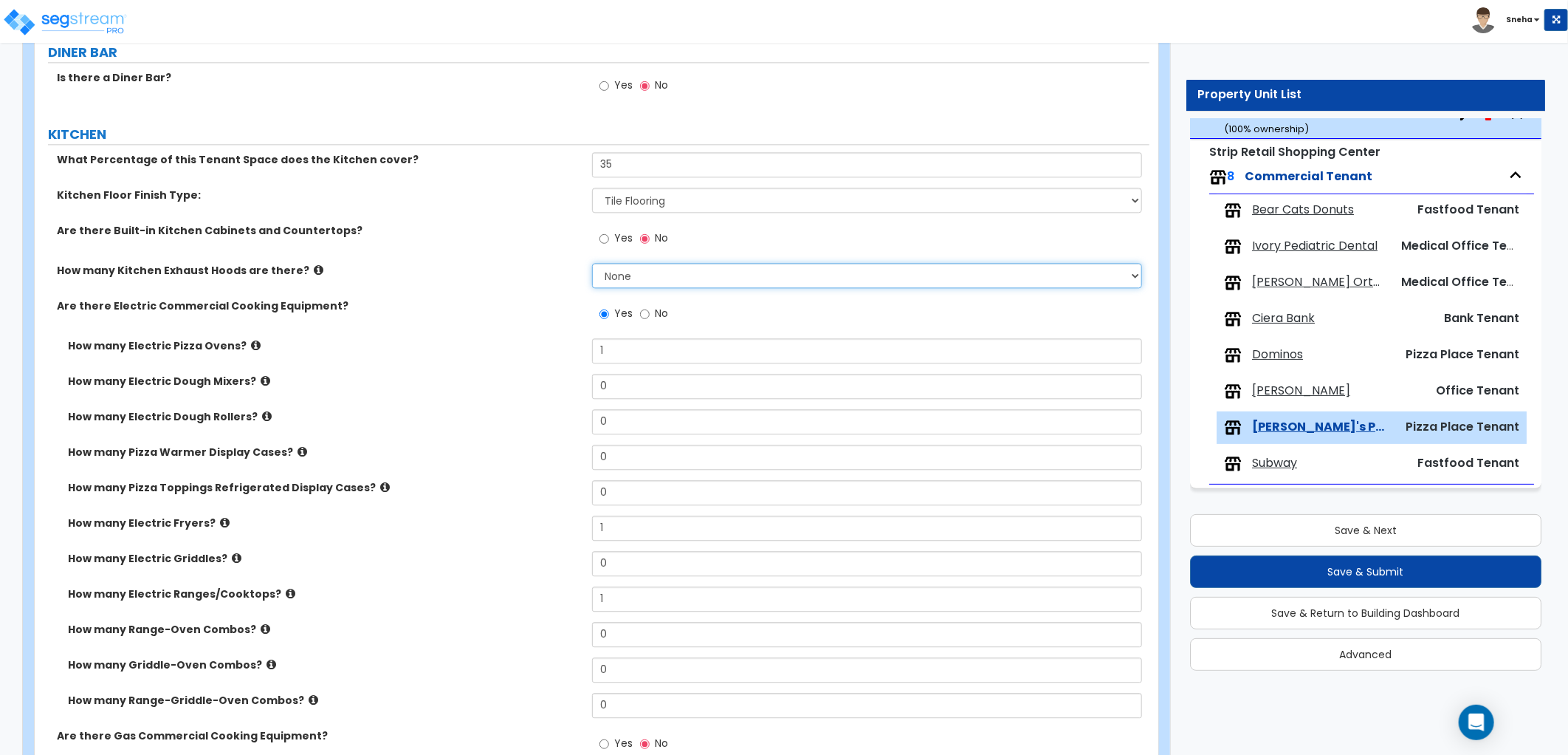
click at [615, 277] on select "None 1 2 3" at bounding box center [867, 275] width 550 height 26
select select "1"
click at [592, 263] on select "None 1 2 3" at bounding box center [867, 275] width 550 height 26
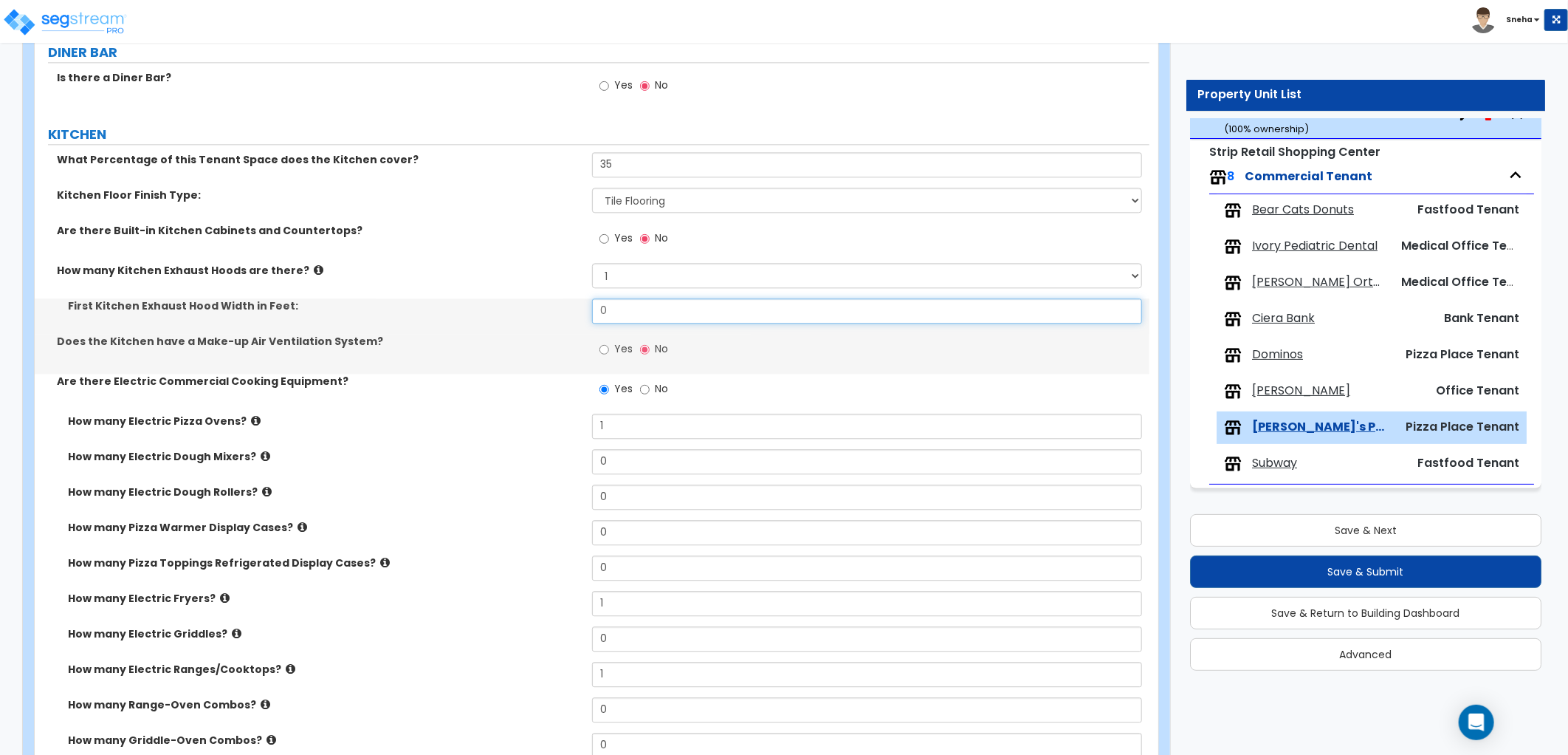
drag, startPoint x: 631, startPoint y: 307, endPoint x: 601, endPoint y: 307, distance: 30.0
click at [601, 307] on input "0" at bounding box center [867, 311] width 550 height 26
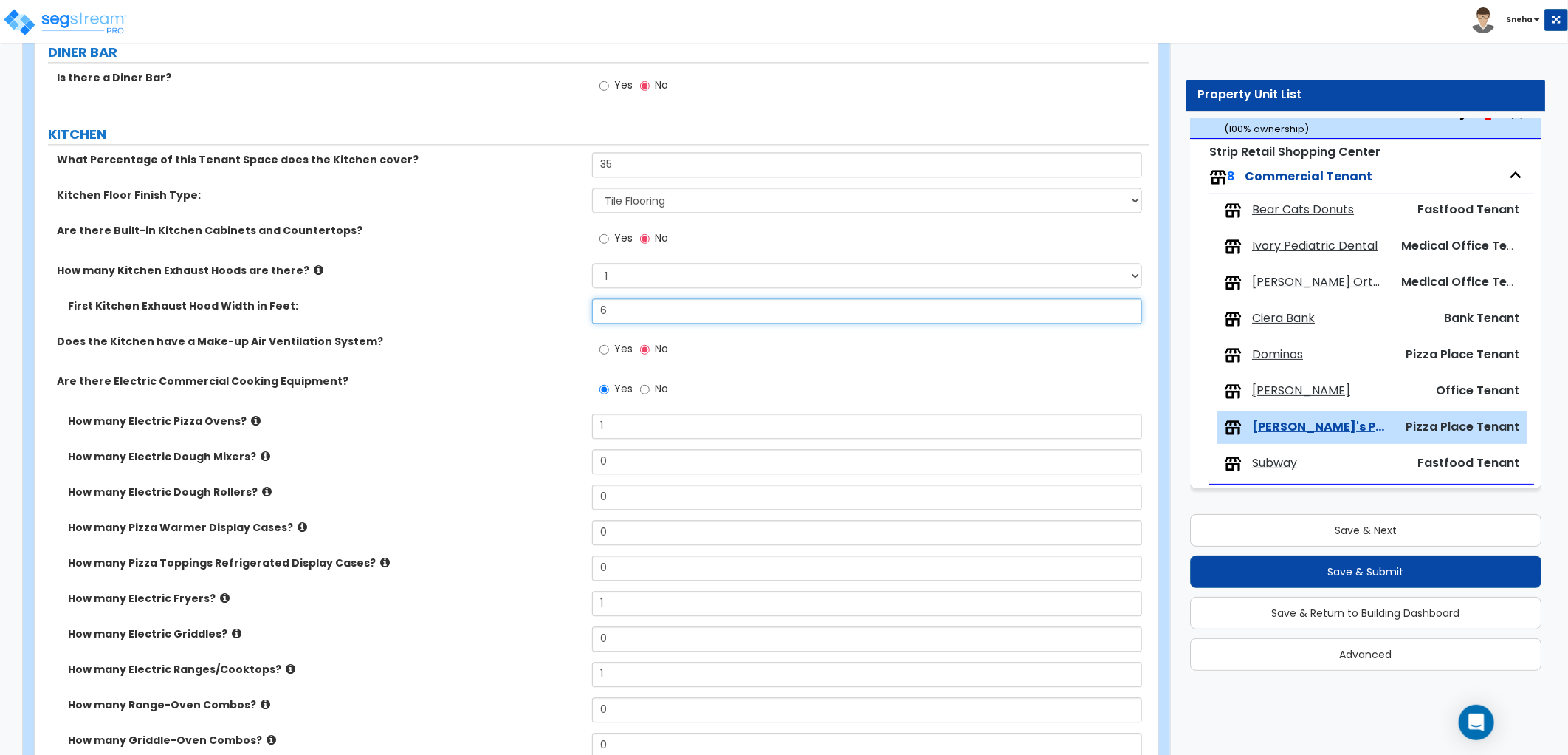
type input "6"
click at [564, 272] on label "How many Kitchen Exhaust Hoods are there?" at bounding box center [319, 270] width 524 height 14
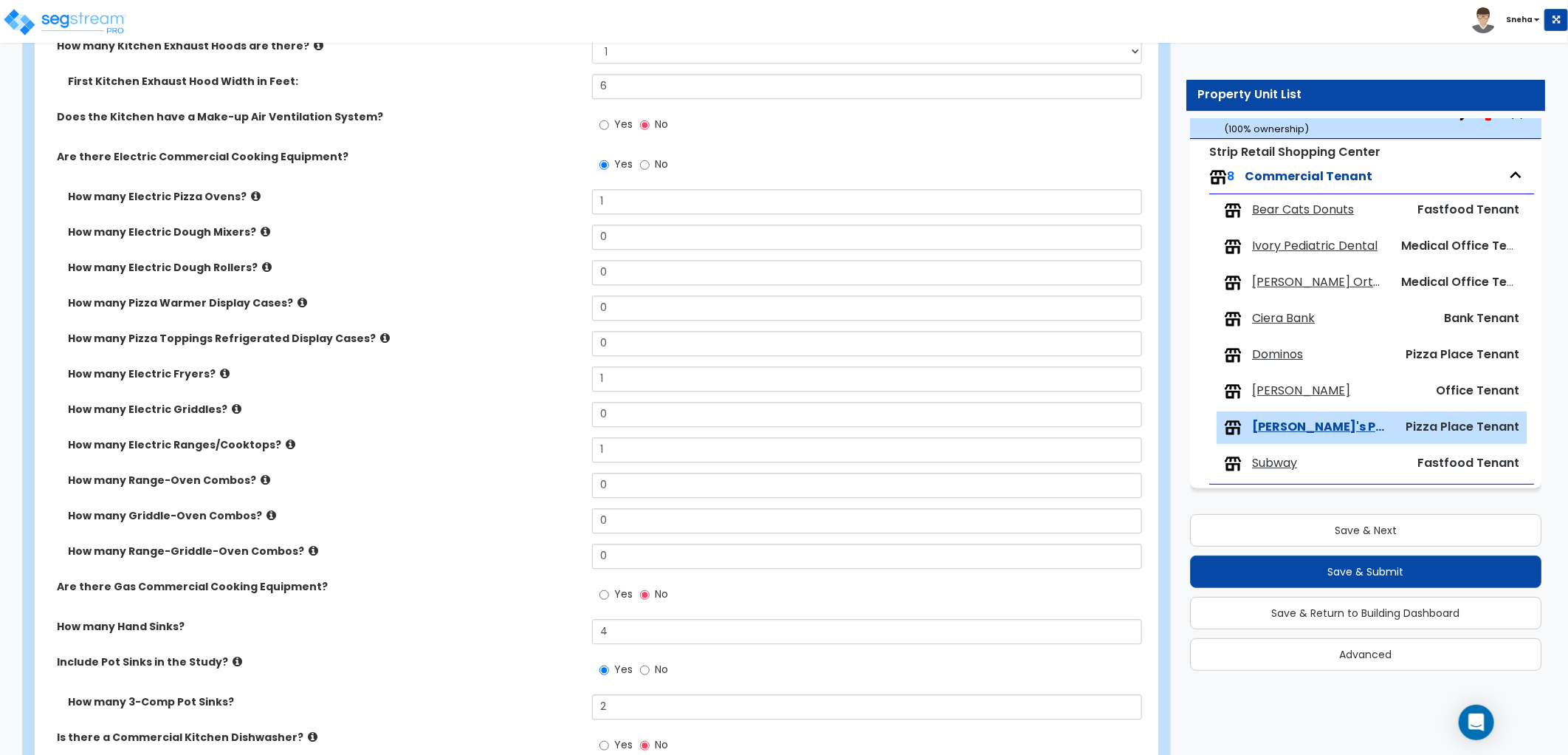
scroll to position [2327, 0]
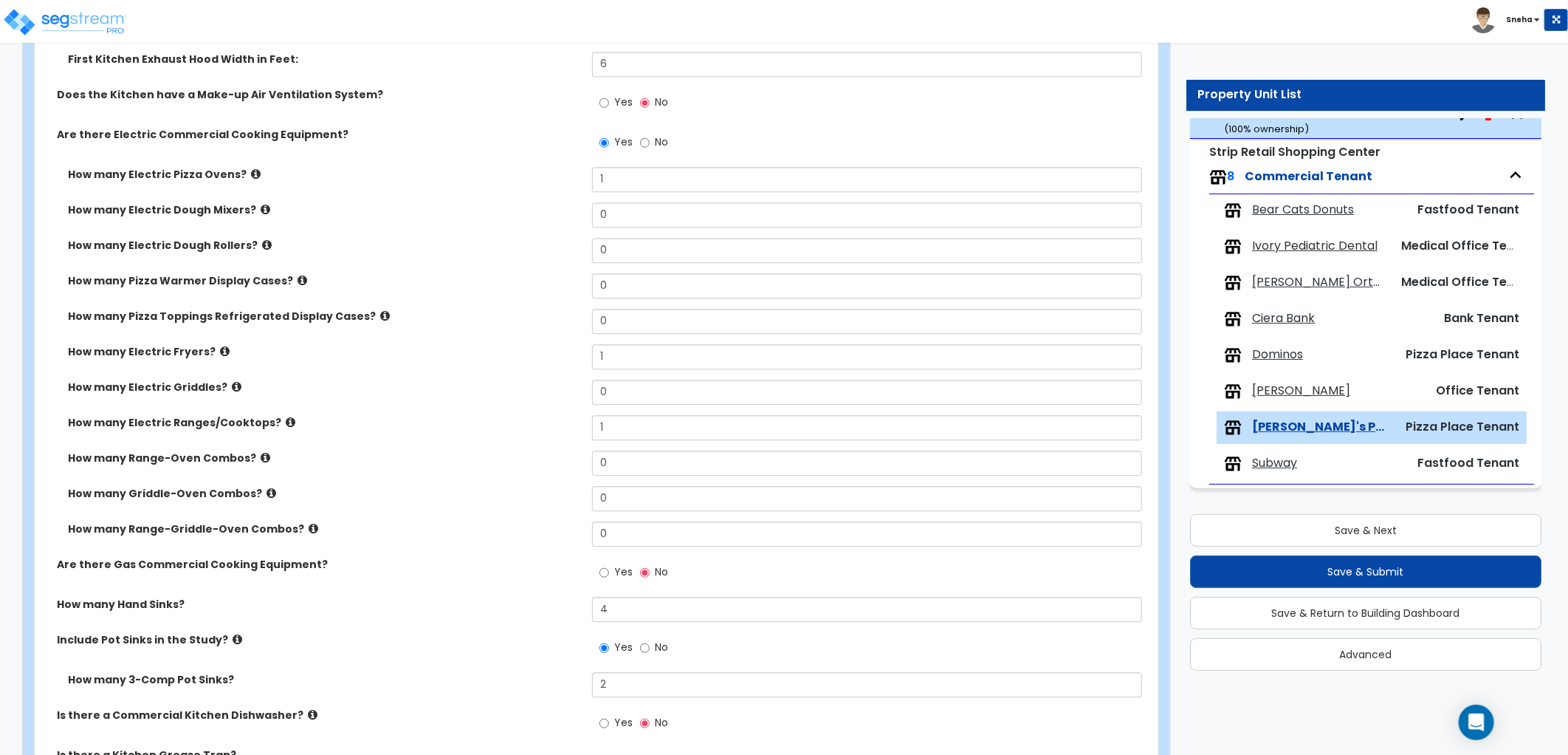
click at [249, 462] on label "How many Range-Oven Combos?" at bounding box center [325, 457] width 513 height 14
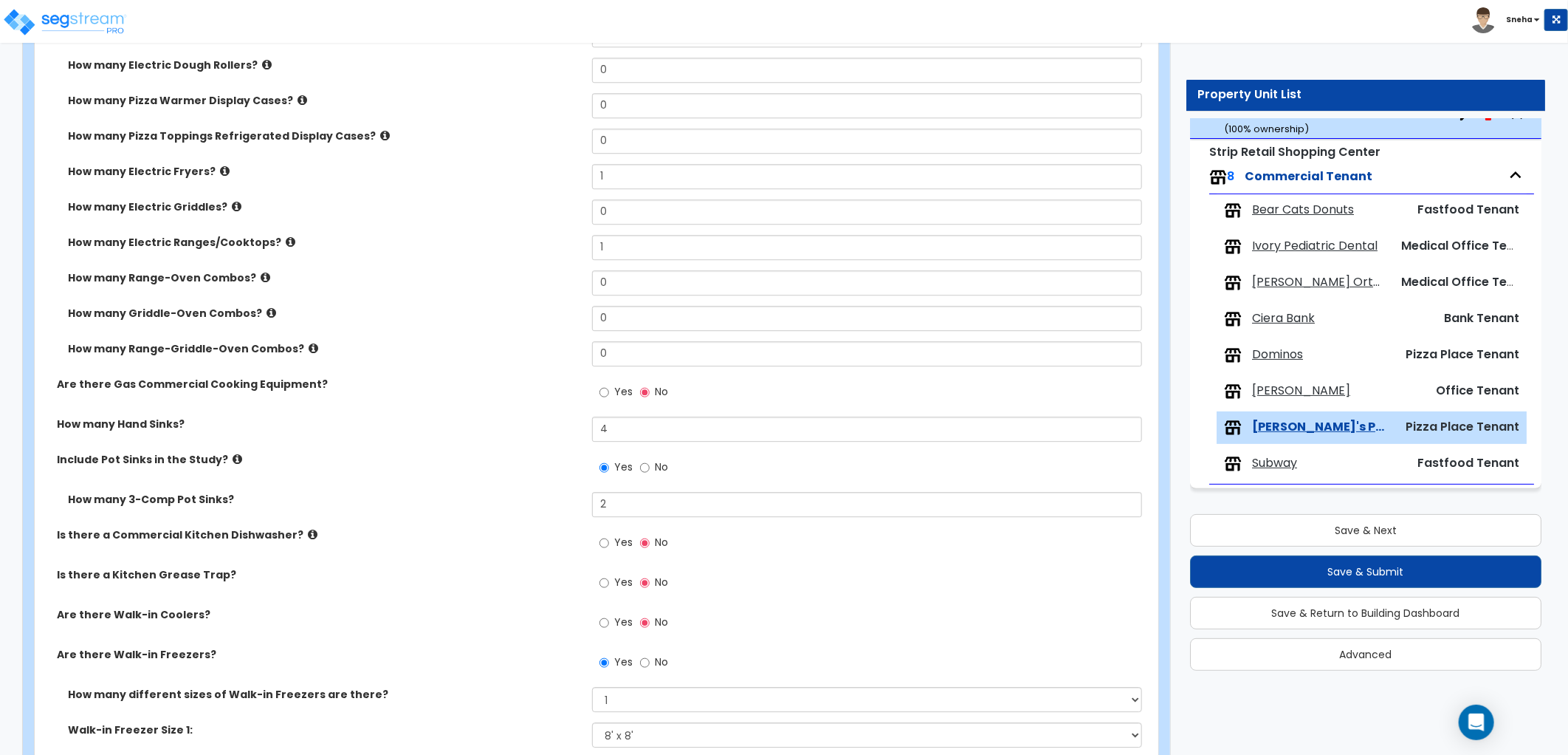
scroll to position [2573, 0]
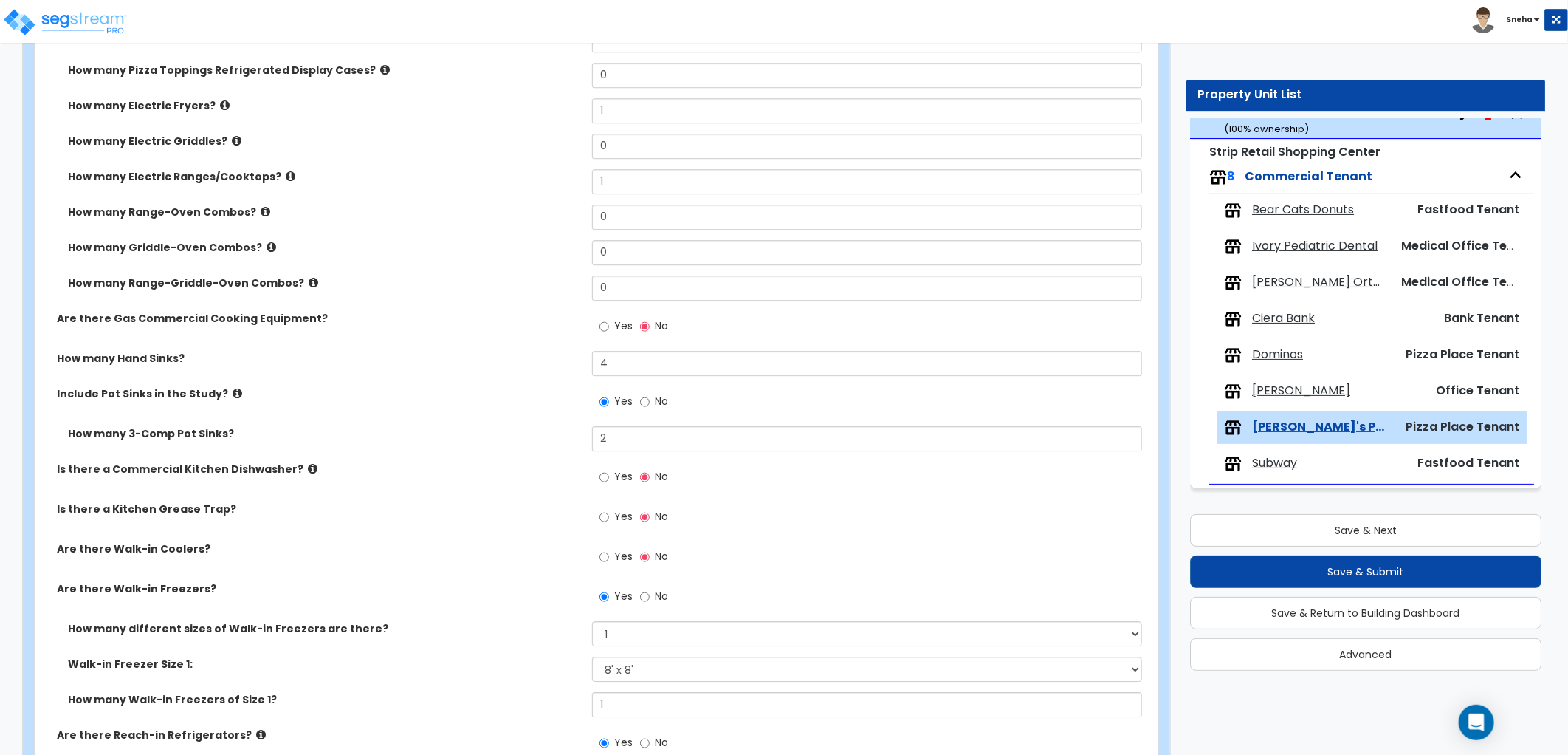
click at [267, 241] on icon at bounding box center [271, 247] width 9 height 11
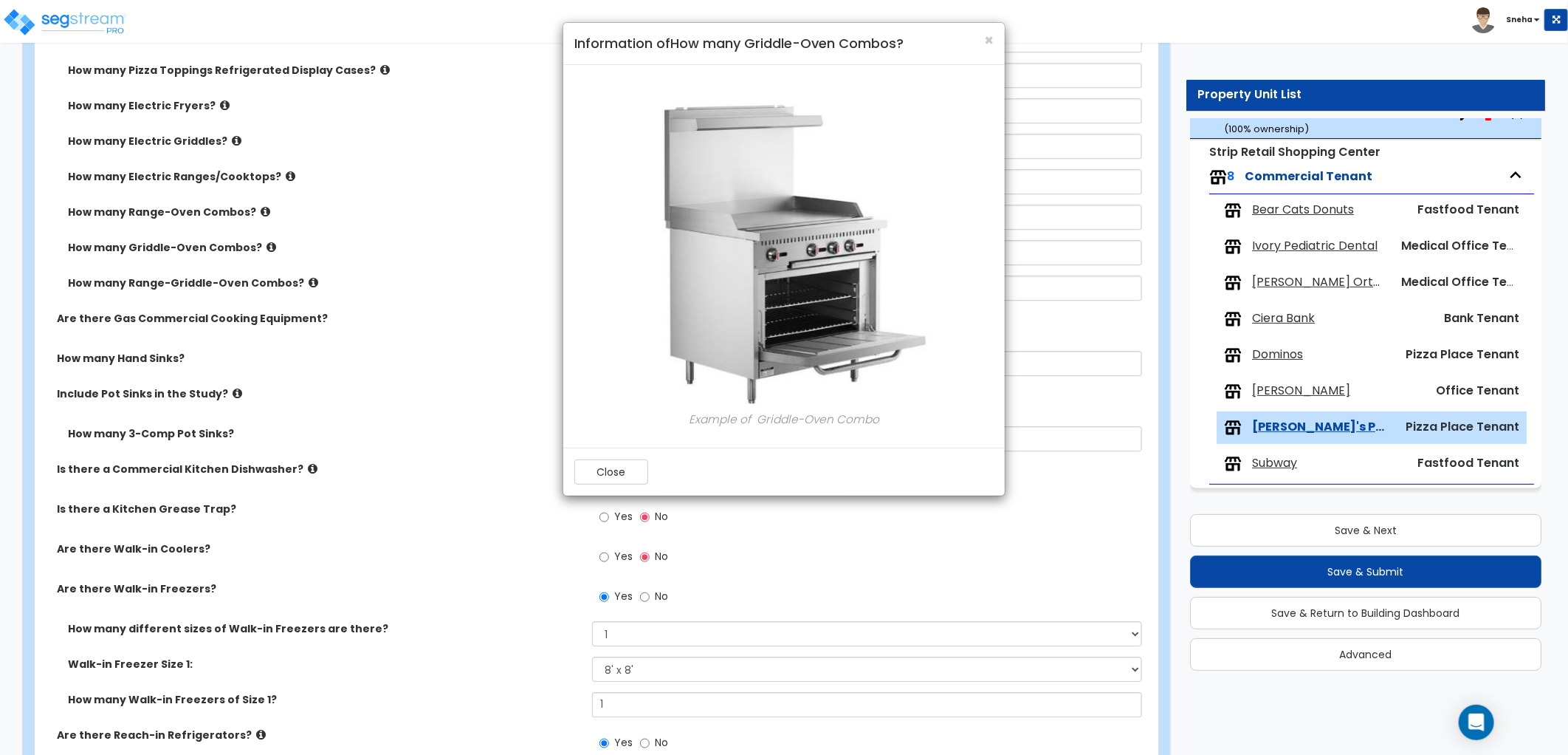
click at [256, 212] on div "× Information of How many Griddle-Oven Combos? Example of Griddle-Oven Combo Cl…" at bounding box center [784, 378] width 1568 height 755
click at [256, 210] on div "× Information of How many Griddle-Oven Combos? Example of Griddle-Oven Combo Cl…" at bounding box center [784, 378] width 1568 height 755
click at [598, 467] on button "Close" at bounding box center [611, 472] width 74 height 26
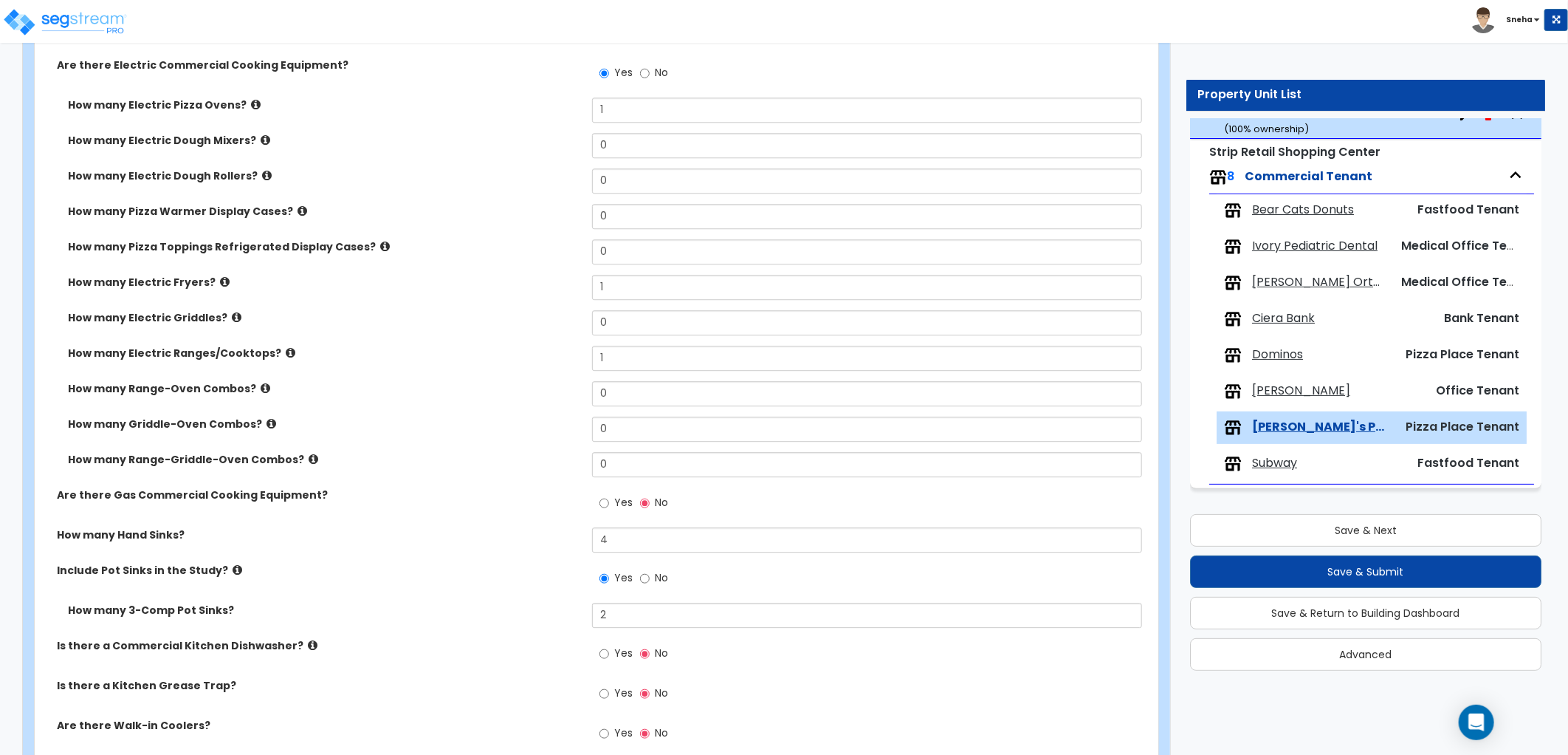
scroll to position [2327, 0]
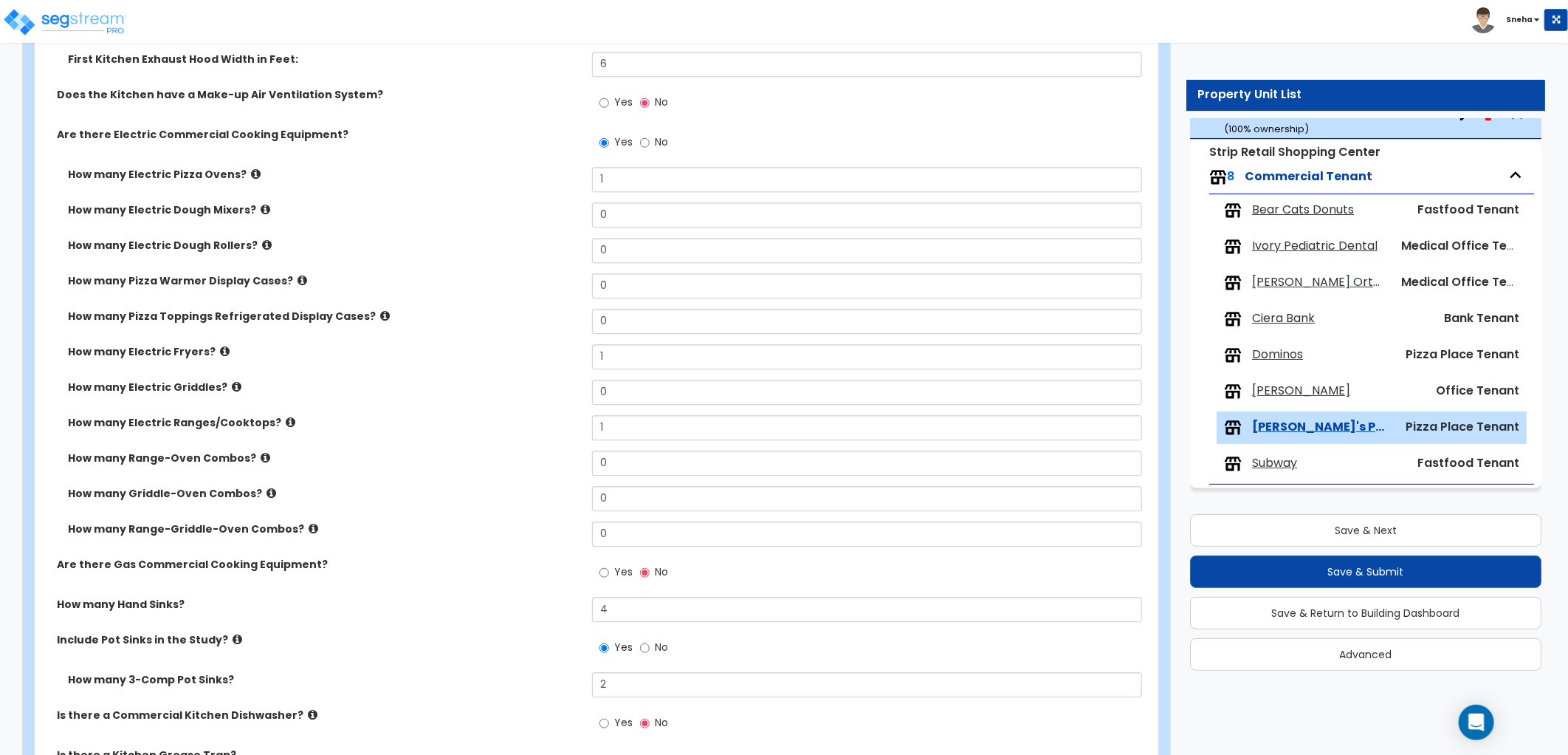
click at [380, 312] on icon at bounding box center [384, 315] width 9 height 11
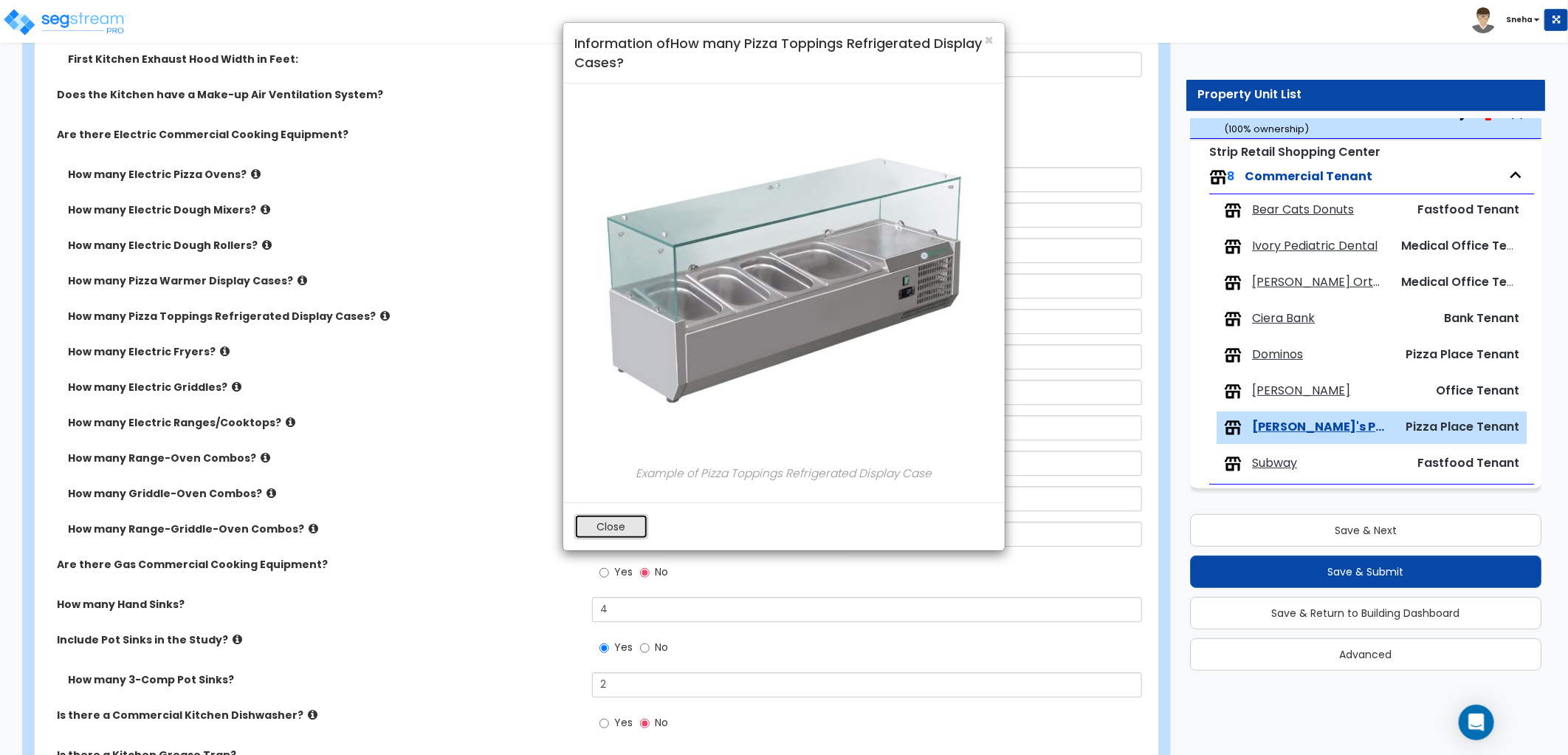
click at [627, 527] on button "Close" at bounding box center [611, 526] width 74 height 26
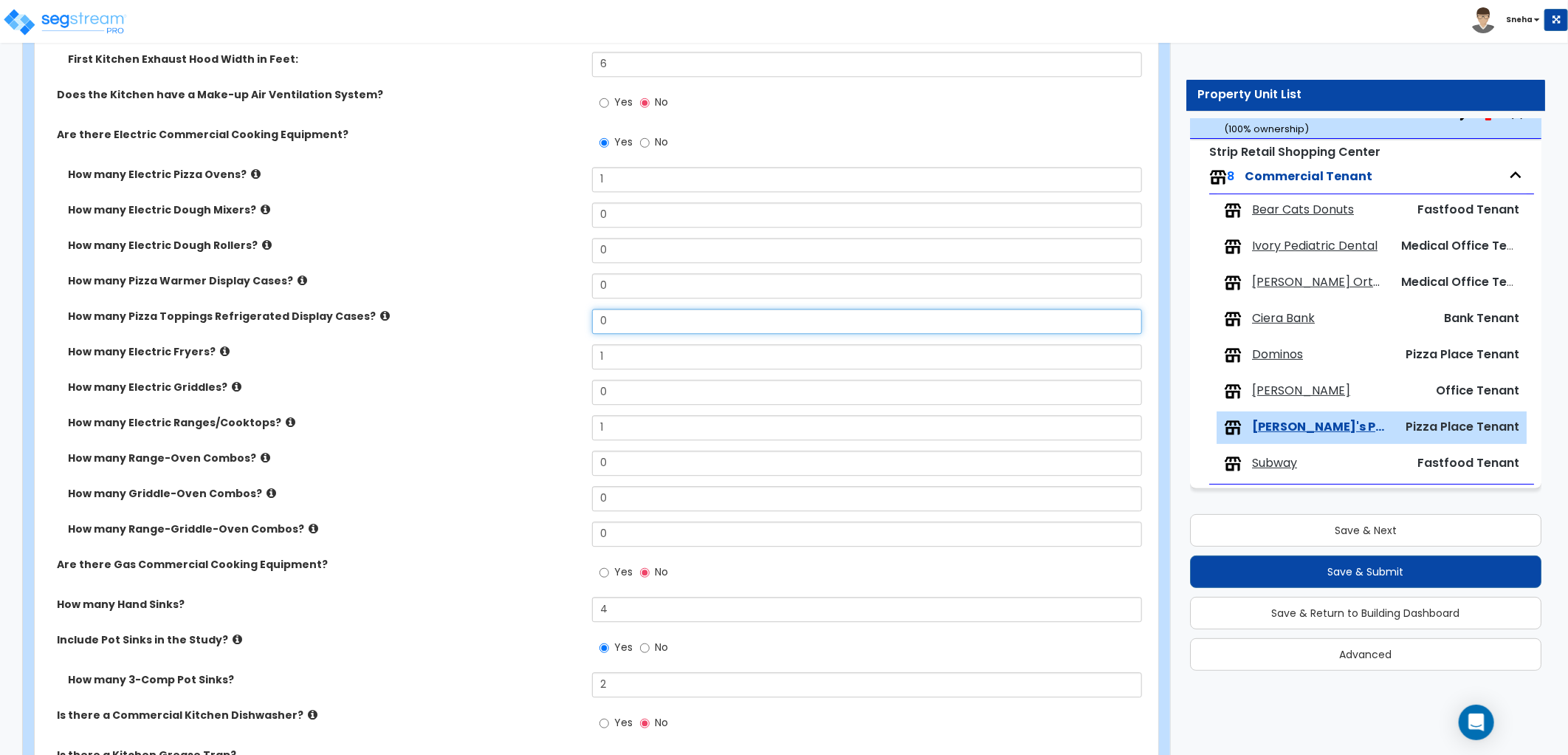
drag, startPoint x: 619, startPoint y: 319, endPoint x: 556, endPoint y: 323, distance: 63.1
click at [557, 323] on div "How many Pizza Toppings Refrigerated Display Cases? 0" at bounding box center [592, 326] width 1114 height 36
type input "1"
click at [551, 323] on div "How many Pizza Toppings Refrigerated Display Cases? 1" at bounding box center [592, 326] width 1114 height 36
click at [297, 278] on icon at bounding box center [302, 280] width 9 height 11
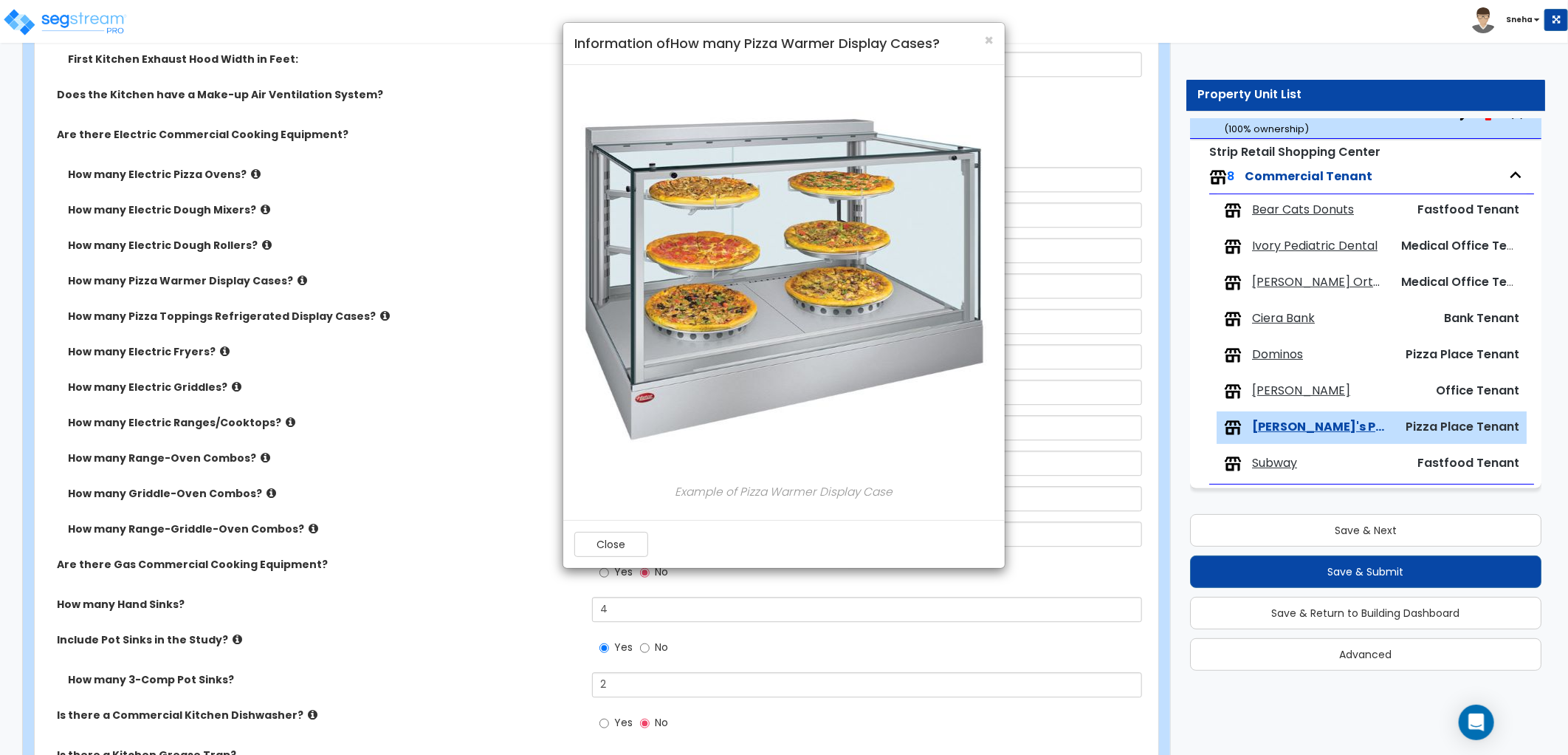
click at [332, 278] on div "× Information of How many Pizza Warmer Display Cases? Example of Pizza Warmer D…" at bounding box center [784, 378] width 1568 height 755
click at [630, 545] on button "Close" at bounding box center [611, 544] width 74 height 26
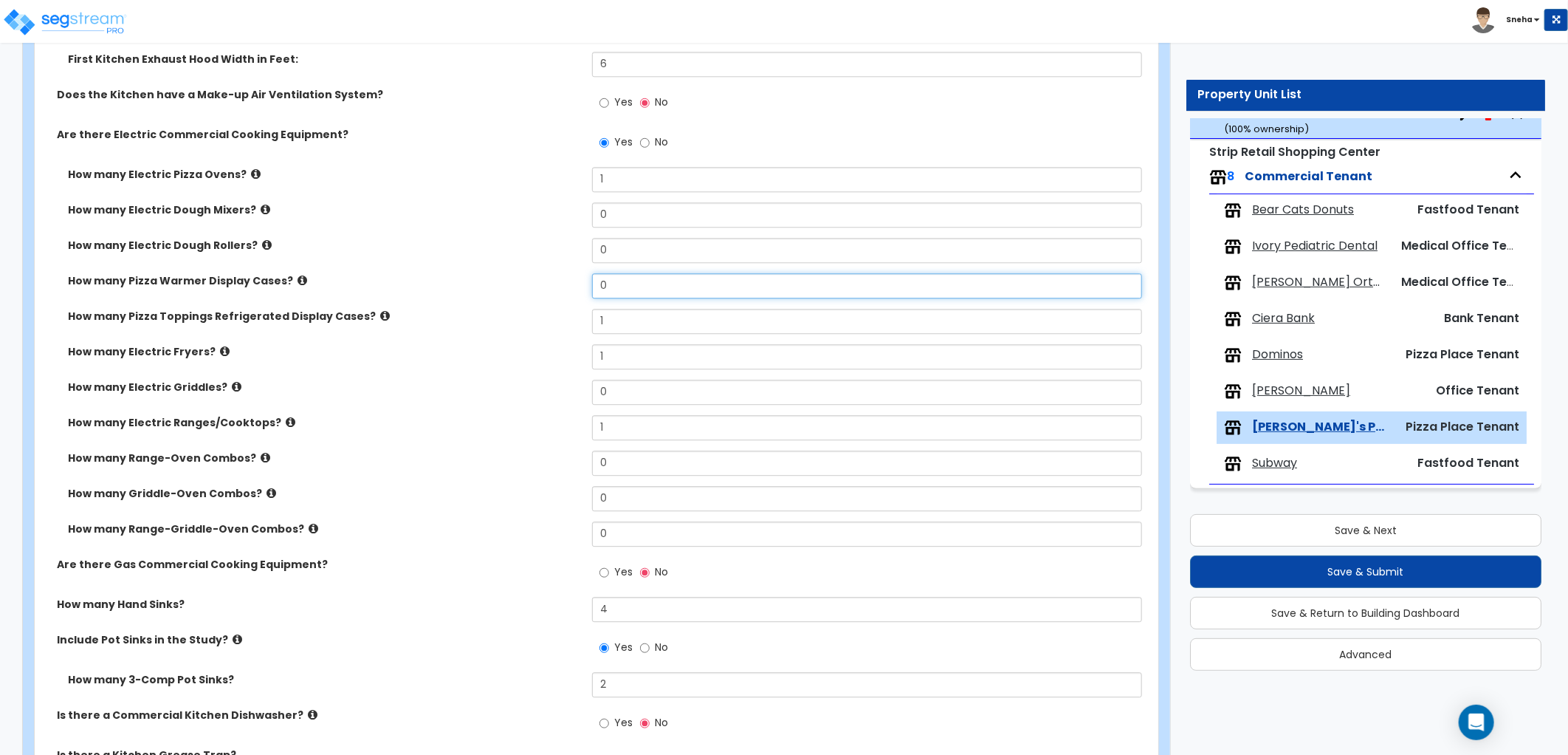
drag, startPoint x: 602, startPoint y: 289, endPoint x: 589, endPoint y: 289, distance: 13.0
click at [589, 289] on div "How many Pizza Warmer Display Cases? 0" at bounding box center [592, 291] width 1114 height 36
type input "1"
click at [553, 287] on label "How many Pizza Warmer Display Cases?" at bounding box center [325, 280] width 513 height 14
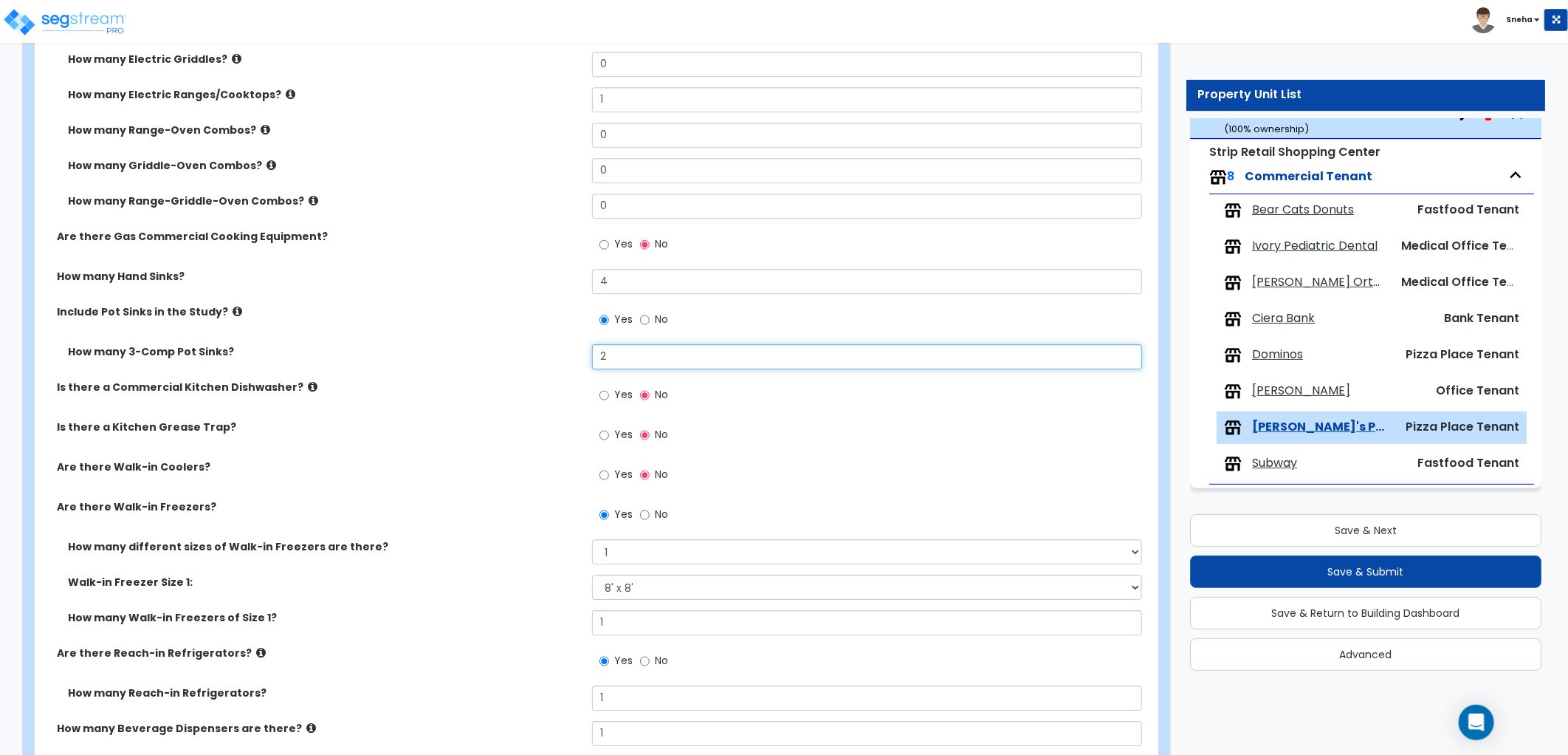
drag, startPoint x: 620, startPoint y: 360, endPoint x: 571, endPoint y: 362, distance: 49.0
click at [571, 362] on div "How many 3-Comp Pot Sinks? 2" at bounding box center [592, 362] width 1114 height 36
type input "1"
click at [567, 359] on div "How many 3-Comp Pot Sinks? 1" at bounding box center [592, 362] width 1114 height 36
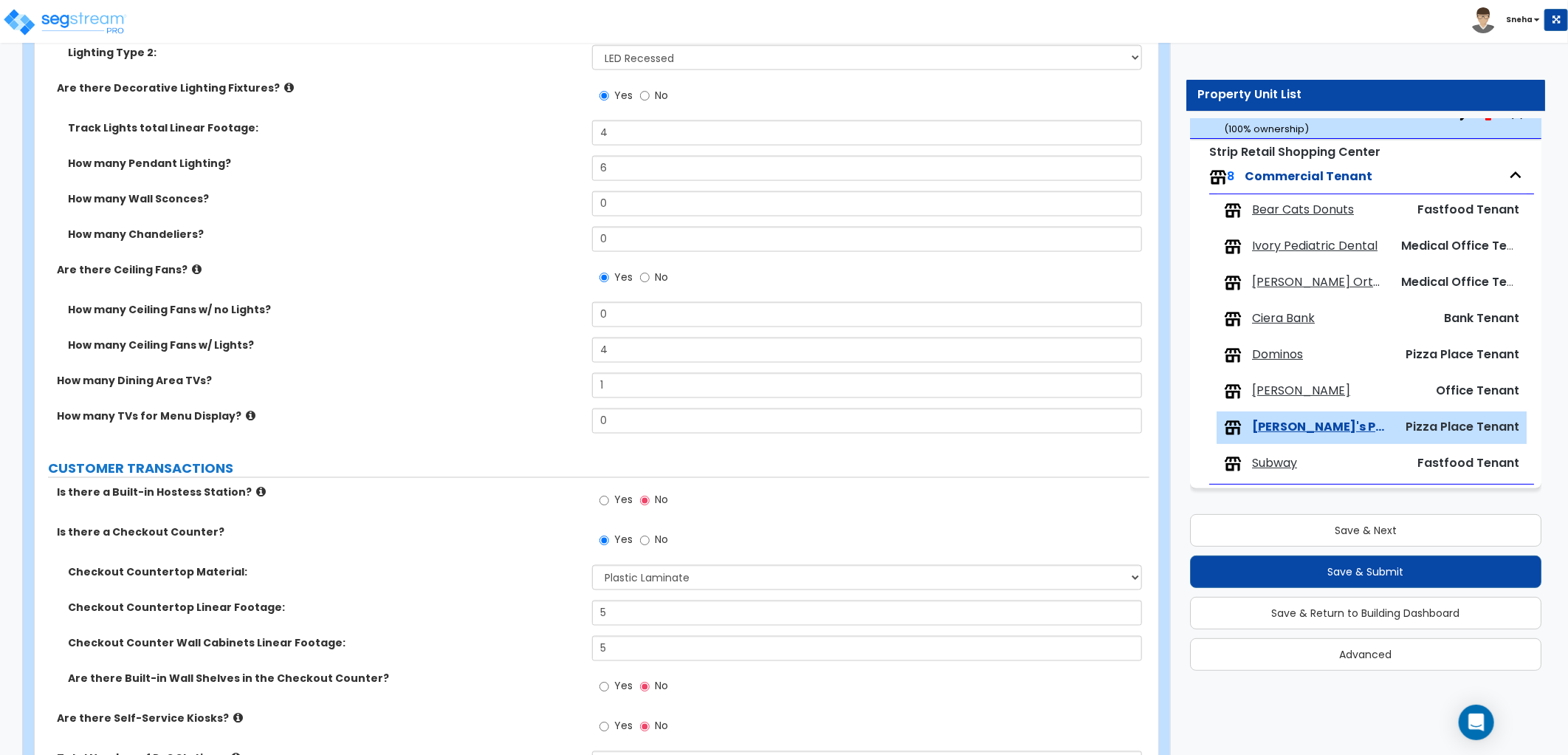
scroll to position [1411, 0]
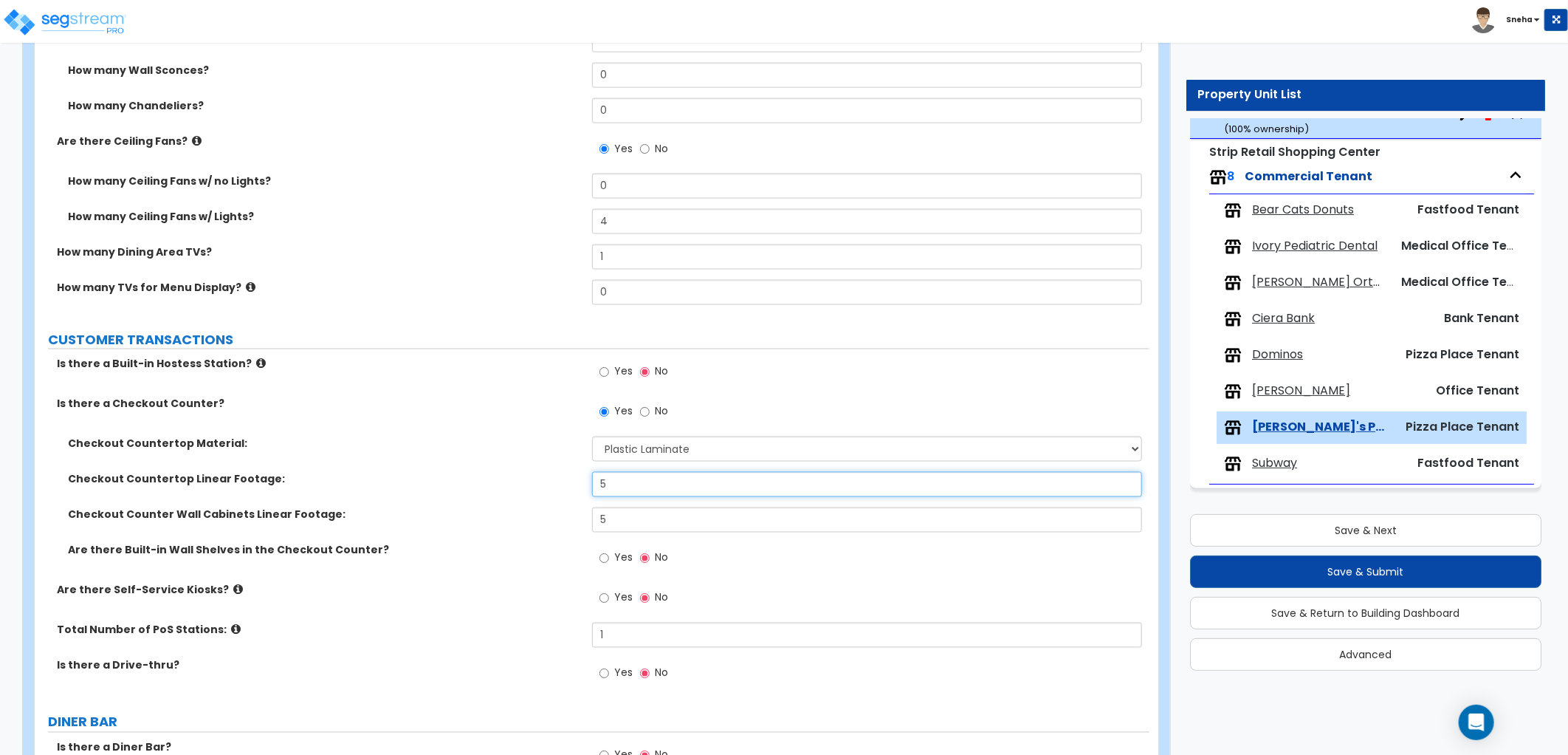
drag, startPoint x: 618, startPoint y: 482, endPoint x: 580, endPoint y: 483, distance: 38.0
click at [581, 484] on div "Checkout Countertop Linear Footage: 5" at bounding box center [592, 490] width 1114 height 36
type input "6"
drag, startPoint x: 573, startPoint y: 525, endPoint x: 552, endPoint y: 525, distance: 21.0
click at [552, 525] on div "Checkout Counter Wall Cabinets Linear Footage: 5" at bounding box center [592, 525] width 1114 height 36
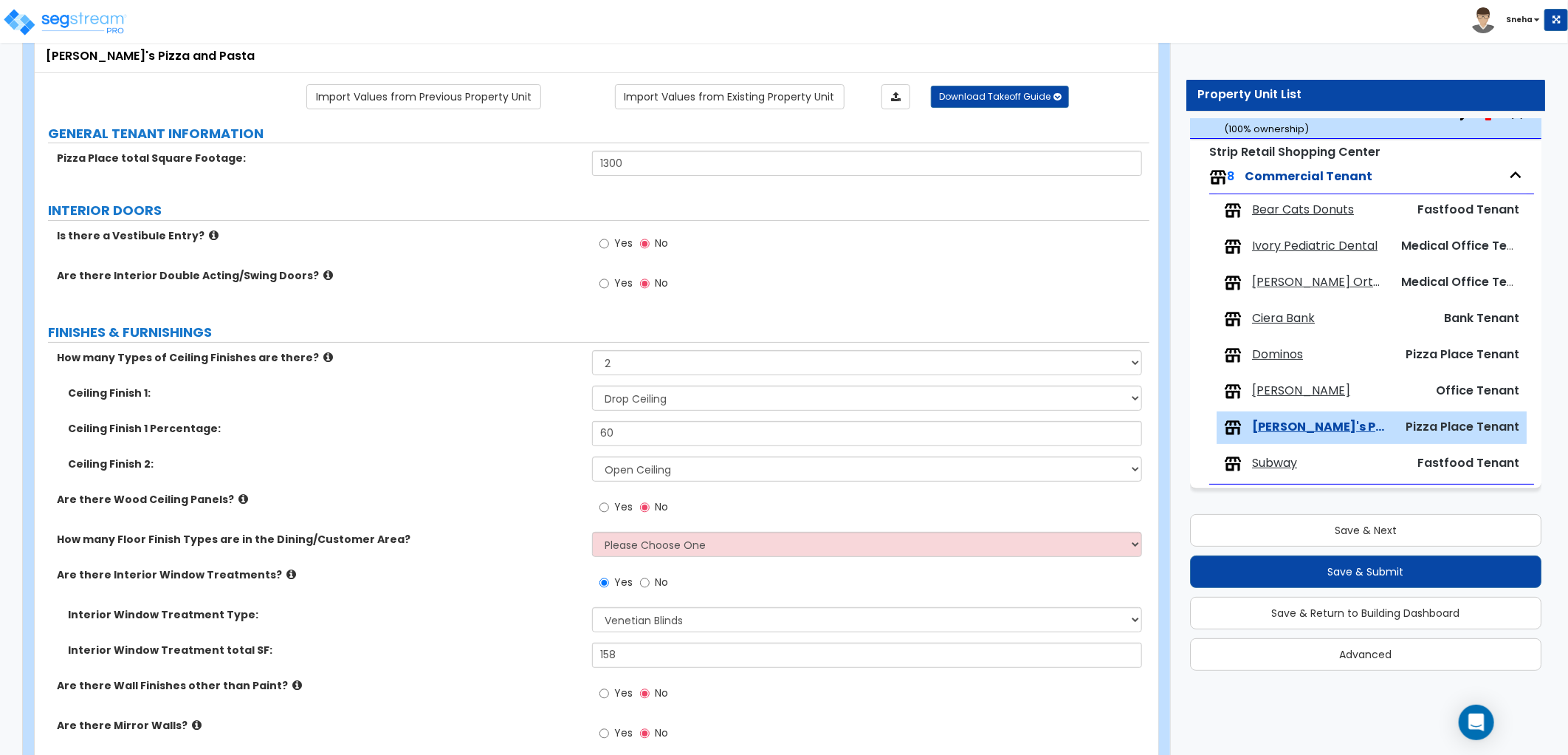
scroll to position [0, 0]
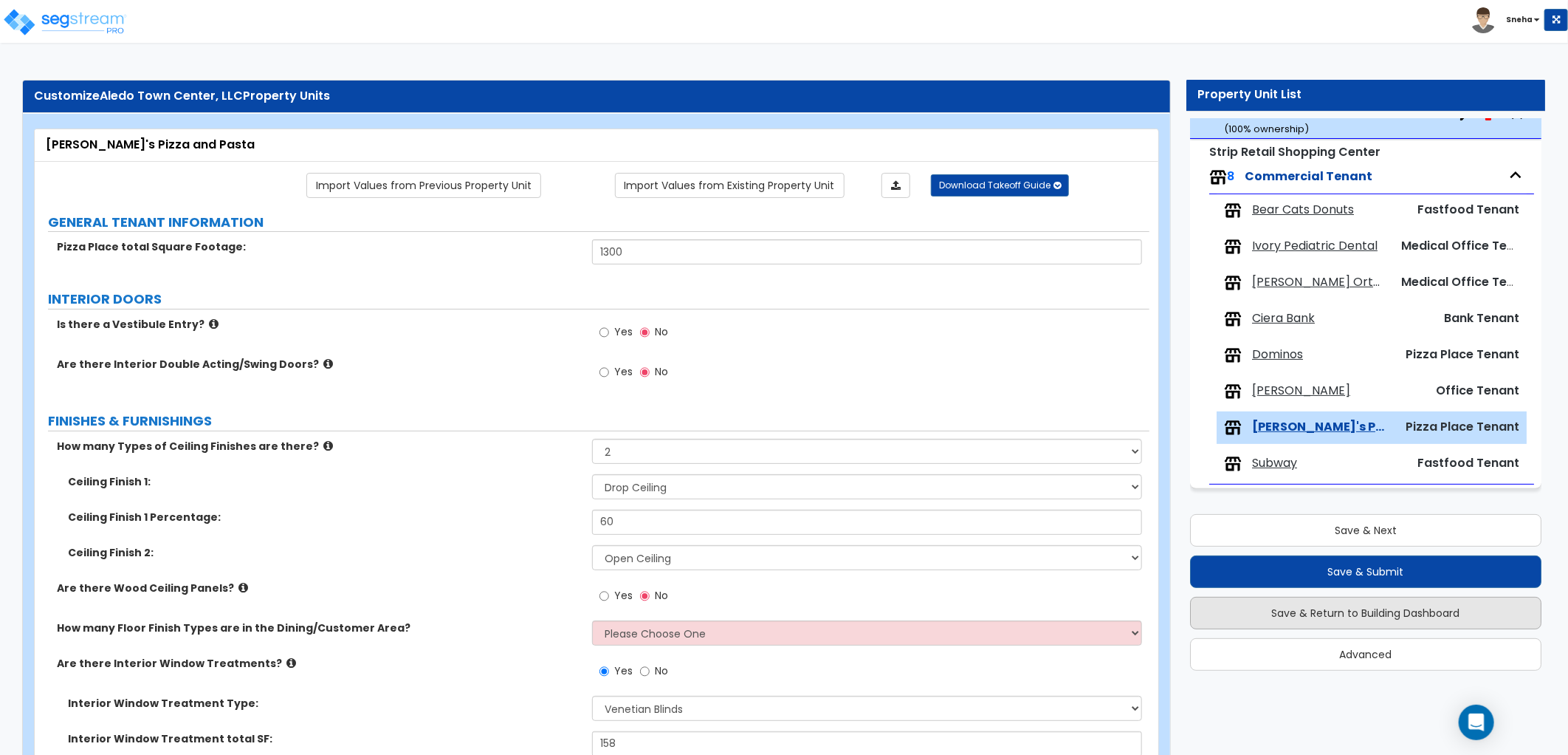
type input "6"
click at [1376, 616] on button "Save & Return to Building Dashboard" at bounding box center [1365, 613] width 351 height 32
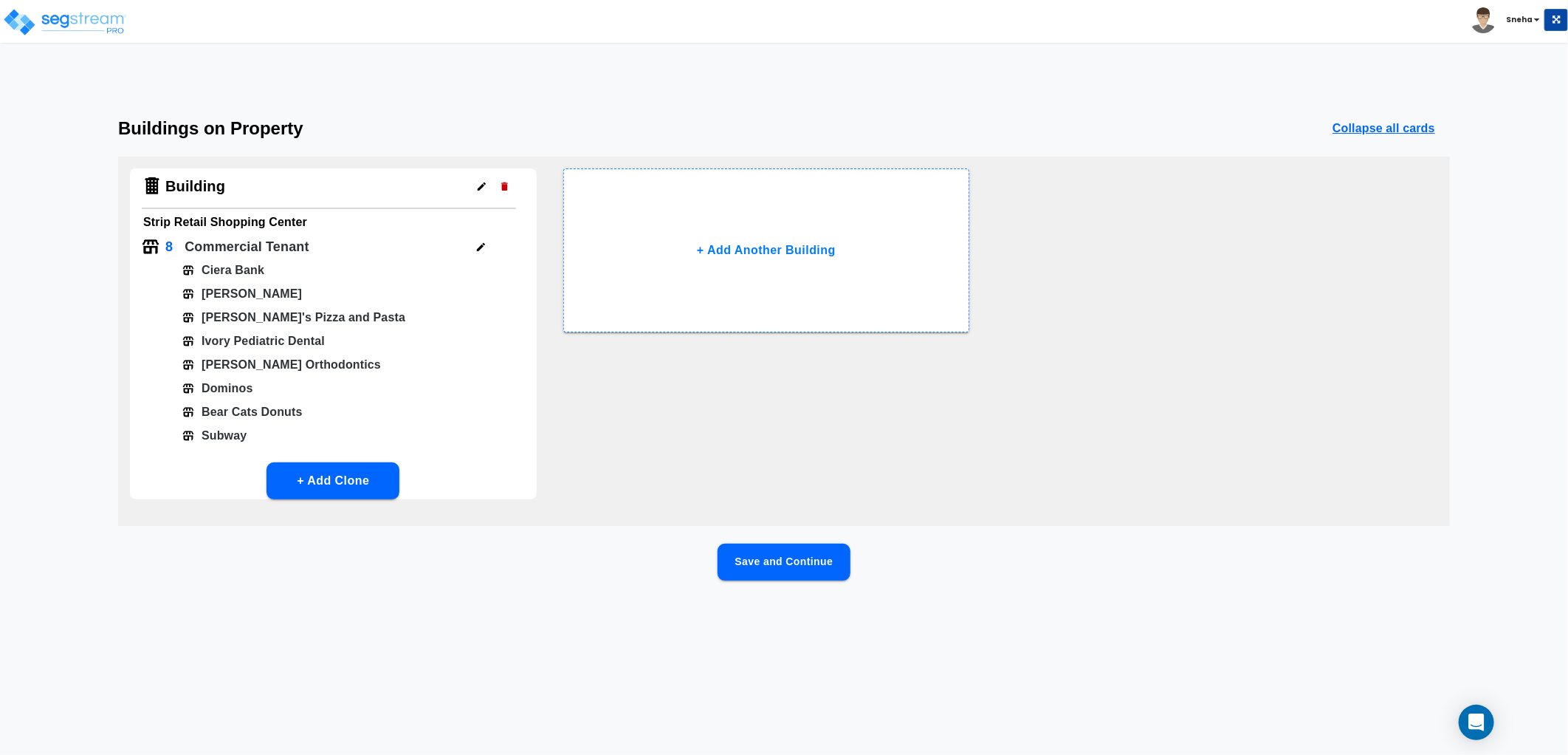
click at [784, 554] on button "Save and Continue" at bounding box center [784, 561] width 133 height 37
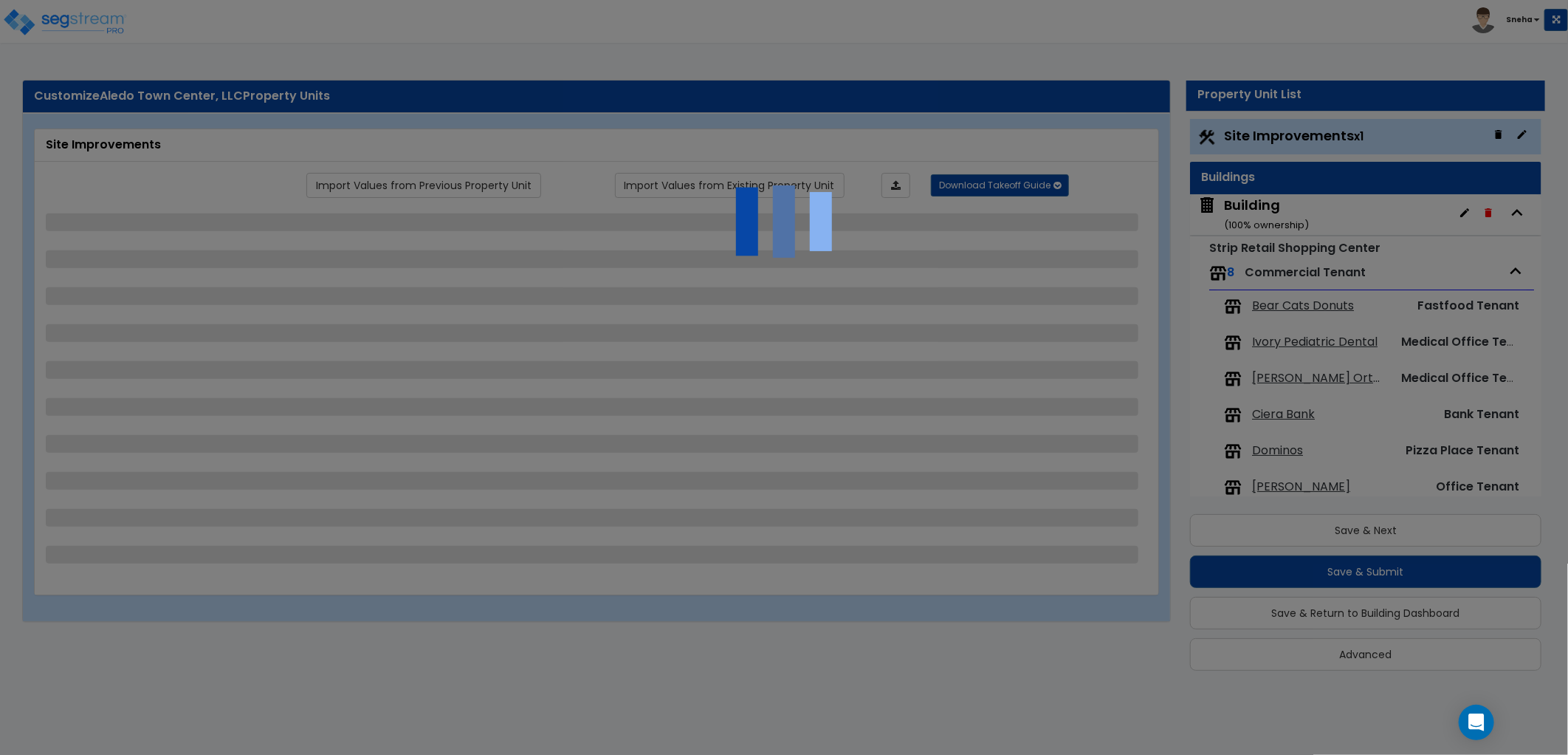
select select "2"
select select "1"
select select "2"
select select "1"
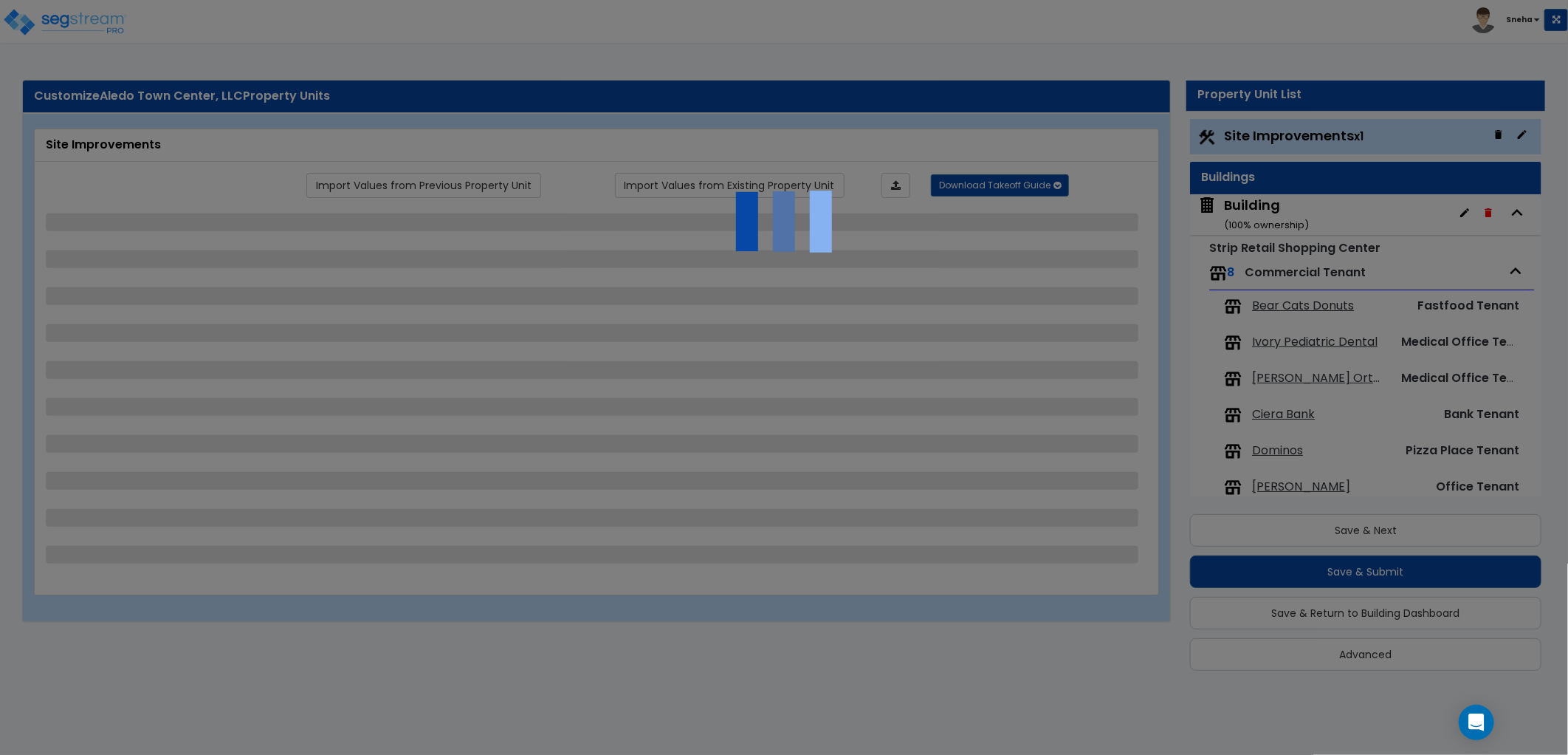
select select "1"
select select "2"
select select "1"
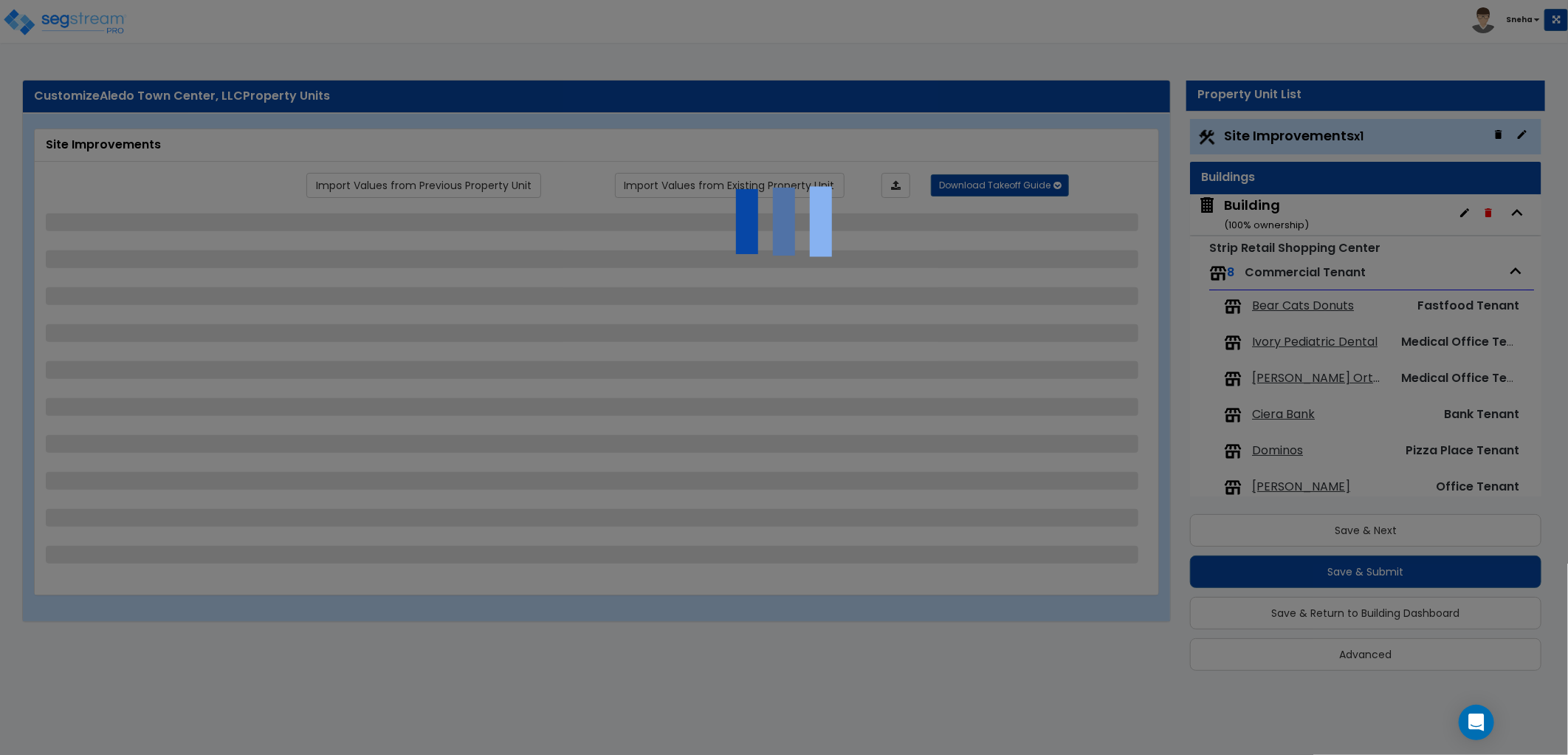
select select "1"
select select "2"
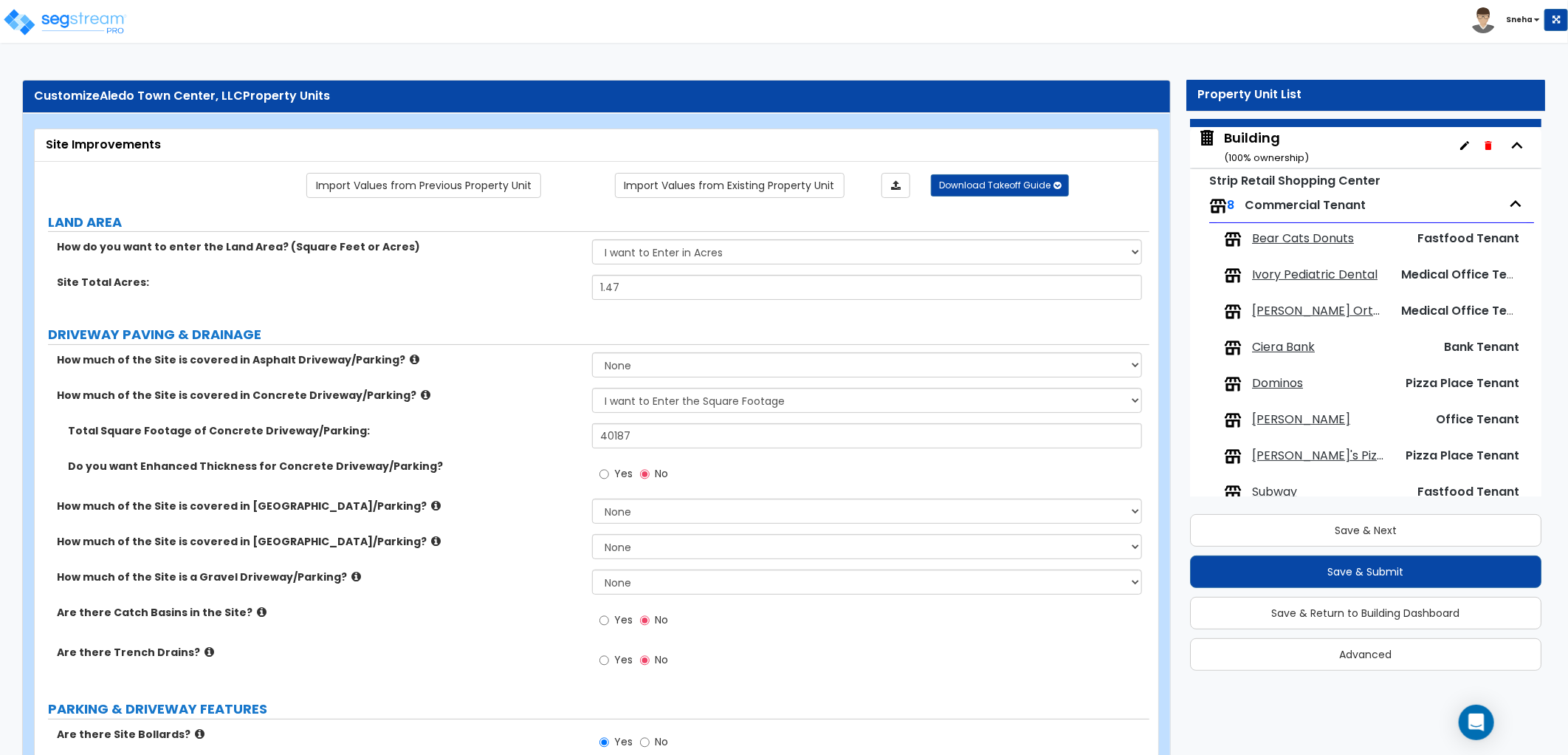
scroll to position [96, 0]
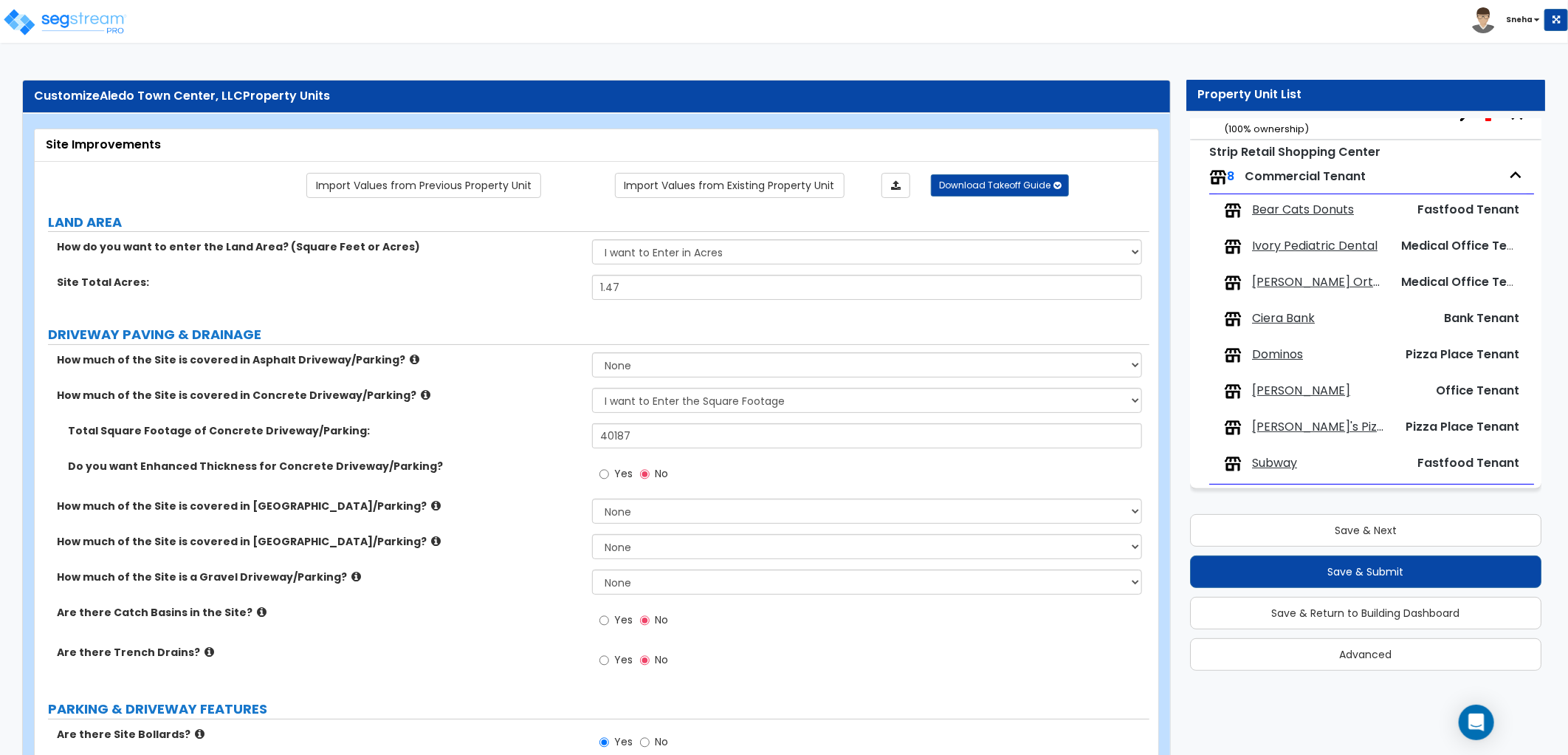
click at [1344, 423] on span "[PERSON_NAME]'s Pizza and Pasta" at bounding box center [1319, 427] width 134 height 17
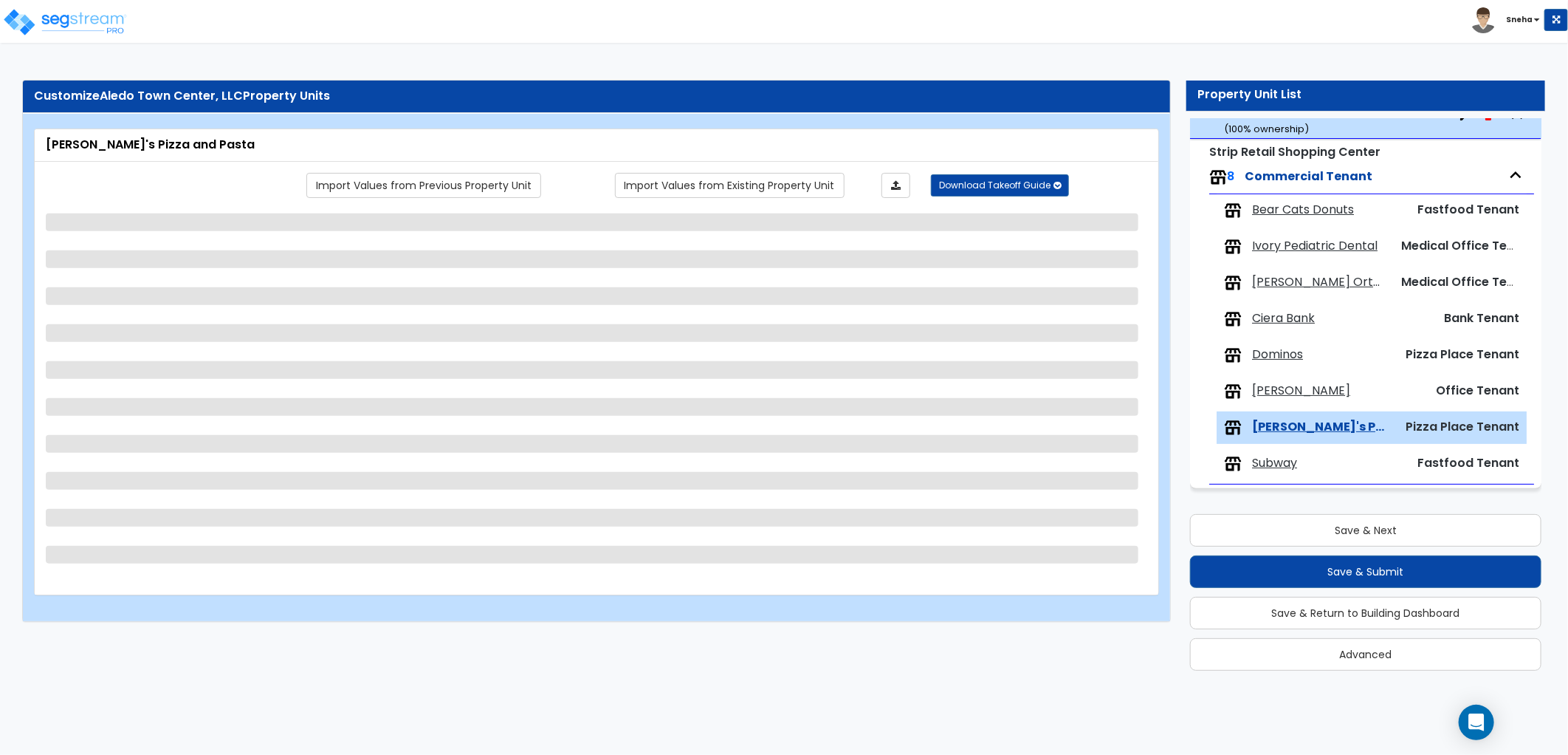
select select "2"
select select "1"
select select "2"
select select "3"
select select "2"
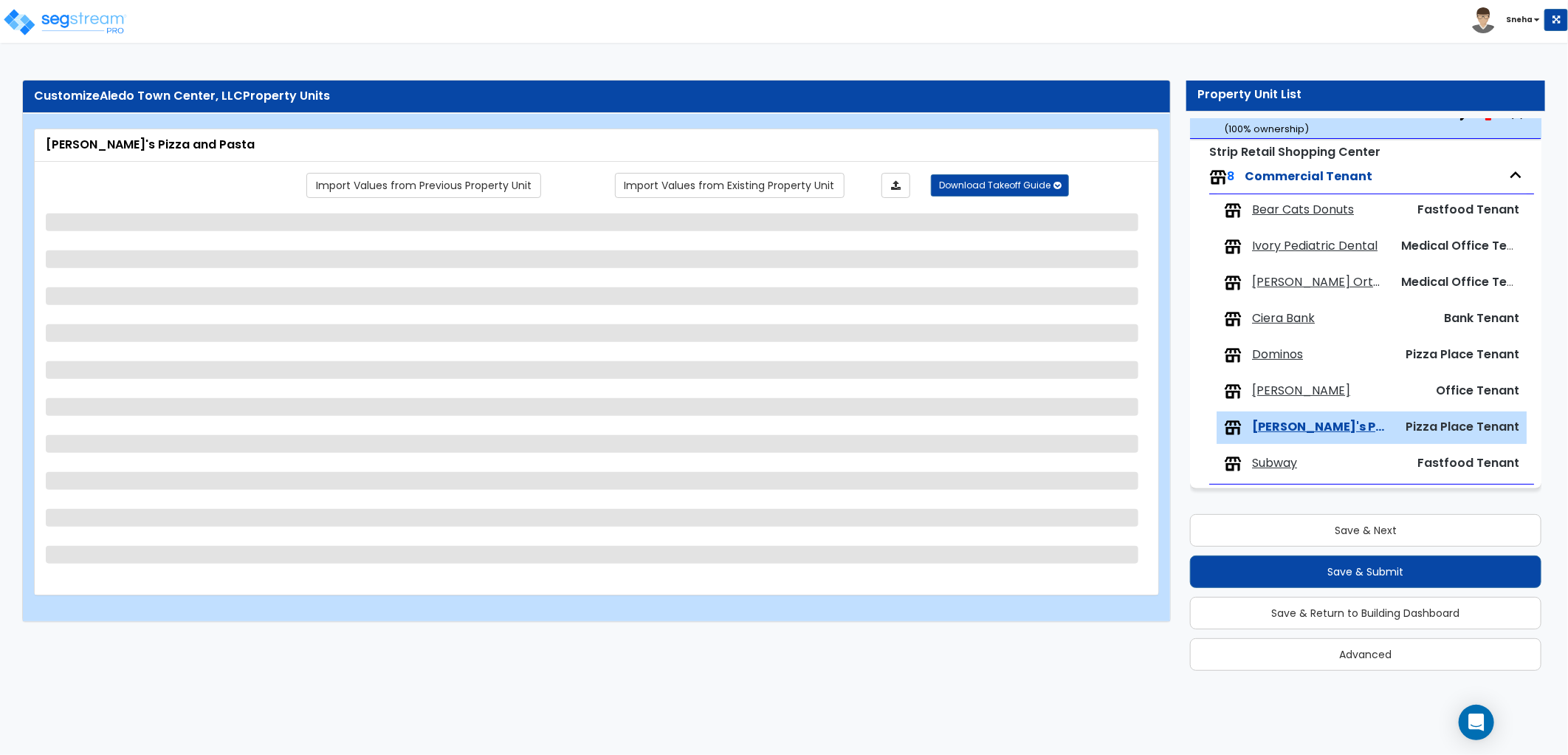
select select "1"
select select "3"
select select "2"
select select "1"
select select "2"
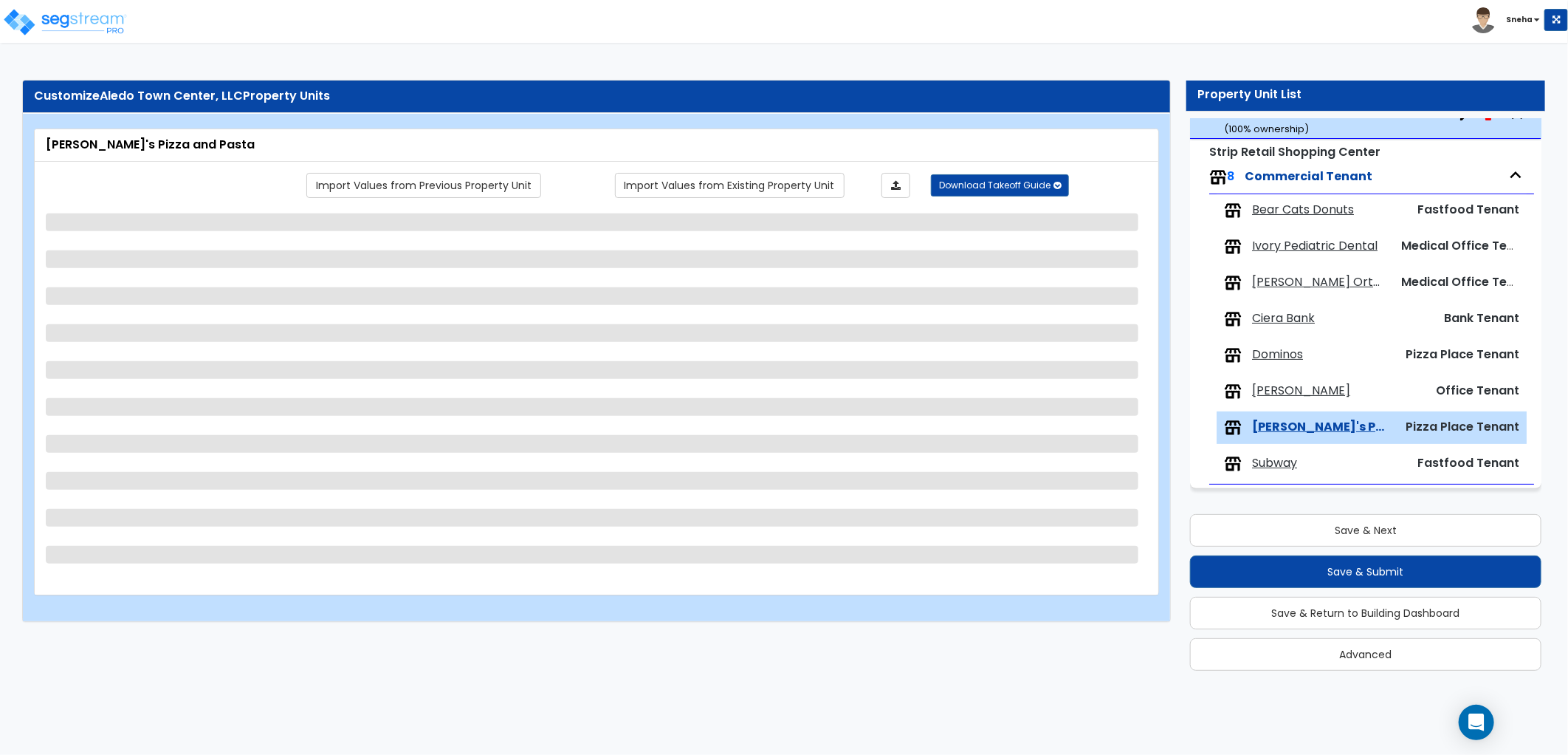
select select "1"
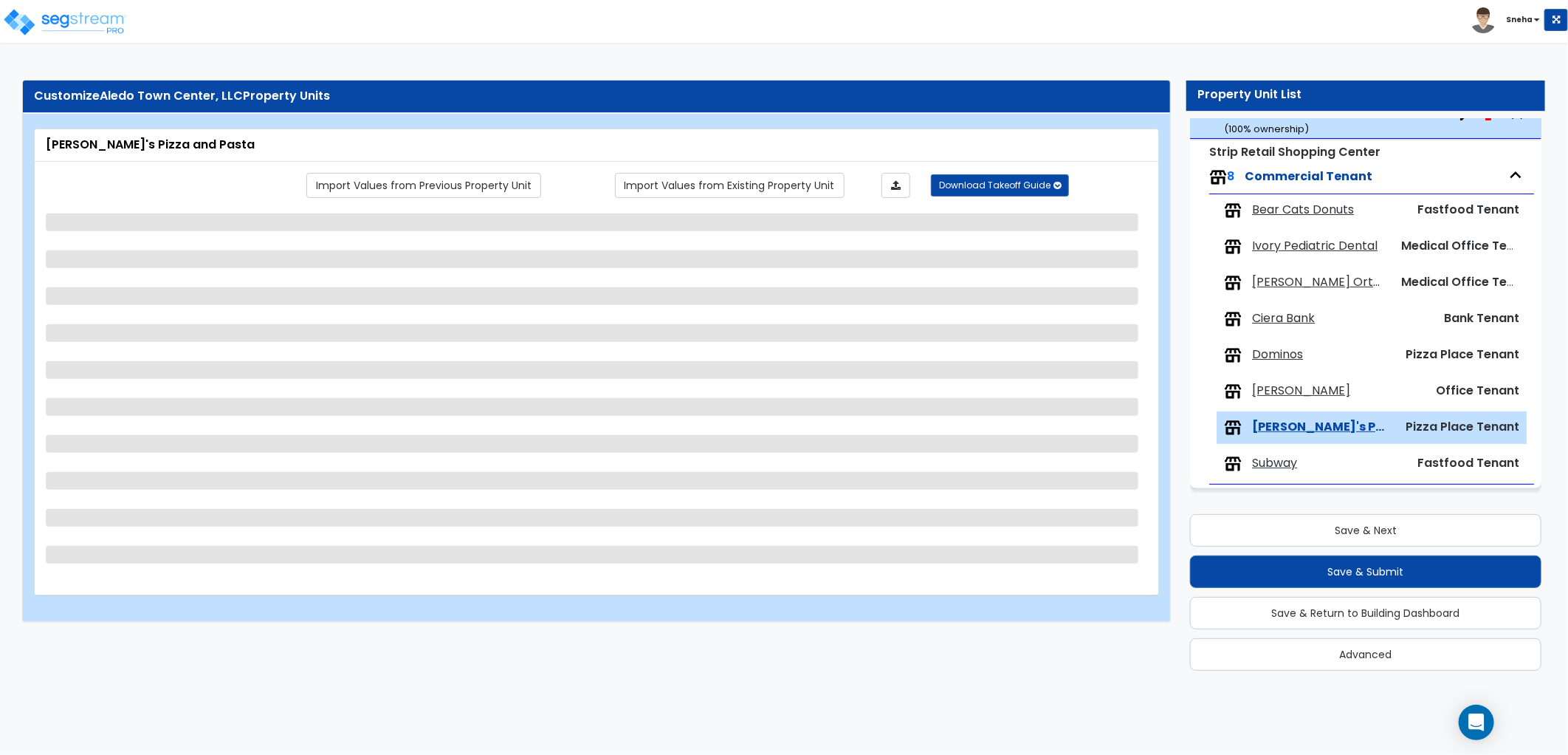
select select "1"
select select "2"
select select "1"
select select "2"
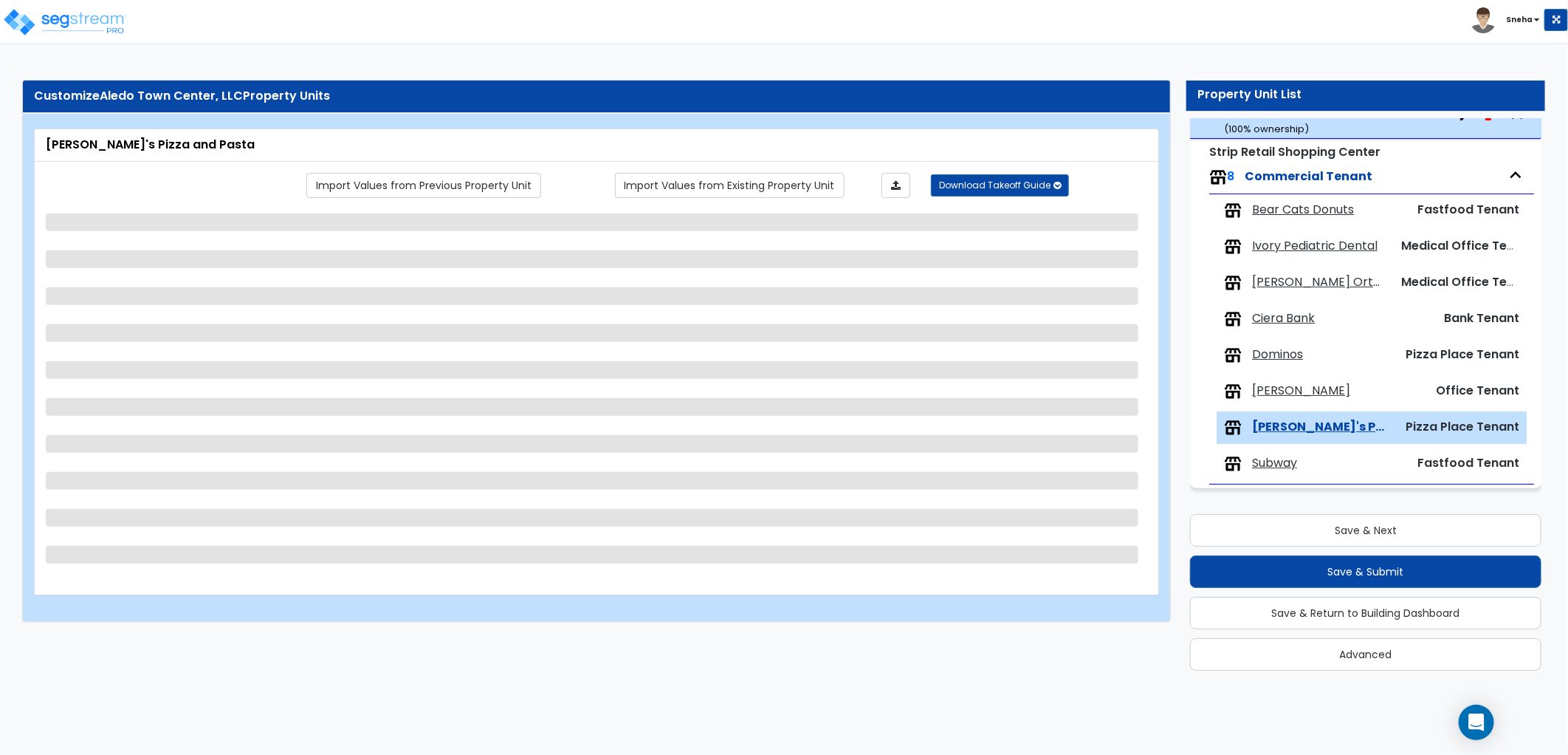
select select "2"
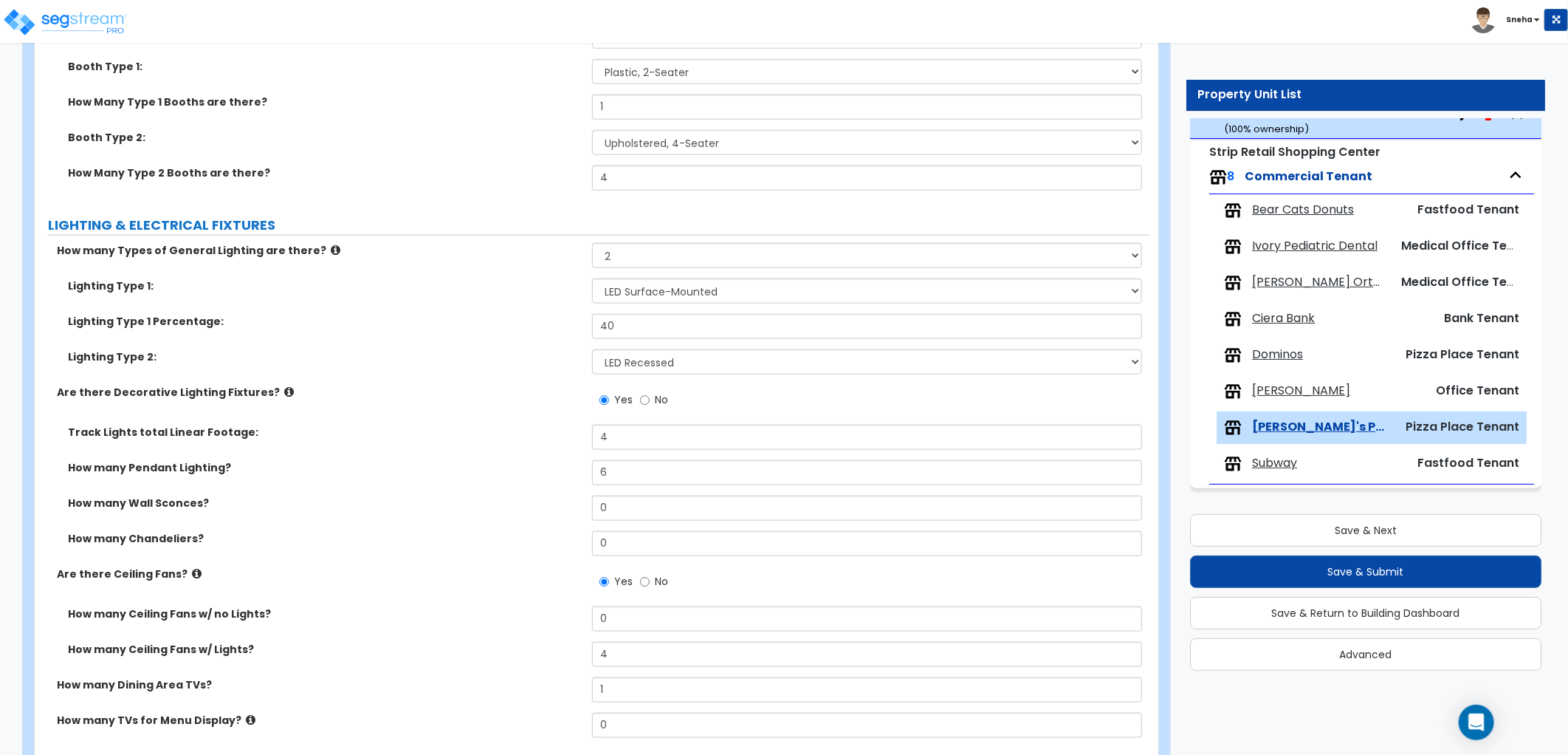
scroll to position [985, 0]
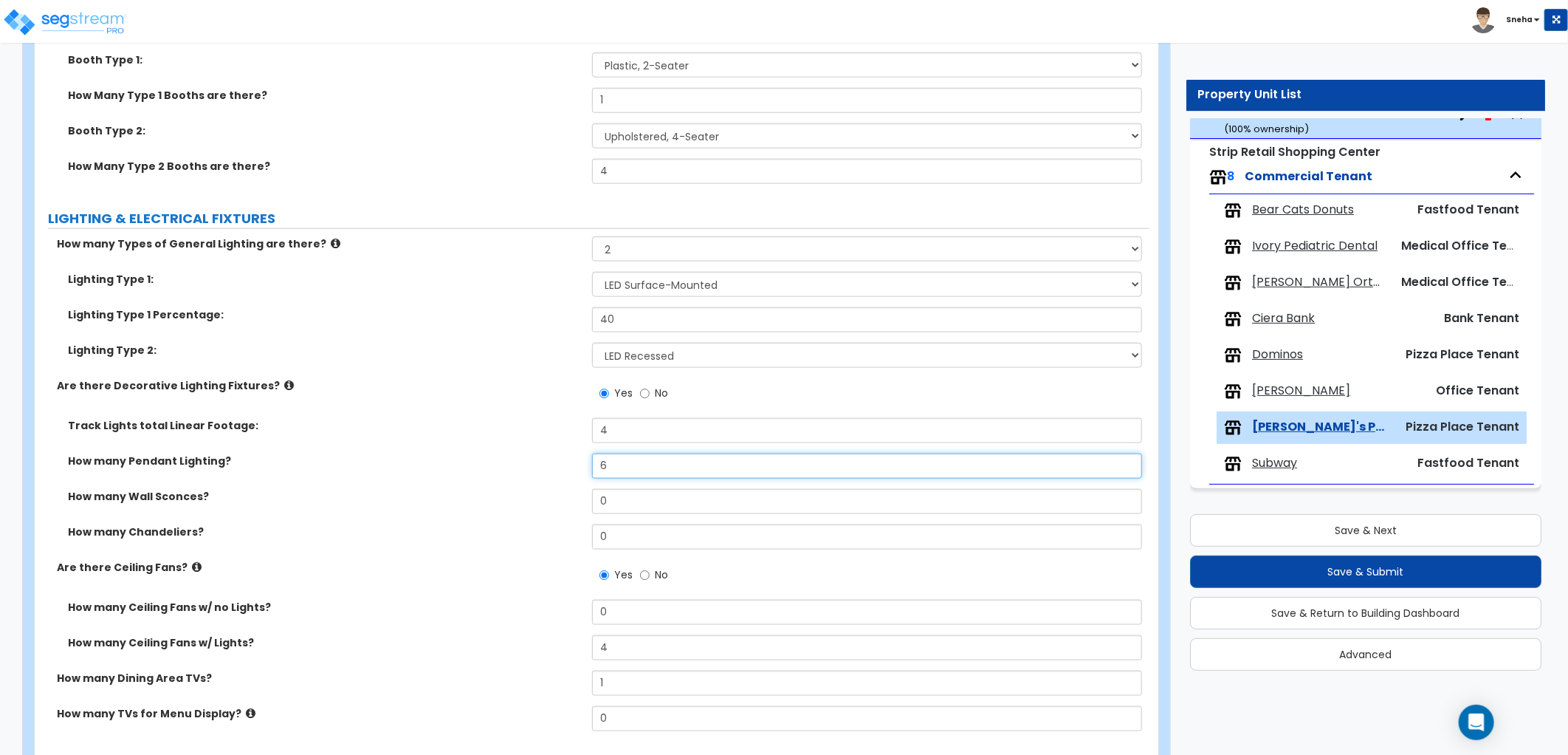
drag, startPoint x: 609, startPoint y: 461, endPoint x: 584, endPoint y: 463, distance: 25.1
click at [584, 463] on div "How many Pendant Lighting? 6" at bounding box center [592, 471] width 1114 height 36
click at [535, 451] on div "Track Lights total Linear Footage: 4" at bounding box center [592, 436] width 1114 height 36
click at [1282, 244] on span "Ivory Pediatric Dental" at bounding box center [1315, 247] width 126 height 17
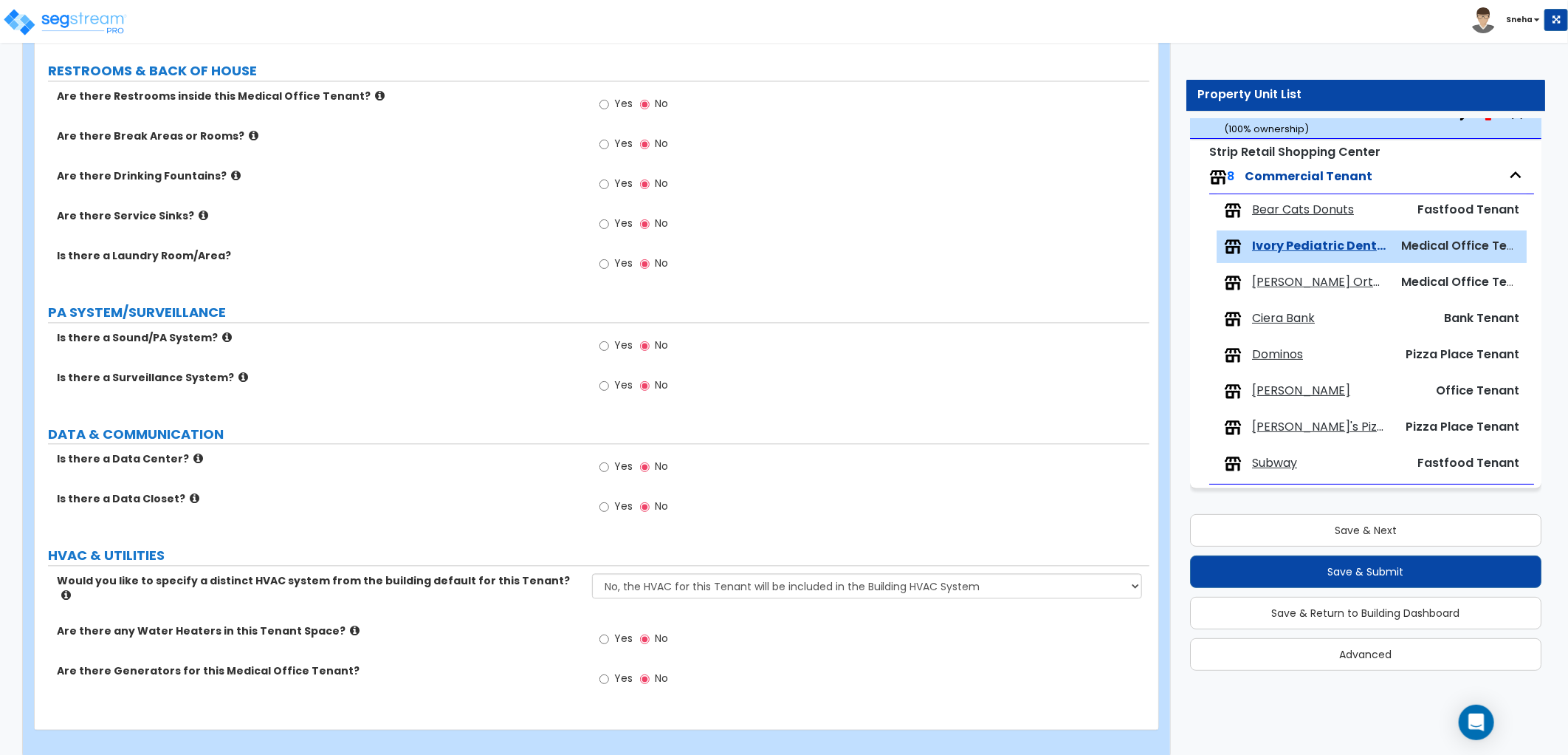
scroll to position [1752, 0]
click at [605, 99] on input "Yes" at bounding box center [603, 103] width 9 height 16
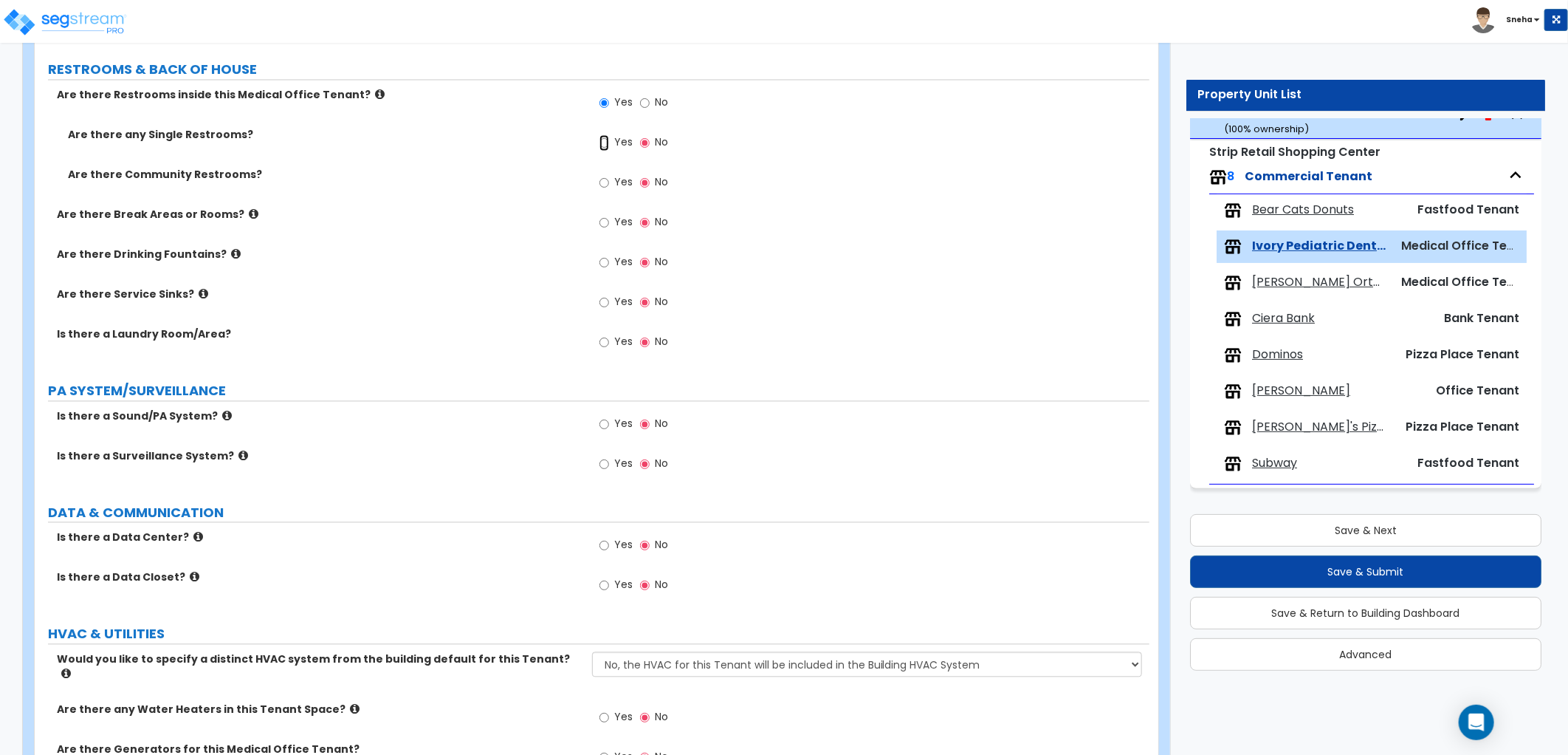
click at [605, 149] on input "Yes" at bounding box center [603, 143] width 9 height 16
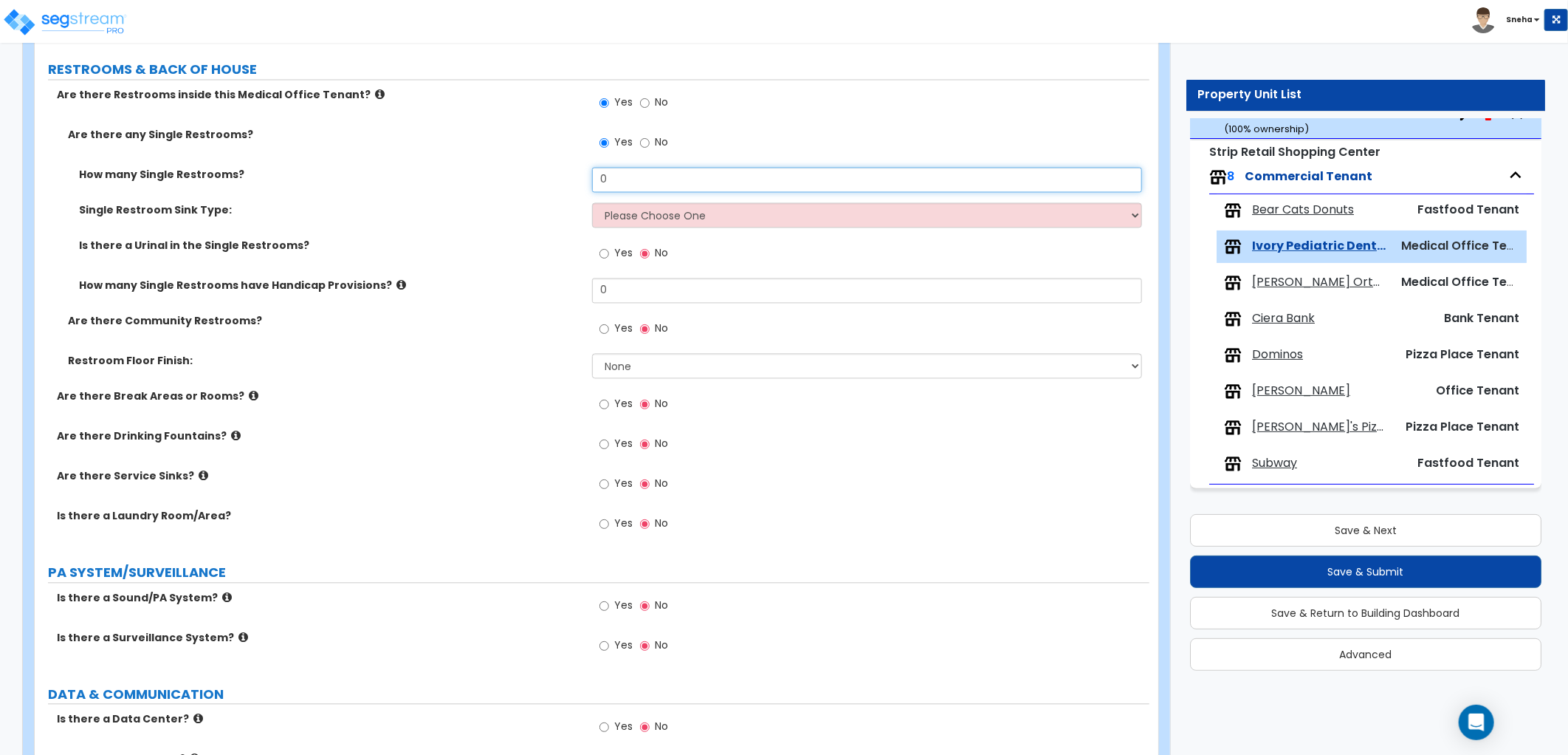
drag, startPoint x: 626, startPoint y: 183, endPoint x: 553, endPoint y: 188, distance: 73.2
click at [559, 188] on div "How many Single Restrooms? 0" at bounding box center [592, 185] width 1114 height 36
click at [629, 222] on select "Please Choose One Wall-mounted Vanity-mounted" at bounding box center [867, 216] width 550 height 26
click at [592, 203] on select "Please Choose One Wall-mounted Vanity-mounted" at bounding box center [867, 216] width 550 height 26
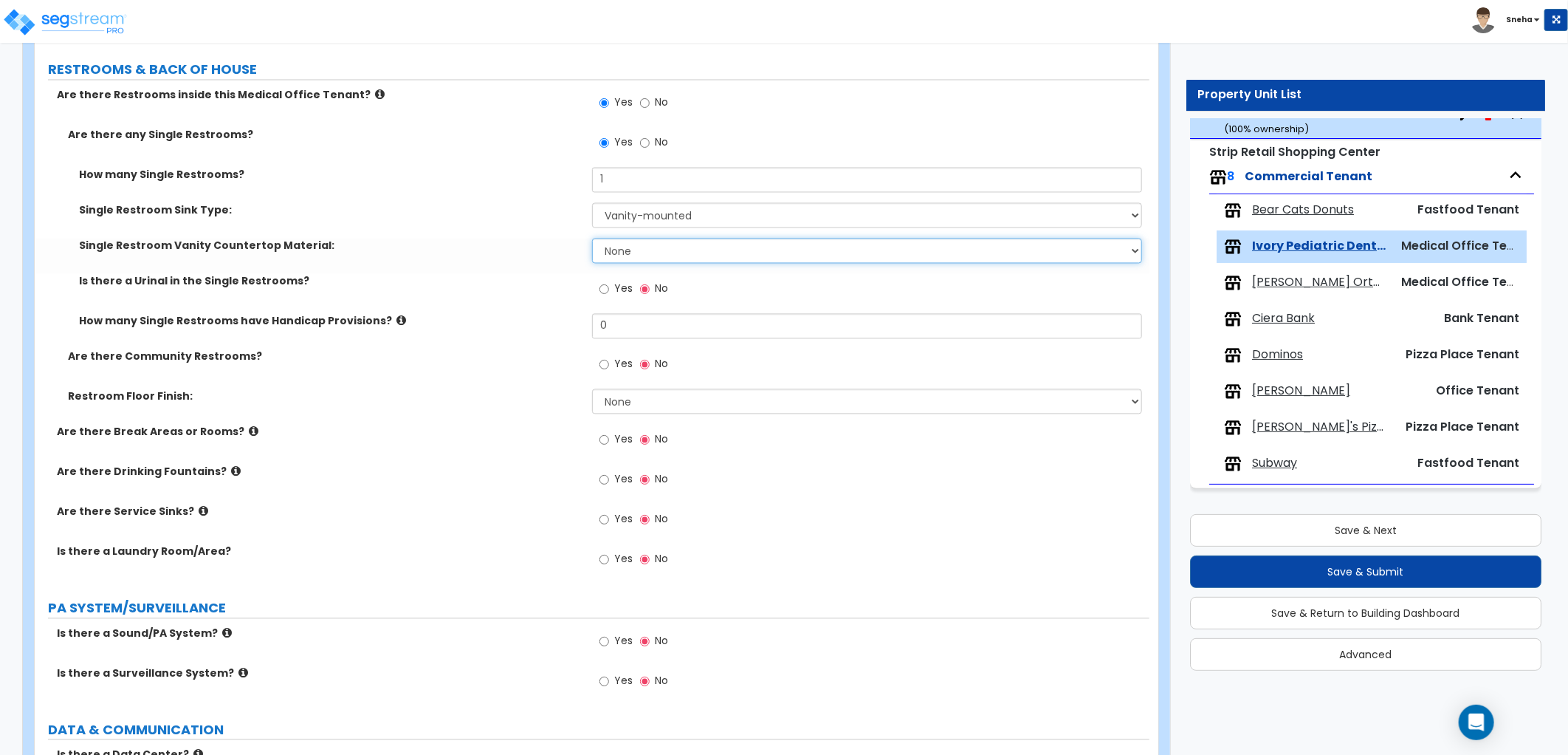
click at [637, 253] on select "None Plastic Laminate Solid Surface Stone Quartz Marble Tile Wood Stainless Ste…" at bounding box center [867, 252] width 550 height 26
click at [654, 239] on select "None Plastic Laminate Solid Surface Stone Quartz Marble Tile Wood Stainless Ste…" at bounding box center [867, 252] width 550 height 26
click at [592, 239] on select "None Plastic Laminate Solid Surface Stone Quartz Marble Tile Wood Stainless Ste…" at bounding box center [867, 252] width 550 height 26
click at [526, 262] on div "Single Restroom Vanity Countertop Material: None Plastic Laminate Solid Surface…" at bounding box center [592, 257] width 1114 height 36
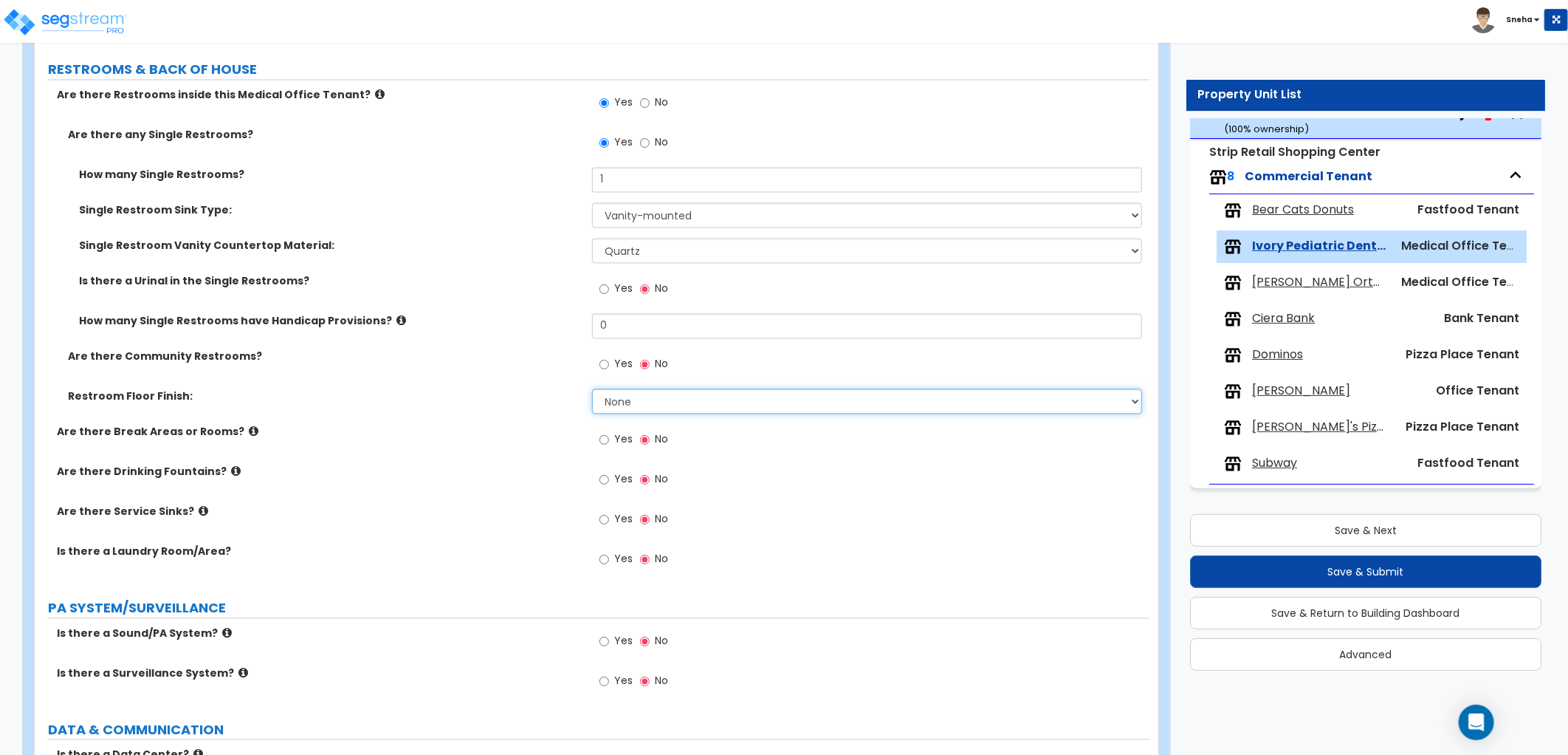
click at [629, 407] on select "None Tile Flooring Resilient Laminate Flooring VCT Flooring Sheet Vinyl Flooring" at bounding box center [867, 402] width 550 height 26
click at [592, 389] on select "None Tile Flooring Resilient Laminate Flooring VCT Flooring Sheet Vinyl Flooring" at bounding box center [867, 402] width 550 height 26
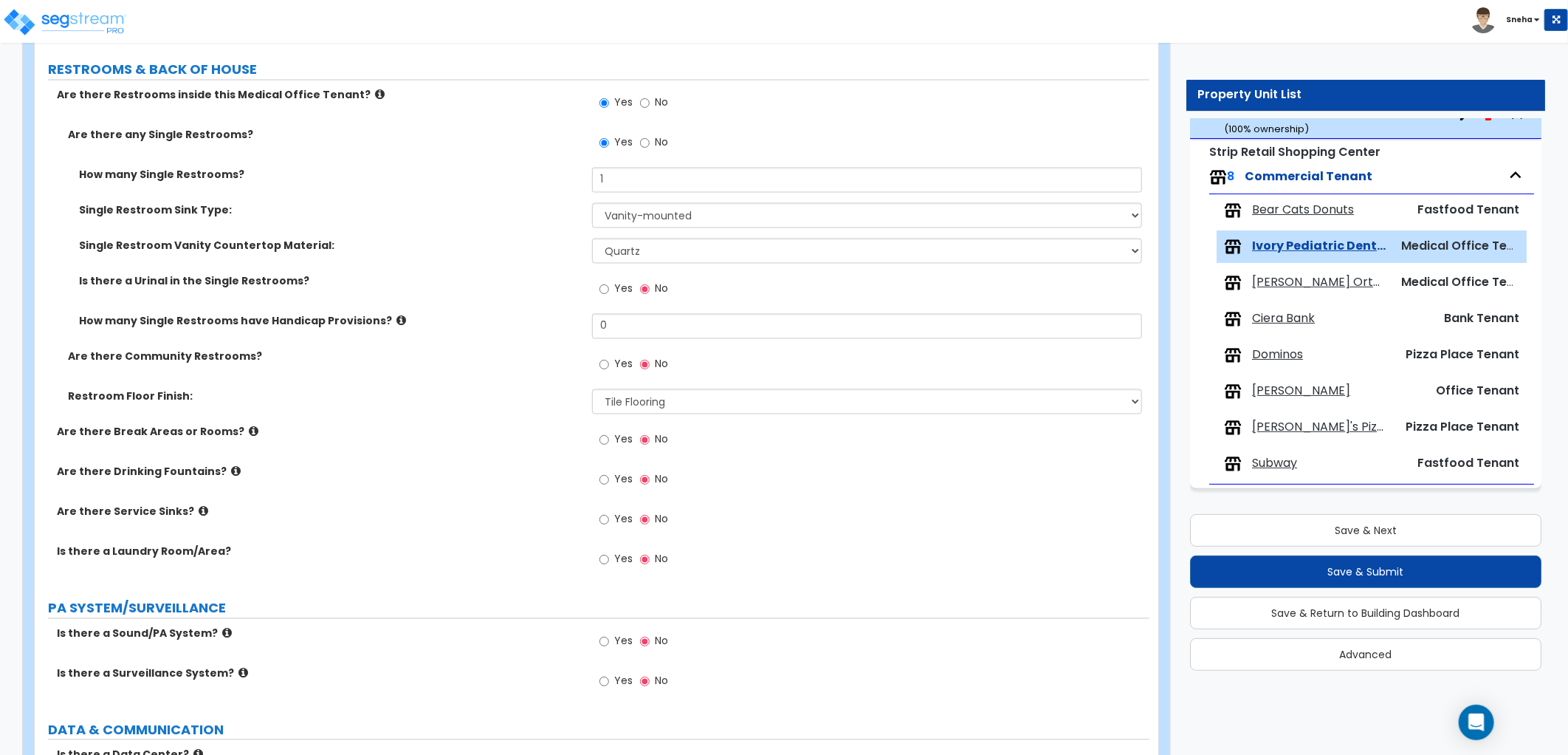
click at [443, 373] on div "Are there Community Restrooms? Yes No" at bounding box center [592, 369] width 1114 height 40
click at [362, 424] on label "Are there Break Areas or Rooms?" at bounding box center [319, 431] width 524 height 14
drag, startPoint x: 647, startPoint y: 178, endPoint x: 526, endPoint y: 185, distance: 121.2
click at [529, 185] on div "How many Single Restrooms? 1" at bounding box center [592, 185] width 1114 height 36
click at [526, 185] on div "How many Single Restrooms? 2" at bounding box center [592, 185] width 1114 height 36
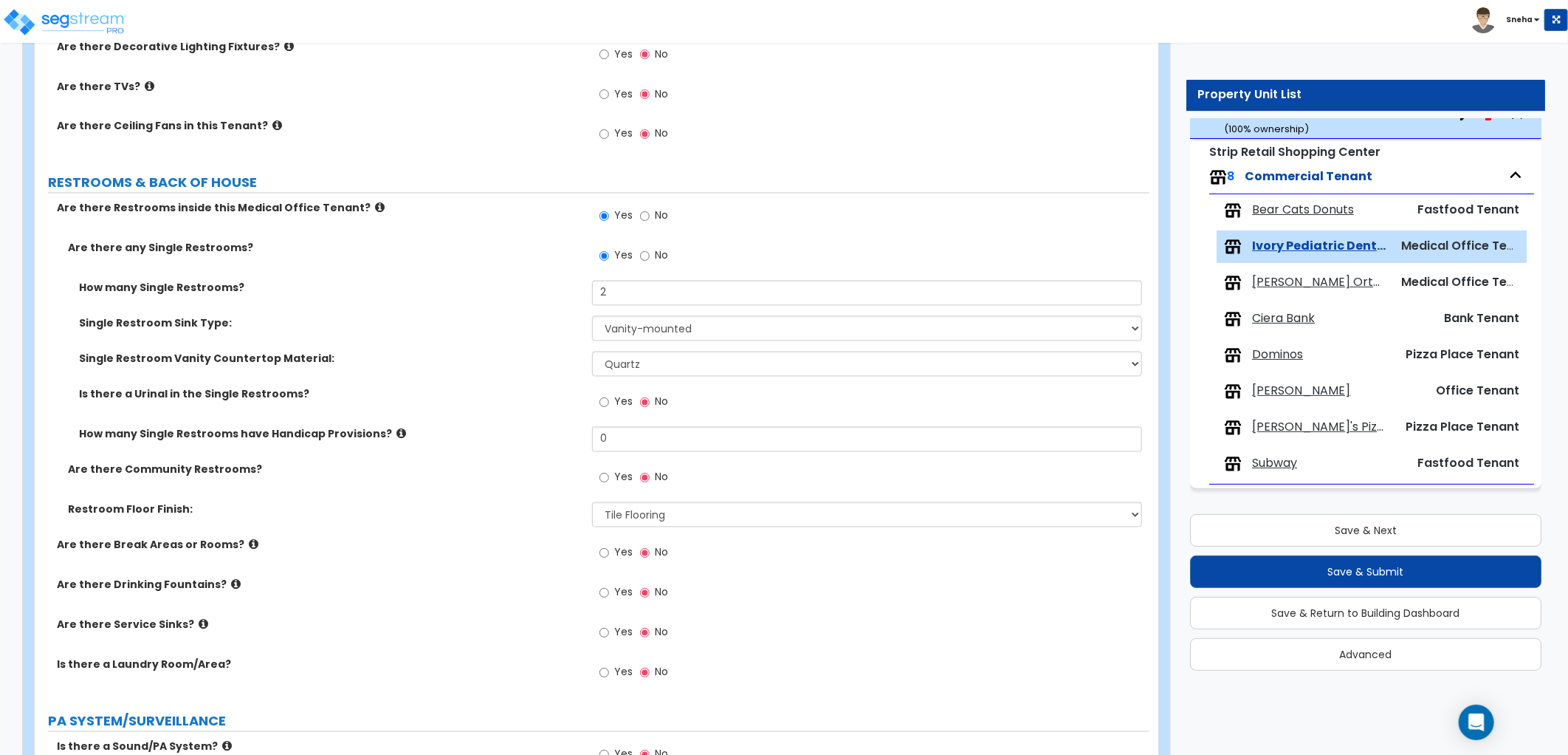
scroll to position [1557, 0]
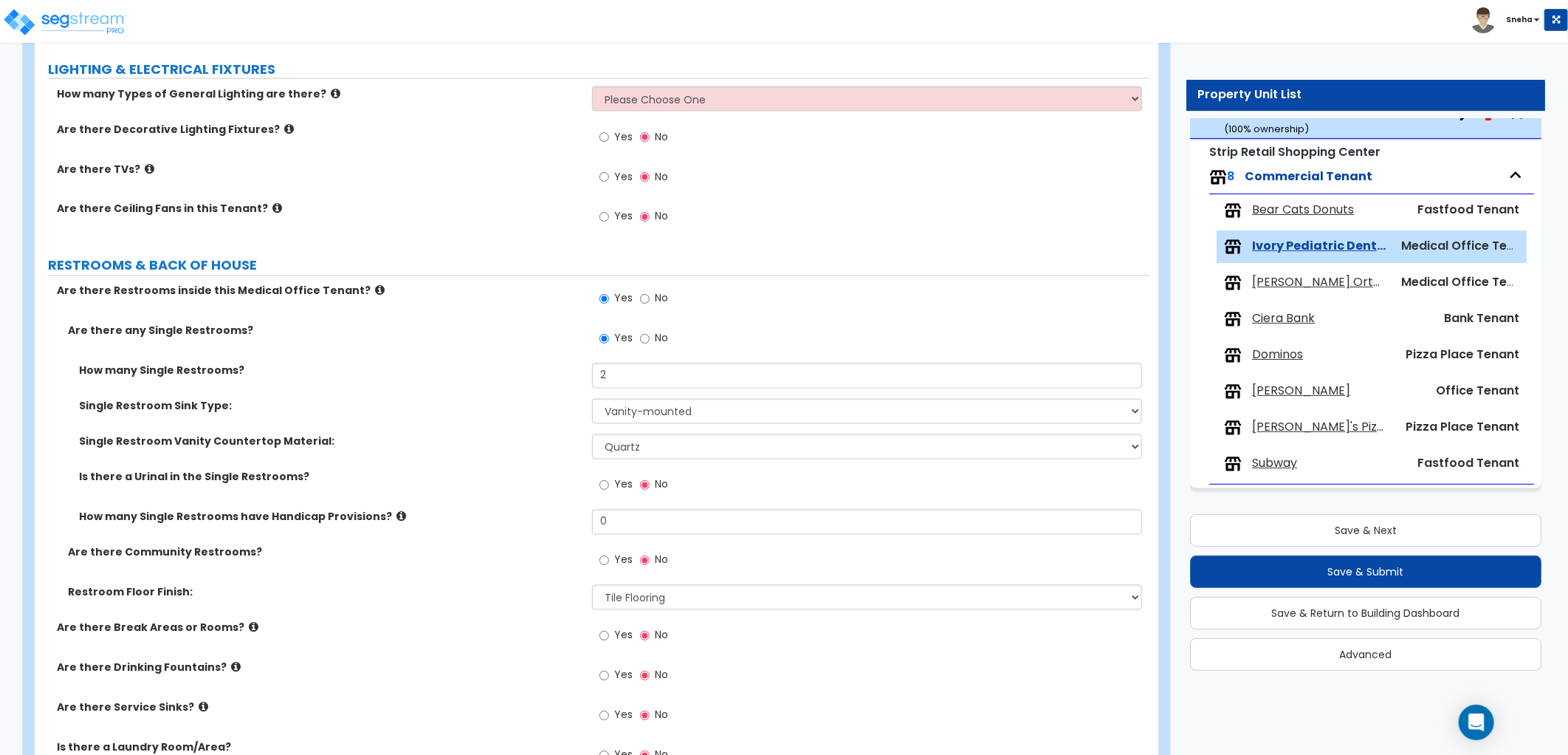
drag, startPoint x: 611, startPoint y: 176, endPoint x: 610, endPoint y: 183, distance: 7.1
click at [611, 176] on label "Yes" at bounding box center [615, 179] width 33 height 26
click at [609, 176] on input "Yes" at bounding box center [603, 177] width 9 height 16
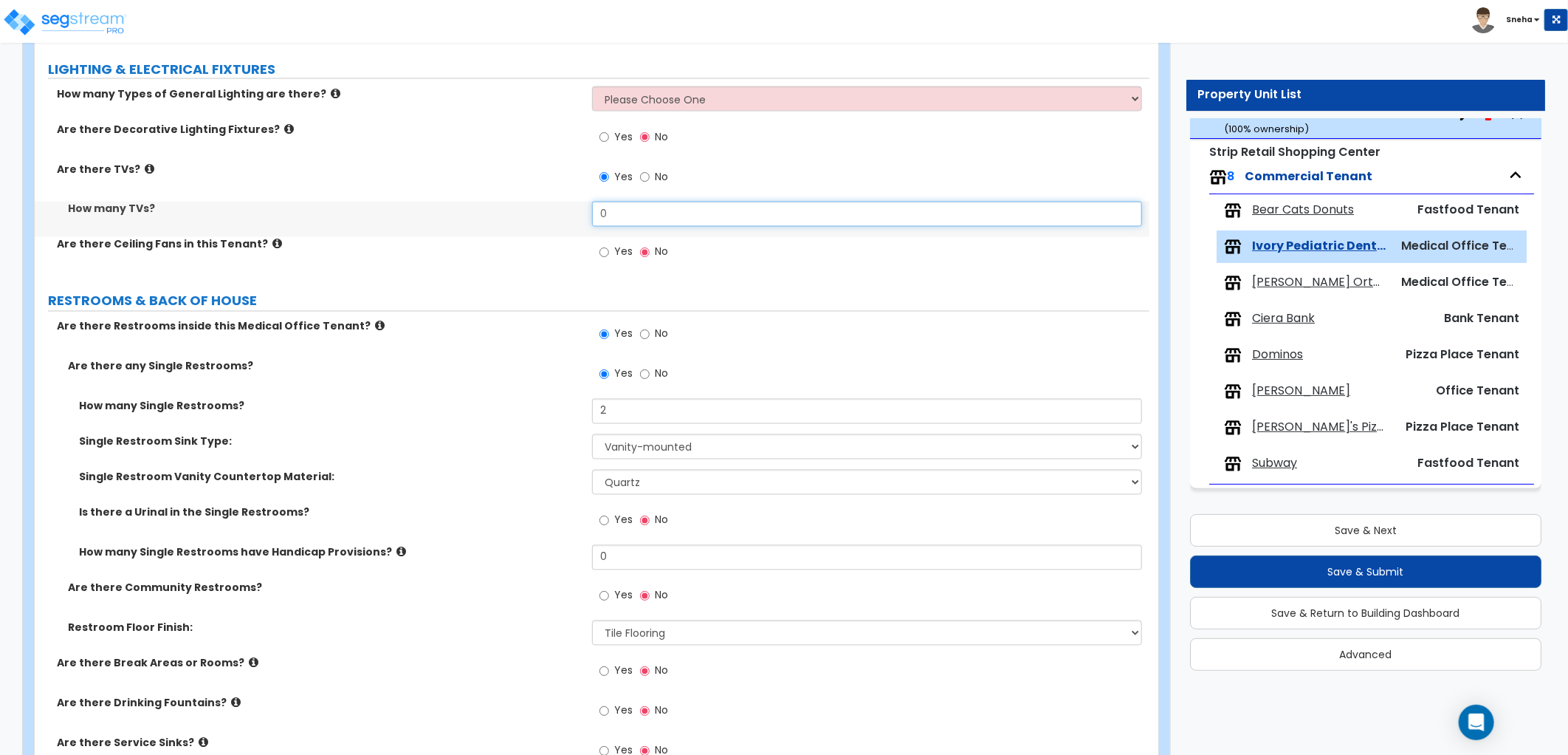
drag, startPoint x: 616, startPoint y: 210, endPoint x: 588, endPoint y: 219, distance: 29.4
click at [588, 219] on div "How many TVs? 0" at bounding box center [592, 219] width 1114 height 36
click at [497, 194] on div "Are there TVs? Yes No" at bounding box center [592, 181] width 1114 height 40
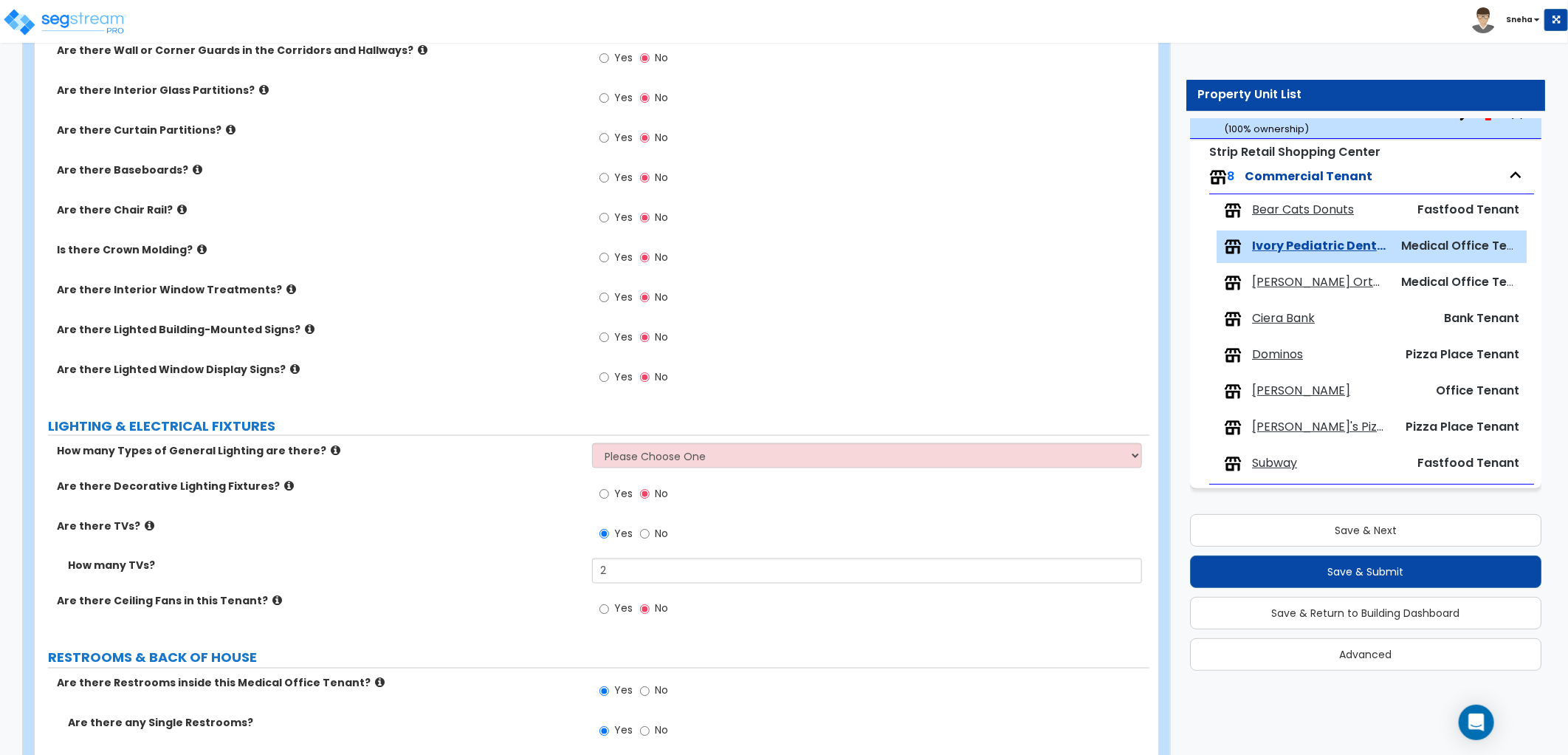
scroll to position [1229, 0]
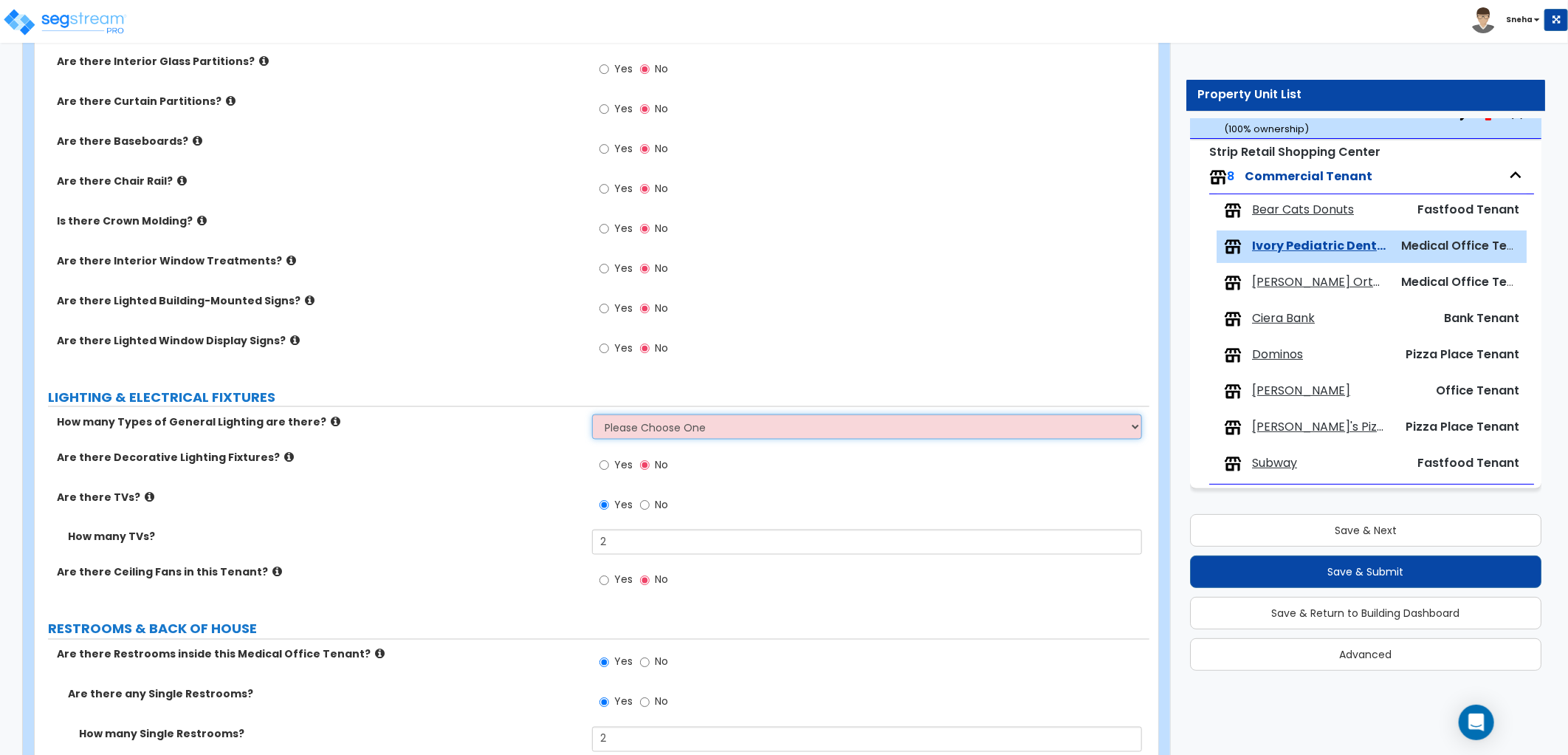
click at [625, 421] on select "Please Choose One 1 2 3" at bounding box center [867, 427] width 550 height 26
click at [592, 414] on select "Please Choose One 1 2 3" at bounding box center [867, 427] width 550 height 26
drag, startPoint x: 643, startPoint y: 429, endPoint x: 641, endPoint y: 440, distance: 11.2
click at [643, 429] on select "Please Choose One 1 2 3" at bounding box center [867, 427] width 550 height 26
click at [592, 414] on select "Please Choose One 1 2 3" at bounding box center [867, 427] width 550 height 26
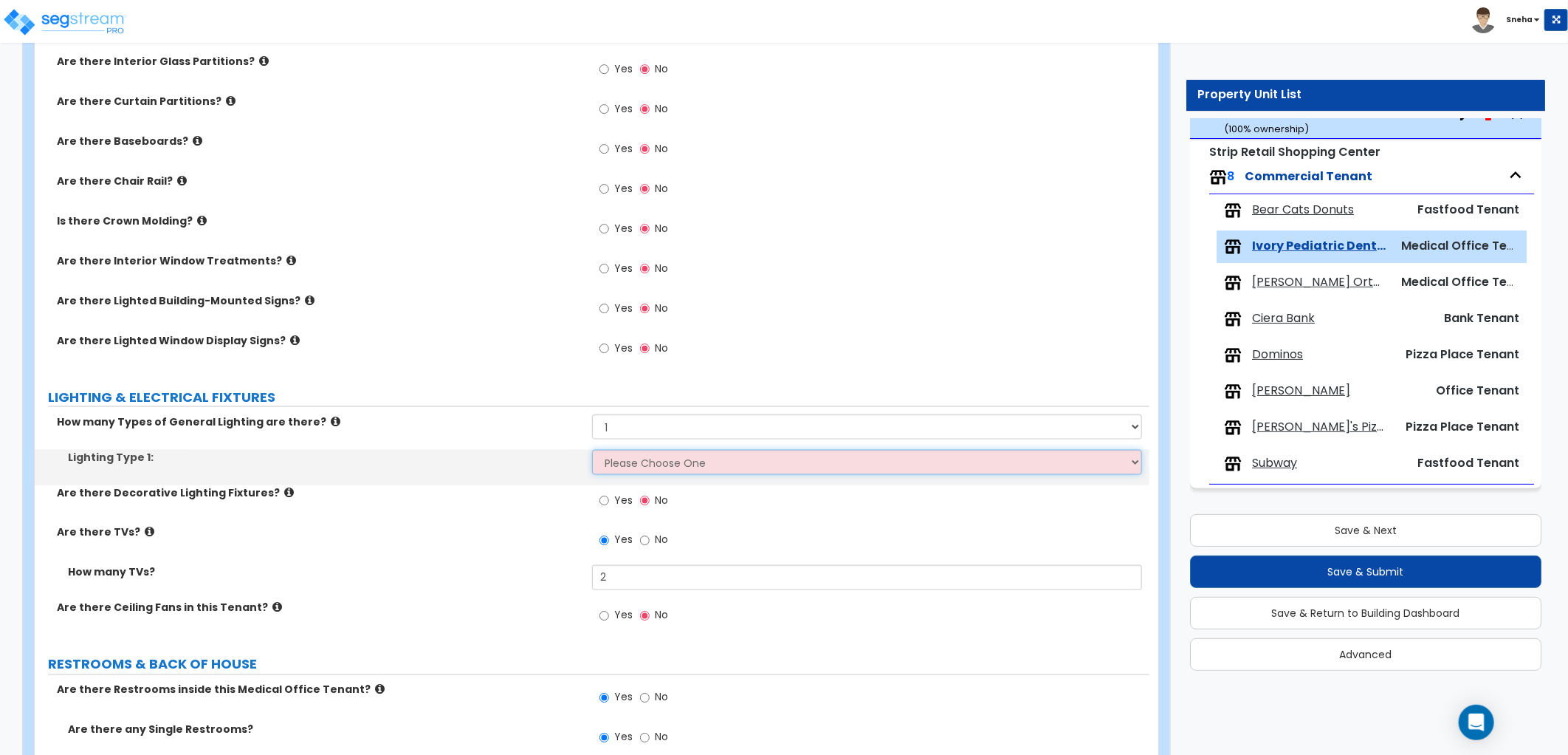
click at [629, 469] on select "Please Choose One LED Surface-Mounted LED Recessed Fluorescent Surface-Mounted …" at bounding box center [867, 463] width 550 height 26
click at [592, 450] on select "Please Choose One LED Surface-Mounted LED Recessed Fluorescent Surface-Mounted …" at bounding box center [867, 463] width 550 height 26
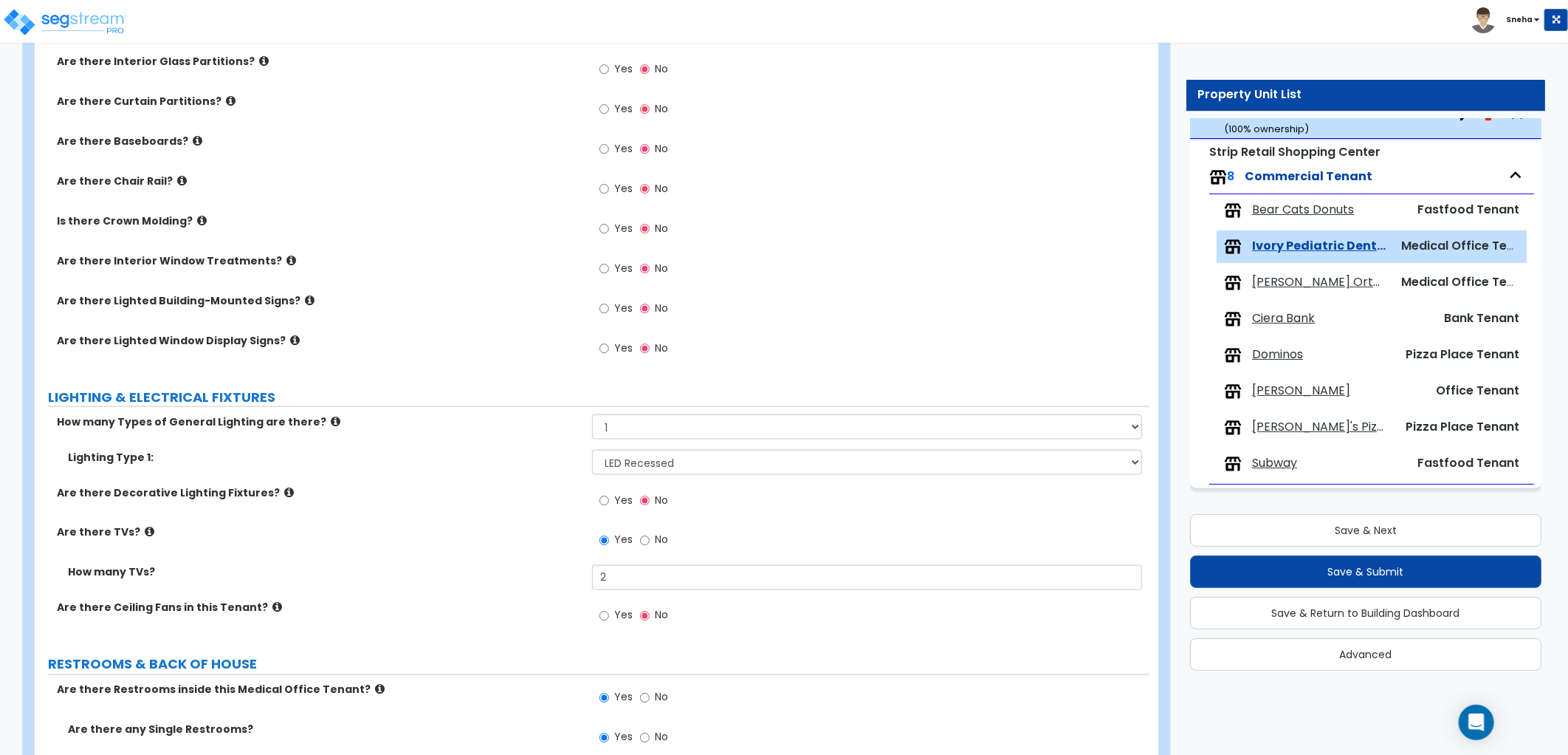
click at [558, 514] on div "Are there Decorative Lighting Fixtures? Yes No" at bounding box center [592, 505] width 1114 height 40
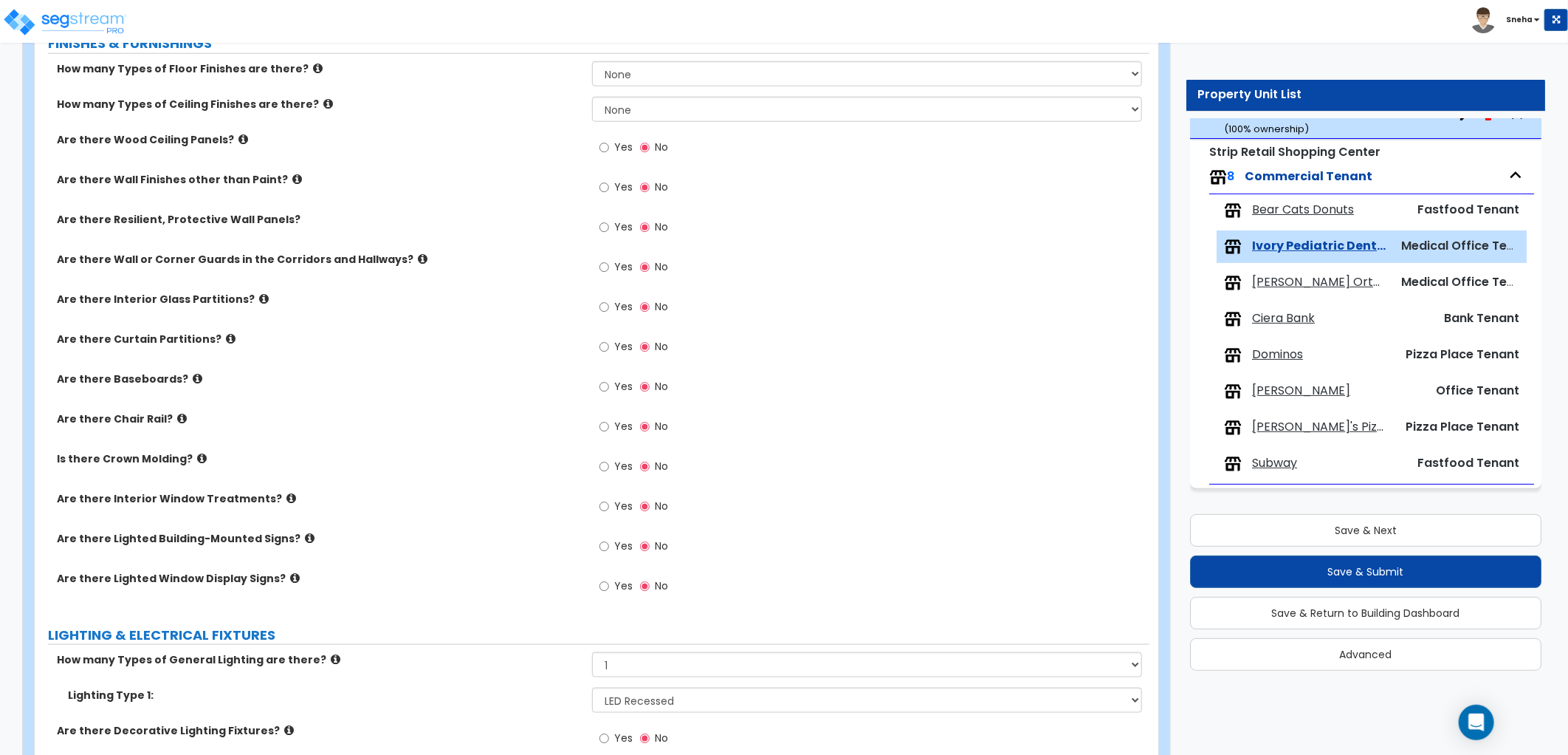
scroll to position [983, 0]
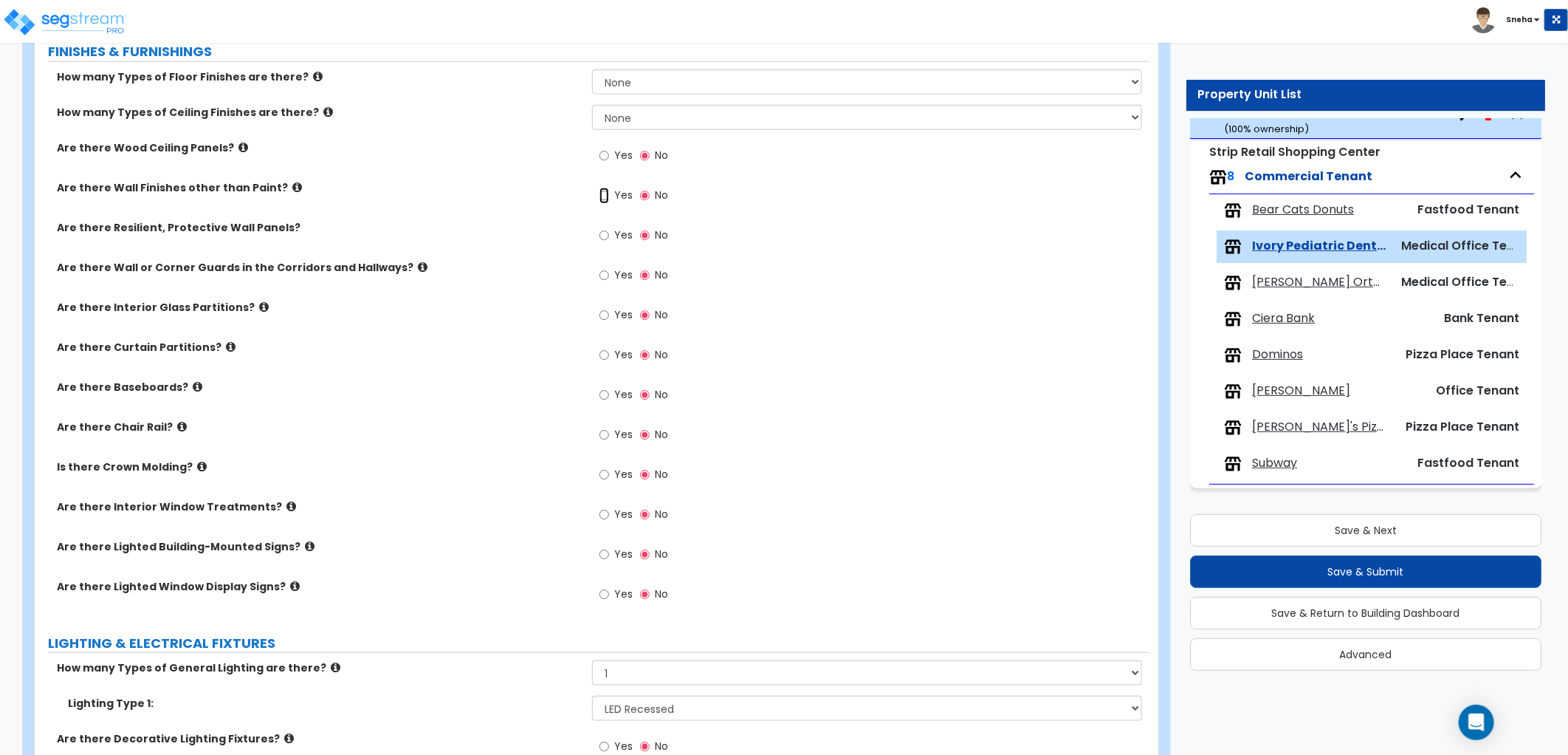
click at [605, 194] on input "Yes" at bounding box center [603, 196] width 9 height 16
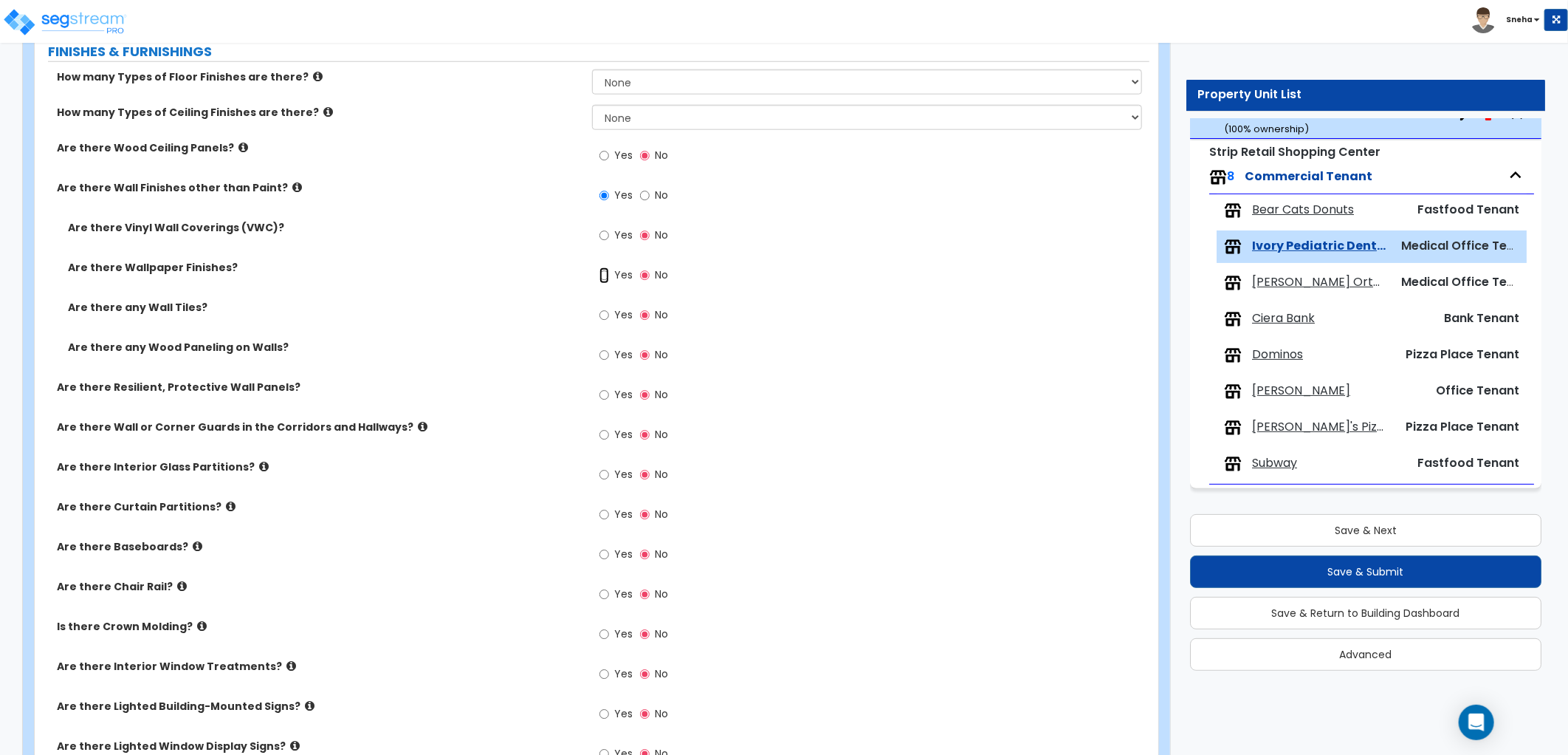
click at [605, 273] on input "Yes" at bounding box center [603, 275] width 9 height 16
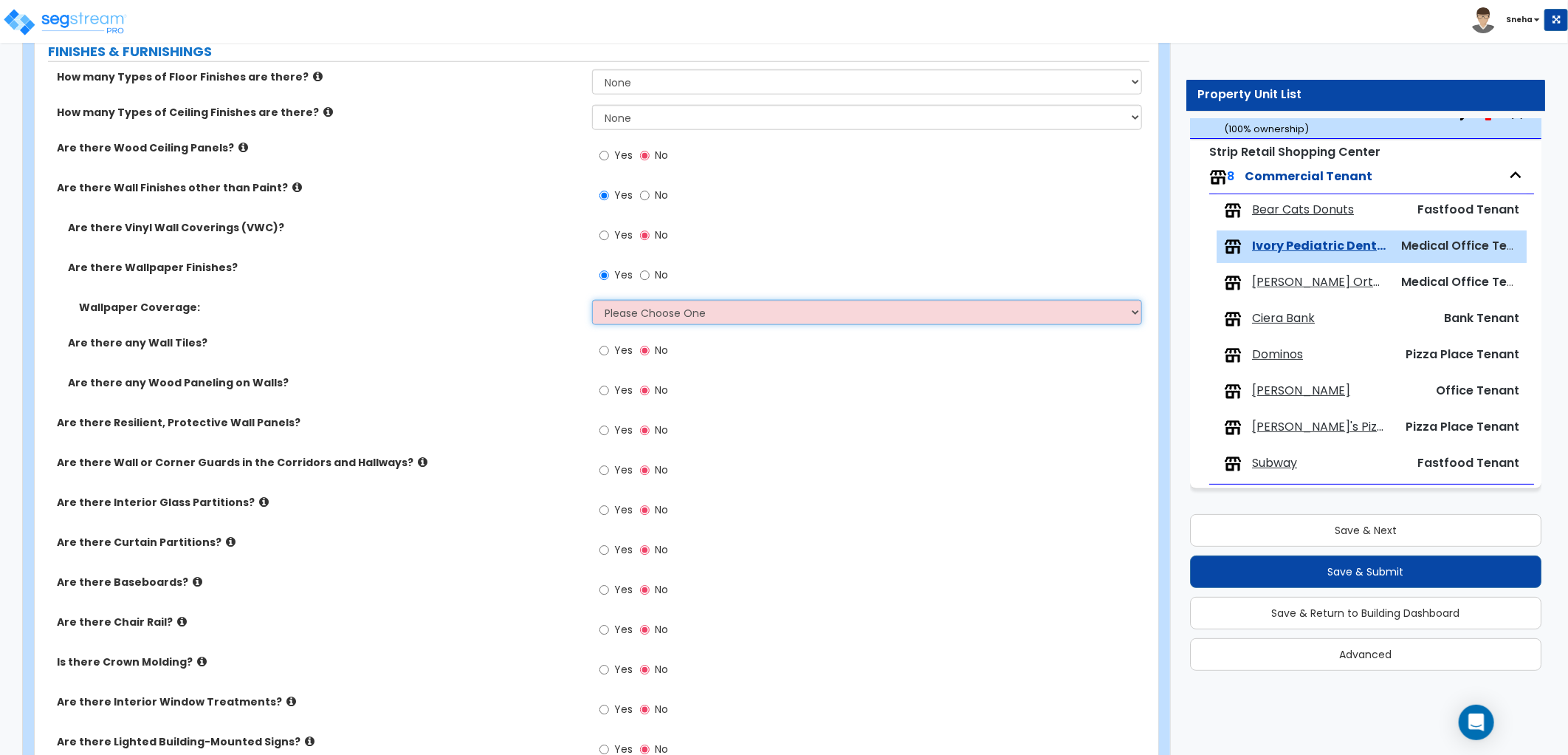
click at [639, 308] on select "Please Choose One Only a Small Portion of Walls are Covered Several Walls are C…" at bounding box center [867, 313] width 550 height 26
click at [592, 300] on select "Please Choose One Only a Small Portion of Walls are Covered Several Walls are C…" at bounding box center [867, 313] width 550 height 26
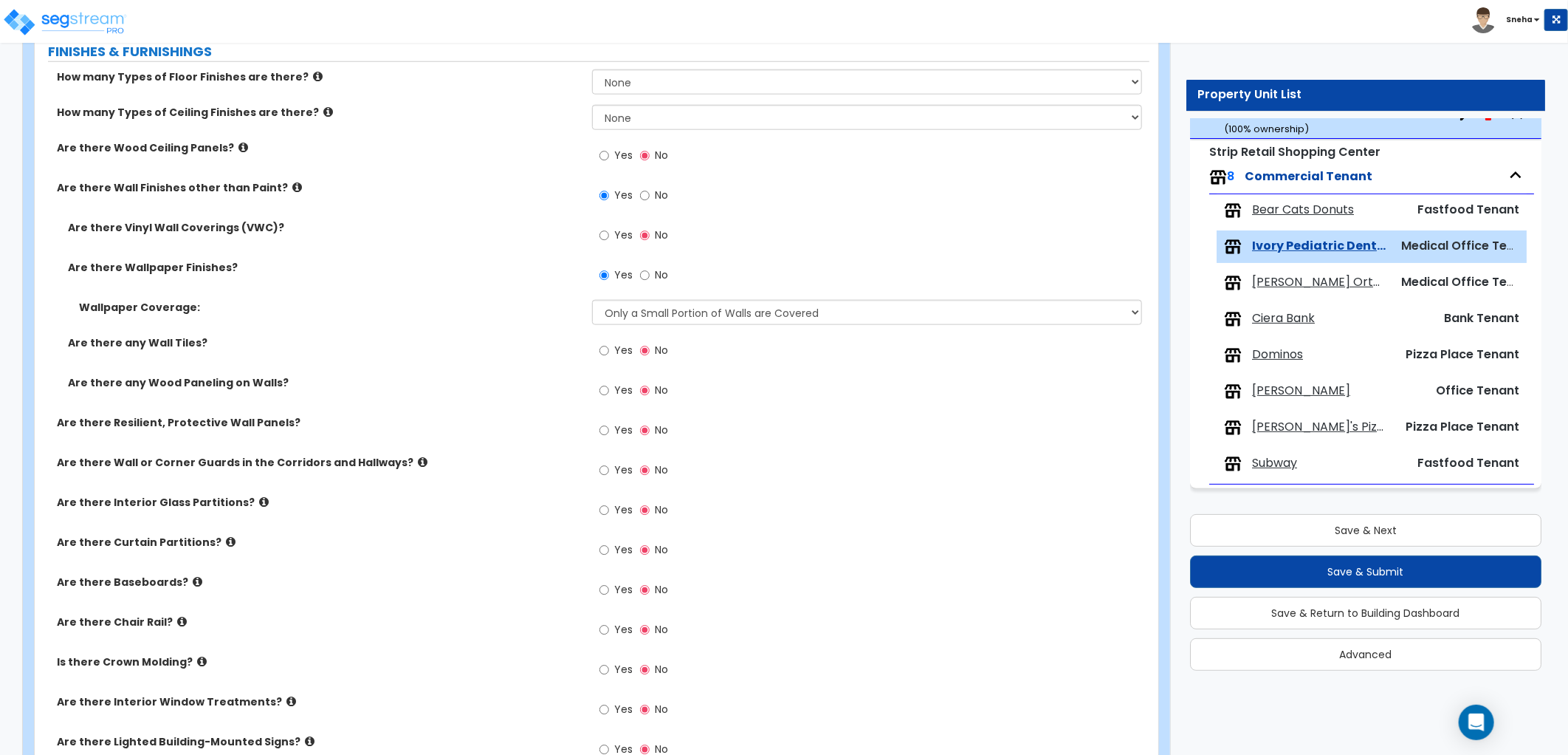
click at [489, 312] on label "Wallpaper Coverage:" at bounding box center [330, 307] width 502 height 14
click at [239, 151] on icon at bounding box center [243, 147] width 9 height 11
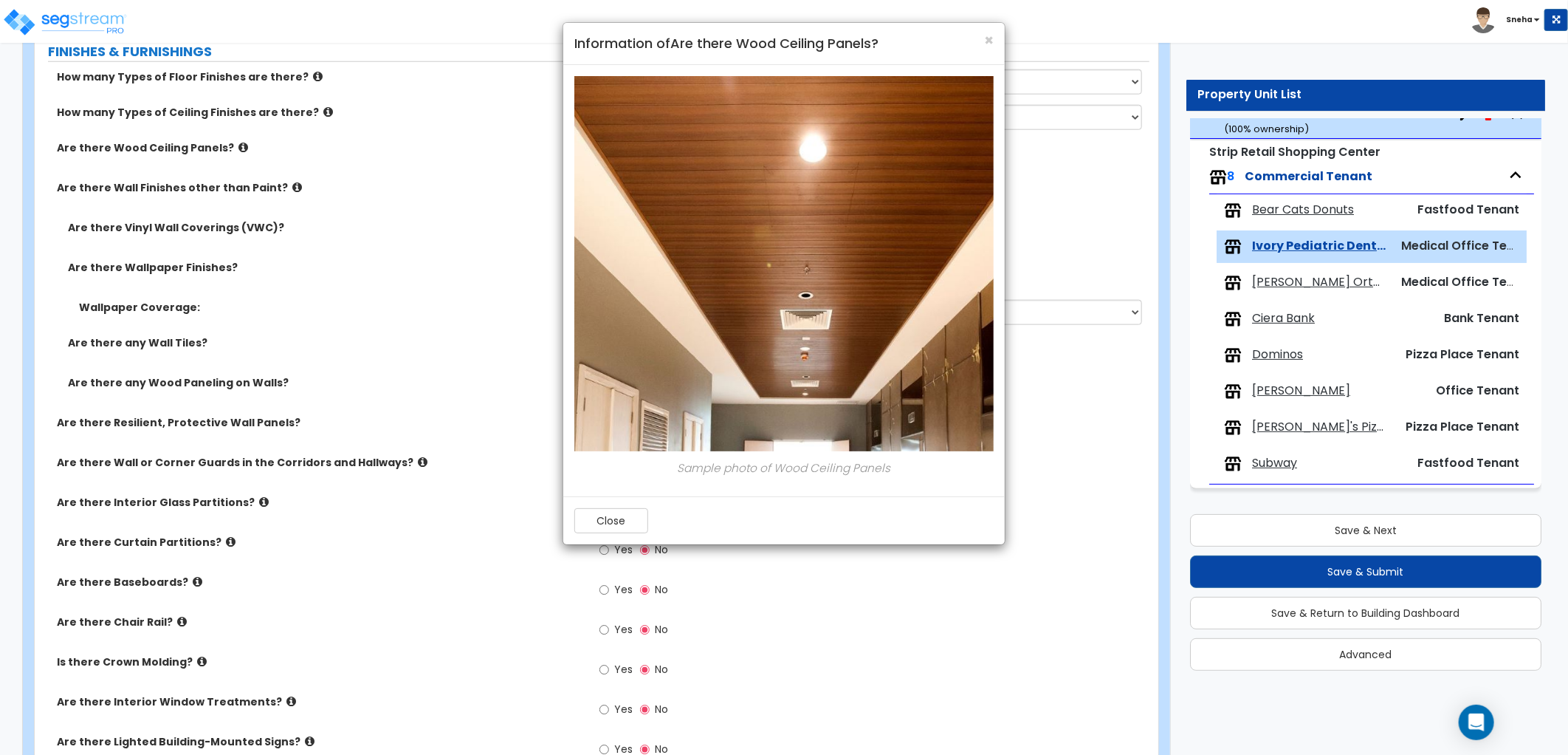
click at [230, 151] on div "× Information of Are there Wood Ceiling Panels? Sample photo of Wood Ceiling Pa…" at bounding box center [784, 378] width 1568 height 755
click at [986, 42] on span "×" at bounding box center [988, 40] width 9 height 21
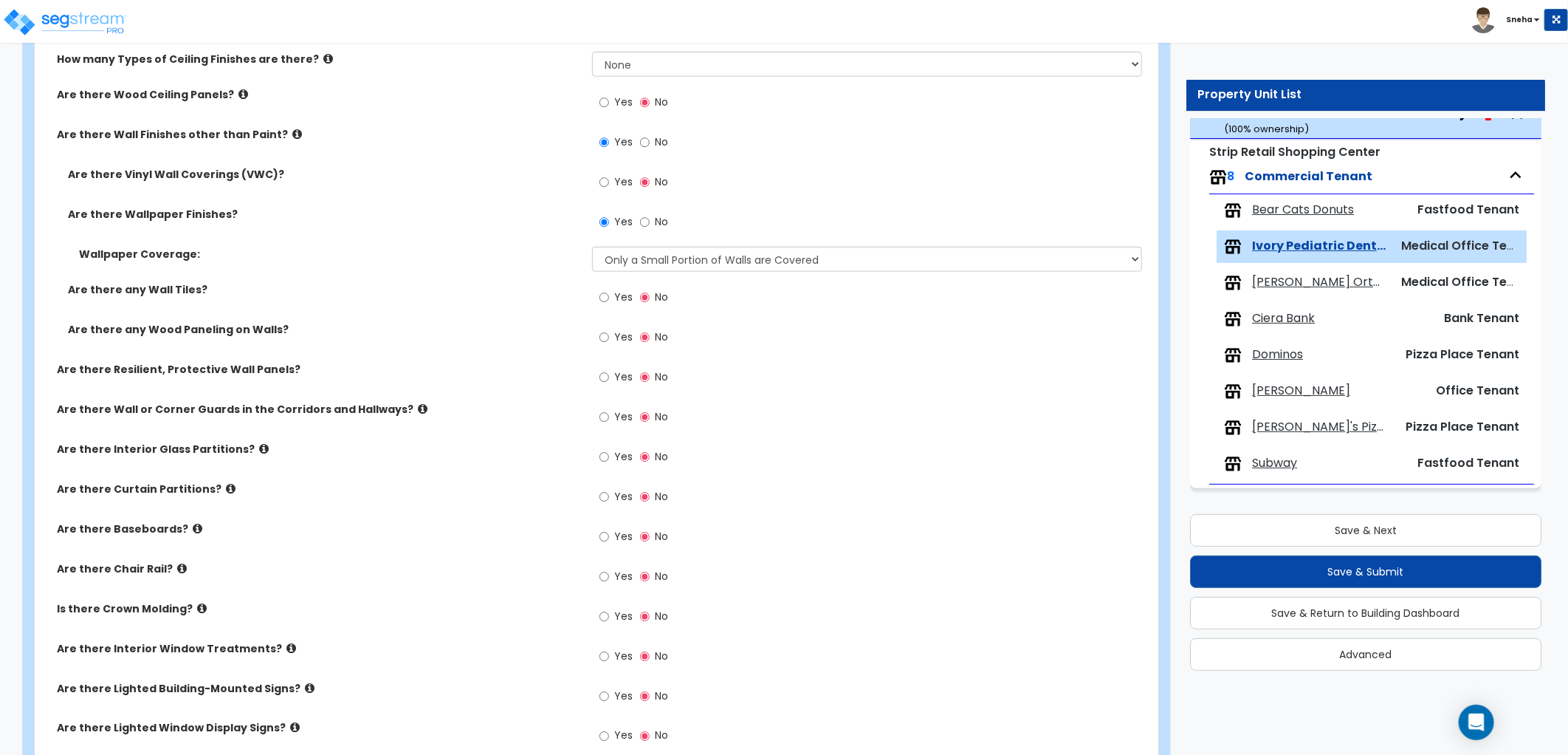
scroll to position [1064, 0]
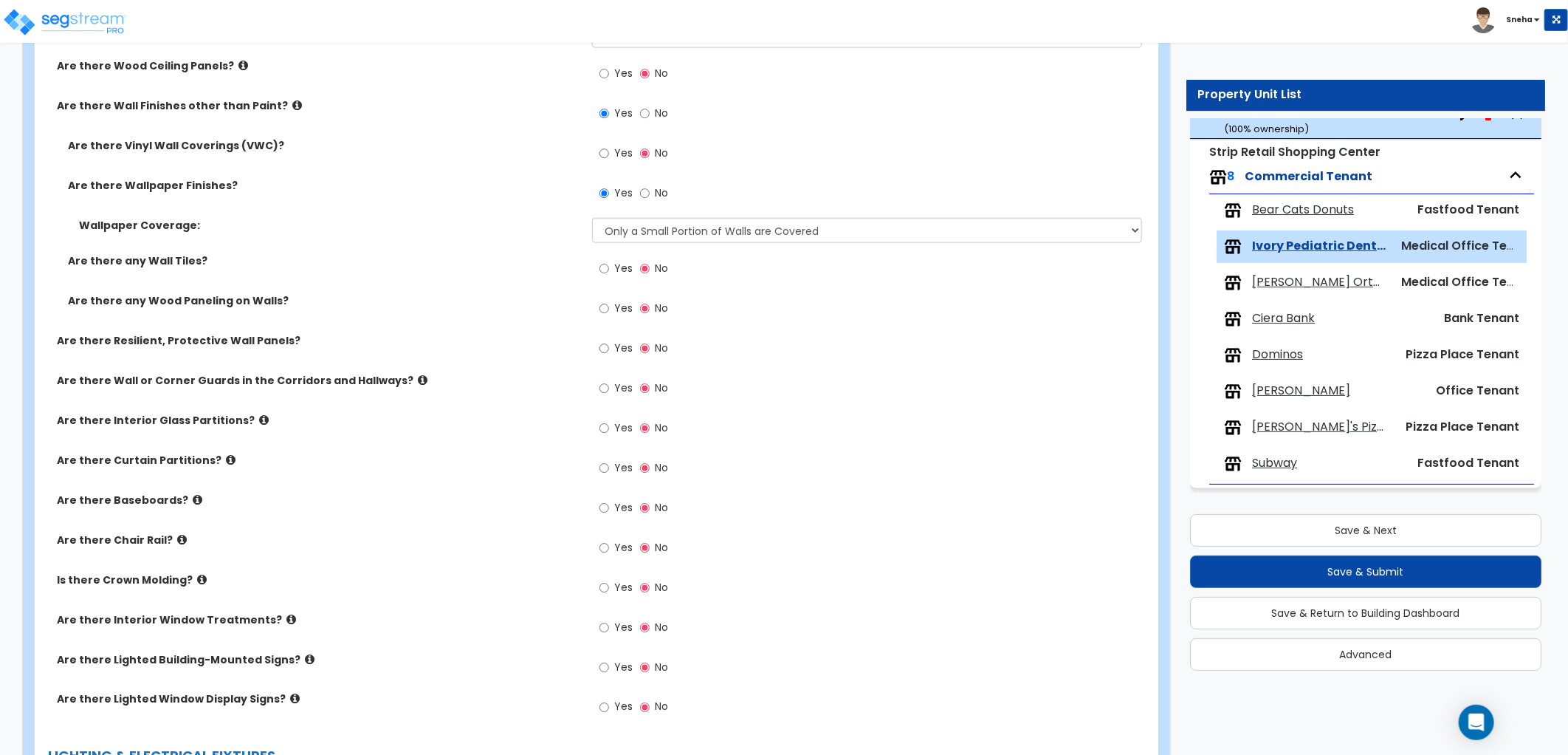
click at [624, 507] on span "Yes" at bounding box center [624, 507] width 19 height 14
click at [609, 507] on input "Yes" at bounding box center [603, 508] width 9 height 16
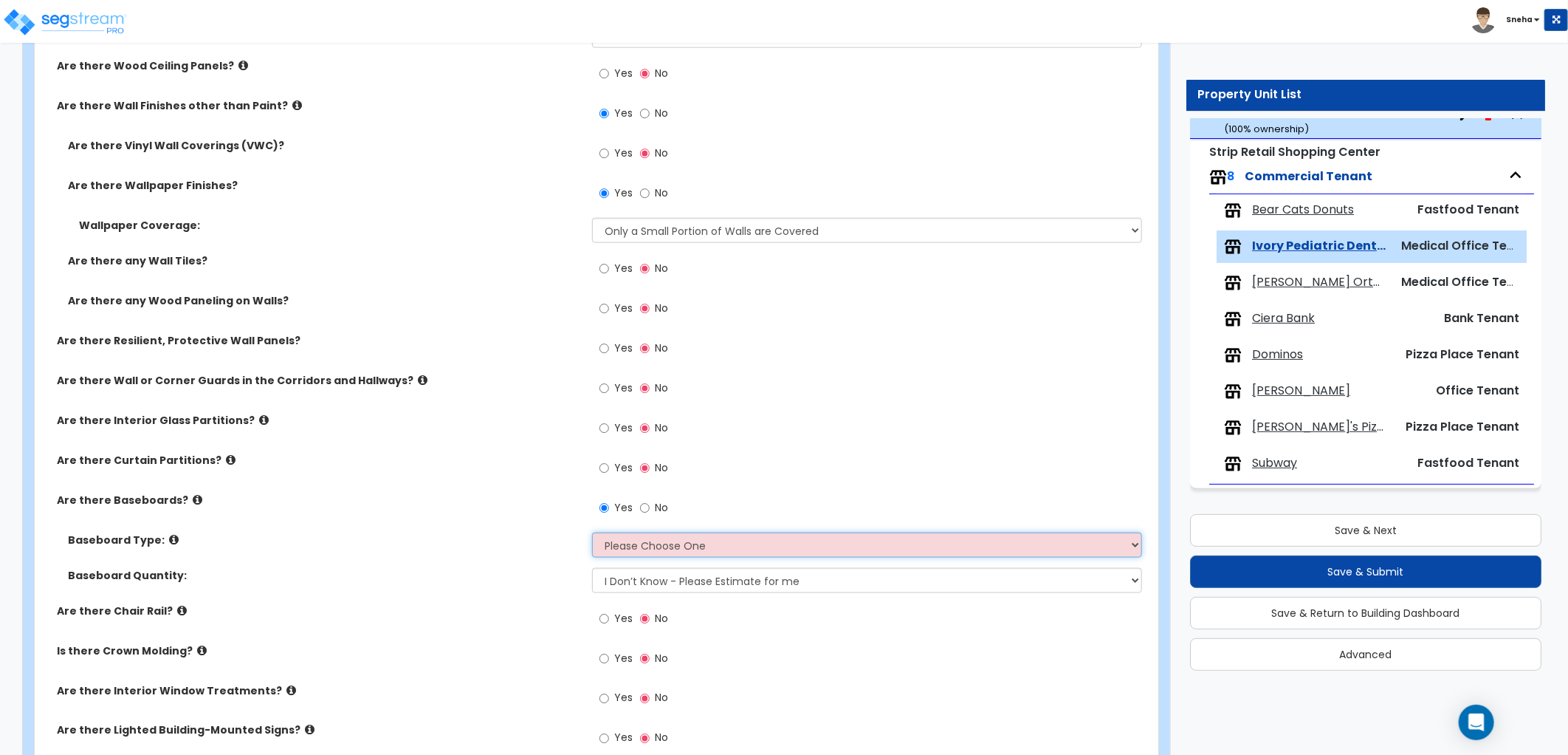
click at [629, 548] on select "Please Choose One Wood Vinyl Carpet Tile" at bounding box center [867, 545] width 550 height 26
click at [592, 532] on select "Please Choose One Wood Vinyl Carpet Tile" at bounding box center [867, 545] width 550 height 26
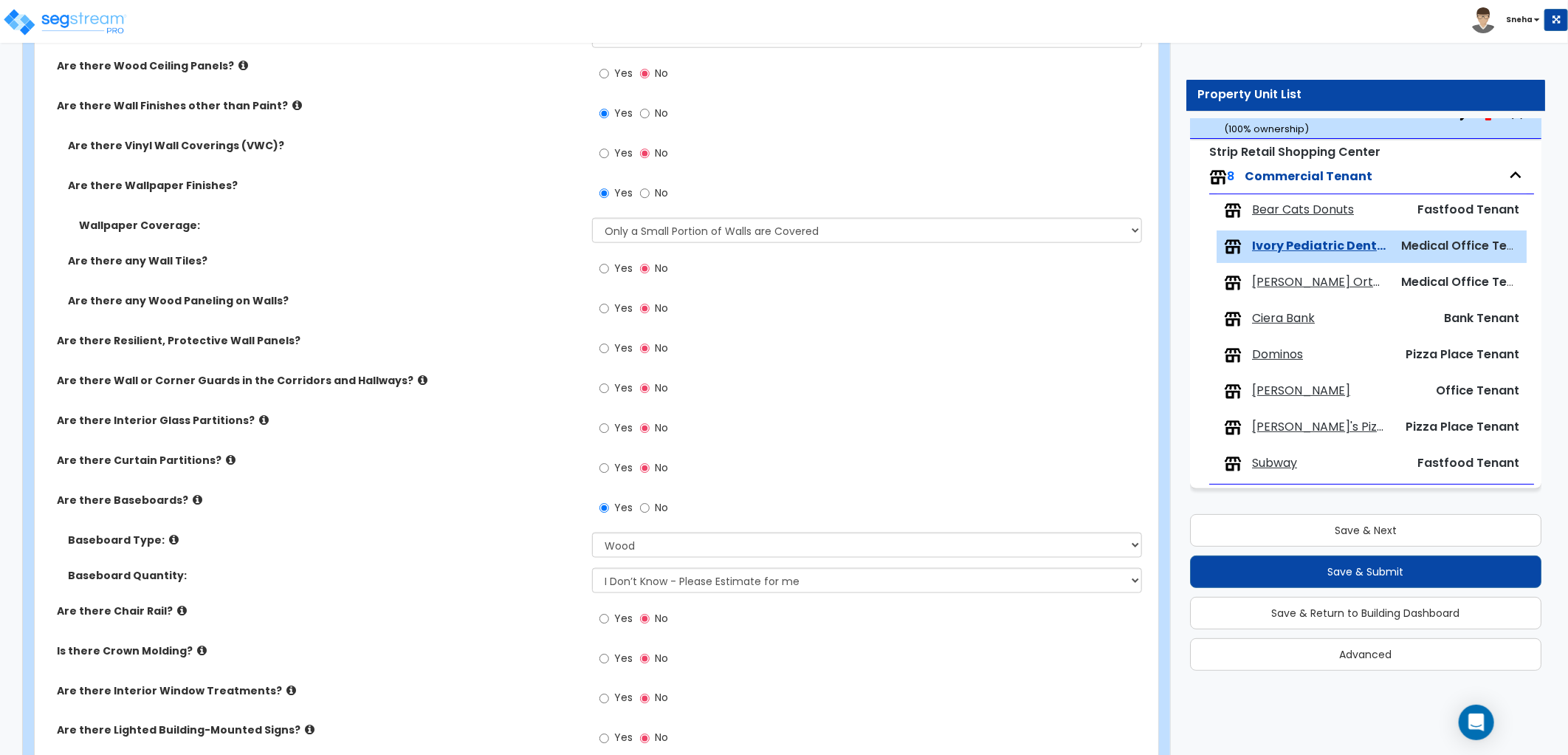
click at [467, 533] on label "Baseboard Type:" at bounding box center [325, 539] width 513 height 14
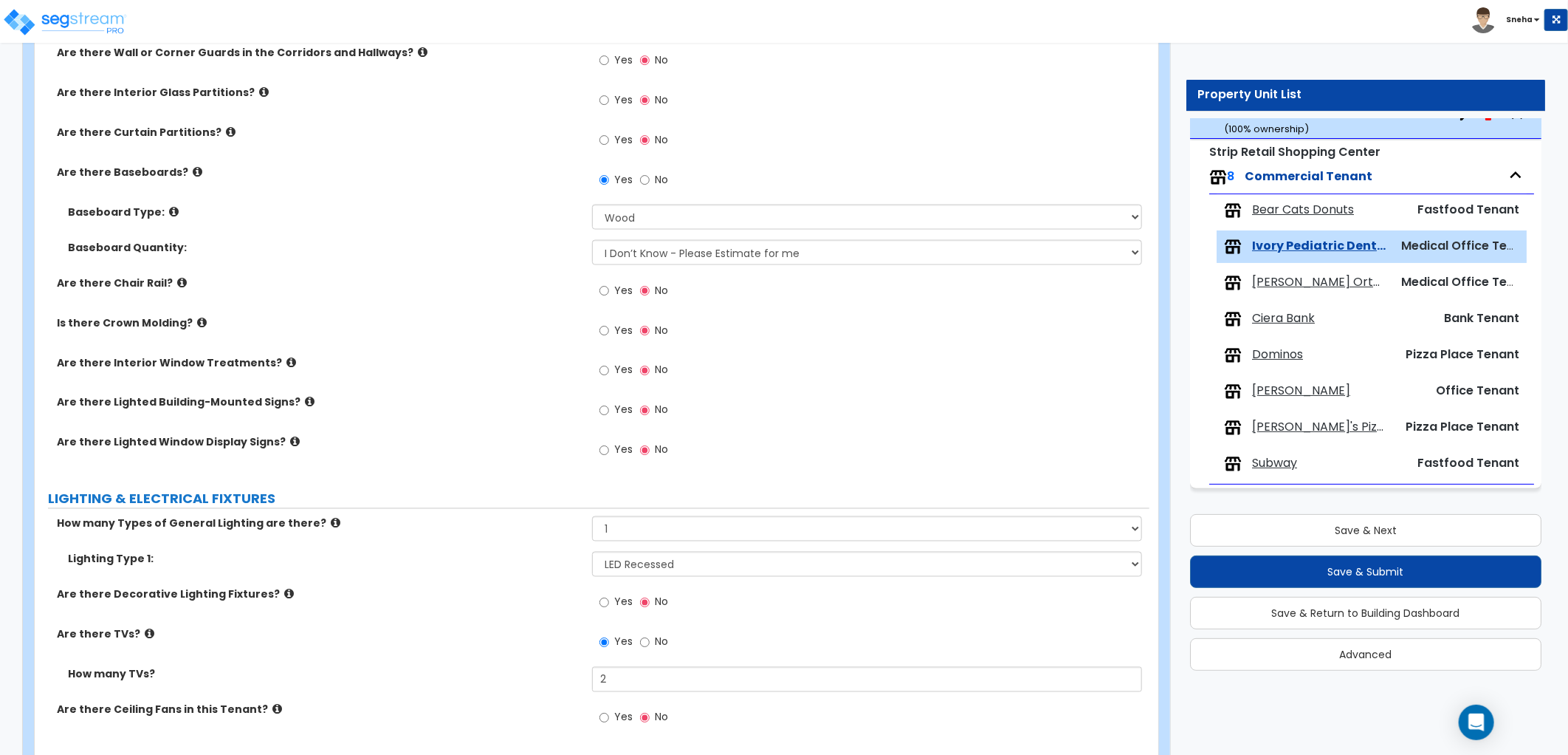
scroll to position [1803, 0]
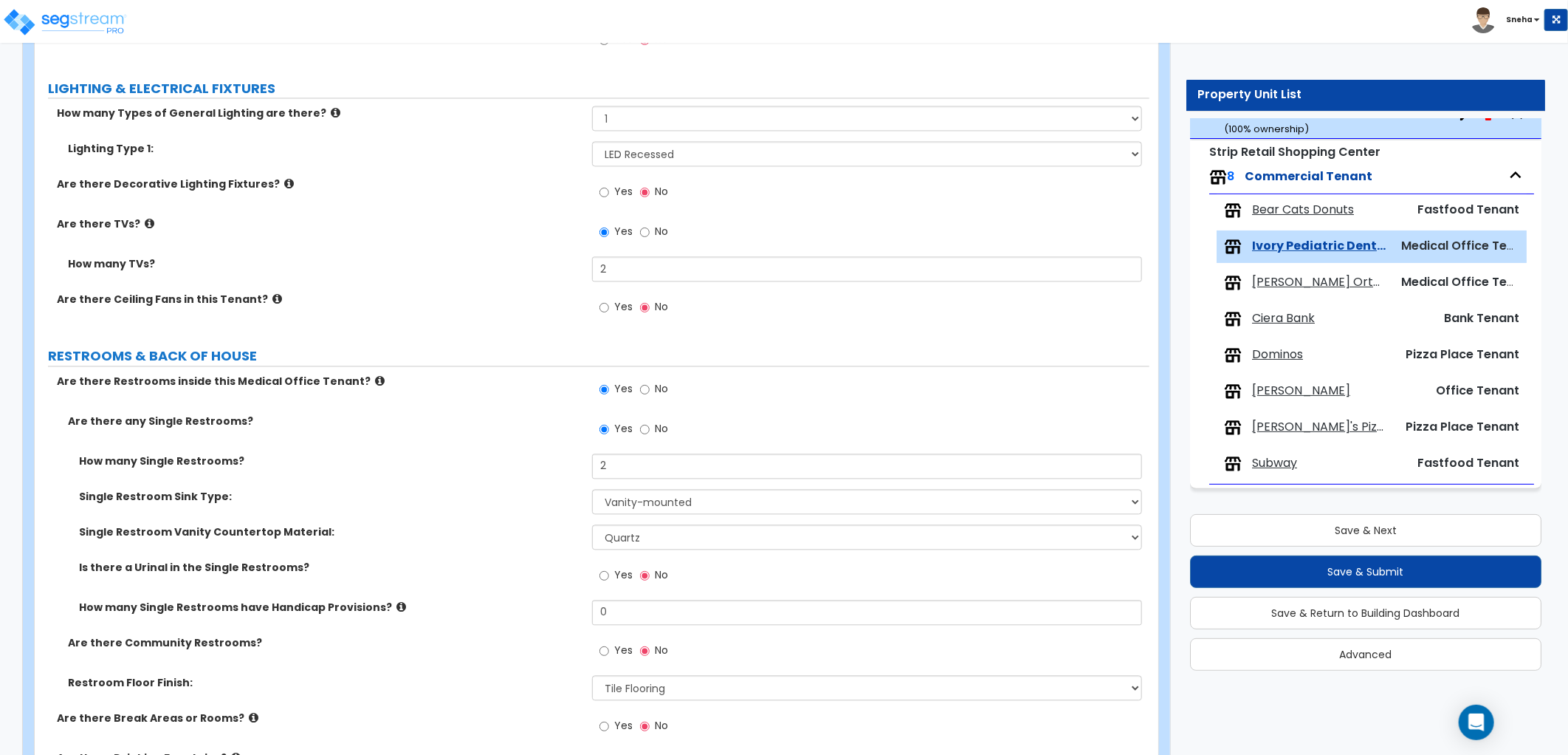
drag, startPoint x: 619, startPoint y: 190, endPoint x: 619, endPoint y: 202, distance: 12.0
click at [619, 190] on span "Yes" at bounding box center [624, 190] width 19 height 14
click at [609, 190] on input "Yes" at bounding box center [603, 191] width 9 height 16
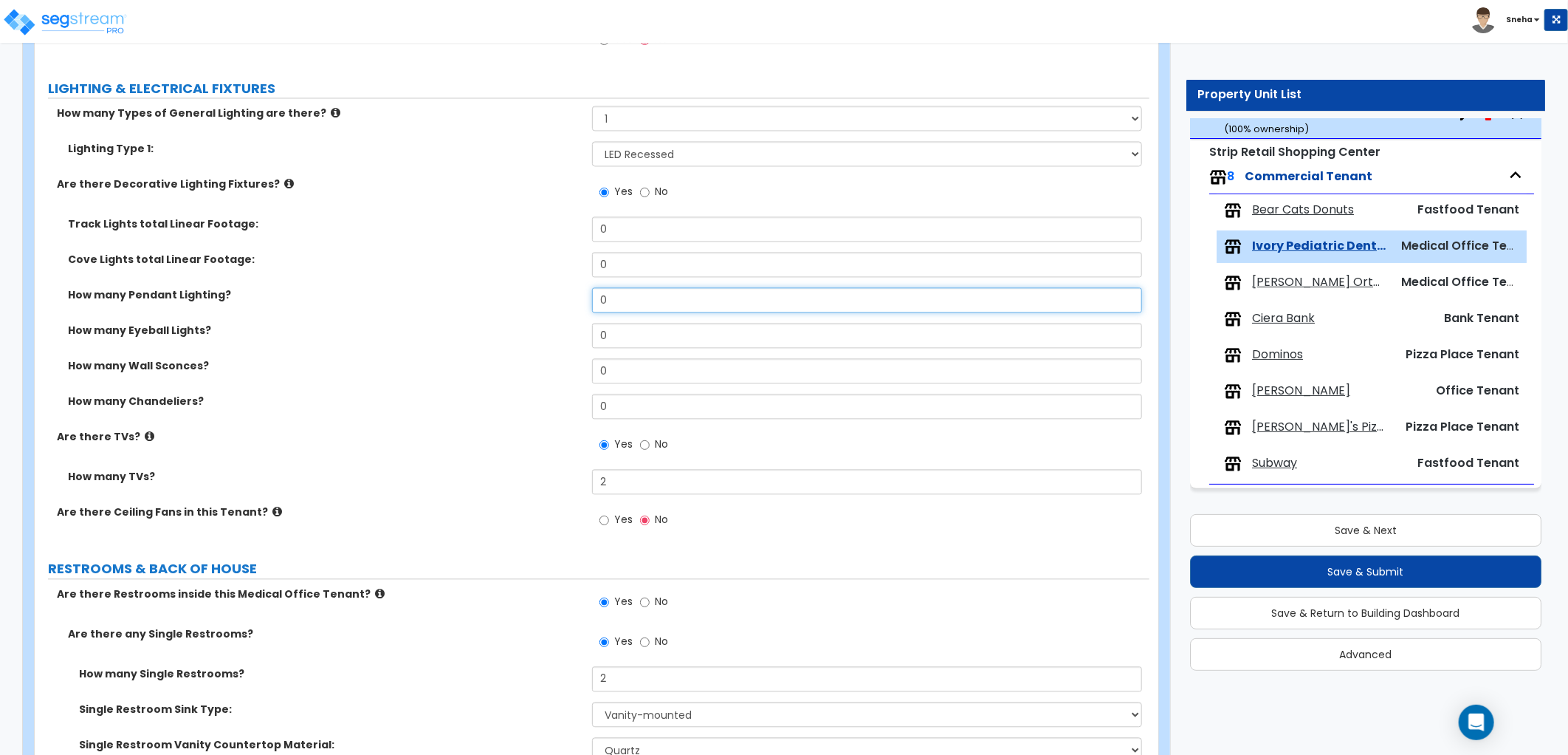
drag, startPoint x: 627, startPoint y: 292, endPoint x: 563, endPoint y: 308, distance: 66.0
click at [563, 308] on div "How many Pendant Lighting? 0" at bounding box center [592, 305] width 1114 height 36
click at [433, 273] on div "Cove Lights total Linear Footage: 0" at bounding box center [592, 270] width 1114 height 36
click at [356, 412] on div "How many Chandeliers? 0" at bounding box center [592, 412] width 1114 height 36
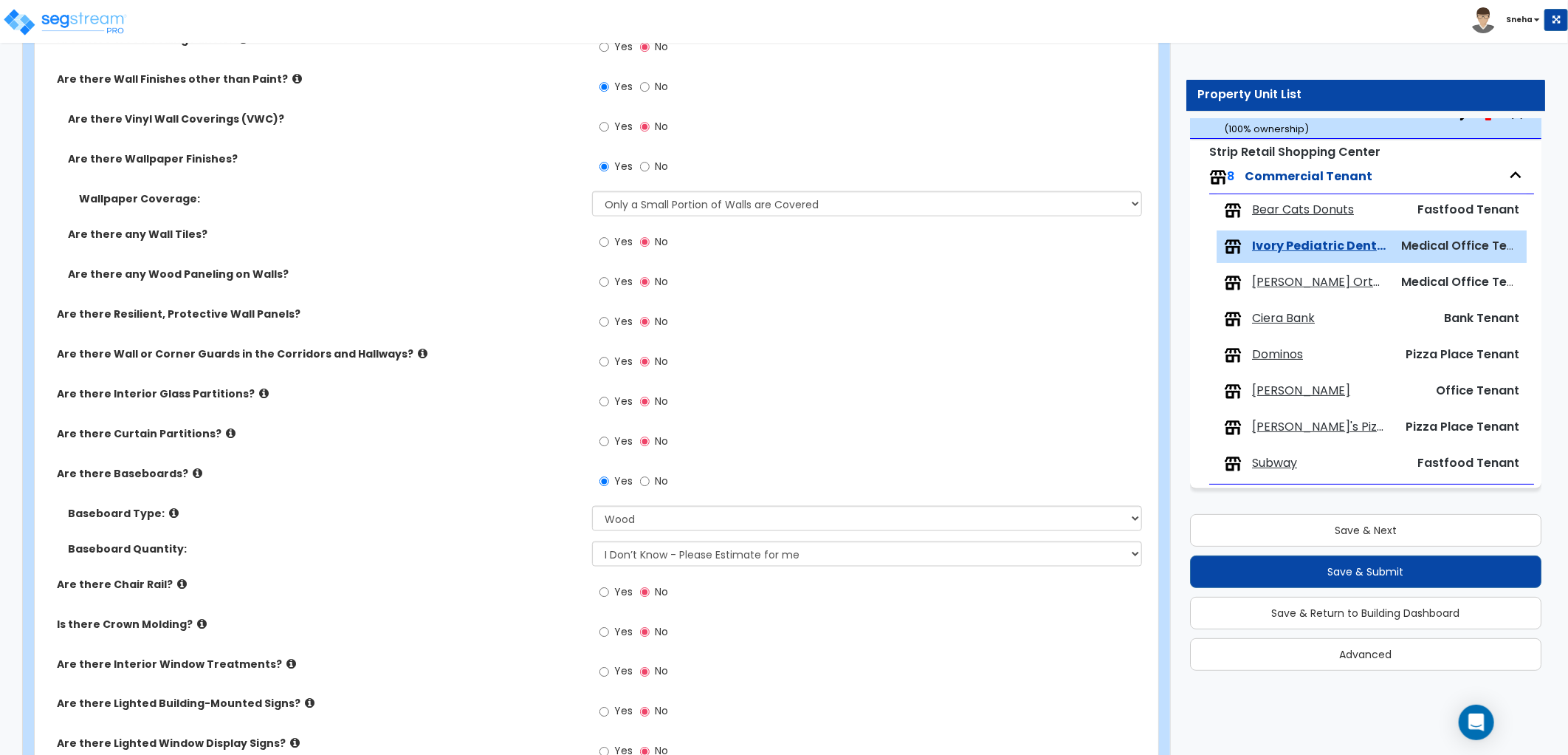
scroll to position [1230, 0]
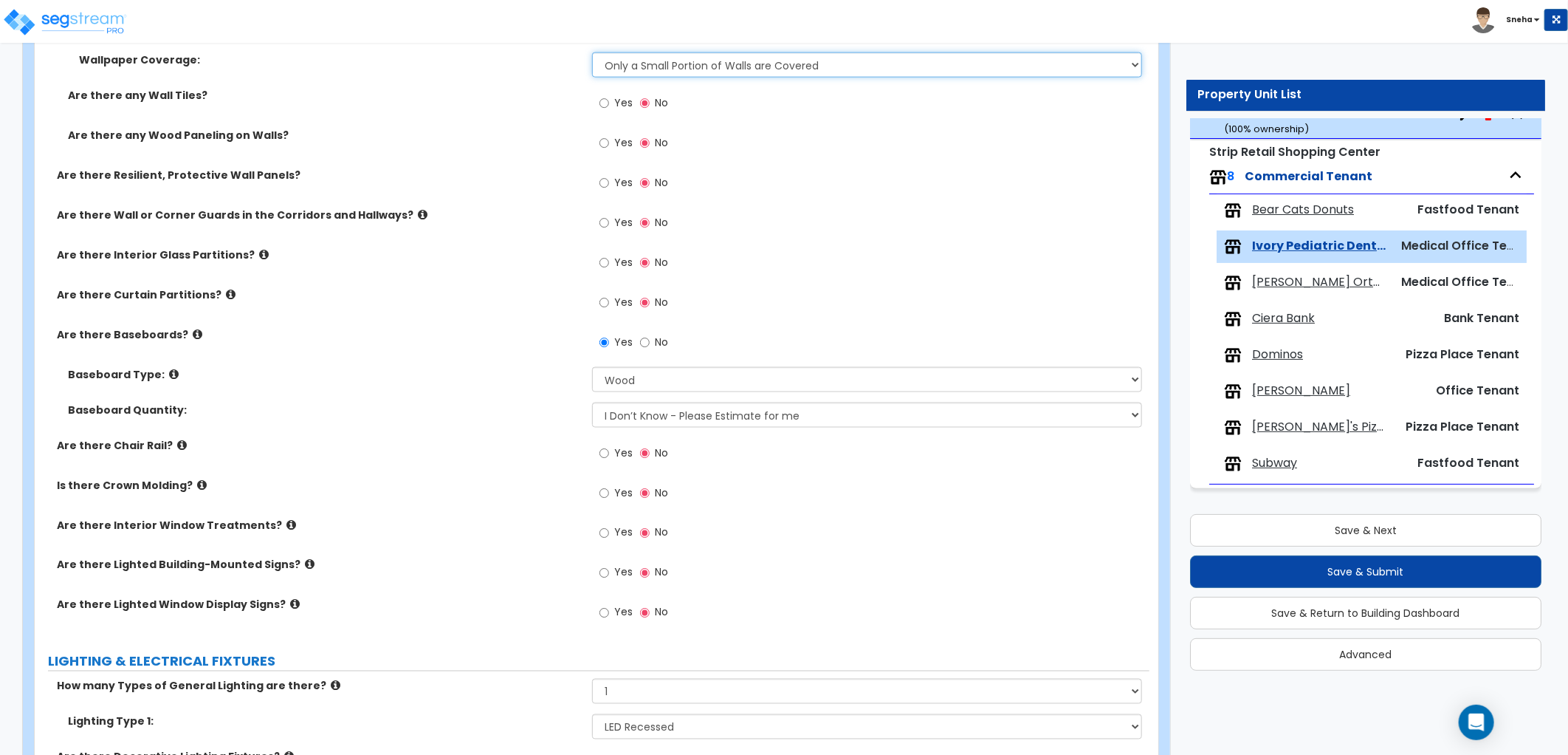
click at [676, 70] on select "Please Choose One Only a Small Portion of Walls are Covered Several Walls are C…" at bounding box center [867, 65] width 550 height 26
click at [592, 53] on select "Please Choose One Only a Small Portion of Walls are Covered Several Walls are C…" at bounding box center [867, 65] width 550 height 26
click at [524, 133] on label "Are there any Wood Paneling on Walls?" at bounding box center [325, 134] width 513 height 14
click at [621, 141] on span "Yes" at bounding box center [624, 142] width 19 height 14
click at [609, 141] on input "Yes" at bounding box center [603, 143] width 9 height 16
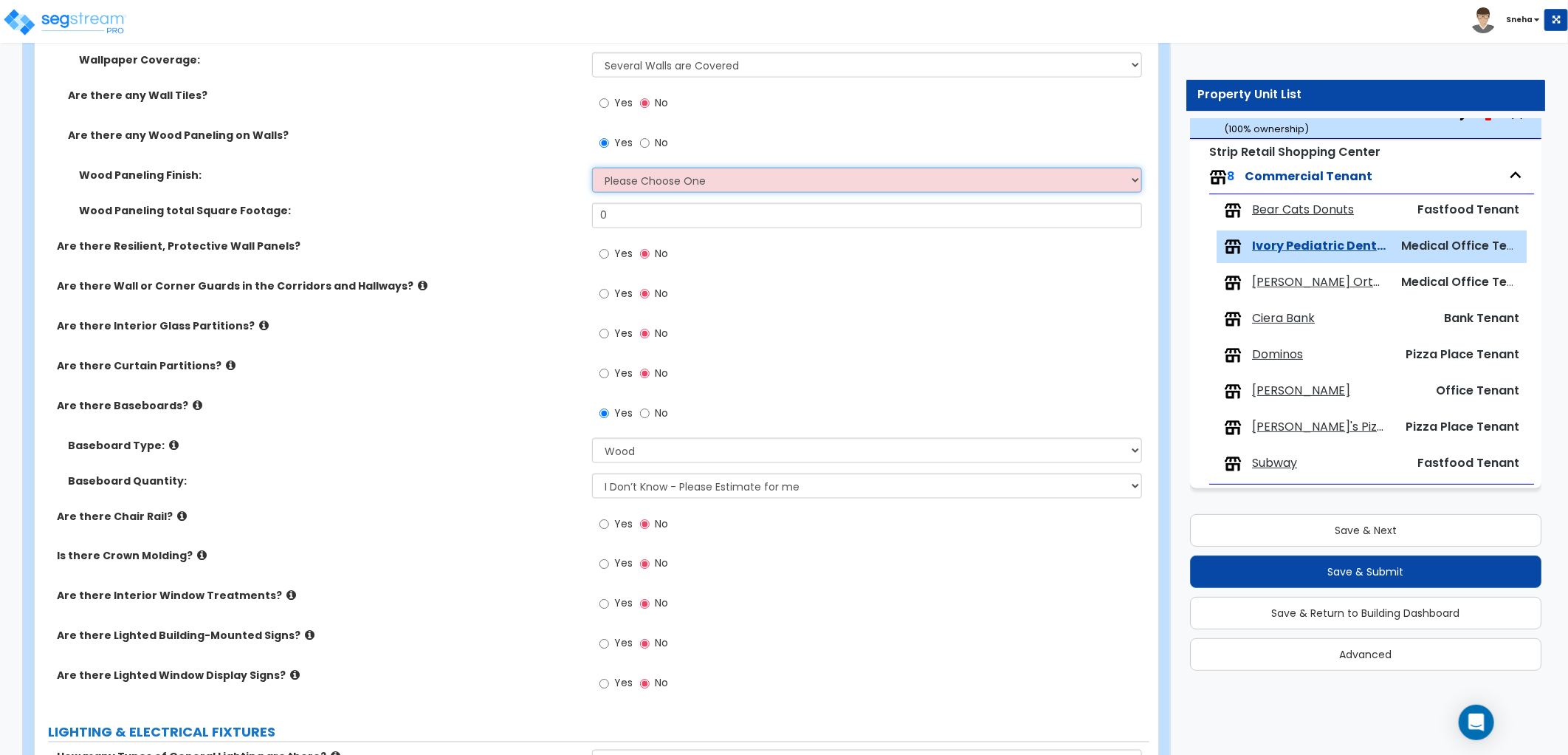
click at [621, 183] on select "Please Choose One Birch Mahogany Oak or Cherry Rosewood Teak I Don't Know, Plea…" at bounding box center [867, 180] width 550 height 26
click at [592, 167] on select "Please Choose One Birch Mahogany Oak or Cherry Rosewood Teak I Don't Know, Plea…" at bounding box center [867, 180] width 550 height 26
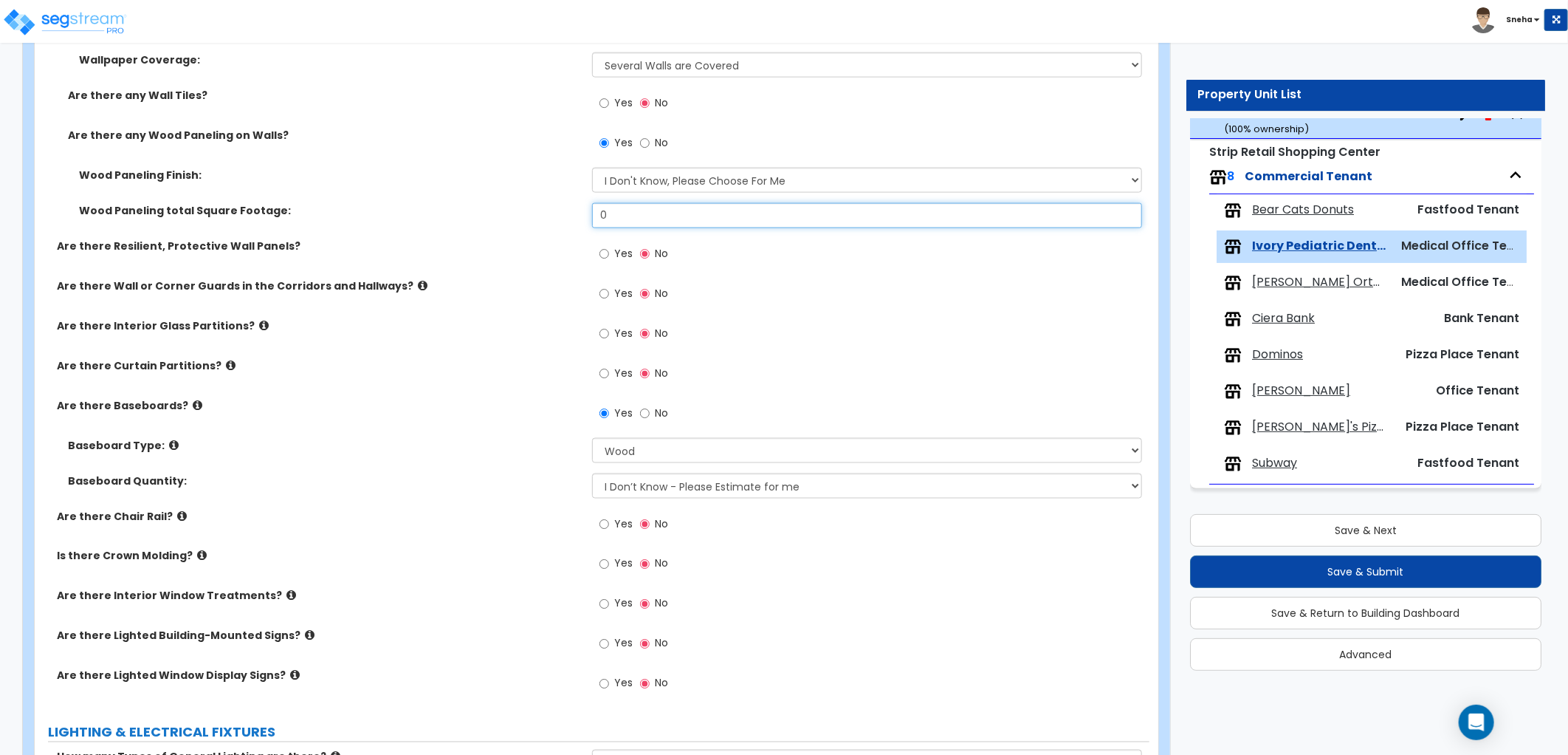
drag, startPoint x: 623, startPoint y: 210, endPoint x: 576, endPoint y: 224, distance: 49.0
click at [576, 224] on div "Wood Paneling total Square Footage: 0" at bounding box center [592, 221] width 1114 height 36
click at [441, 270] on div "Are there Resilient, Protective Wall Panels? Yes No" at bounding box center [592, 258] width 1114 height 40
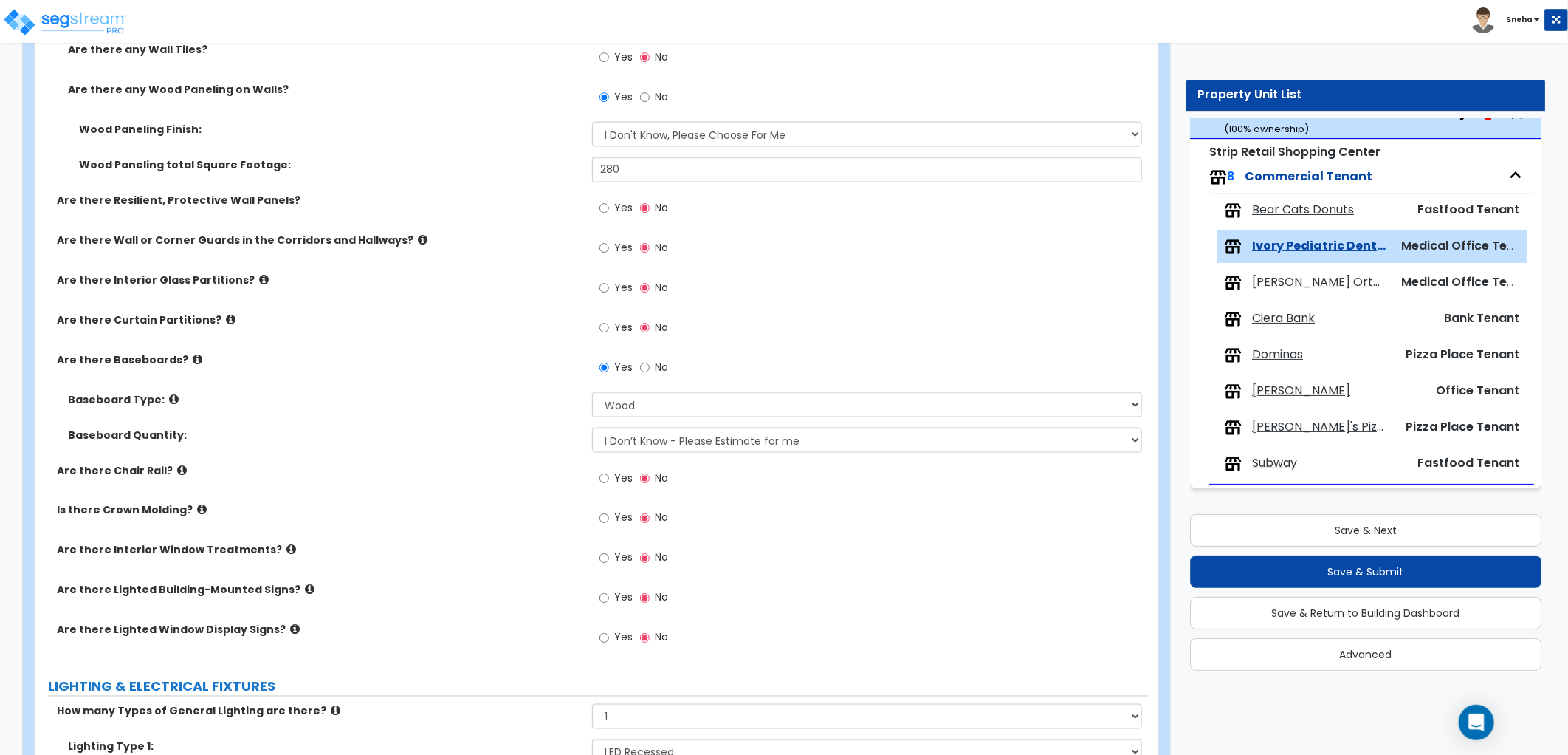
scroll to position [1312, 0]
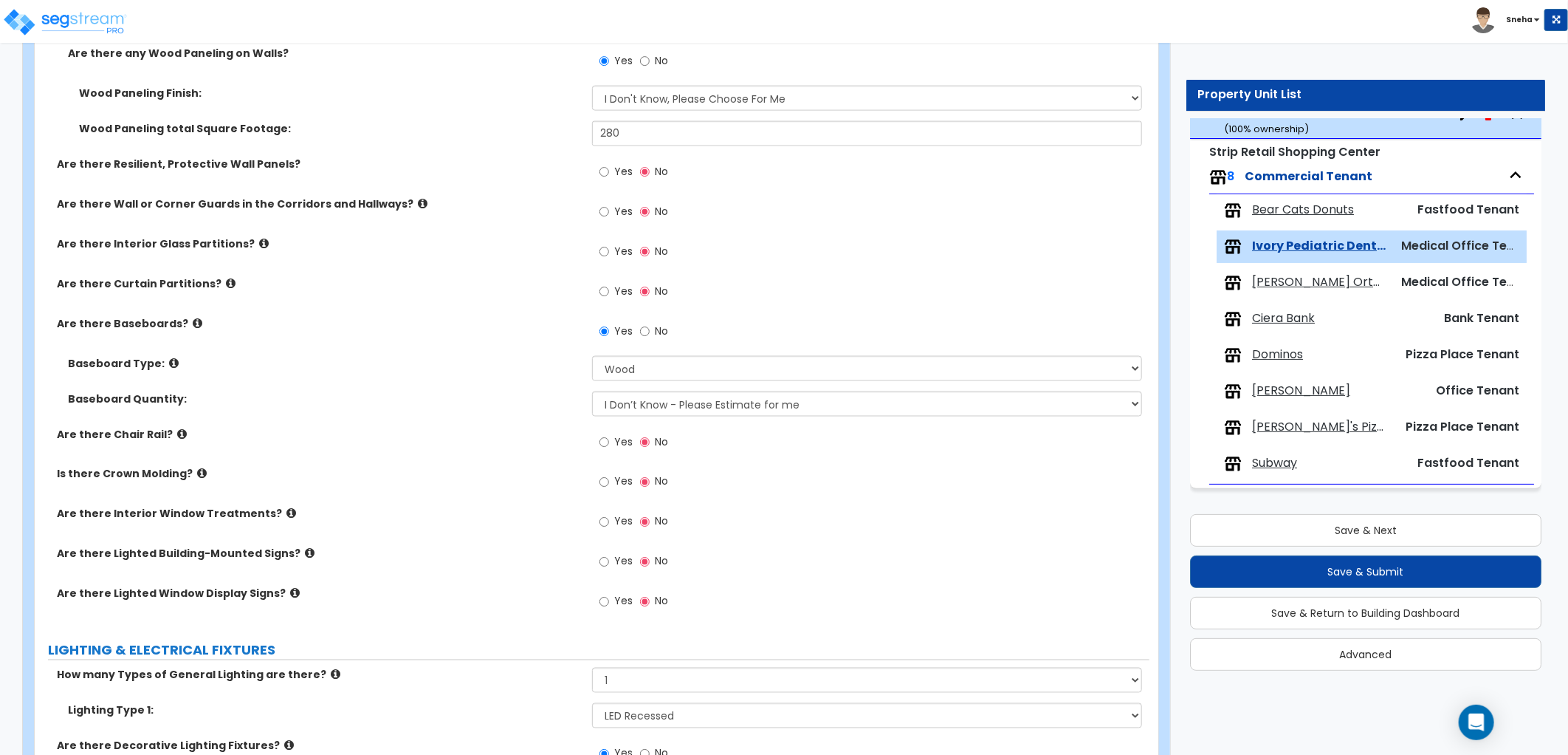
click at [439, 372] on div "Baseboard Type: Please Choose One Wood Vinyl Carpet Tile" at bounding box center [592, 374] width 1114 height 36
click at [611, 518] on label "Yes" at bounding box center [615, 524] width 33 height 26
click at [609, 518] on input "Yes" at bounding box center [603, 521] width 9 height 16
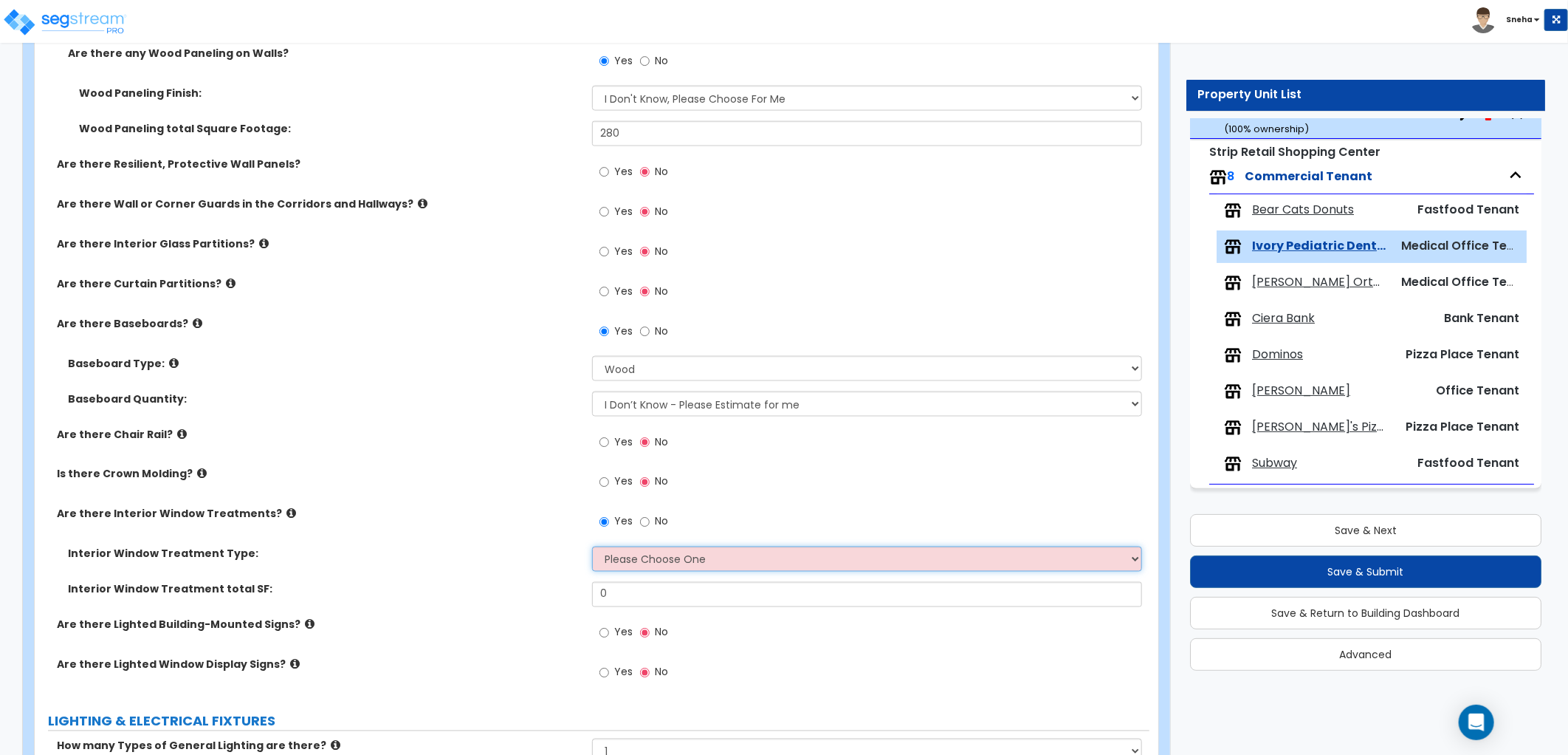
drag, startPoint x: 606, startPoint y: 557, endPoint x: 608, endPoint y: 571, distance: 14.1
click at [606, 557] on select "Please Choose One Vertical Blinds Window Shades Venetian Blinds Wood Shutters" at bounding box center [867, 559] width 550 height 26
click at [592, 547] on select "Please Choose One Vertical Blinds Window Shades Venetian Blinds Wood Shutters" at bounding box center [867, 559] width 550 height 26
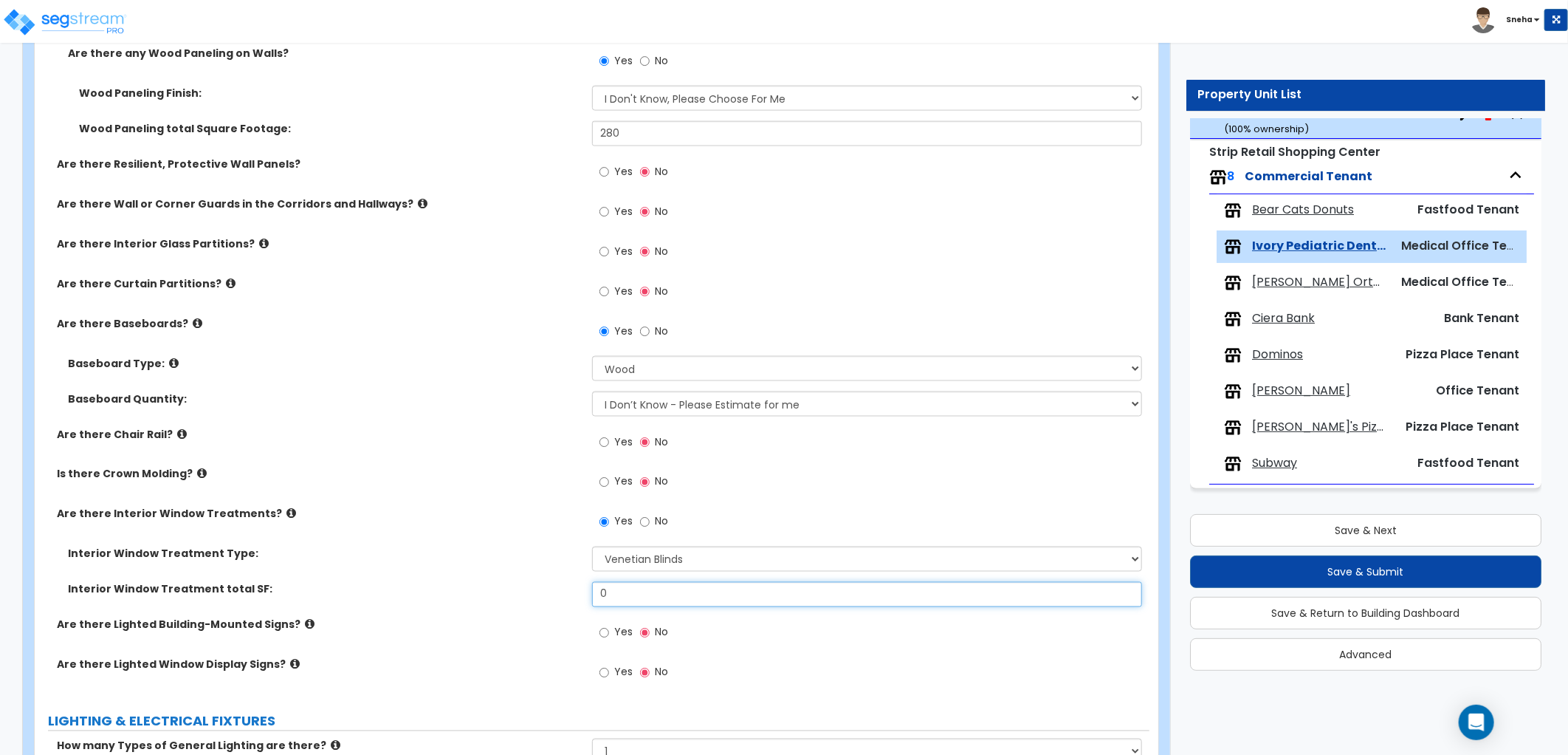
drag, startPoint x: 627, startPoint y: 587, endPoint x: 541, endPoint y: 589, distance: 86.0
click at [541, 589] on div "Interior Window Treatment total SF: 0" at bounding box center [592, 599] width 1114 height 36
click at [454, 536] on div "Are there Interior Window Treatments? Yes No" at bounding box center [592, 526] width 1114 height 40
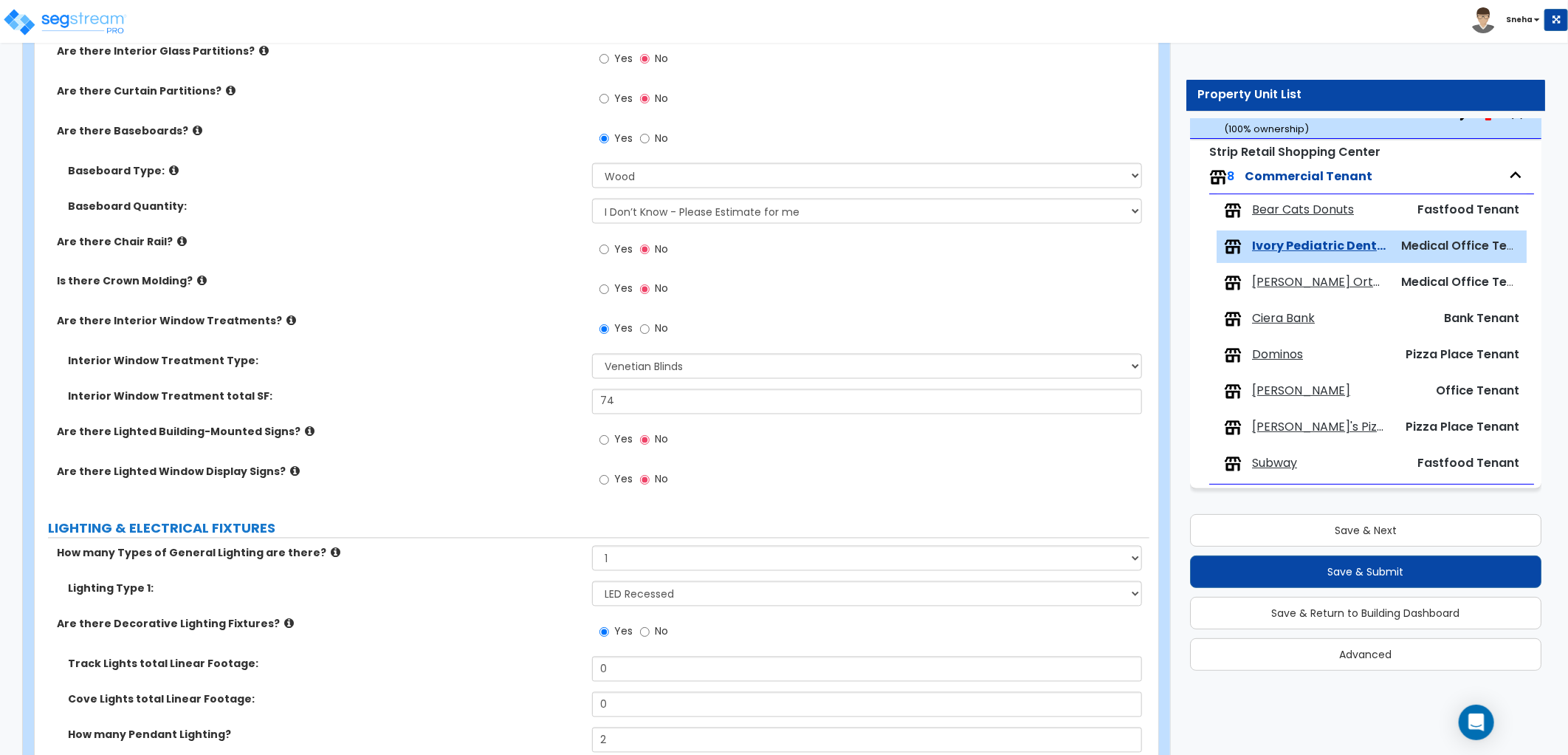
scroll to position [1558, 0]
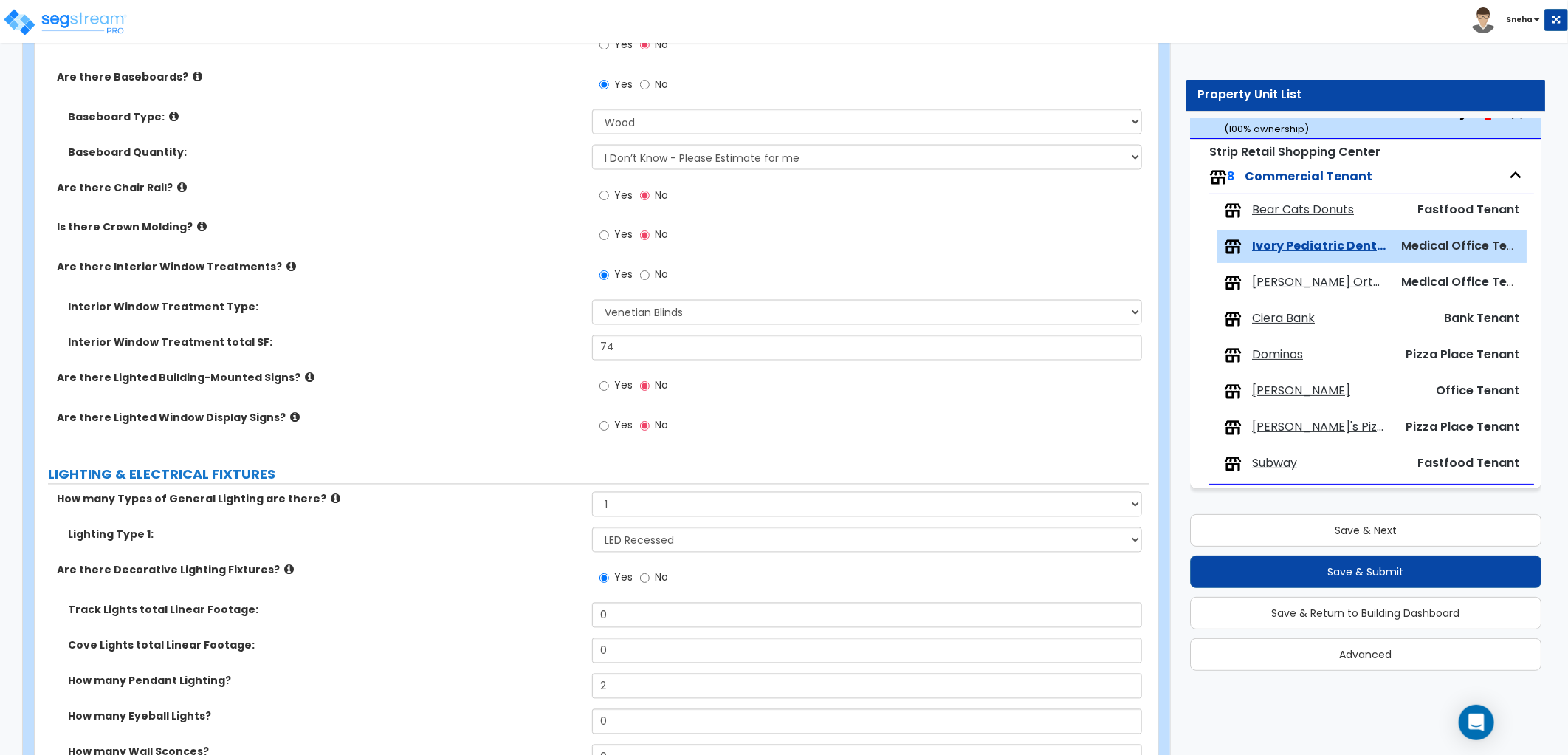
click at [614, 389] on span "Yes" at bounding box center [624, 385] width 19 height 14
click at [609, 389] on input "Yes" at bounding box center [603, 386] width 9 height 16
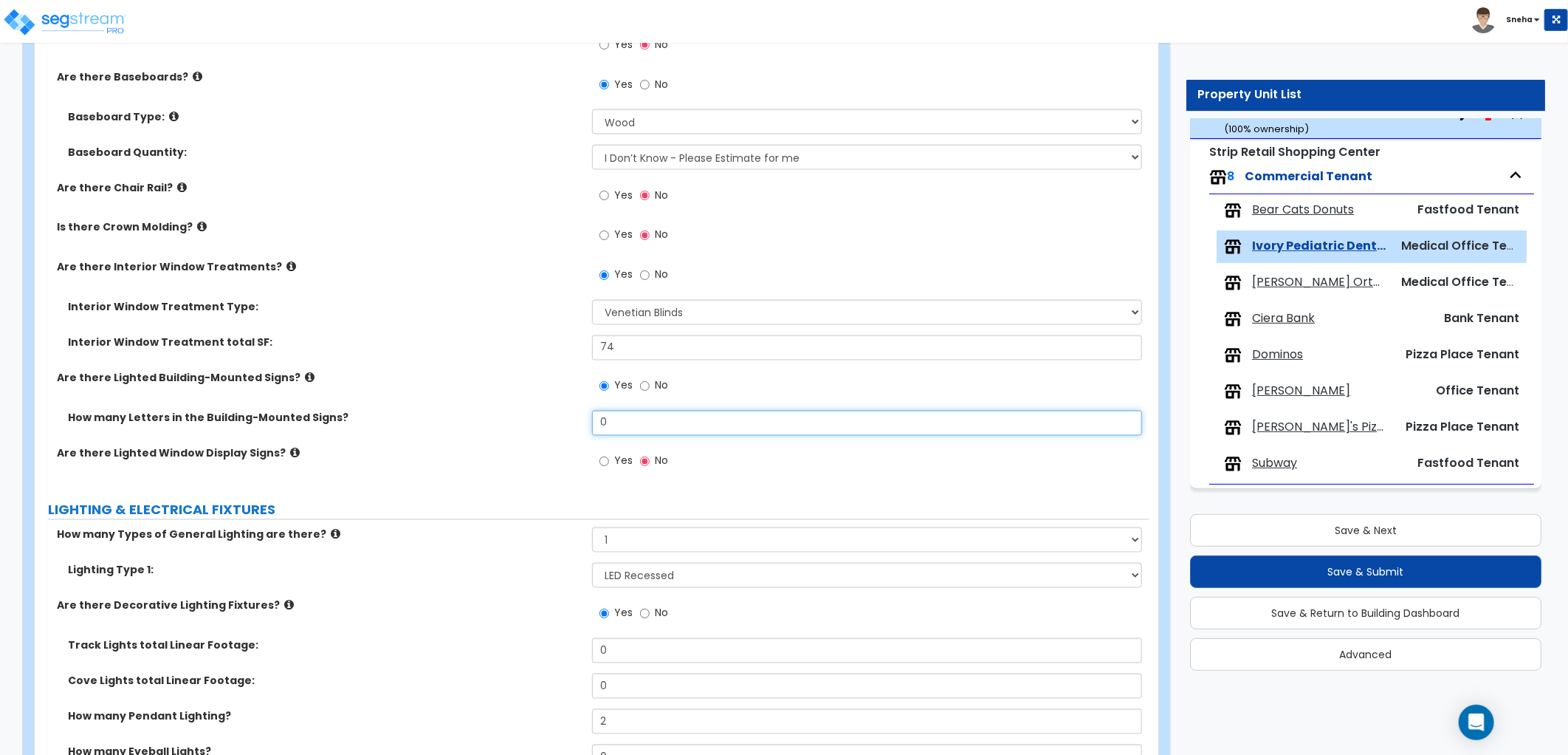
drag, startPoint x: 619, startPoint y: 421, endPoint x: 593, endPoint y: 419, distance: 26.1
click at [593, 419] on input "0" at bounding box center [867, 423] width 550 height 26
click at [584, 415] on div "How many Letters in the Building-Mounted Signs?" at bounding box center [314, 417] width 558 height 14
click at [525, 378] on label "Are there Lighted Building-Mounted Signs?" at bounding box center [319, 378] width 524 height 14
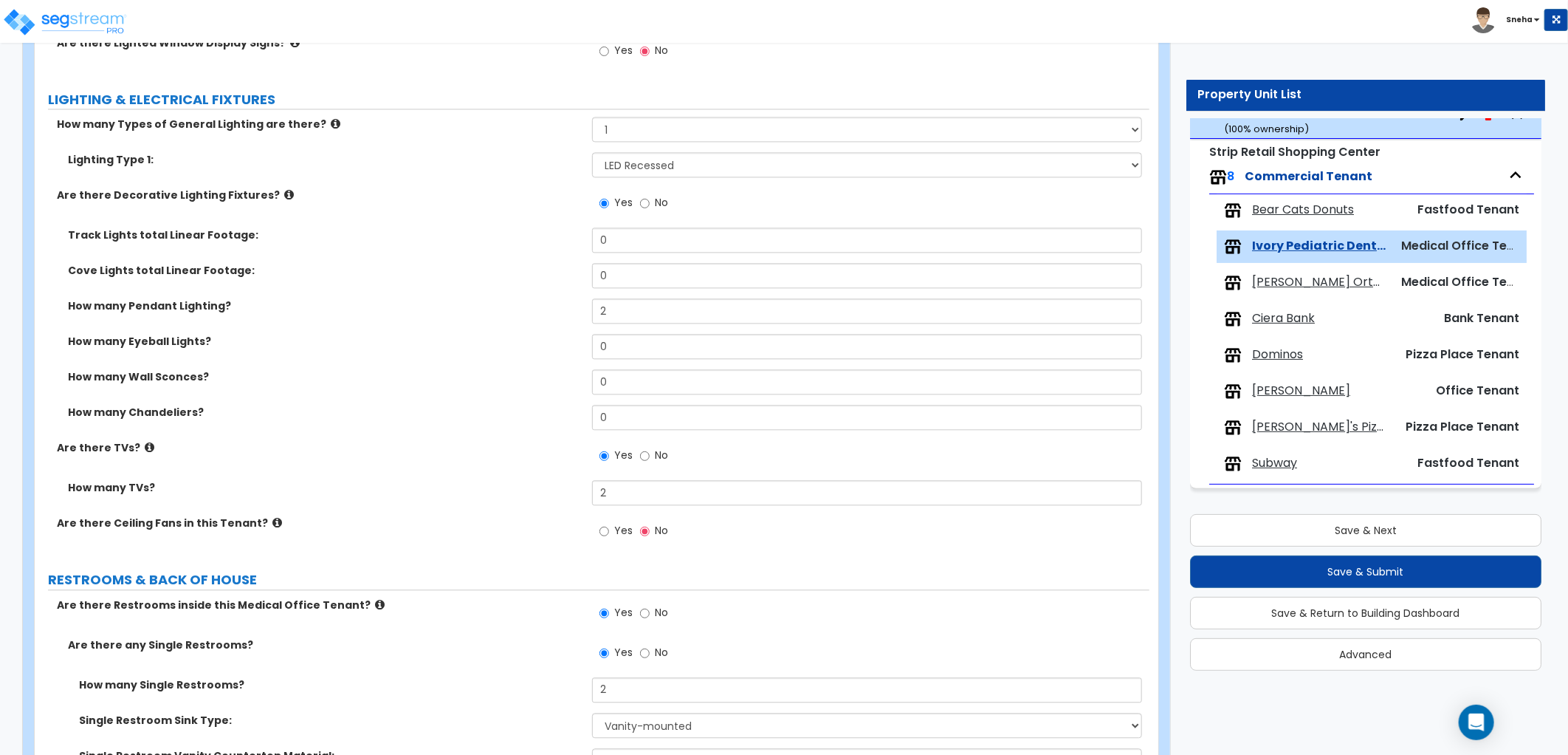
scroll to position [1968, 0]
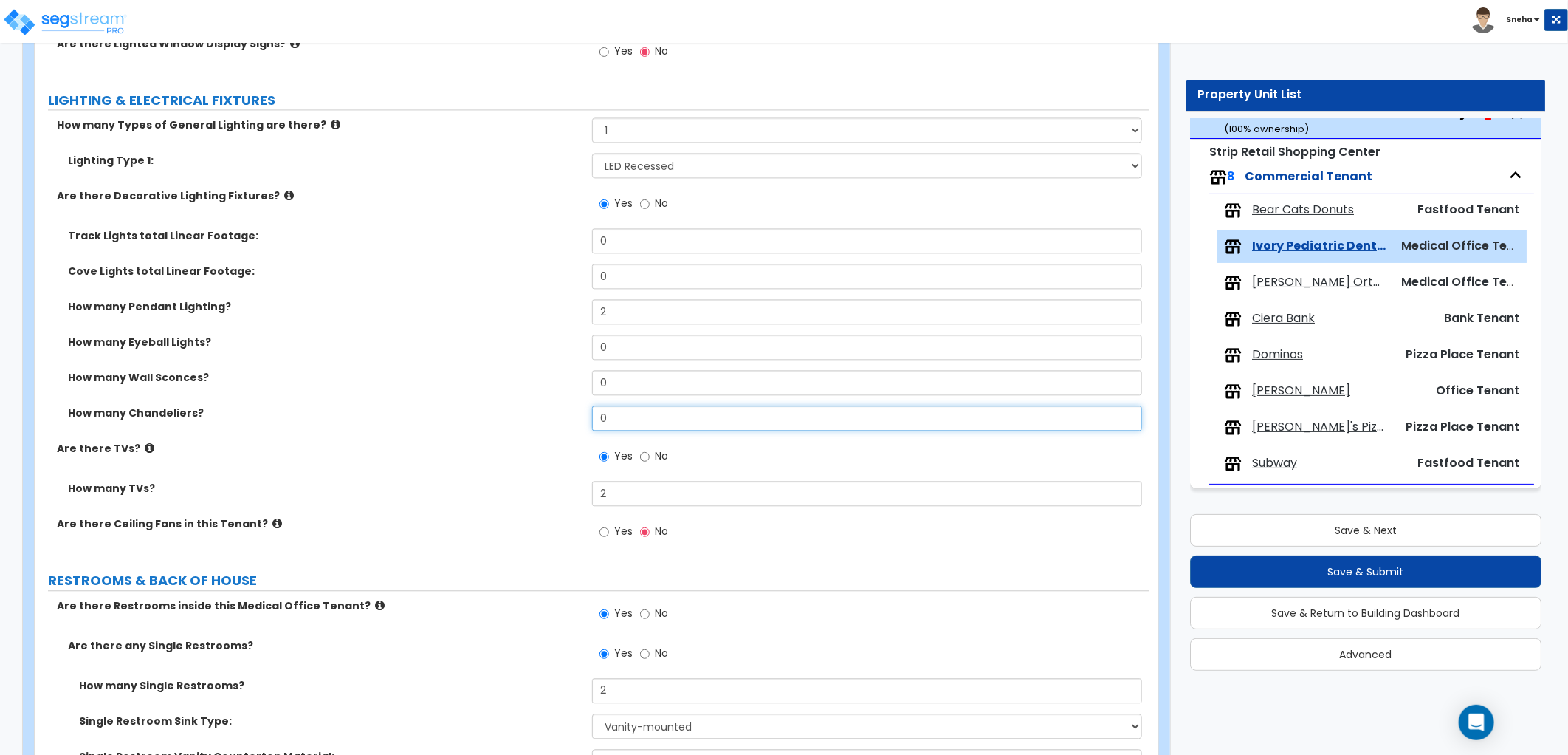
drag, startPoint x: 644, startPoint y: 415, endPoint x: 533, endPoint y: 422, distance: 111.2
click at [533, 422] on div "How many Chandeliers? 0" at bounding box center [592, 423] width 1114 height 36
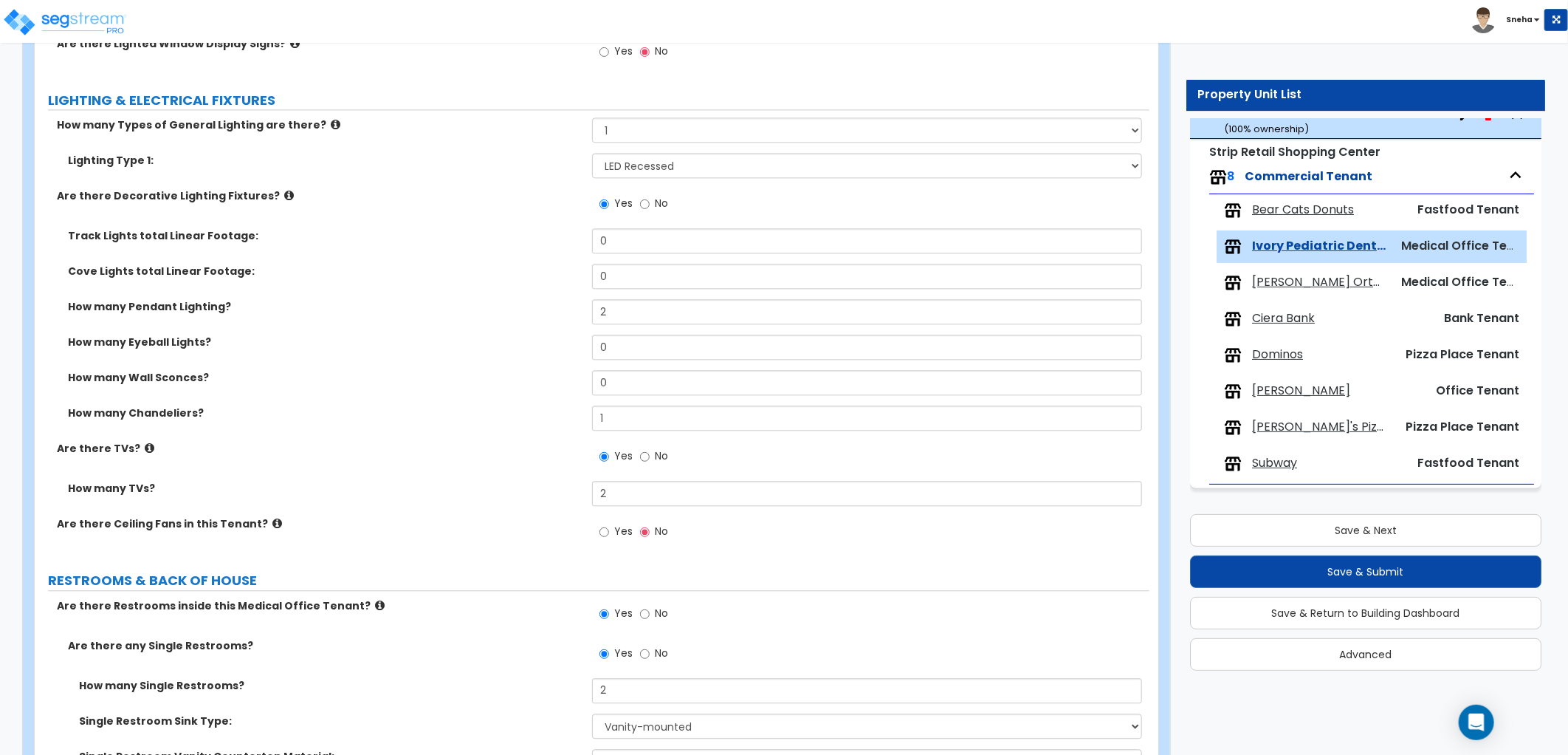
click at [533, 422] on div "How many Chandeliers? 1" at bounding box center [592, 423] width 1114 height 36
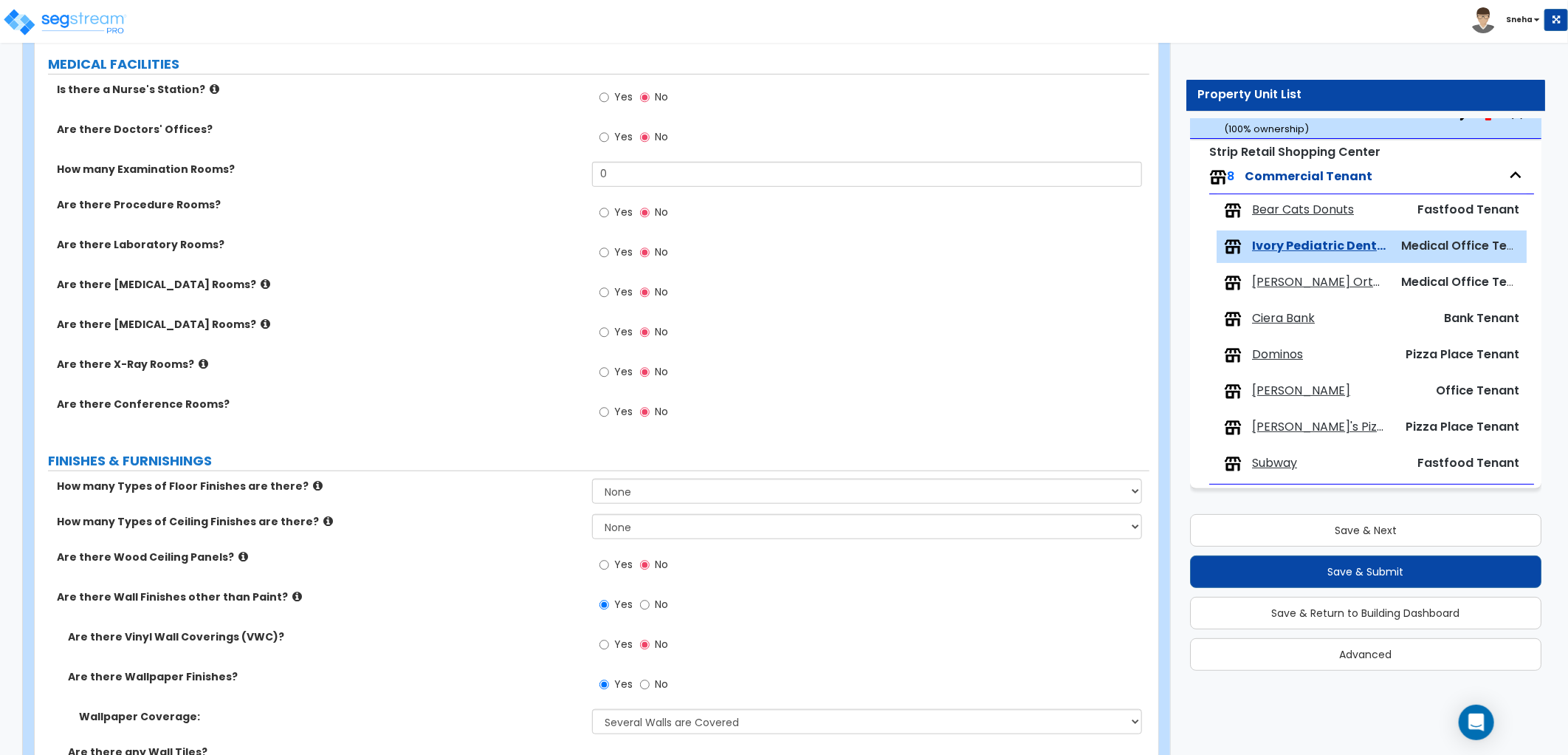
scroll to position [820, 0]
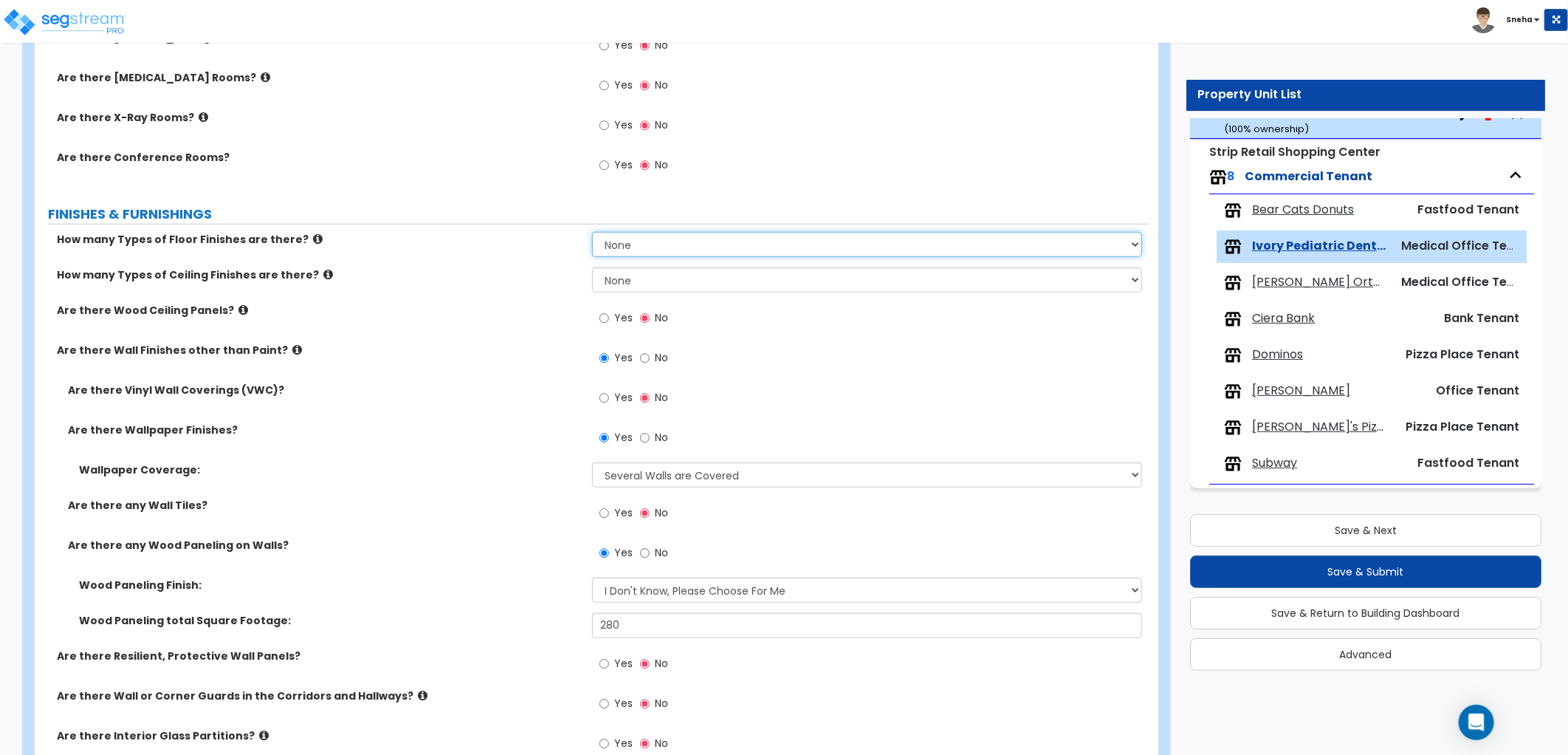
click at [732, 241] on select "None 1 2 3 4" at bounding box center [867, 245] width 550 height 26
click at [592, 232] on select "None 1 2 3 4" at bounding box center [867, 245] width 550 height 26
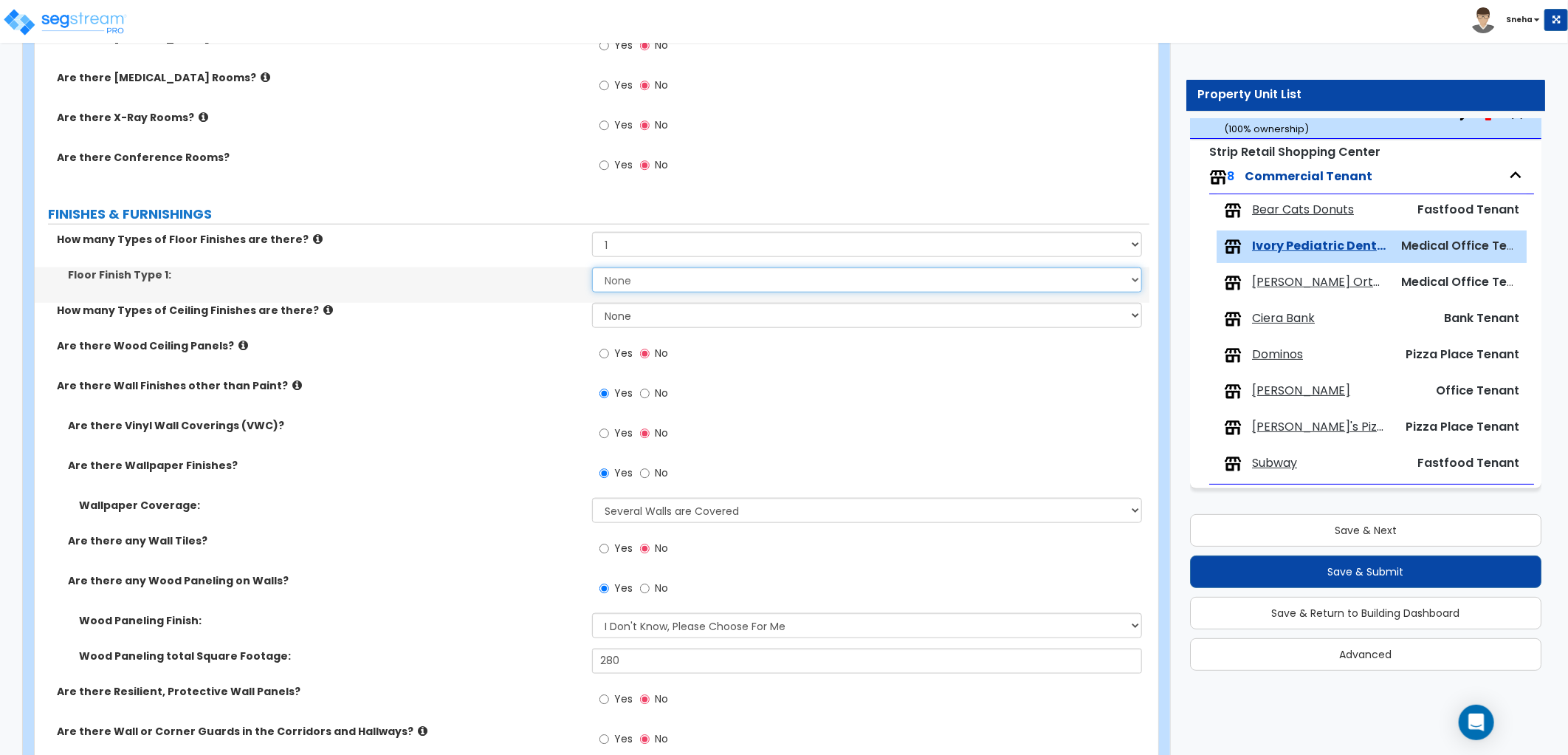
click at [706, 284] on select "None Tile Flooring Marble Flooring Hardwood Flooring Resilient Laminate Floorin…" at bounding box center [867, 280] width 550 height 26
click at [592, 267] on select "None Tile Flooring Marble Flooring Hardwood Flooring Resilient Laminate Floorin…" at bounding box center [867, 280] width 550 height 26
click at [497, 334] on div "How many Types of Ceiling Finishes are there? None 1 2 3" at bounding box center [592, 321] width 1114 height 36
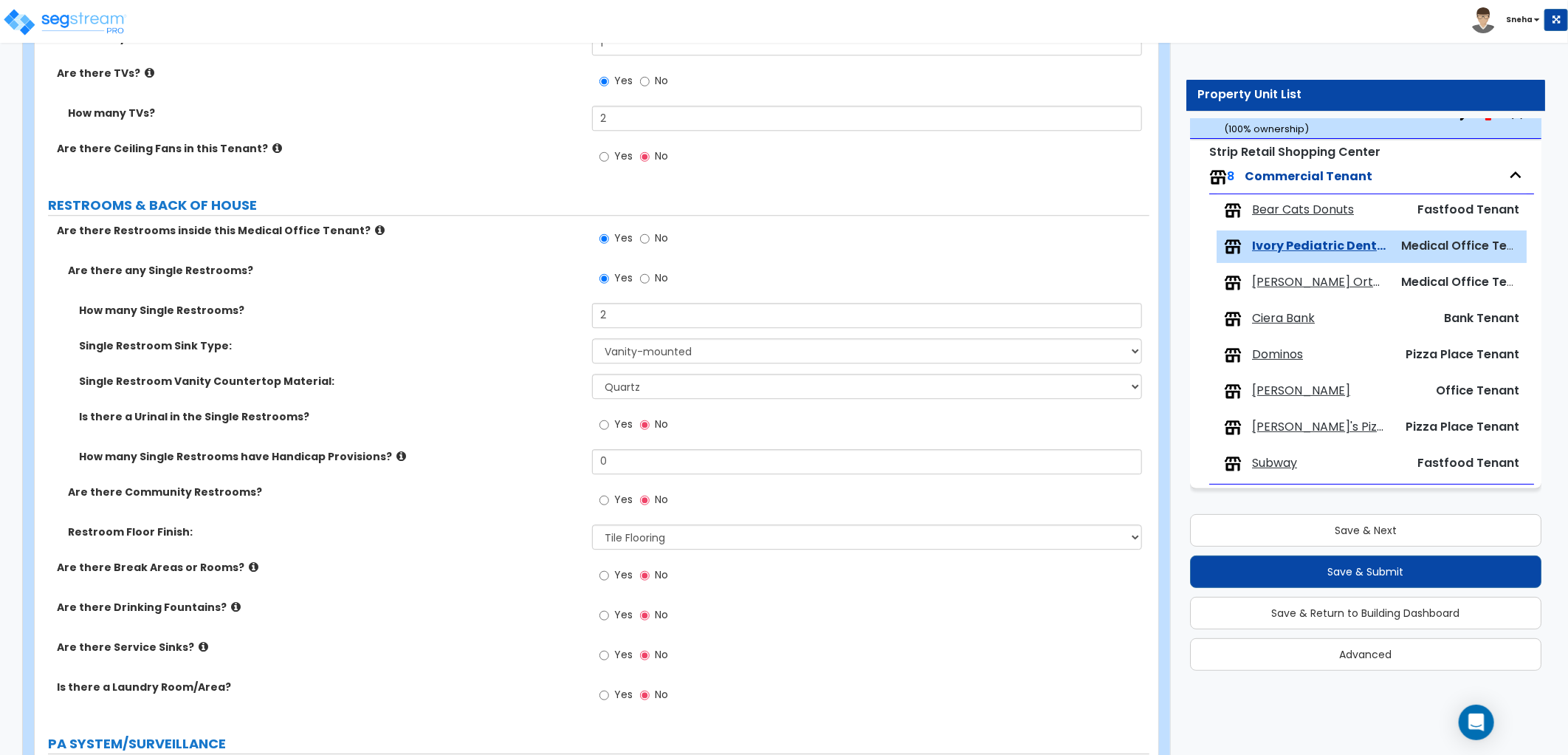
scroll to position [2811, 0]
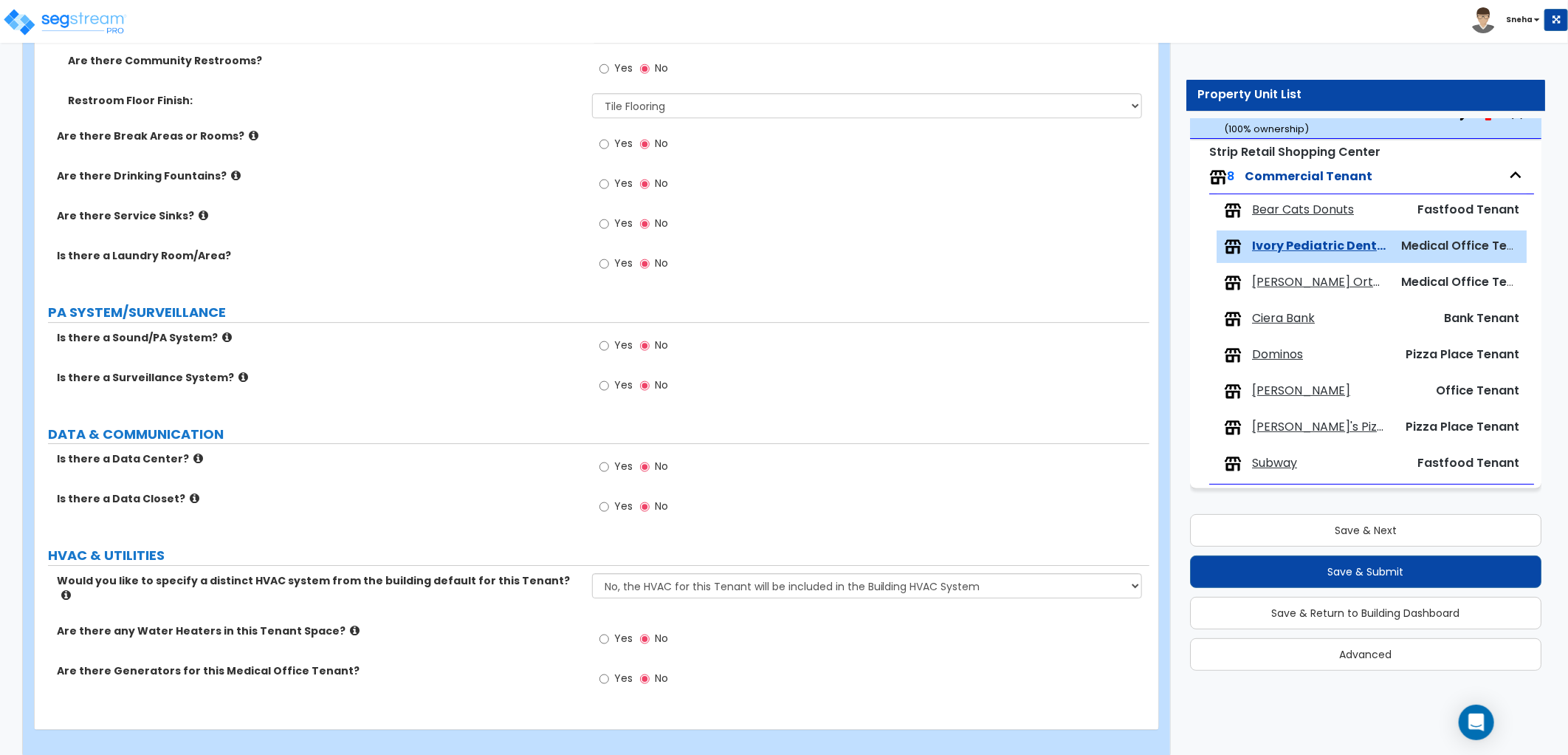
click at [631, 340] on label "Yes" at bounding box center [615, 347] width 33 height 26
click at [609, 340] on input "Yes" at bounding box center [603, 345] width 9 height 16
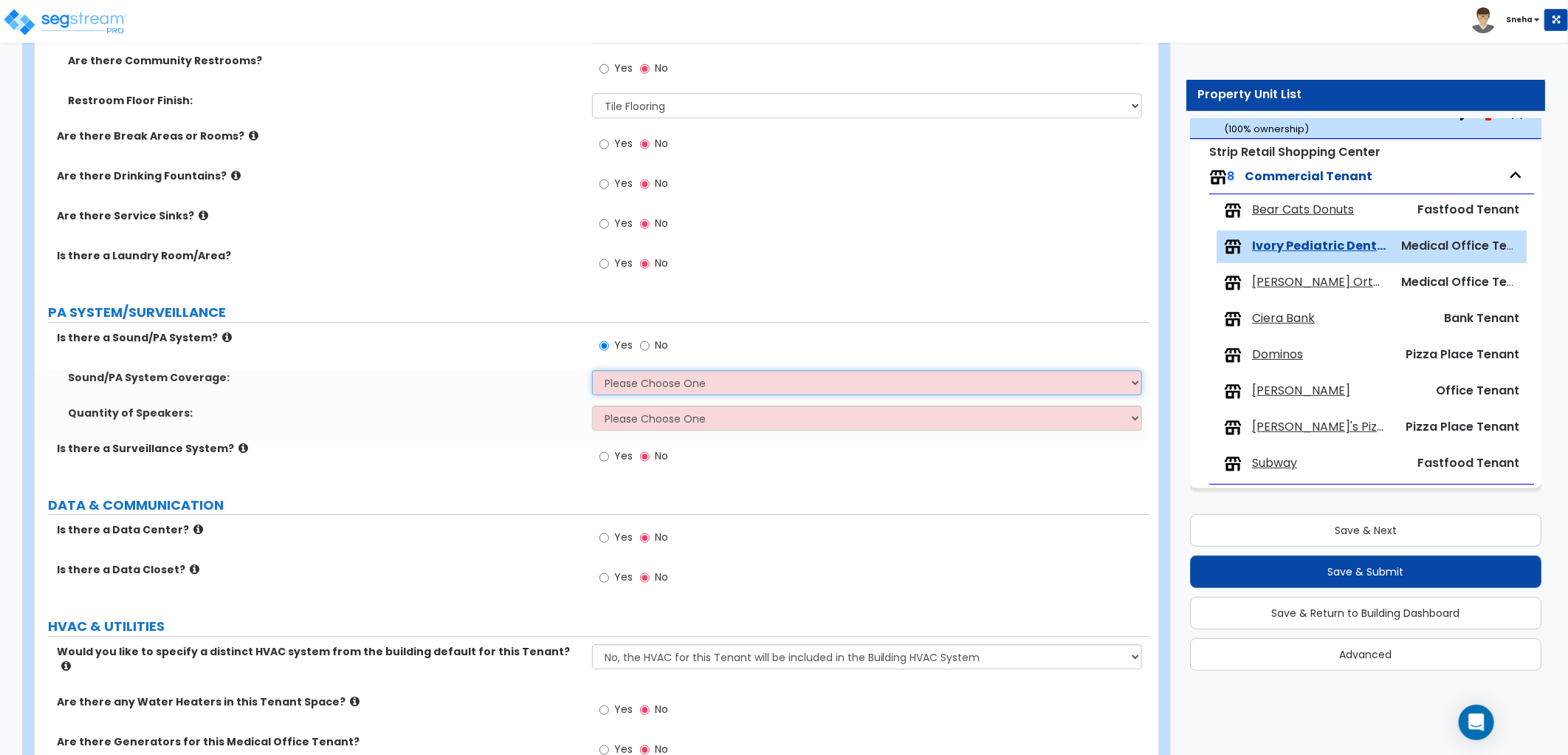
click at [626, 384] on select "Please Choose One All Areas Enter Percent Coverage" at bounding box center [867, 383] width 550 height 26
click at [592, 370] on select "Please Choose One All Areas Enter Percent Coverage" at bounding box center [867, 383] width 550 height 26
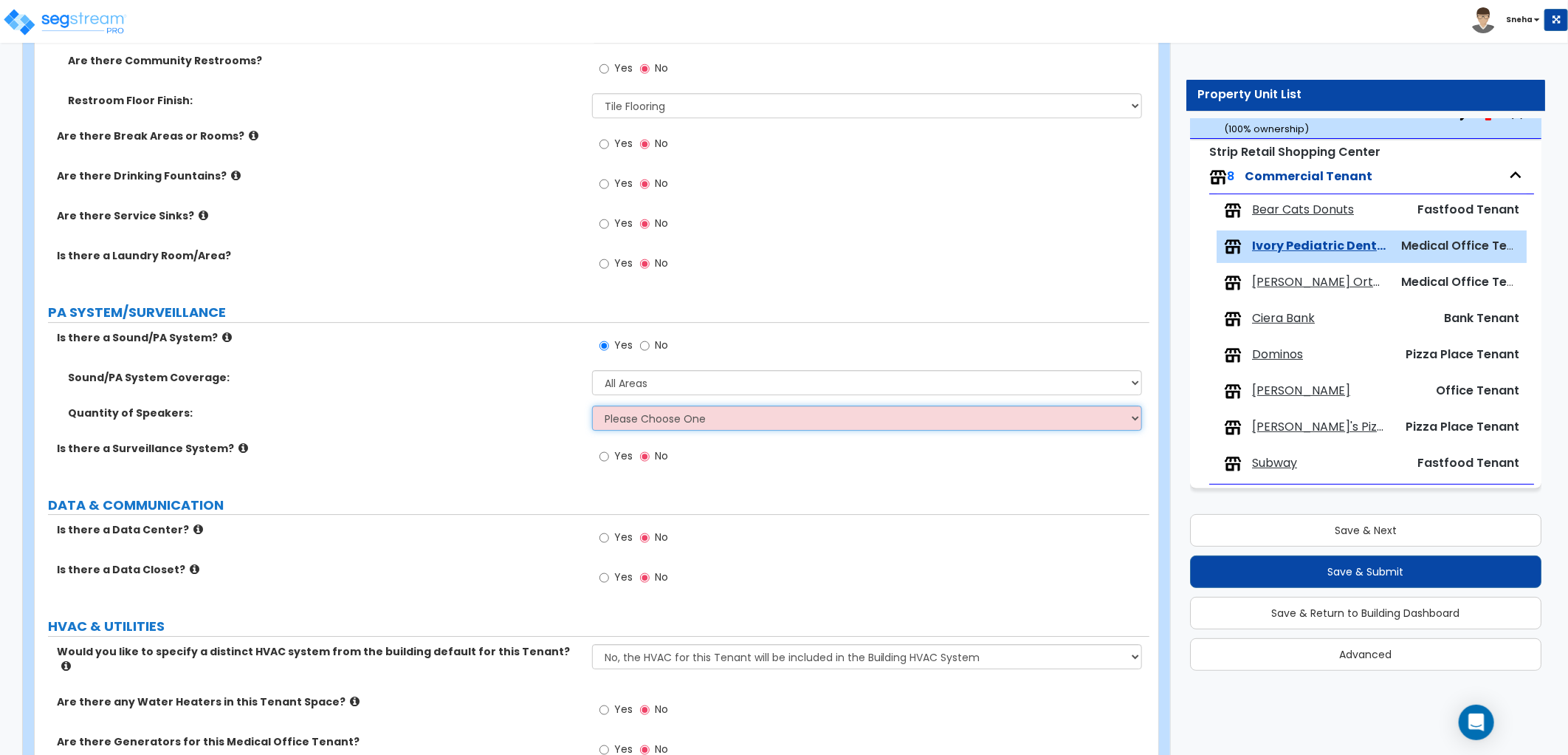
drag, startPoint x: 616, startPoint y: 417, endPoint x: 616, endPoint y: 429, distance: 12.0
click at [616, 417] on select "Please Choose One Enter Number of Speakers Please Estimate for me" at bounding box center [867, 418] width 550 height 26
click at [592, 406] on select "Please Choose One Enter Number of Speakers Please Estimate for me" at bounding box center [867, 418] width 550 height 26
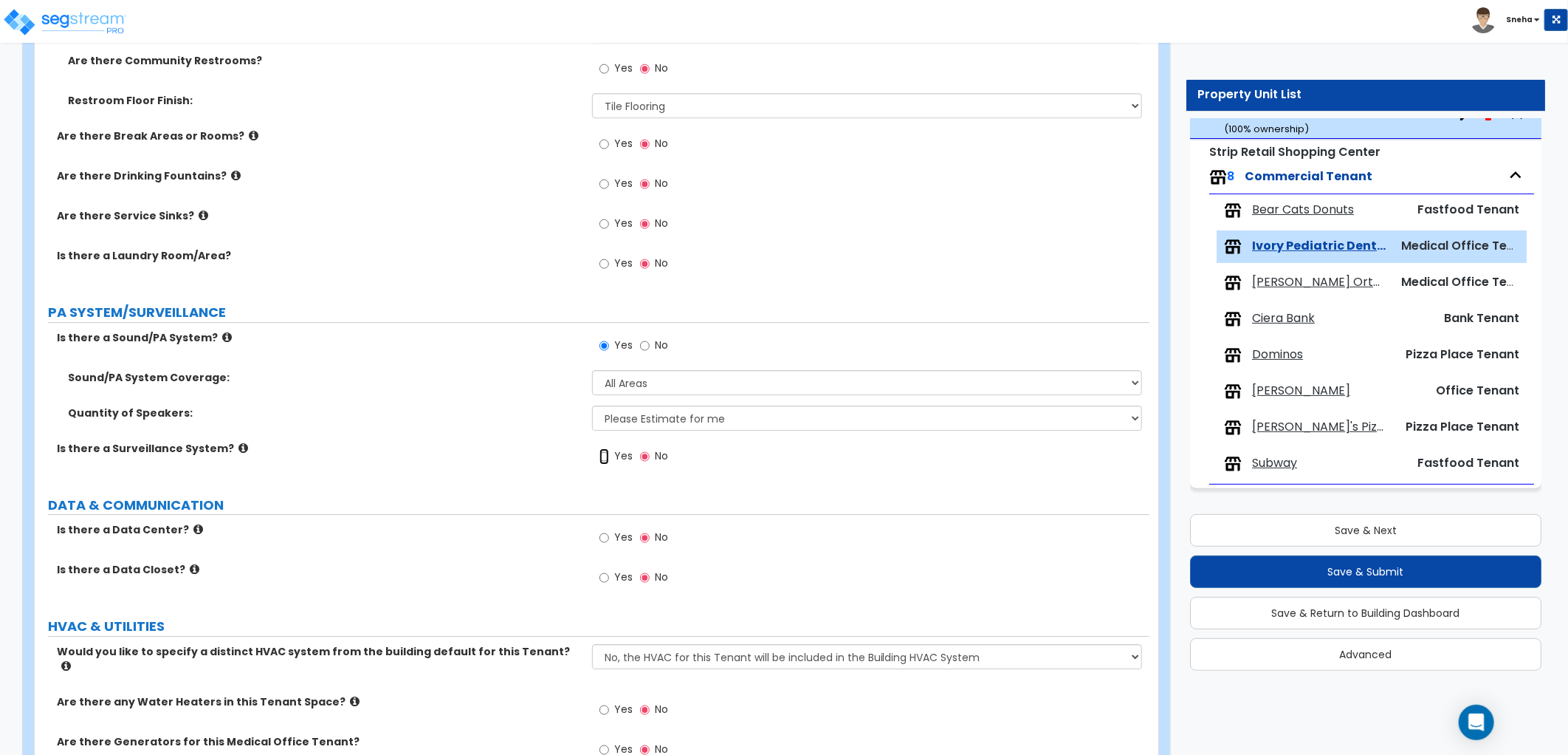
click at [608, 454] on input "Yes" at bounding box center [603, 456] width 9 height 16
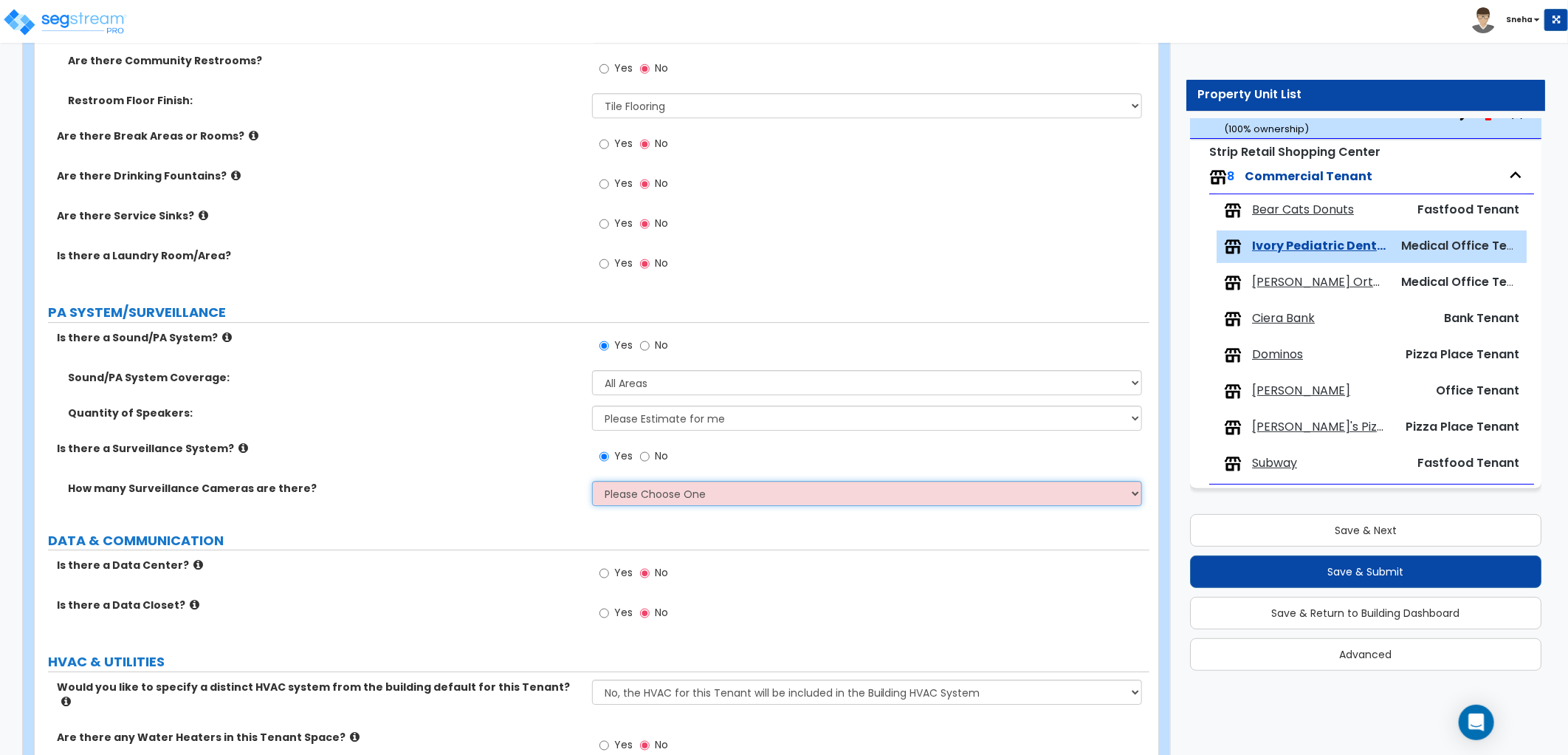
click at [625, 487] on select "Please Choose One Barely Noticed Any Noticed a Couple Frequently Seen Enter a Q…" at bounding box center [867, 493] width 550 height 26
click at [592, 480] on select "Please Choose One Barely Noticed Any Noticed a Couple Frequently Seen Enter a Q…" at bounding box center [867, 493] width 550 height 26
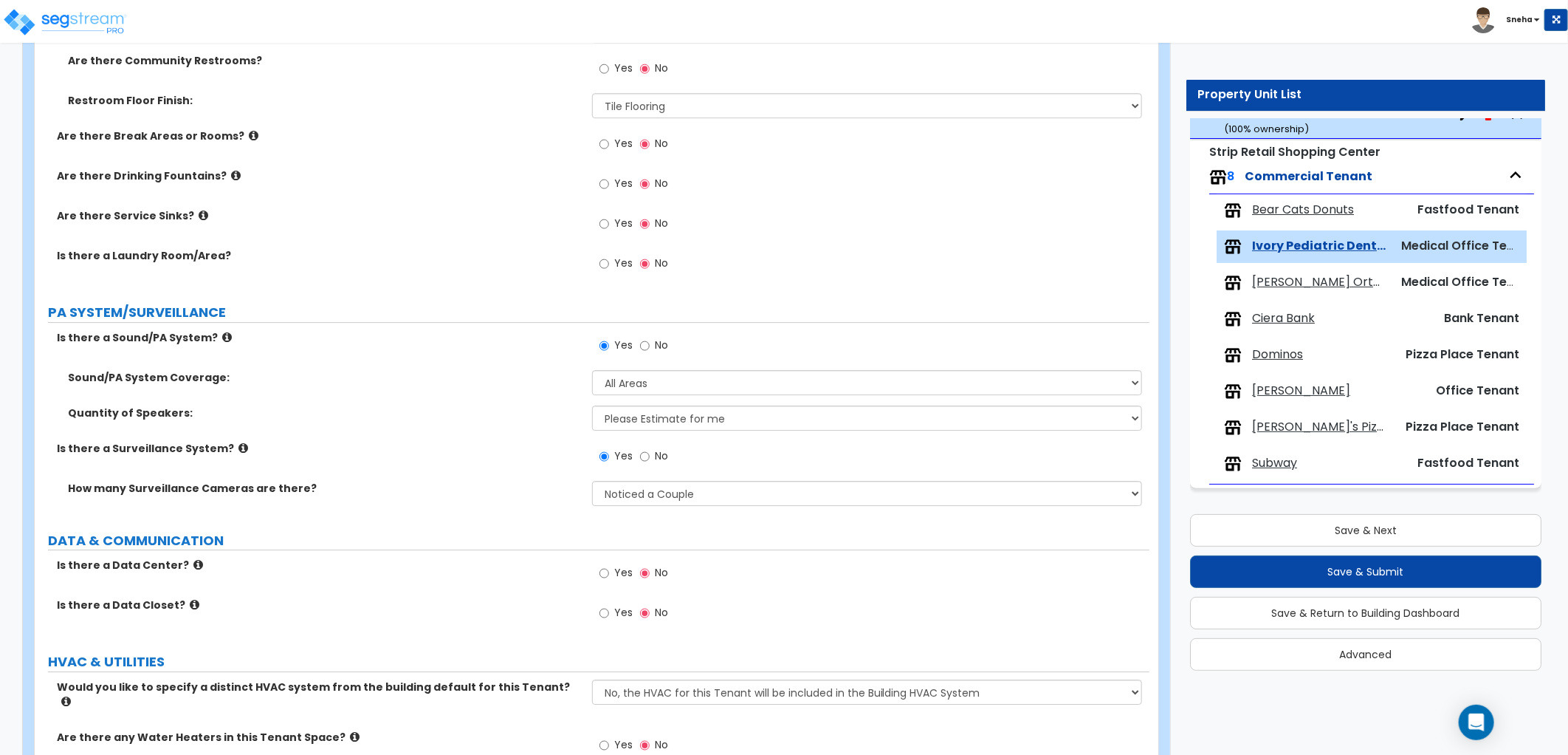
click at [591, 473] on div "Is there a Surveillance System? Yes No" at bounding box center [592, 461] width 1114 height 40
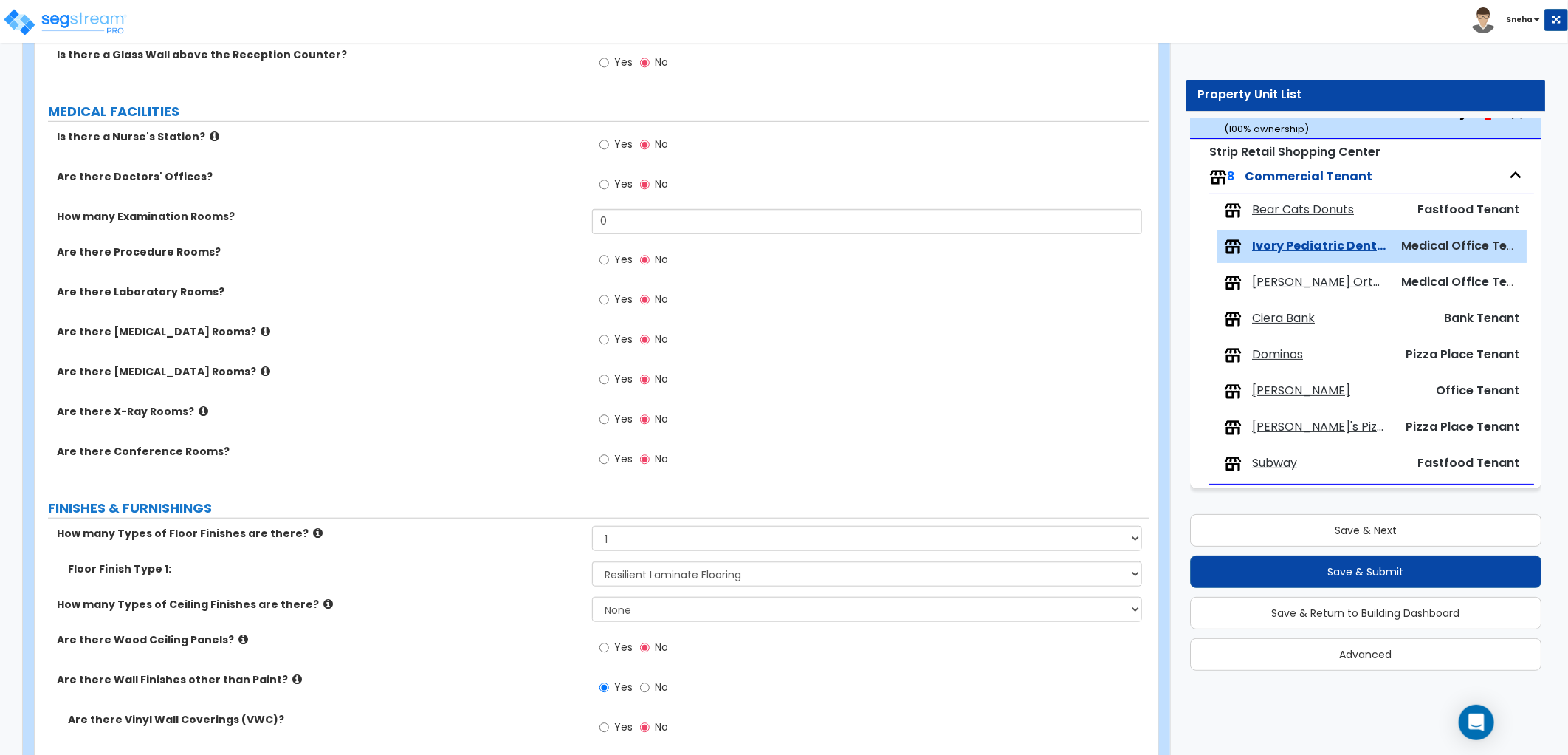
scroll to position [595, 0]
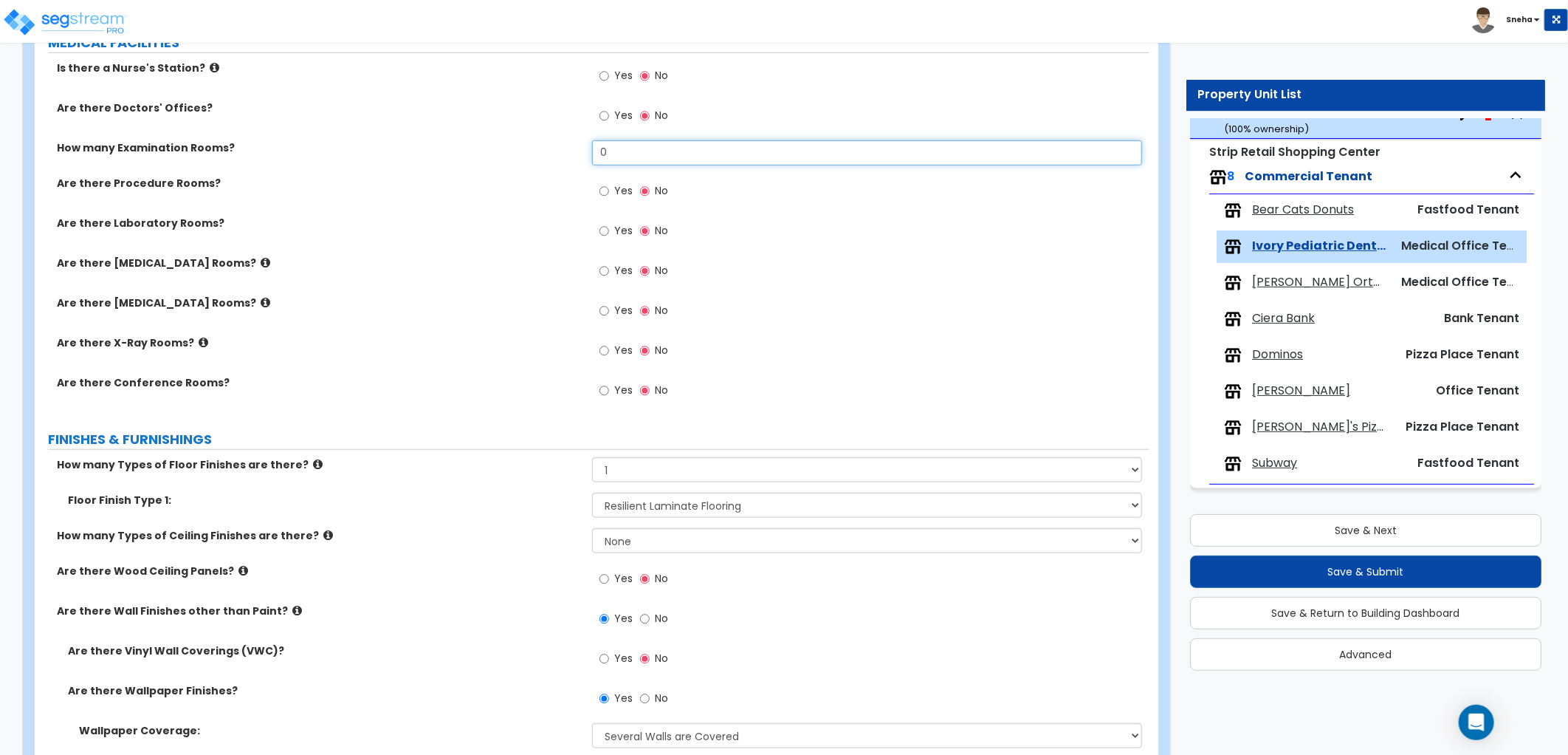
drag, startPoint x: 639, startPoint y: 151, endPoint x: 518, endPoint y: 162, distance: 121.5
click at [518, 162] on div "How many Examination Rooms? 0" at bounding box center [592, 158] width 1114 height 36
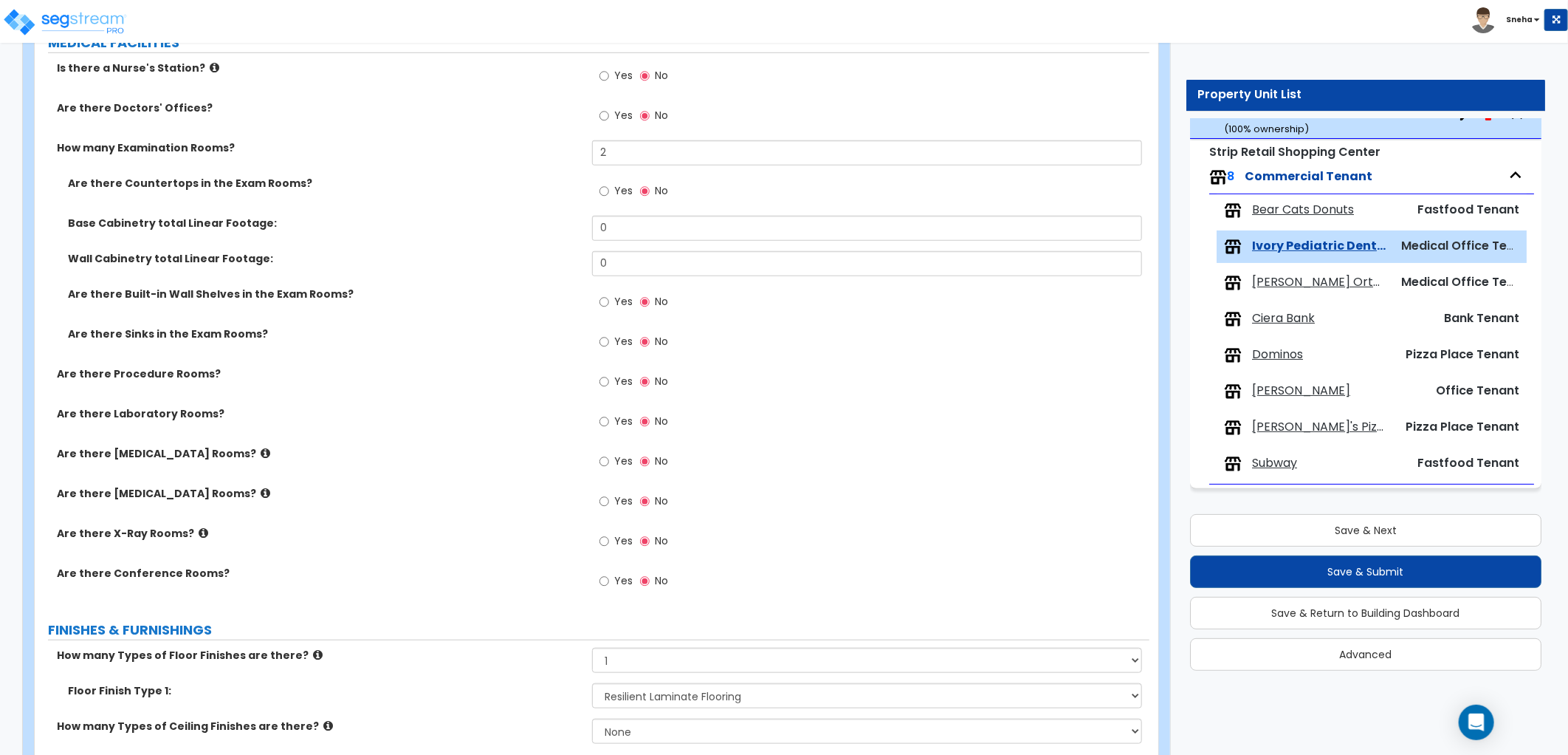
click at [611, 190] on label "Yes" at bounding box center [615, 193] width 33 height 26
click at [609, 190] on input "Yes" at bounding box center [603, 190] width 9 height 16
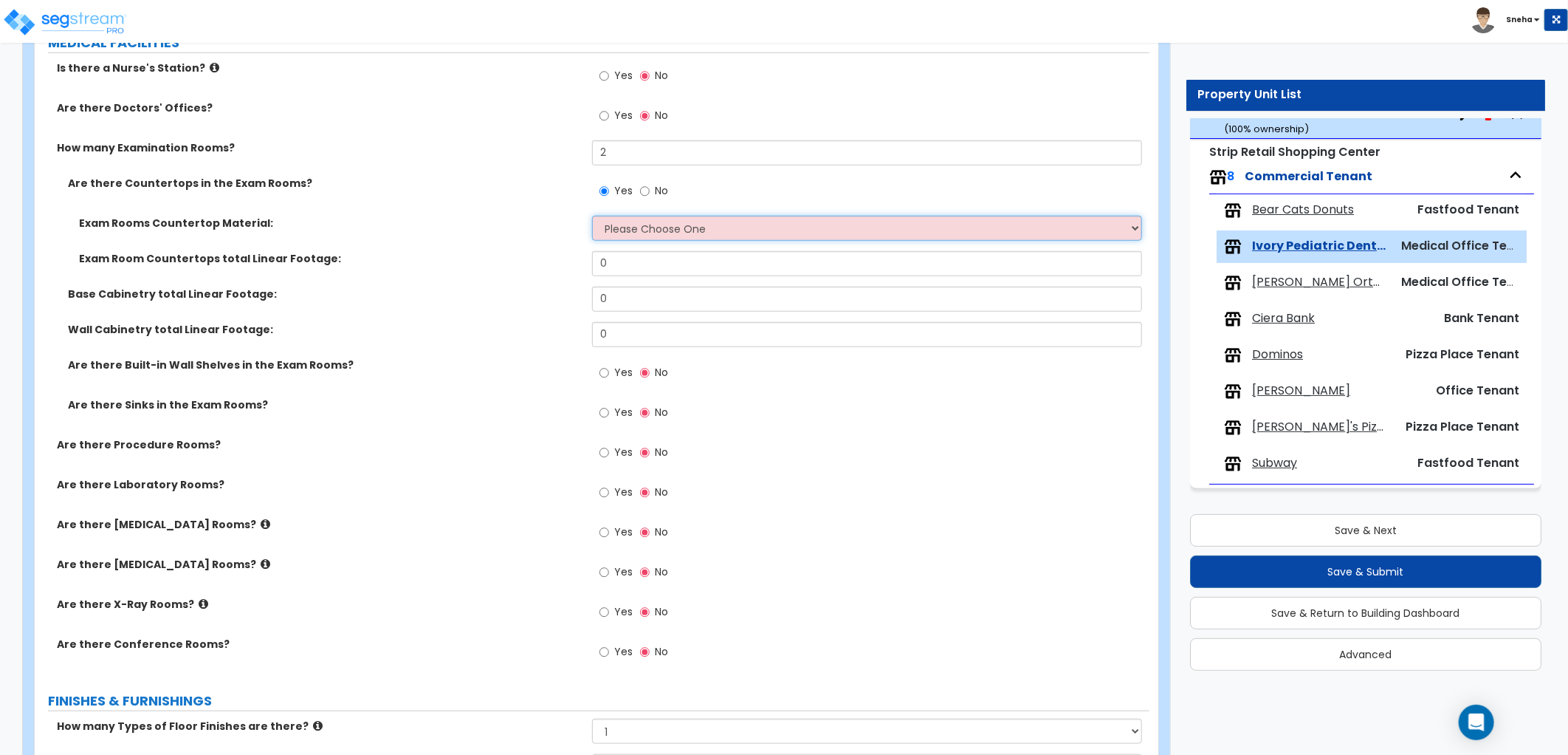
click at [636, 236] on select "Please Choose One Plastic Laminate Solid Surface Stone Quartz Marble Tile Wood …" at bounding box center [867, 229] width 550 height 26
click at [592, 216] on select "Please Choose One Plastic Laminate Solid Surface Stone Quartz Marble Tile Wood …" at bounding box center [867, 229] width 550 height 26
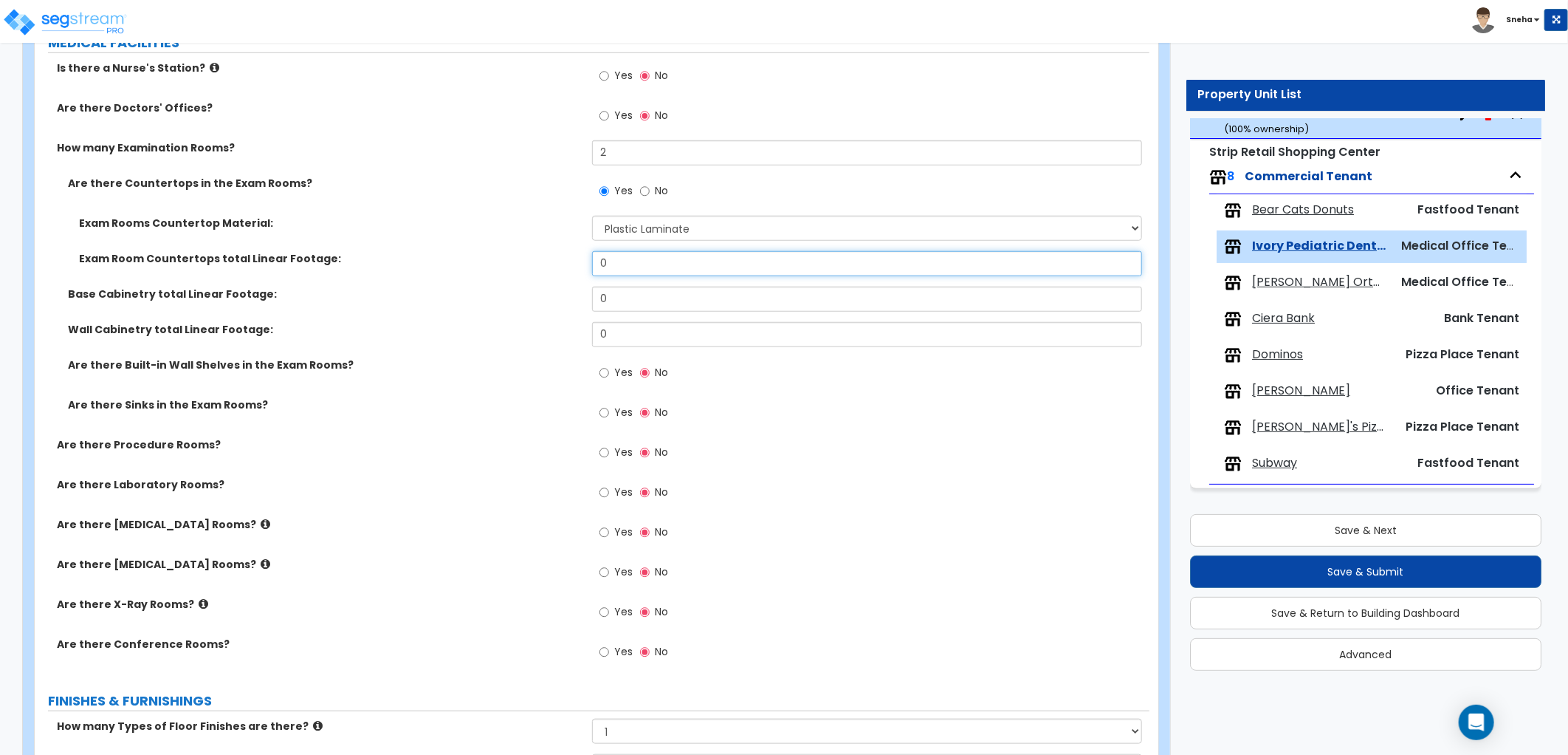
drag, startPoint x: 662, startPoint y: 263, endPoint x: 445, endPoint y: 255, distance: 217.1
click at [445, 255] on div "Exam Room Countertops total Linear Footage: 0" at bounding box center [592, 269] width 1114 height 36
drag, startPoint x: 614, startPoint y: 298, endPoint x: 523, endPoint y: 305, distance: 91.3
click at [532, 306] on div "Base Cabinetry total Linear Footage: 0" at bounding box center [592, 304] width 1114 height 36
drag, startPoint x: 622, startPoint y: 334, endPoint x: 557, endPoint y: 349, distance: 66.7
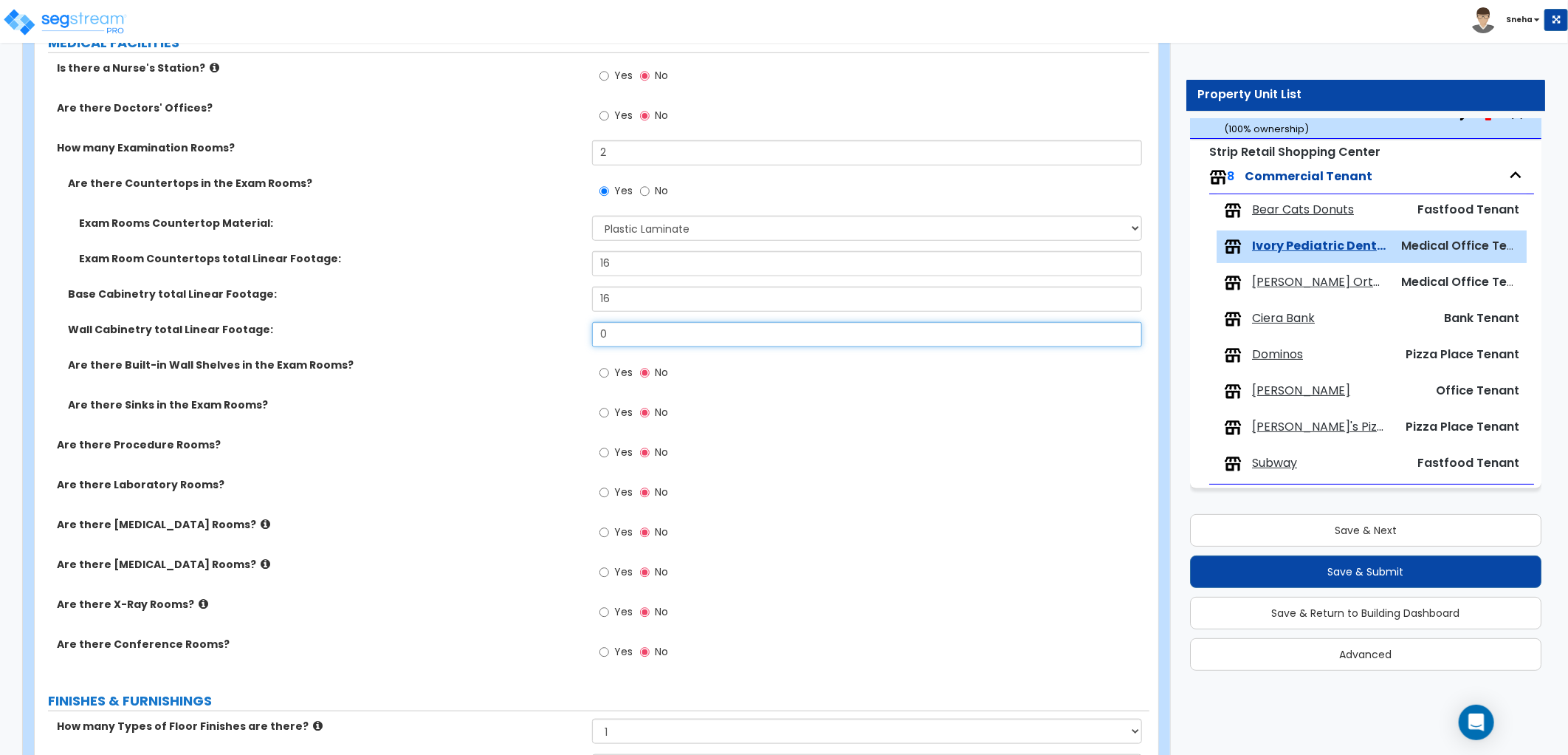
click at [557, 349] on div "Wall Cabinetry total Linear Footage: 0" at bounding box center [592, 340] width 1114 height 36
click at [557, 349] on div "Wall Cabinetry total Linear Footage: 16" at bounding box center [592, 340] width 1114 height 36
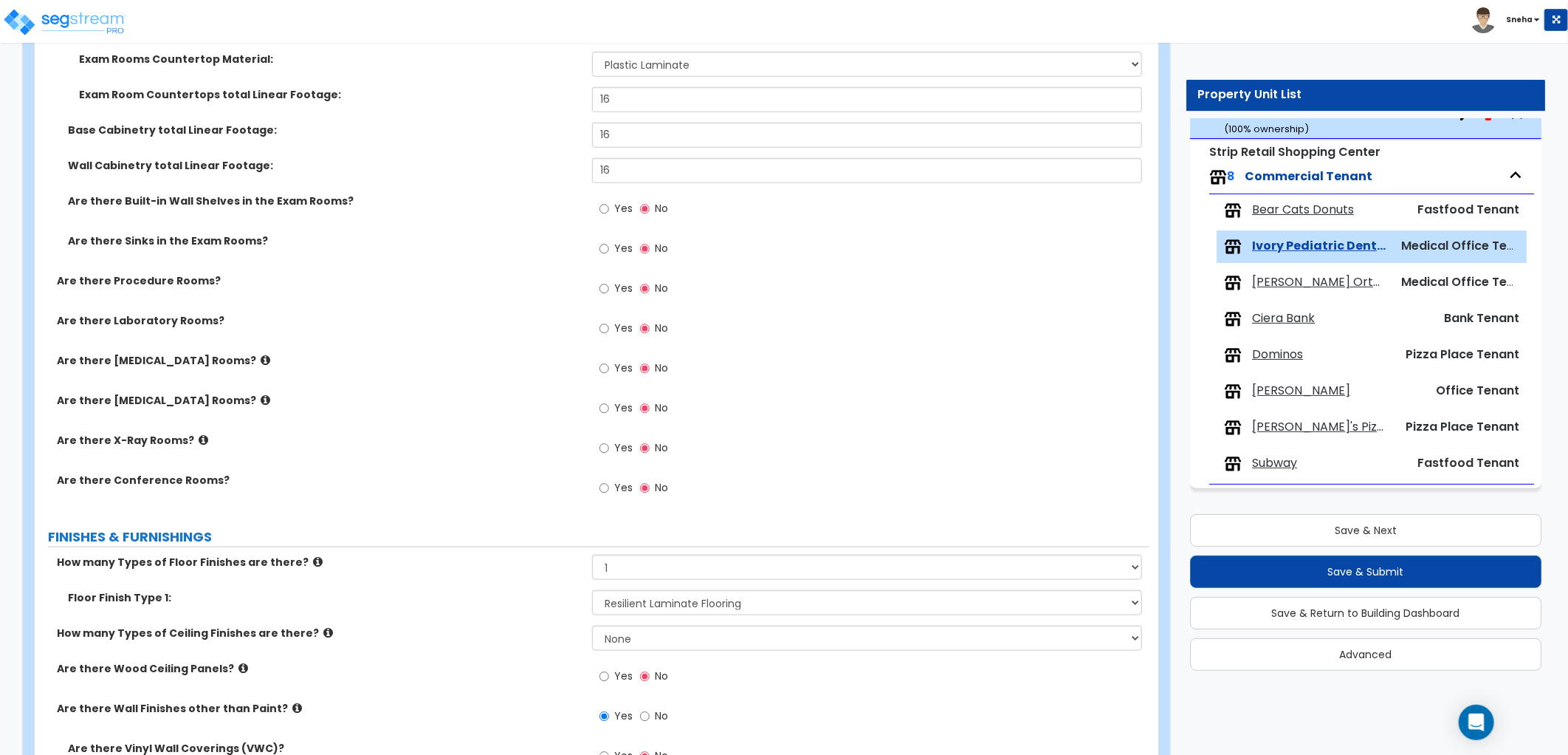
click at [199, 436] on icon at bounding box center [203, 440] width 9 height 11
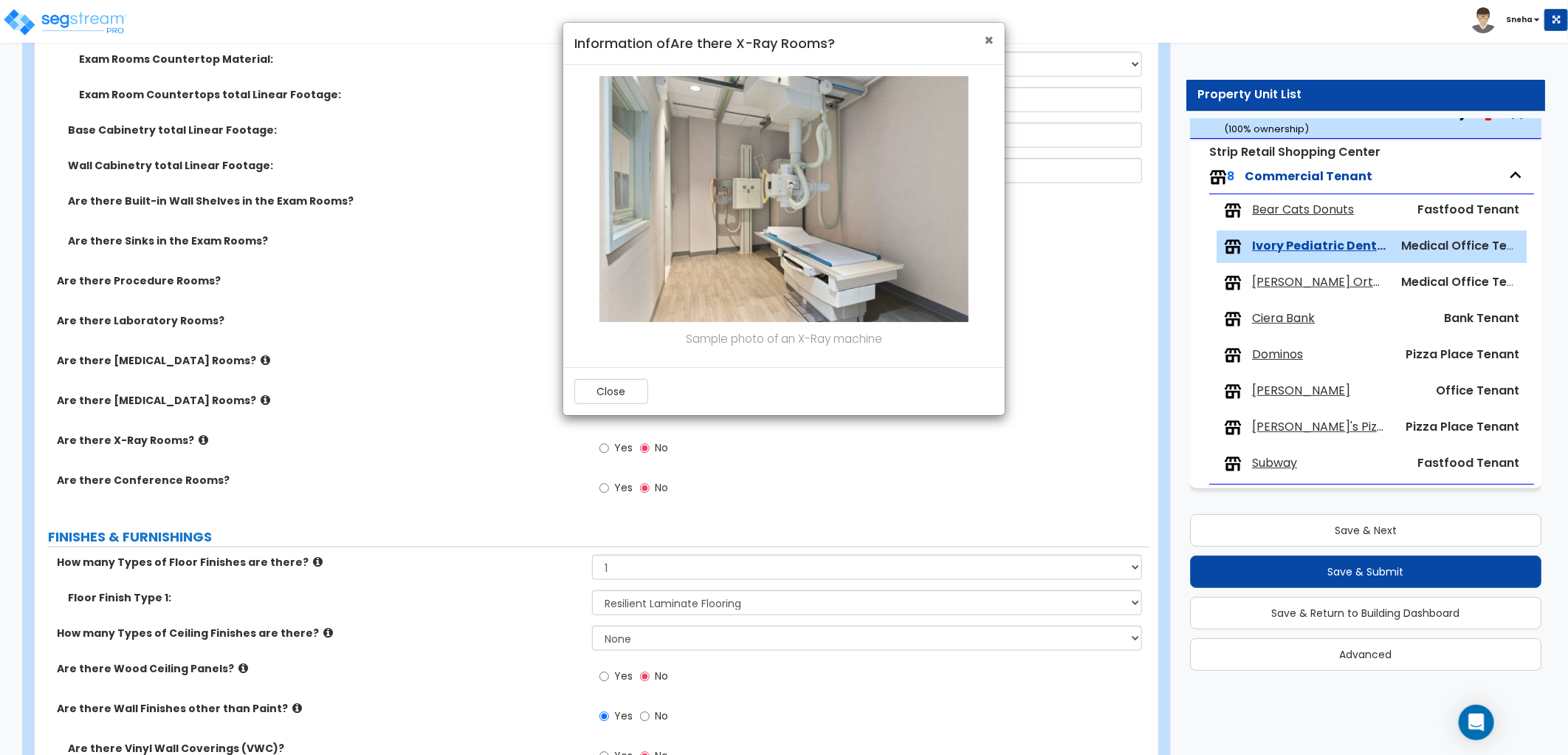
click at [986, 37] on span "×" at bounding box center [988, 40] width 9 height 21
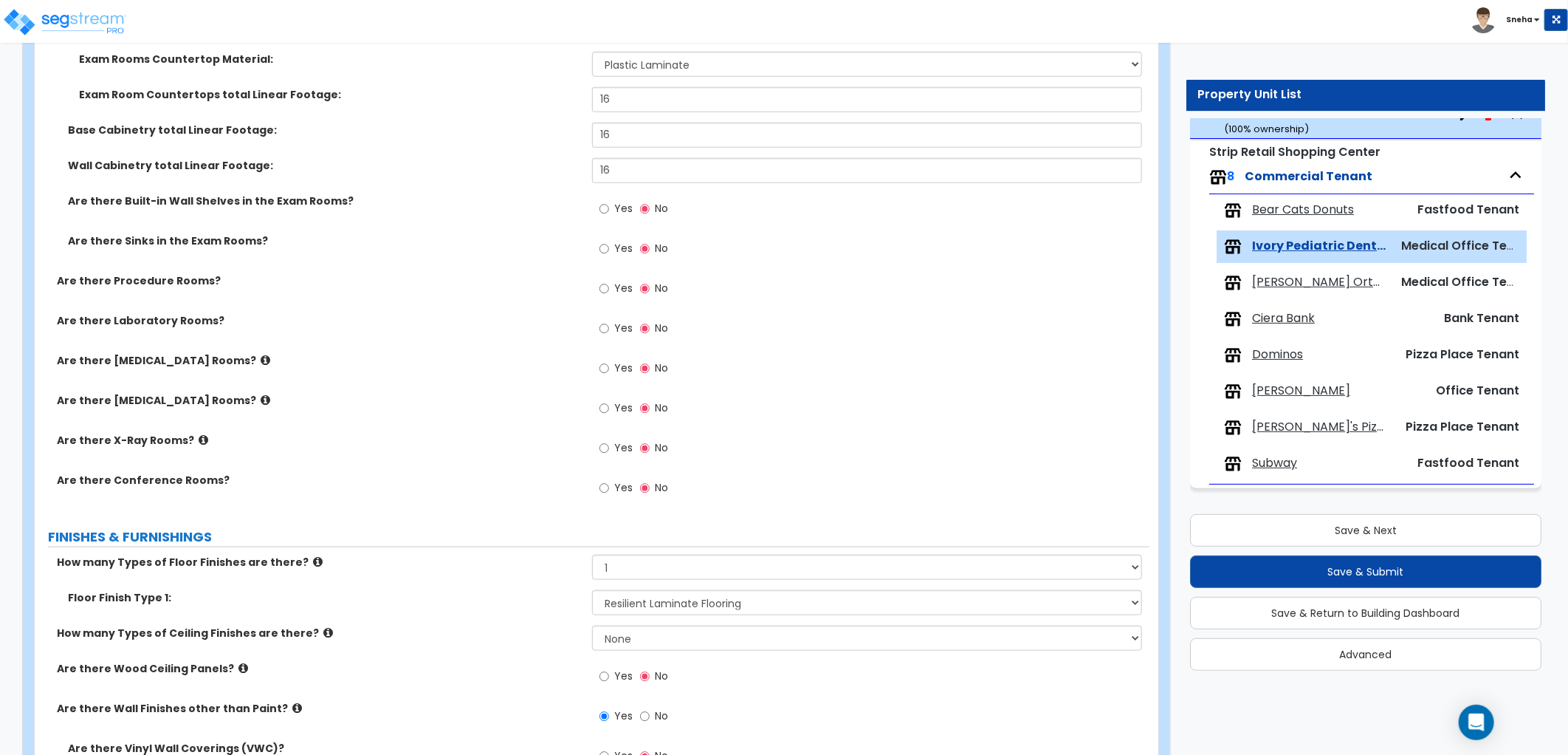
click at [261, 396] on icon at bounding box center [265, 400] width 9 height 11
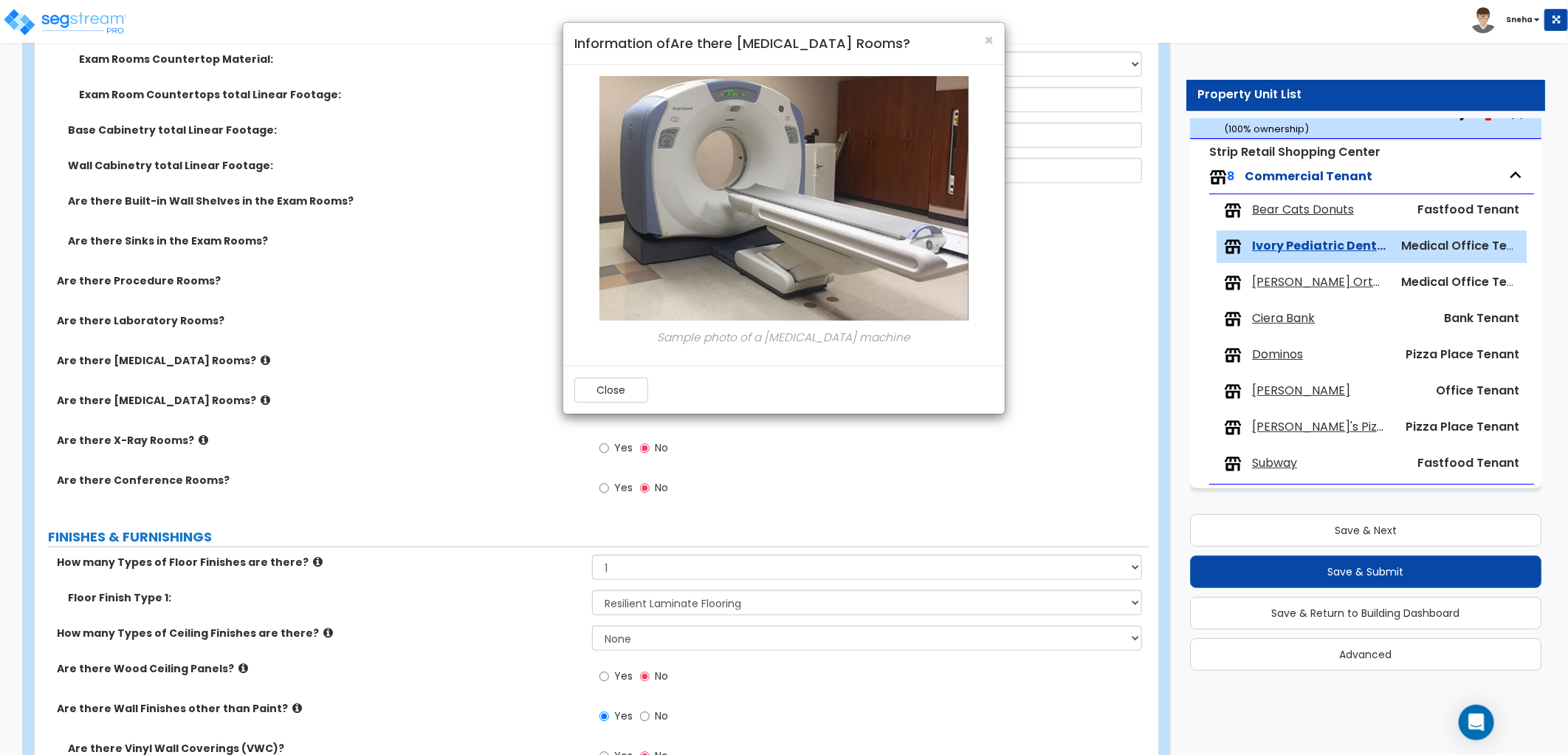
click at [994, 38] on div "× Information of Are there [MEDICAL_DATA] Rooms?" at bounding box center [784, 44] width 441 height 43
click at [987, 34] on span "×" at bounding box center [988, 40] width 9 height 21
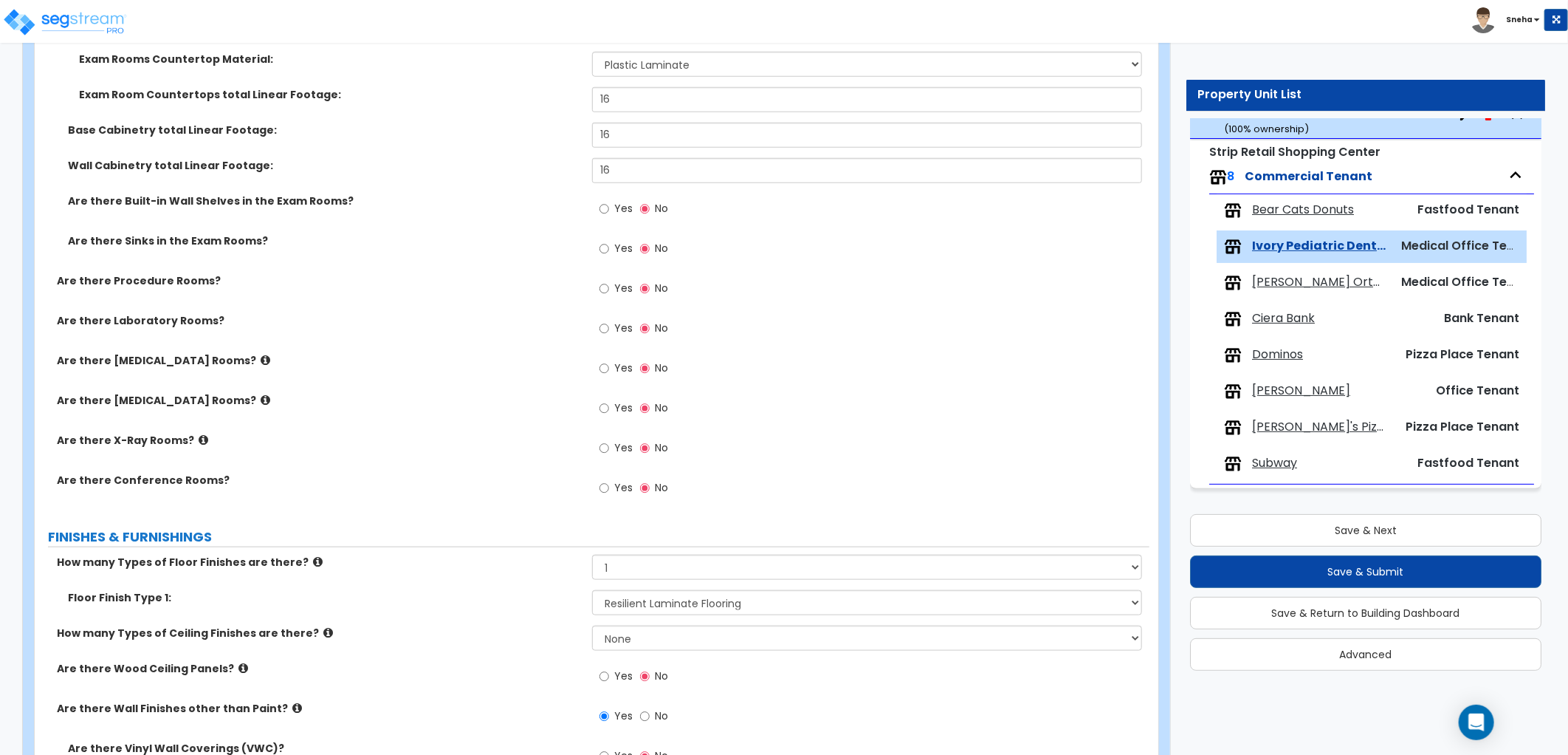
click at [188, 356] on label "Are there [MEDICAL_DATA] Rooms?" at bounding box center [319, 360] width 524 height 14
click at [261, 356] on icon at bounding box center [265, 360] width 9 height 11
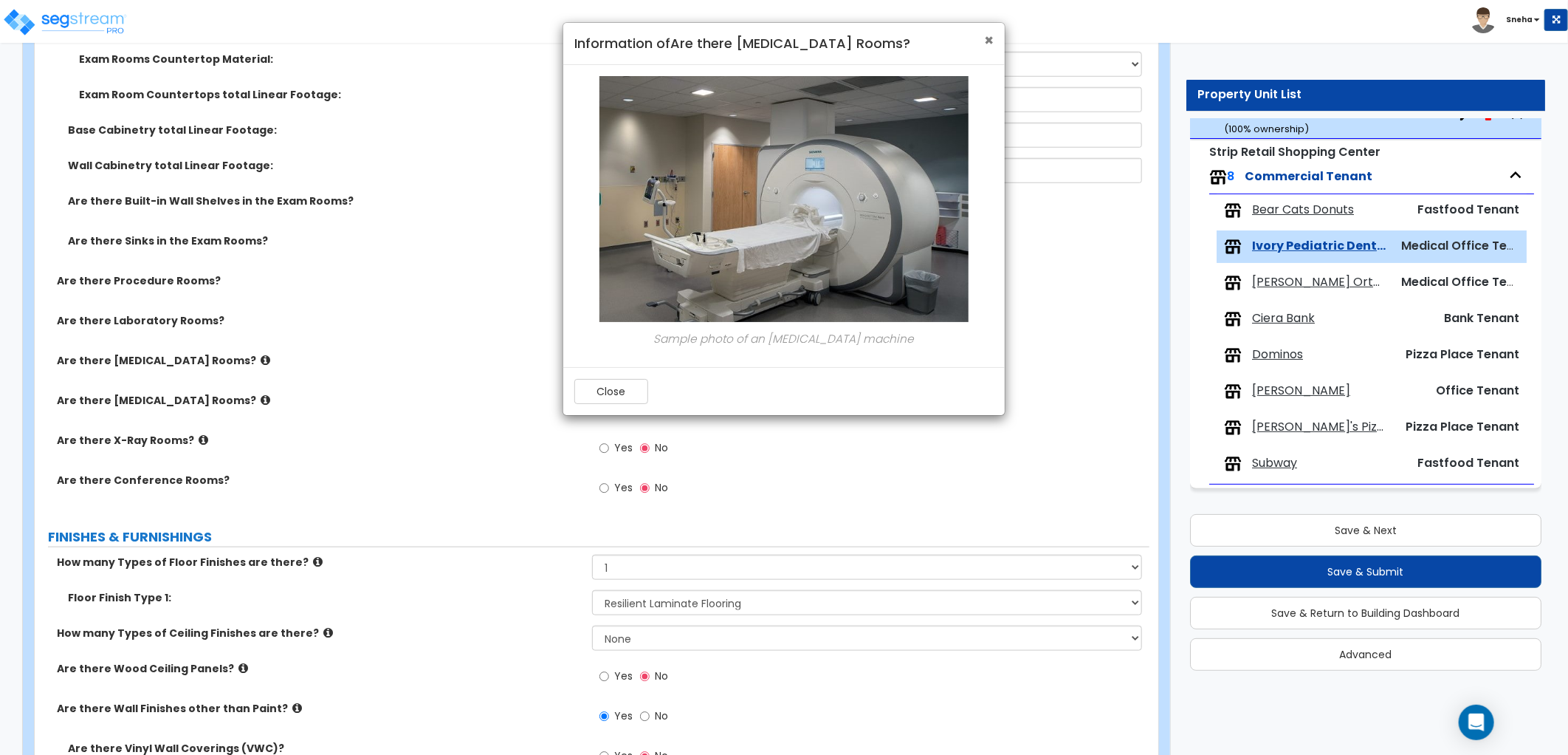
click at [986, 42] on span "×" at bounding box center [988, 40] width 9 height 21
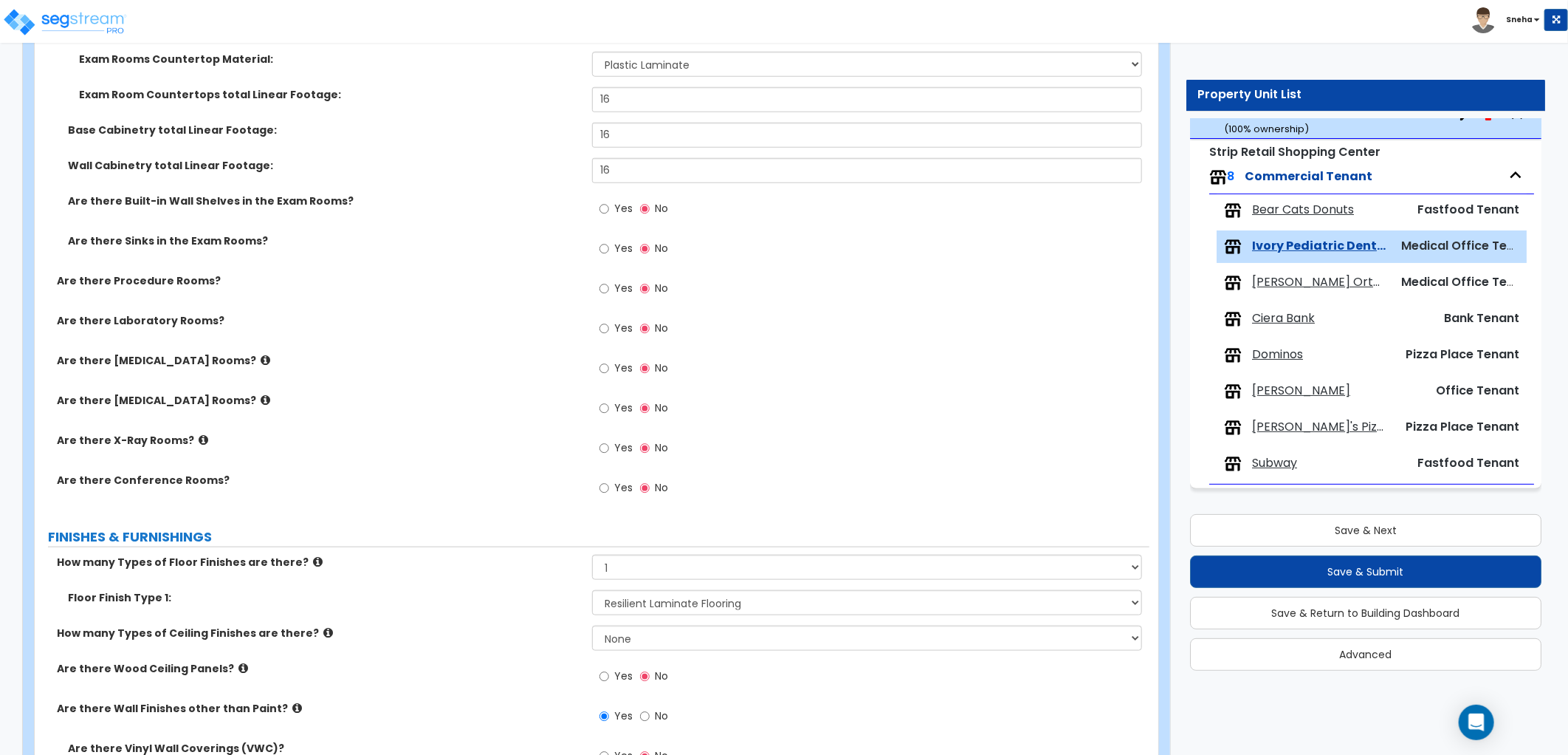
scroll to position [514, 0]
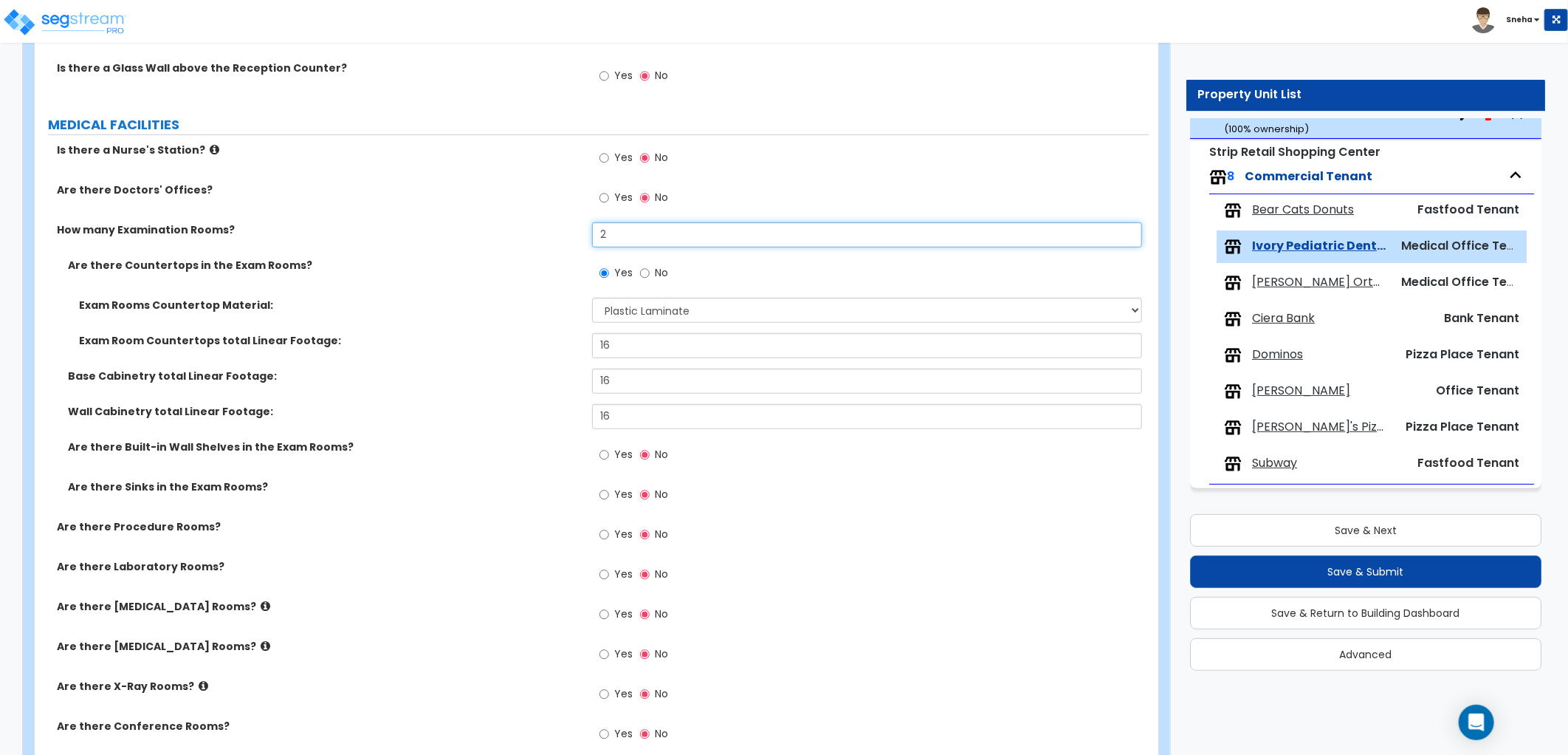
drag, startPoint x: 619, startPoint y: 232, endPoint x: 549, endPoint y: 241, distance: 70.6
click at [549, 241] on div "How many Examination Rooms? 2" at bounding box center [592, 240] width 1114 height 36
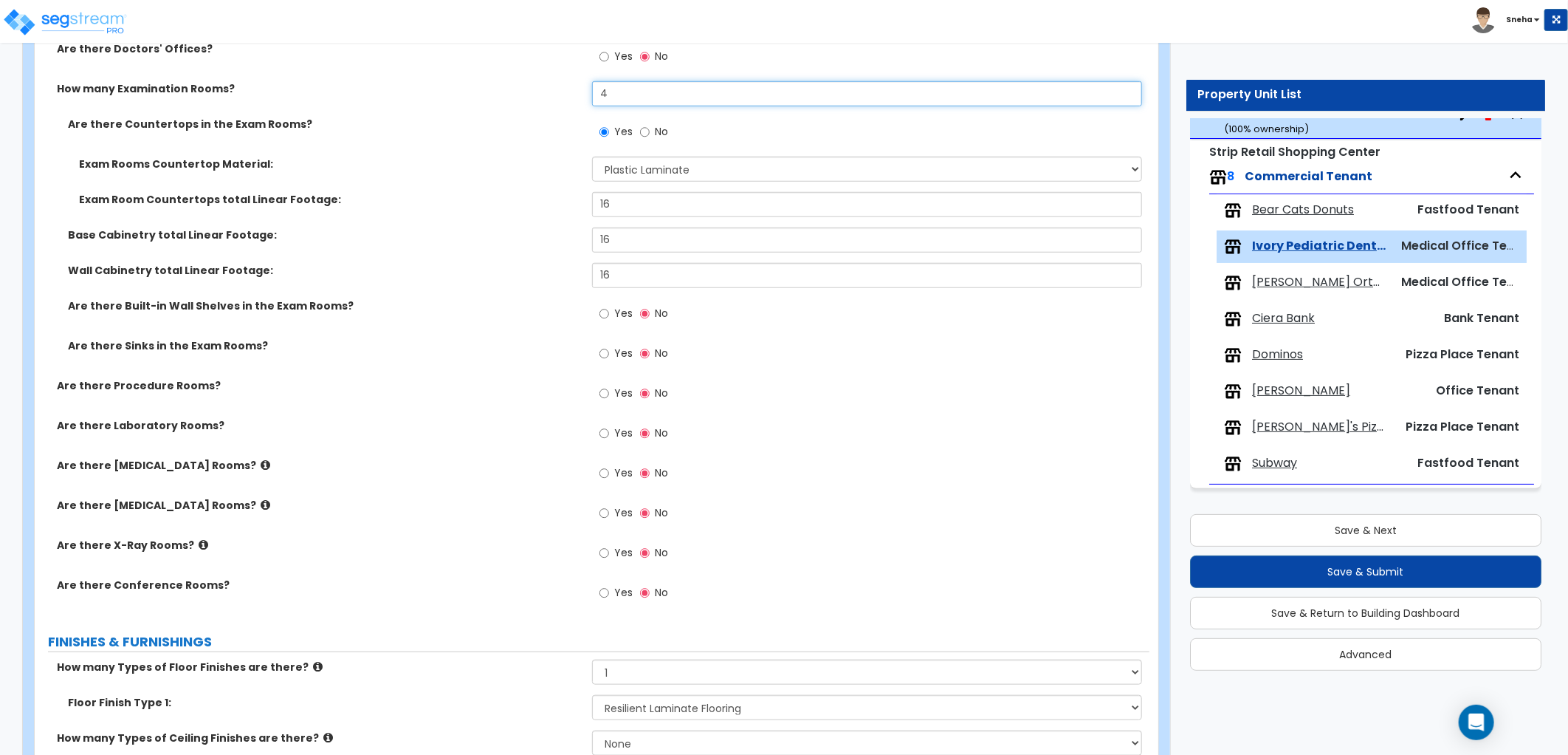
scroll to position [759, 0]
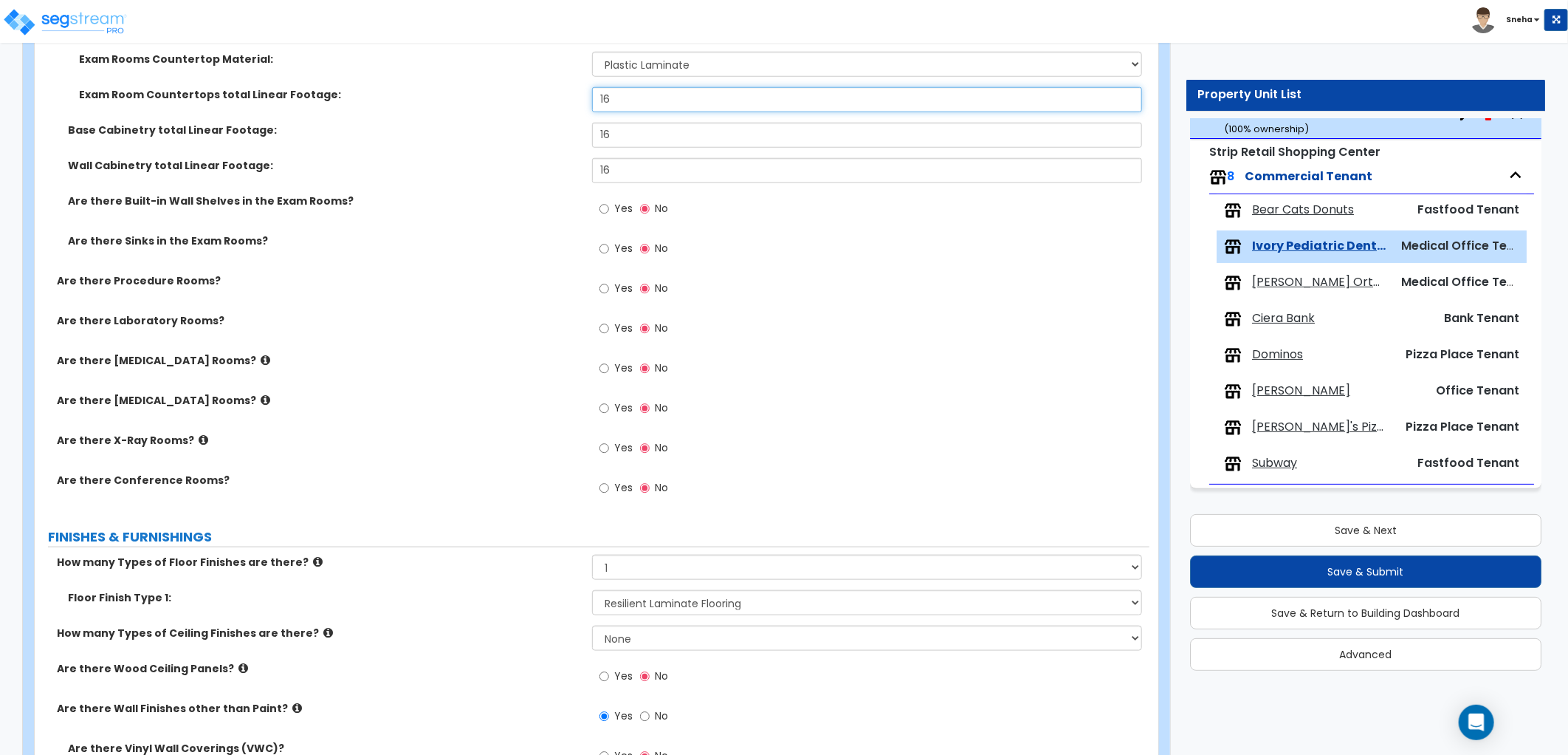
drag, startPoint x: 623, startPoint y: 93, endPoint x: 558, endPoint y: 98, distance: 65.2
click at [558, 98] on div "Exam Room Countertops total Linear Footage: 16" at bounding box center [592, 105] width 1114 height 36
drag, startPoint x: 626, startPoint y: 134, endPoint x: 572, endPoint y: 129, distance: 54.2
click at [572, 129] on div "Base Cabinetry total Linear Footage: 16" at bounding box center [592, 140] width 1114 height 36
drag, startPoint x: 616, startPoint y: 160, endPoint x: 551, endPoint y: 180, distance: 68.0
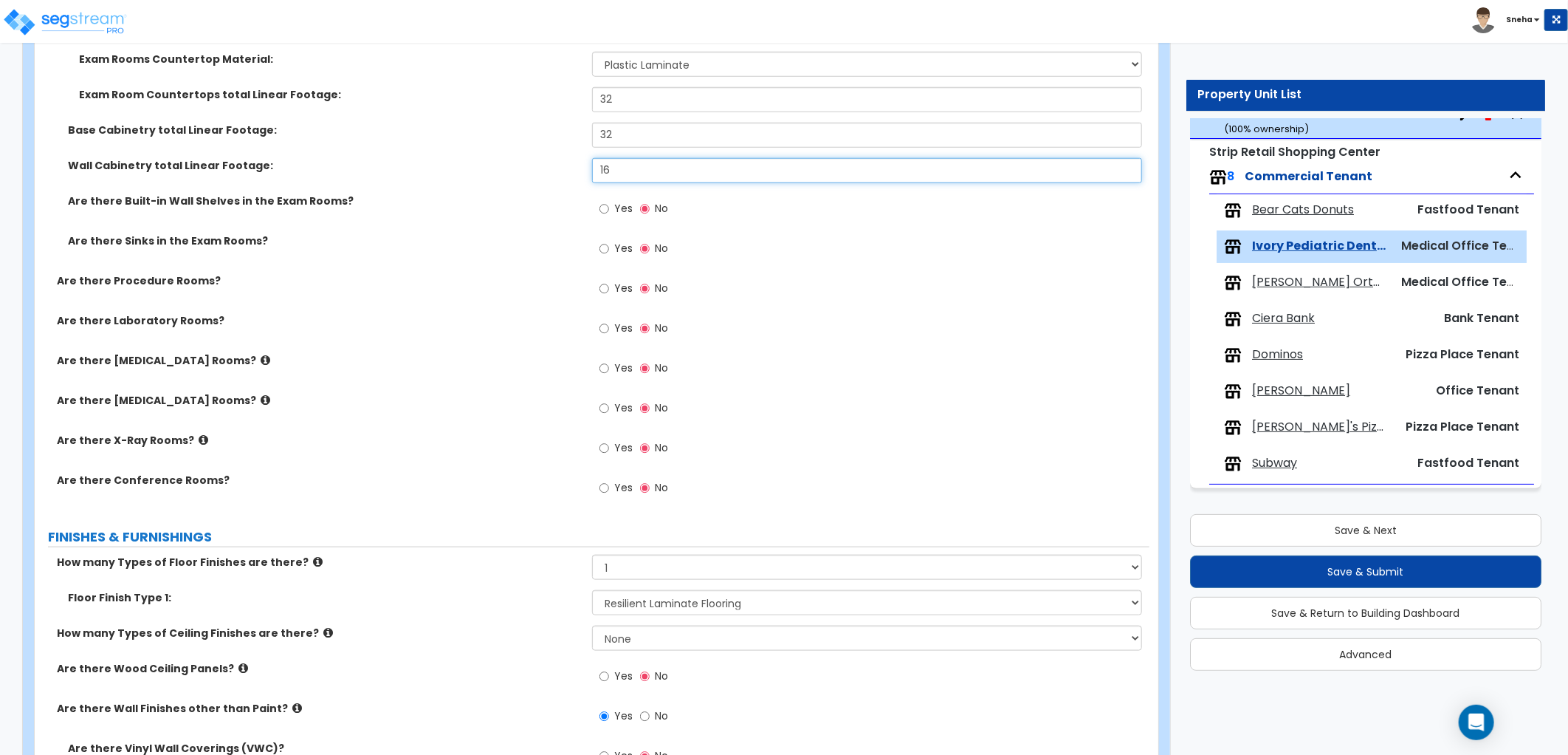
click at [551, 180] on div "Wall Cabinetry total Linear Footage: 16" at bounding box center [592, 176] width 1114 height 36
click at [551, 180] on div "Wall Cabinetry total Linear Footage: 32" at bounding box center [592, 176] width 1114 height 36
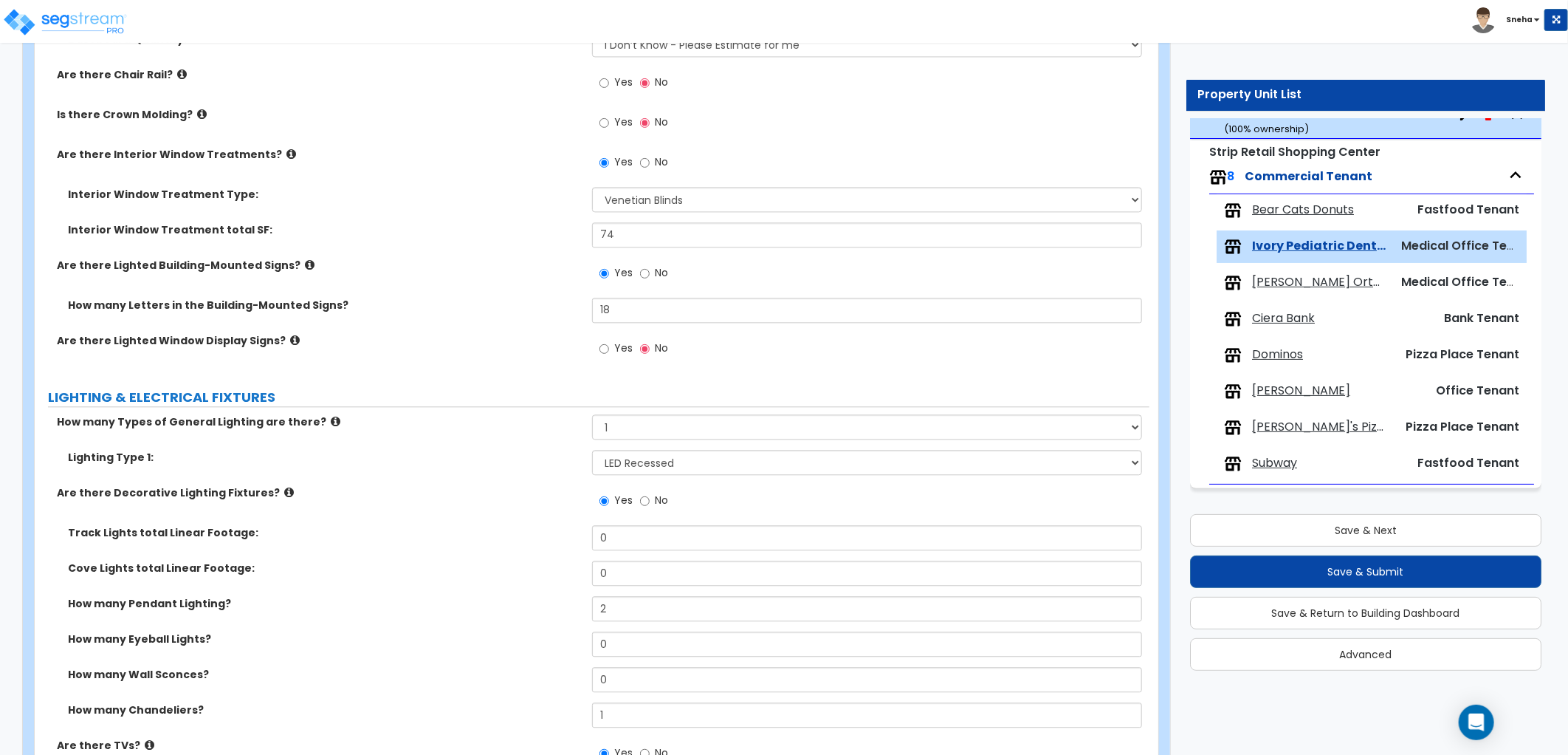
scroll to position [2297, 0]
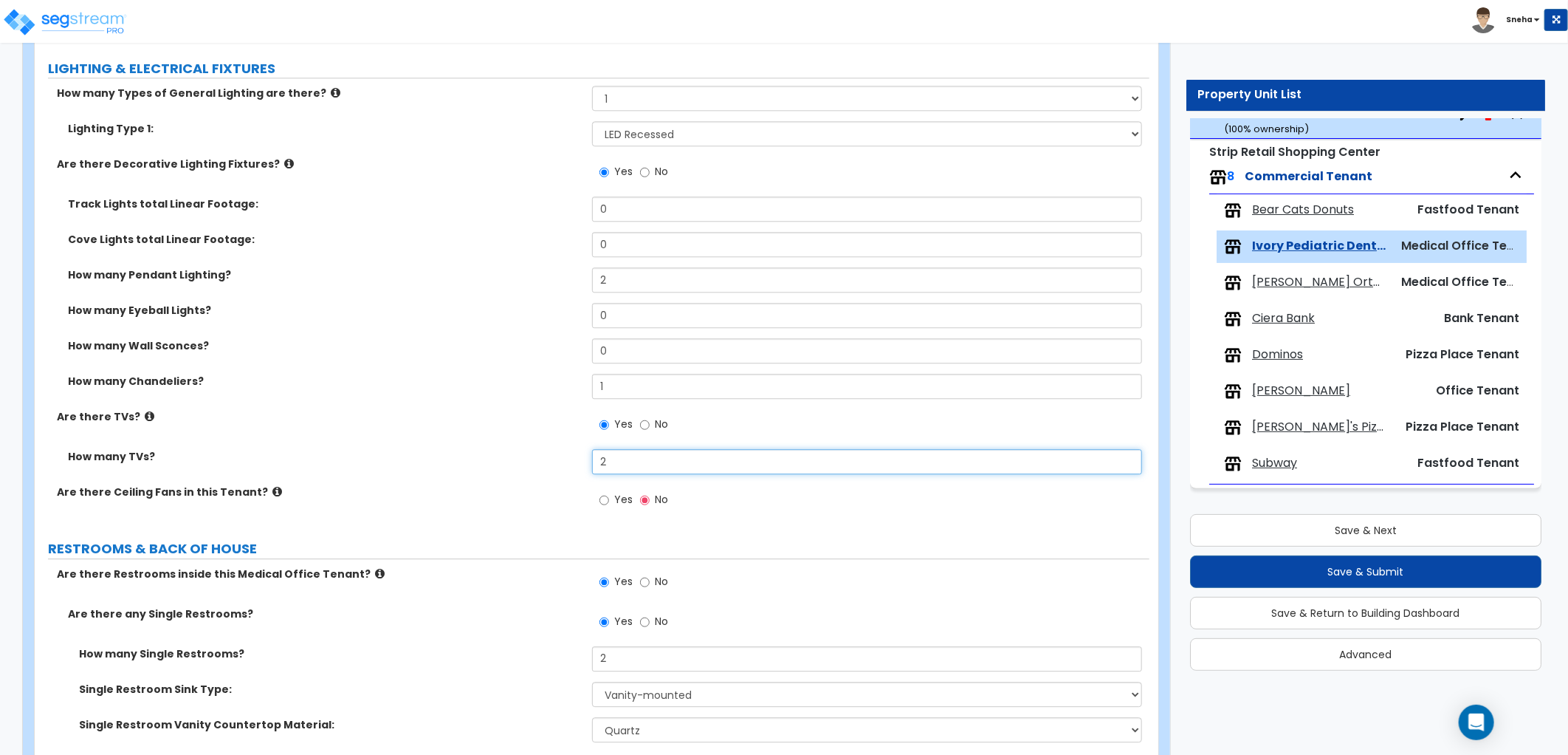
drag, startPoint x: 608, startPoint y: 463, endPoint x: 589, endPoint y: 463, distance: 19.0
click at [591, 463] on div "How many TVs? 2" at bounding box center [592, 467] width 1114 height 36
click at [575, 458] on label "How many TVs?" at bounding box center [325, 456] width 513 height 14
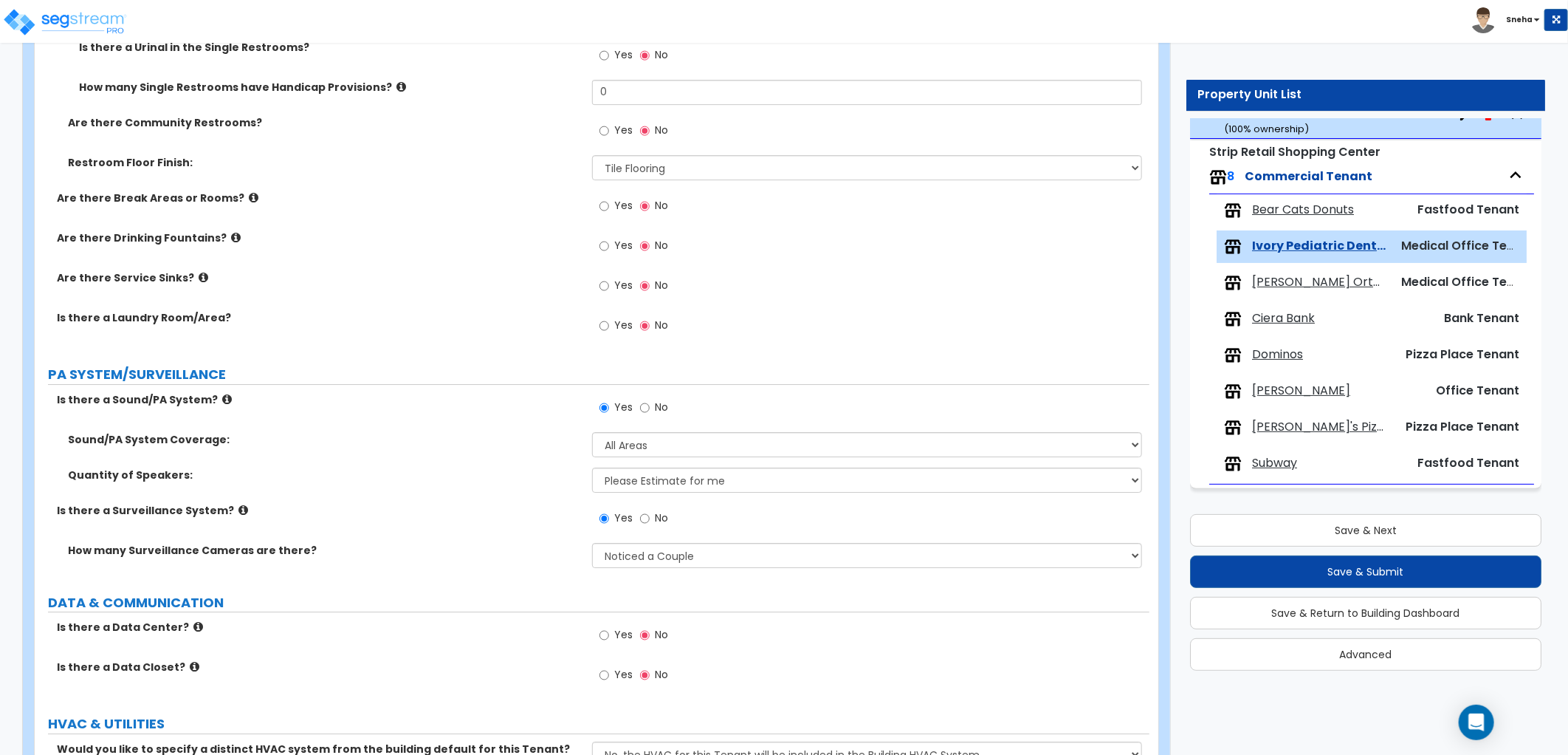
scroll to position [3178, 0]
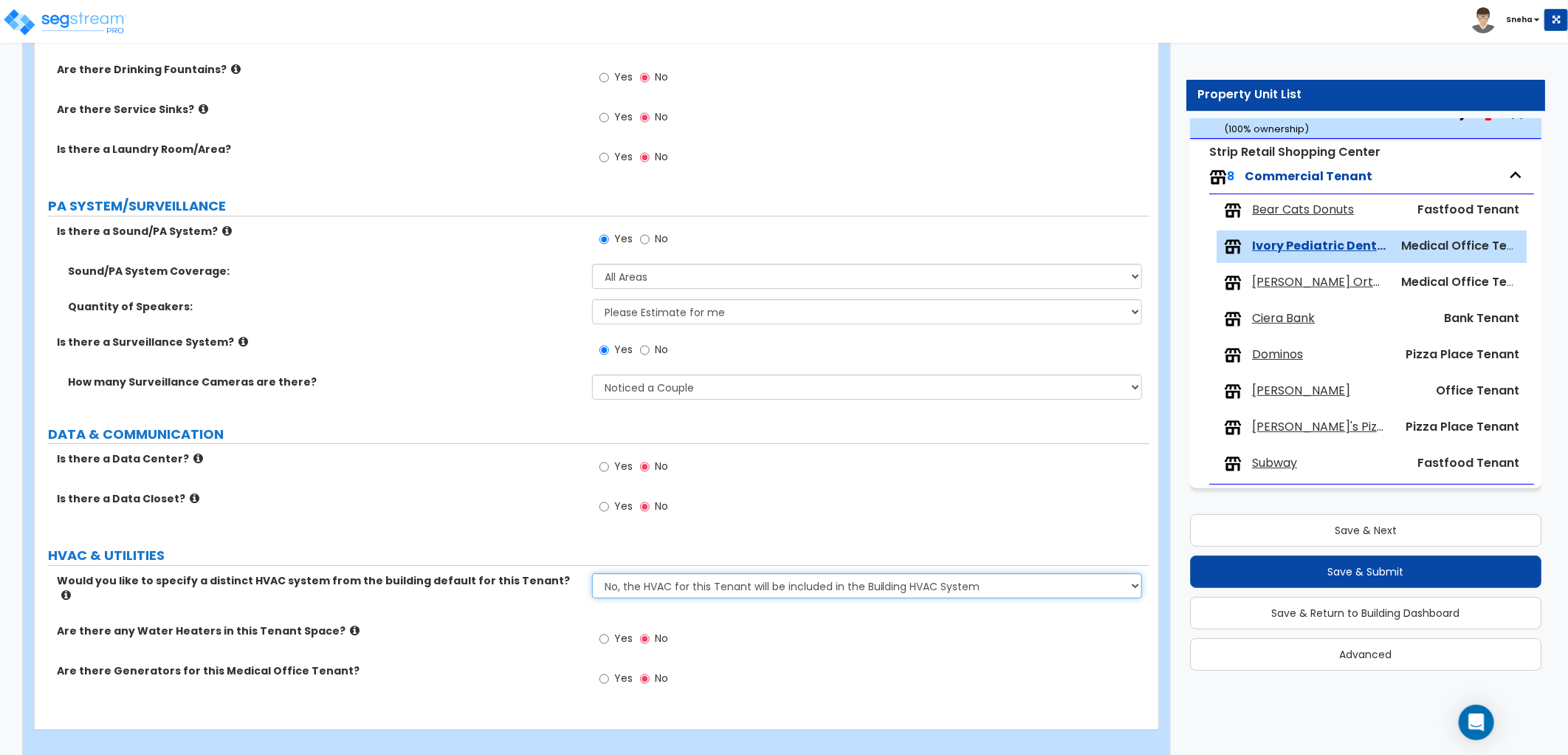
click at [642, 579] on select "No, the HVAC for this Tenant will be included in the Building HVAC System Yes, …" at bounding box center [867, 586] width 550 height 26
click at [592, 573] on select "No, the HVAC for this Tenant will be included in the Building HVAC System Yes, …" at bounding box center [867, 586] width 550 height 26
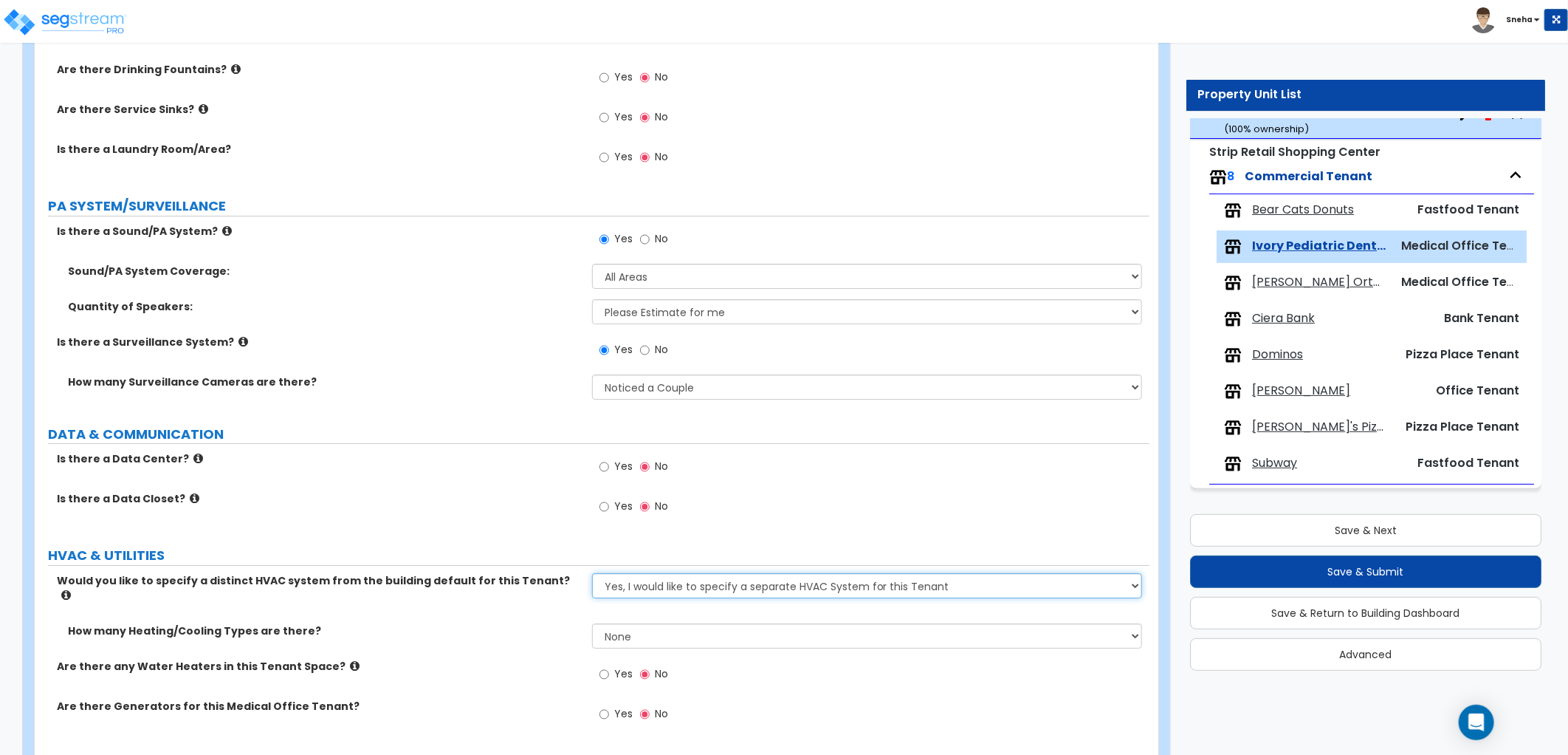
drag, startPoint x: 637, startPoint y: 580, endPoint x: 637, endPoint y: 594, distance: 14.0
click at [637, 580] on select "No, the HVAC for this Tenant will be included in the Building HVAC System Yes, …" at bounding box center [867, 586] width 550 height 26
click at [592, 573] on select "No, the HVAC for this Tenant will be included in the Building HVAC System Yes, …" at bounding box center [867, 586] width 550 height 26
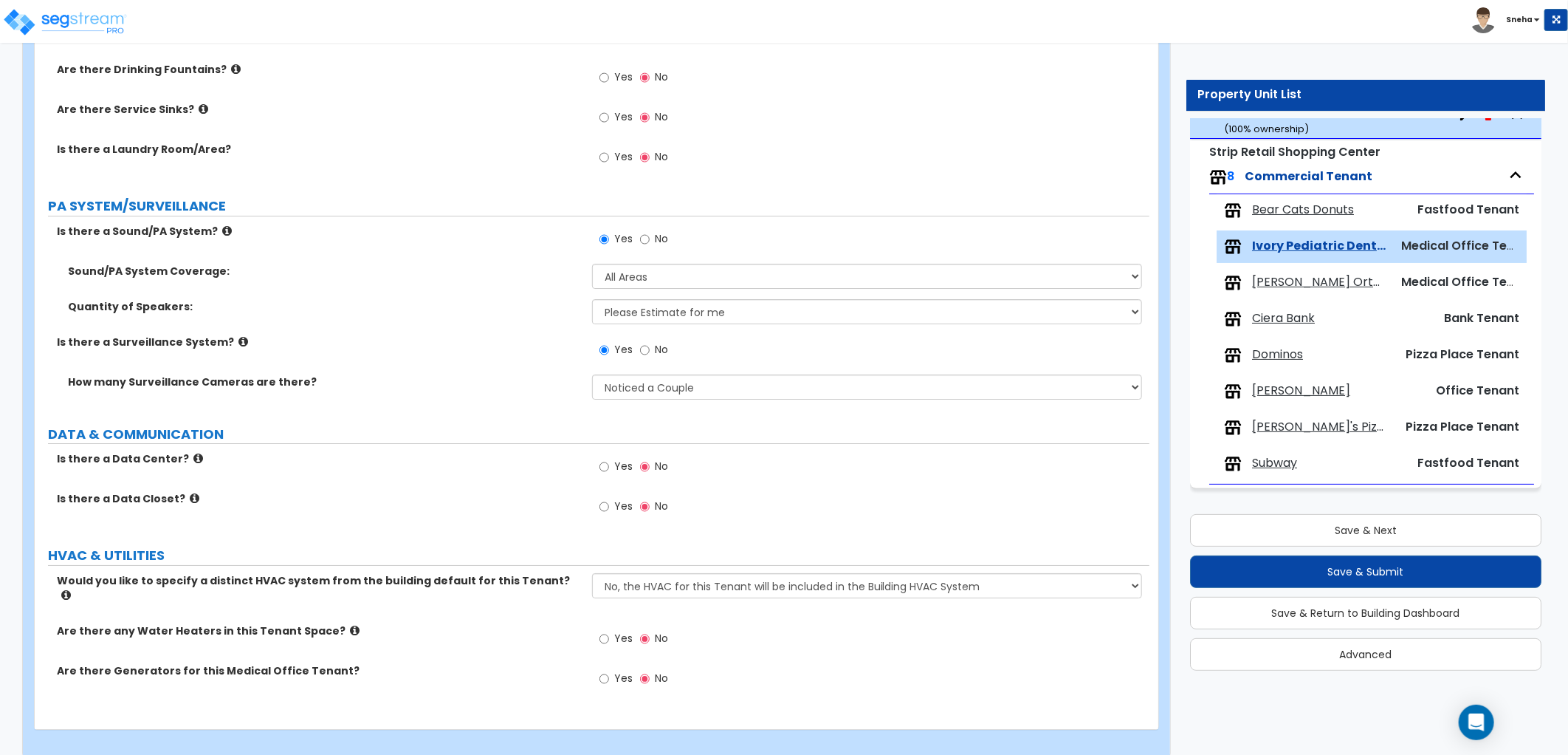
click at [563, 623] on label "Are there any Water Heaters in this Tenant Space?" at bounding box center [319, 630] width 524 height 14
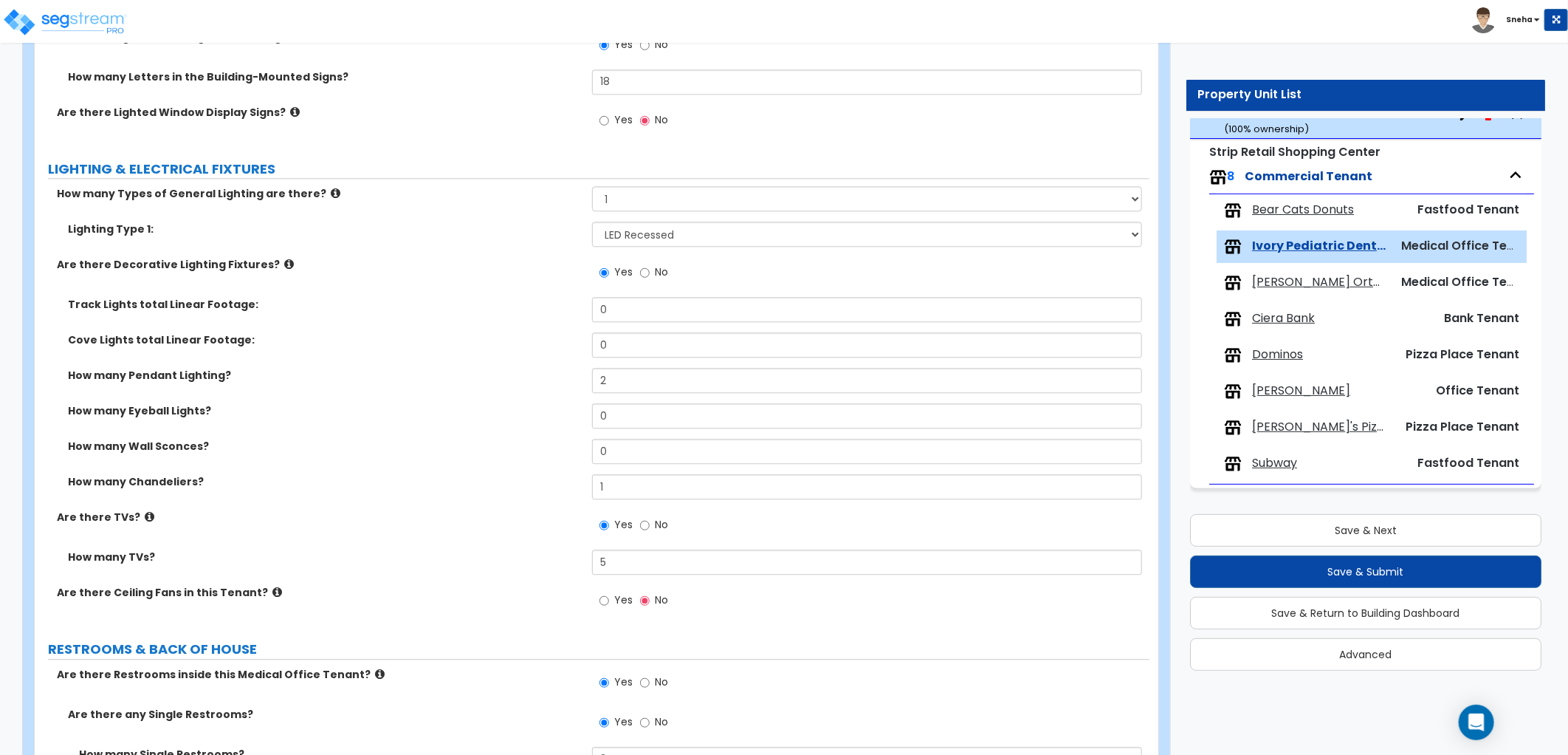
scroll to position [2216, 0]
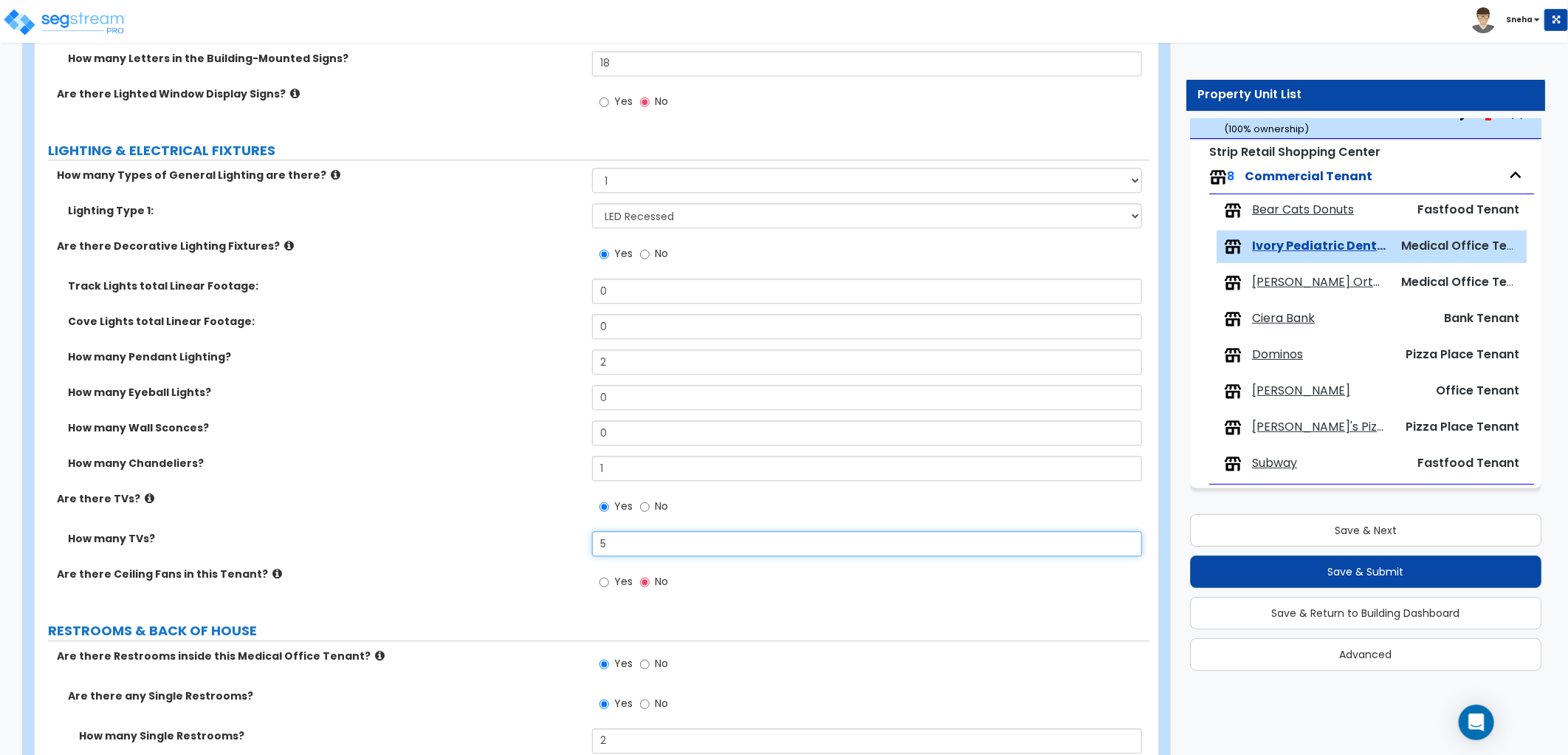
click at [592, 549] on input "5" at bounding box center [867, 543] width 550 height 26
click at [561, 529] on div "Are there TVs? Yes No" at bounding box center [592, 511] width 1114 height 40
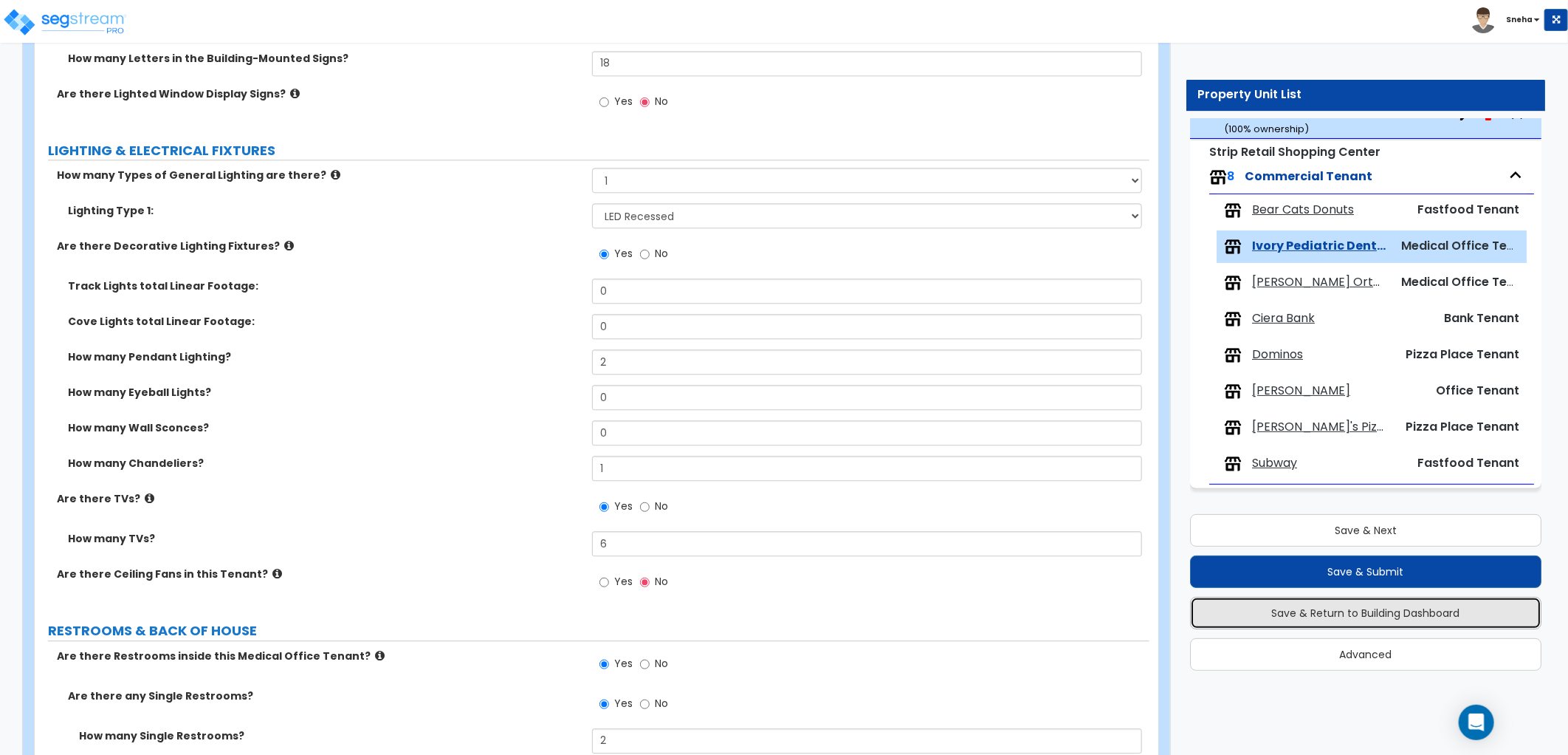
click at [1509, 616] on button "Save & Return to Building Dashboard" at bounding box center [1365, 613] width 351 height 32
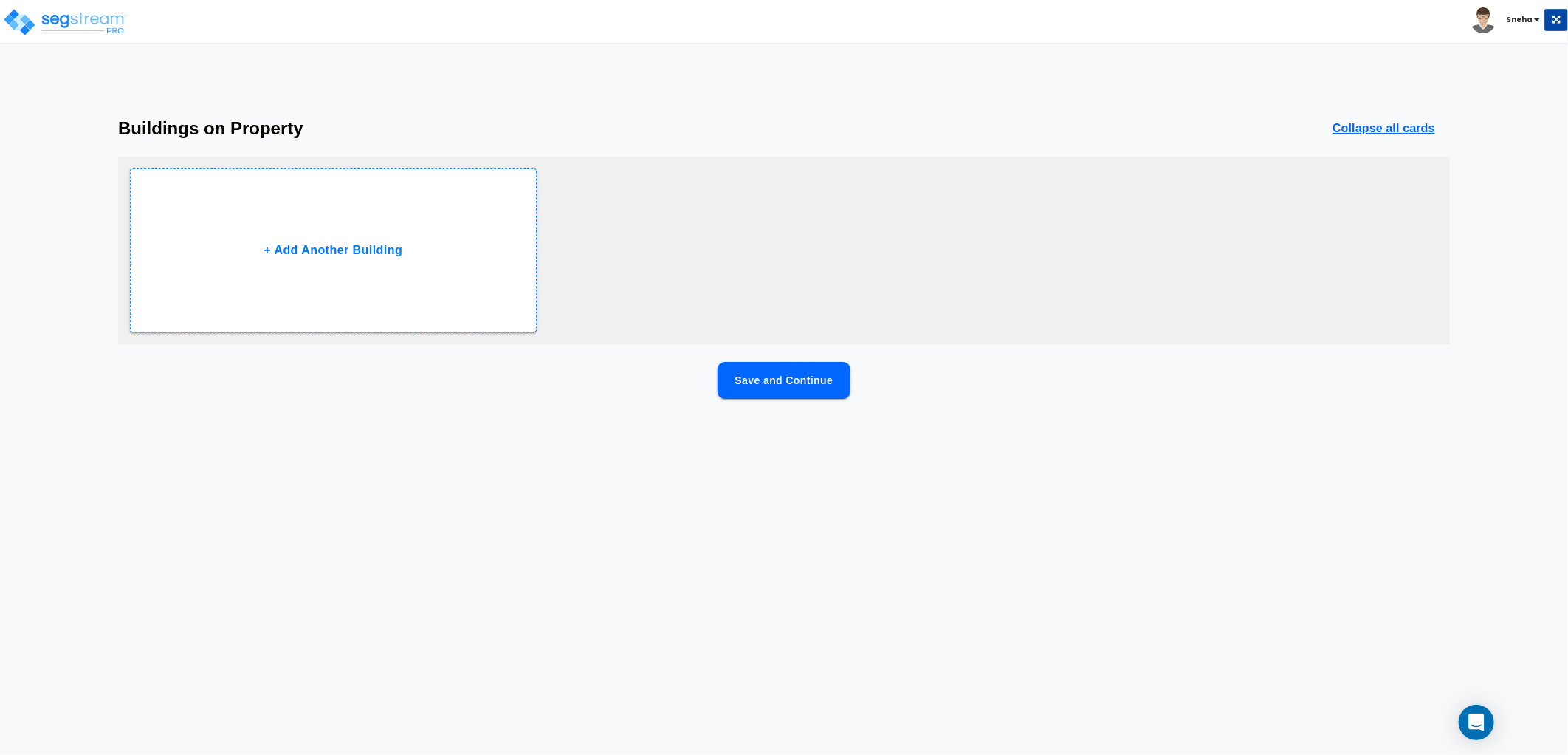
scroll to position [0, 0]
